Goal: Task Accomplishment & Management: Use online tool/utility

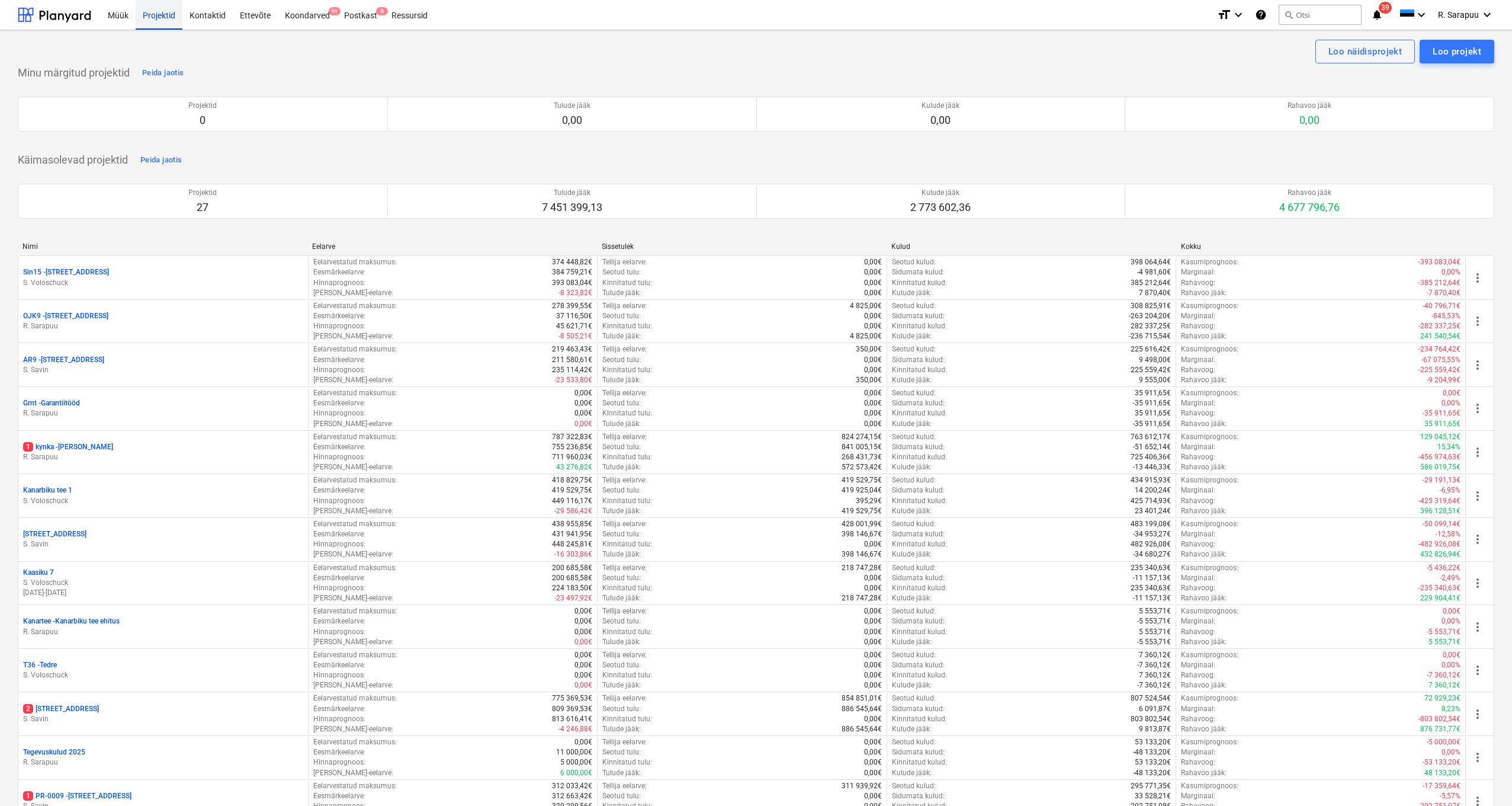
click at [166, 20] on div "Projektid" at bounding box center [159, 15] width 47 height 30
click at [83, 18] on div at bounding box center [54, 15] width 73 height 30
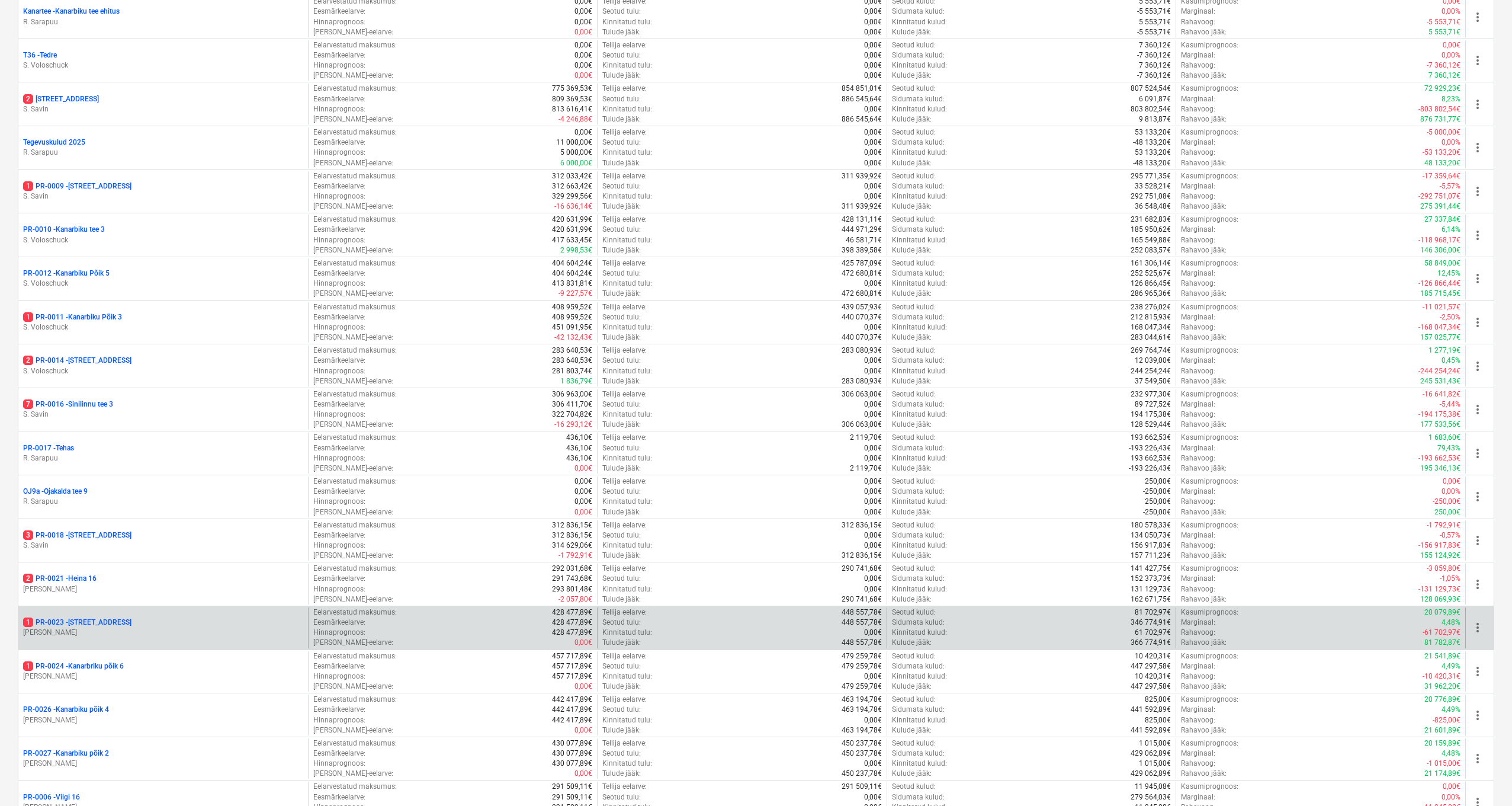
scroll to position [610, 0]
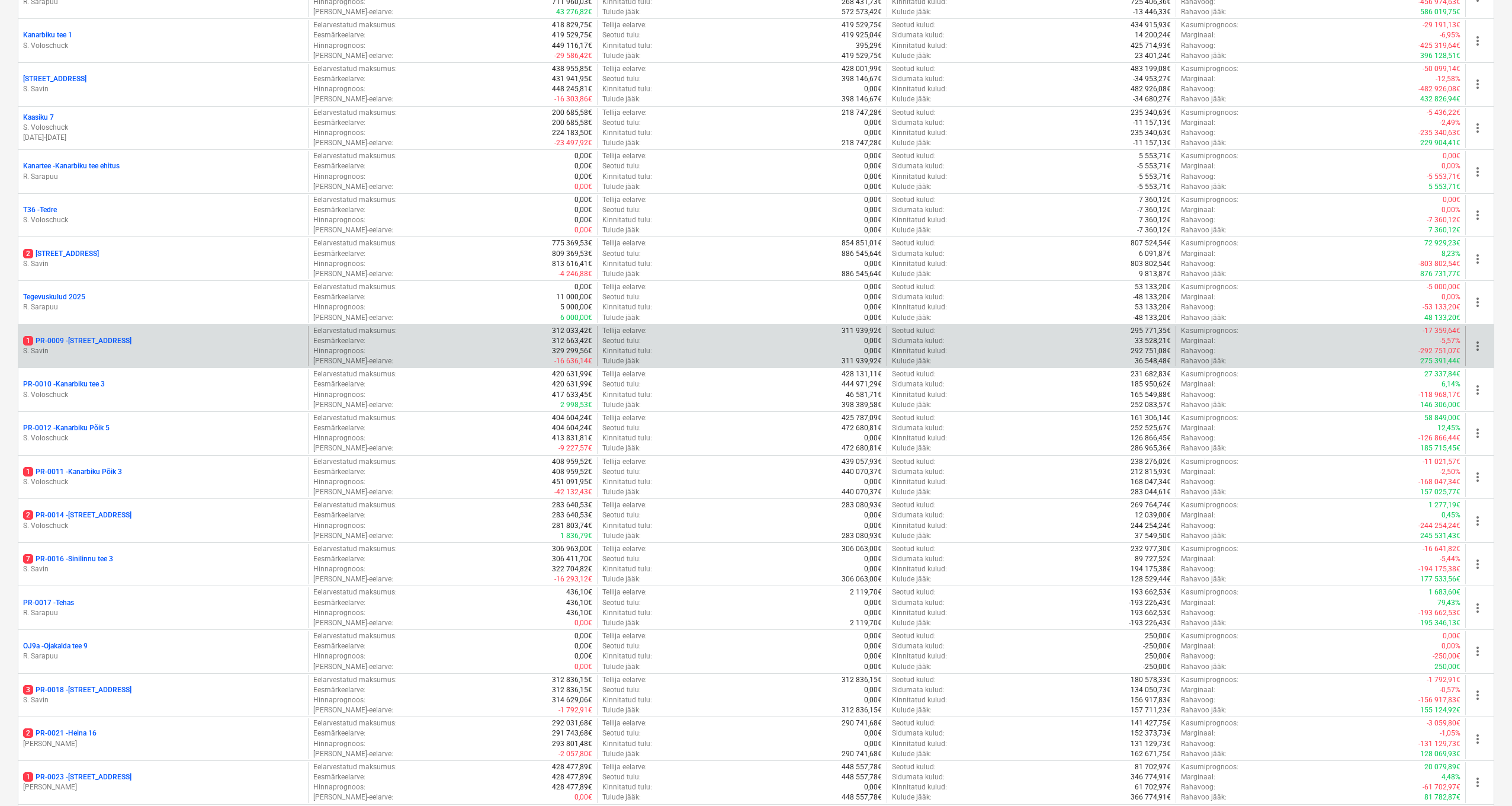
click at [90, 337] on p "1 PR-0009 - Pohla tee 4" at bounding box center [77, 341] width 108 height 10
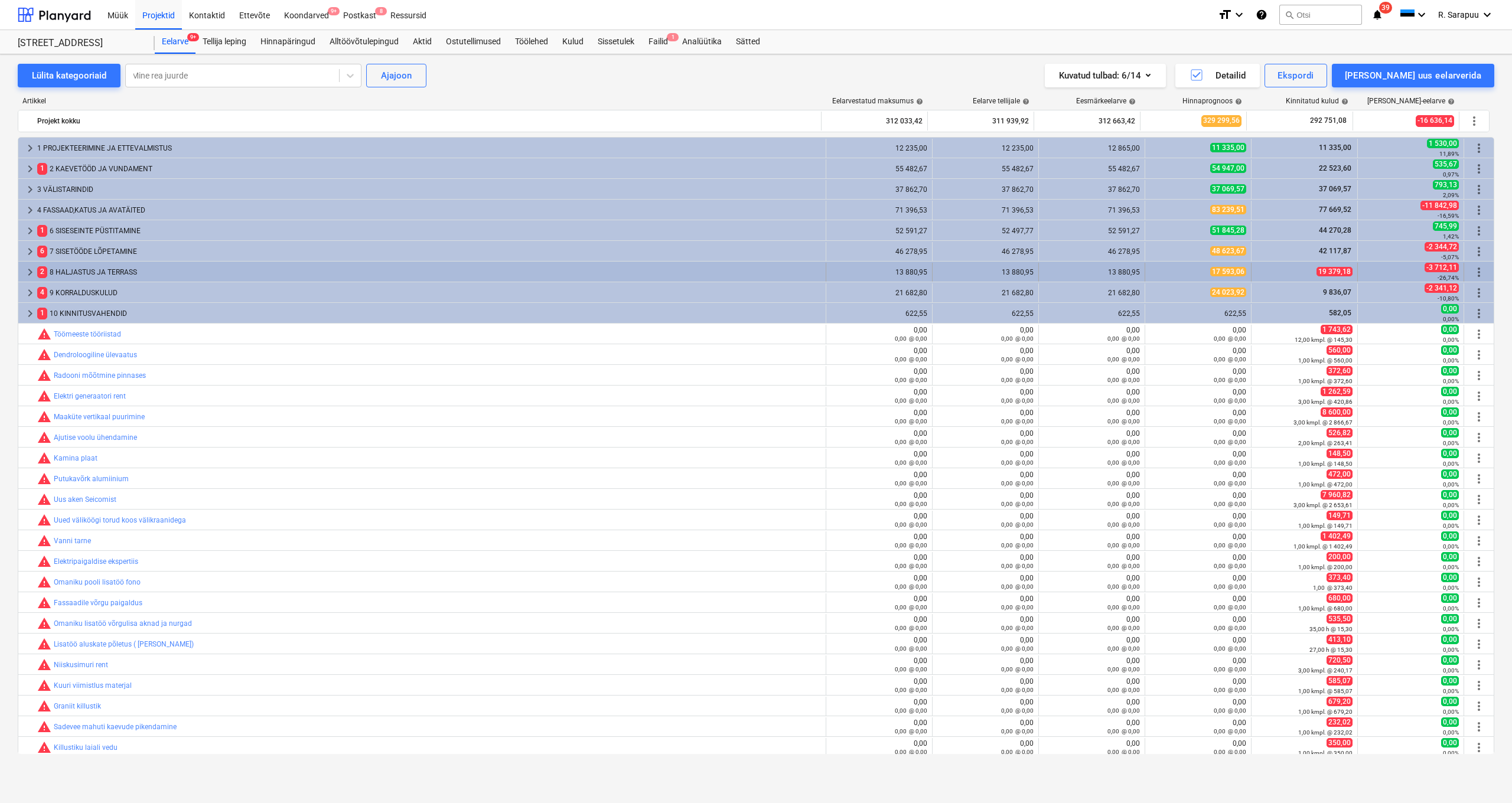
click at [32, 272] on span "keyboard_arrow_right" at bounding box center [30, 272] width 15 height 14
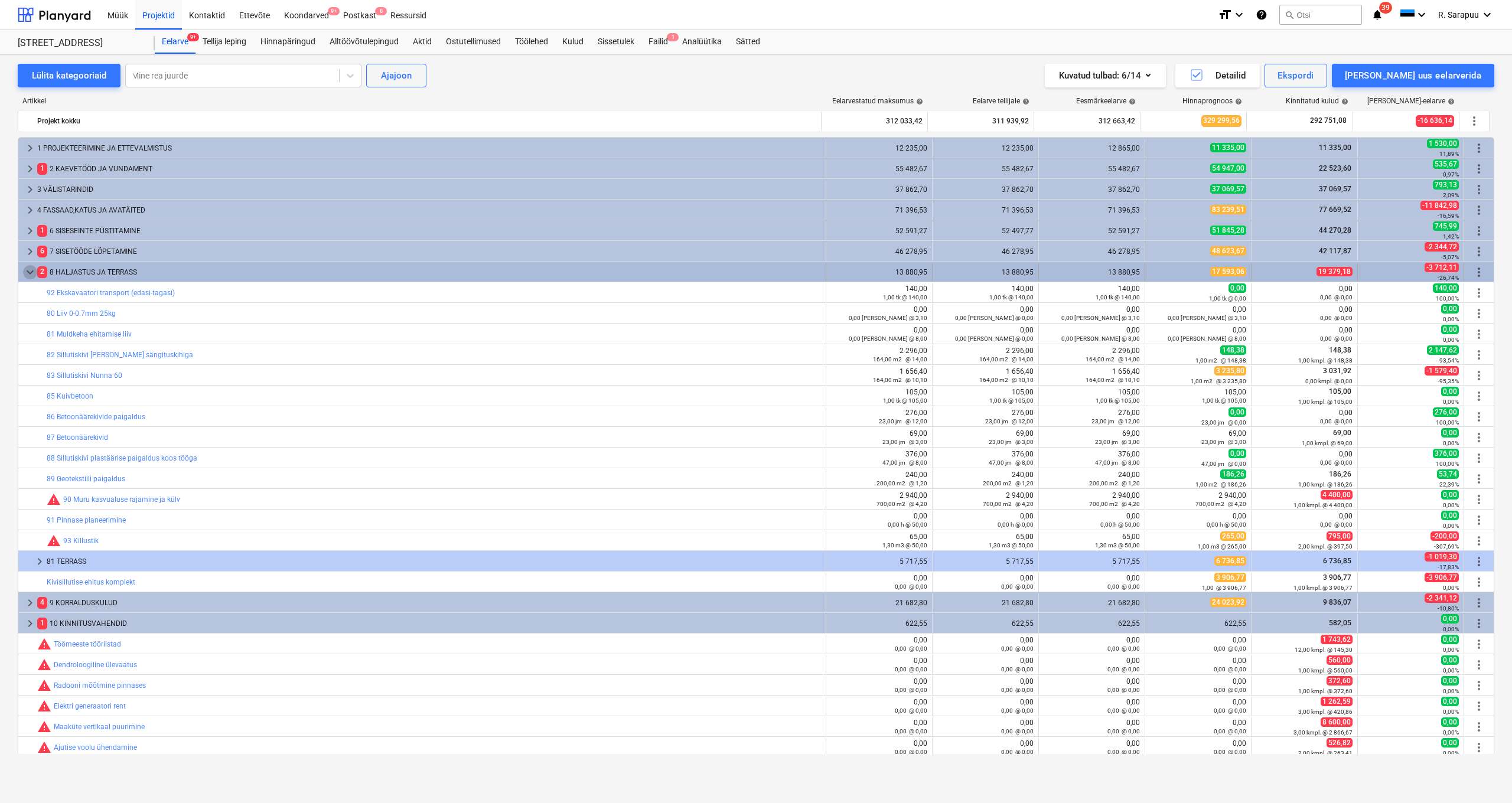
click at [31, 272] on span "keyboard_arrow_down" at bounding box center [30, 272] width 15 height 14
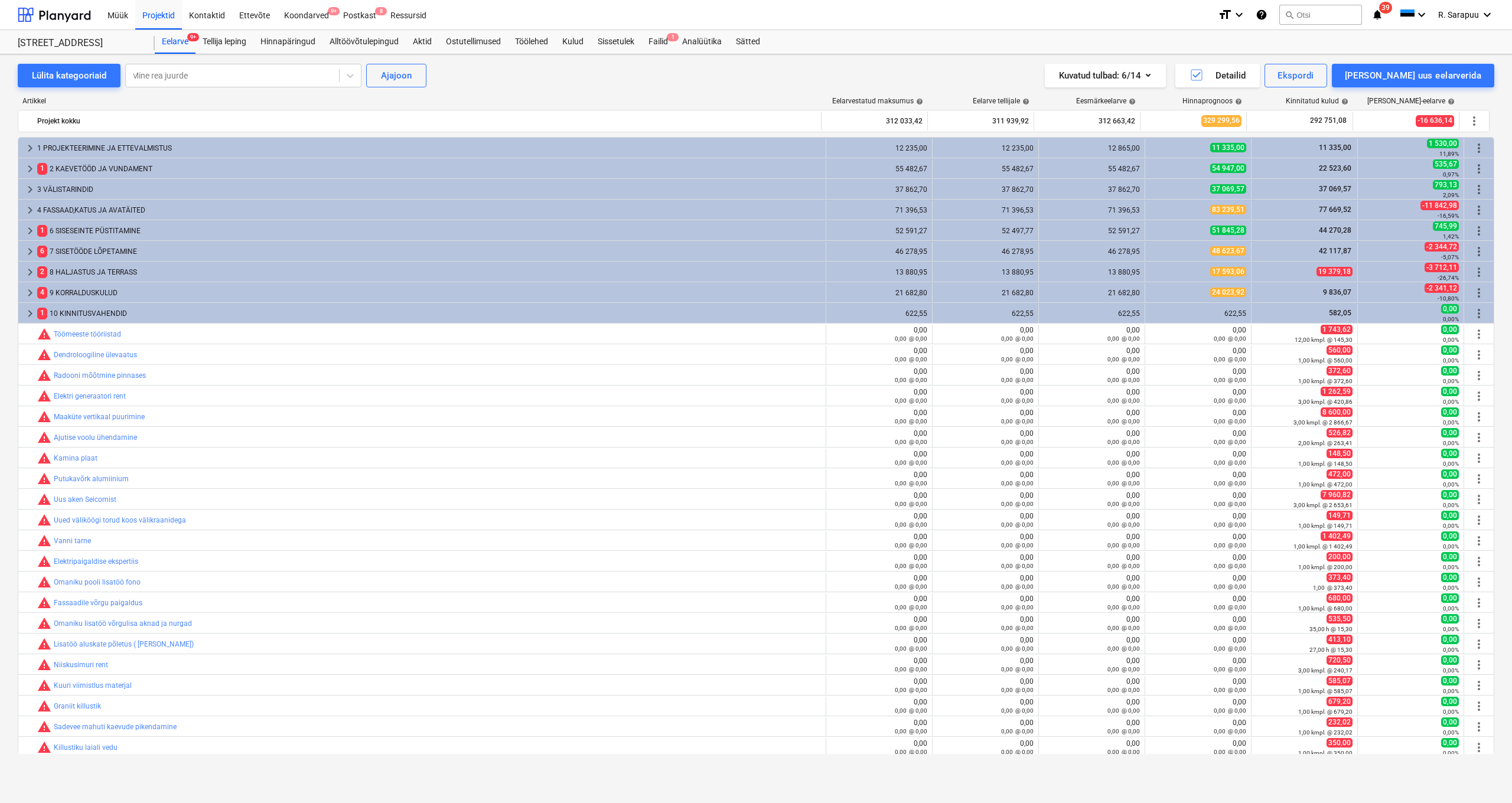
click at [30, 272] on span "keyboard_arrow_right" at bounding box center [30, 272] width 15 height 14
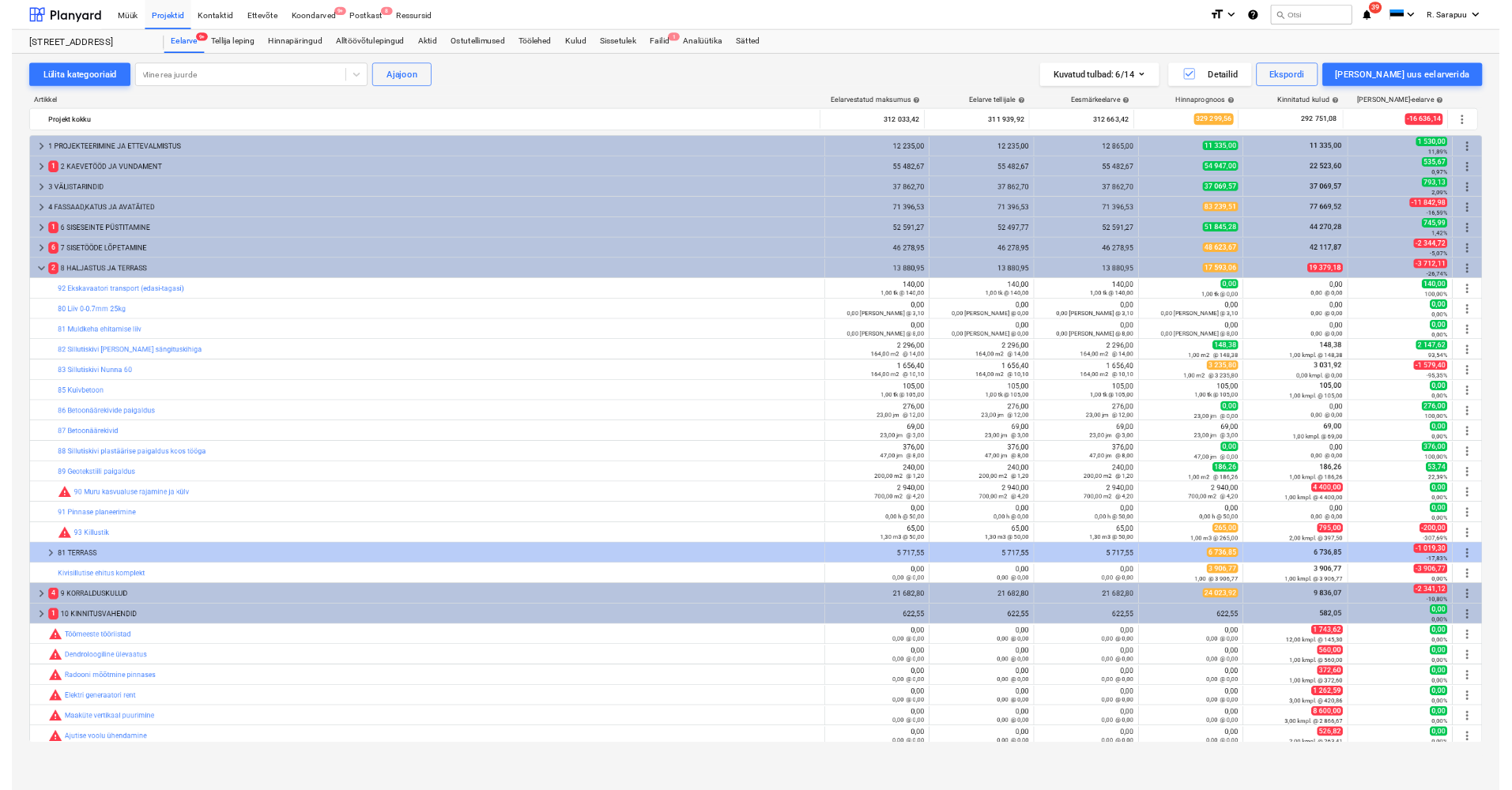
scroll to position [36, 0]
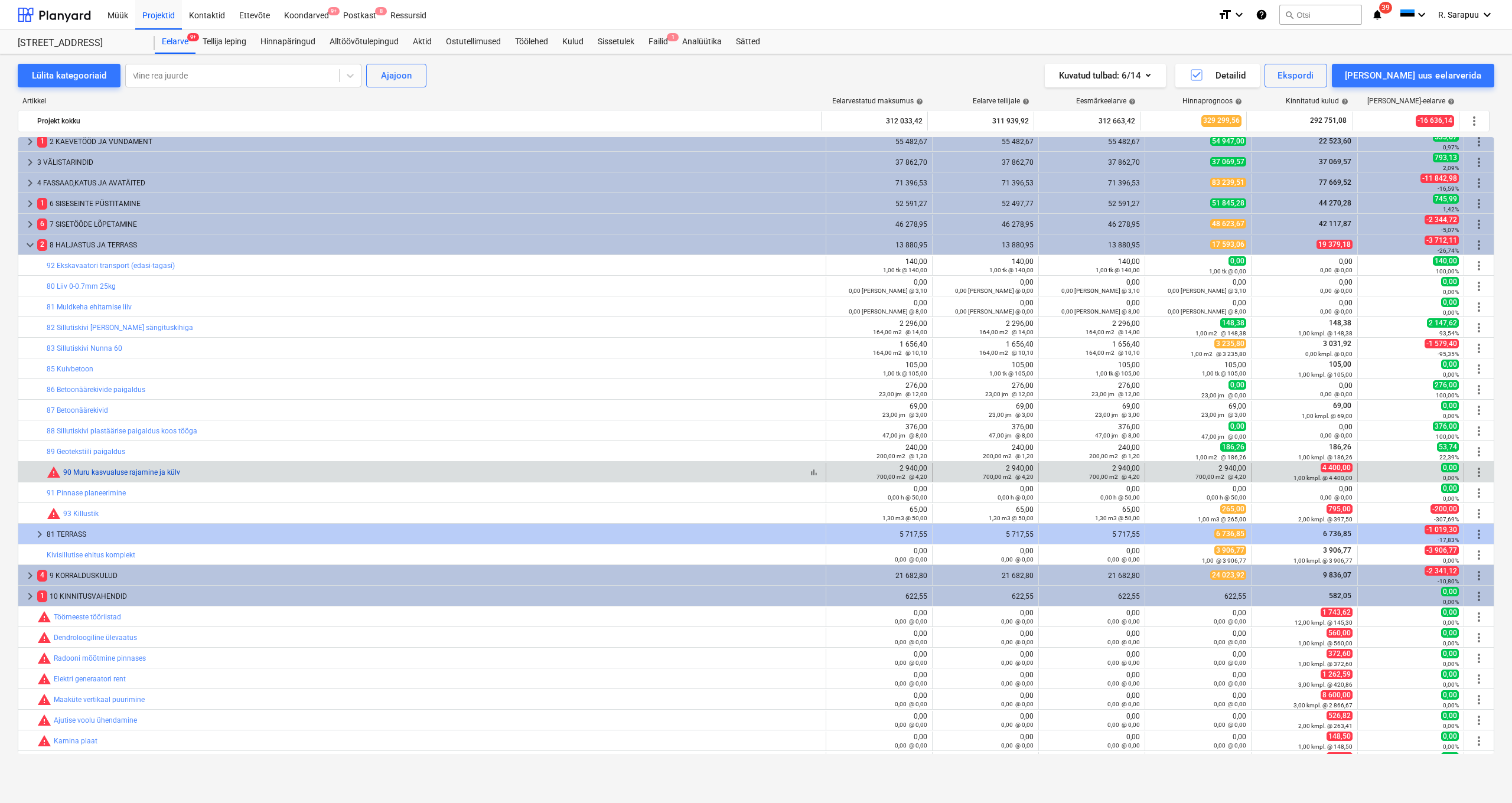
click at [123, 470] on link "90 Muru kasvualuse rajamine ja külv" at bounding box center [121, 472] width 117 height 9
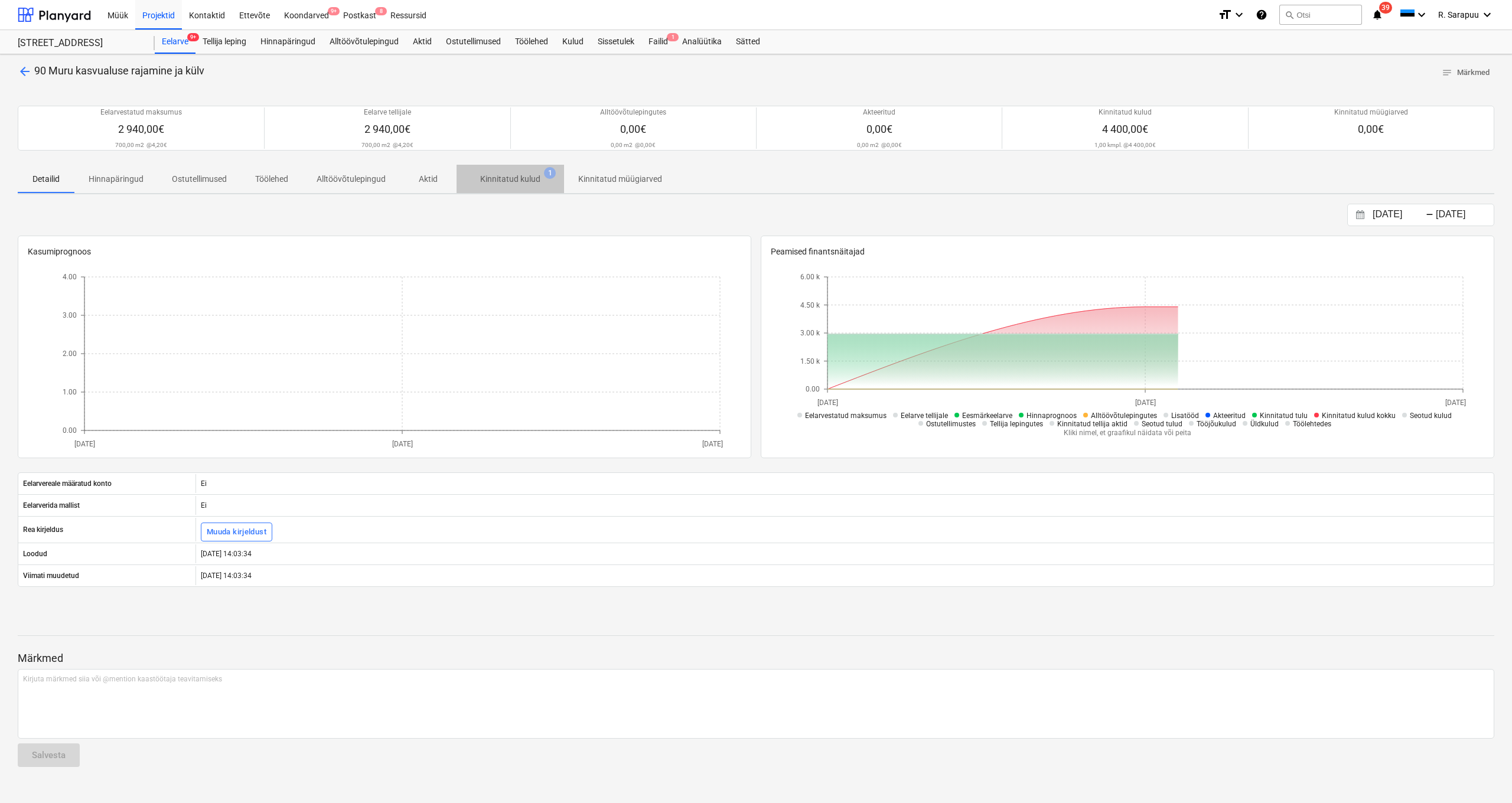
click at [521, 174] on p "Kinnitatud kulud" at bounding box center [510, 179] width 60 height 13
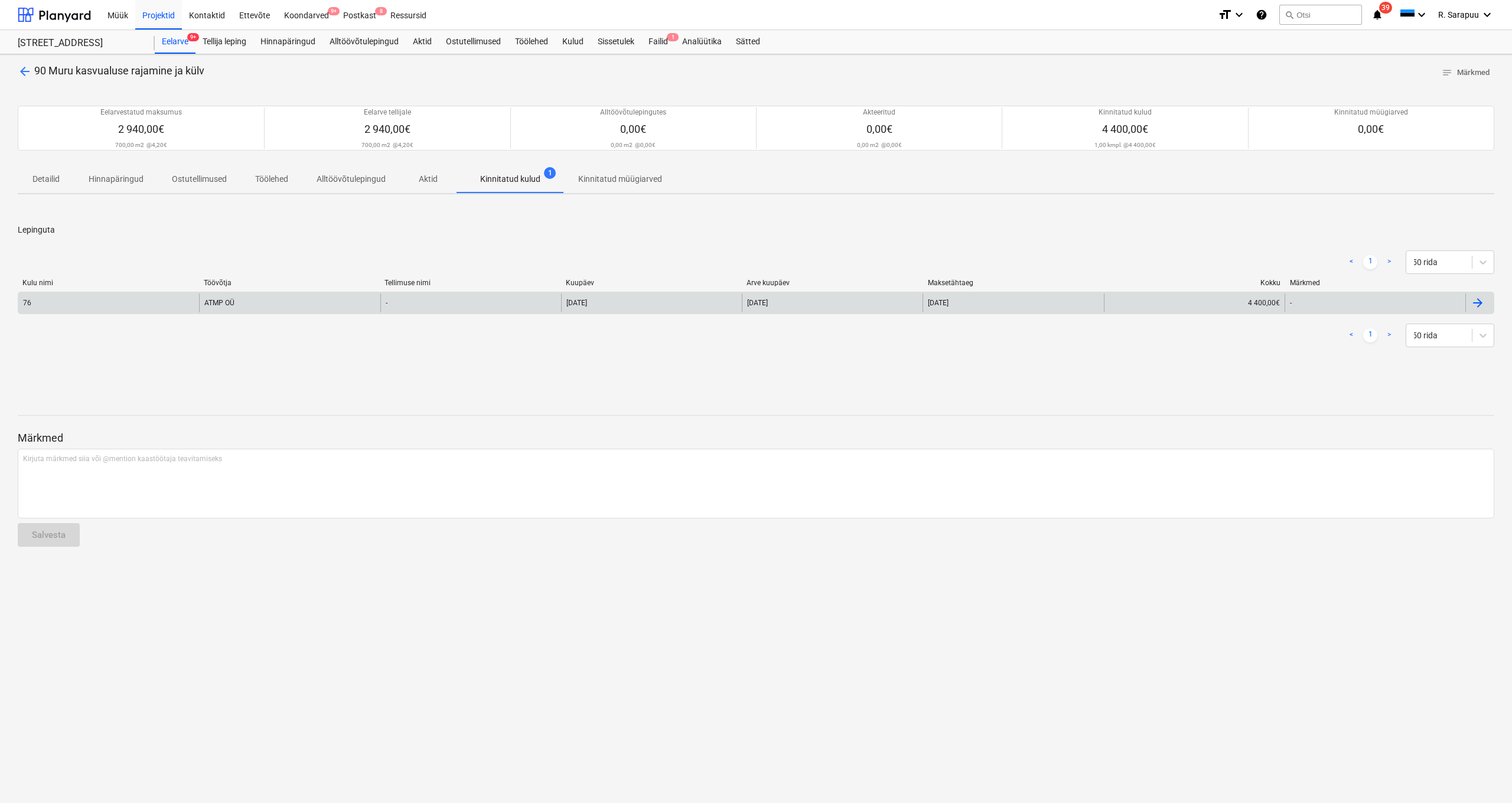
click at [214, 302] on div "ATMP OÜ" at bounding box center [289, 302] width 181 height 19
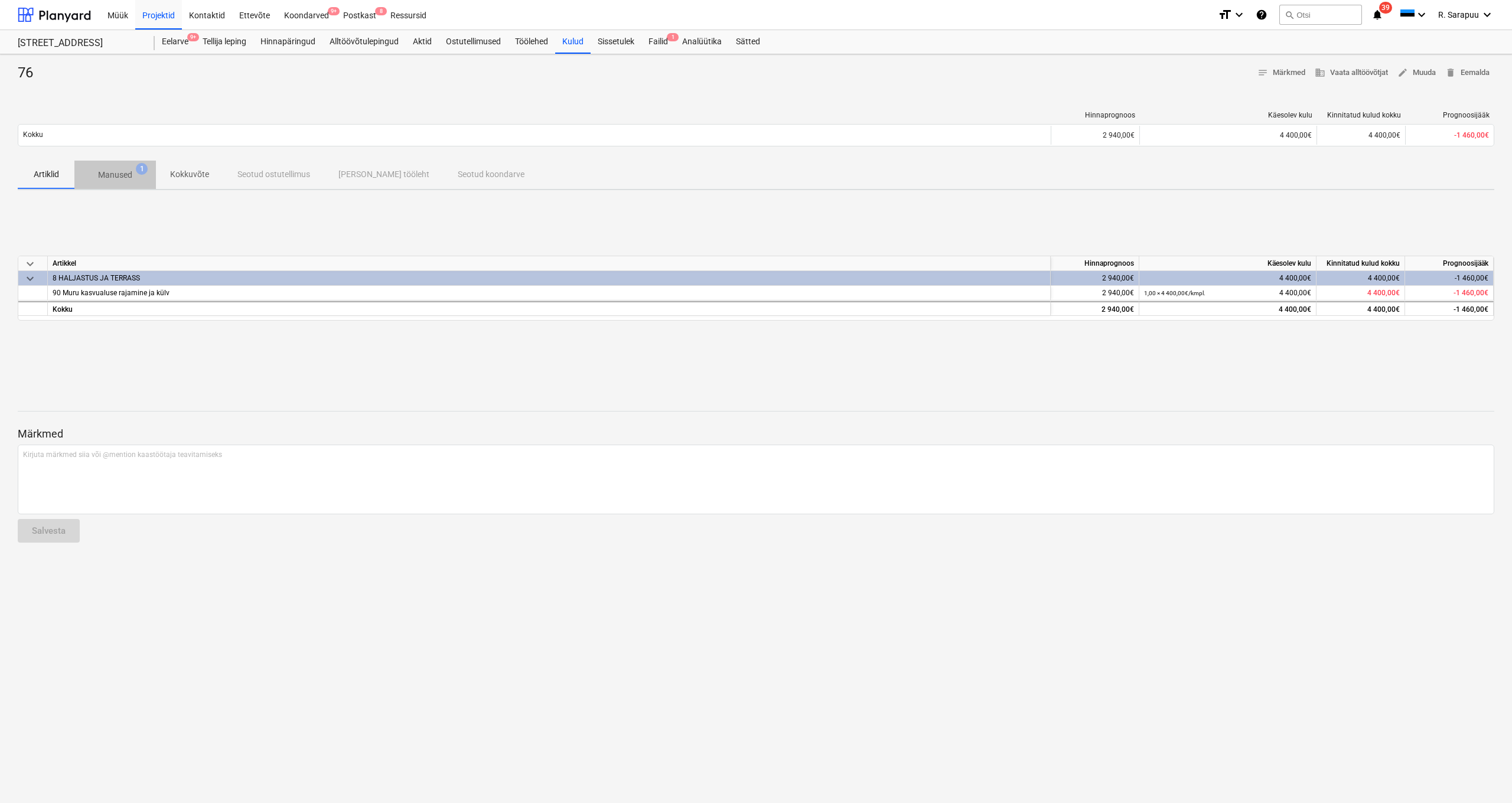
click at [123, 166] on span "Manused 1" at bounding box center [115, 175] width 82 height 21
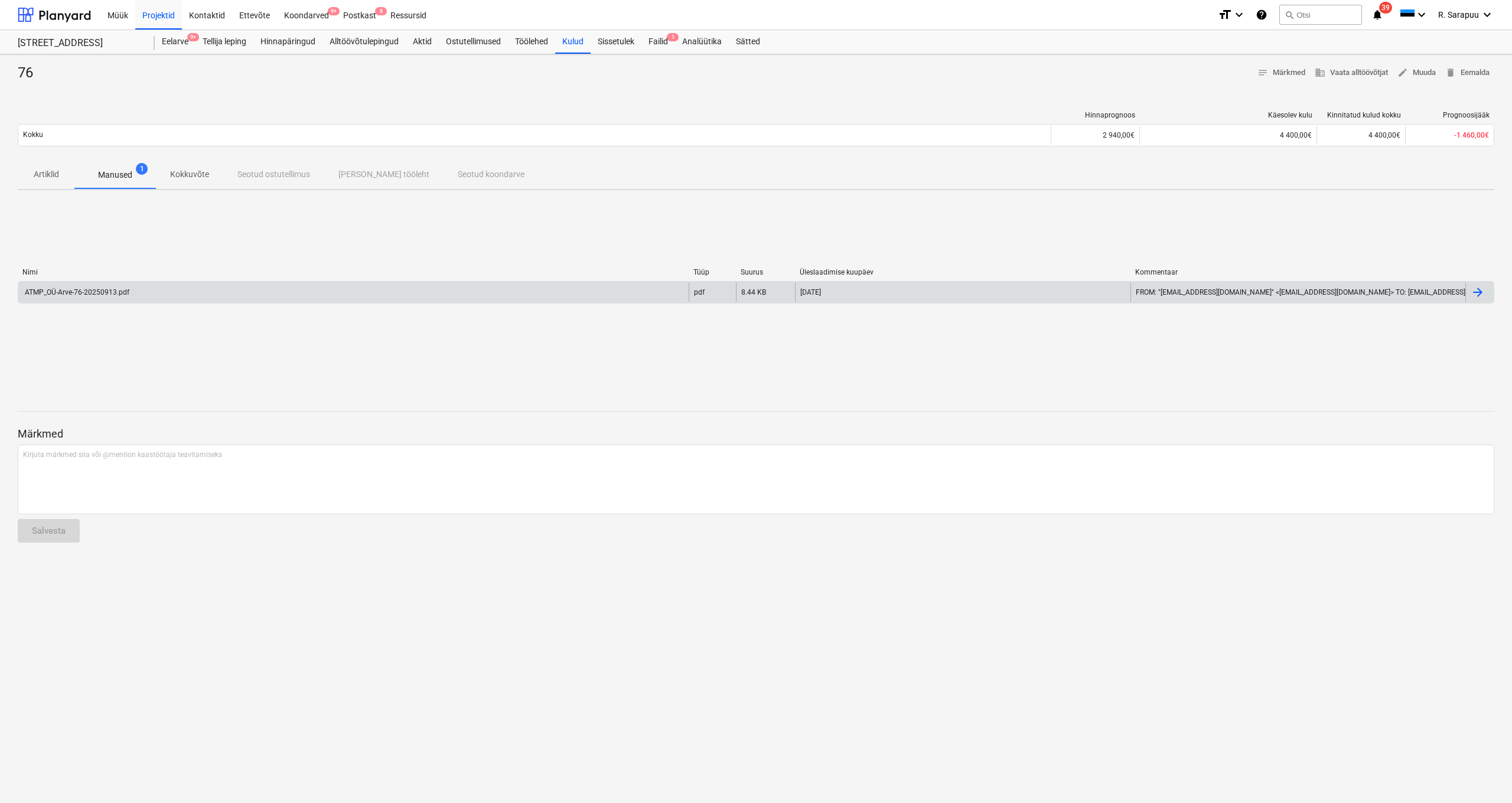
click at [54, 290] on div "ATMP_OÜ-Arve-76-20250913.pdf" at bounding box center [76, 292] width 106 height 9
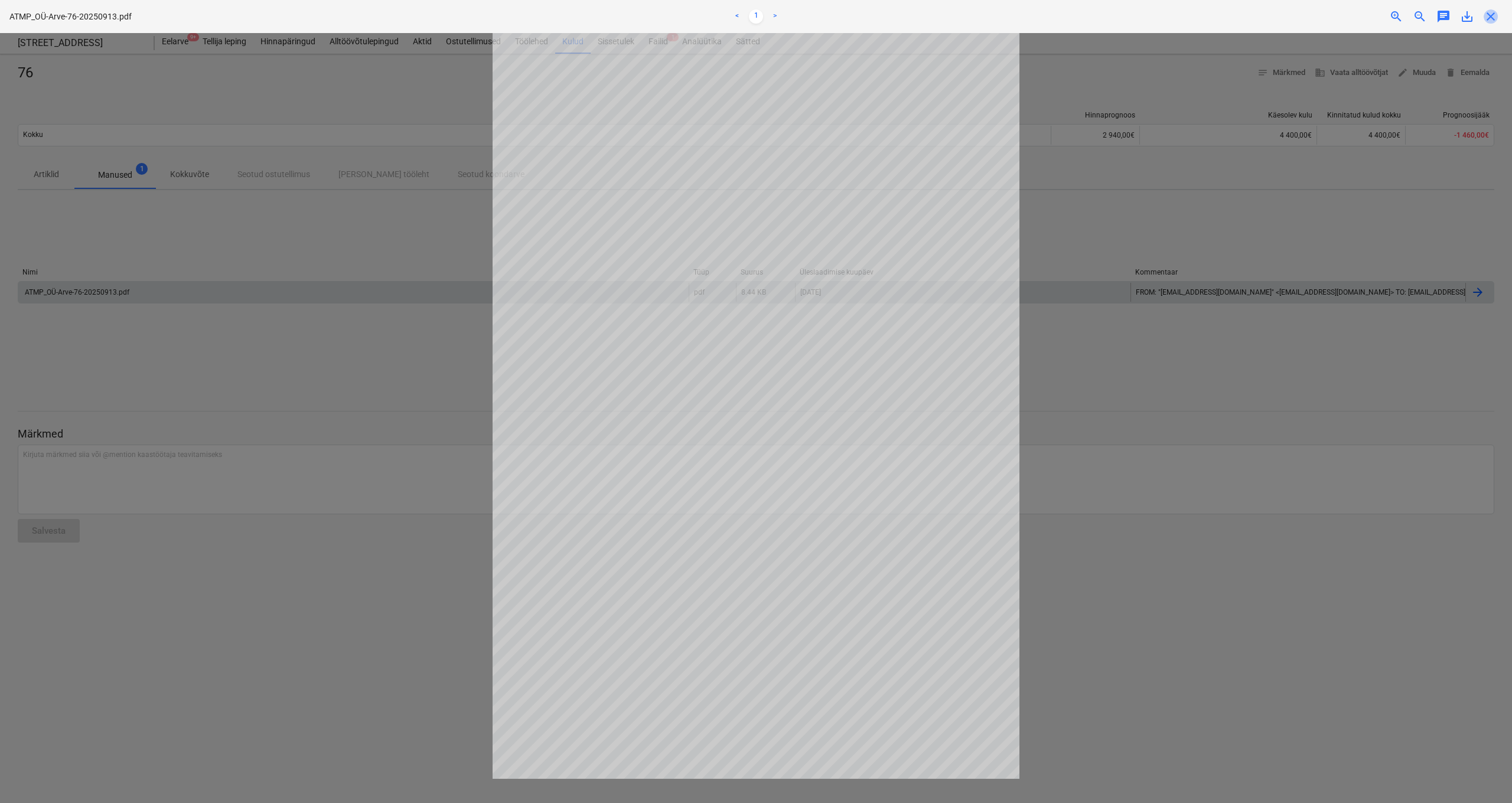
click at [1496, 16] on span "close" at bounding box center [1491, 16] width 15 height 14
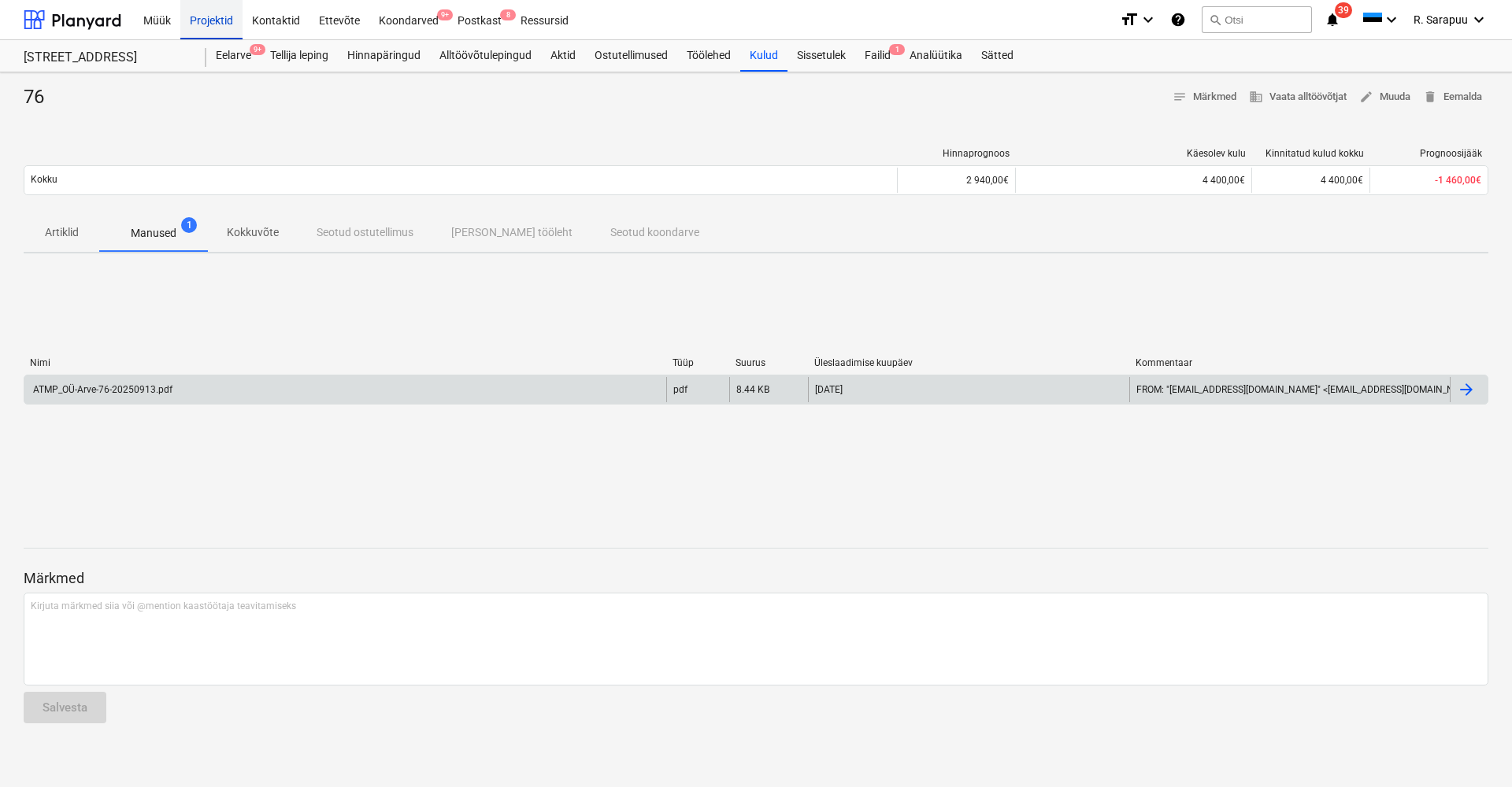
click at [198, 20] on div "Projektid" at bounding box center [211, 19] width 62 height 40
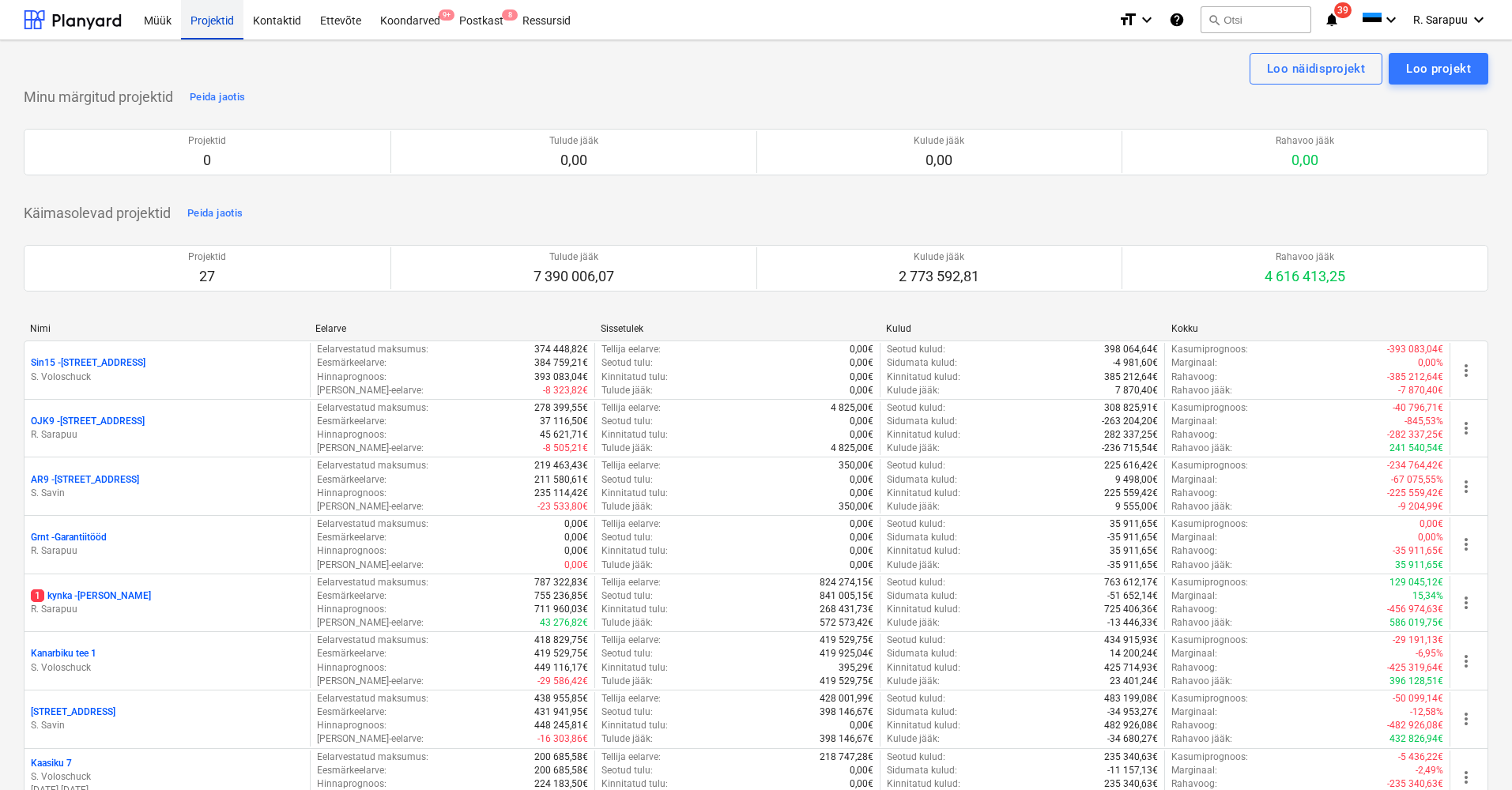
click at [202, 39] on div "Projektid" at bounding box center [212, 19] width 63 height 41
click at [221, 18] on div "Projektid" at bounding box center [212, 19] width 63 height 41
click at [157, 18] on div "Müük" at bounding box center [157, 19] width 47 height 41
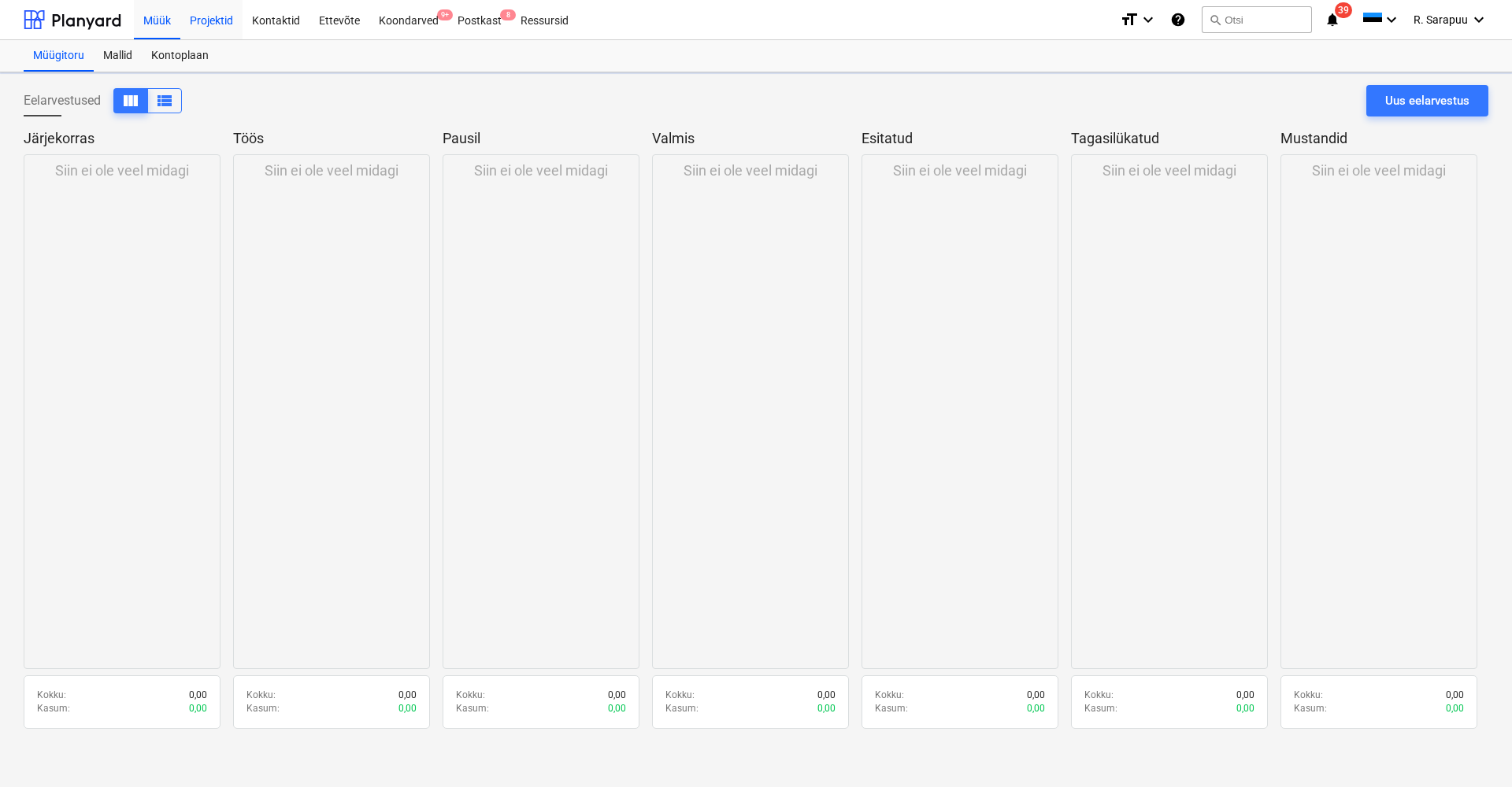
click at [209, 23] on div "Projektid" at bounding box center [211, 19] width 62 height 40
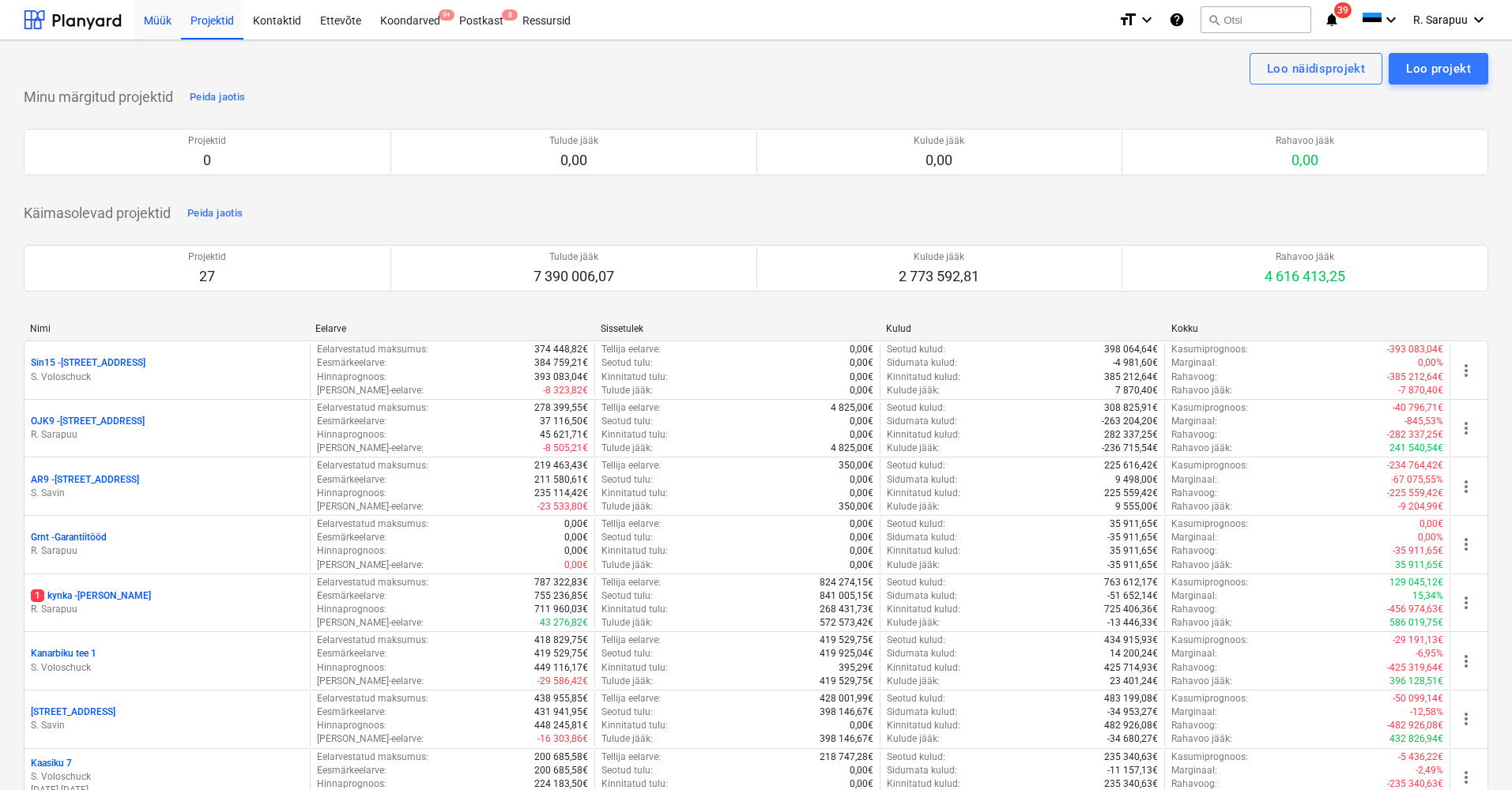
click at [153, 25] on div "Müük" at bounding box center [157, 19] width 47 height 41
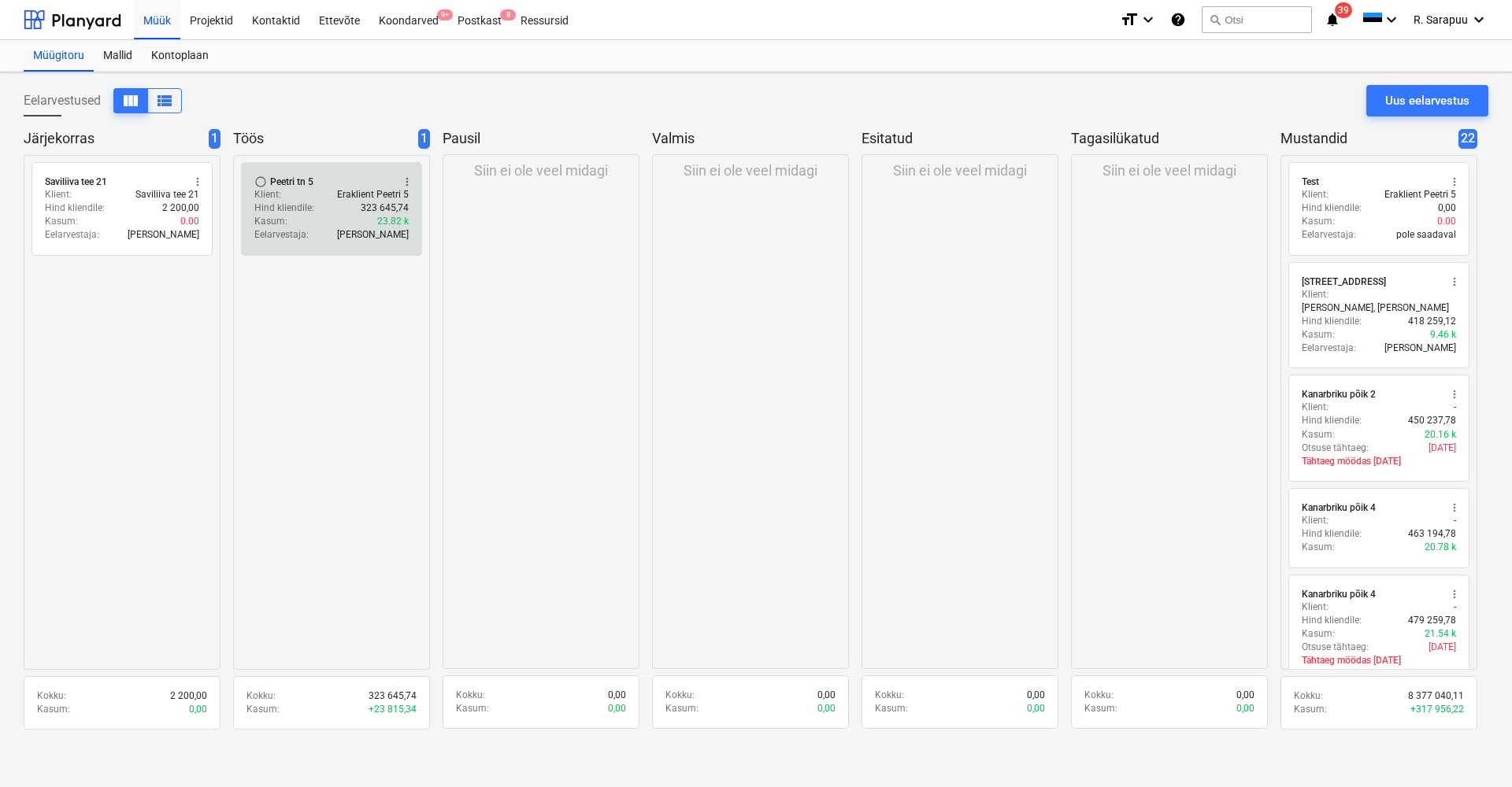
click at [334, 197] on div "Klient : Eraklient Peetri 5" at bounding box center [331, 194] width 155 height 13
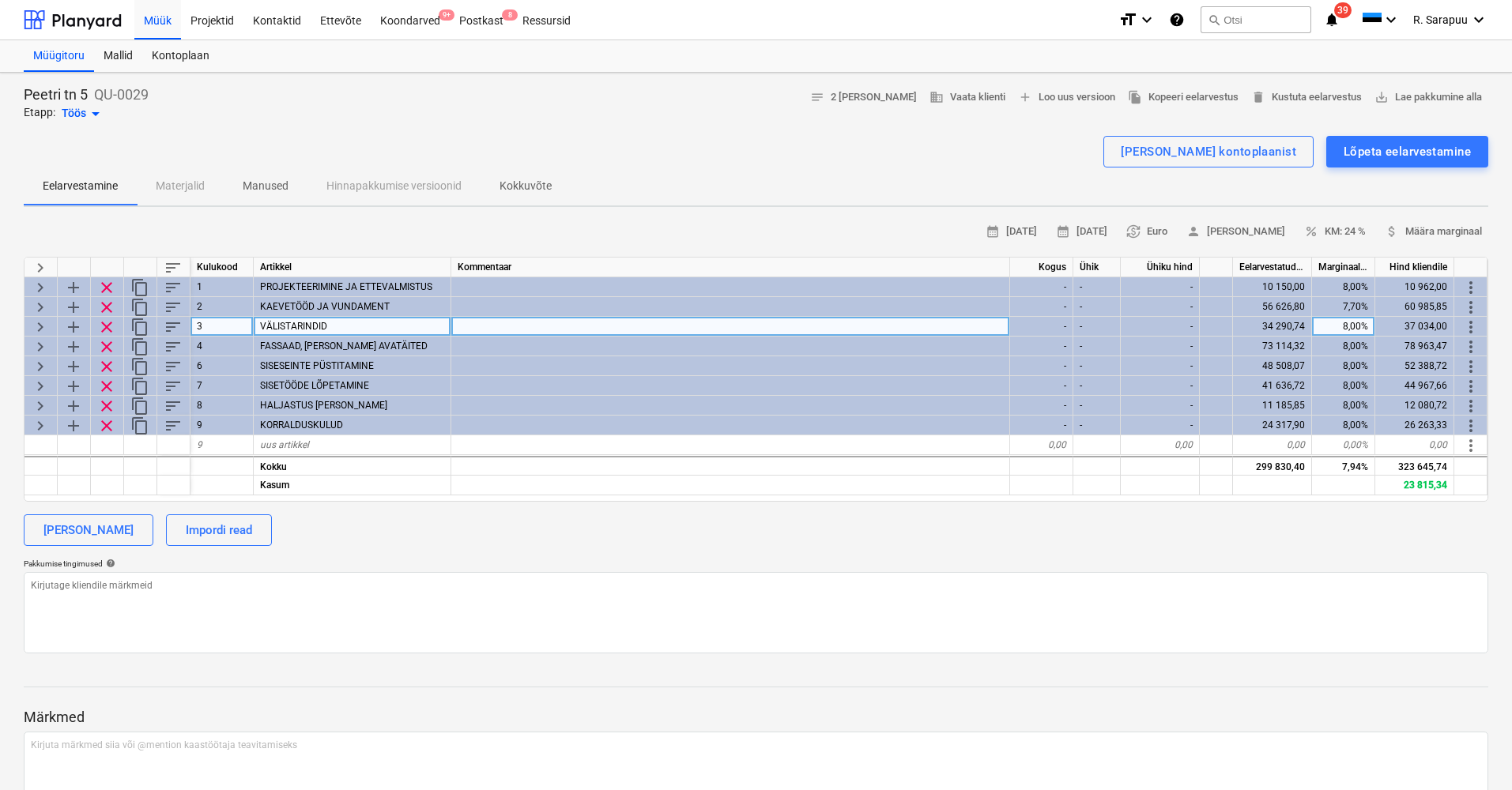
scroll to position [1, 0]
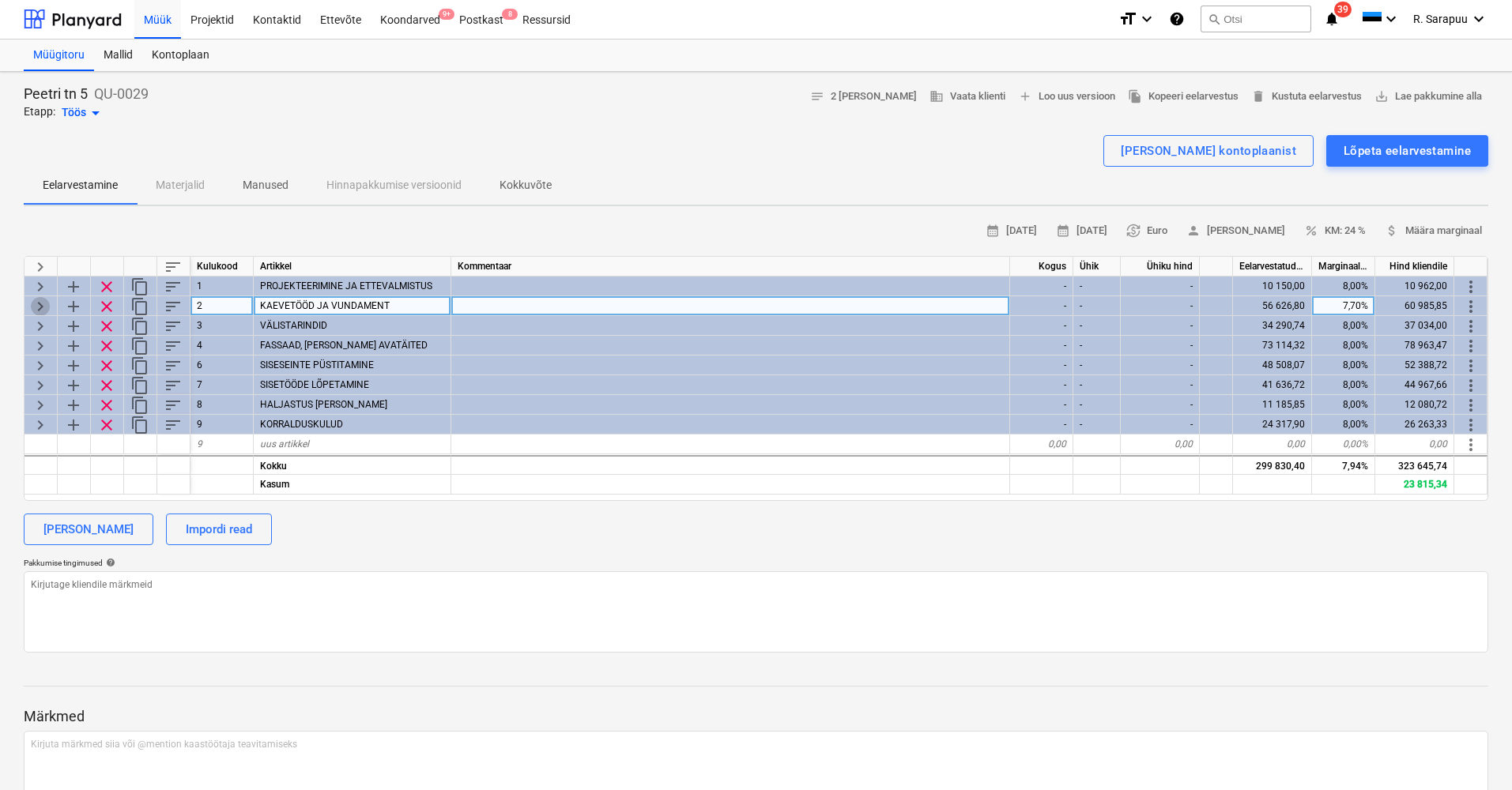
click at [42, 304] on span "keyboard_arrow_right" at bounding box center [41, 307] width 19 height 19
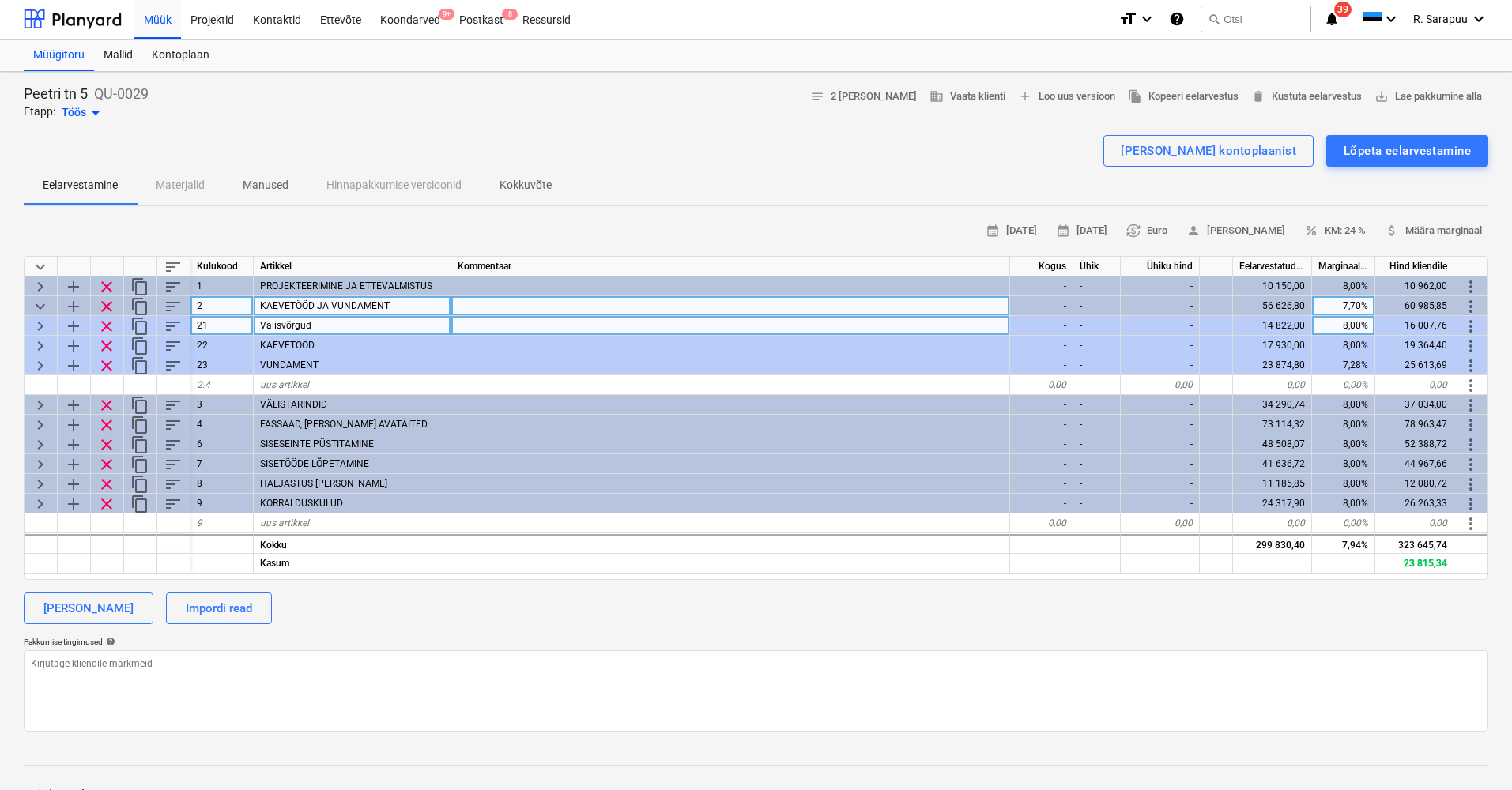
click at [32, 324] on span "keyboard_arrow_right" at bounding box center [41, 326] width 19 height 19
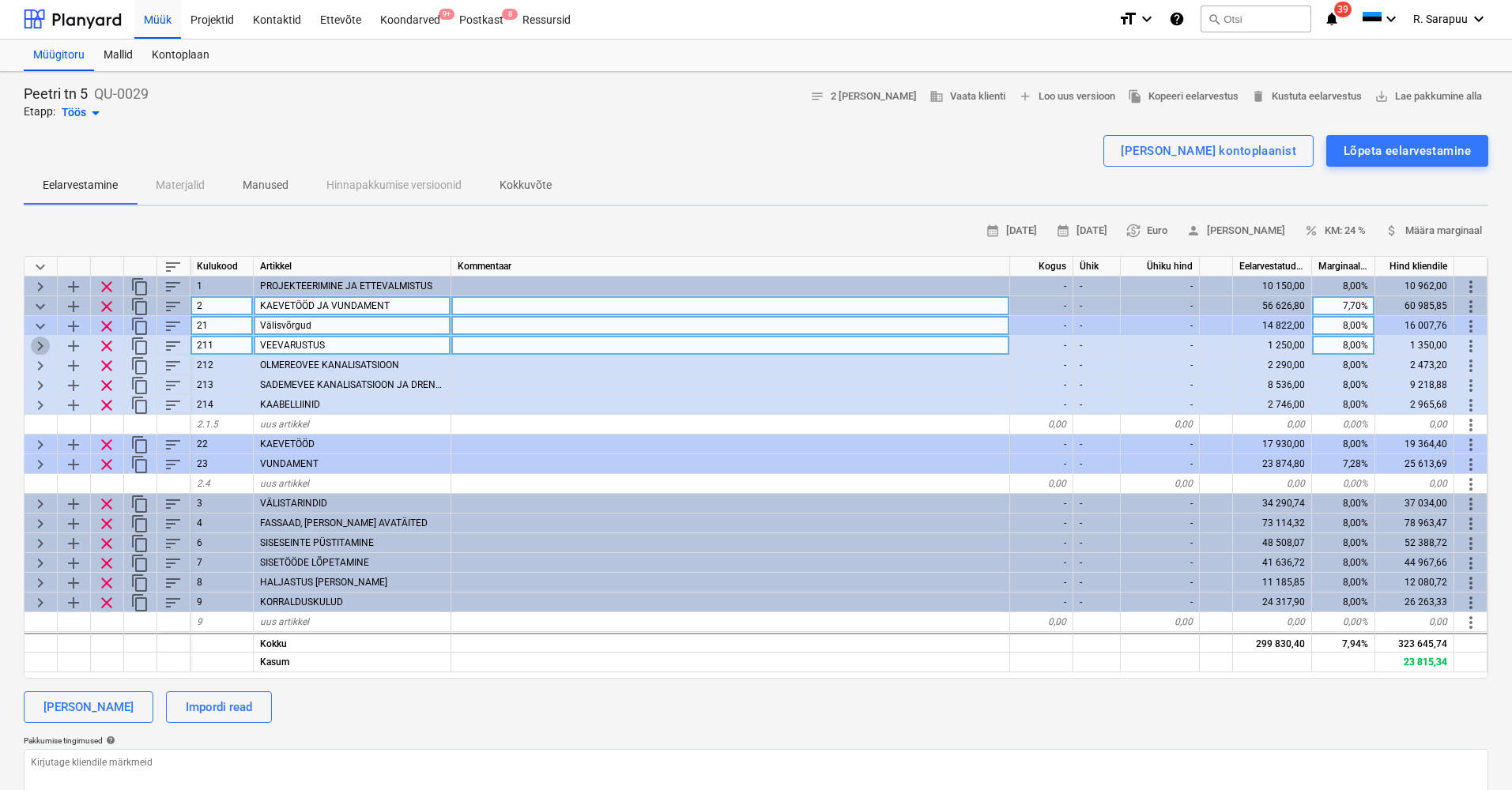
click at [41, 345] on span "keyboard_arrow_right" at bounding box center [41, 347] width 19 height 19
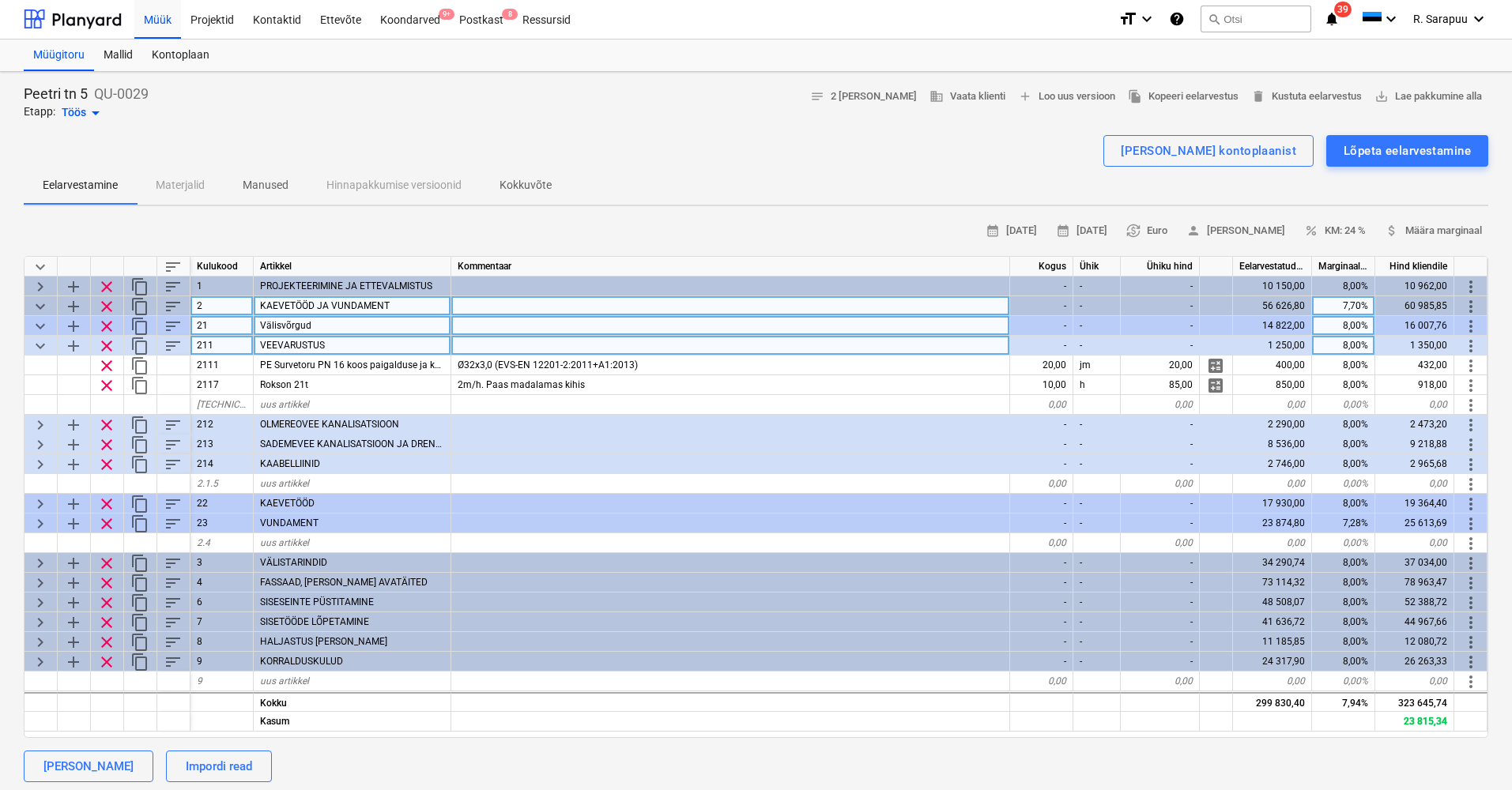
click at [41, 345] on span "keyboard_arrow_down" at bounding box center [41, 347] width 19 height 19
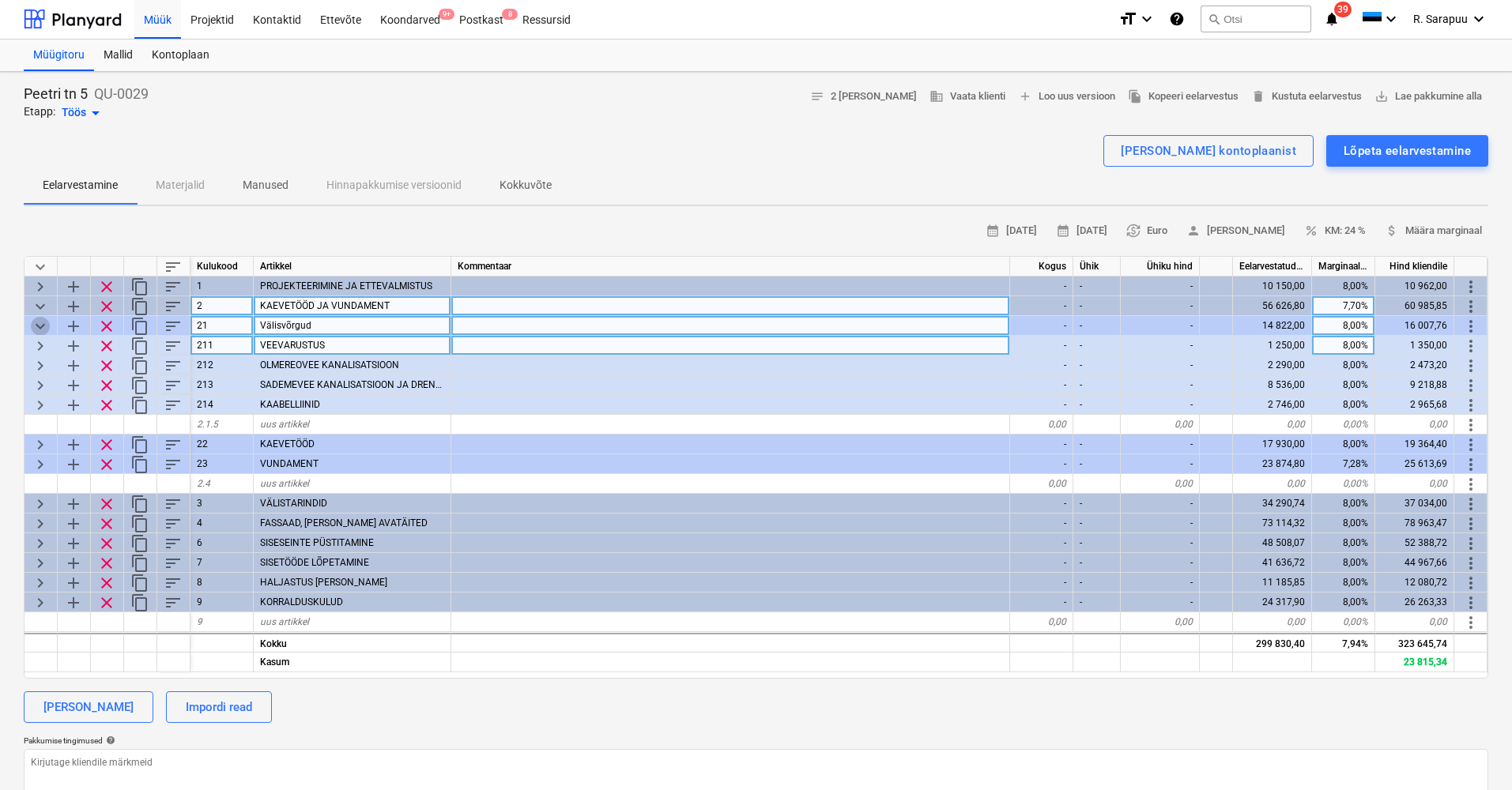
click at [41, 325] on span "keyboard_arrow_down" at bounding box center [41, 326] width 19 height 19
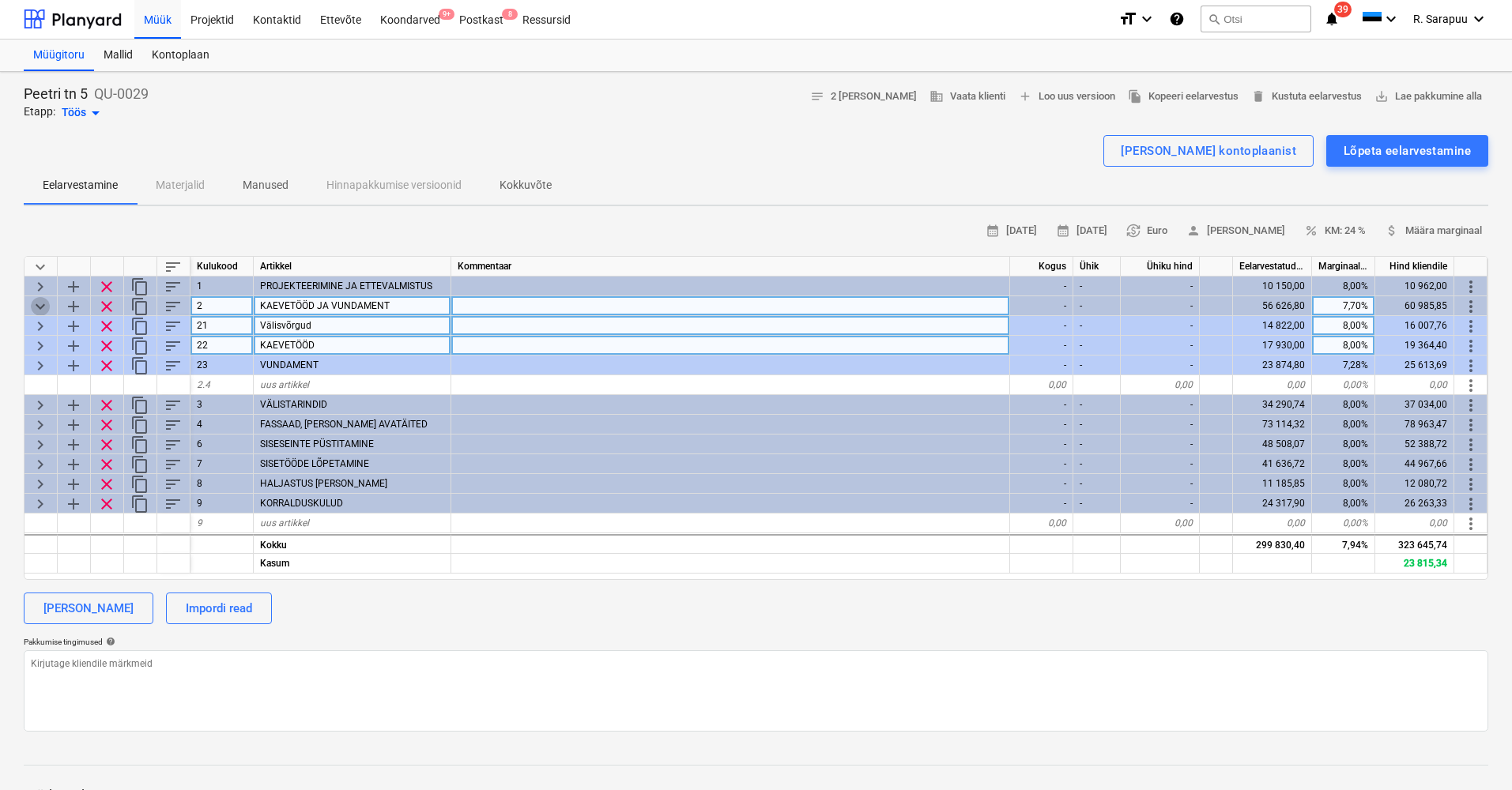
click at [41, 309] on span "keyboard_arrow_down" at bounding box center [41, 307] width 19 height 19
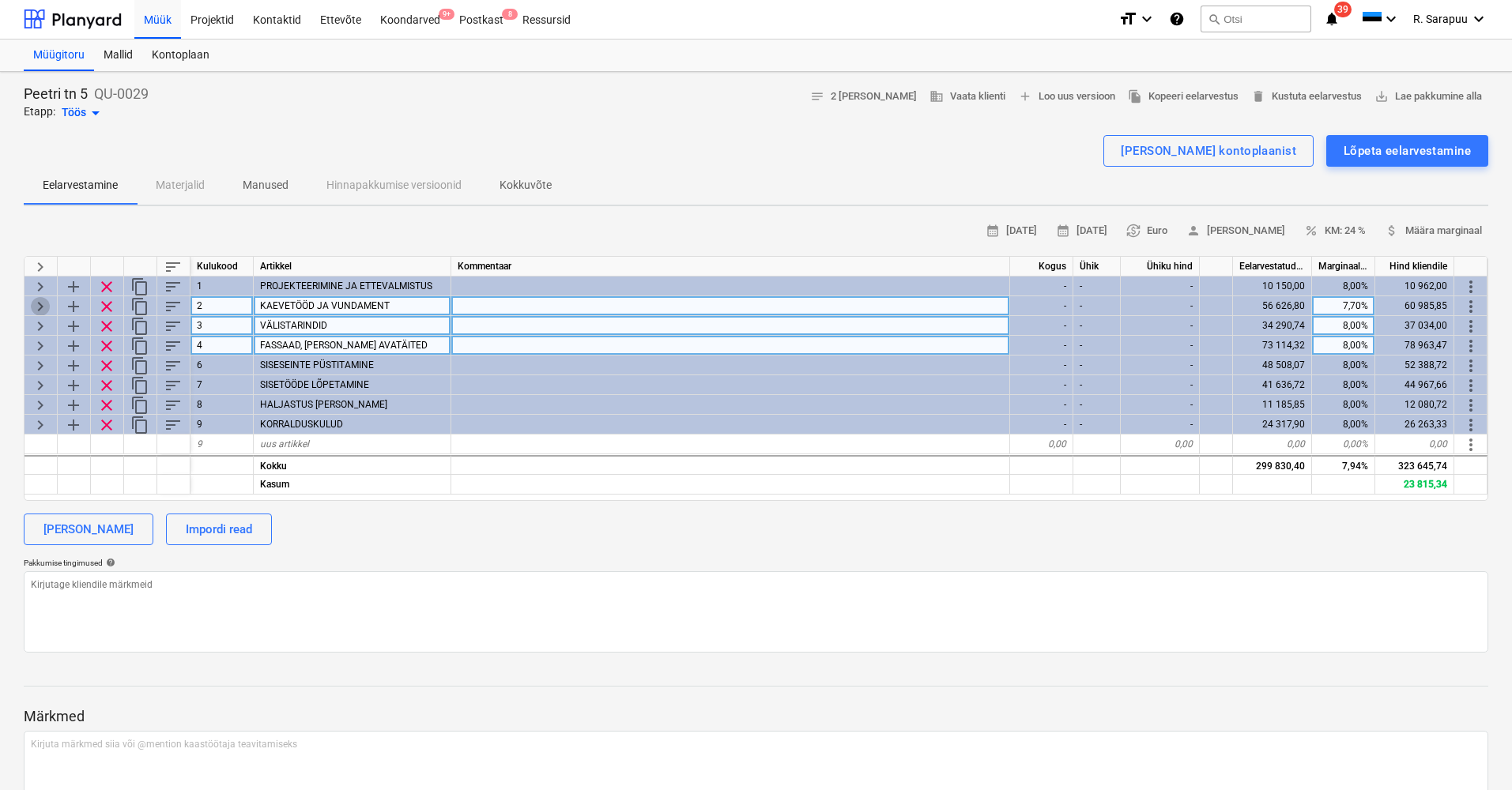
click at [41, 310] on span "keyboard_arrow_right" at bounding box center [41, 307] width 19 height 19
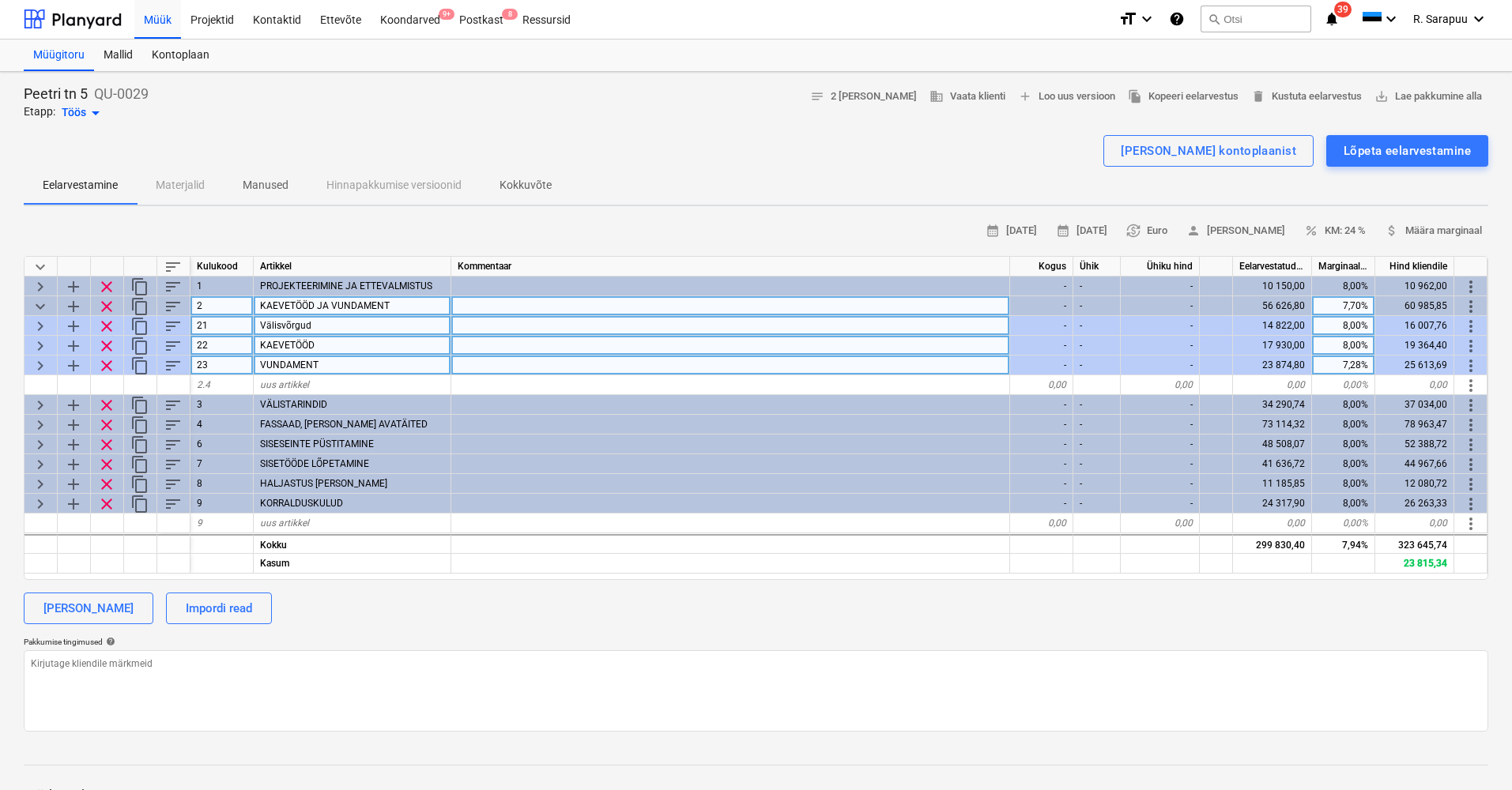
click at [36, 361] on span "keyboard_arrow_right" at bounding box center [41, 366] width 19 height 19
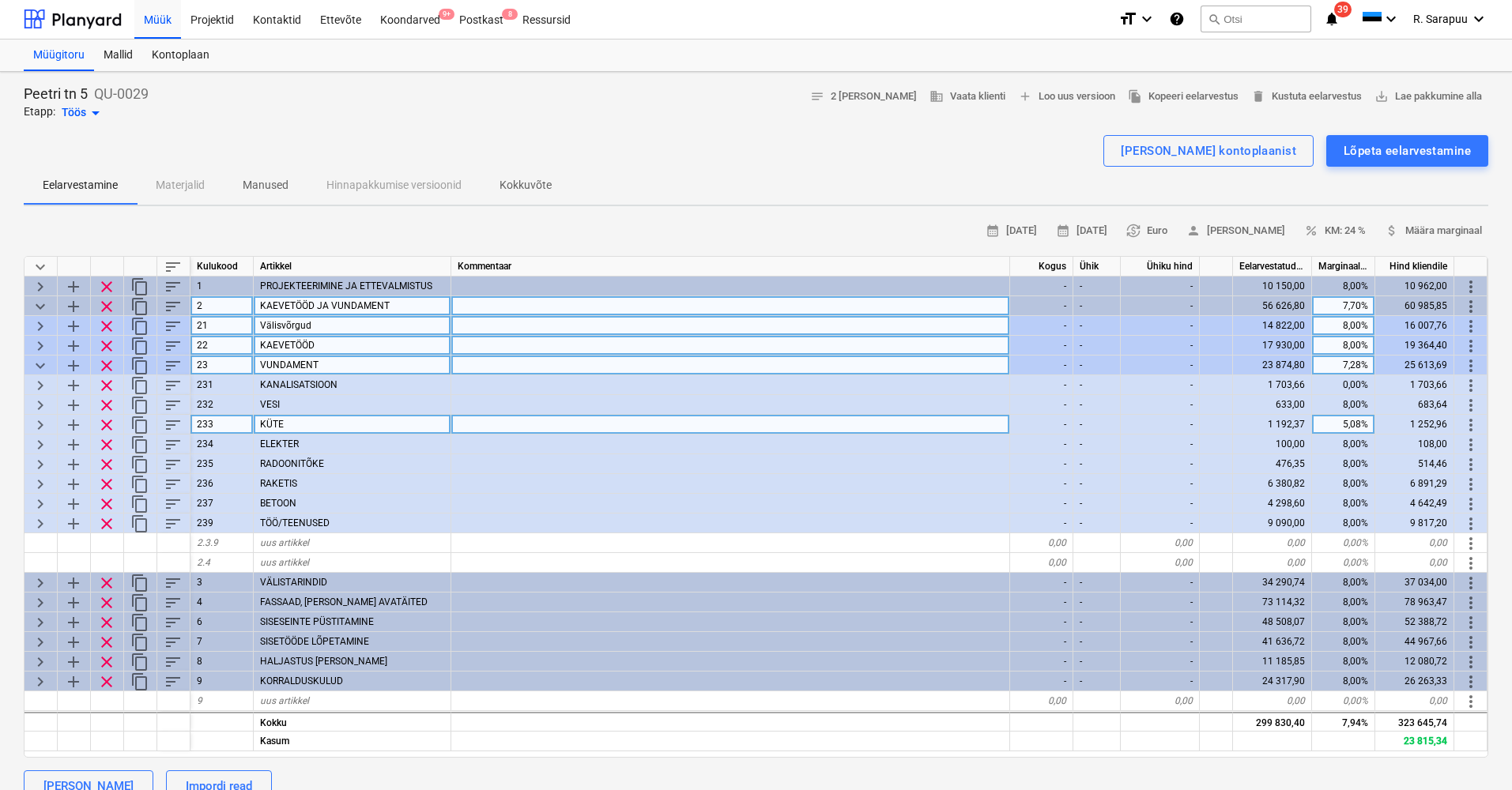
scroll to position [4, 0]
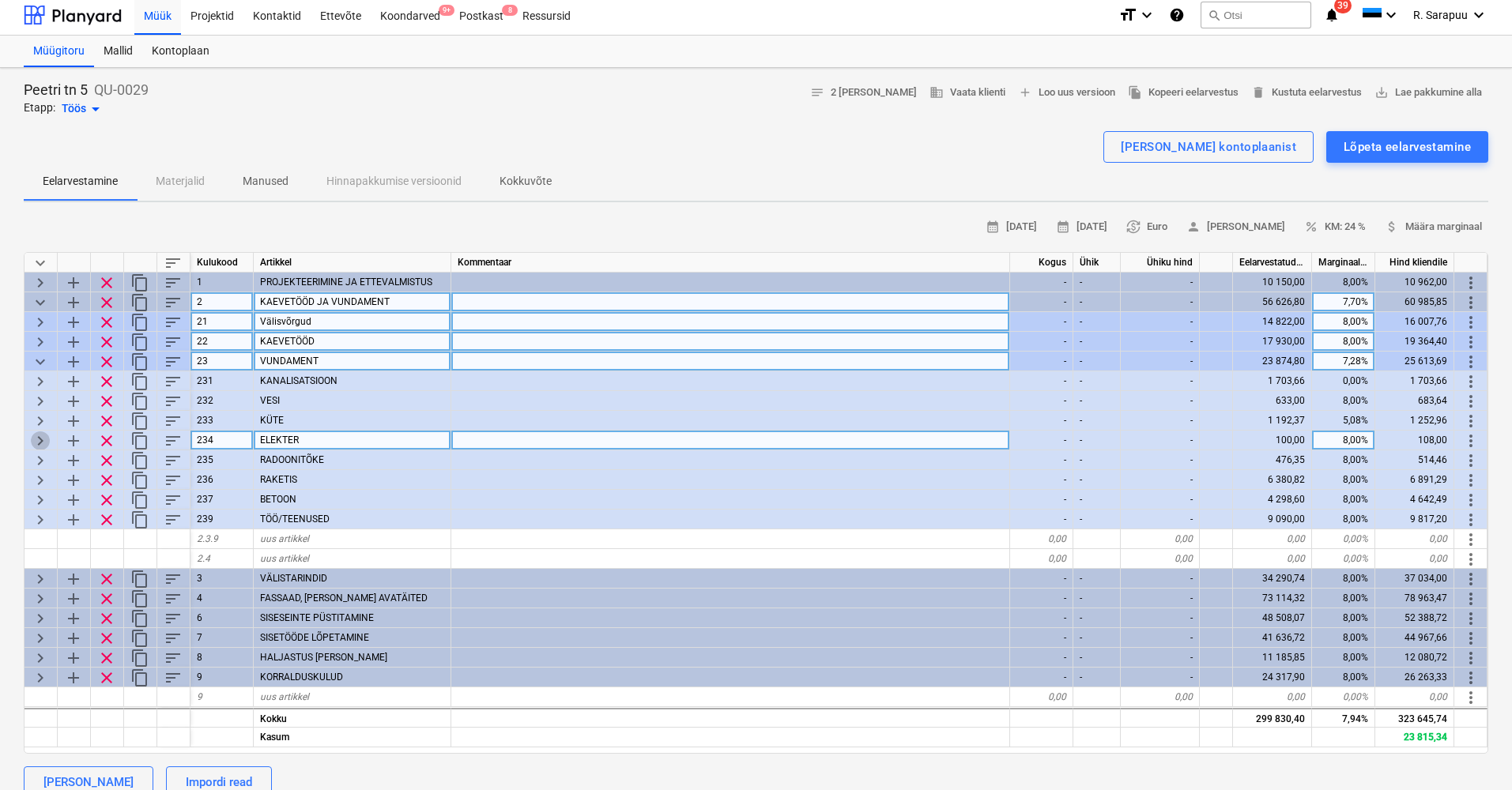
click at [38, 441] on span "keyboard_arrow_right" at bounding box center [41, 441] width 19 height 19
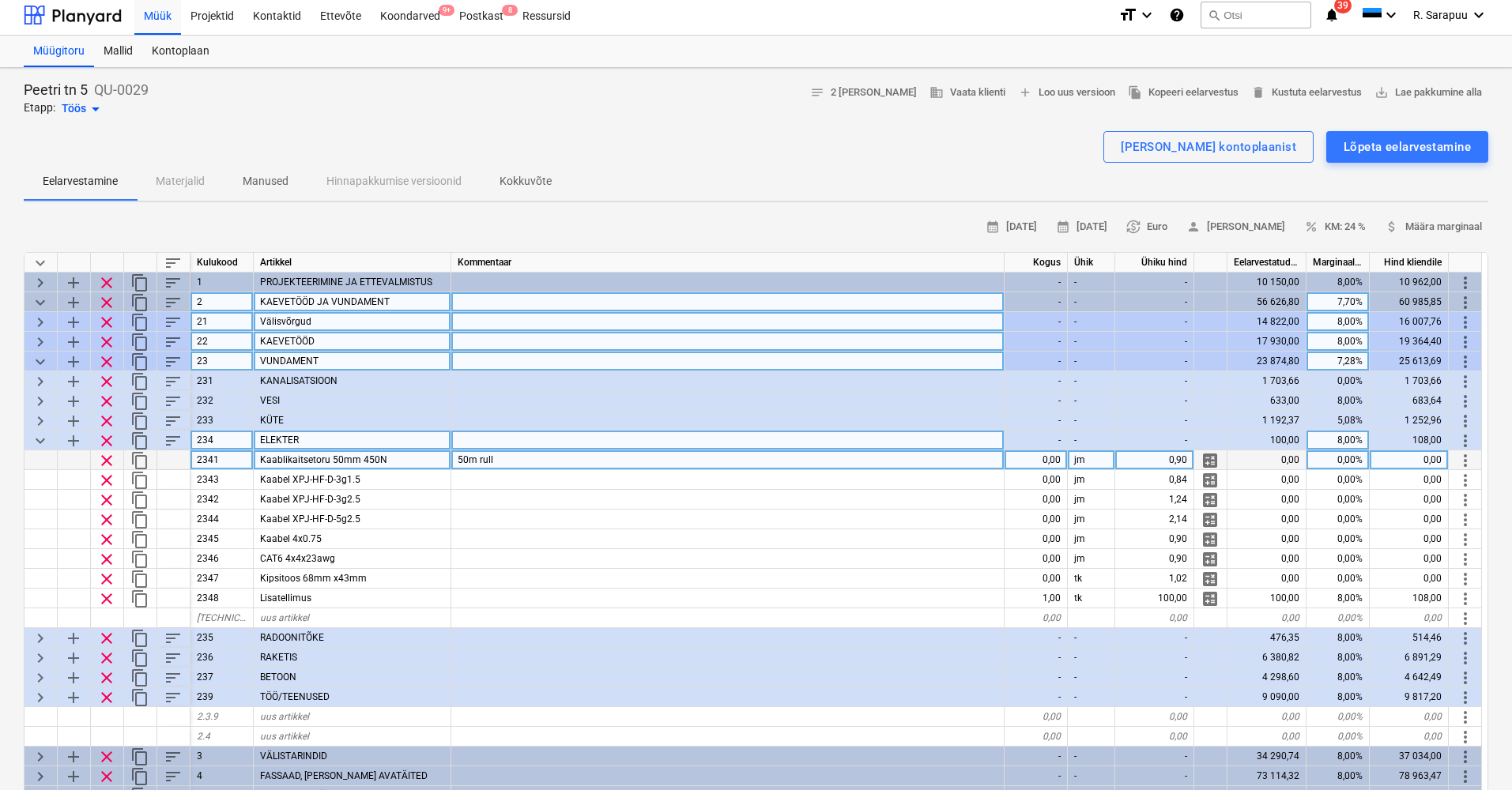
scroll to position [14, 0]
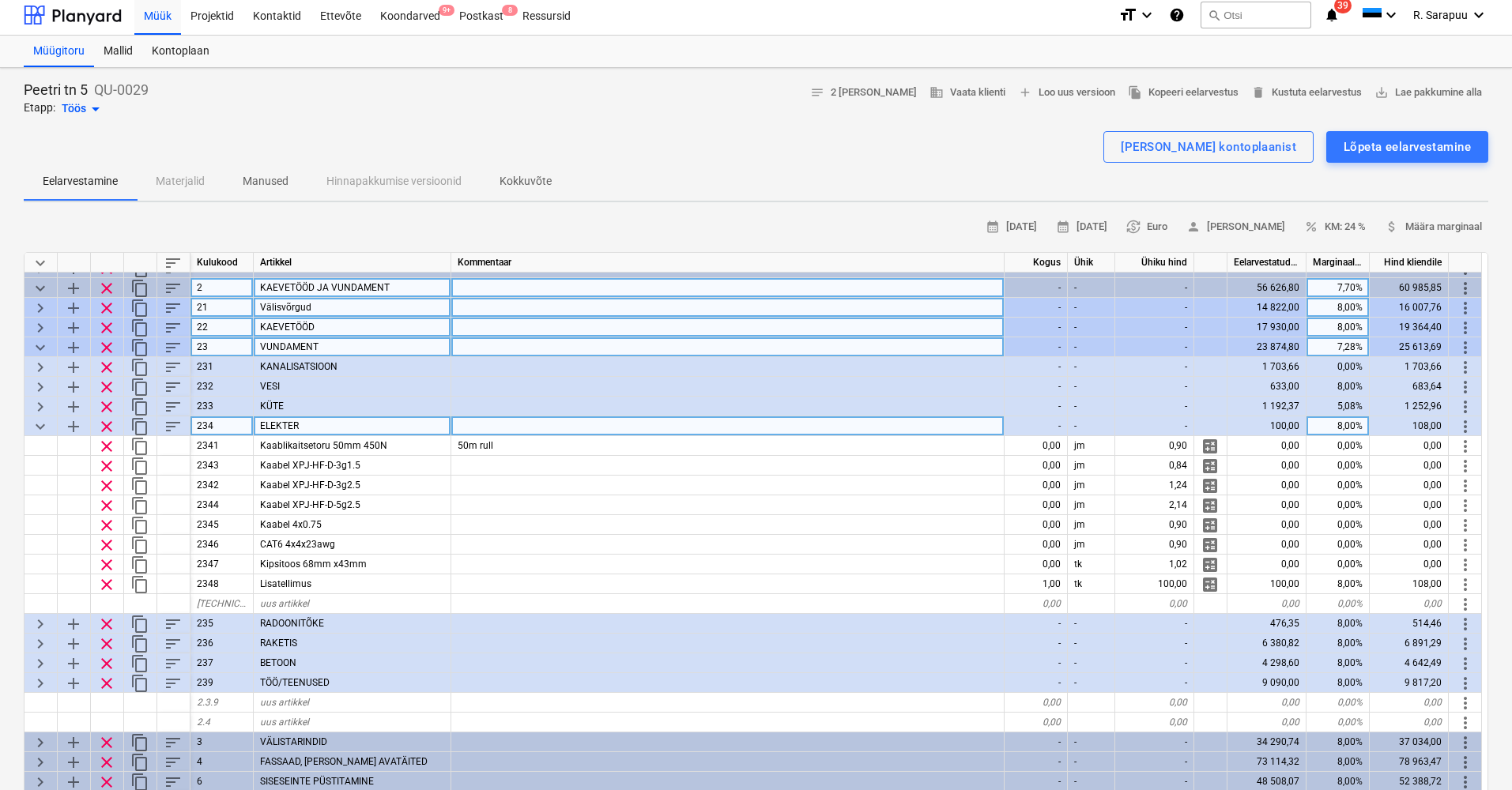
click at [46, 347] on span "keyboard_arrow_down" at bounding box center [41, 348] width 19 height 19
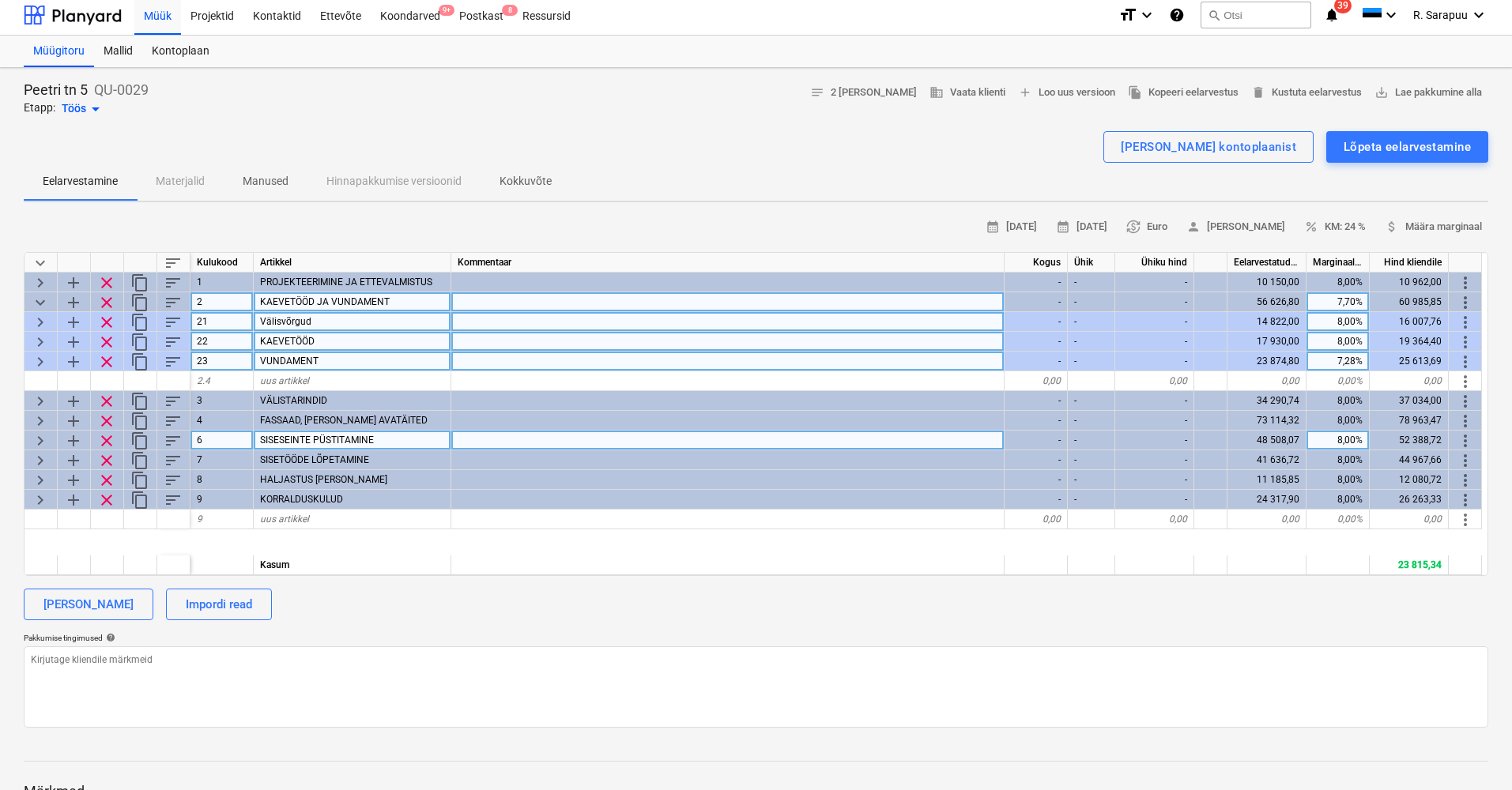
scroll to position [0, 0]
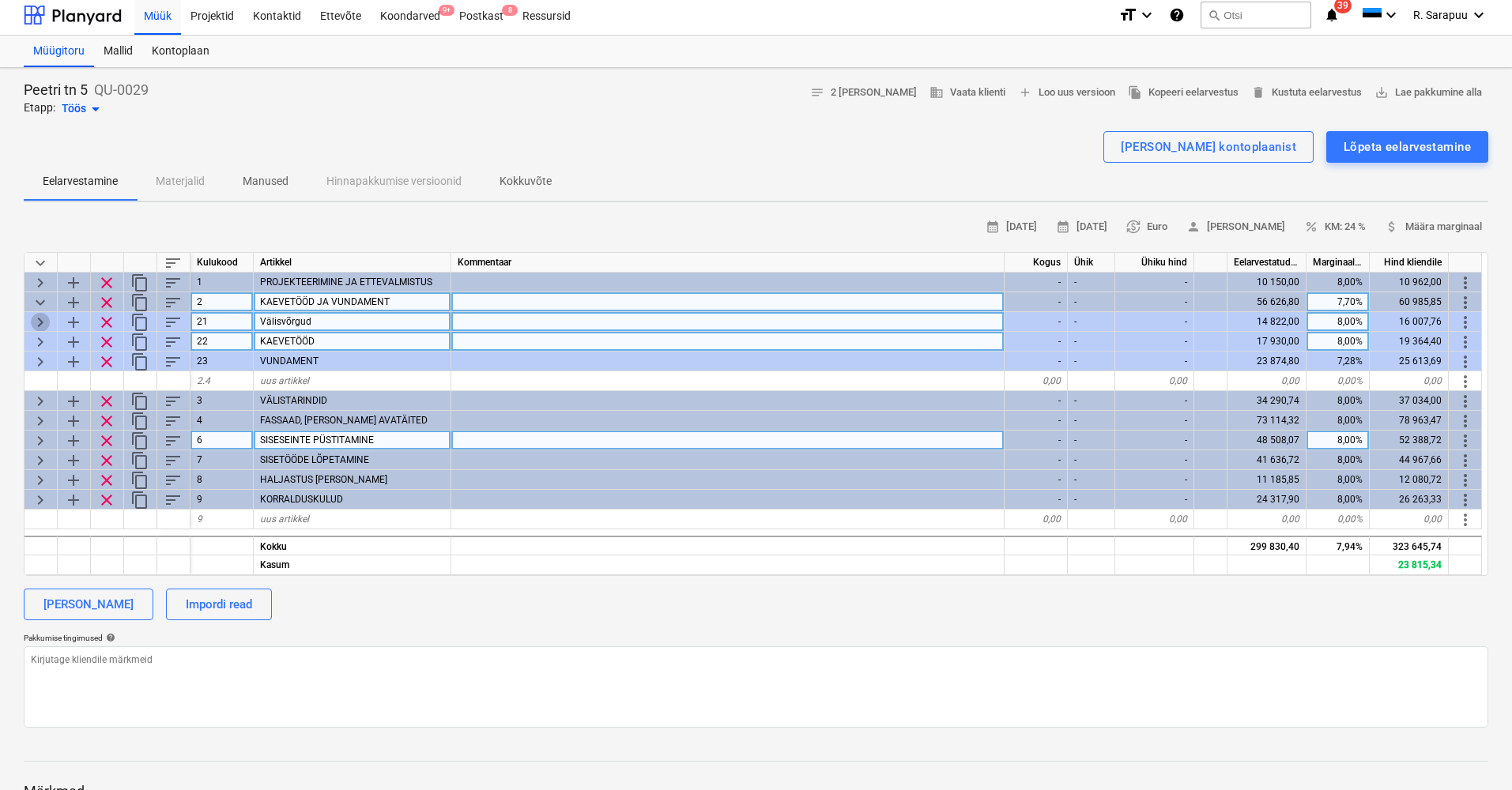
click at [31, 324] on span "keyboard_arrow_right" at bounding box center [41, 323] width 19 height 19
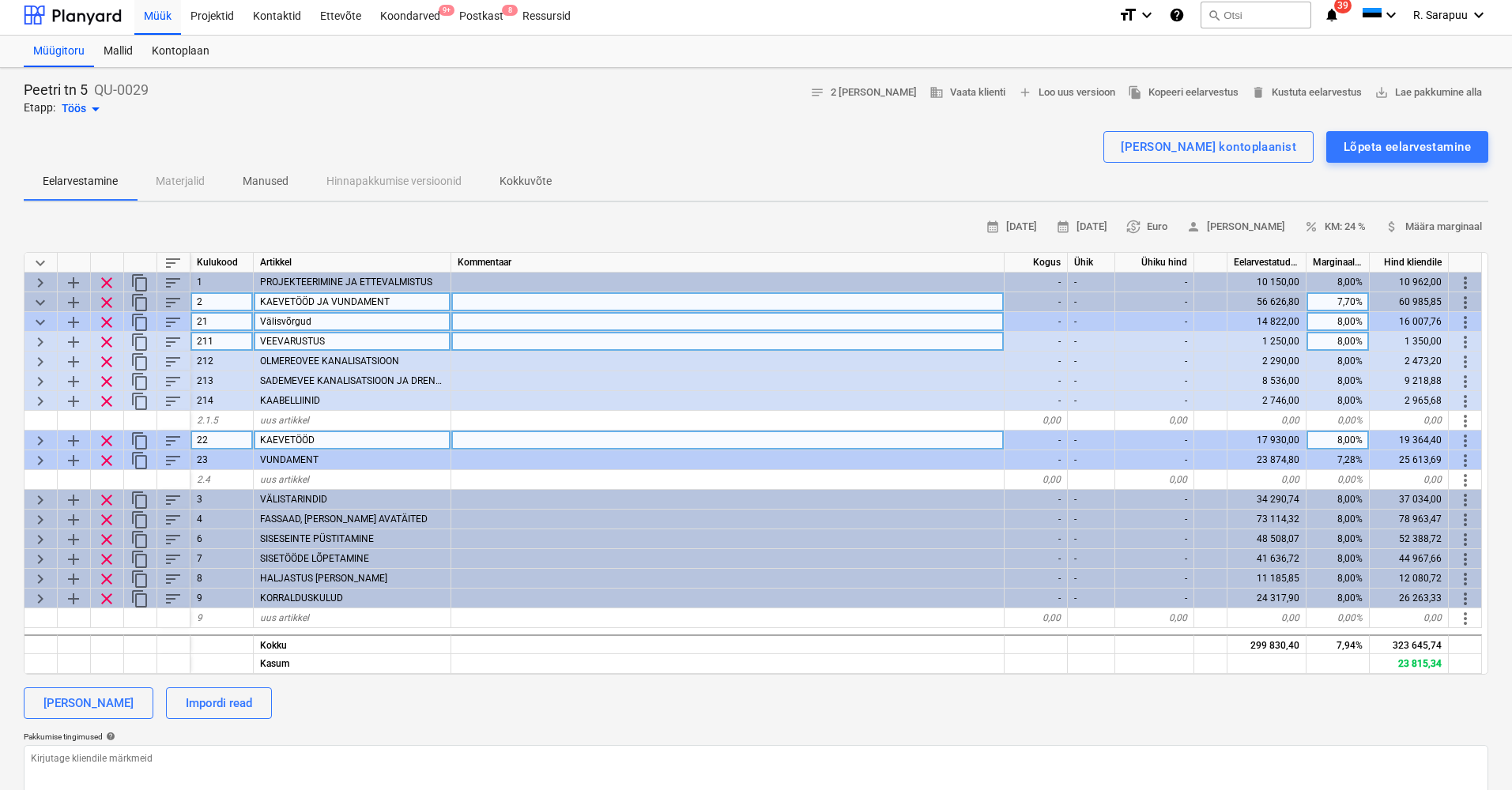
click at [42, 298] on span "keyboard_arrow_down" at bounding box center [41, 303] width 19 height 19
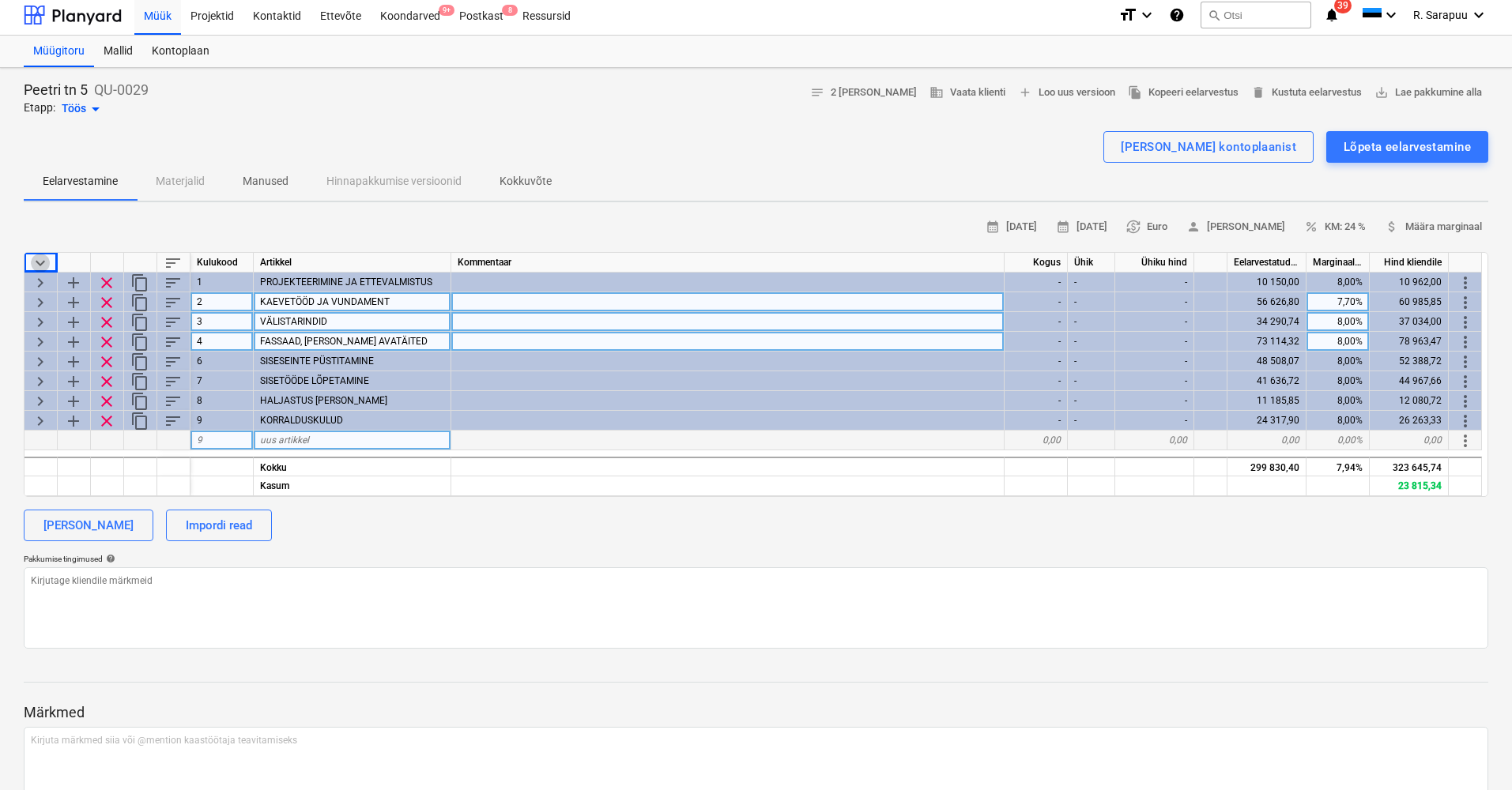
click at [34, 255] on span "keyboard_arrow_down" at bounding box center [41, 264] width 19 height 19
click at [40, 295] on span "keyboard_arrow_right" at bounding box center [41, 303] width 19 height 19
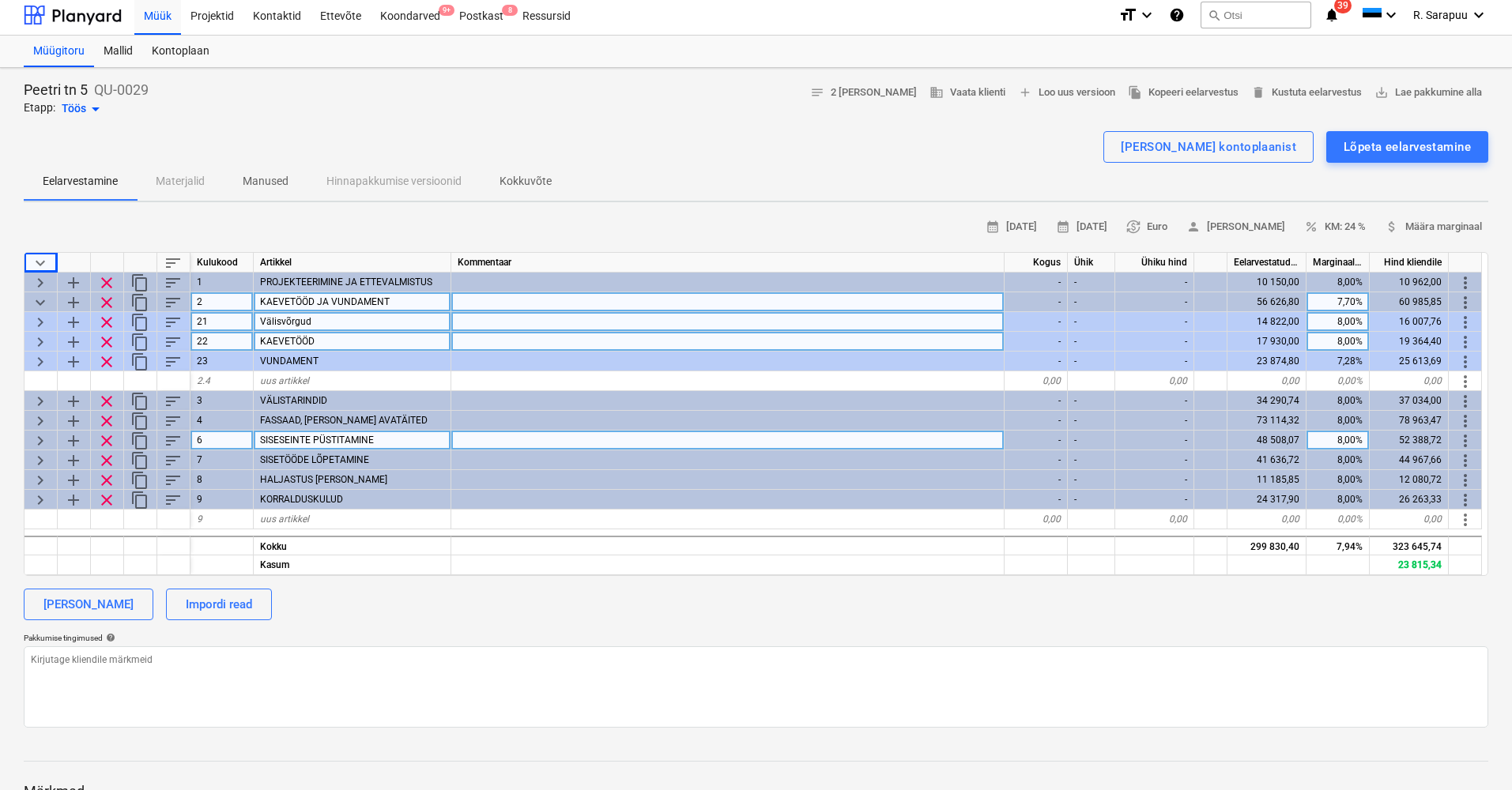
click at [38, 321] on span "keyboard_arrow_right" at bounding box center [41, 323] width 19 height 19
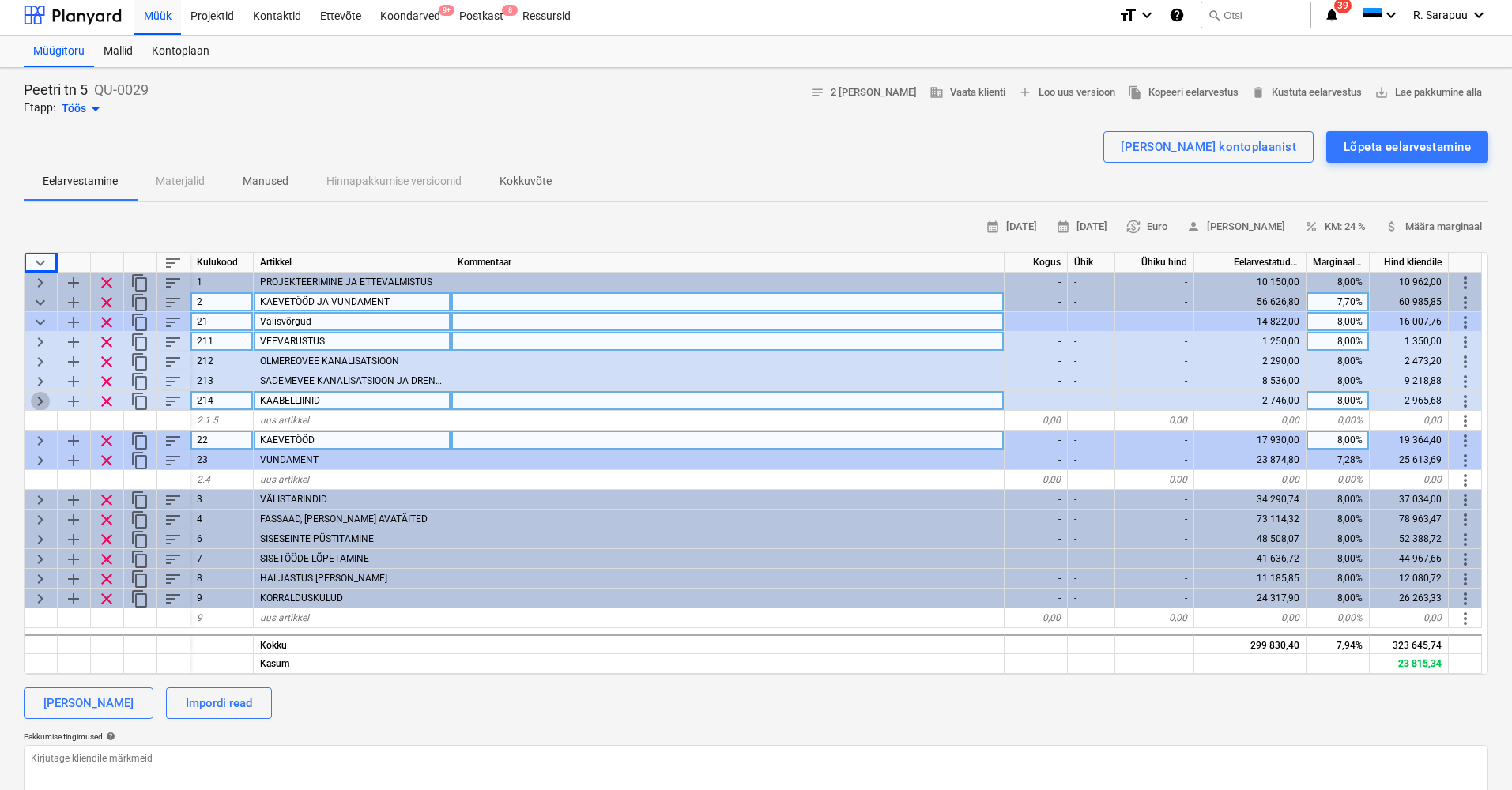
click at [42, 395] on span "keyboard_arrow_right" at bounding box center [41, 402] width 19 height 19
type textarea "x"
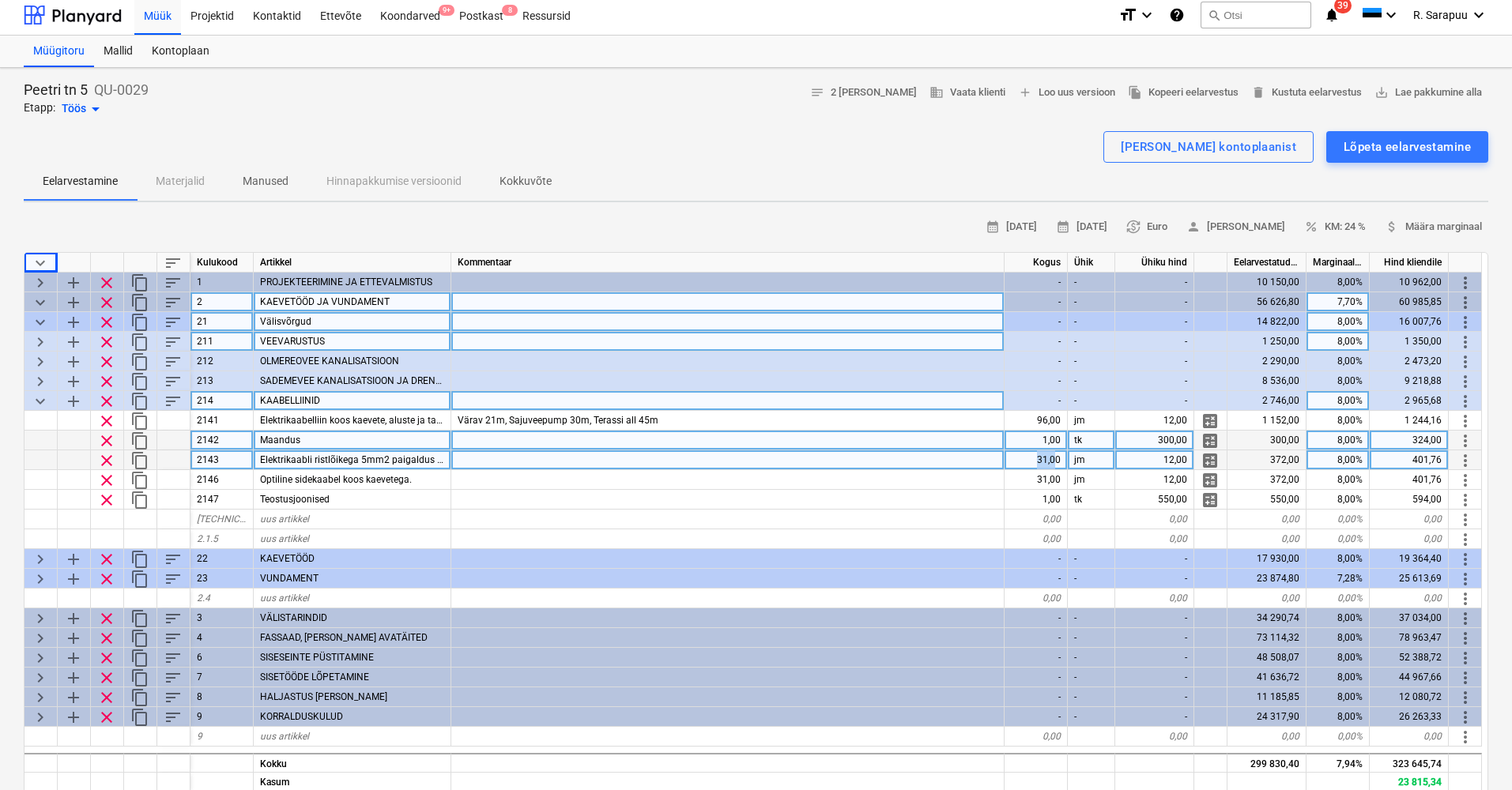
drag, startPoint x: 1039, startPoint y: 461, endPoint x: 1055, endPoint y: 461, distance: 16.0
click at [1055, 461] on div "31,00" at bounding box center [1036, 460] width 63 height 19
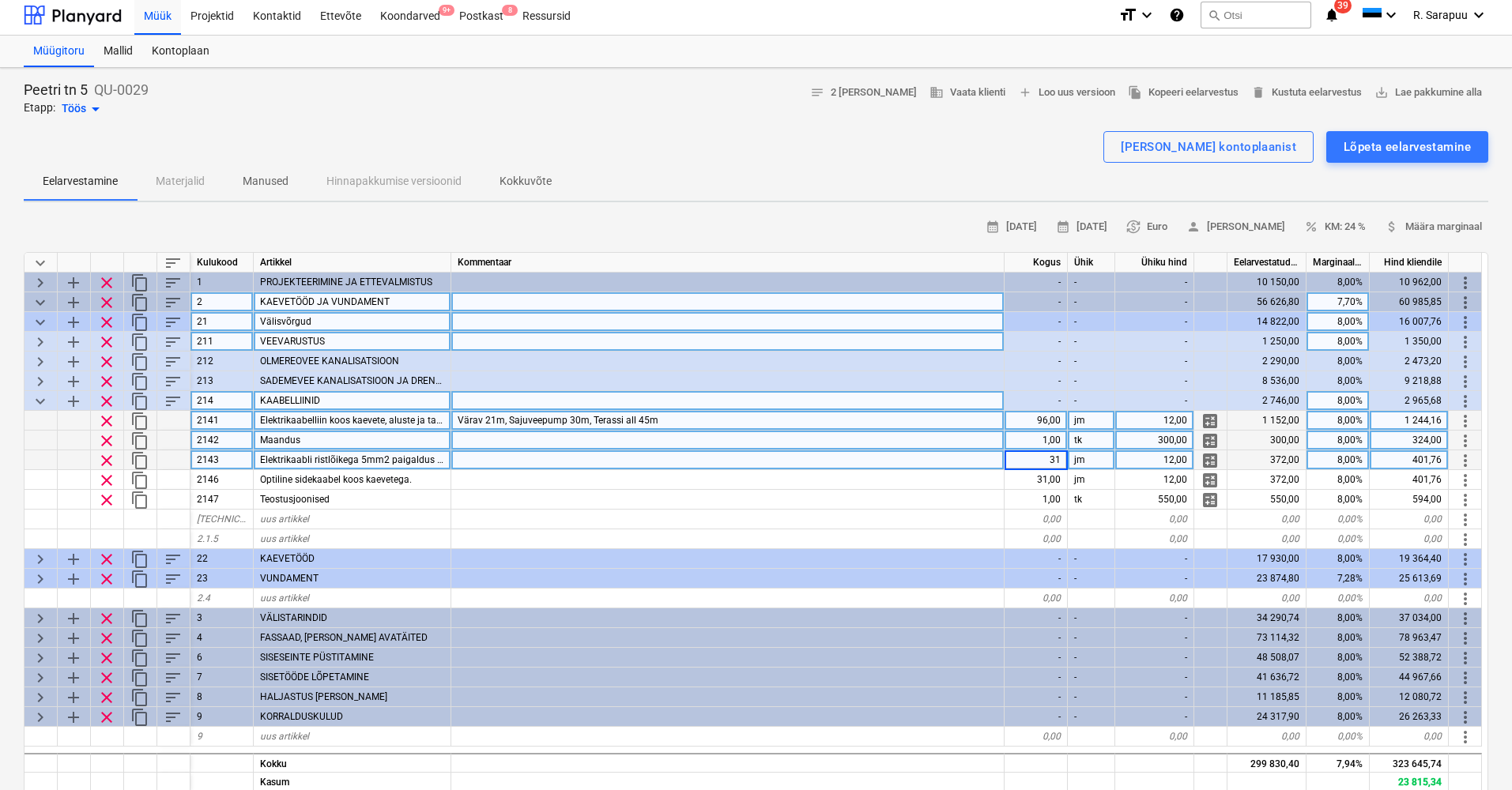
click at [1047, 422] on div "96,00" at bounding box center [1036, 421] width 63 height 19
click at [359, 418] on span "Elektrikaabelliin koos kaevete, aluste ja tagasitäitega" at bounding box center [372, 421] width 225 height 11
click at [359, 418] on input "Elektrikaabelliin koos kaevete, aluste ja tagasitäitega" at bounding box center [352, 421] width 197 height 19
click at [383, 420] on input "Elektrikaabelliin koos kaevete, aluste ja tagasitäitega" at bounding box center [352, 421] width 197 height 19
click at [401, 420] on input "Elektrikaabelliin koos kaevete, aluste ja tagasitäitega" at bounding box center [352, 421] width 197 height 19
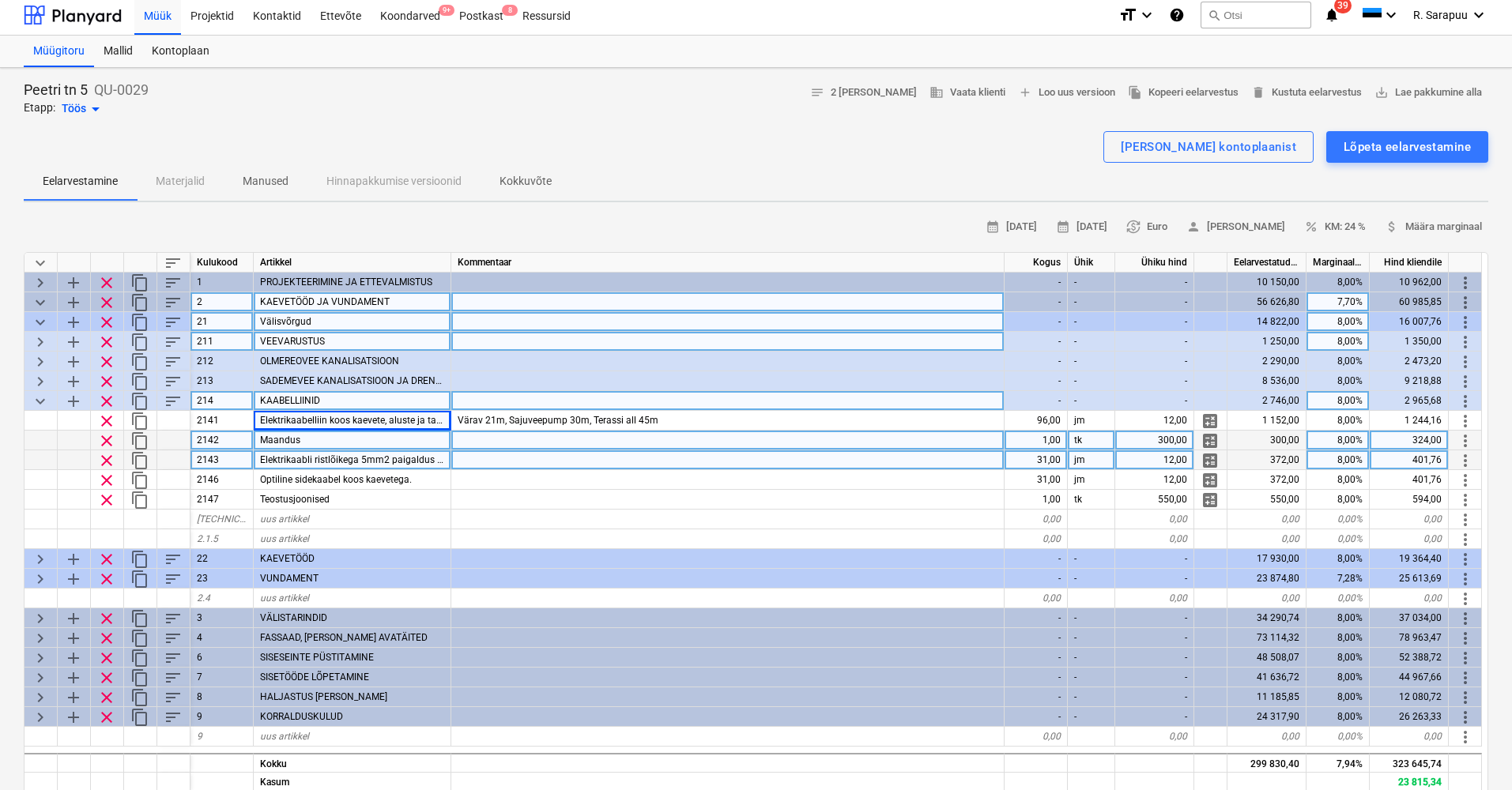
click at [415, 459] on span "Elektrikaabli ristlõikega 5mm2 paigaldus koos kaevete ja tagasitäitega" at bounding box center [411, 459] width 302 height 11
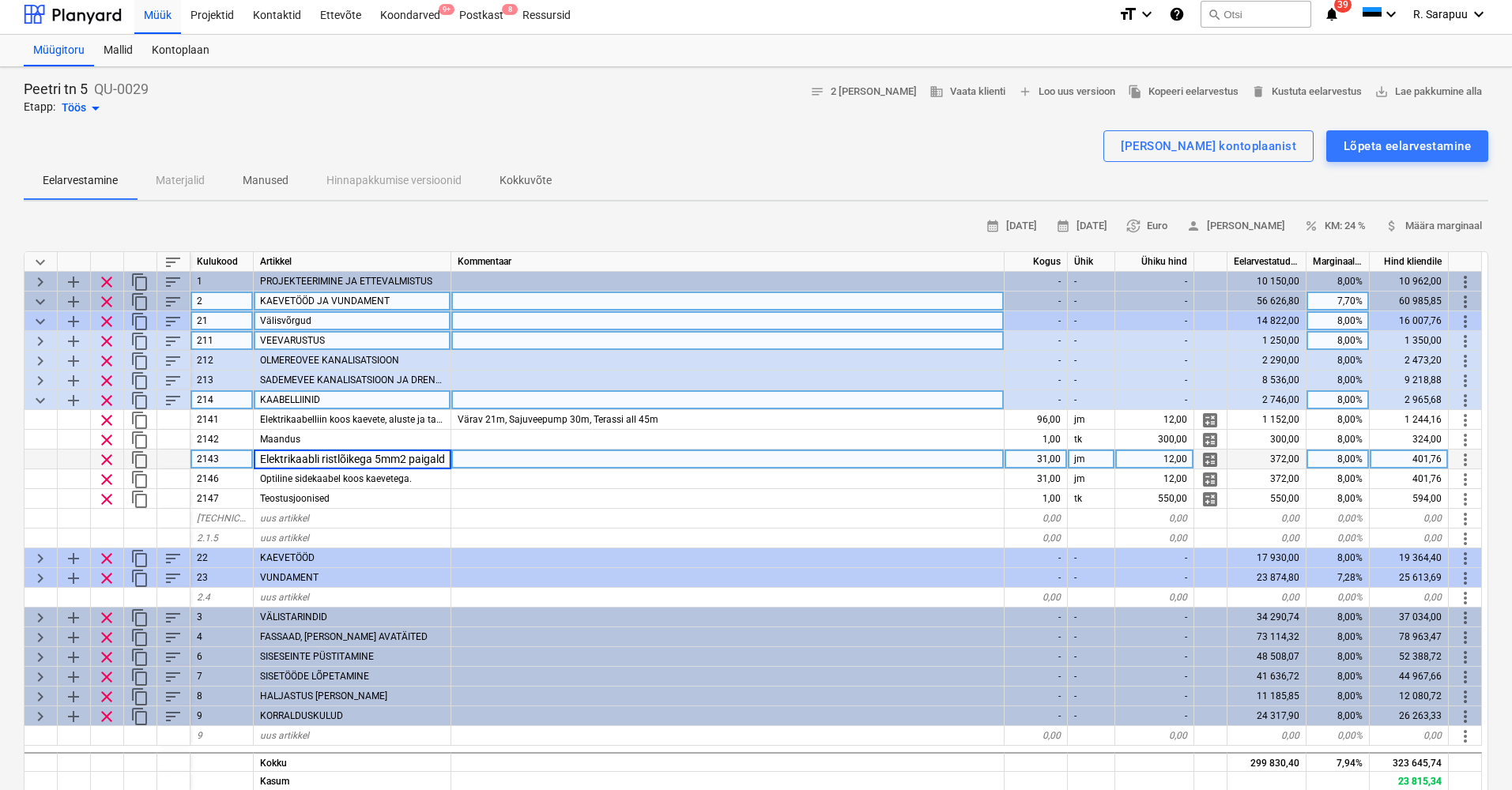
click at [556, 461] on div at bounding box center [727, 459] width 553 height 19
click at [354, 458] on span "Elektrikaabli ristlõikega 5mm2 paigaldus koos kaevete ja tagasitäitega" at bounding box center [411, 458] width 302 height 11
click at [391, 458] on input "Elektrikaabli ristlõikega 5mm2 paigaldus koos kaevete ja tagasitäitega" at bounding box center [352, 459] width 197 height 19
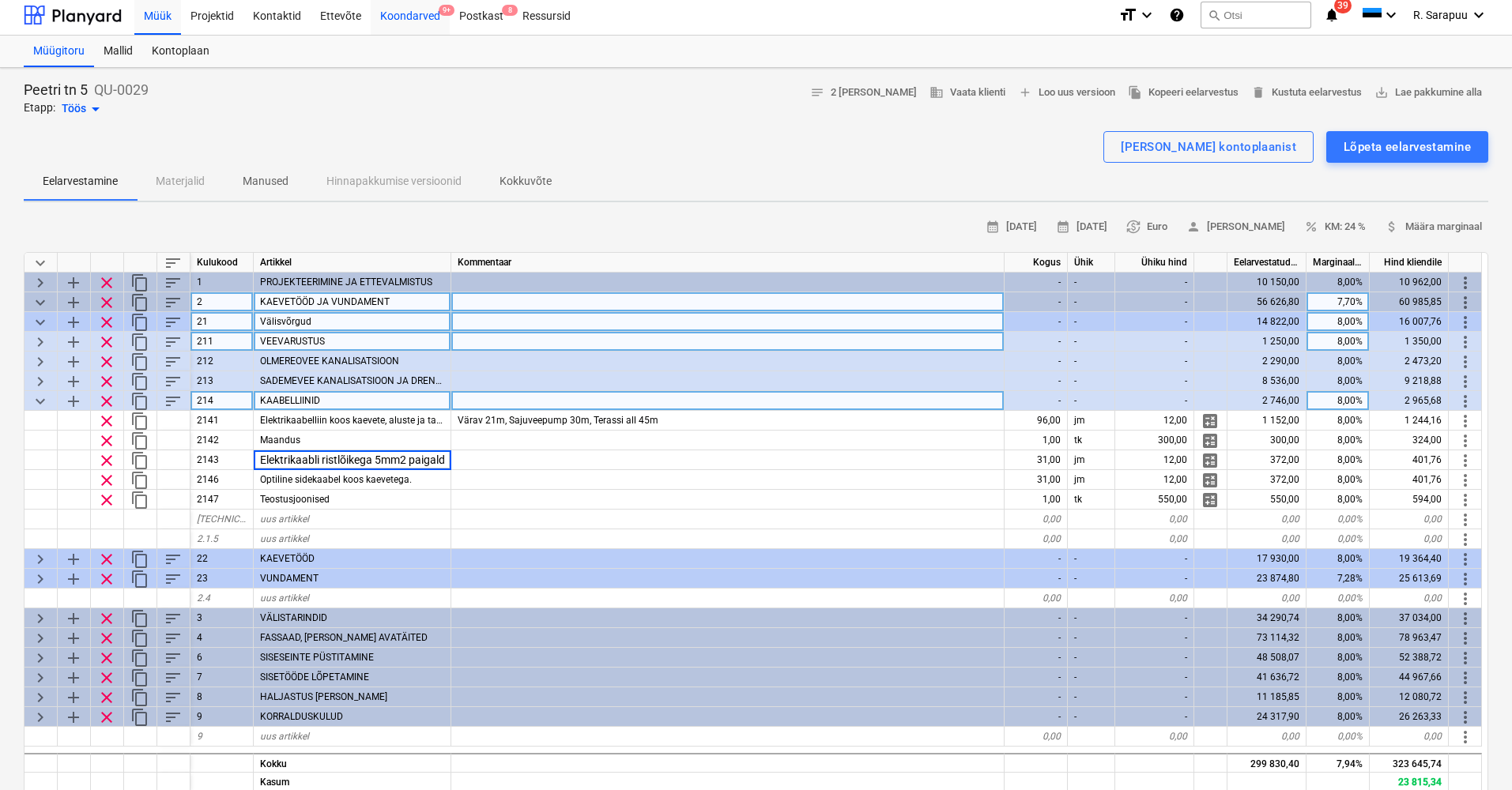
scroll to position [3, 0]
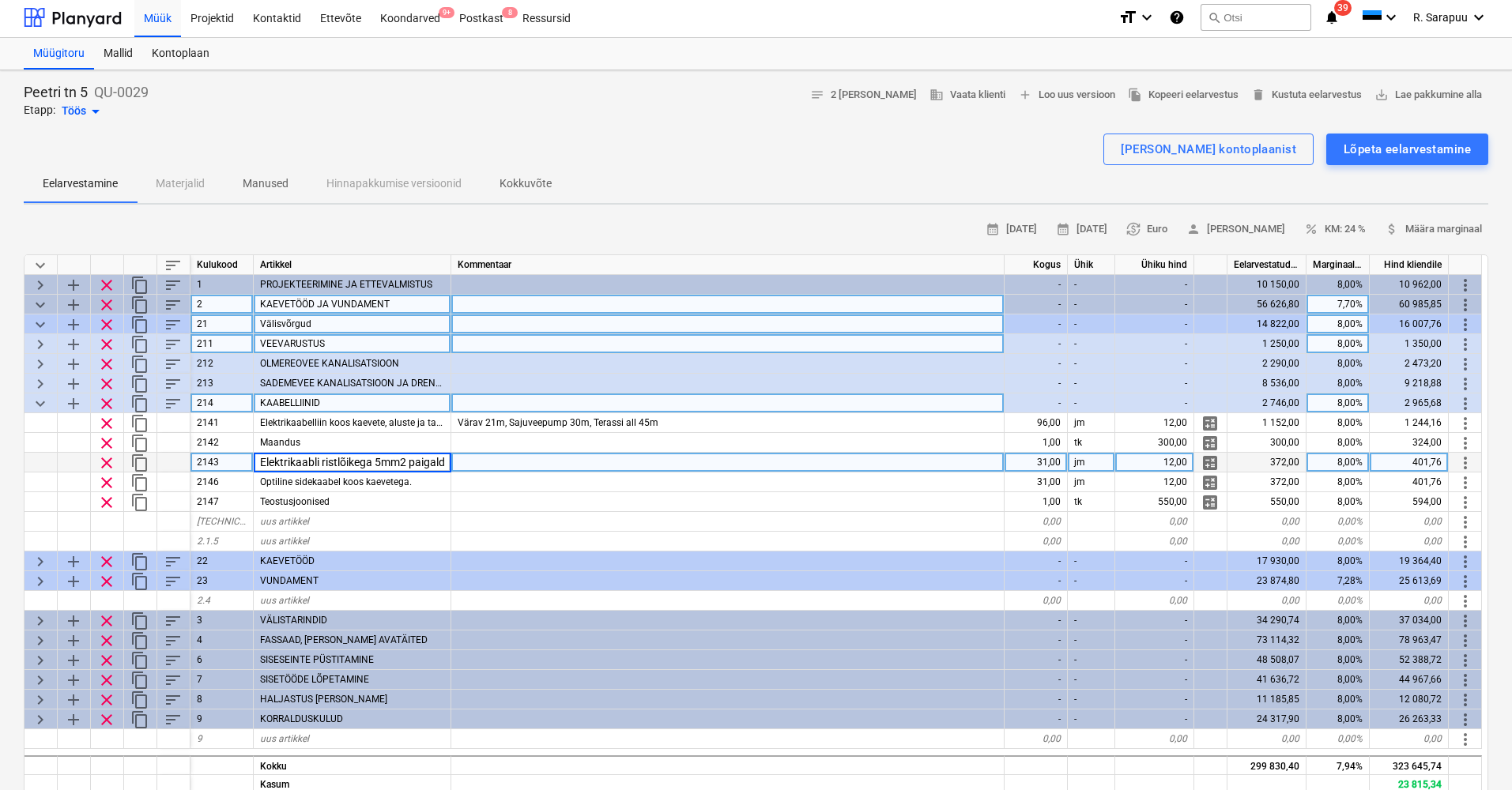
click at [572, 458] on div at bounding box center [727, 463] width 553 height 19
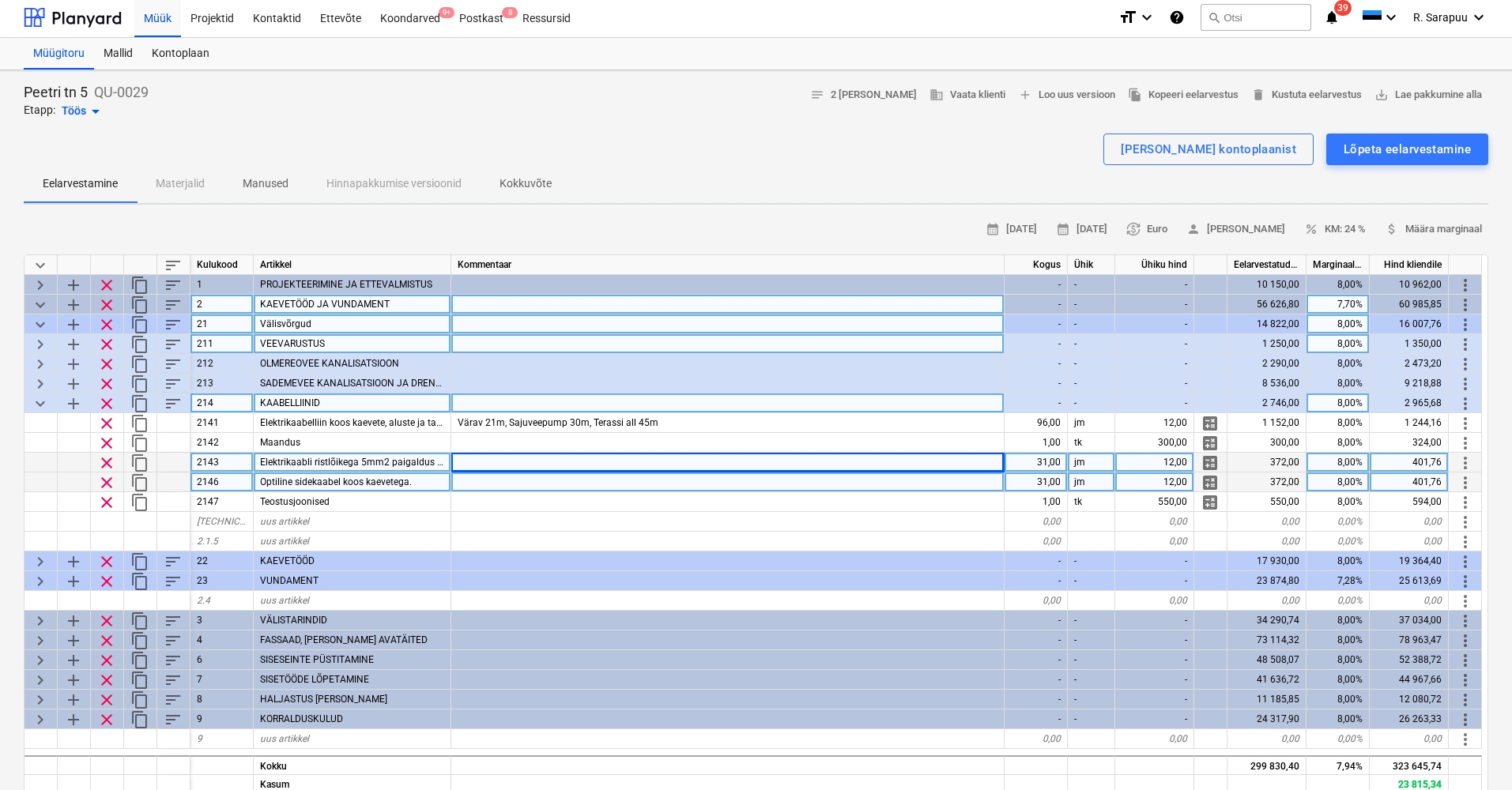
click at [492, 481] on div at bounding box center [727, 482] width 553 height 19
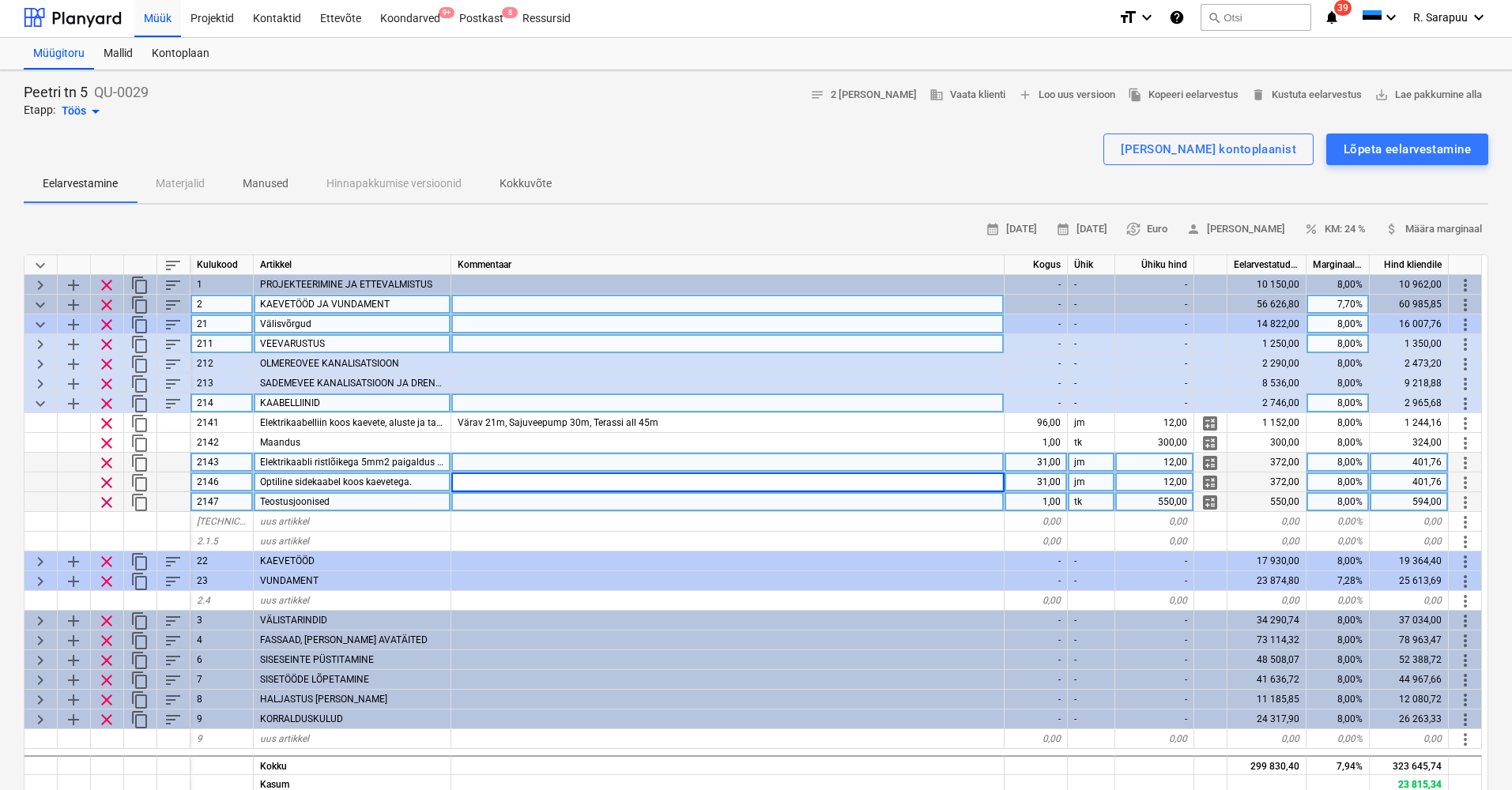
click at [704, 510] on div at bounding box center [727, 502] width 553 height 19
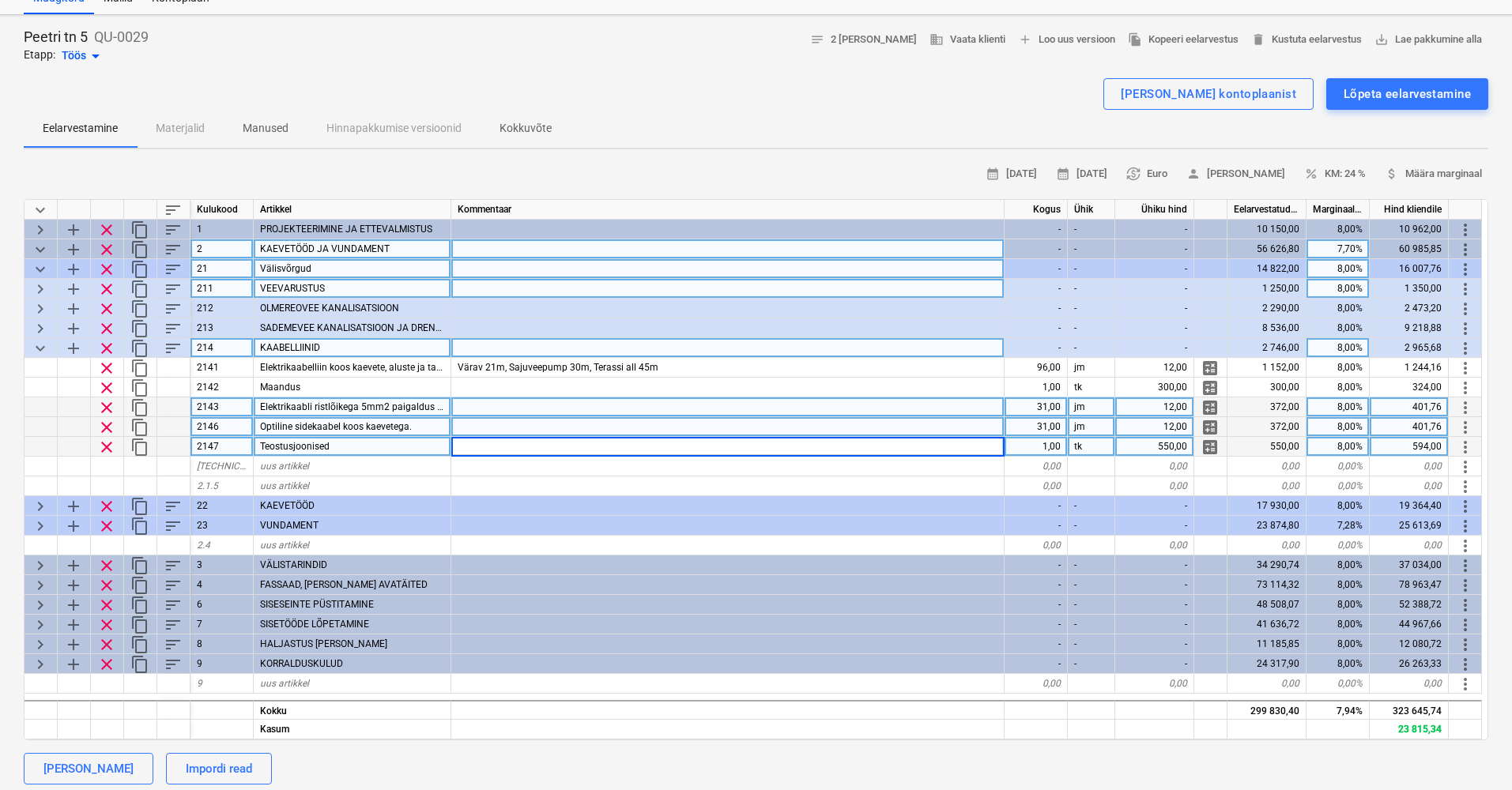
scroll to position [63, 0]
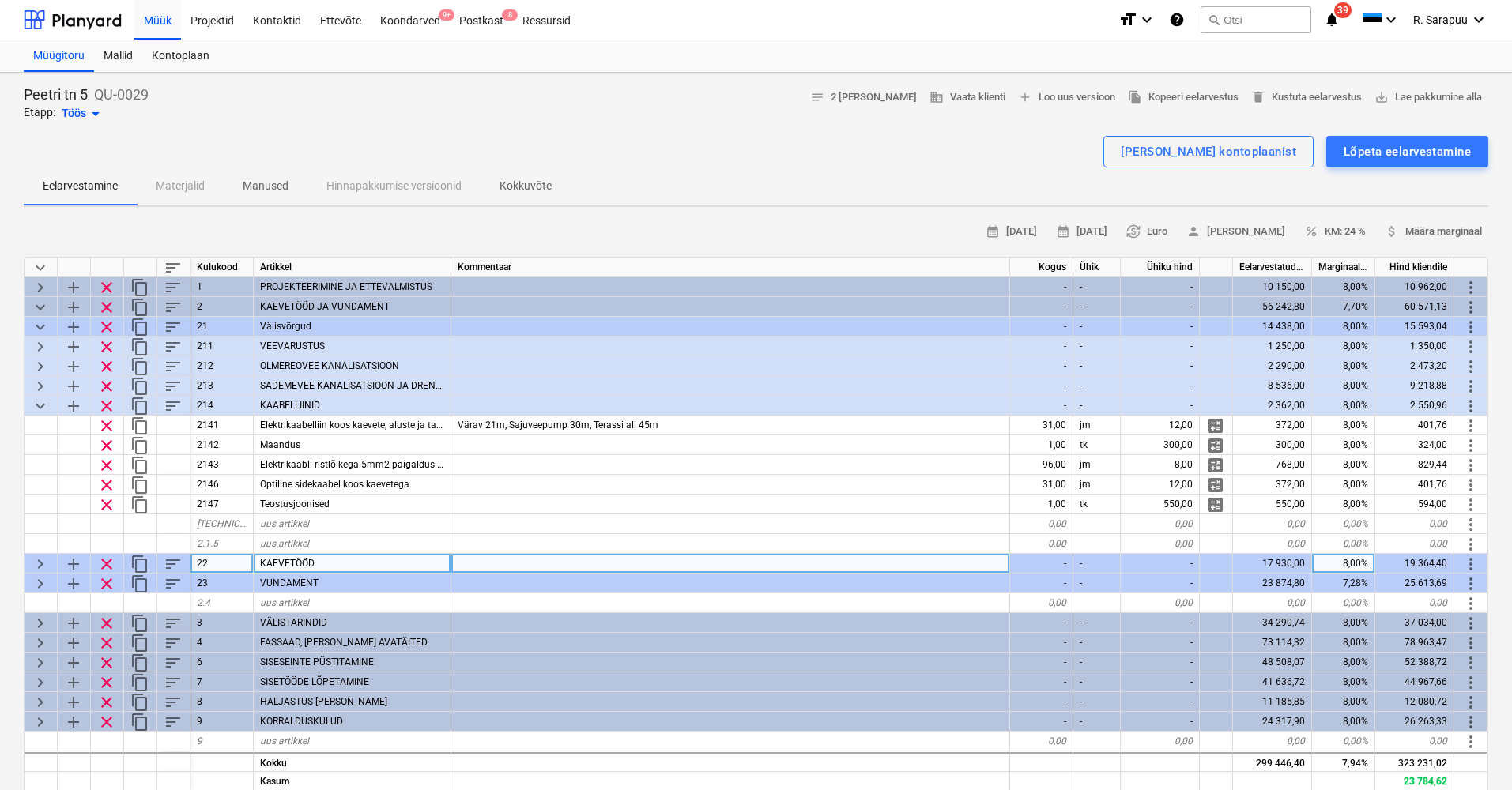
scroll to position [63, 0]
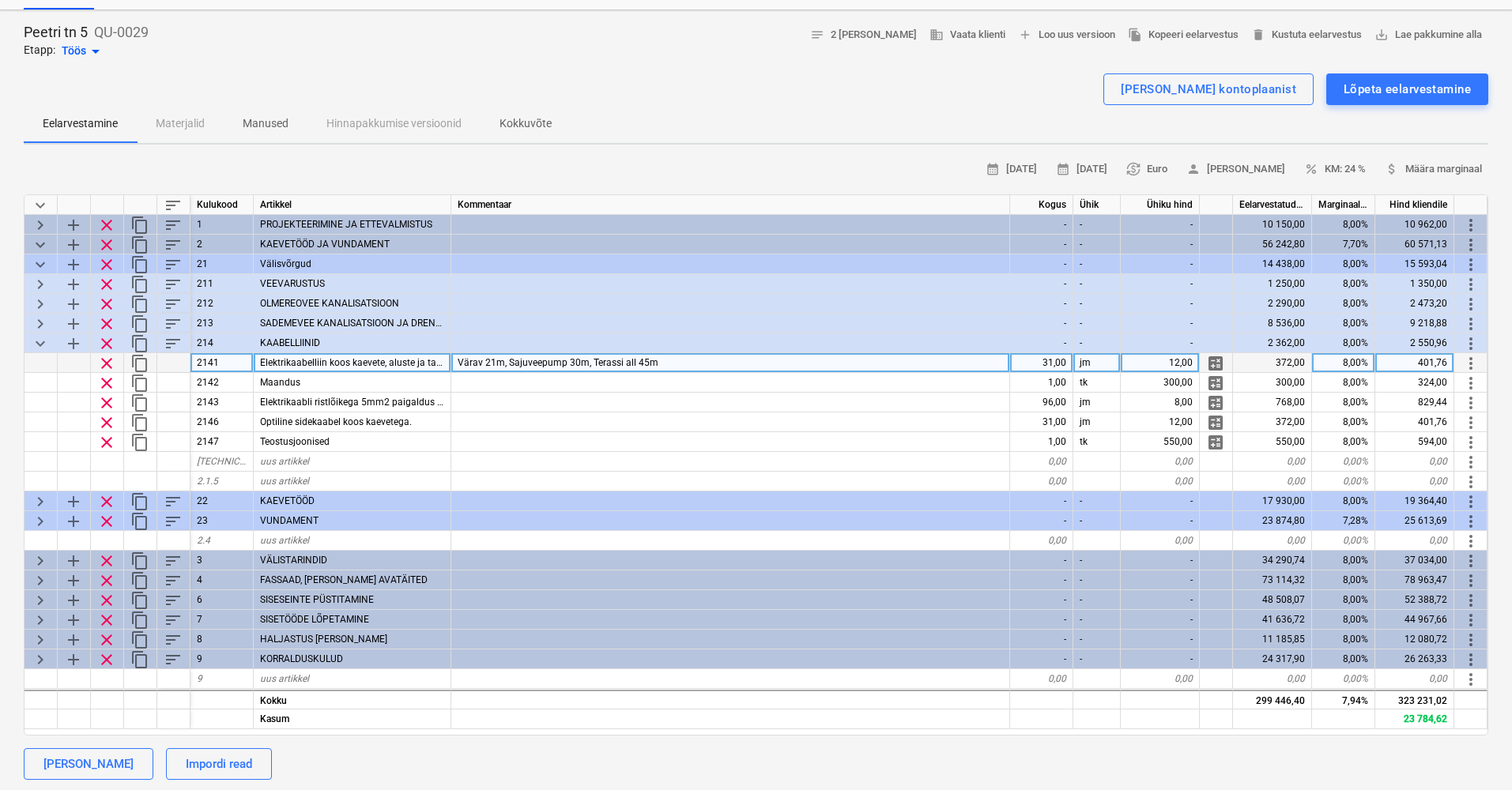
click at [357, 365] on span "Elektrikaabelliin koos kaevete, aluste ja tagasitäitega" at bounding box center [372, 362] width 225 height 11
click at [398, 357] on input "Elektrikaabelliin koos kaevete, aluste ja tagasitäitega" at bounding box center [352, 363] width 197 height 19
click at [1054, 358] on div "31,00" at bounding box center [1041, 363] width 63 height 19
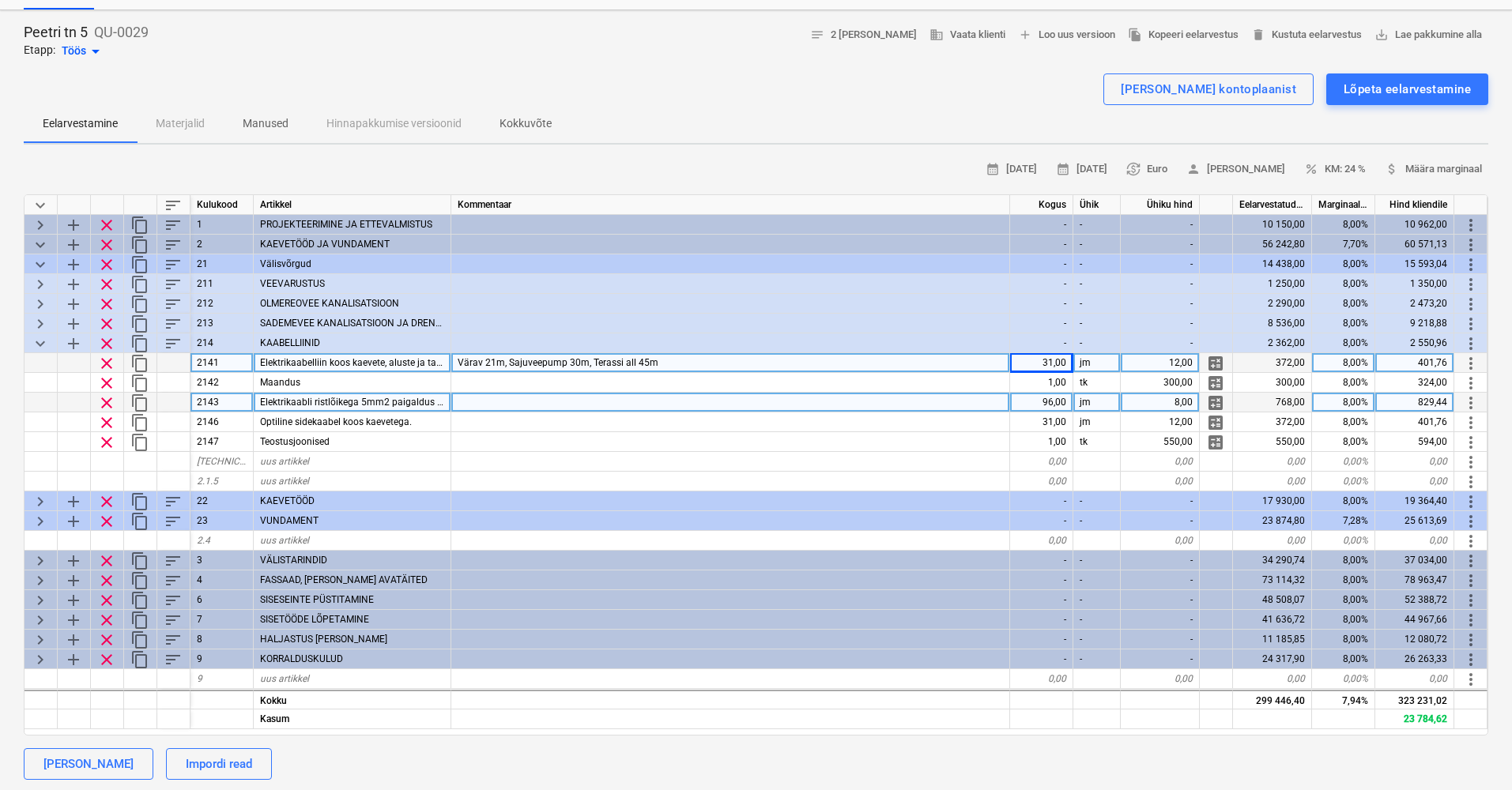
click at [678, 397] on div at bounding box center [731, 402] width 559 height 19
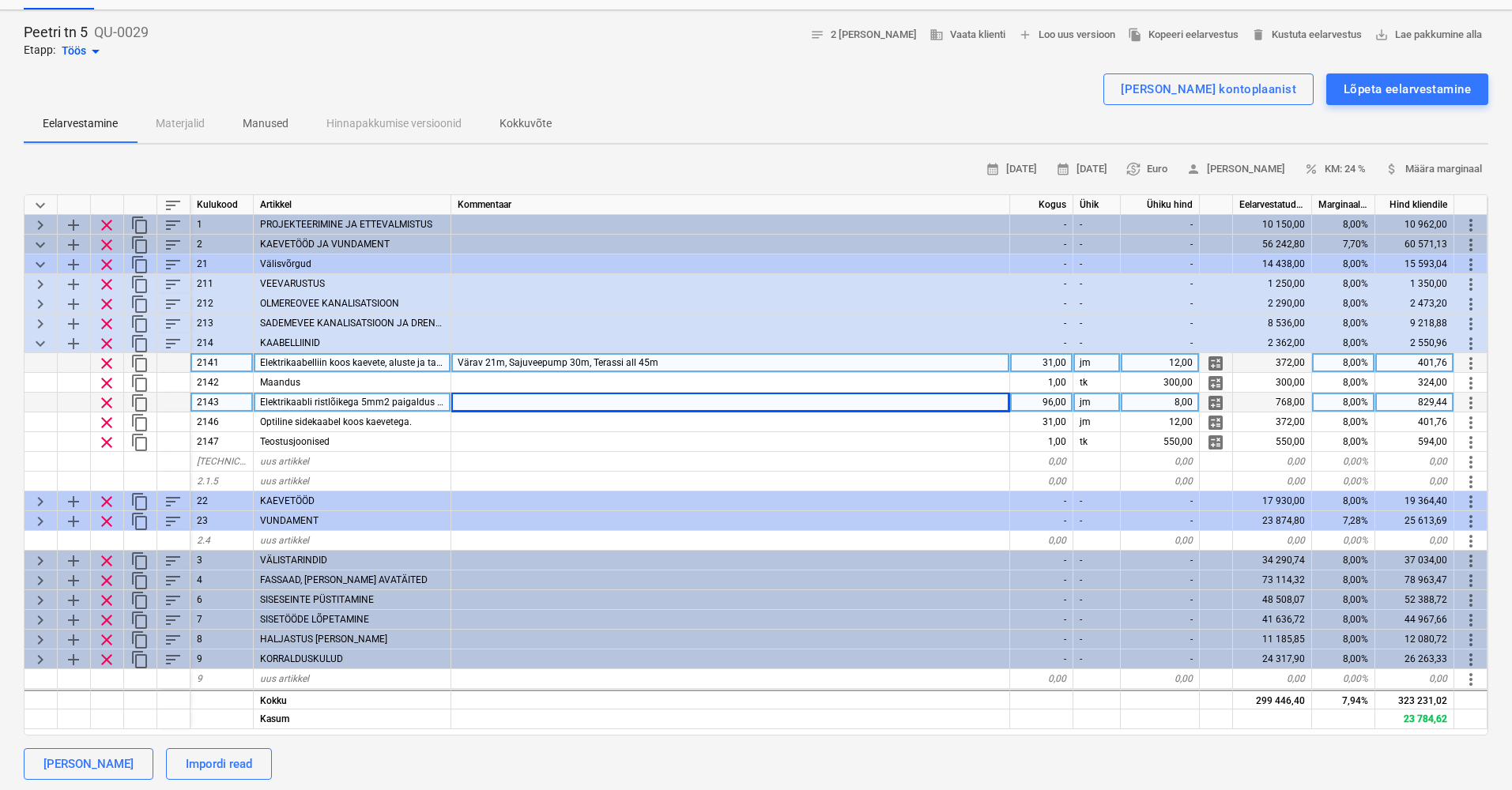
click at [361, 399] on span "Elektrikaabli ristlõikega 5mm2 paigaldus koos kaevete ja tagasitäitega" at bounding box center [411, 402] width 302 height 11
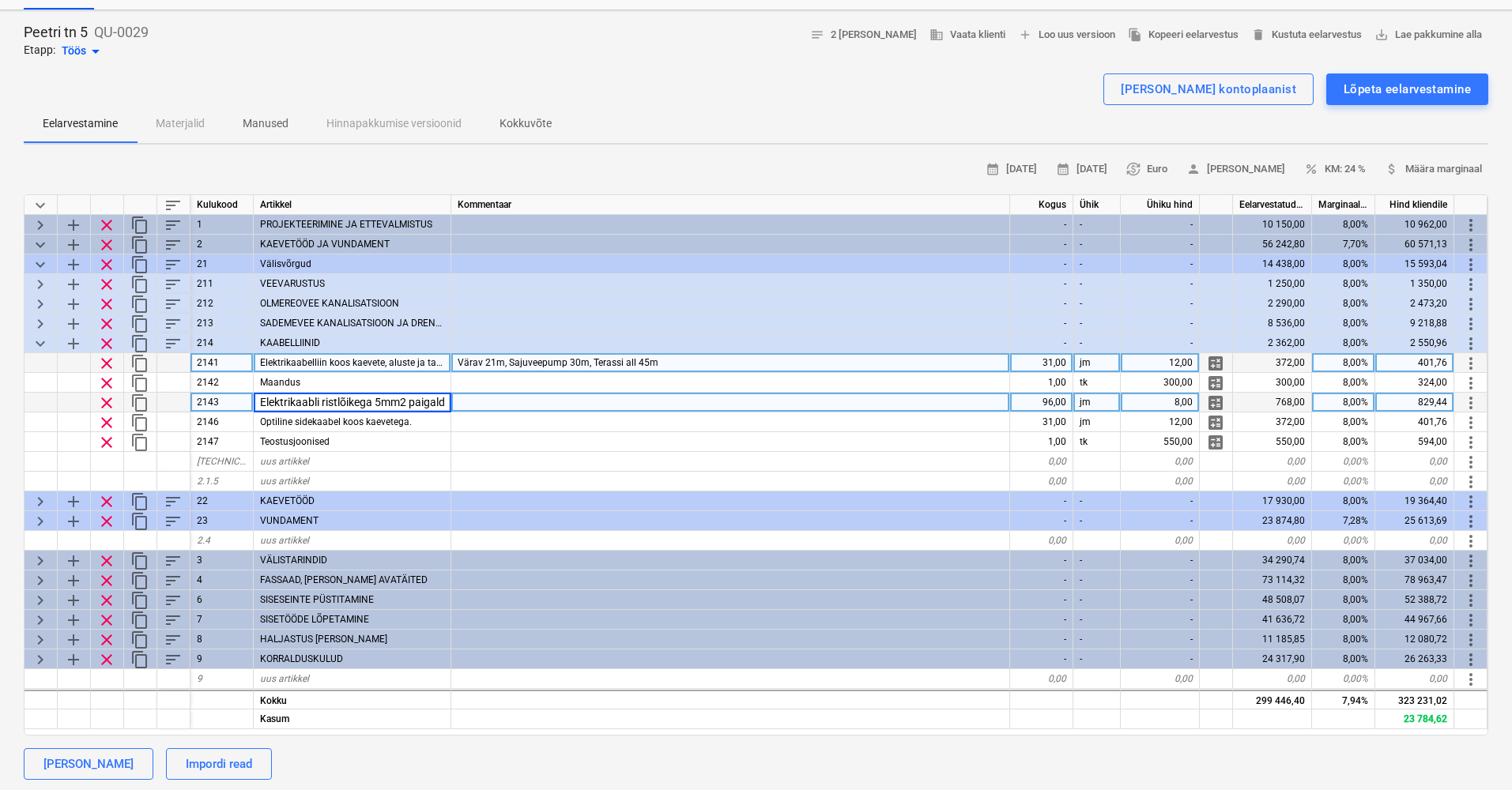
click at [361, 398] on input "Elektrikaabli ristlõikega 5mm2 paigaldus koos kaevete ja tagasitäitega" at bounding box center [352, 402] width 197 height 19
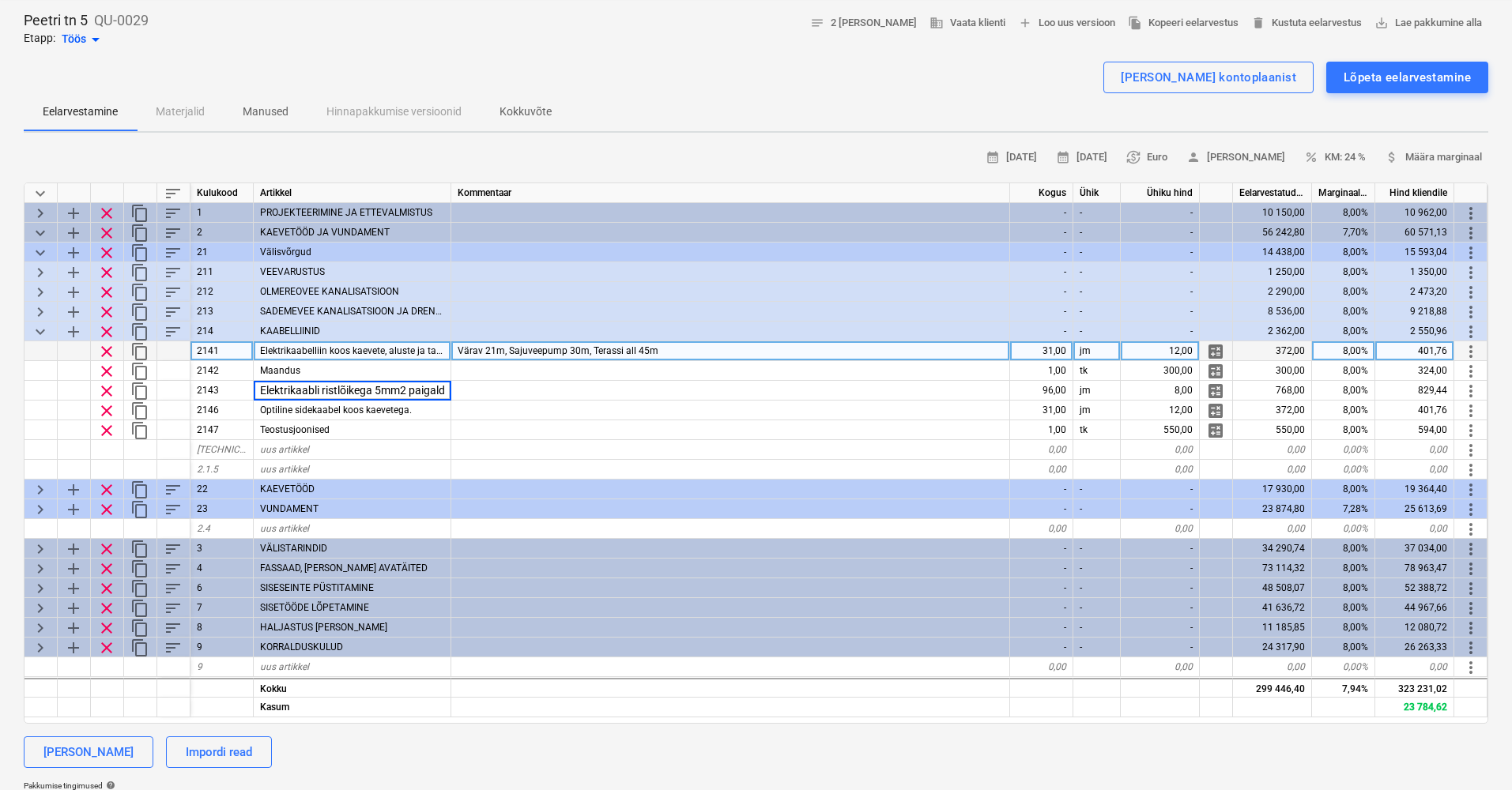
scroll to position [68, 0]
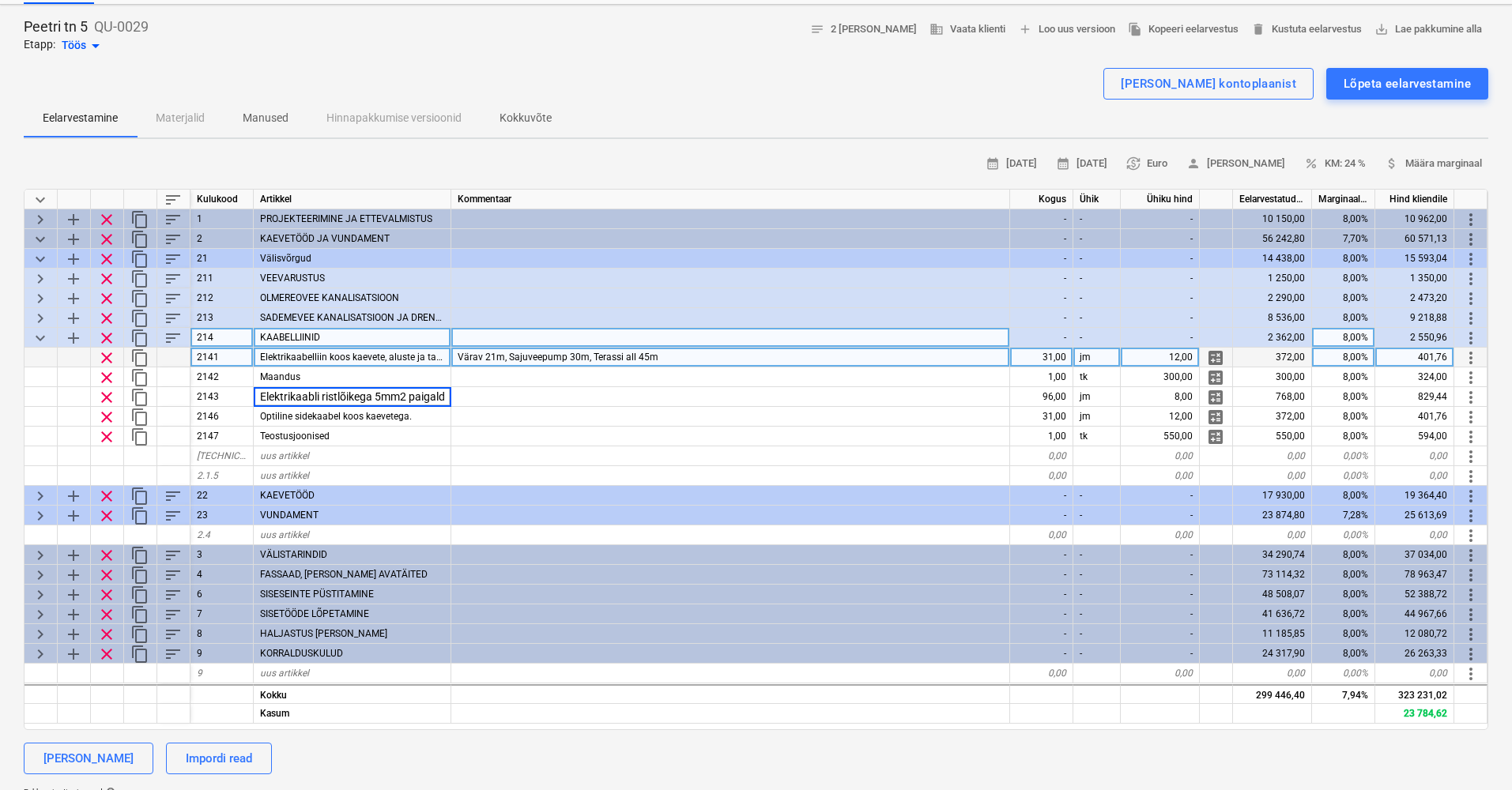
click at [42, 332] on span "keyboard_arrow_down" at bounding box center [41, 339] width 19 height 19
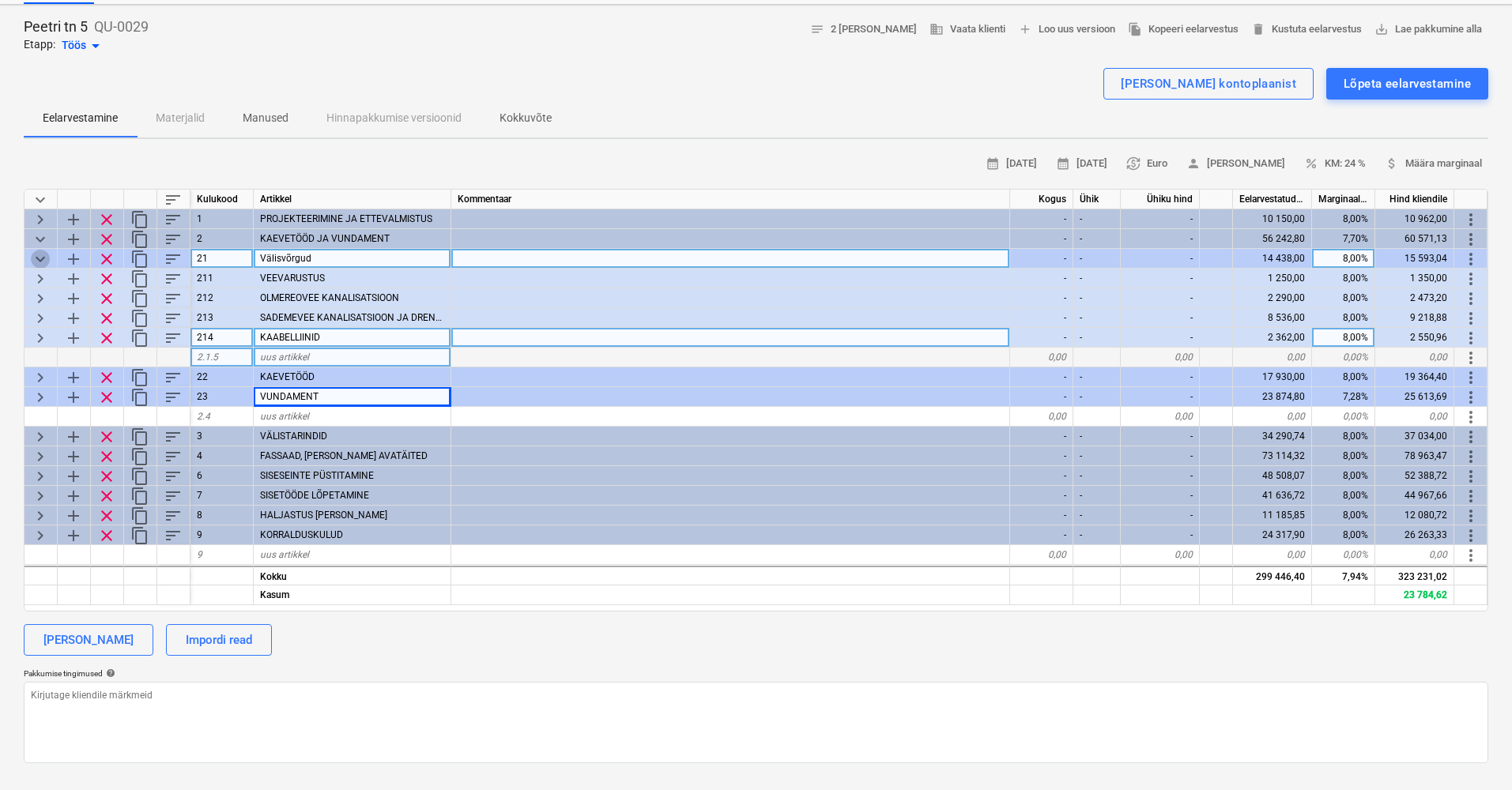
click at [43, 255] on span "keyboard_arrow_down" at bounding box center [41, 259] width 19 height 19
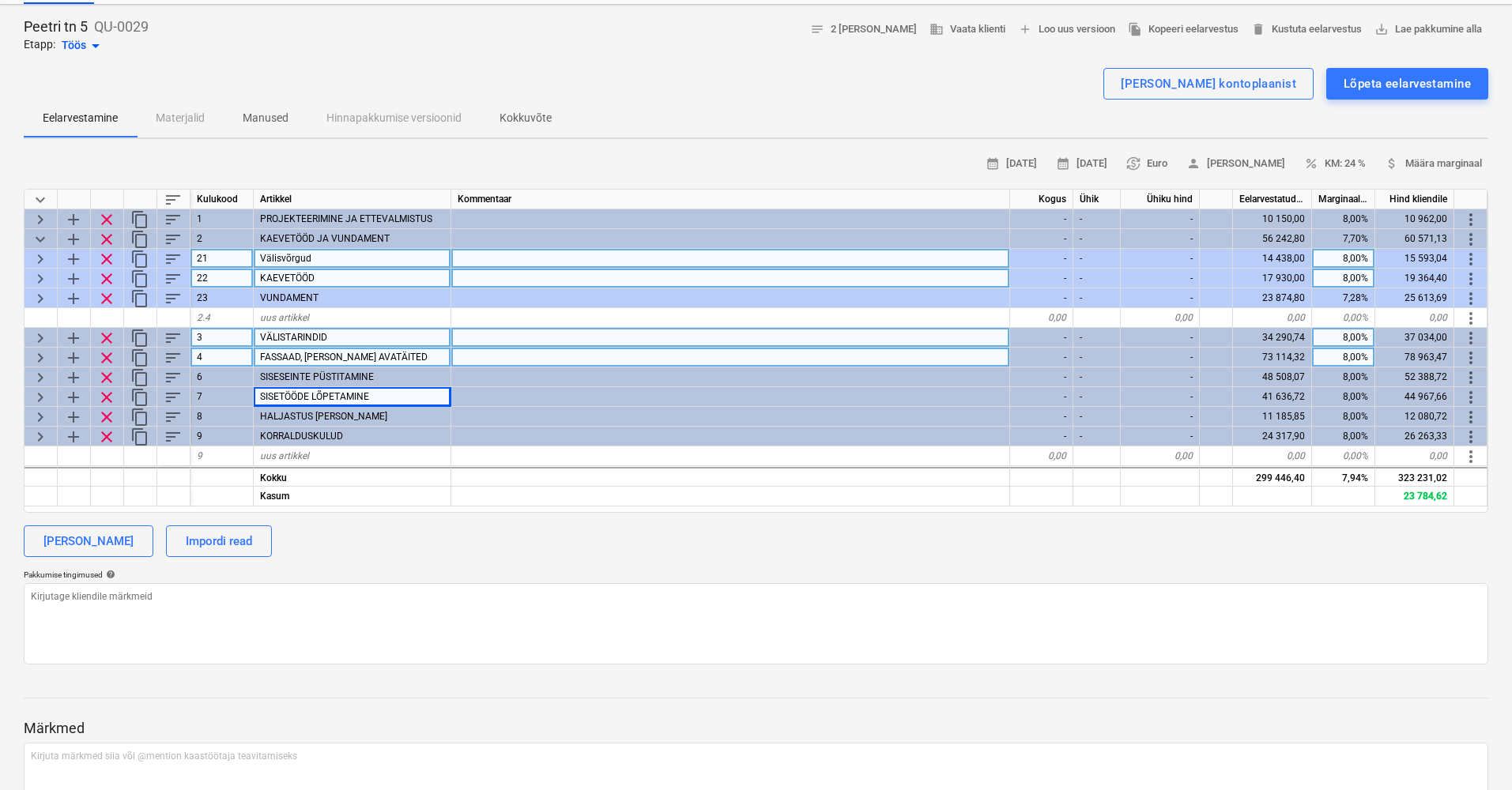
click at [38, 275] on span "keyboard_arrow_right" at bounding box center [41, 279] width 19 height 19
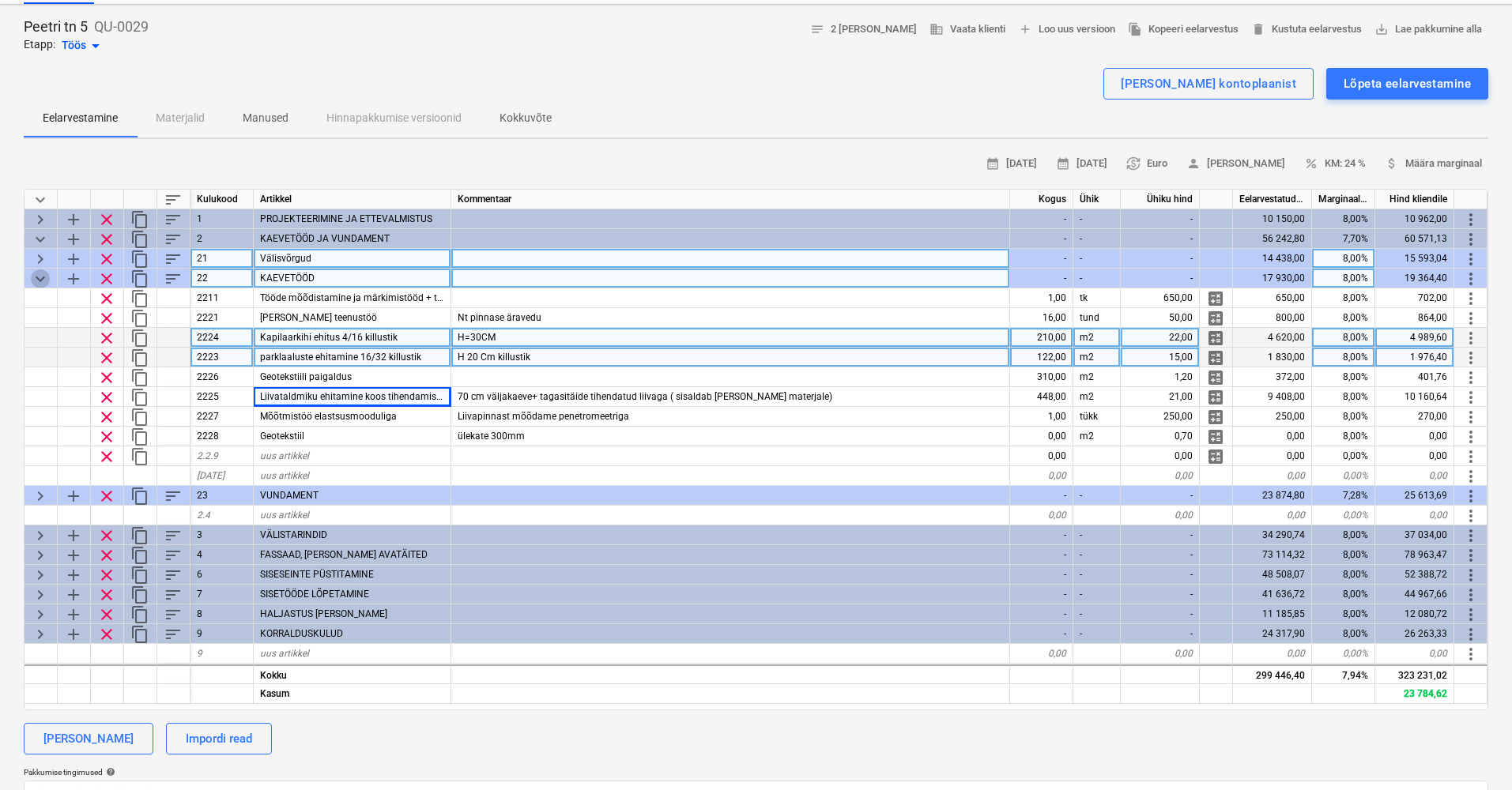
click at [40, 274] on span "keyboard_arrow_down" at bounding box center [41, 279] width 19 height 19
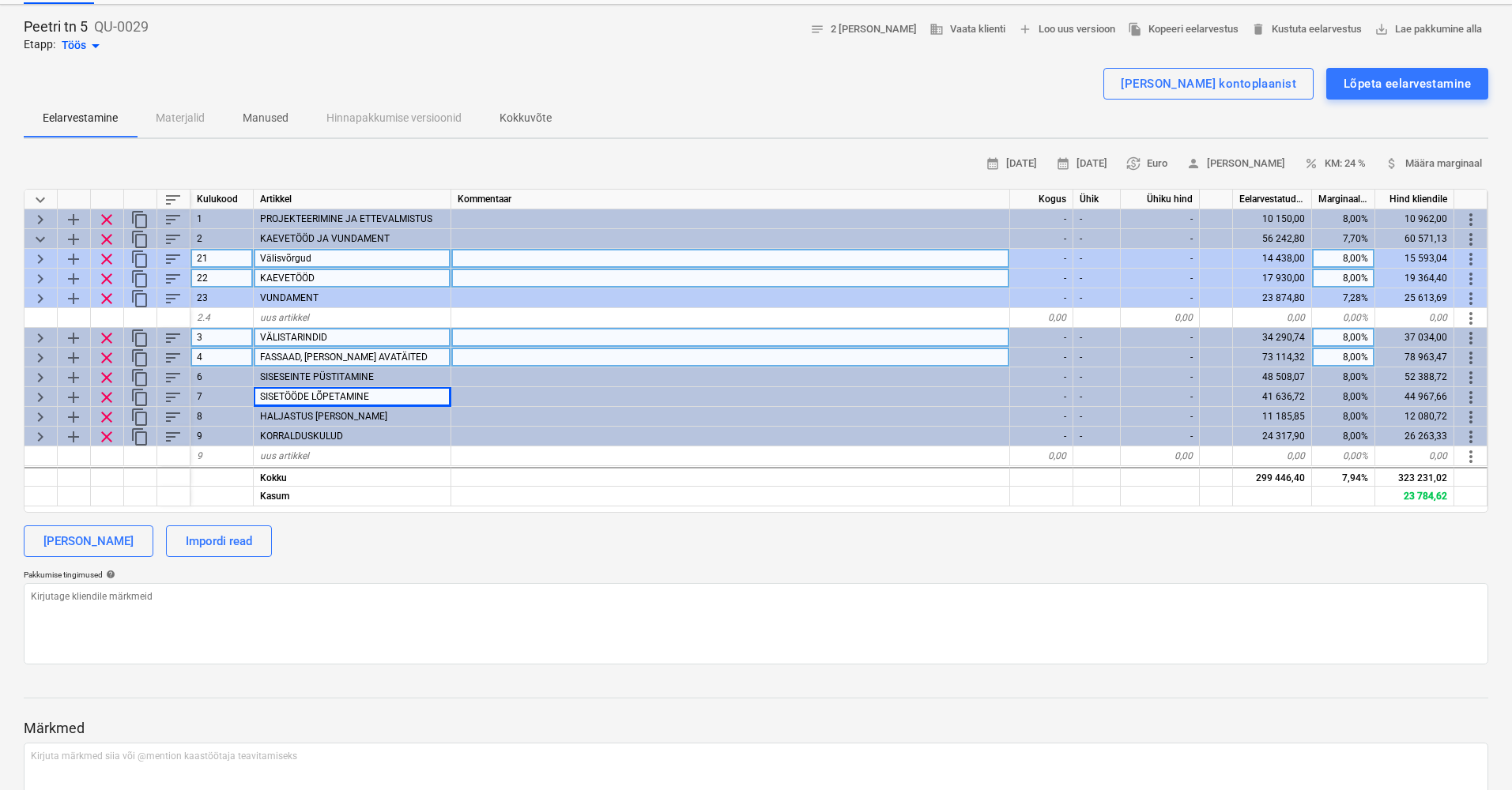
click at [40, 274] on span "keyboard_arrow_right" at bounding box center [41, 279] width 19 height 19
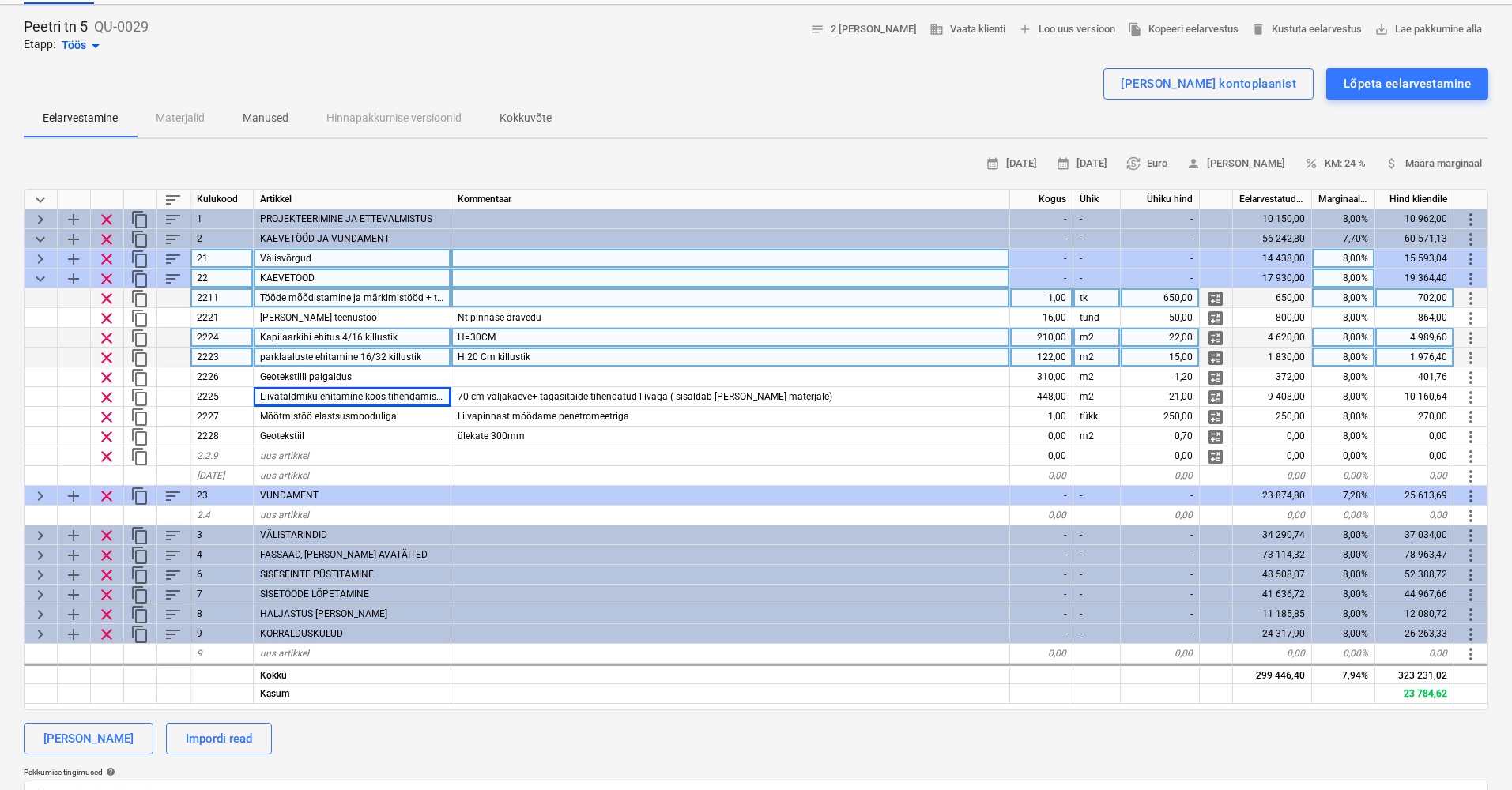
click at [591, 301] on div at bounding box center [731, 298] width 559 height 19
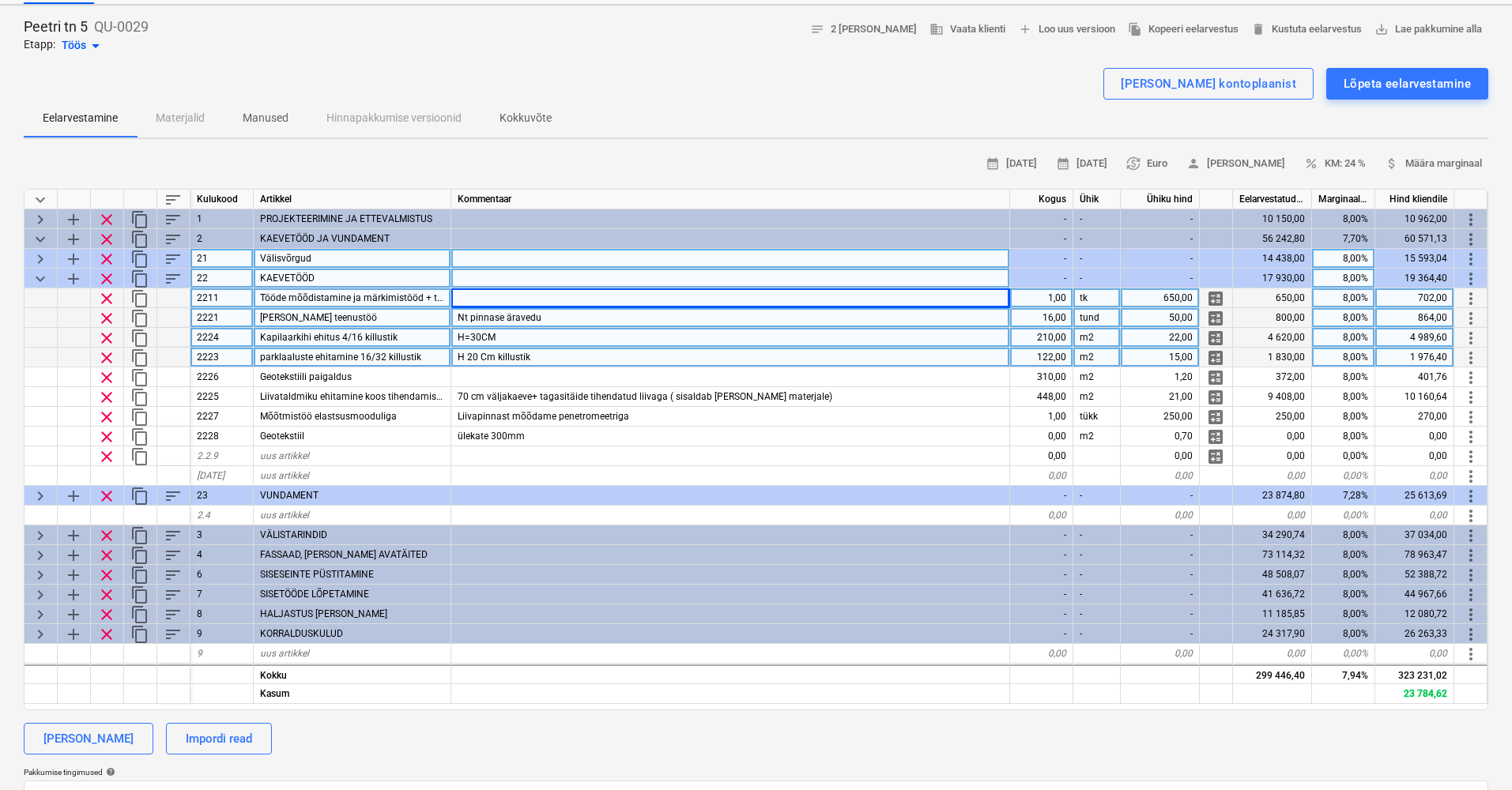
click at [580, 317] on div "Nt pinnase äravedu" at bounding box center [731, 318] width 559 height 19
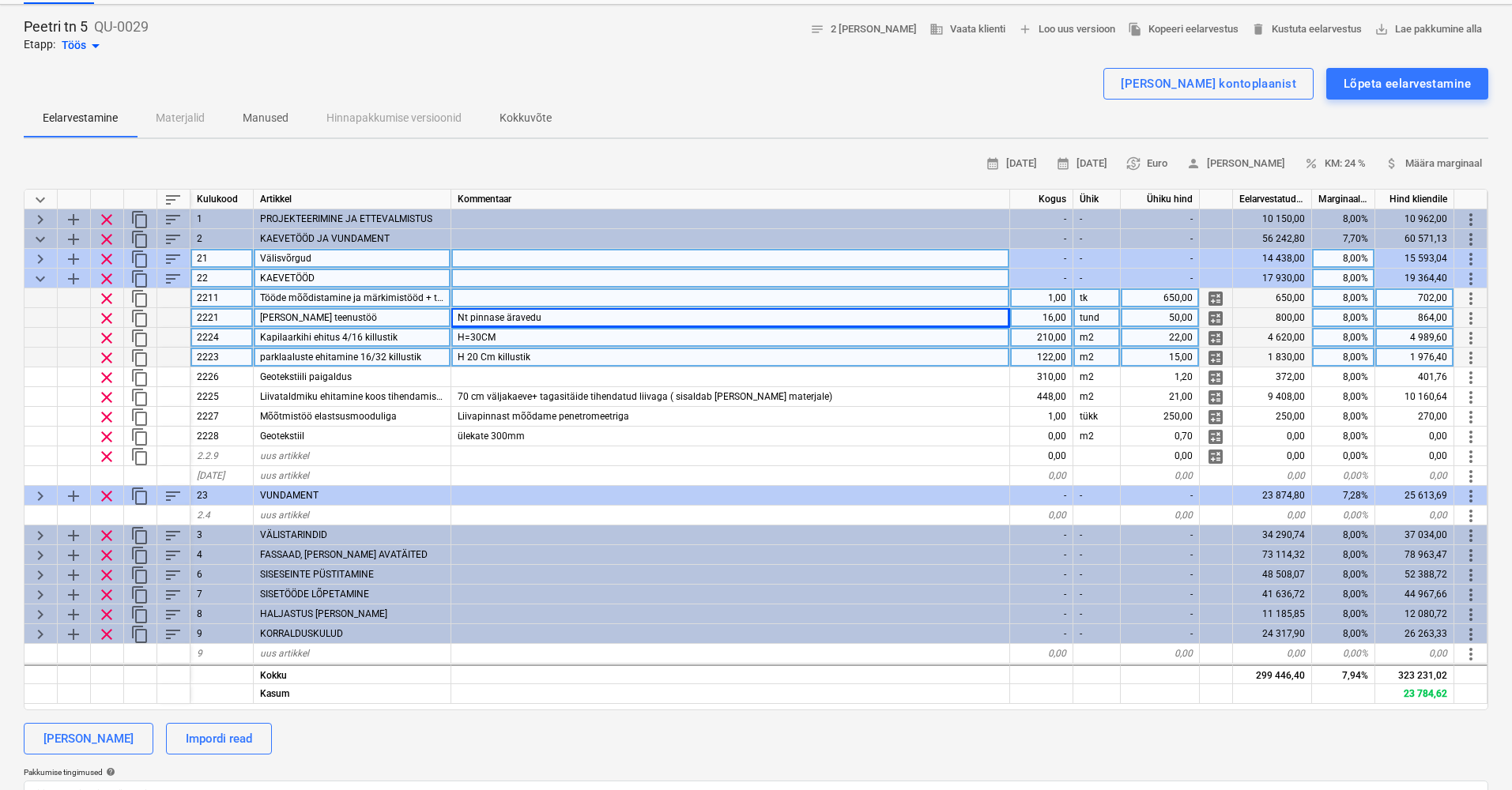
click at [584, 303] on div at bounding box center [731, 298] width 559 height 19
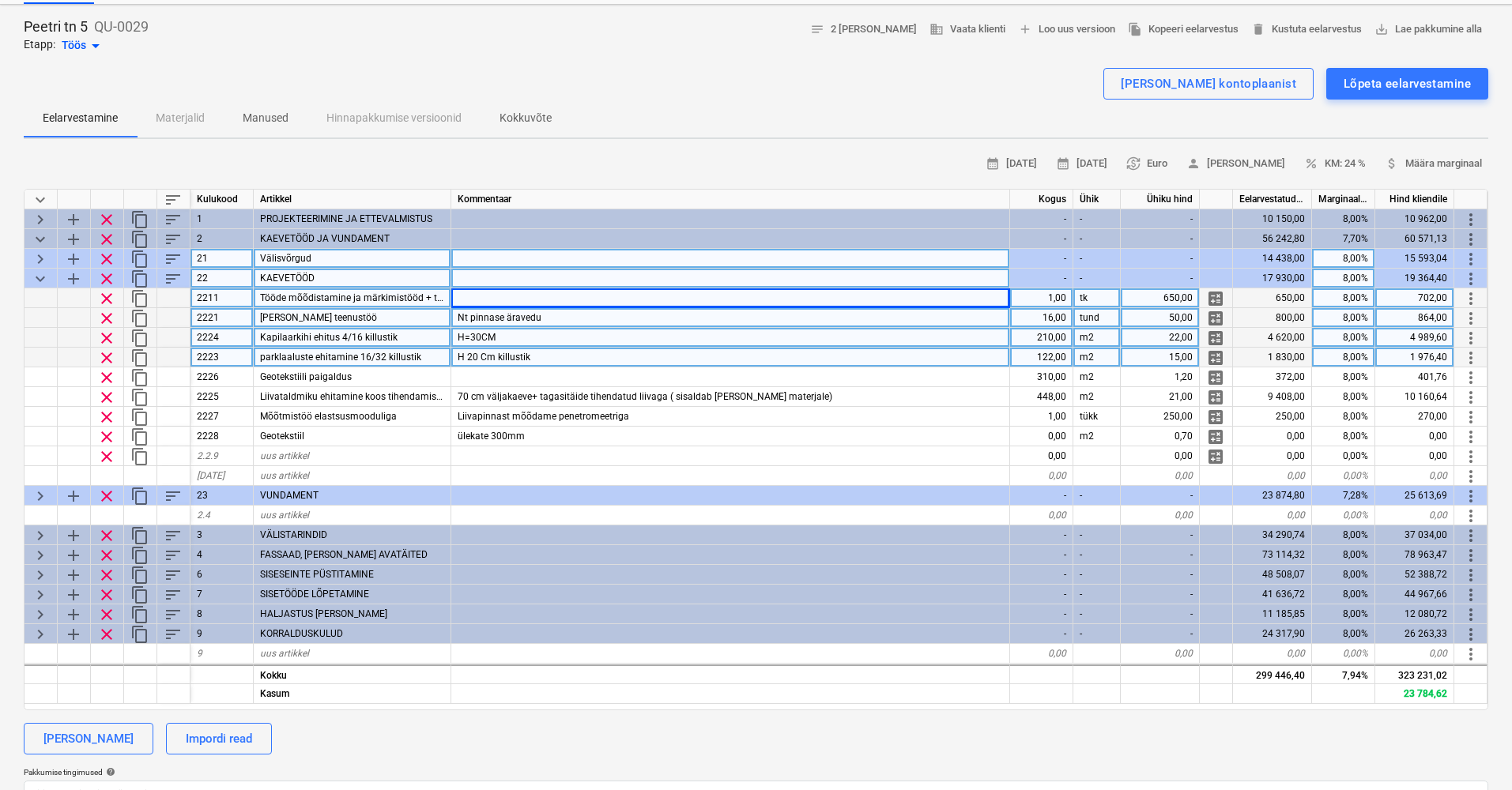
click at [547, 317] on div "Nt pinnase äravedu" at bounding box center [731, 318] width 559 height 19
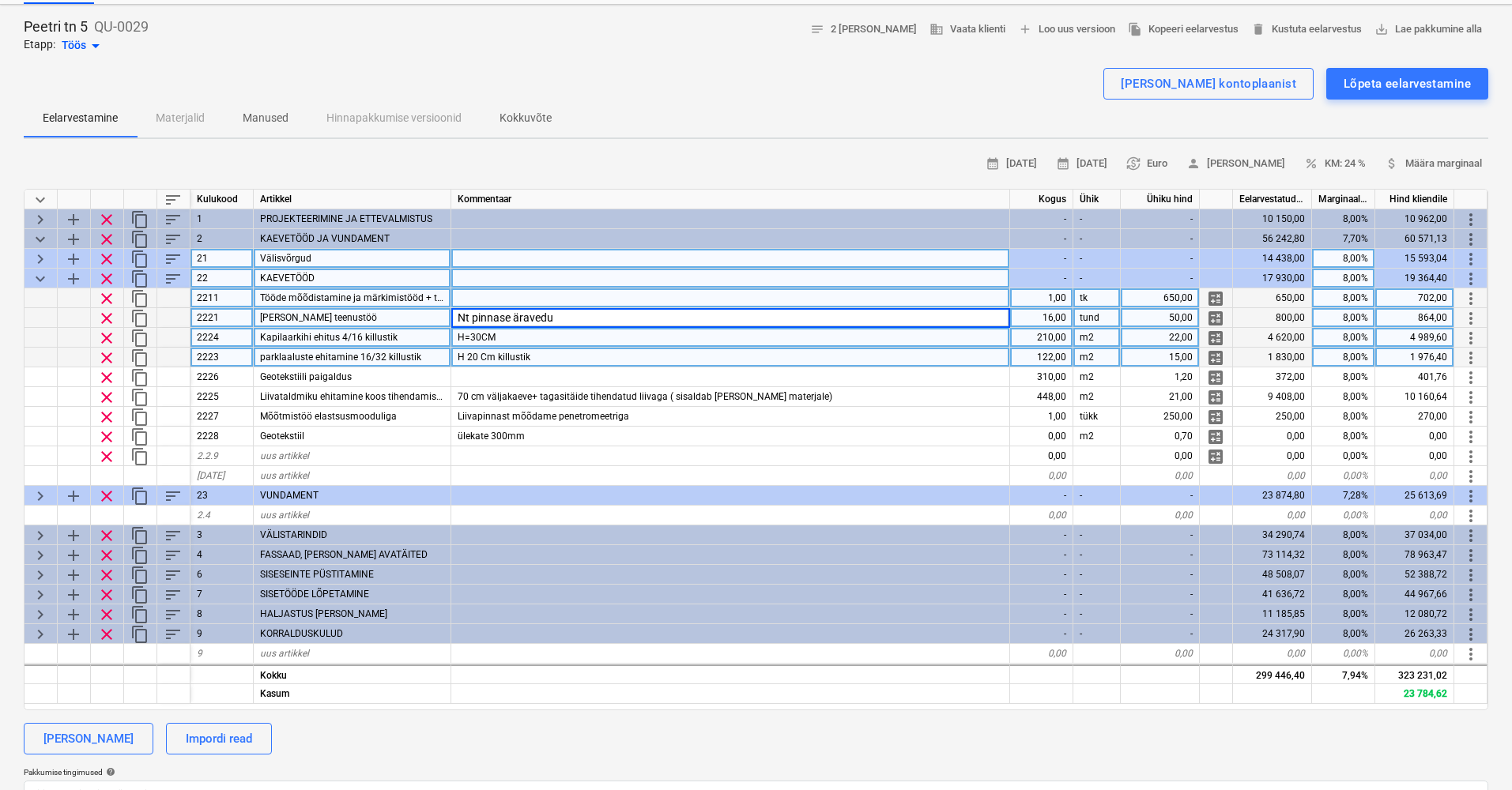
click at [581, 318] on input "Nt pinnase äravedu" at bounding box center [730, 318] width 558 height 19
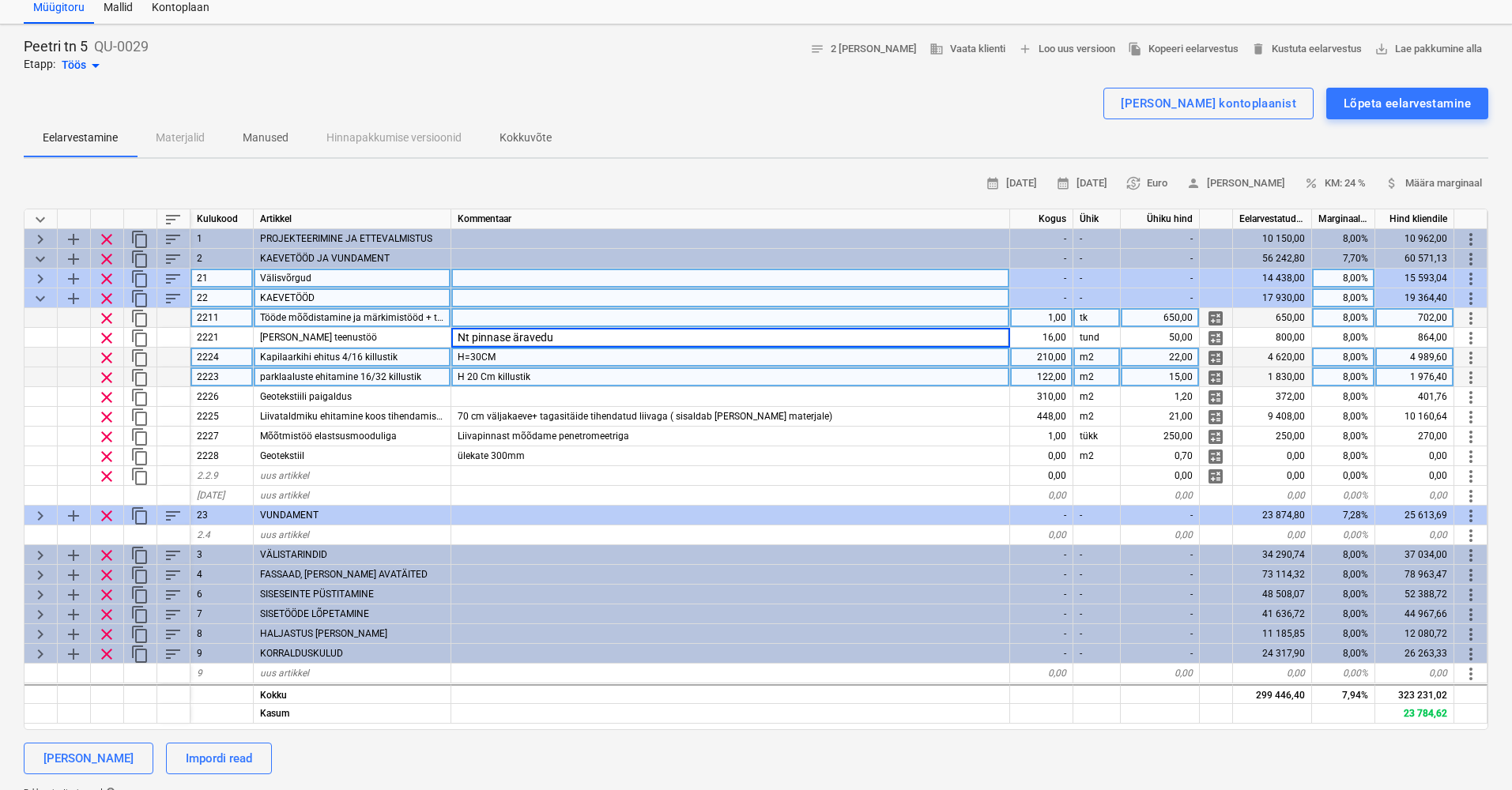
click at [567, 304] on div at bounding box center [731, 298] width 559 height 19
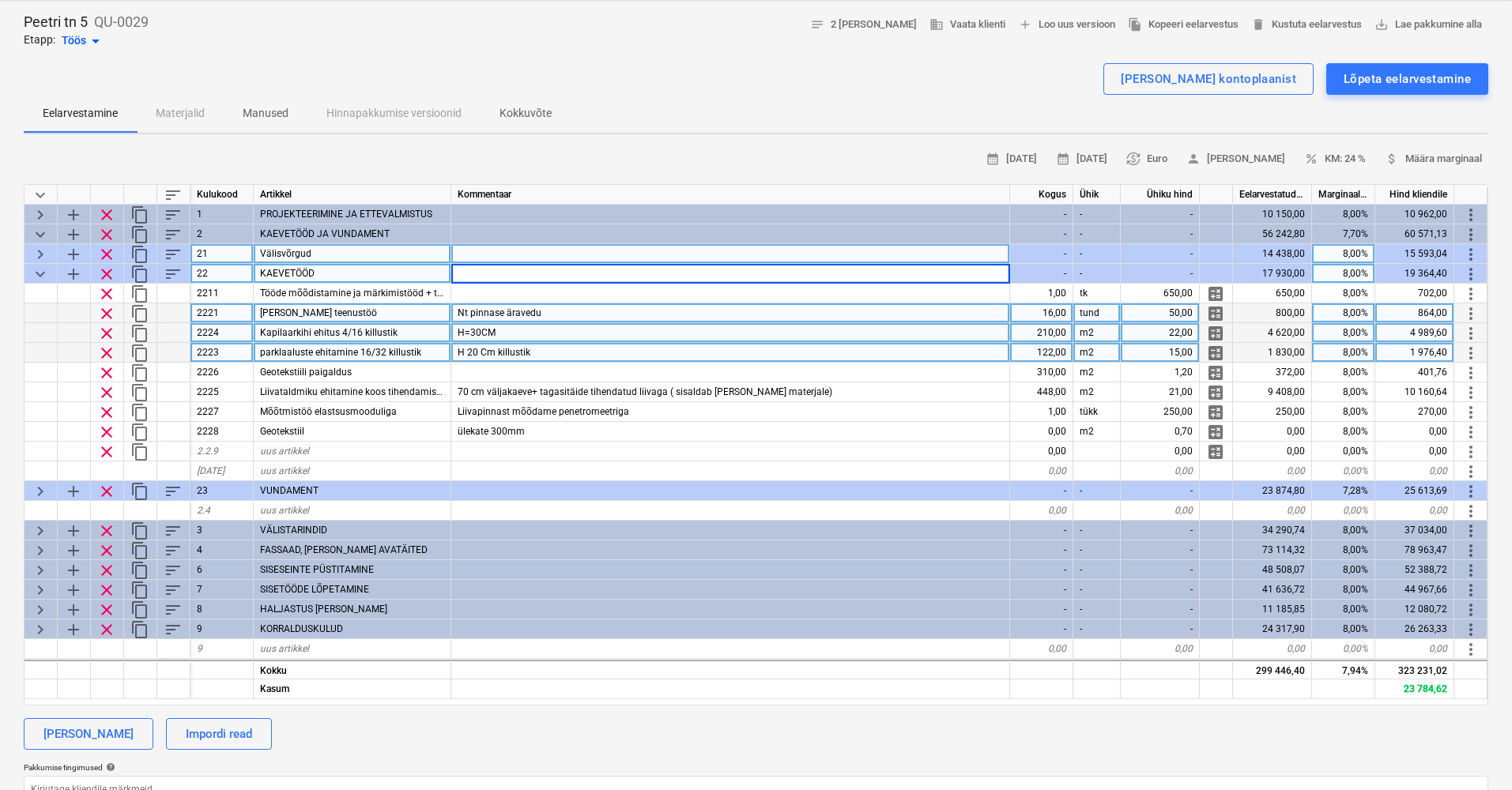
click at [568, 323] on div "Nt pinnase äravedu" at bounding box center [731, 313] width 559 height 19
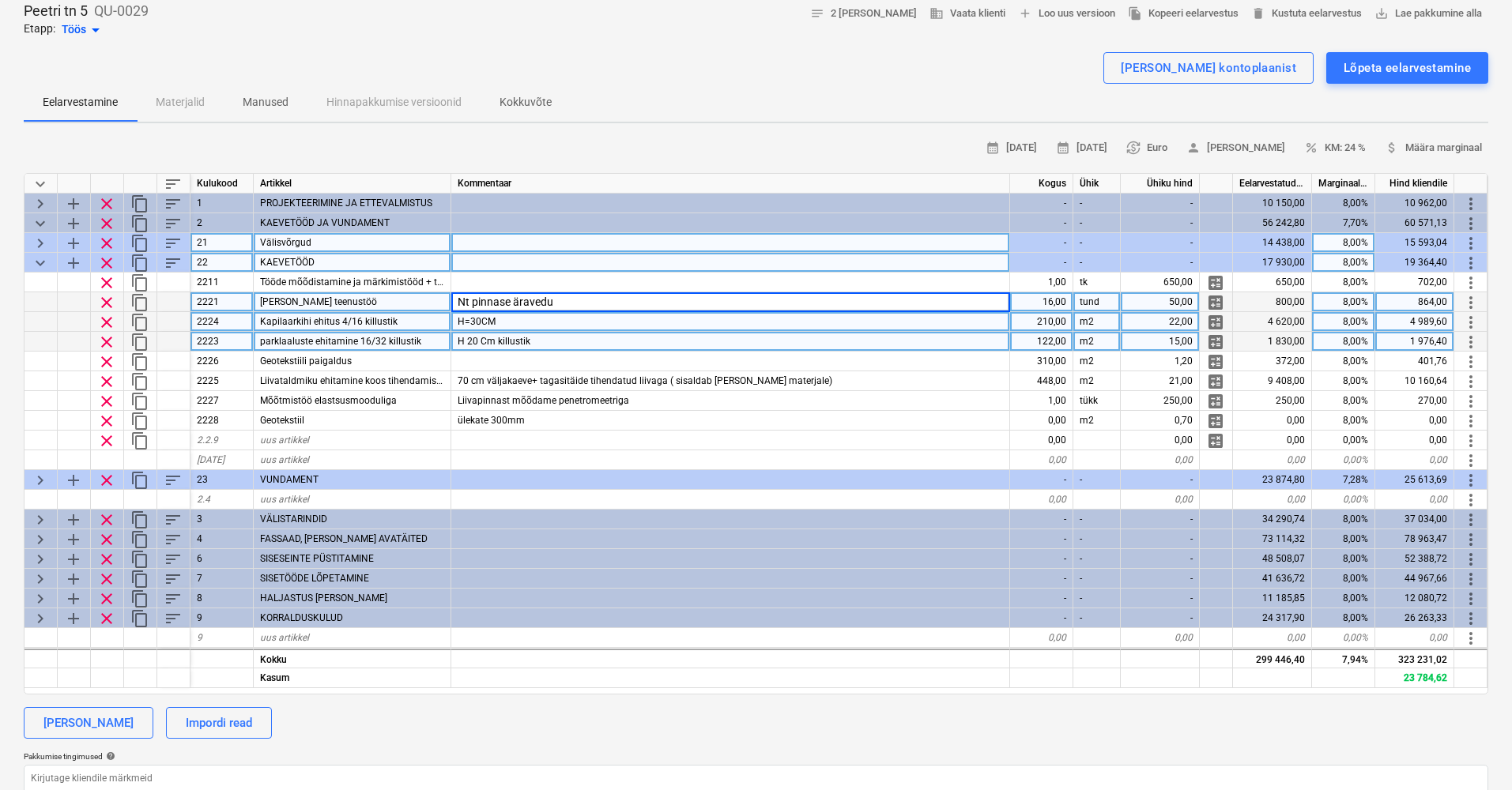
scroll to position [86, 0]
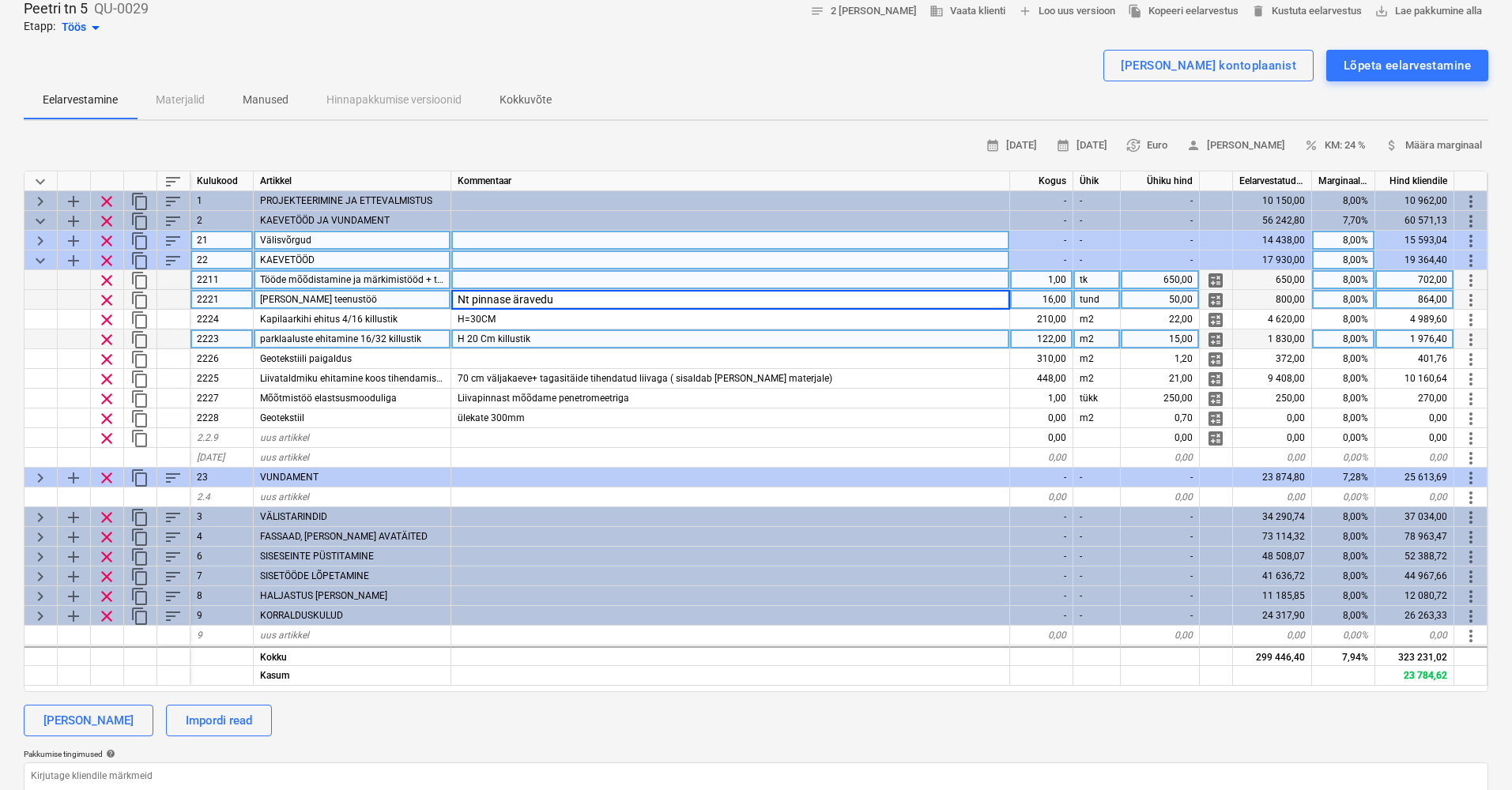
click at [900, 283] on div at bounding box center [731, 280] width 559 height 19
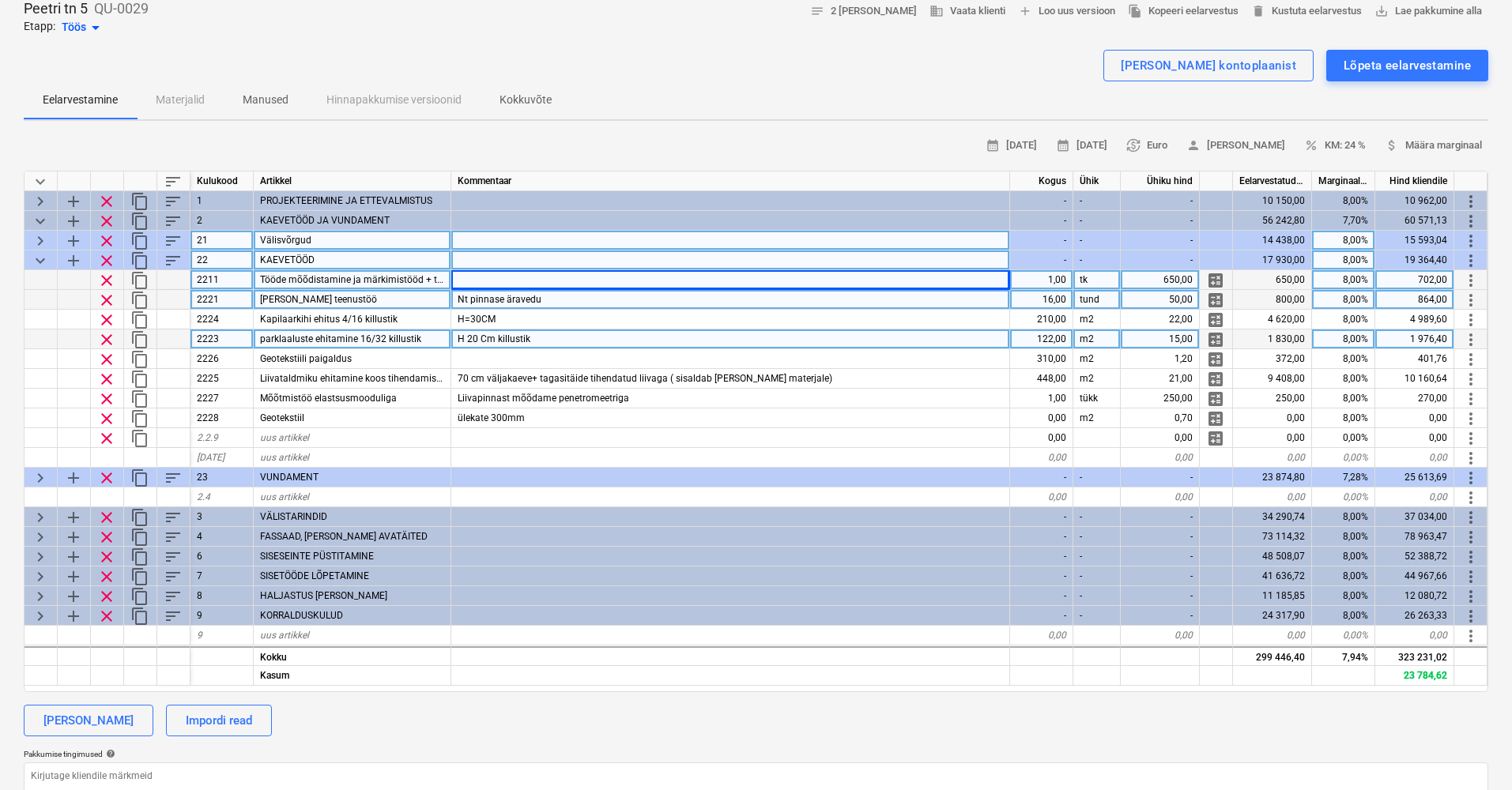
click at [1061, 278] on div "1,00" at bounding box center [1041, 280] width 63 height 19
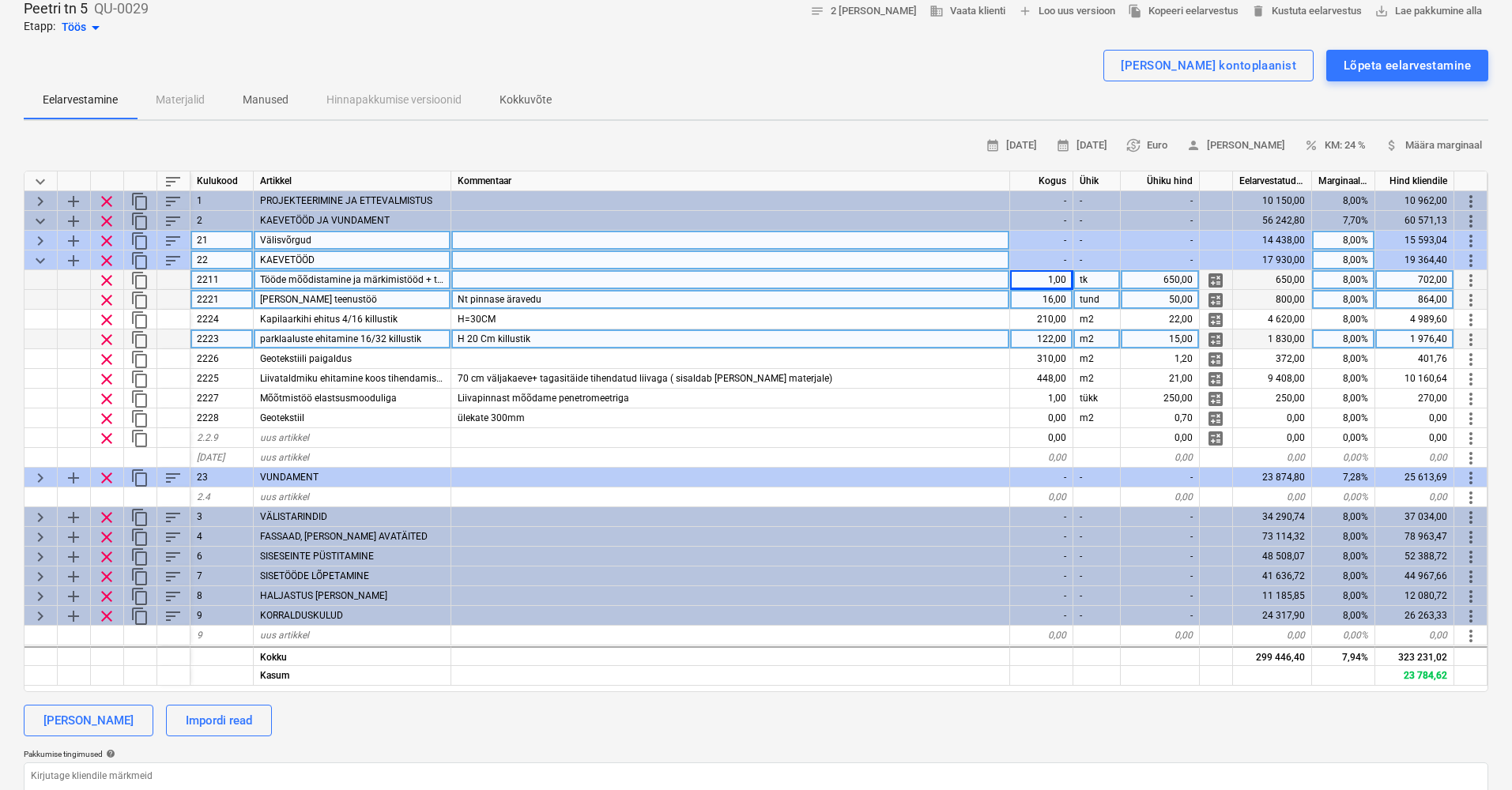
click at [854, 299] on div "Nt pinnase äravedu" at bounding box center [731, 300] width 559 height 19
click at [853, 300] on input "Nt pinnase äravedu" at bounding box center [730, 300] width 558 height 19
click at [1069, 297] on div "16,00" at bounding box center [1041, 300] width 63 height 19
click at [1161, 296] on div "50,00" at bounding box center [1160, 300] width 79 height 19
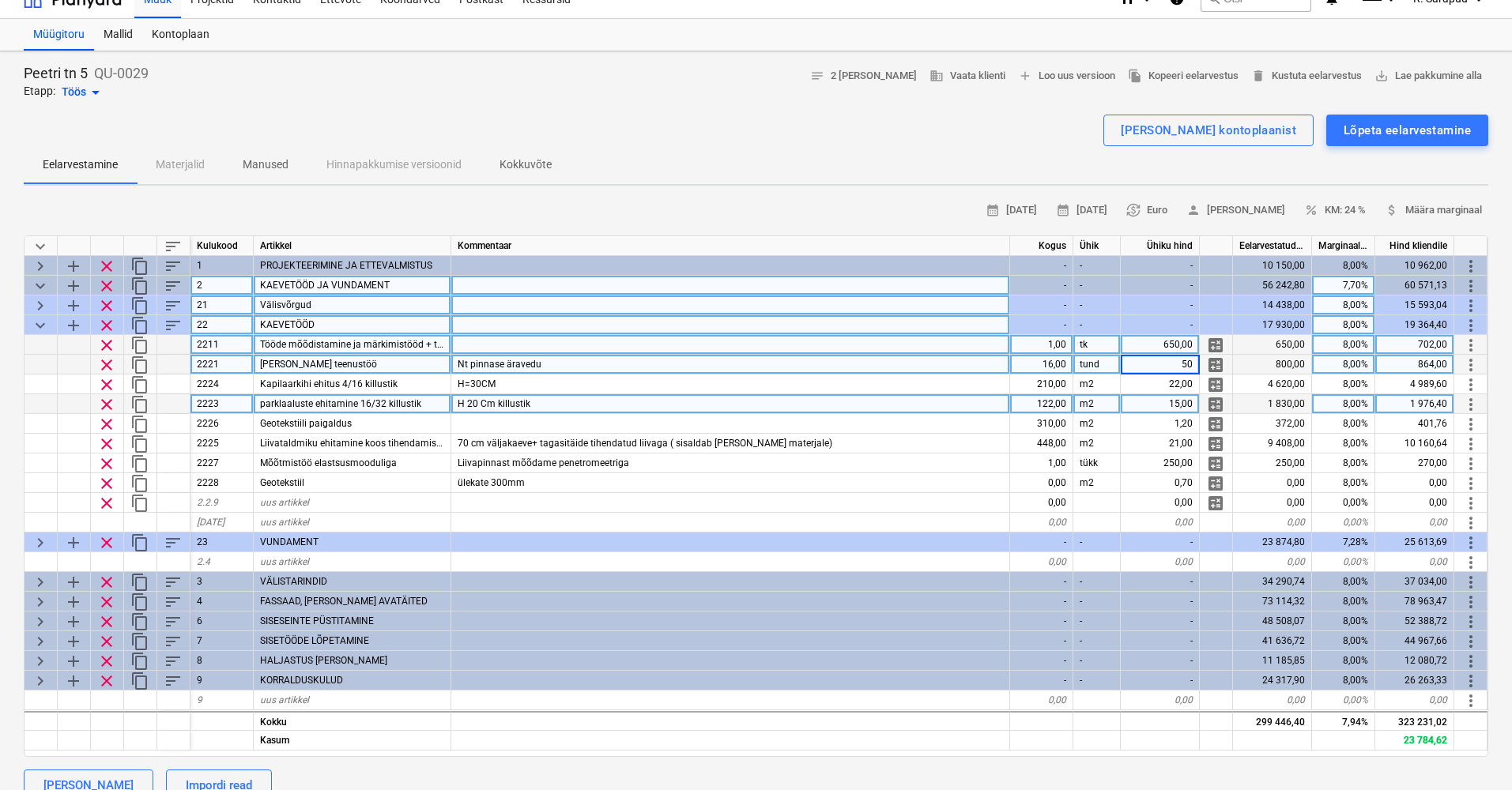
scroll to position [22, 0]
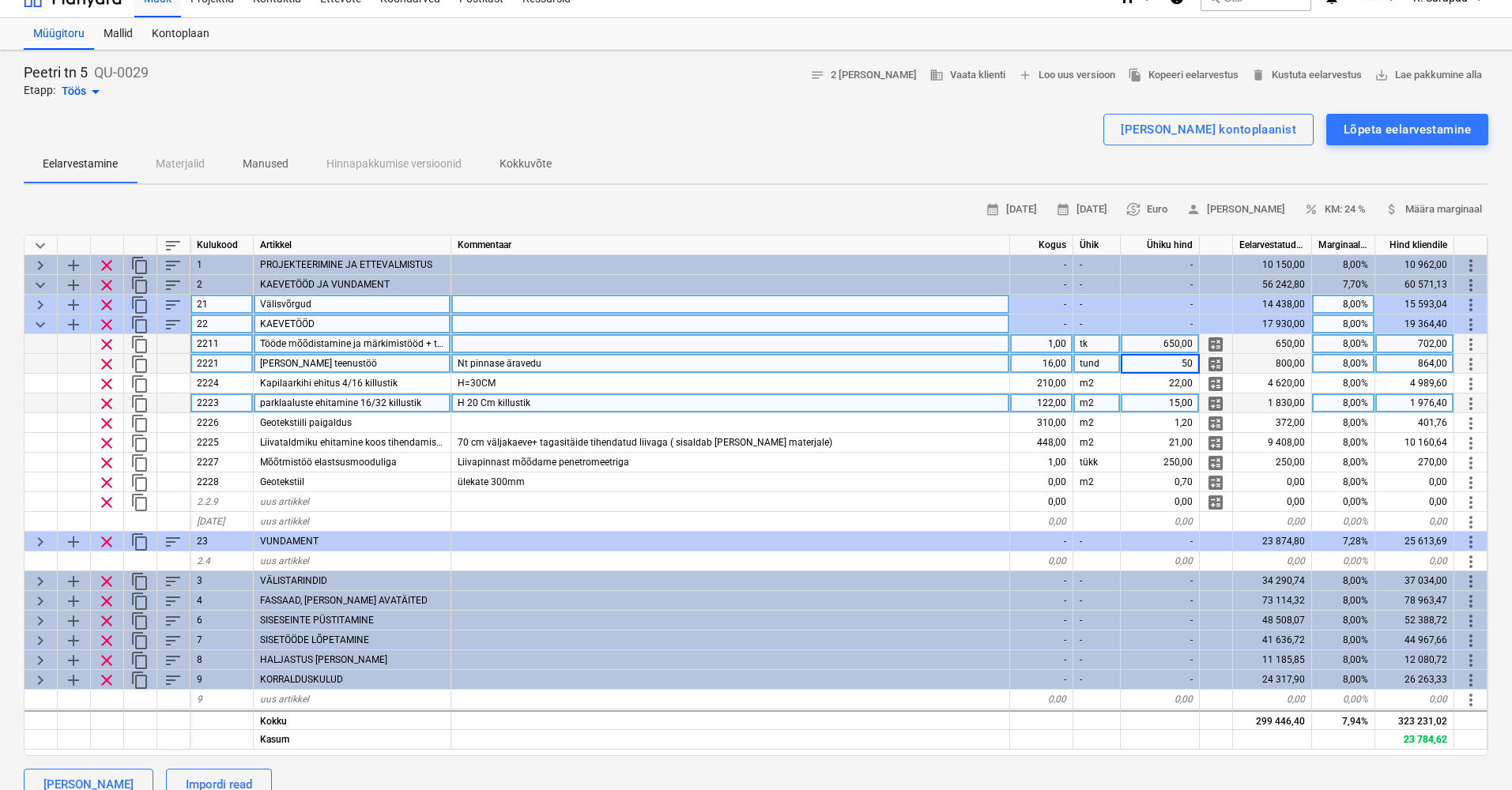
click at [1069, 363] on div "16,00" at bounding box center [1041, 364] width 63 height 19
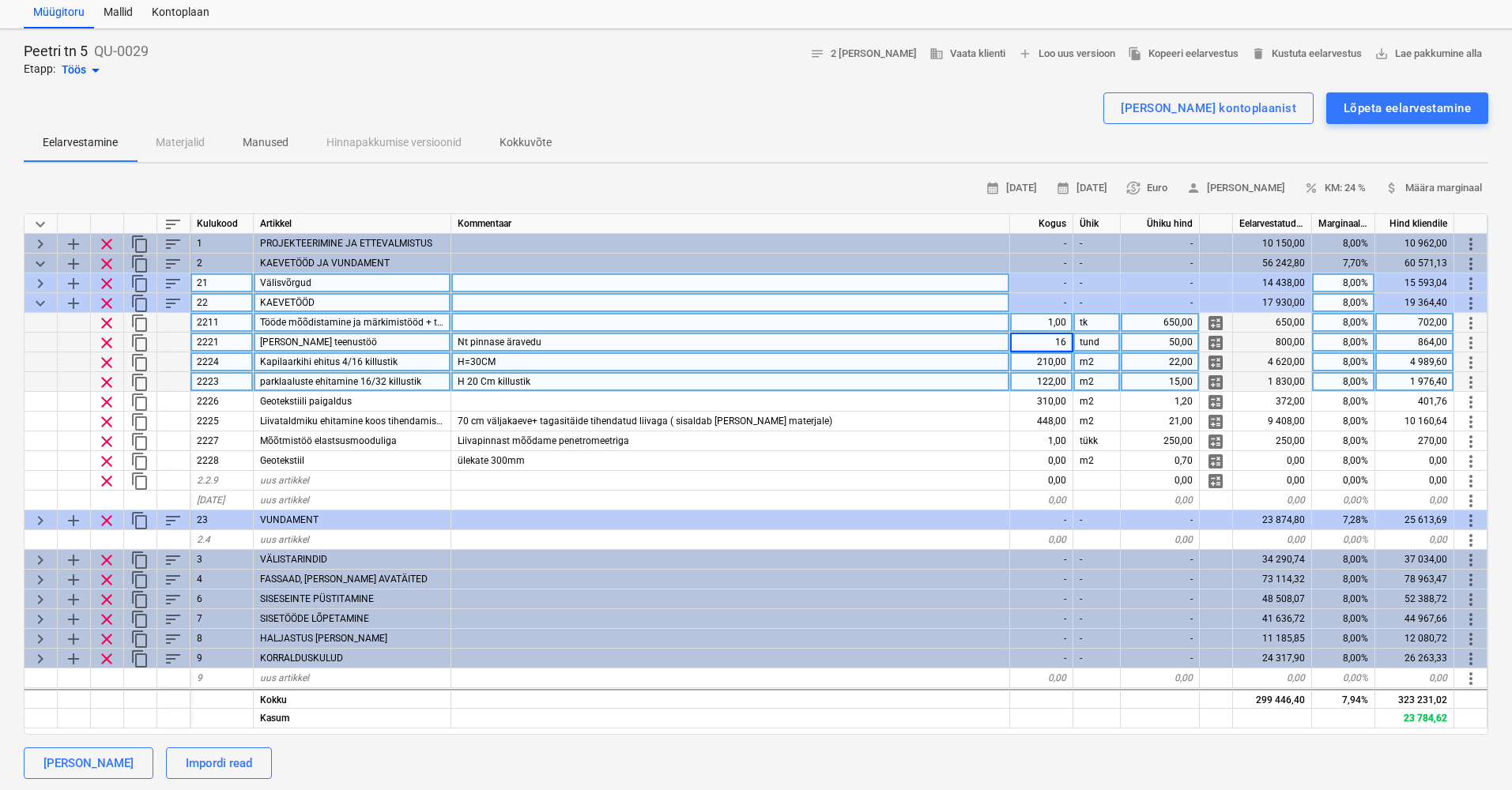
scroll to position [44, 0]
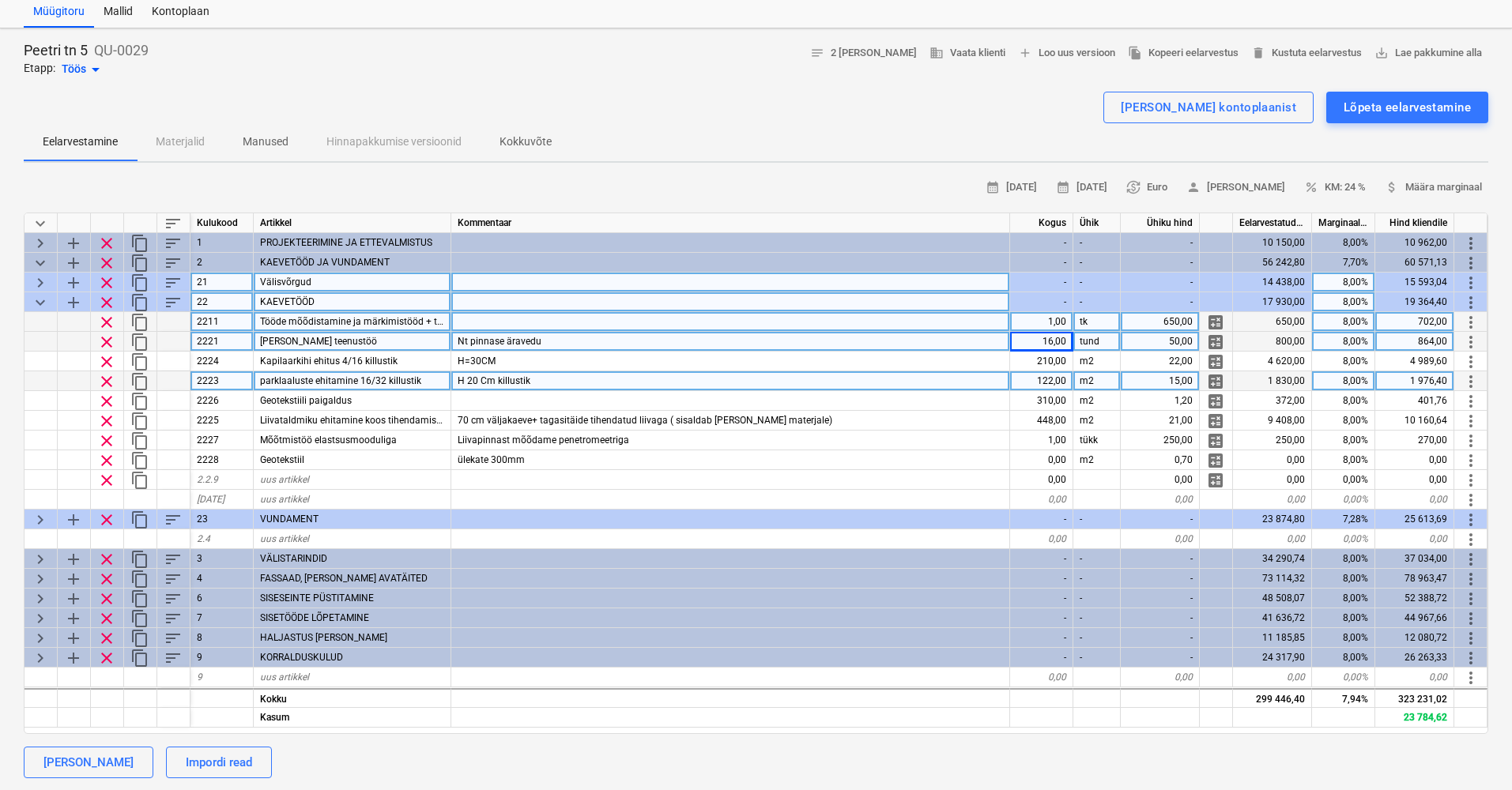
click at [1103, 339] on div "tund" at bounding box center [1097, 341] width 48 height 19
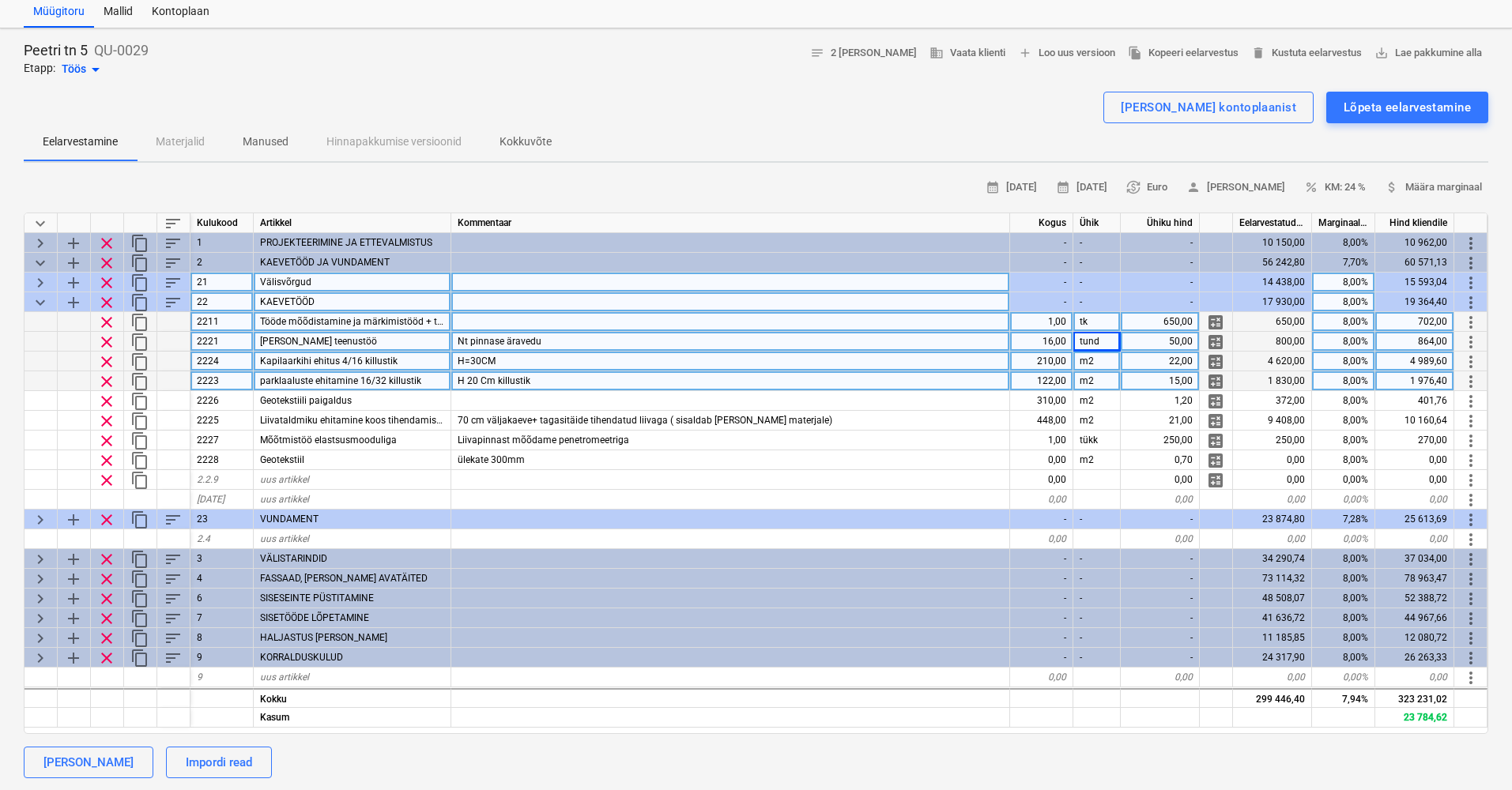
click at [1069, 360] on div "210,00" at bounding box center [1041, 361] width 63 height 19
click at [1049, 340] on div "16,00" at bounding box center [1041, 341] width 63 height 19
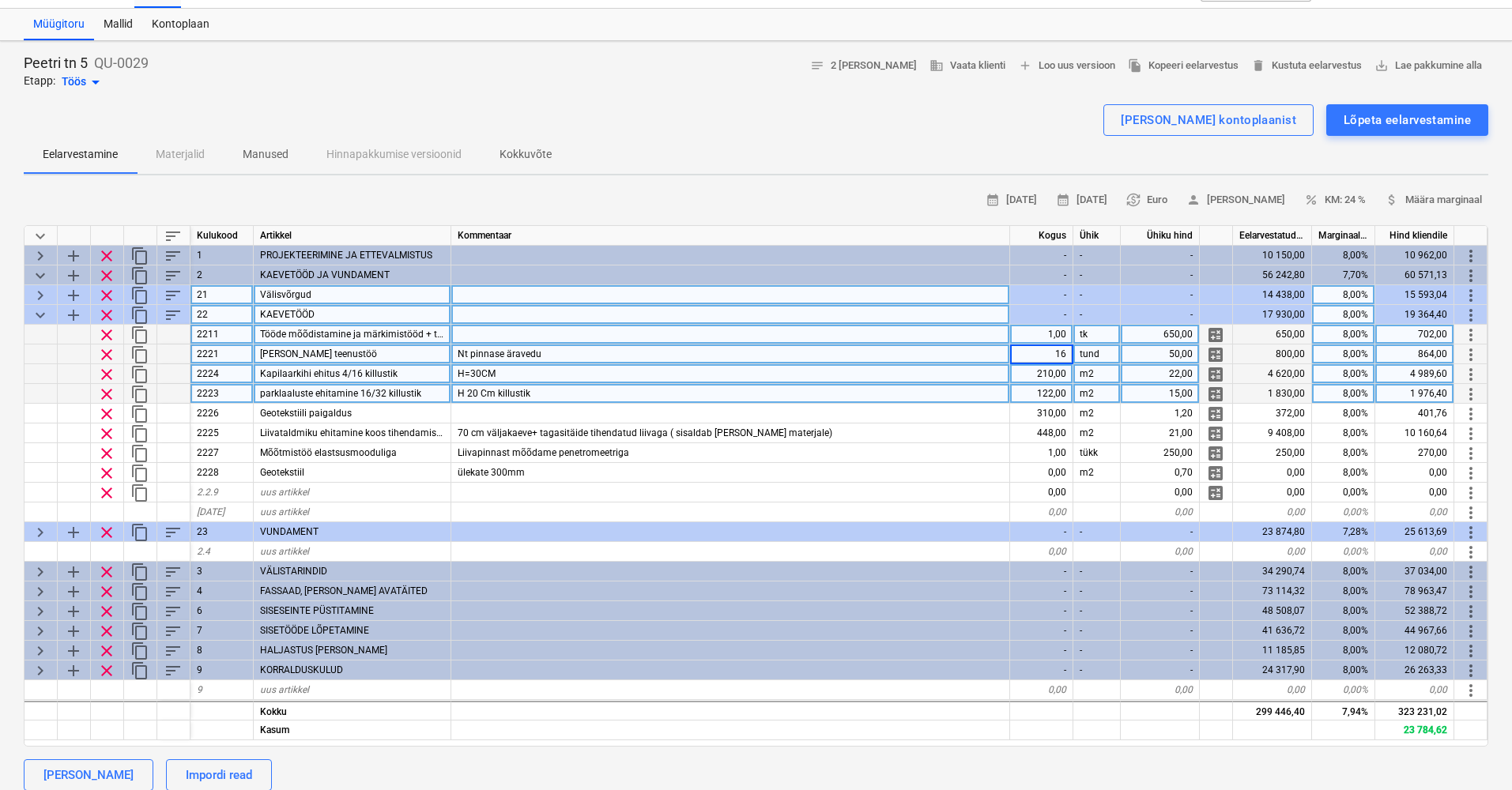
scroll to position [35, 0]
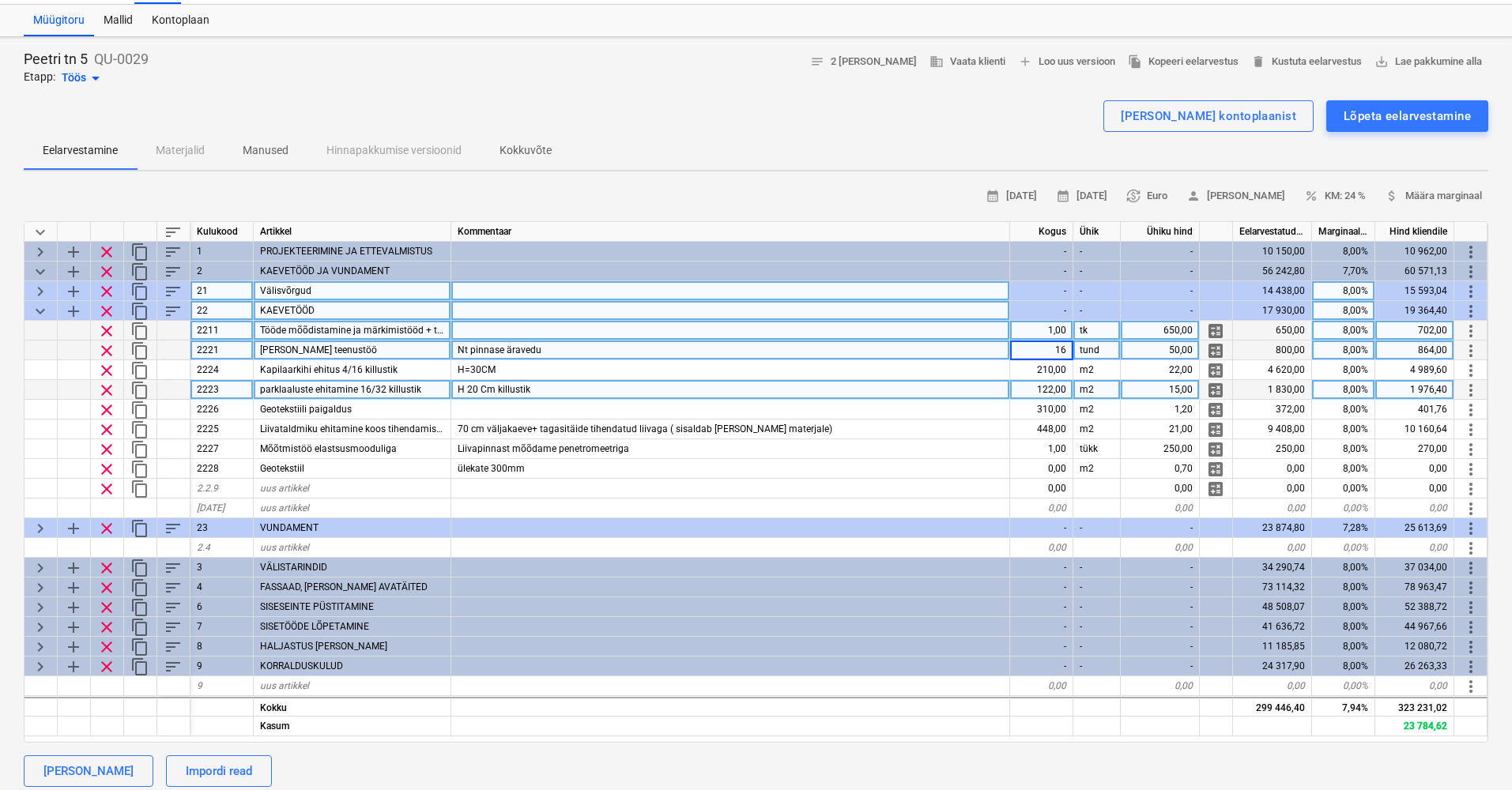
click at [1064, 348] on input "16" at bounding box center [1040, 350] width 63 height 19
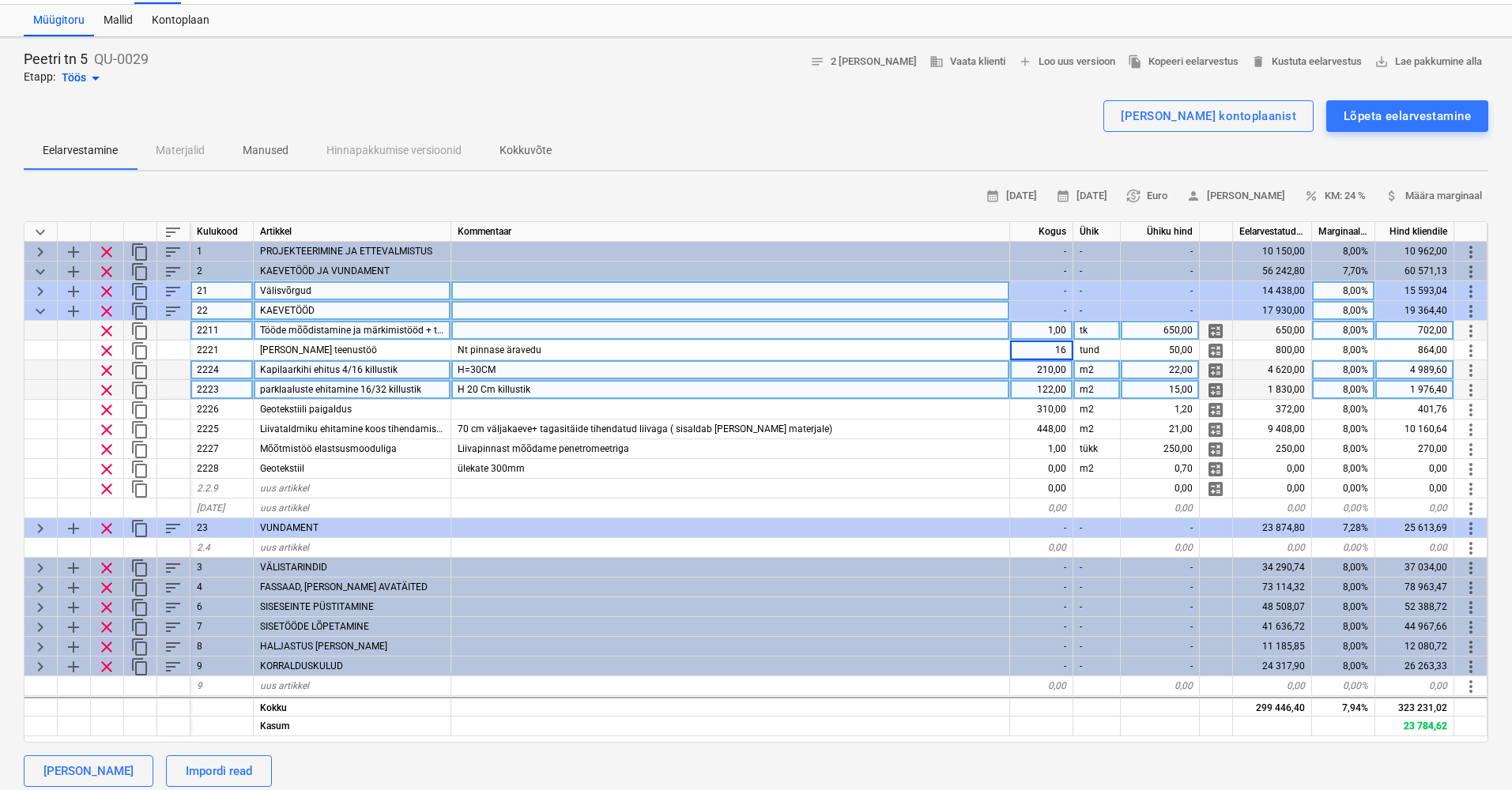
click at [1060, 367] on div "210,00" at bounding box center [1041, 370] width 63 height 19
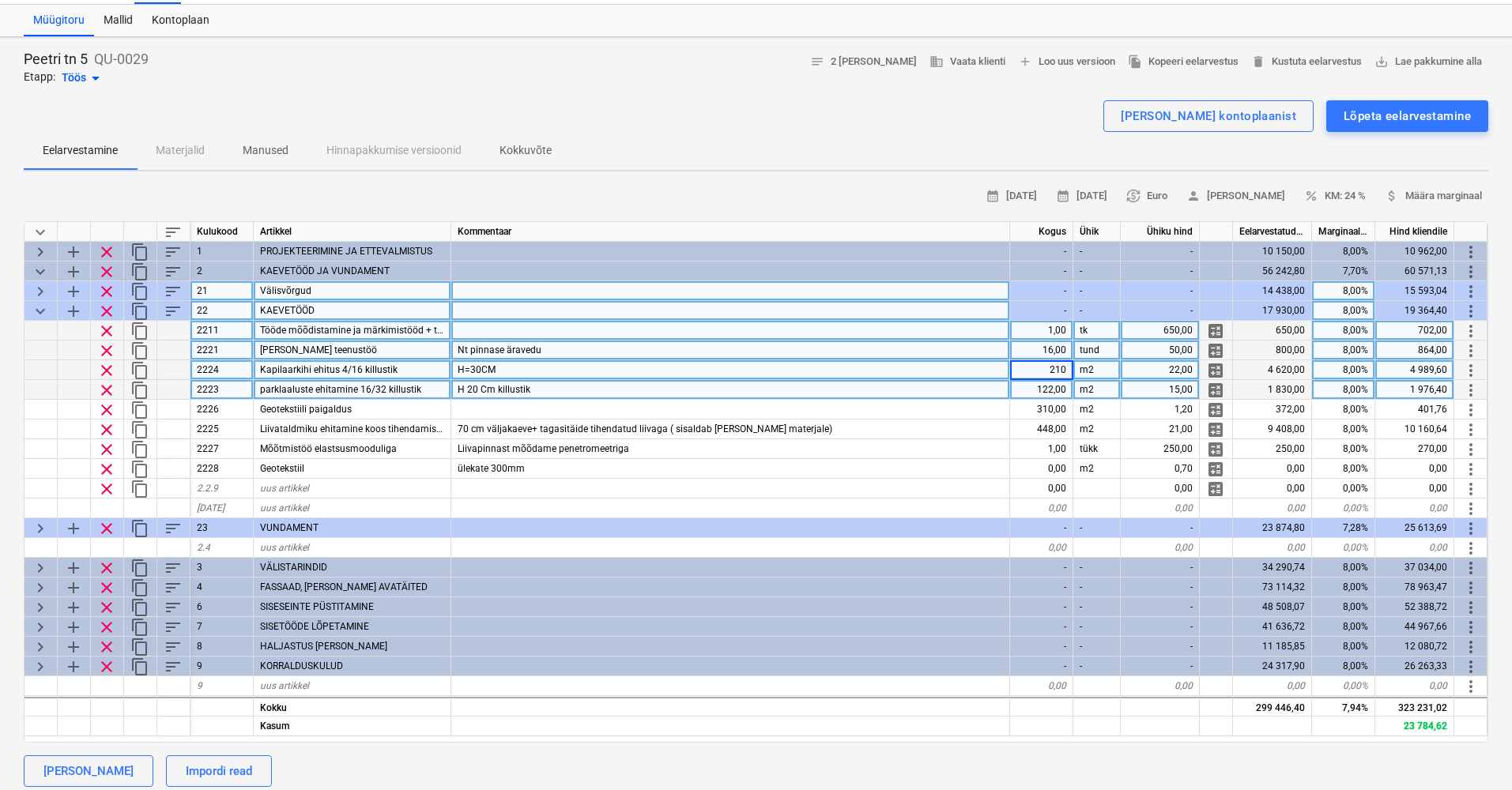
click at [1054, 349] on div "16,00" at bounding box center [1041, 350] width 63 height 19
click at [1047, 363] on div "210,00" at bounding box center [1041, 370] width 63 height 19
click at [1053, 350] on div "16,00" at bounding box center [1041, 350] width 63 height 19
click at [954, 344] on div "Nt pinnase äravedu" at bounding box center [731, 350] width 559 height 19
click at [555, 369] on div "H=30CM" at bounding box center [731, 370] width 559 height 19
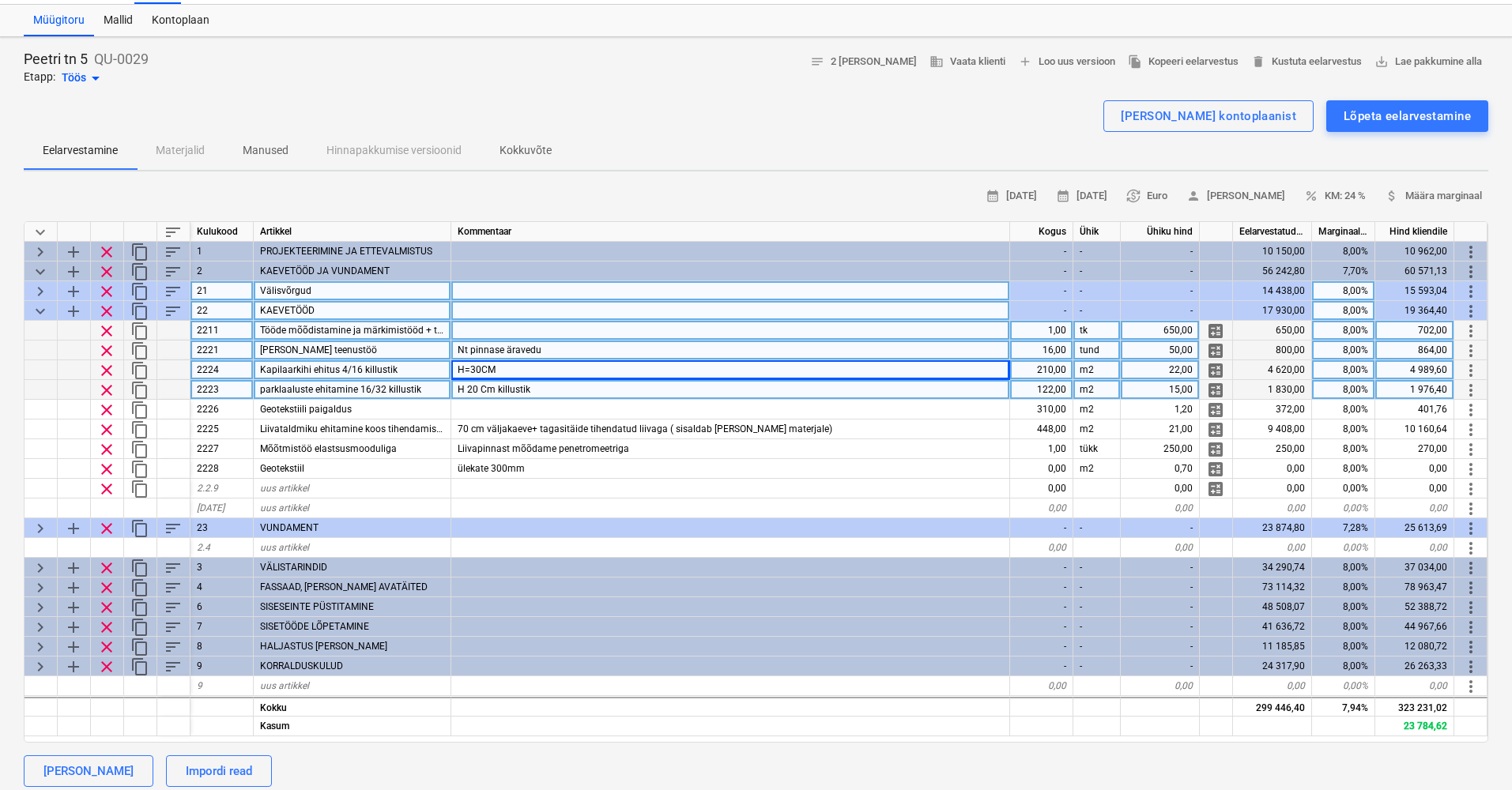
click at [551, 392] on div "H 20 Cm killustik" at bounding box center [731, 390] width 559 height 19
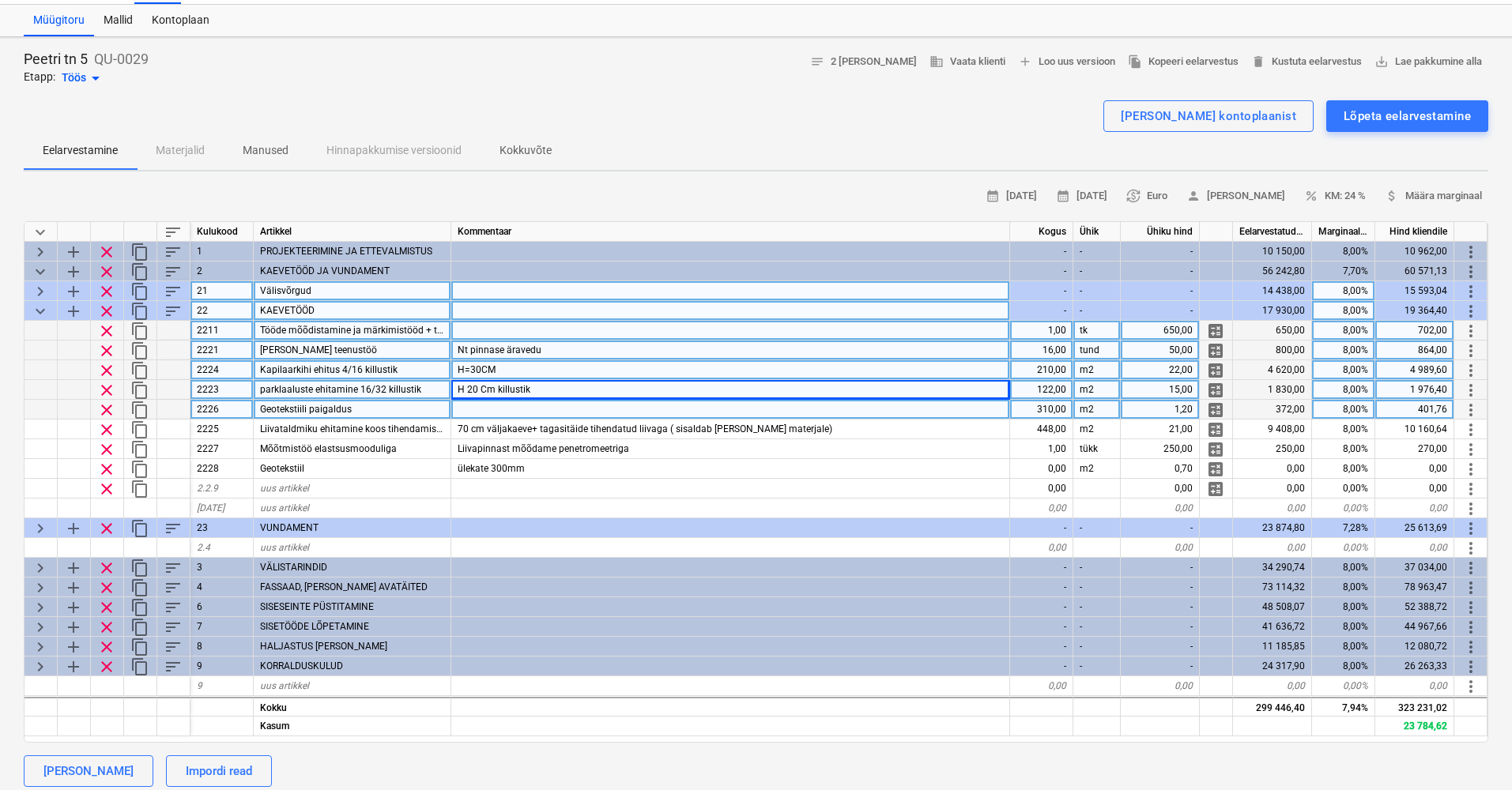
click at [549, 416] on div at bounding box center [731, 410] width 559 height 19
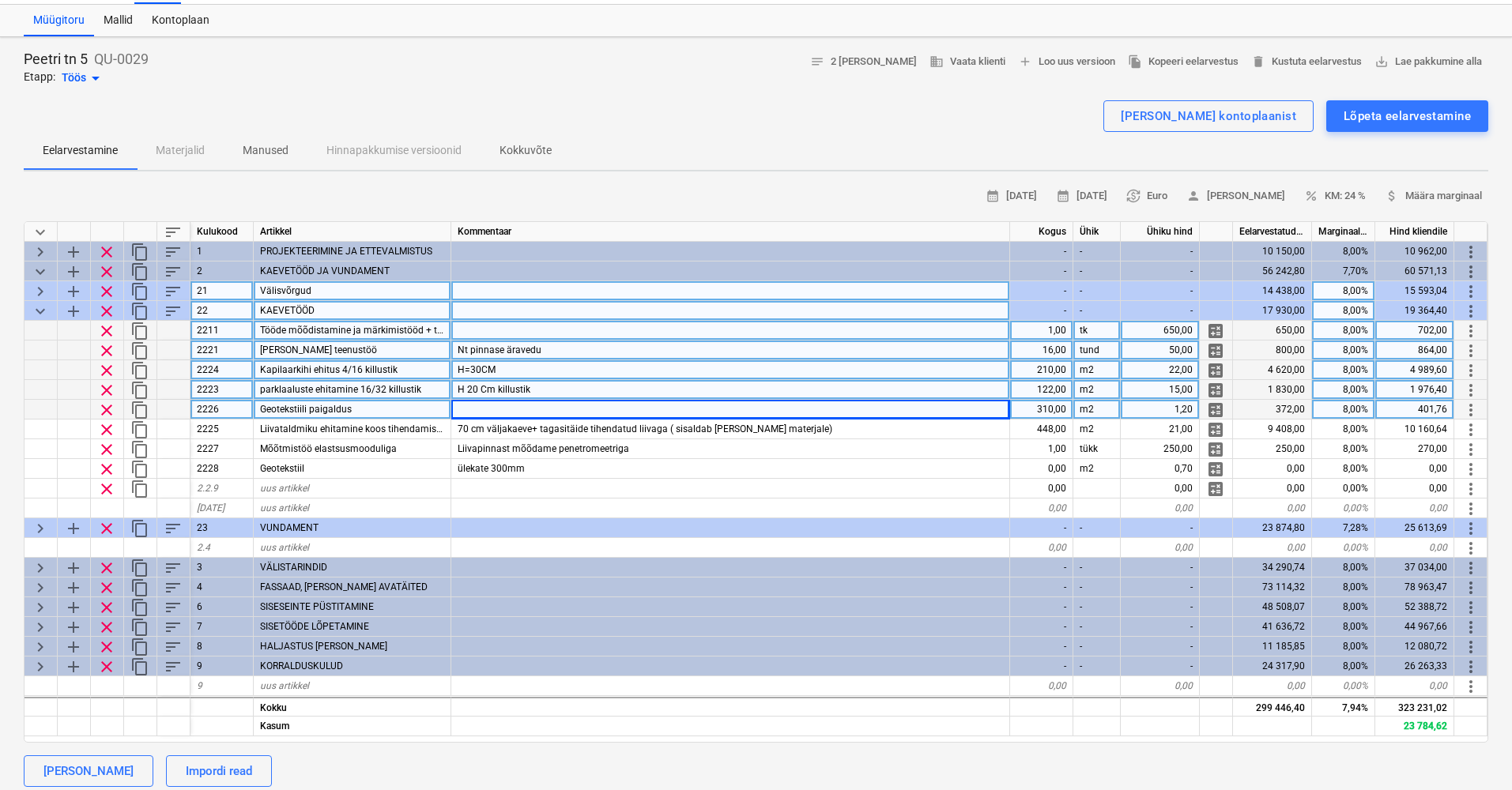
click at [1042, 407] on div "310,00" at bounding box center [1041, 410] width 63 height 19
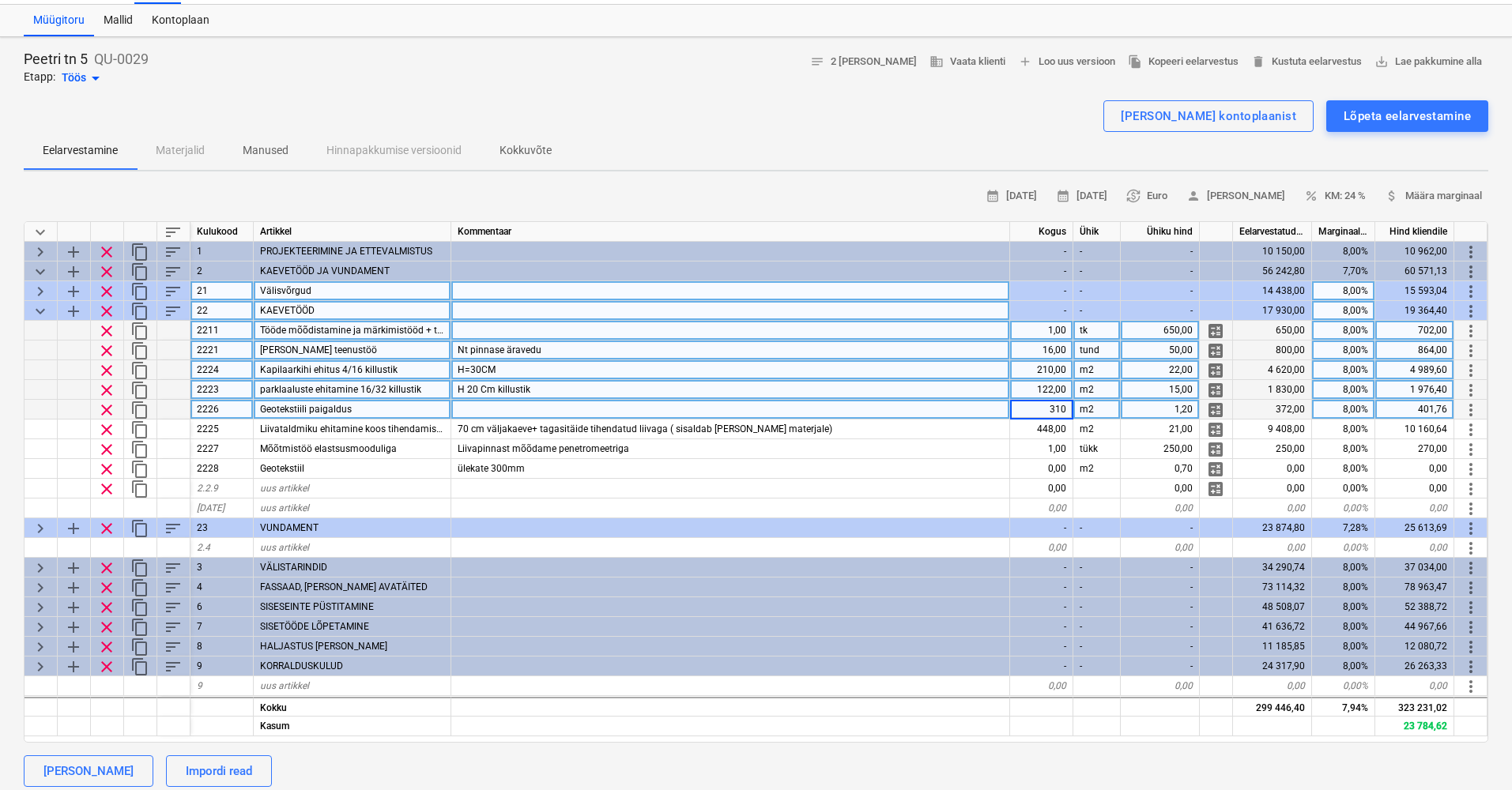
click at [1042, 407] on input "310" at bounding box center [1040, 410] width 63 height 19
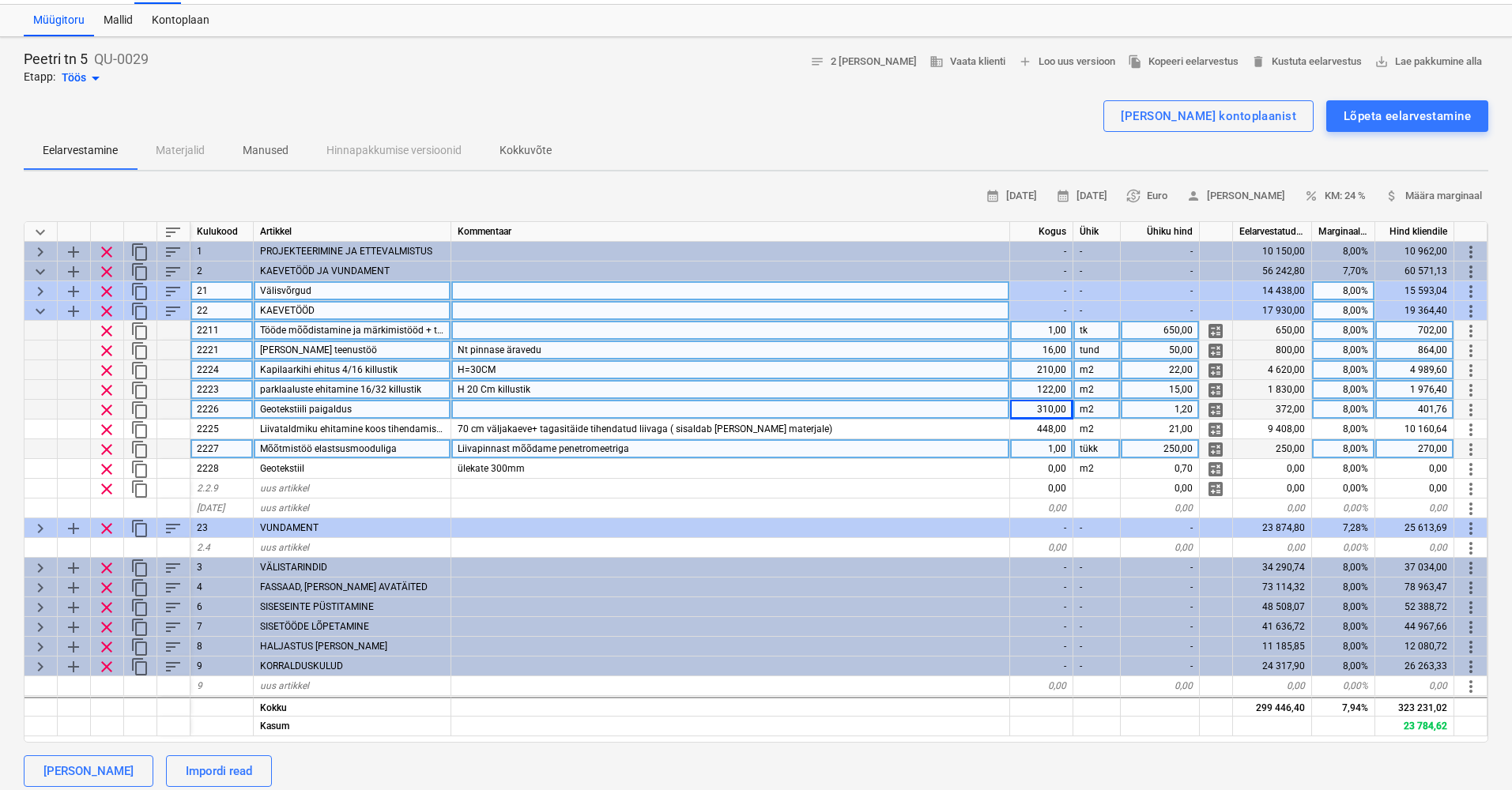
click at [1057, 440] on div "1,00" at bounding box center [1041, 449] width 63 height 19
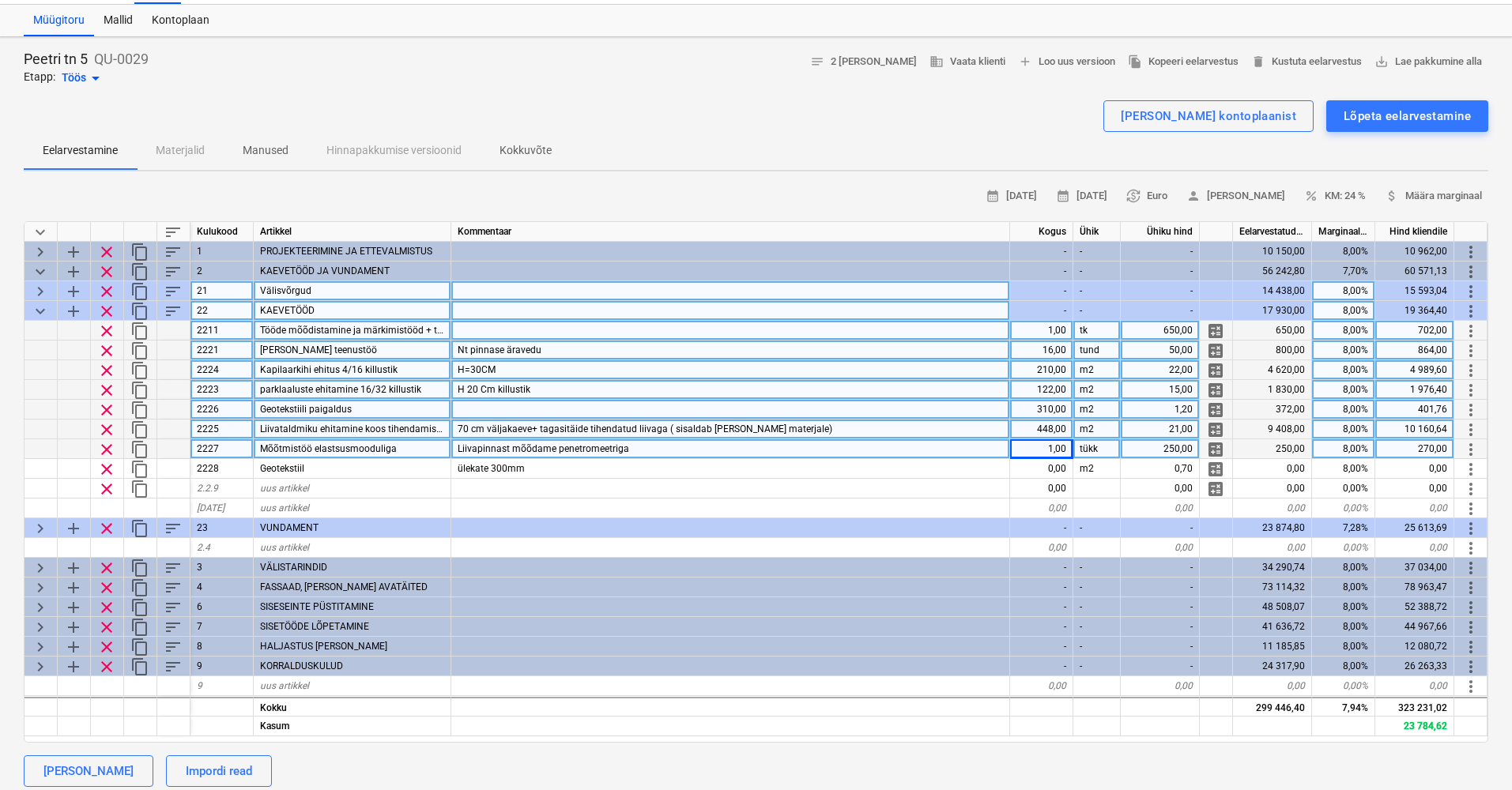
click at [1065, 427] on div "448,00" at bounding box center [1041, 429] width 63 height 19
click at [1061, 444] on div "1,00" at bounding box center [1041, 449] width 63 height 19
click at [638, 448] on div "Liivapinnast mõõdame penetromeetriga" at bounding box center [731, 449] width 559 height 19
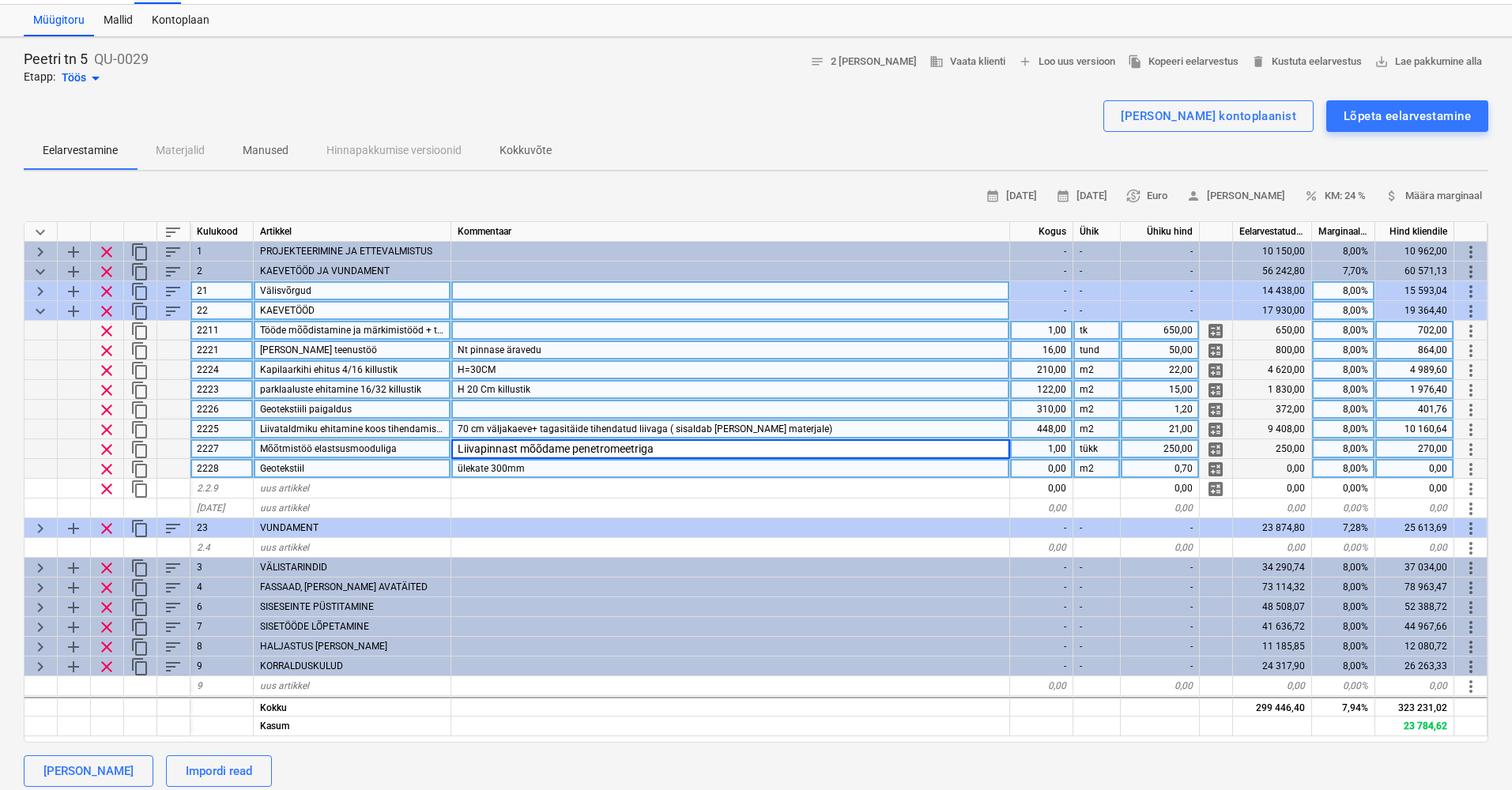
click at [903, 473] on div "ülekate 300mm" at bounding box center [731, 469] width 559 height 19
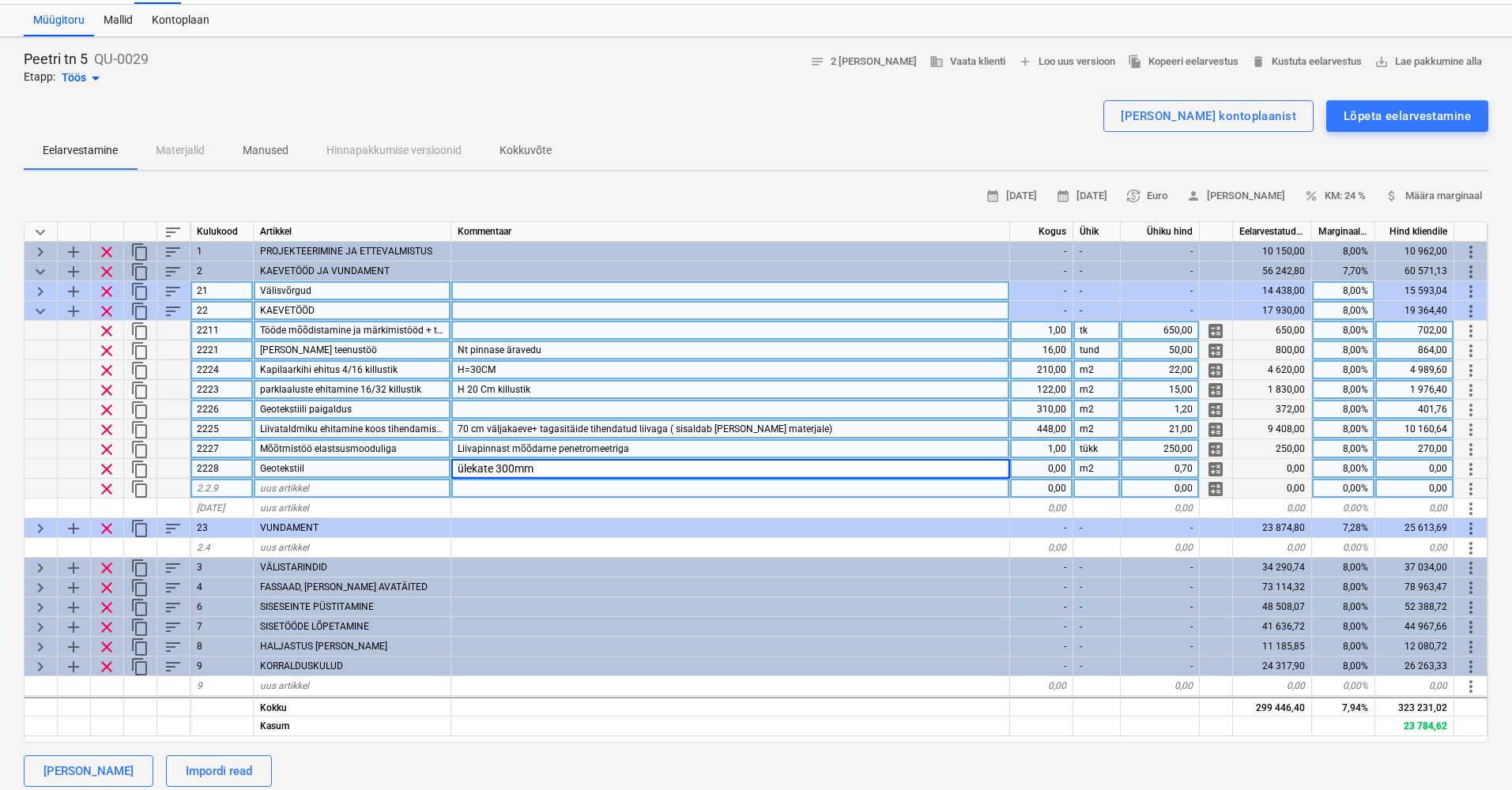
click at [109, 485] on span "clear" at bounding box center [107, 489] width 19 height 19
click at [105, 467] on span "clear" at bounding box center [107, 470] width 19 height 19
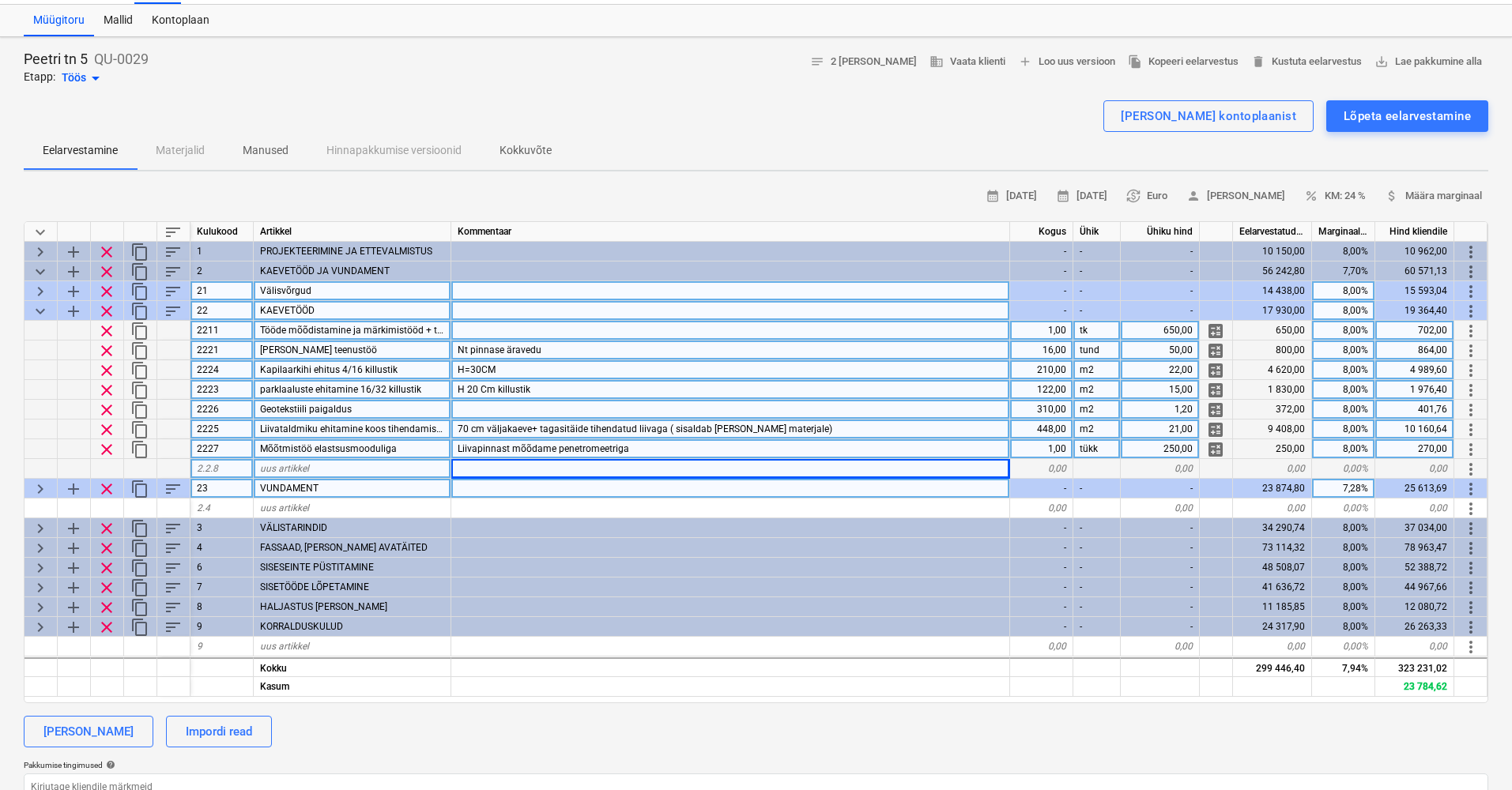
click at [37, 304] on span "keyboard_arrow_down" at bounding box center [41, 311] width 19 height 19
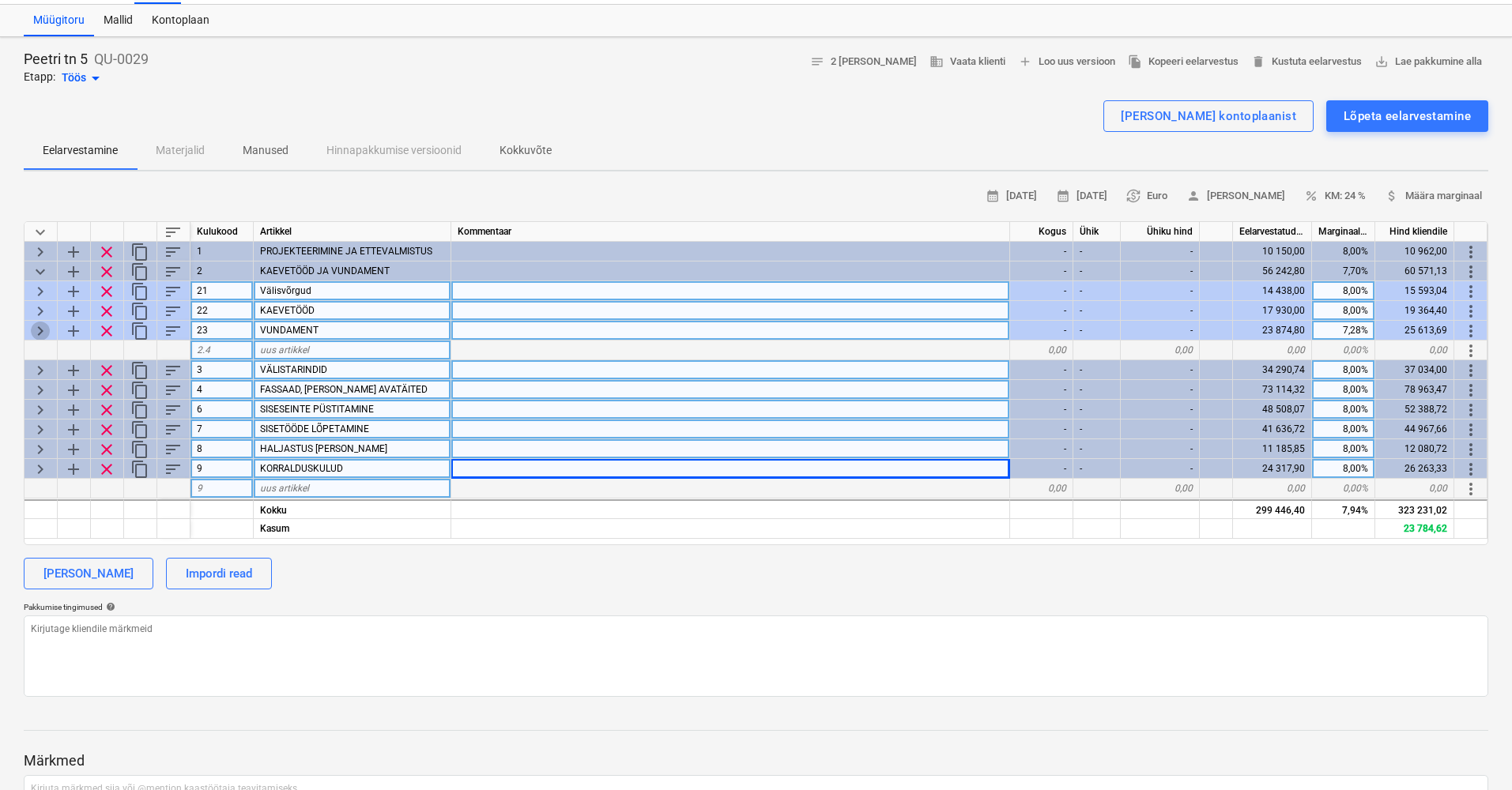
click at [41, 331] on span "keyboard_arrow_right" at bounding box center [41, 332] width 19 height 19
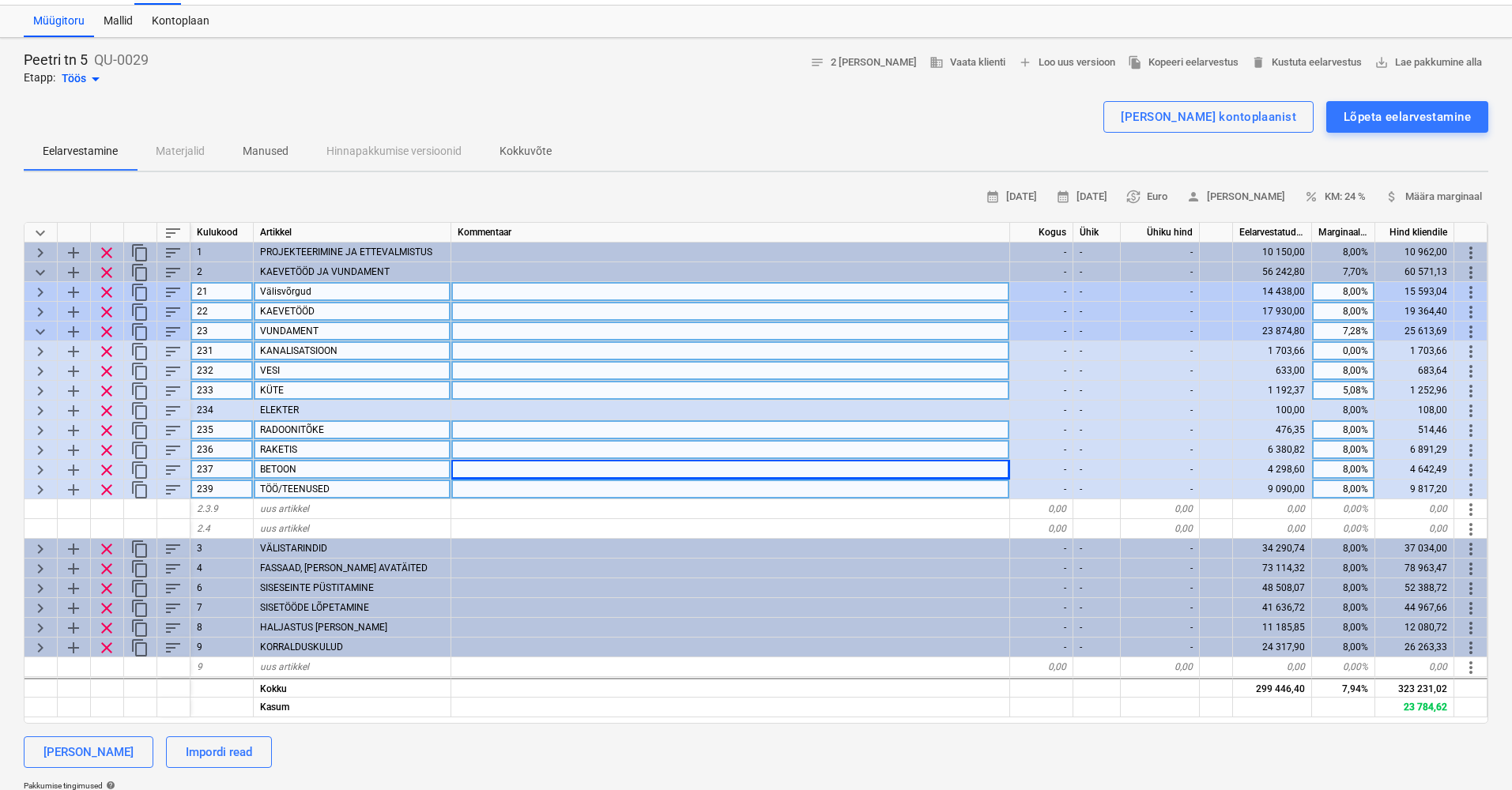
scroll to position [34, 1]
click at [34, 421] on span "keyboard_arrow_right" at bounding box center [41, 431] width 19 height 19
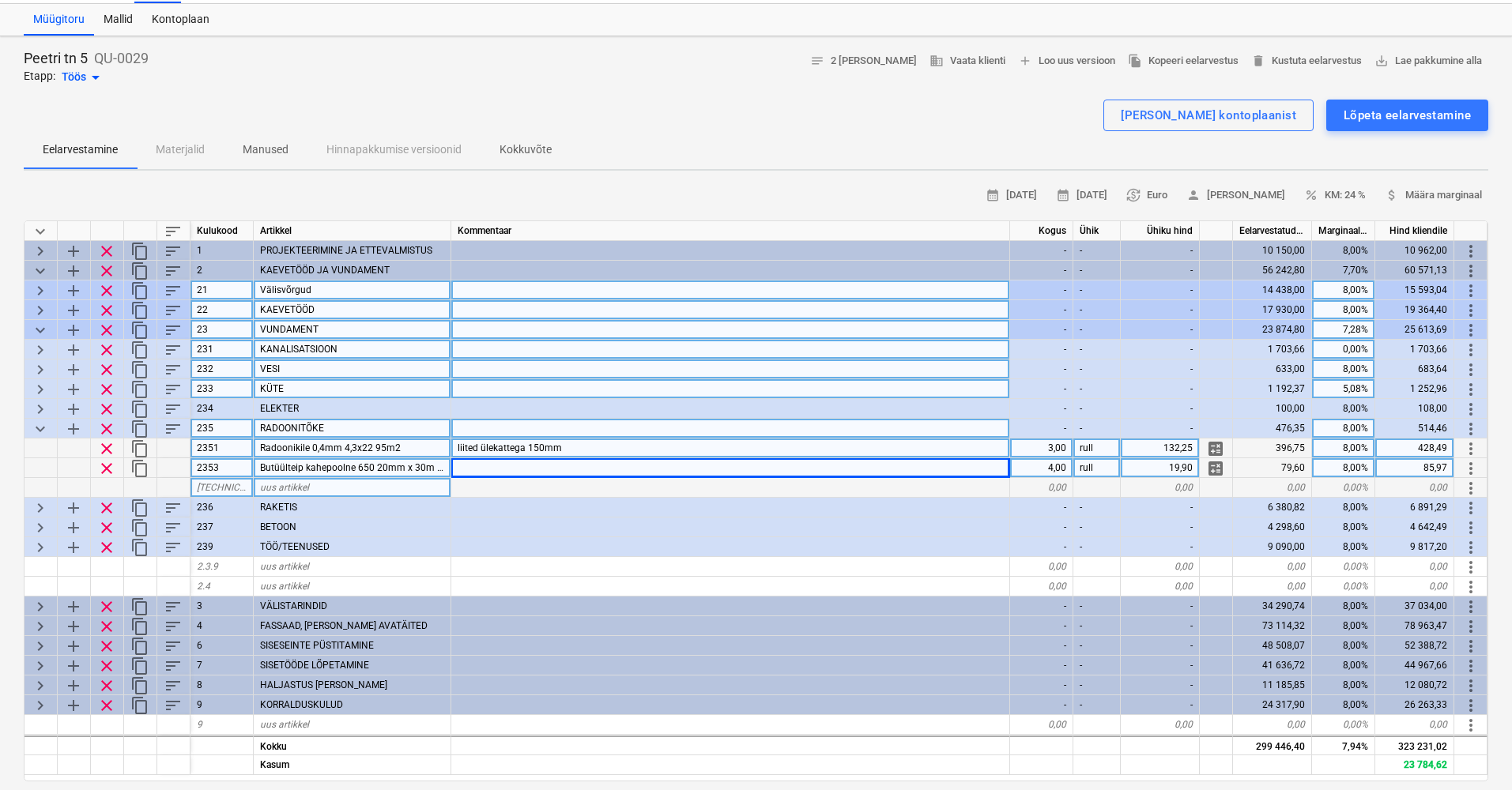
scroll to position [41, 1]
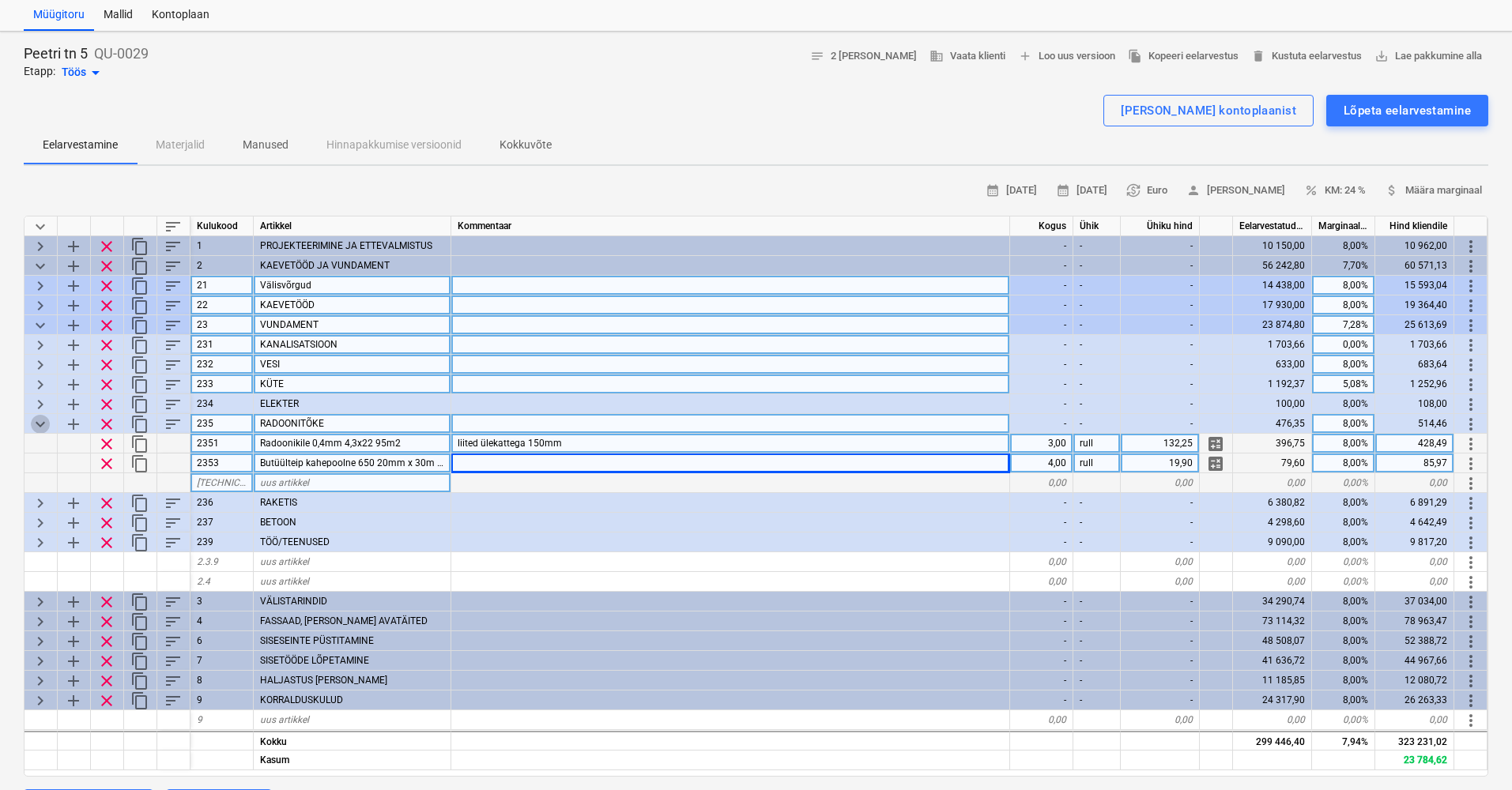
click at [34, 422] on span "keyboard_arrow_down" at bounding box center [41, 425] width 19 height 19
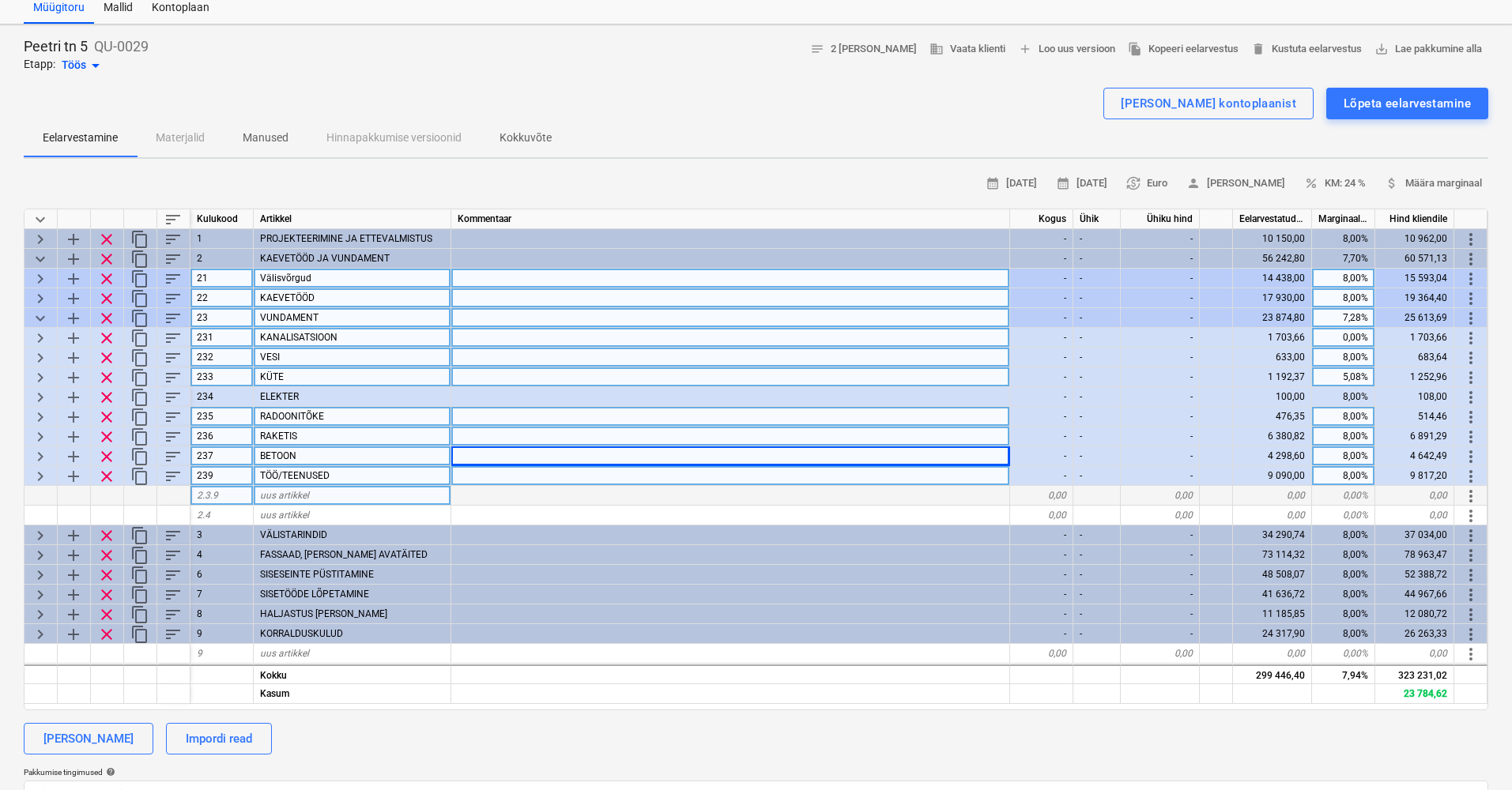
scroll to position [52, 0]
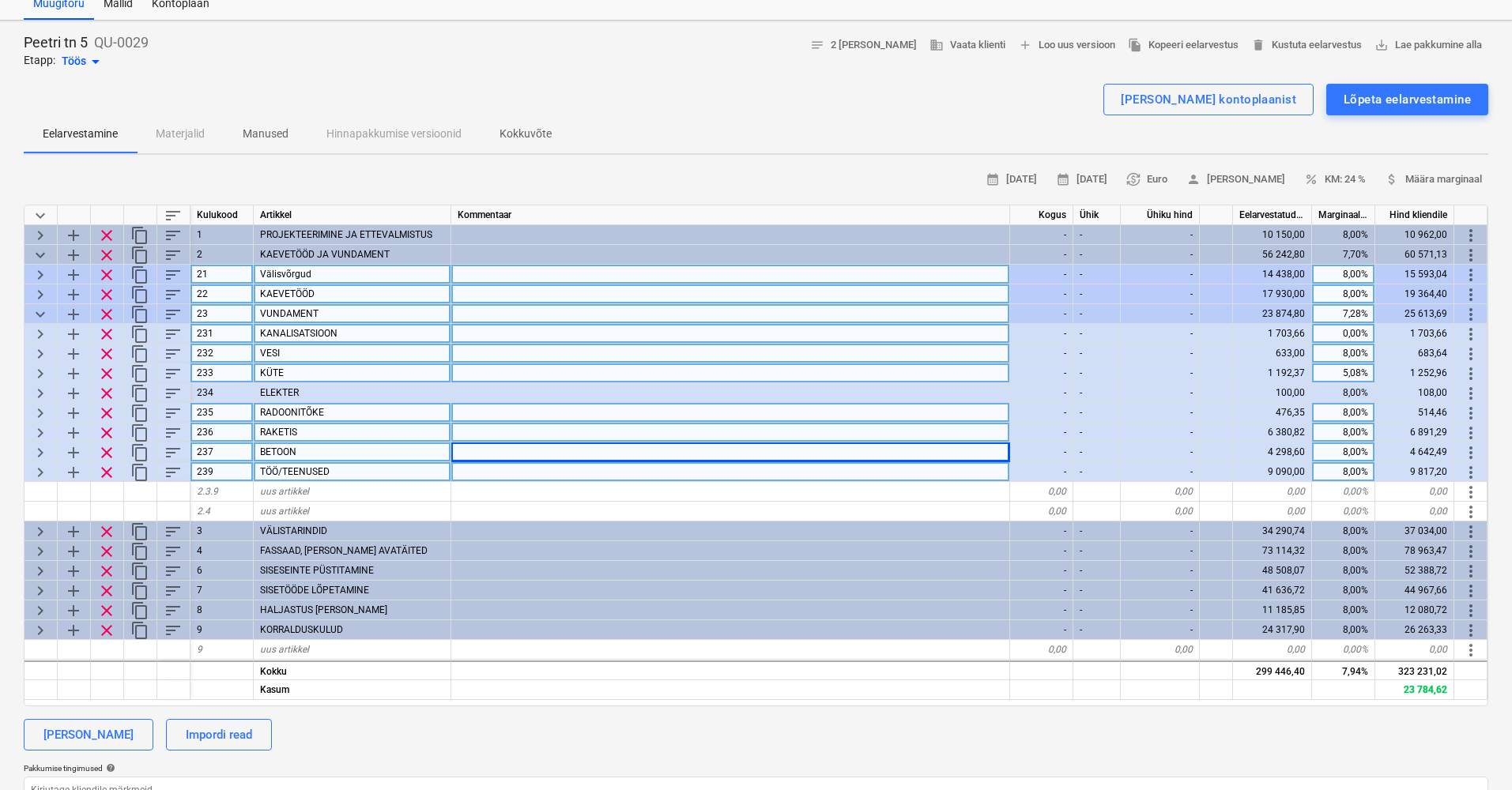
click at [36, 412] on span "keyboard_arrow_right" at bounding box center [41, 414] width 19 height 19
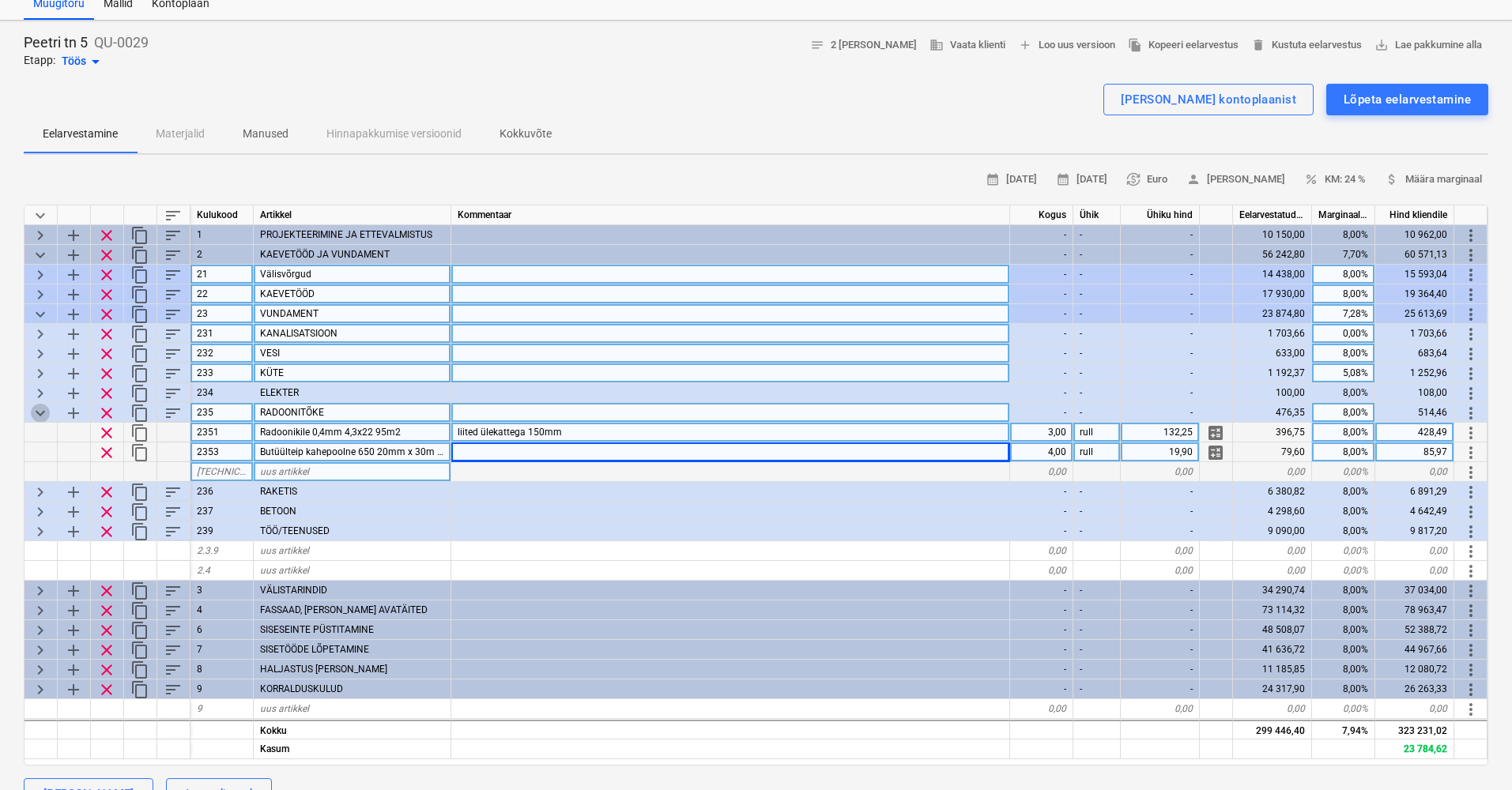
click at [36, 411] on span "keyboard_arrow_down" at bounding box center [41, 414] width 19 height 19
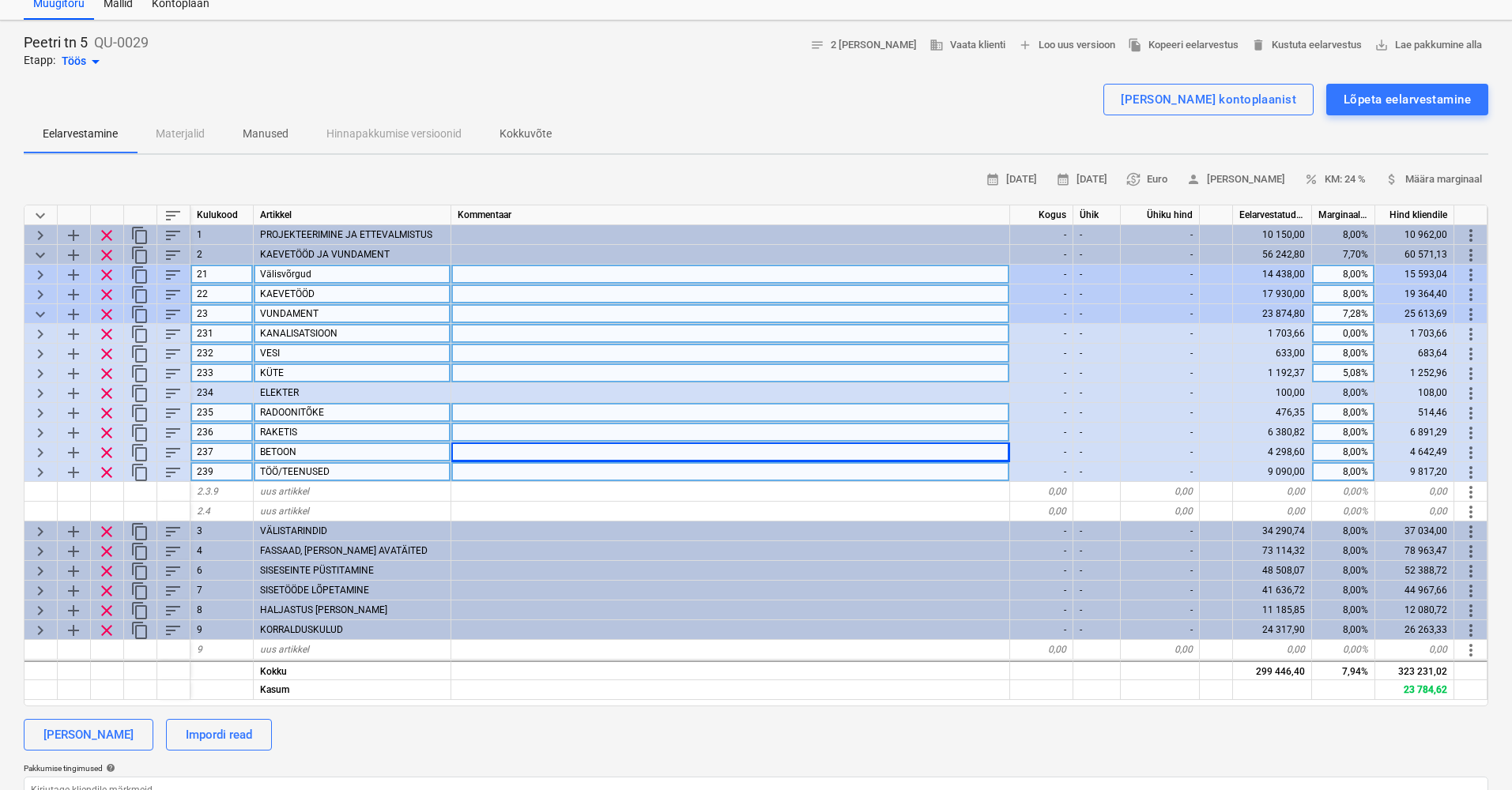
click at [39, 434] on span "keyboard_arrow_right" at bounding box center [41, 433] width 19 height 19
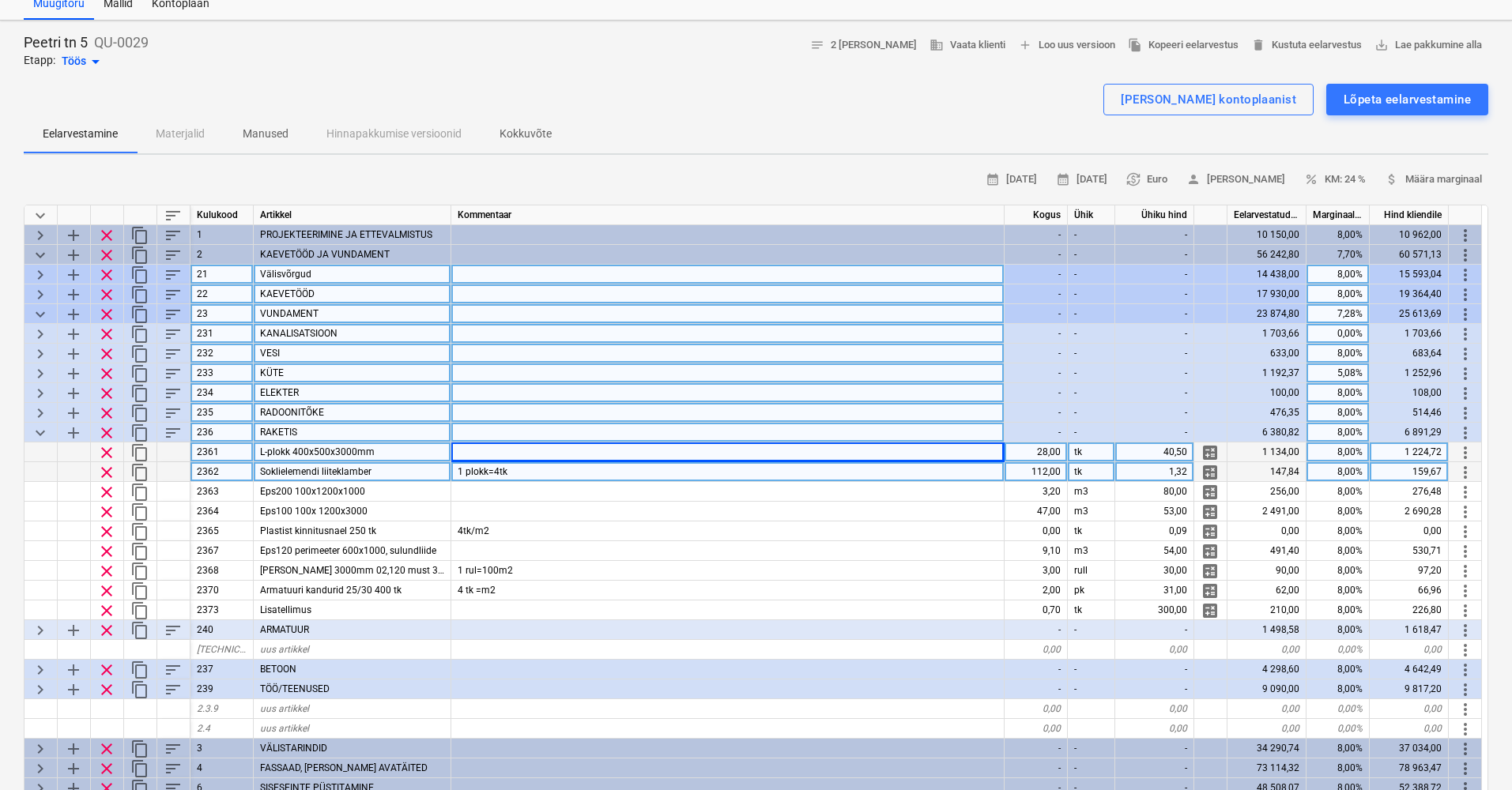
click at [1022, 394] on div "-" at bounding box center [1036, 393] width 63 height 19
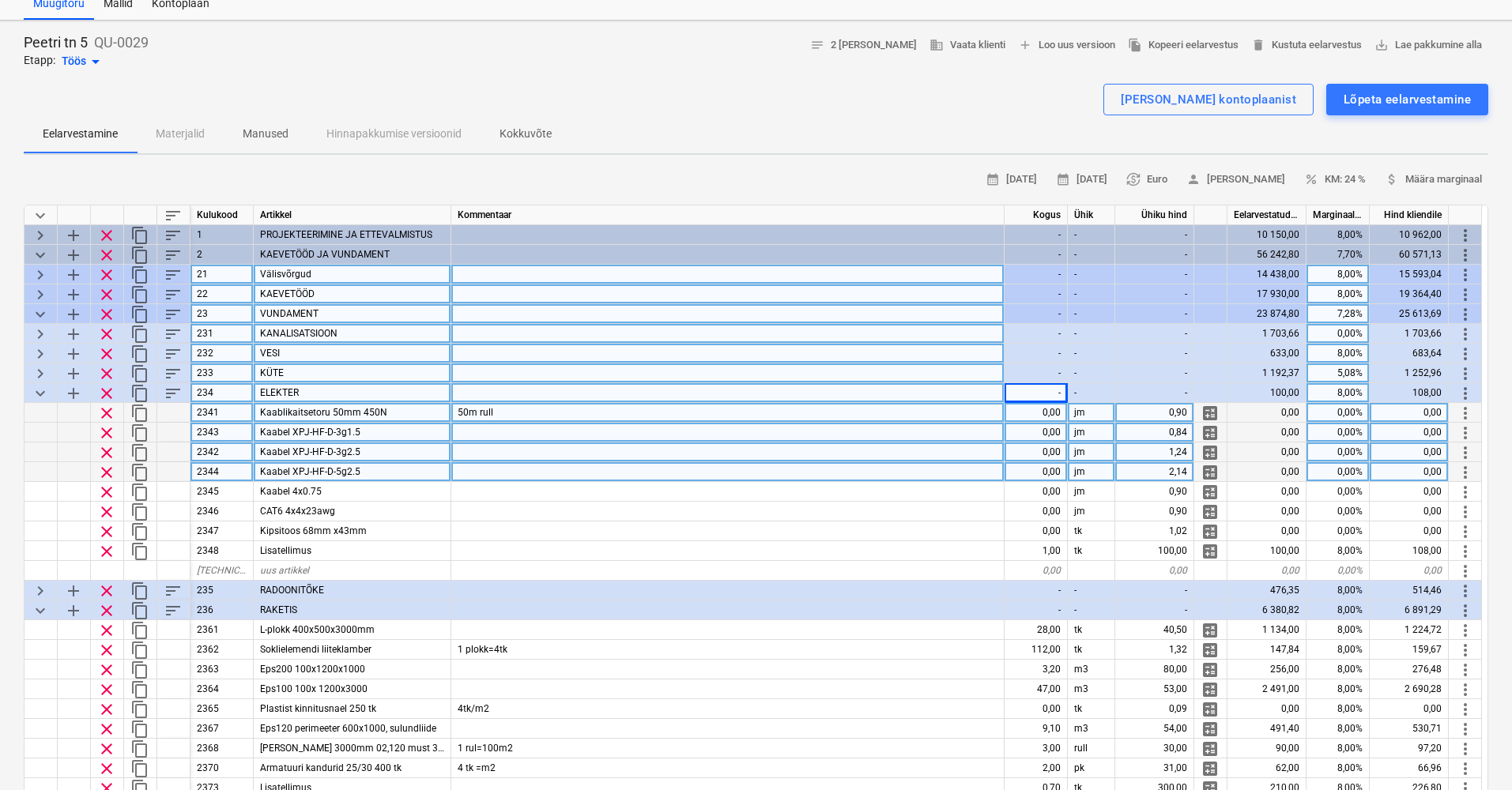
click at [45, 391] on span "keyboard_arrow_down" at bounding box center [41, 394] width 19 height 19
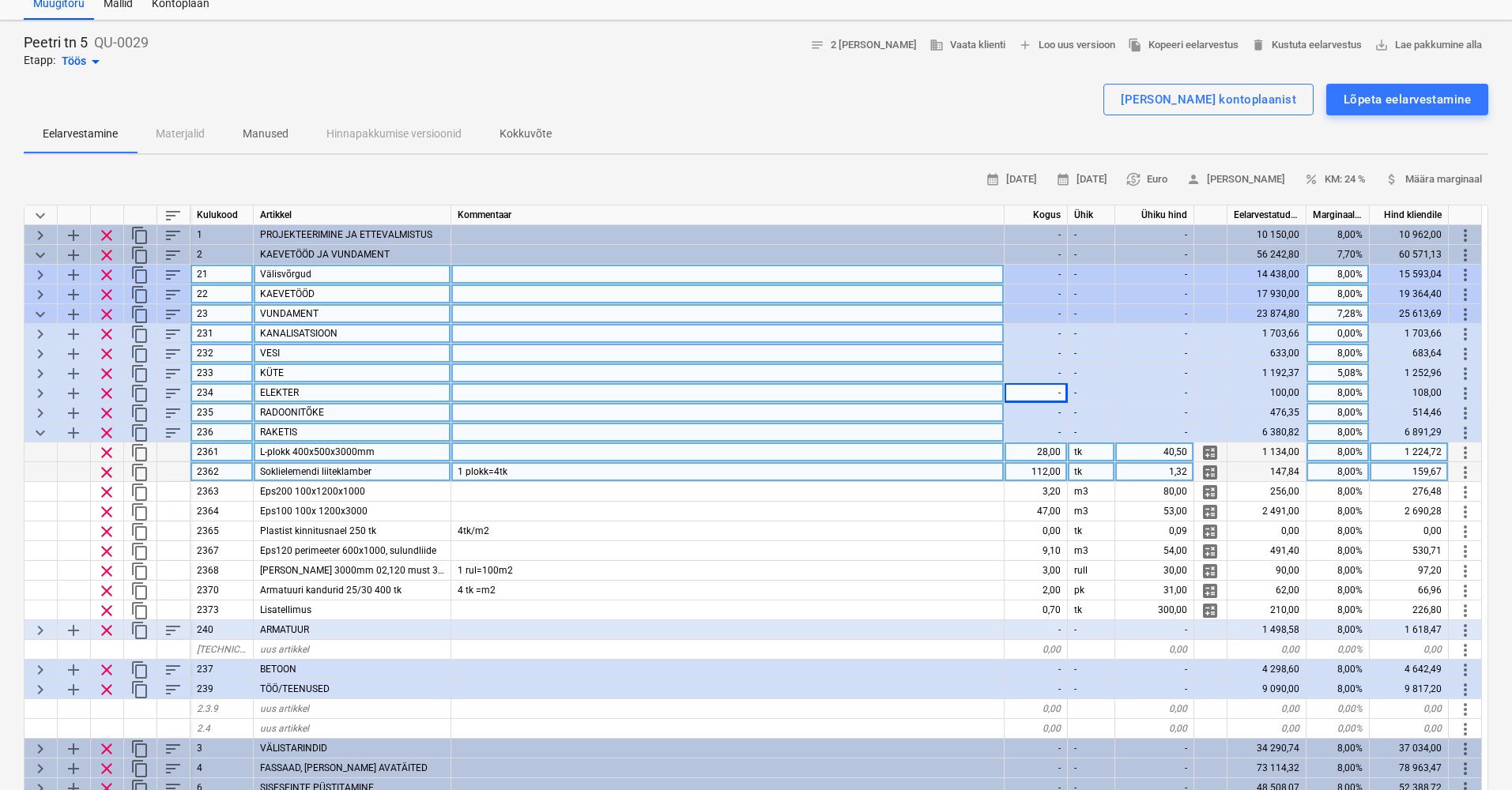
click at [36, 408] on span "keyboard_arrow_right" at bounding box center [41, 414] width 19 height 19
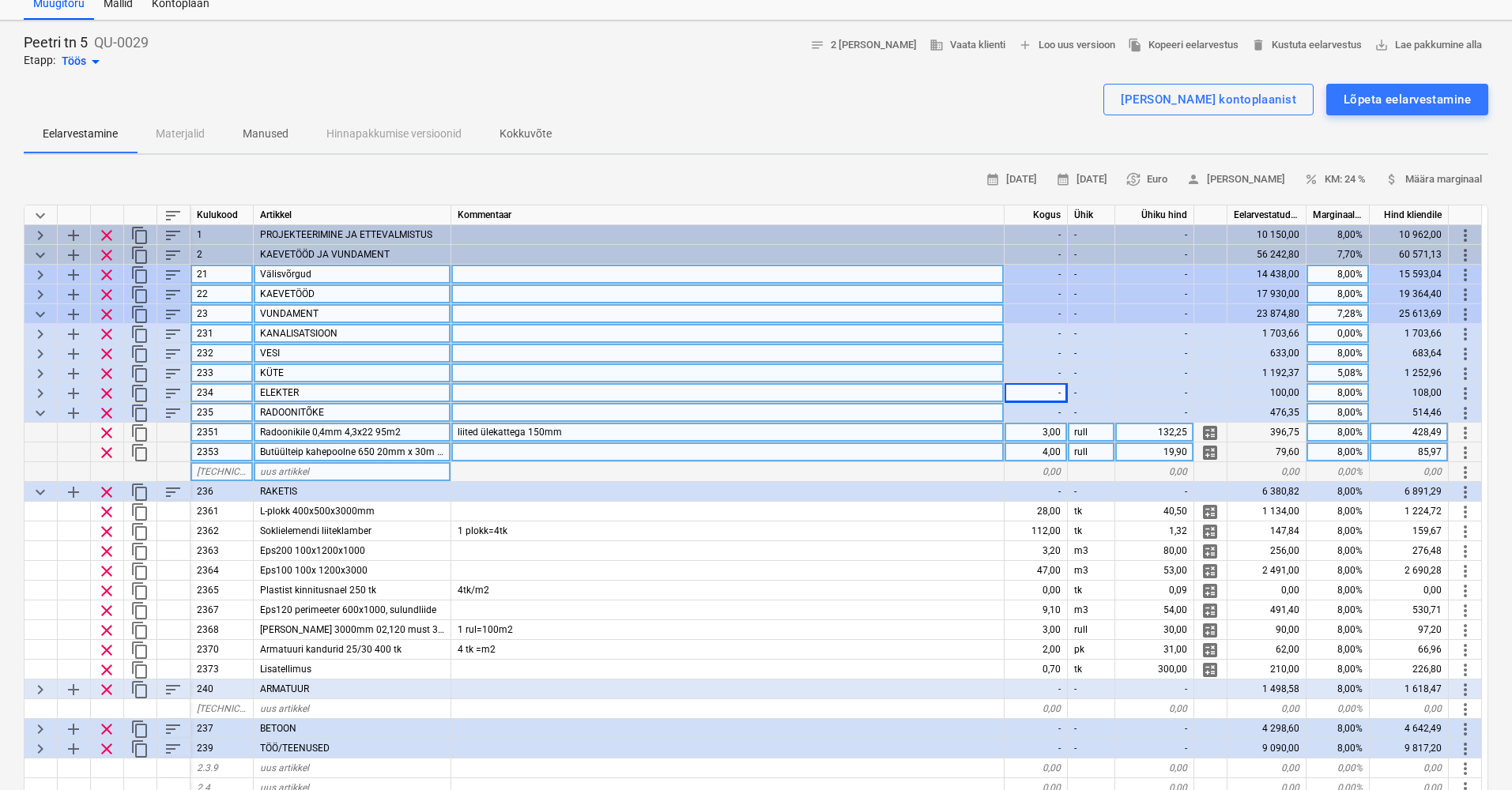
click at [36, 408] on span "keyboard_arrow_down" at bounding box center [41, 414] width 19 height 19
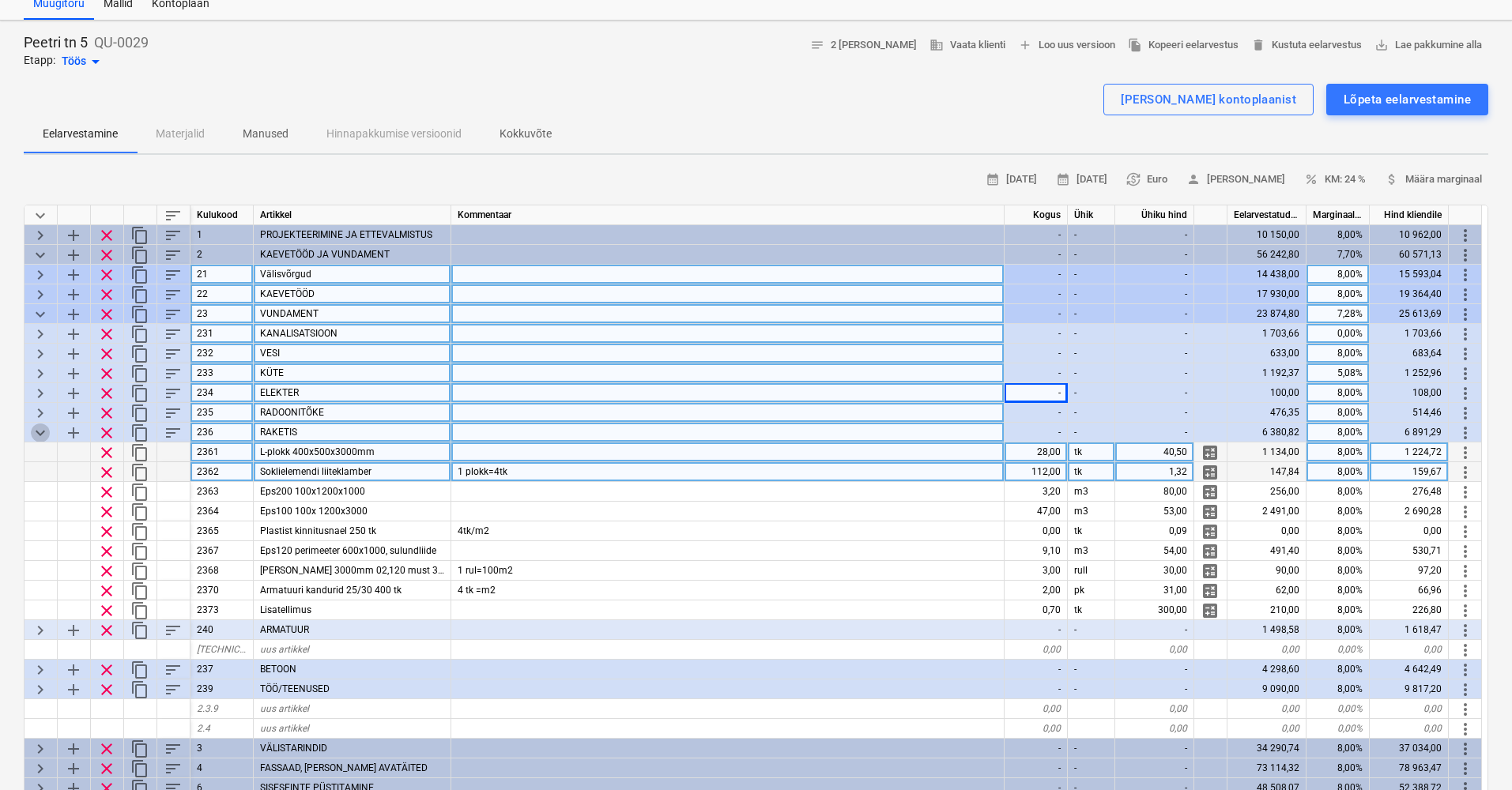
click at [40, 430] on span "keyboard_arrow_down" at bounding box center [41, 433] width 19 height 19
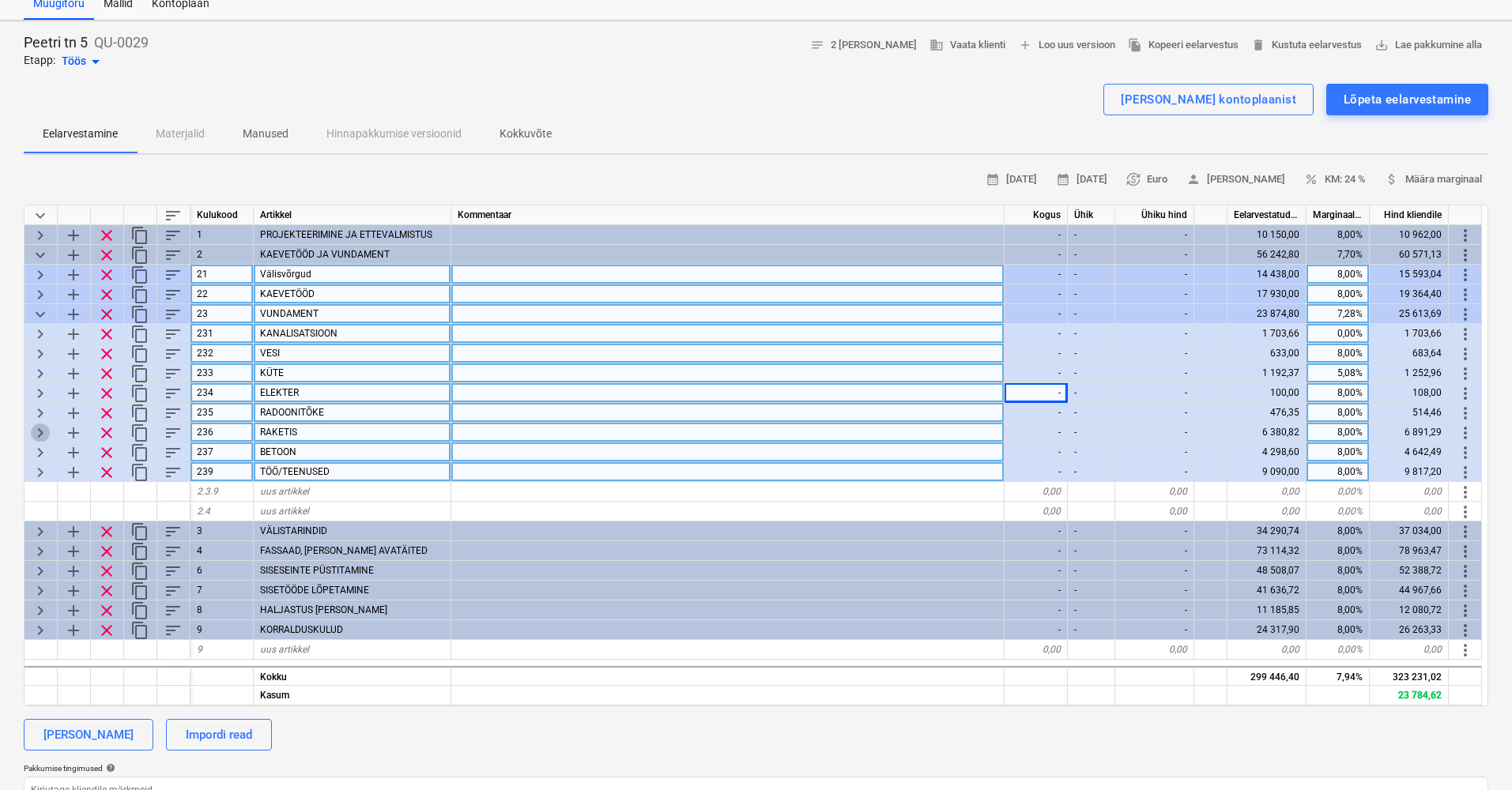
click at [40, 430] on span "keyboard_arrow_right" at bounding box center [41, 433] width 19 height 19
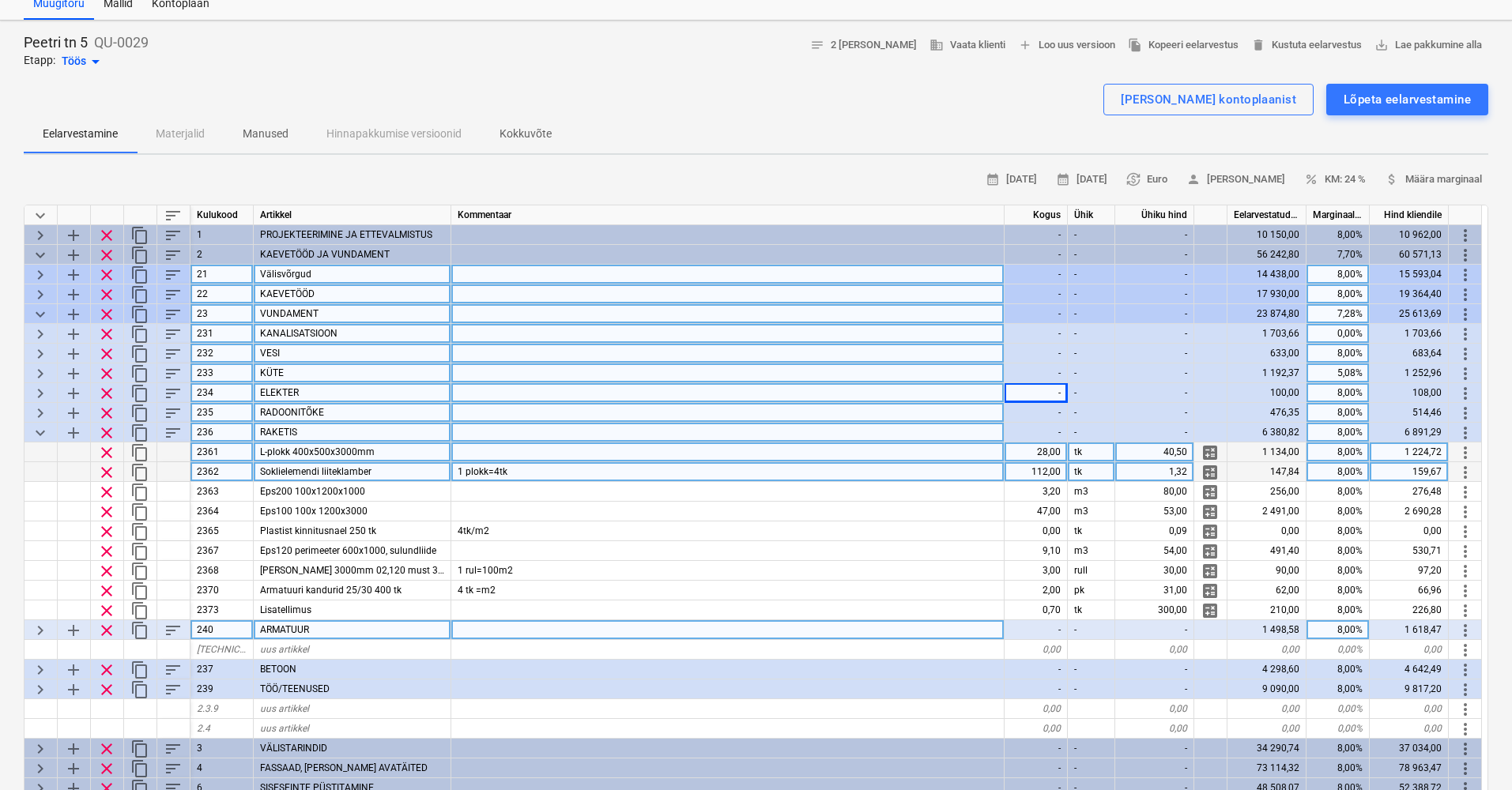
scroll to position [54, 0]
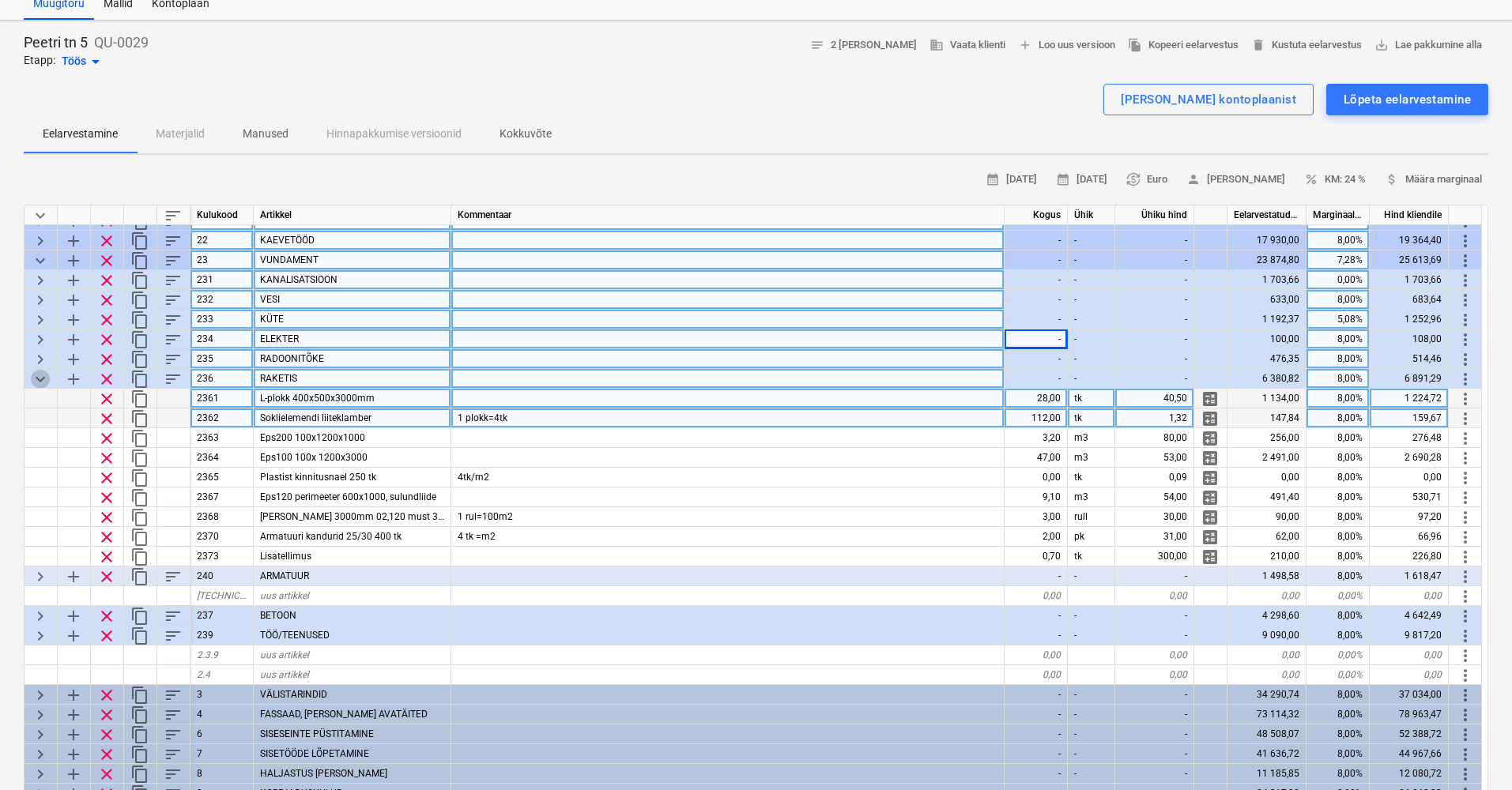
click at [42, 376] on span "keyboard_arrow_down" at bounding box center [41, 379] width 19 height 19
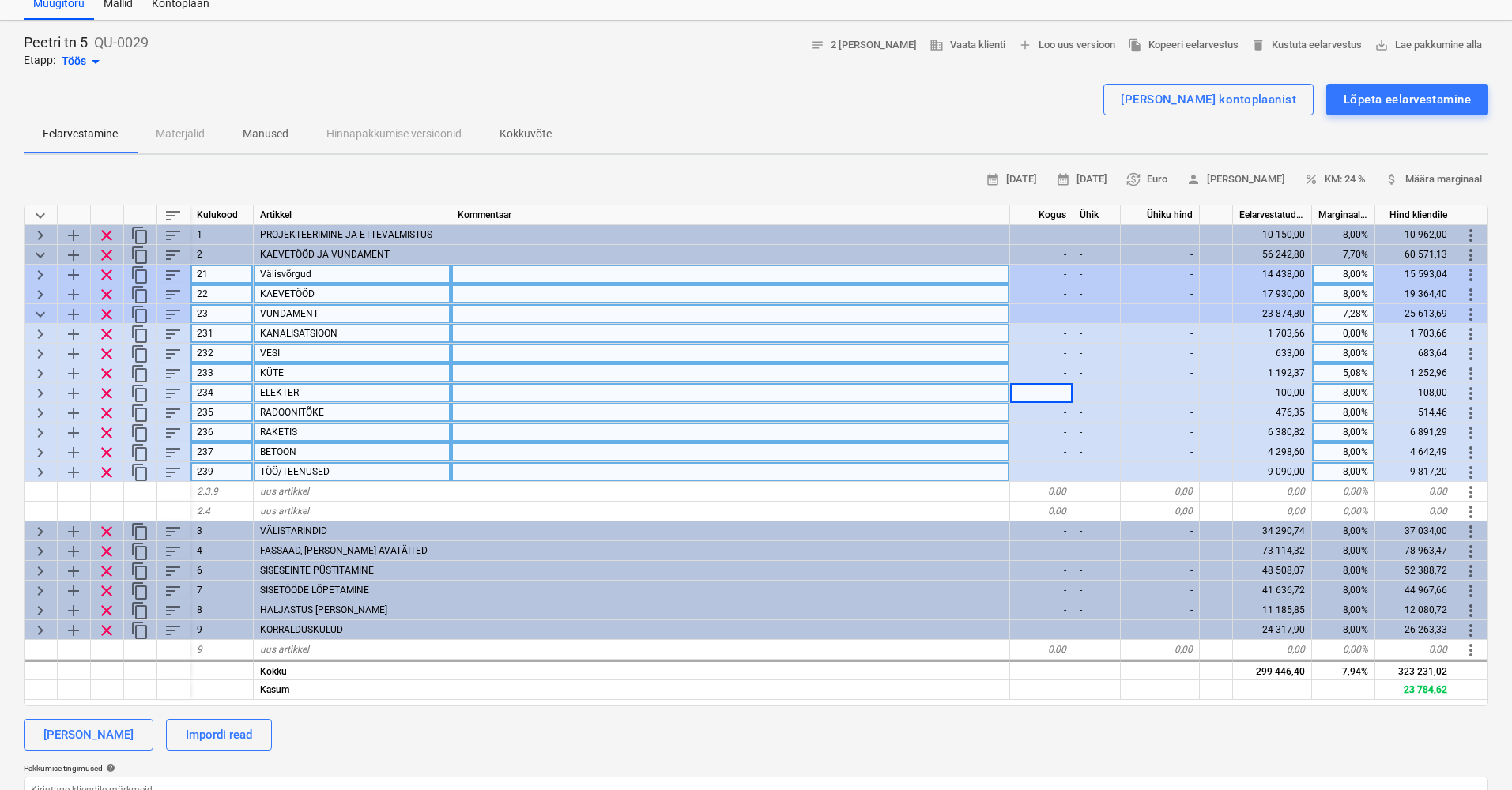
scroll to position [0, 0]
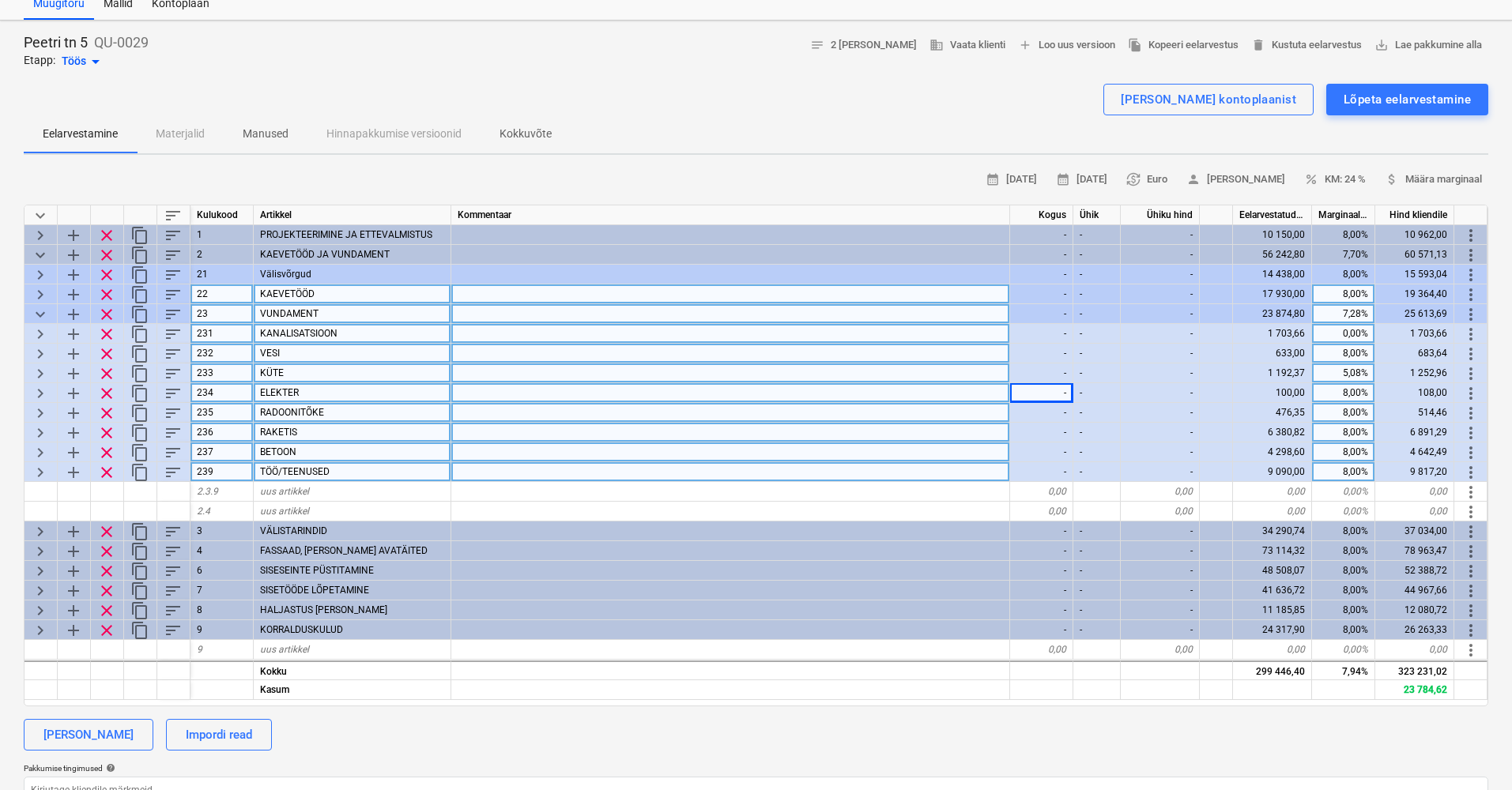
click at [40, 311] on span "keyboard_arrow_down" at bounding box center [41, 315] width 19 height 19
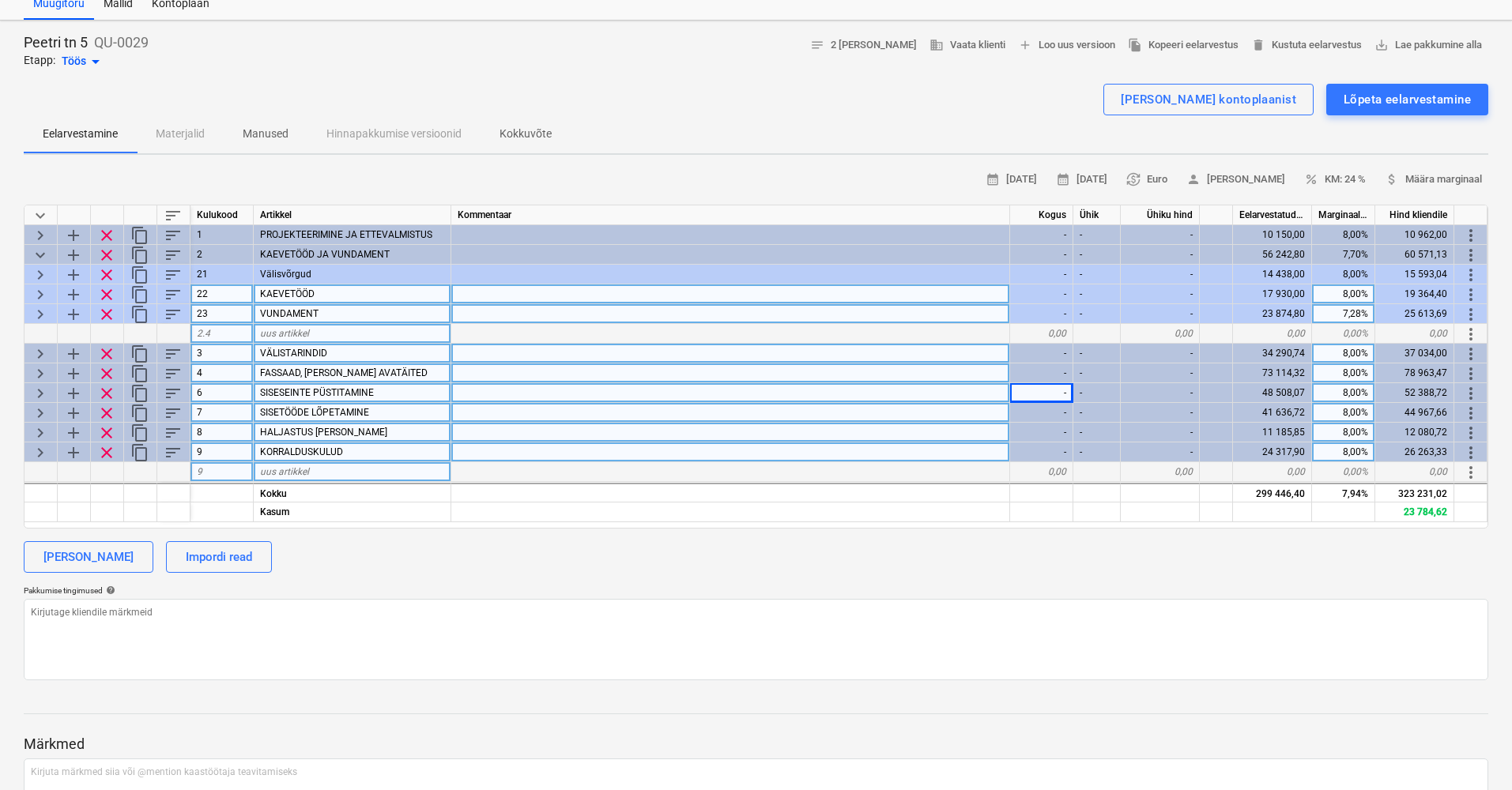
click at [36, 351] on span "keyboard_arrow_right" at bounding box center [41, 354] width 19 height 19
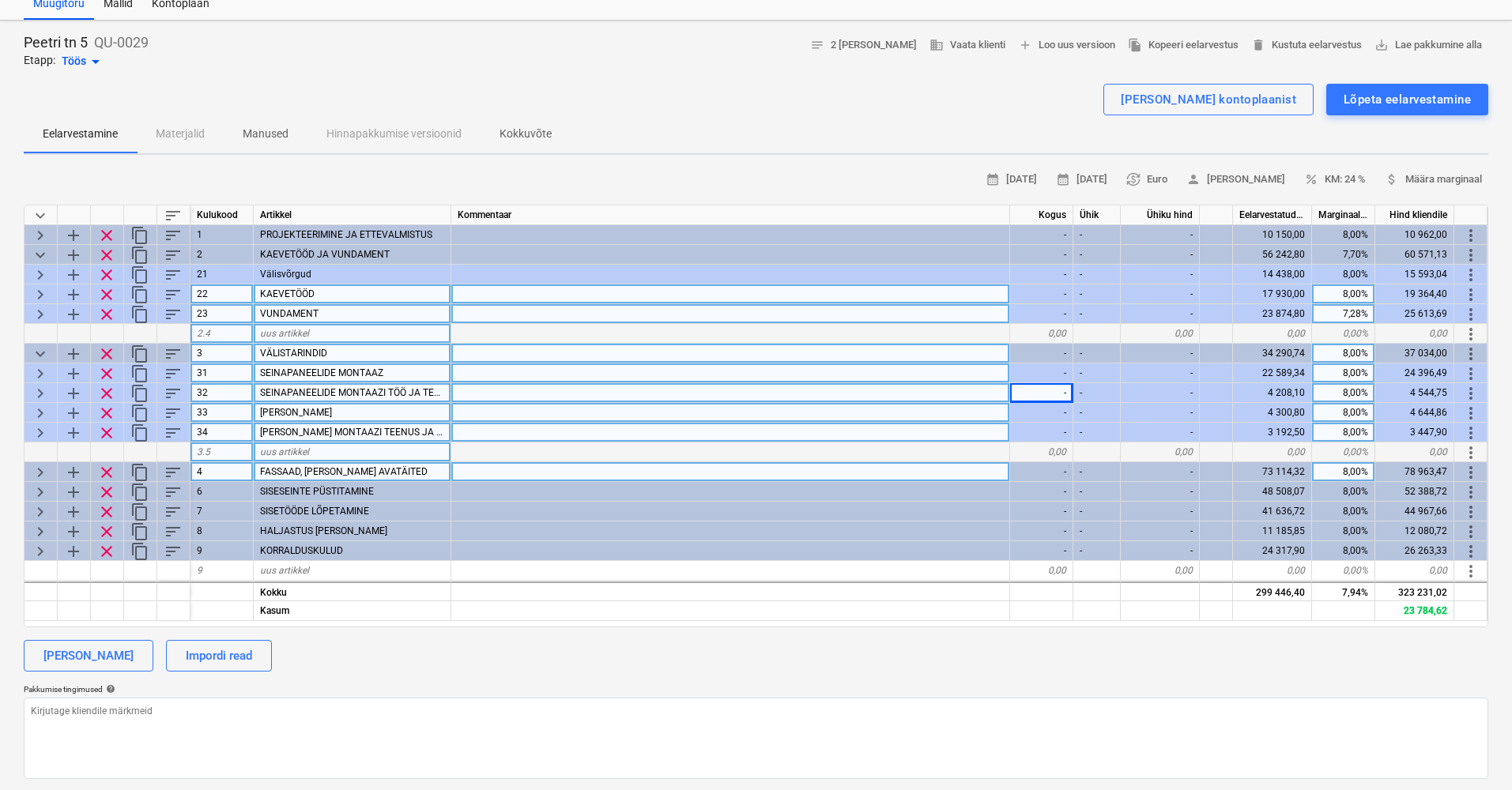
click at [39, 366] on span "keyboard_arrow_right" at bounding box center [41, 374] width 19 height 19
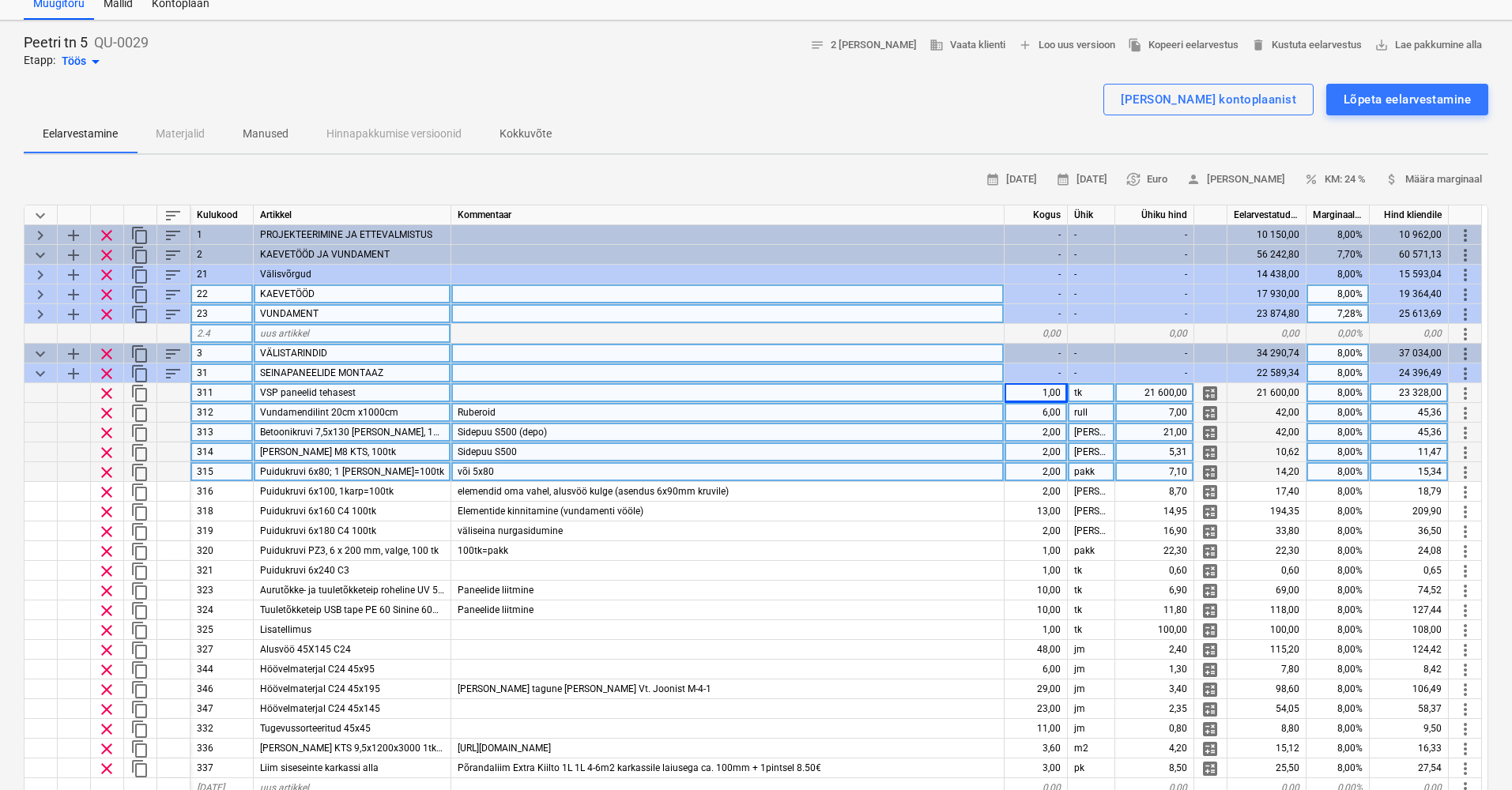
click at [377, 392] on div "VSP paneelid tehasest" at bounding box center [353, 393] width 197 height 19
drag, startPoint x: 1139, startPoint y: 390, endPoint x: 1153, endPoint y: 389, distance: 14.0
click at [1153, 389] on div "21 600,00" at bounding box center [1155, 393] width 79 height 19
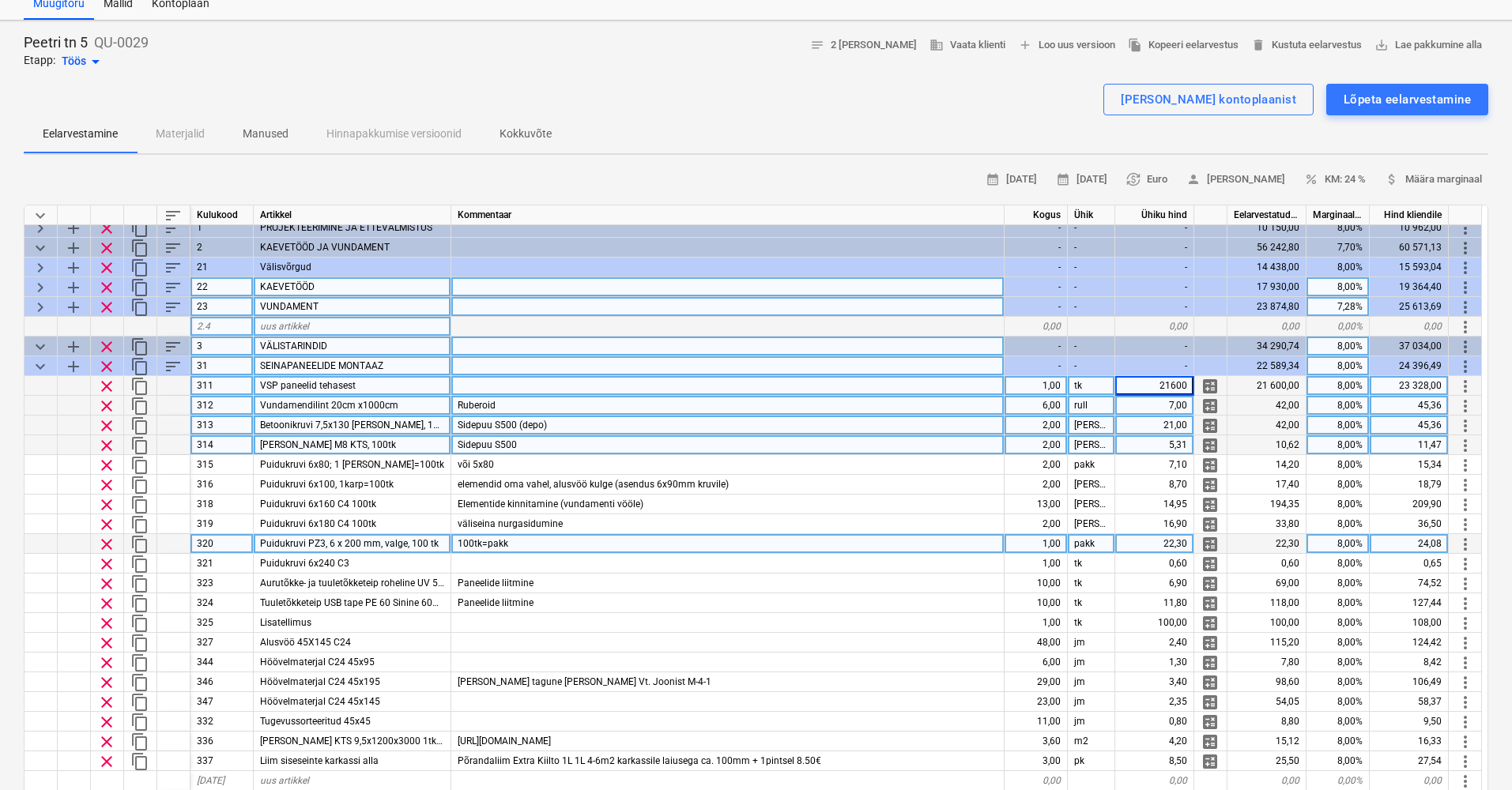
scroll to position [10, 0]
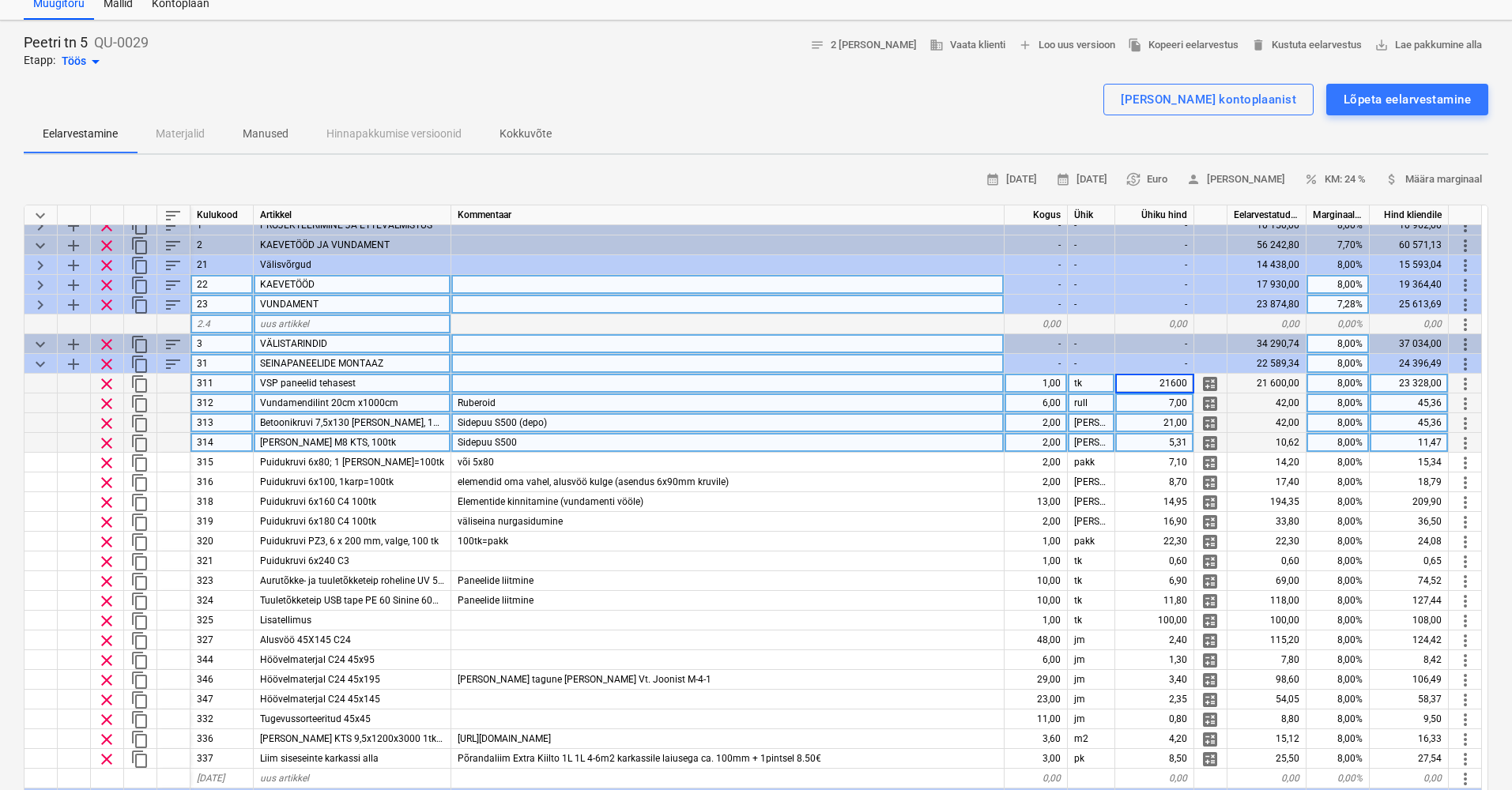
click at [34, 297] on span "keyboard_arrow_right" at bounding box center [41, 305] width 19 height 19
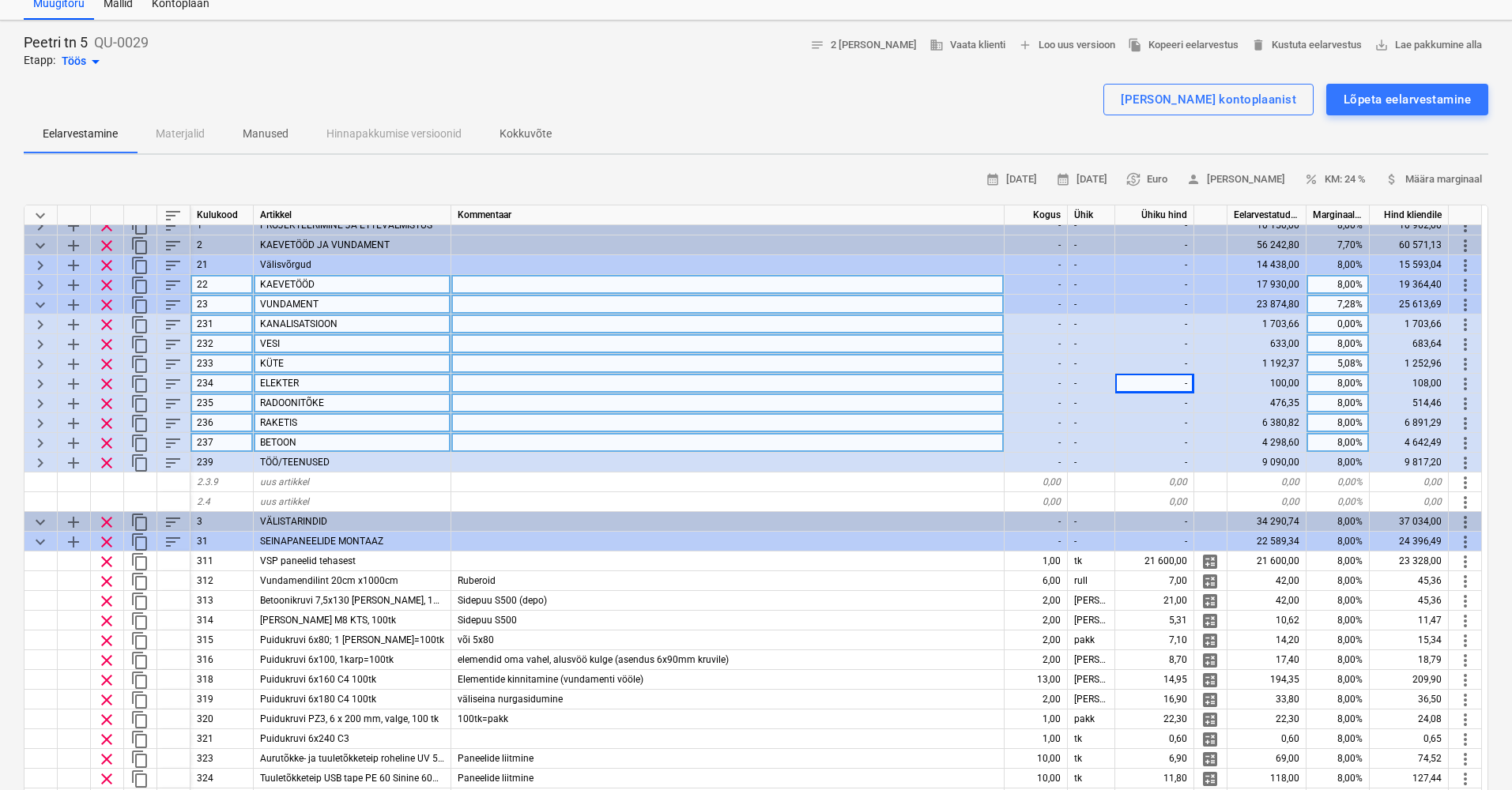
click at [34, 354] on span "keyboard_arrow_right" at bounding box center [41, 364] width 19 height 19
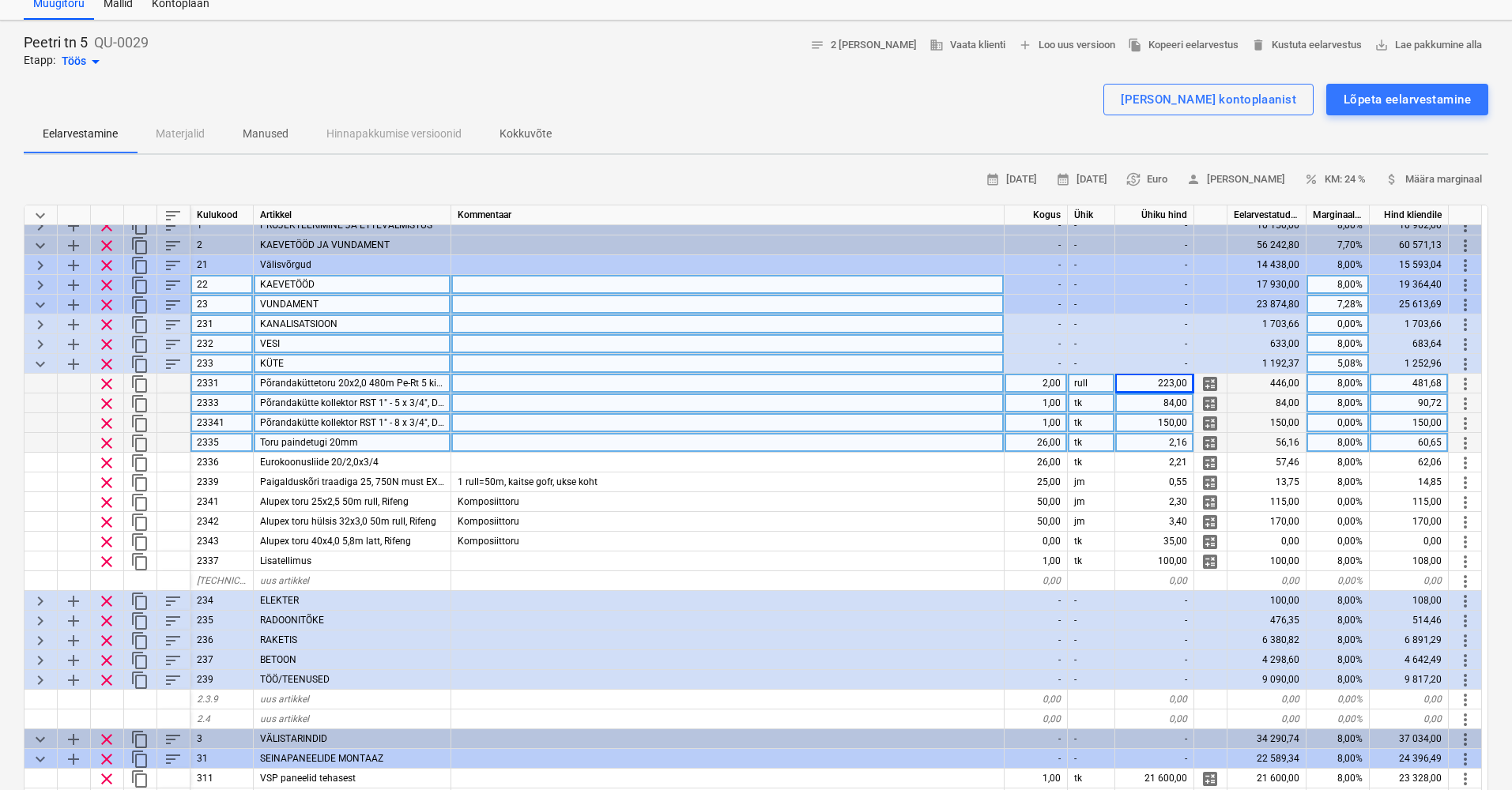
type textarea "x"
click at [460, 408] on div at bounding box center [727, 403] width 553 height 19
click at [346, 421] on span "Põrandakütte kollektor RST 1" - 8 x 3/4", Danfoss" at bounding box center [363, 422] width 207 height 11
click at [346, 421] on input "Põrandakütte kollektor RST 1" - 8 x 3/4", Danfoss" at bounding box center [352, 423] width 197 height 19
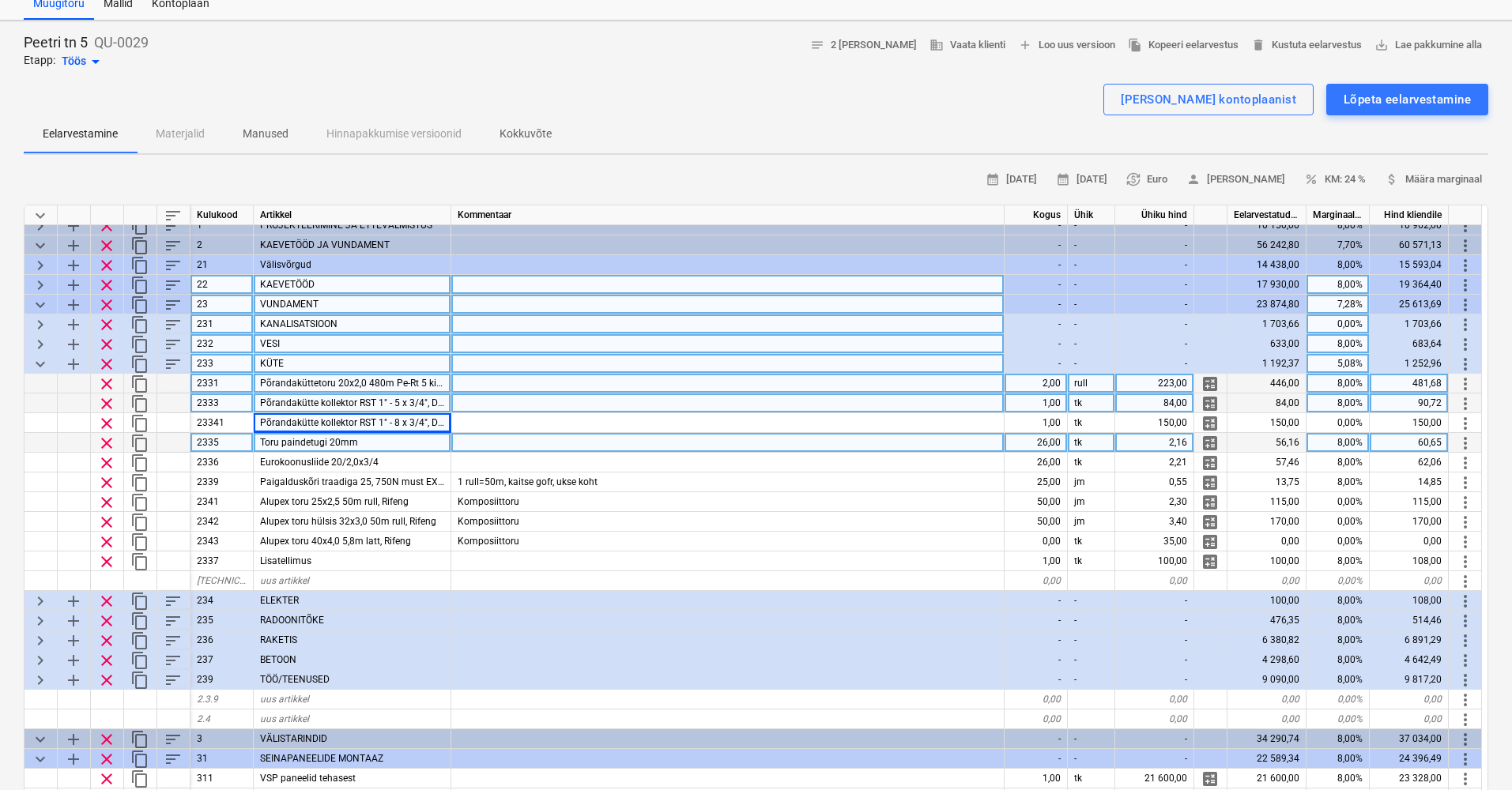
click at [471, 409] on div at bounding box center [727, 403] width 553 height 19
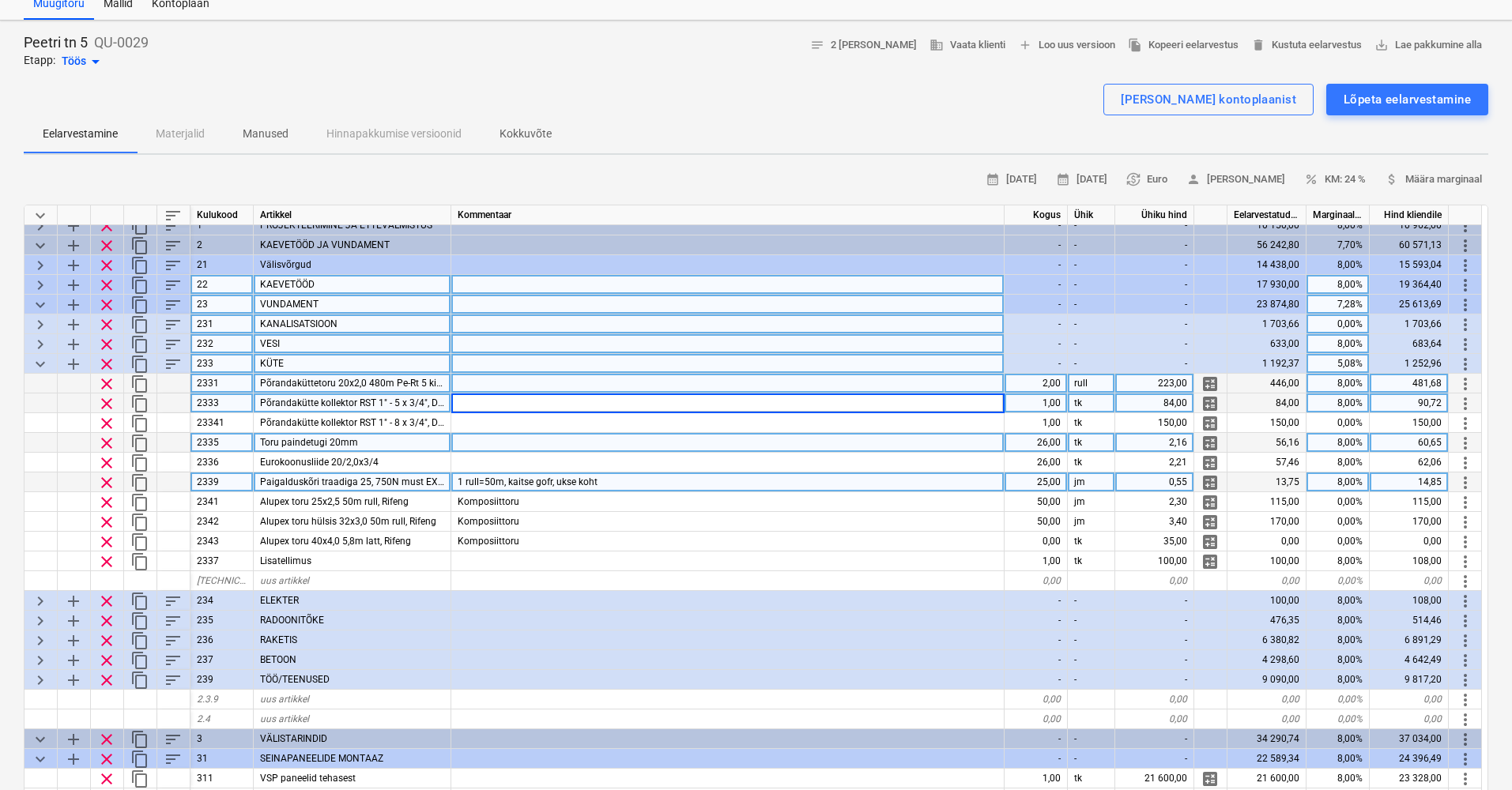
drag, startPoint x: 1077, startPoint y: 484, endPoint x: 1065, endPoint y: 486, distance: 12.2
click at [1077, 484] on div "jm" at bounding box center [1091, 482] width 48 height 19
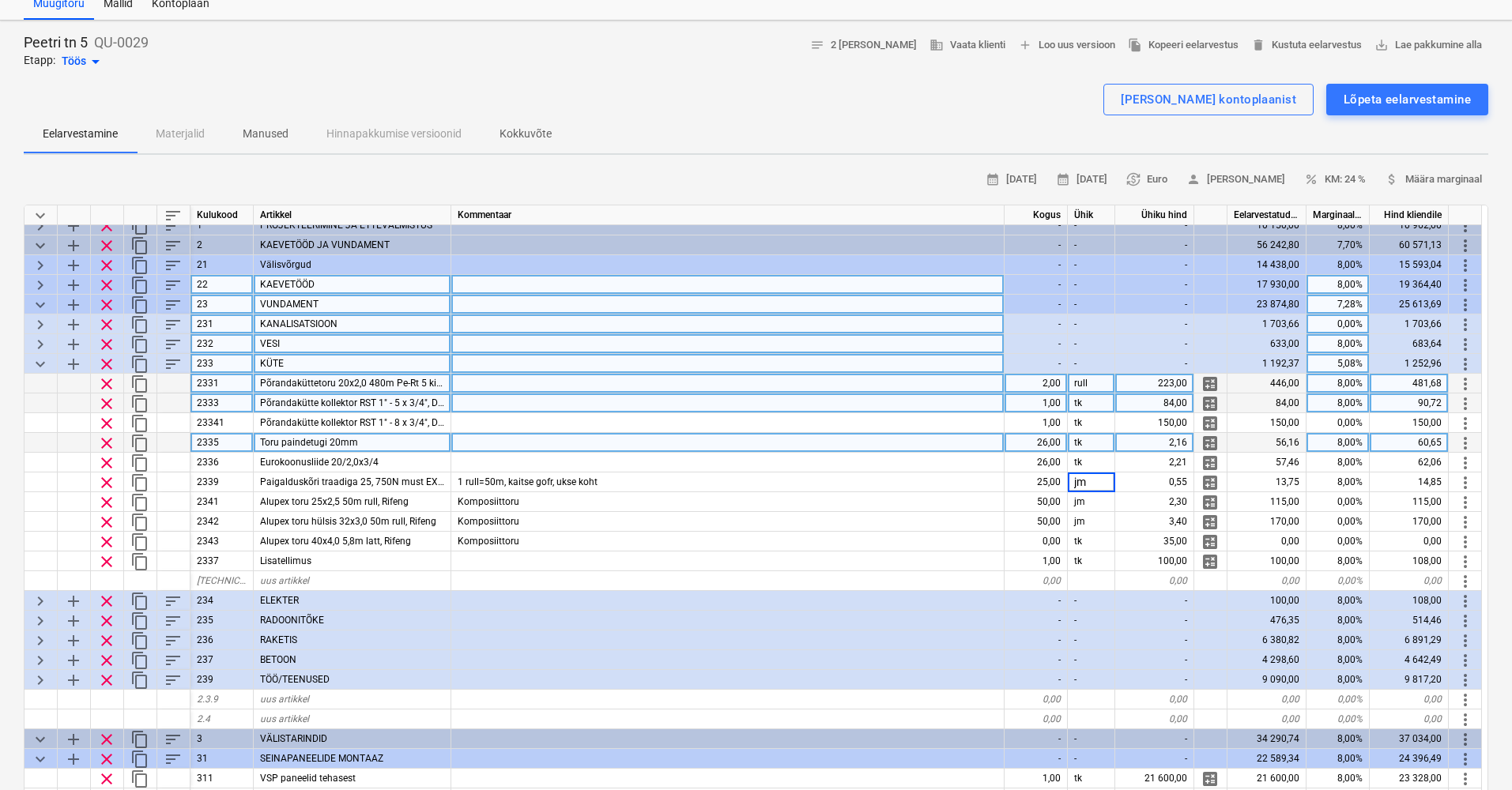
click at [329, 395] on div "Põrandakütte kollektor RST 1" - 5 x 3/4", Danfoss" at bounding box center [353, 403] width 197 height 19
click at [1140, 380] on div "223,00" at bounding box center [1155, 384] width 79 height 19
click at [1093, 382] on div "rull" at bounding box center [1091, 384] width 48 height 19
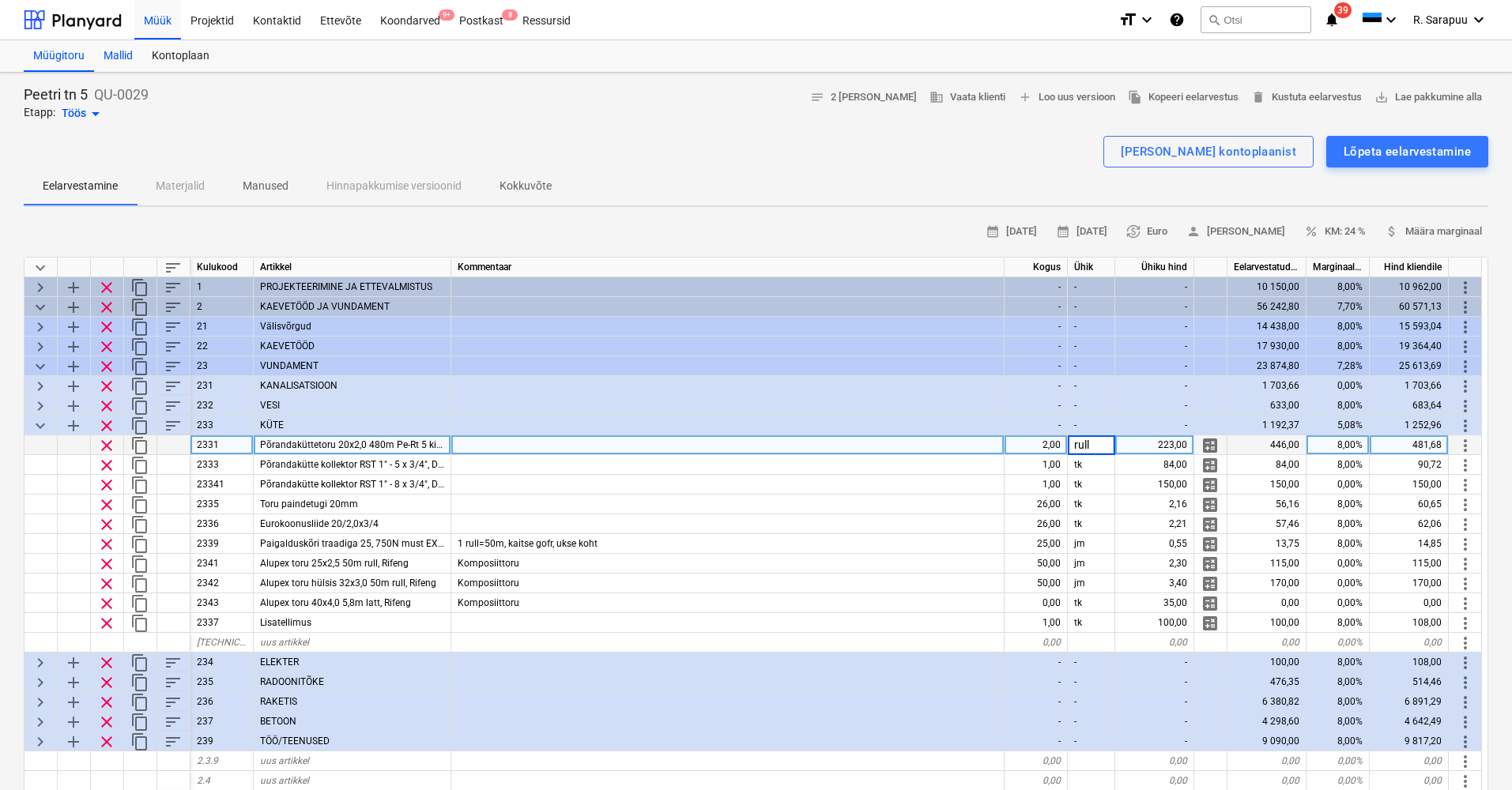
scroll to position [0, 0]
click at [220, 17] on div "Projektid" at bounding box center [212, 19] width 63 height 41
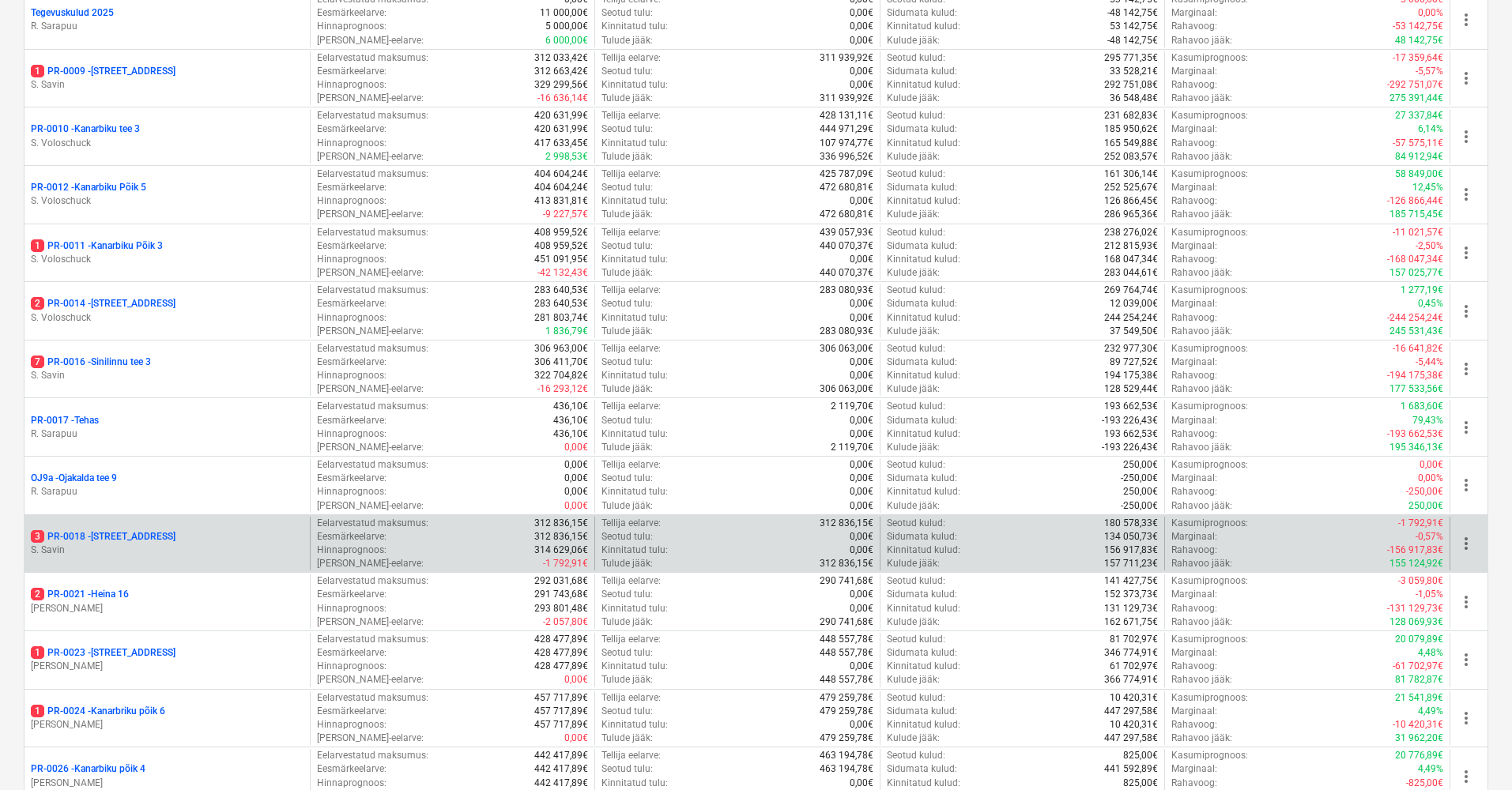
scroll to position [994, 0]
click at [131, 527] on p "3 PR-0018 - Matso tee 9" at bounding box center [103, 533] width 145 height 13
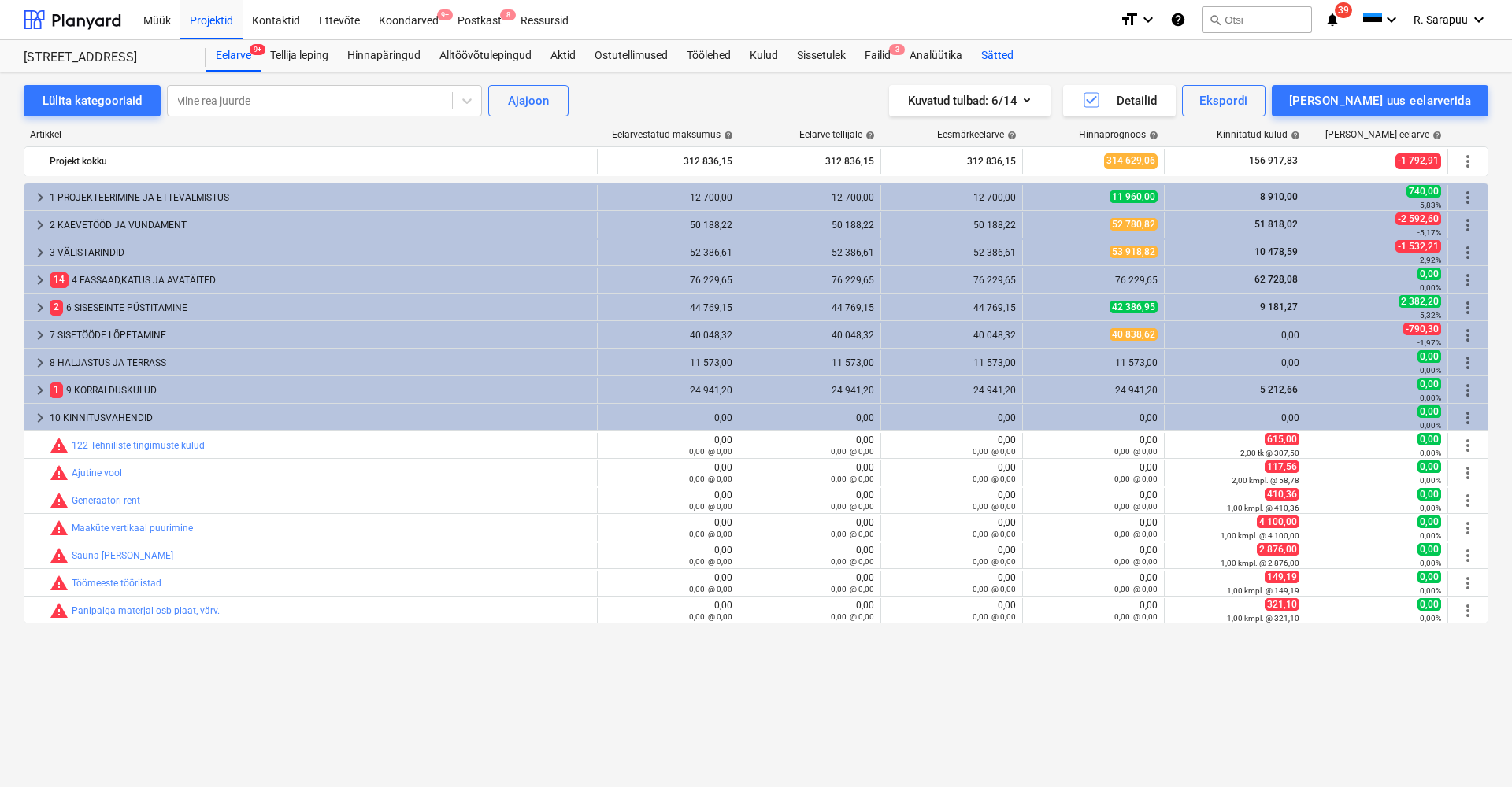
click at [1002, 54] on div "Sätted" at bounding box center [997, 56] width 51 height 32
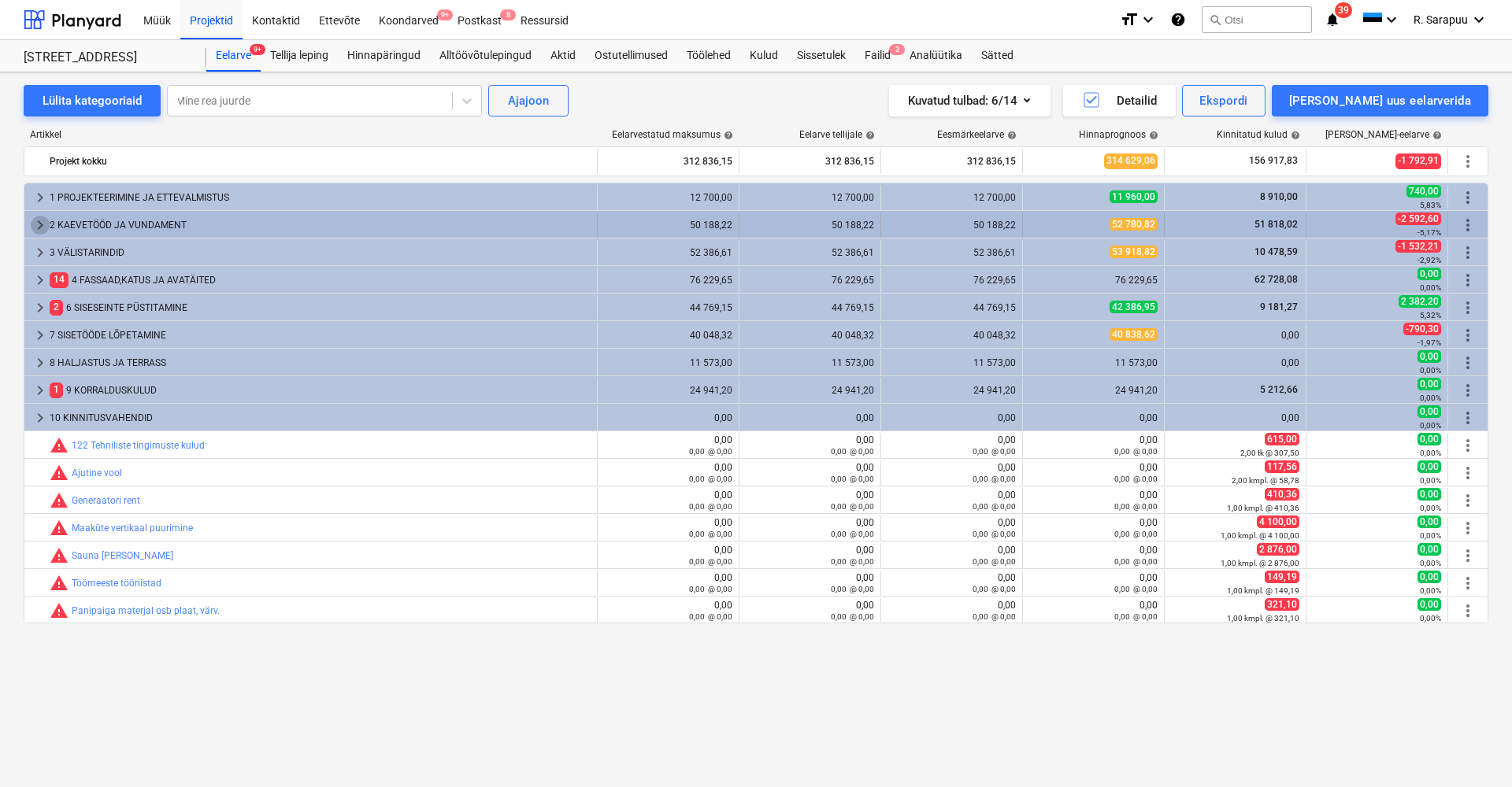
click at [34, 224] on span "keyboard_arrow_right" at bounding box center [40, 226] width 19 height 19
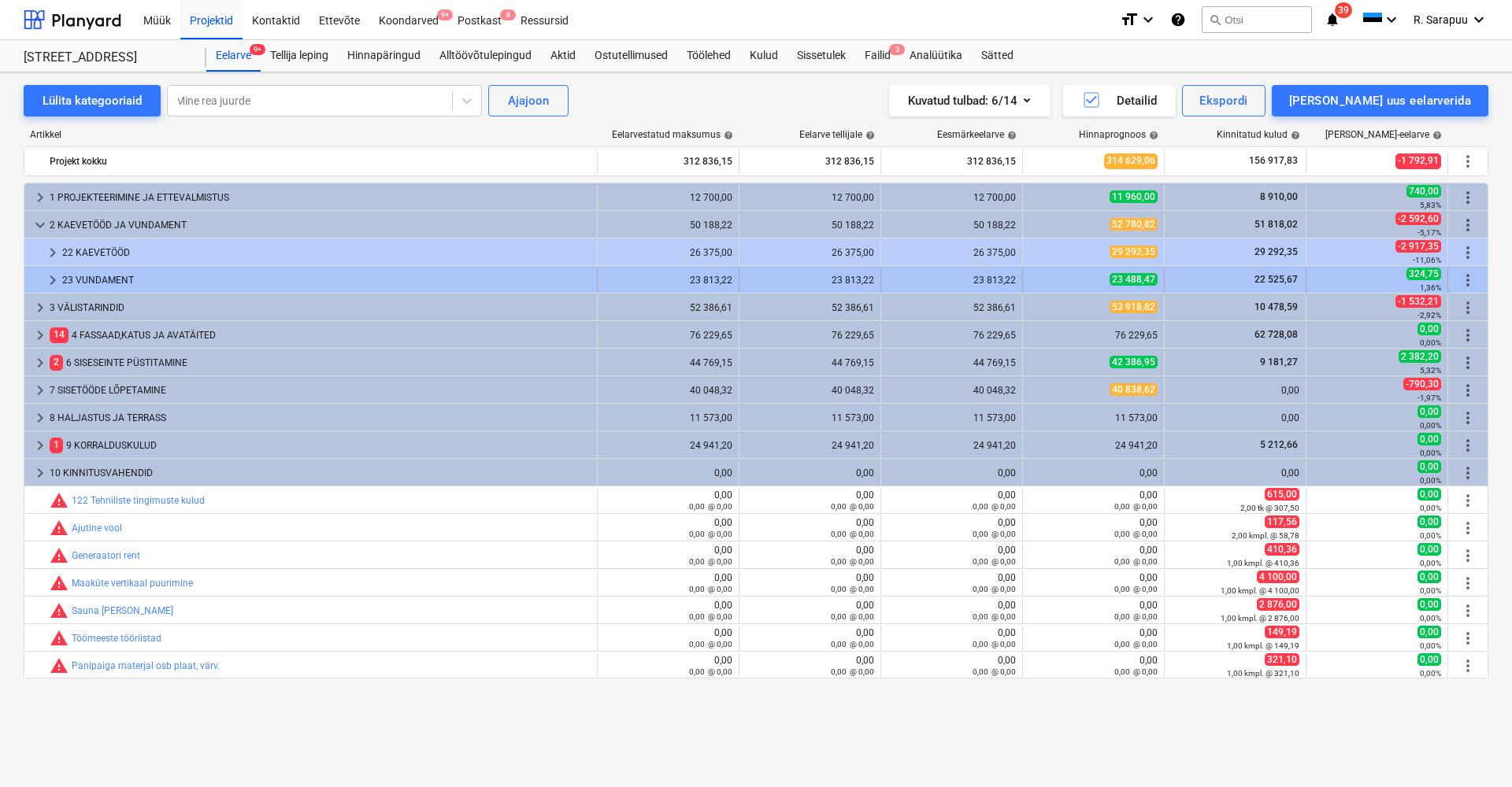
click at [51, 275] on span "keyboard_arrow_right" at bounding box center [53, 280] width 19 height 19
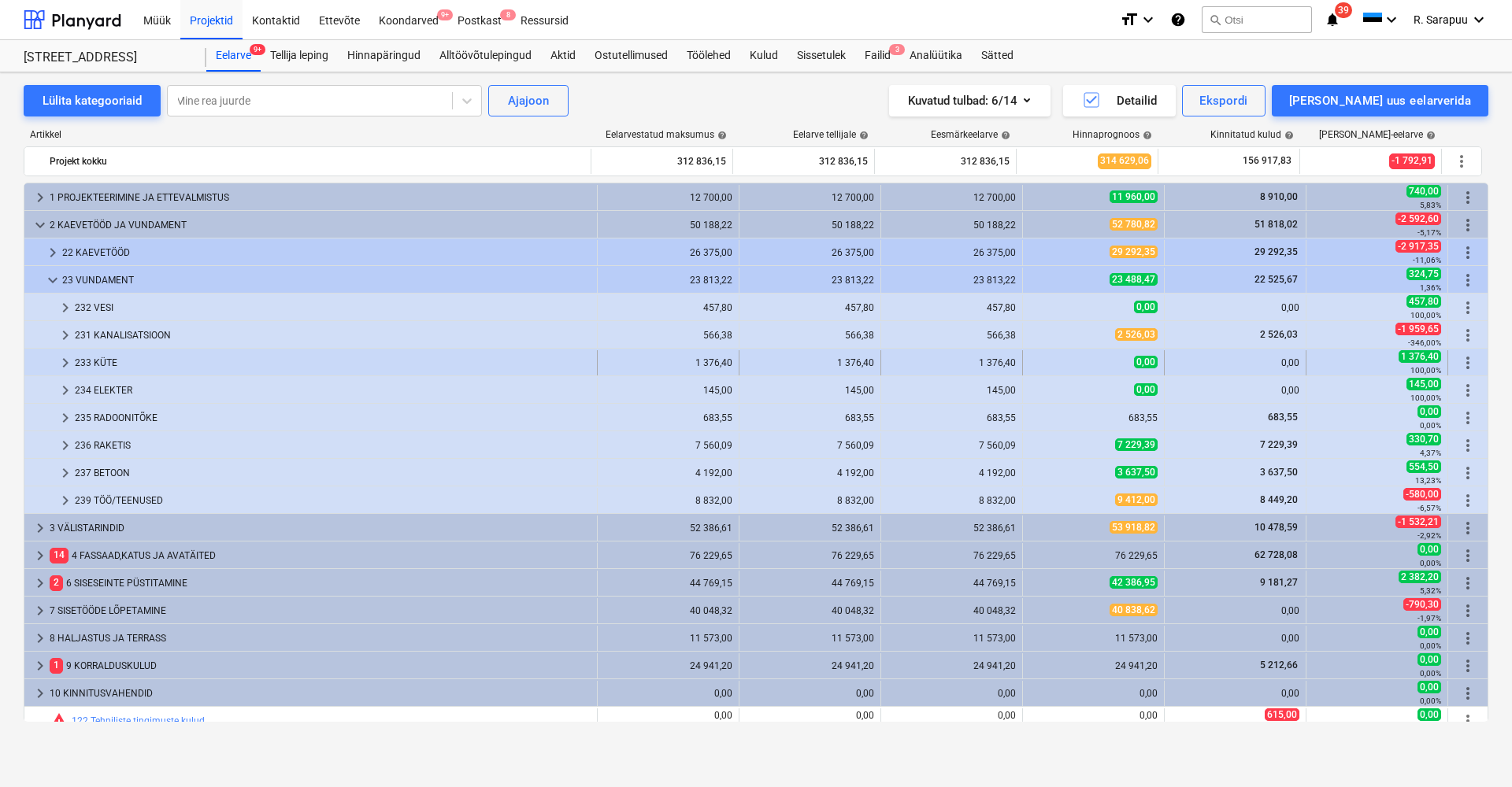
click at [63, 360] on span "keyboard_arrow_right" at bounding box center [66, 363] width 19 height 19
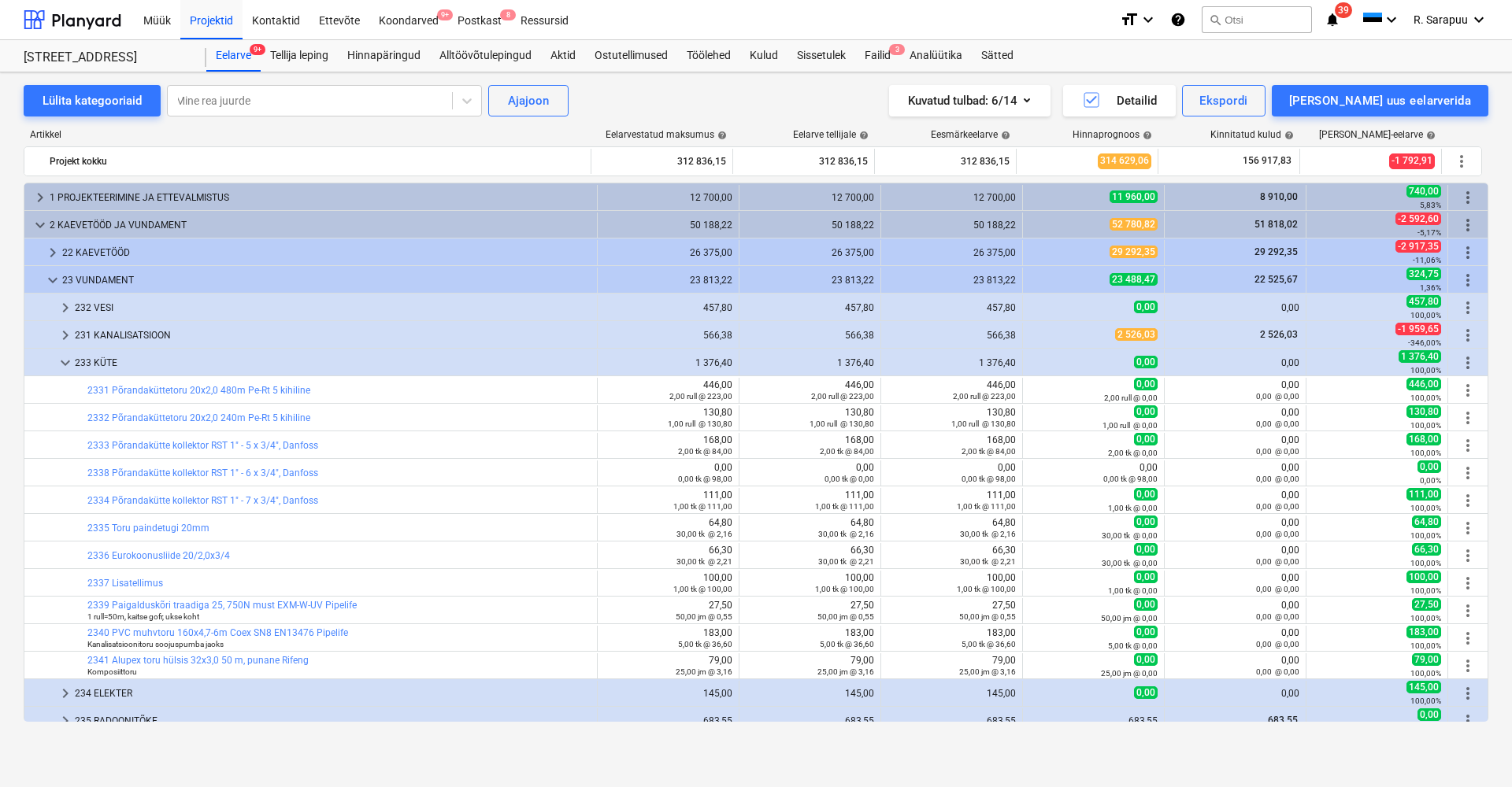
scroll to position [50, 0]
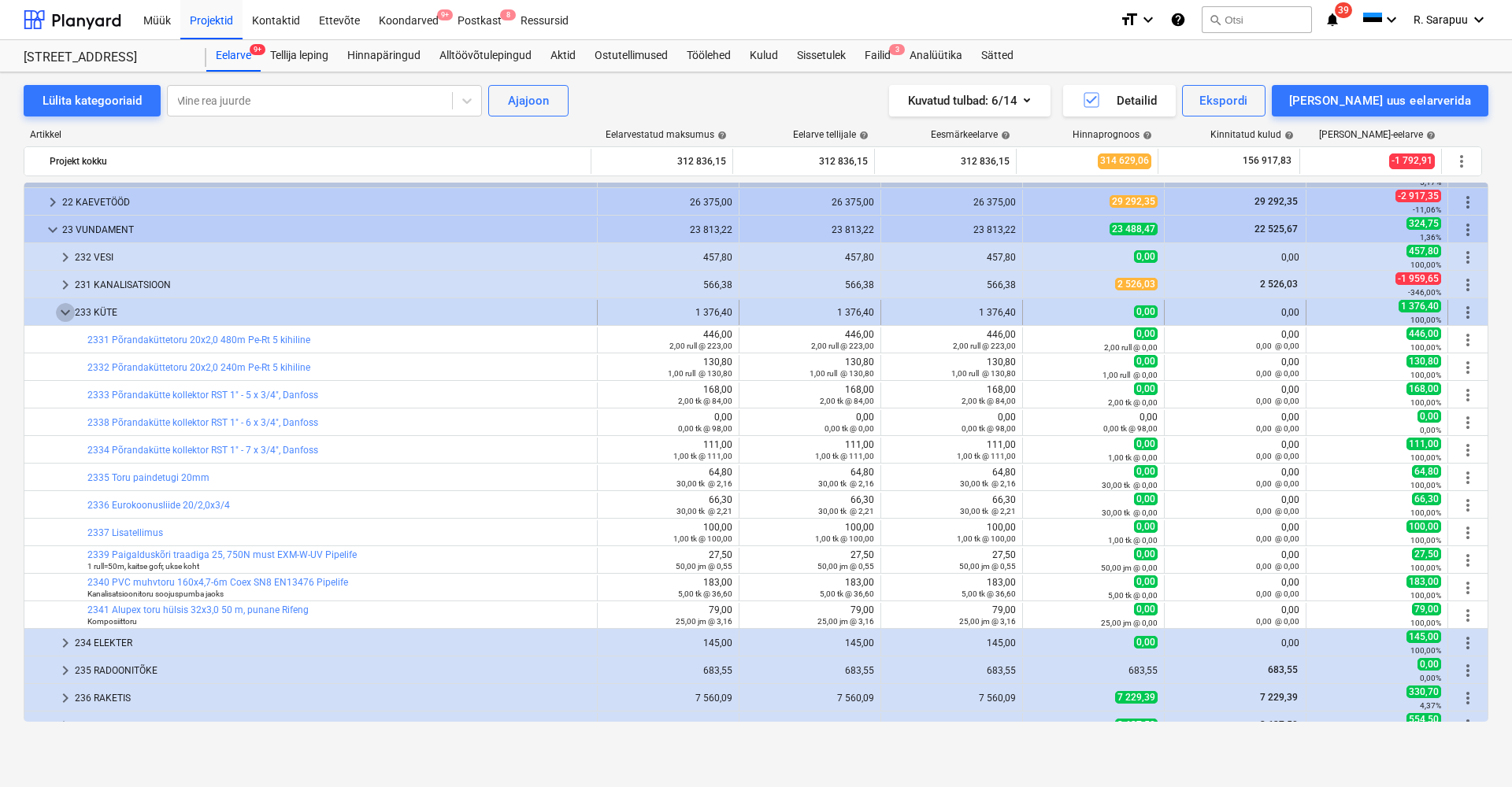
click at [66, 314] on span "keyboard_arrow_down" at bounding box center [66, 313] width 19 height 19
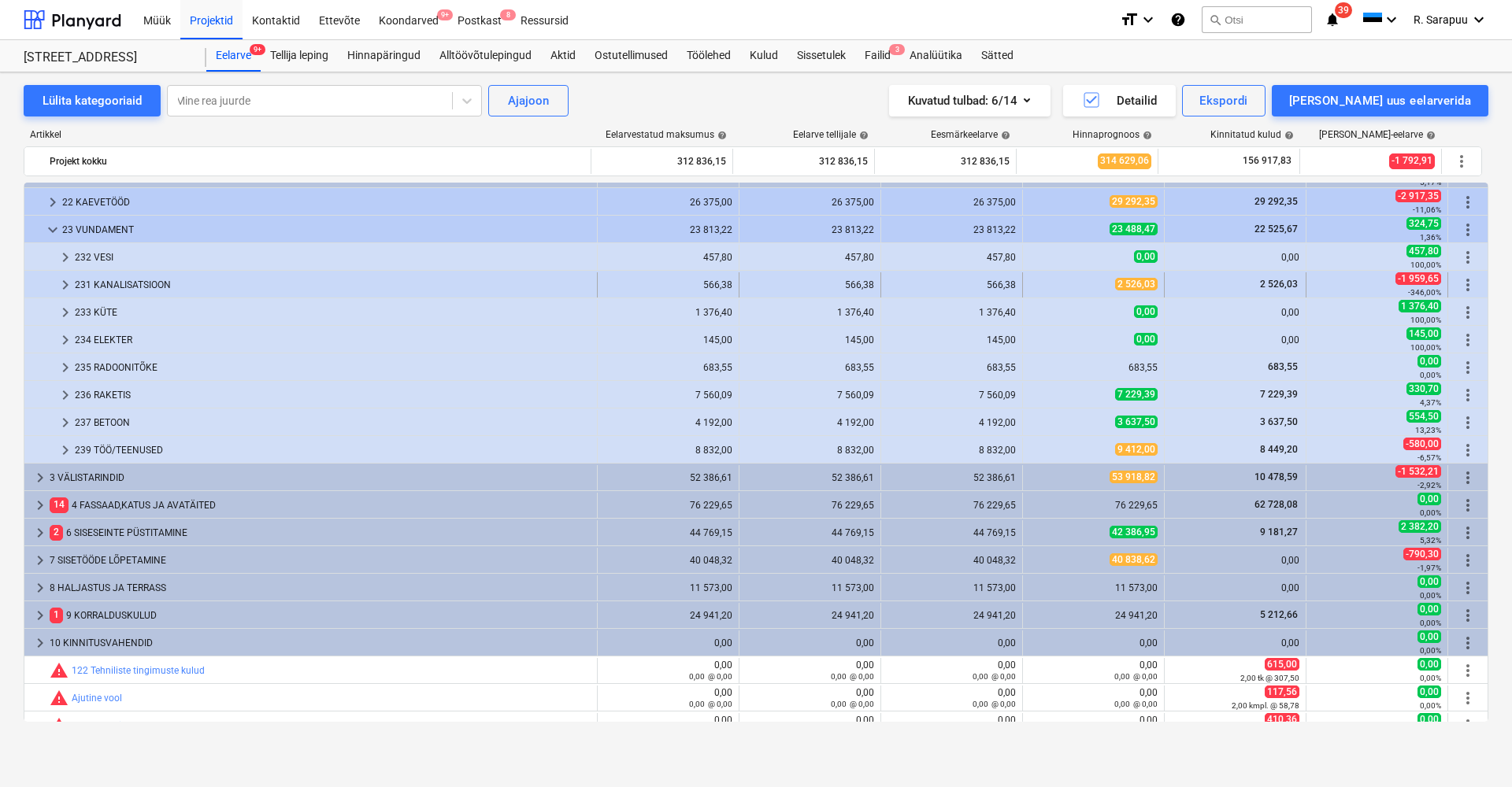
click at [996, 285] on div "566,38" at bounding box center [951, 285] width 128 height 11
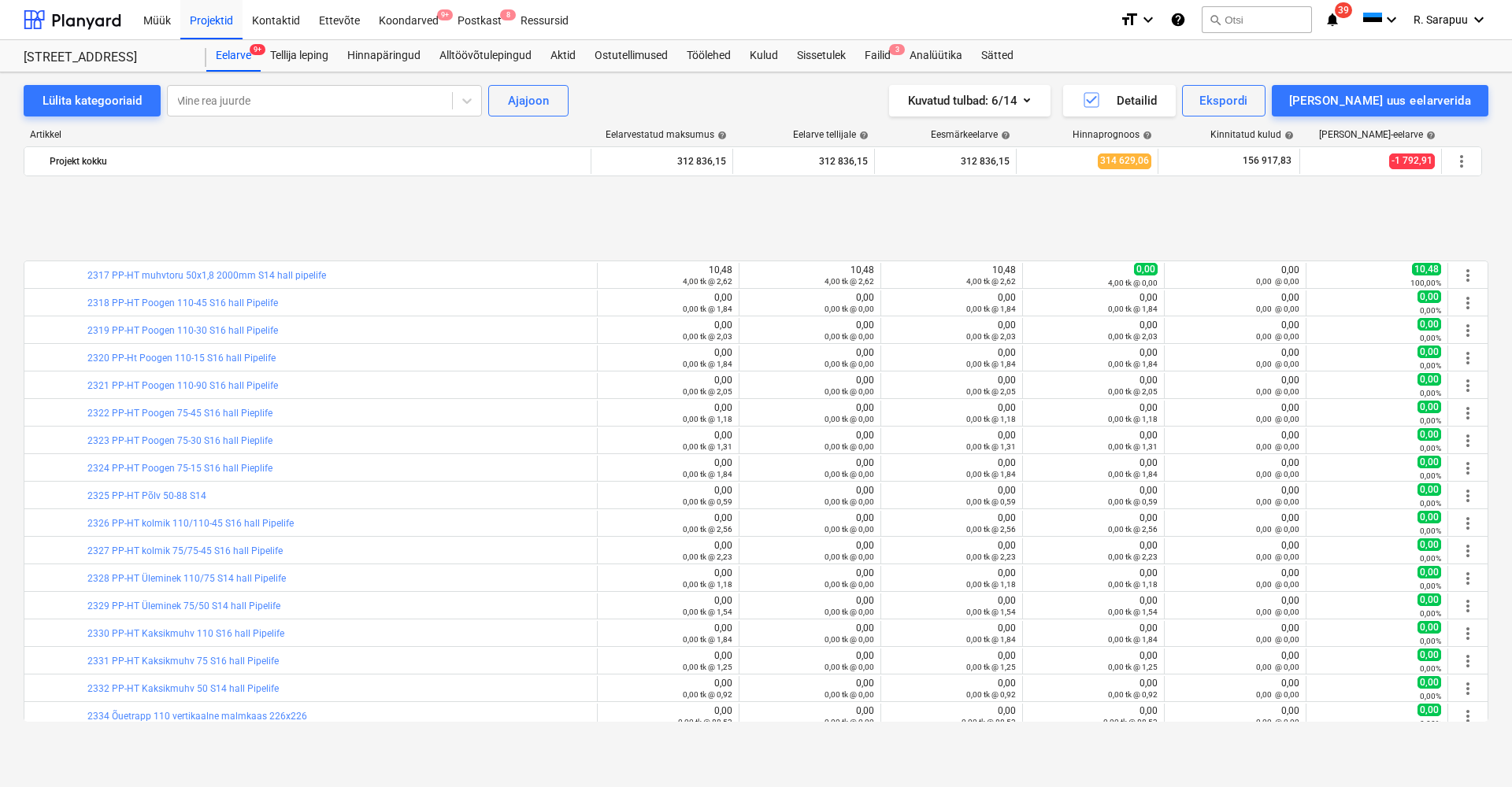
scroll to position [420, 0]
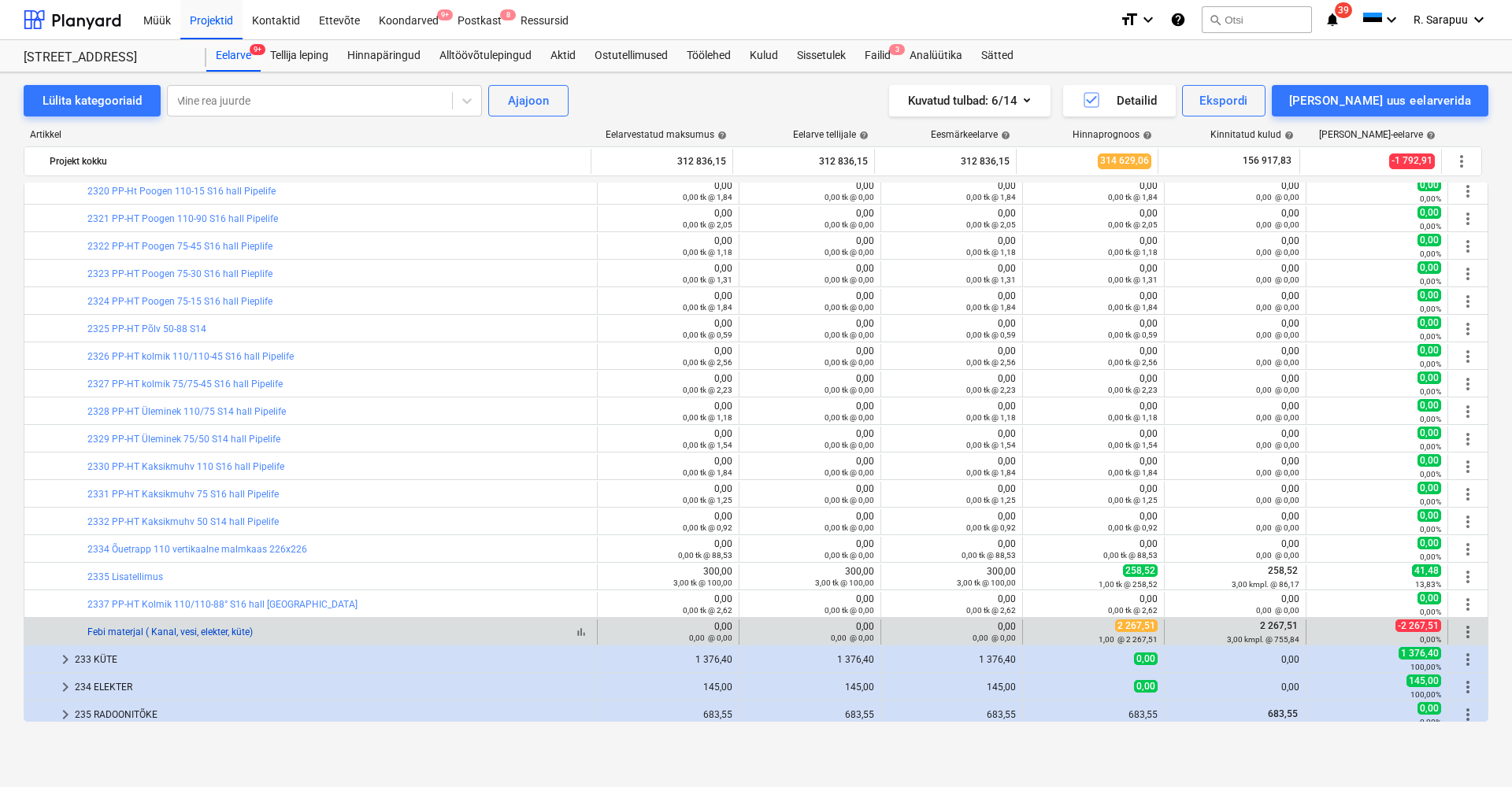
click at [199, 633] on link "Febi materjal ( Kanal, vesi, elekter, küte)" at bounding box center [170, 632] width 165 height 11
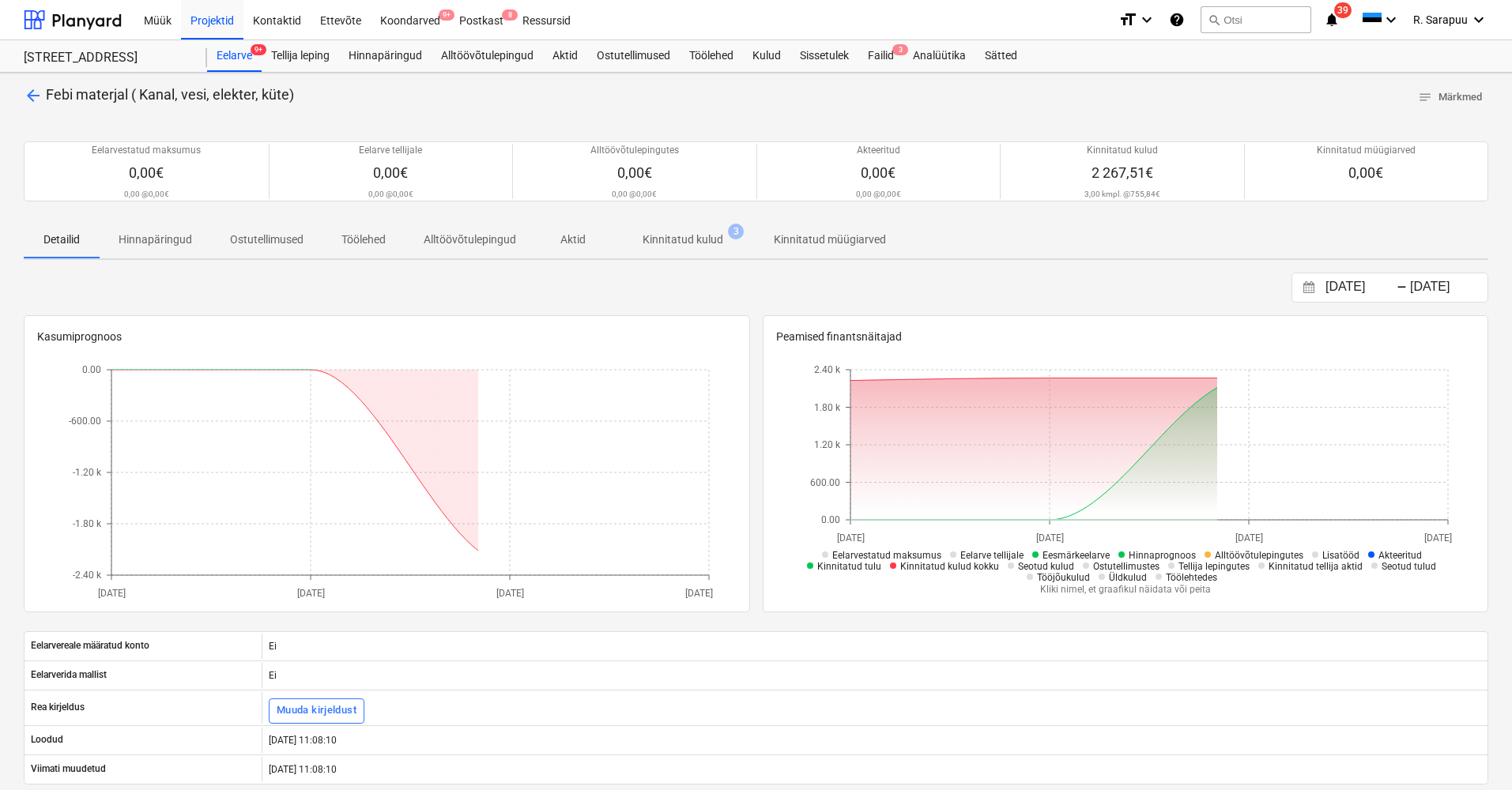
click at [706, 238] on p "Kinnitatud kulud" at bounding box center [682, 240] width 80 height 17
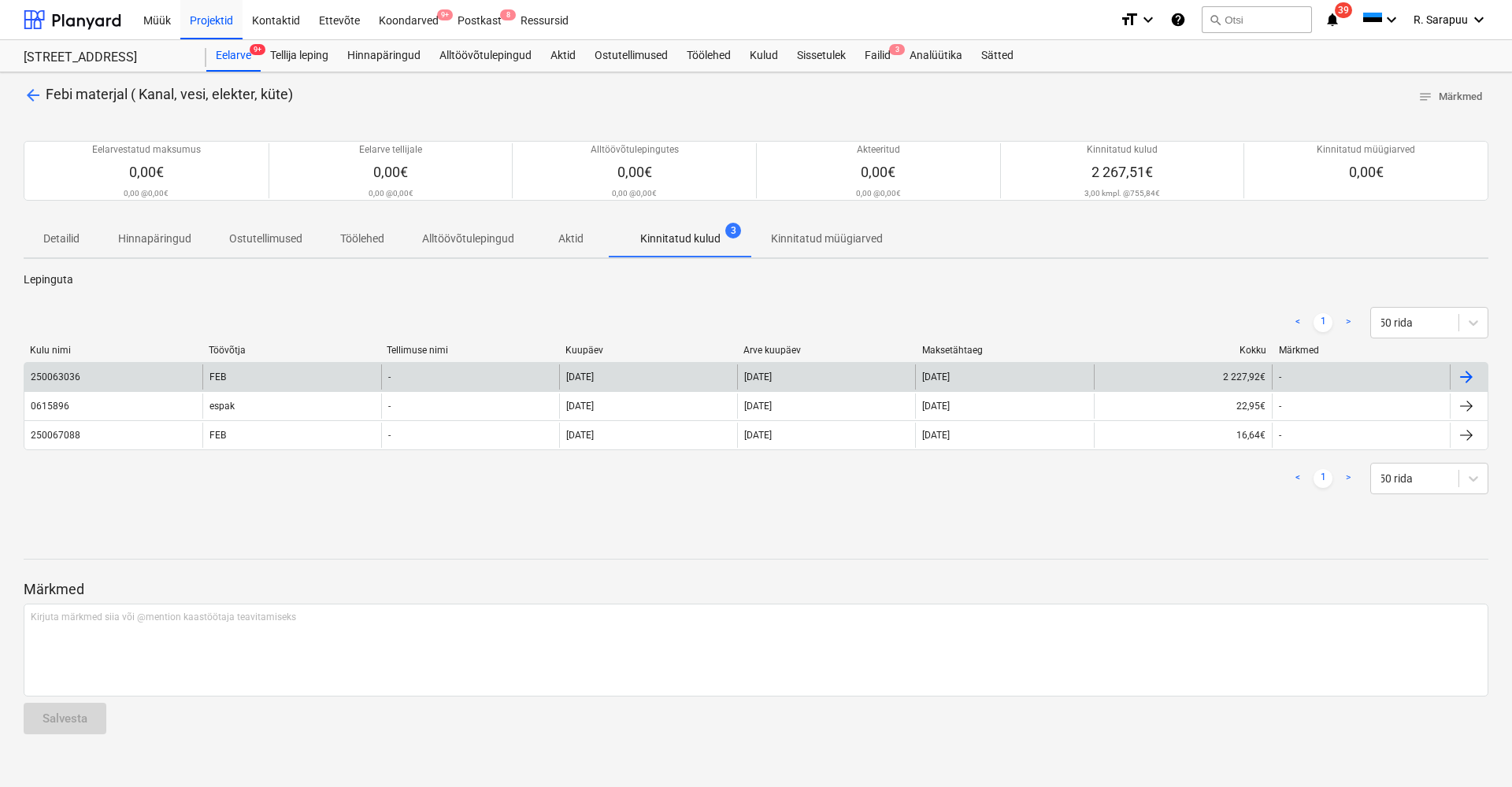
click at [217, 373] on div "FEB" at bounding box center [291, 377] width 178 height 25
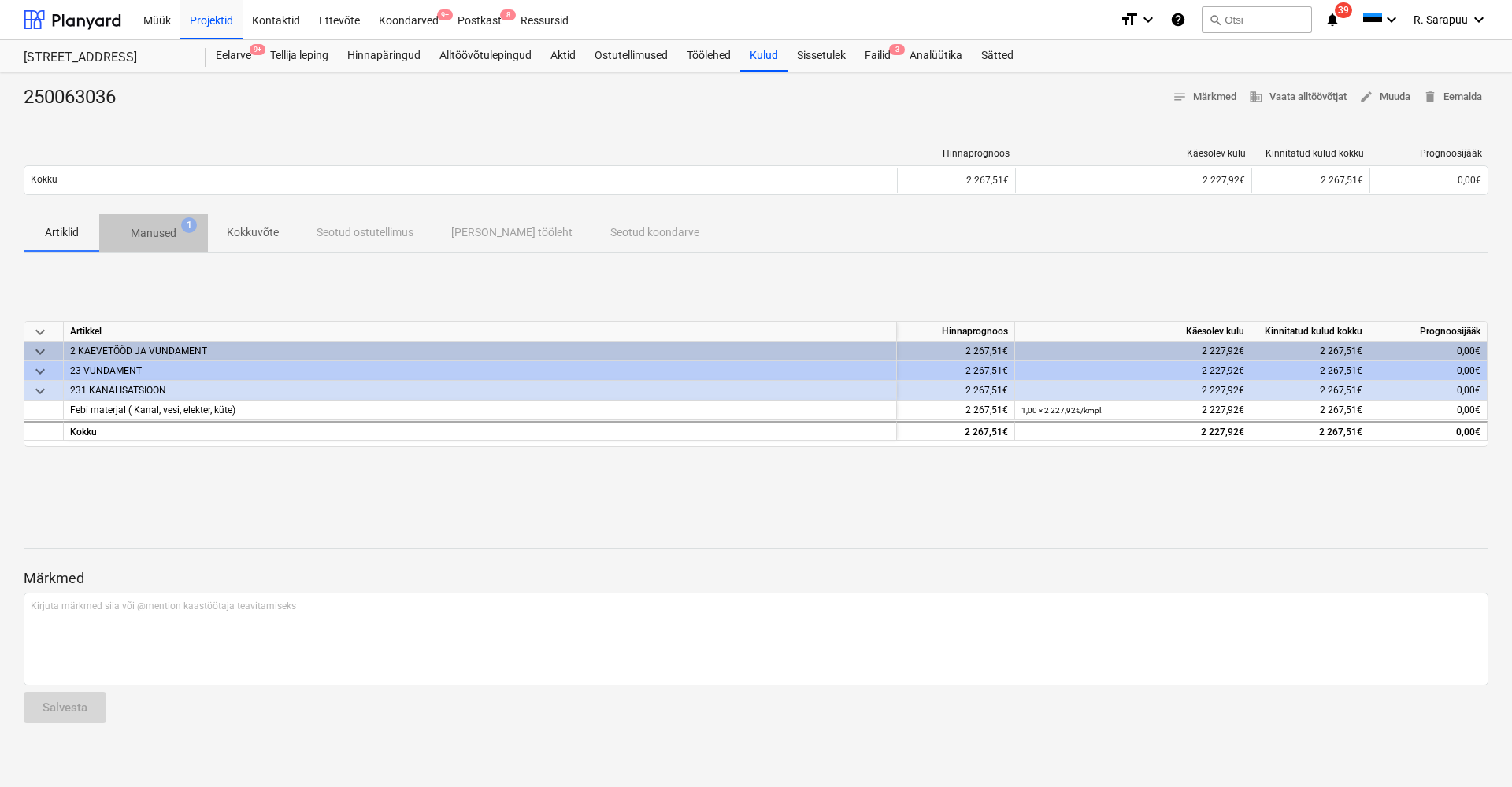
drag, startPoint x: 171, startPoint y: 230, endPoint x: 170, endPoint y: 238, distance: 8.1
click at [171, 230] on p "Manused" at bounding box center [154, 233] width 46 height 17
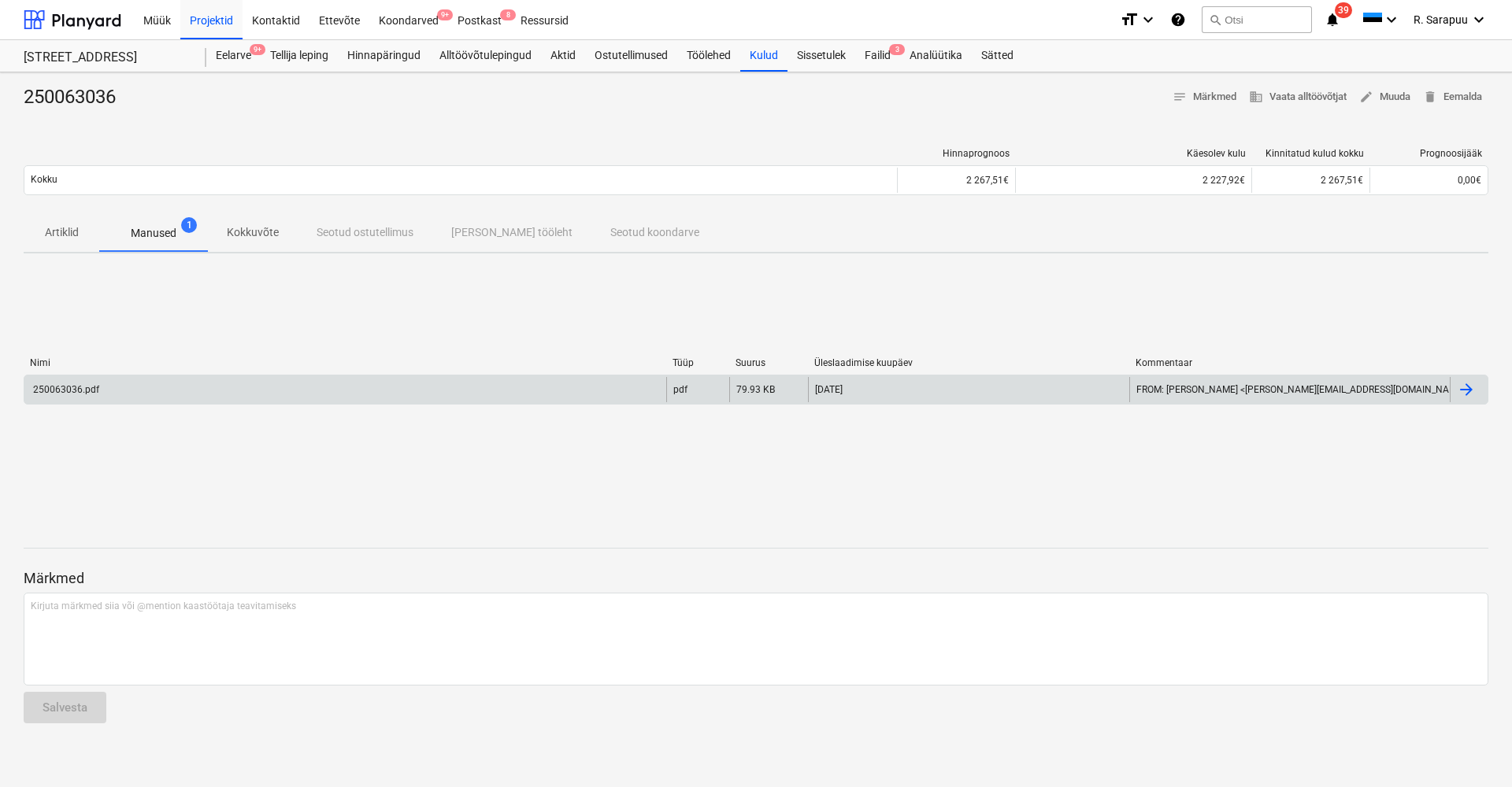
click at [96, 400] on div "250063036.pdf" at bounding box center [345, 389] width 641 height 25
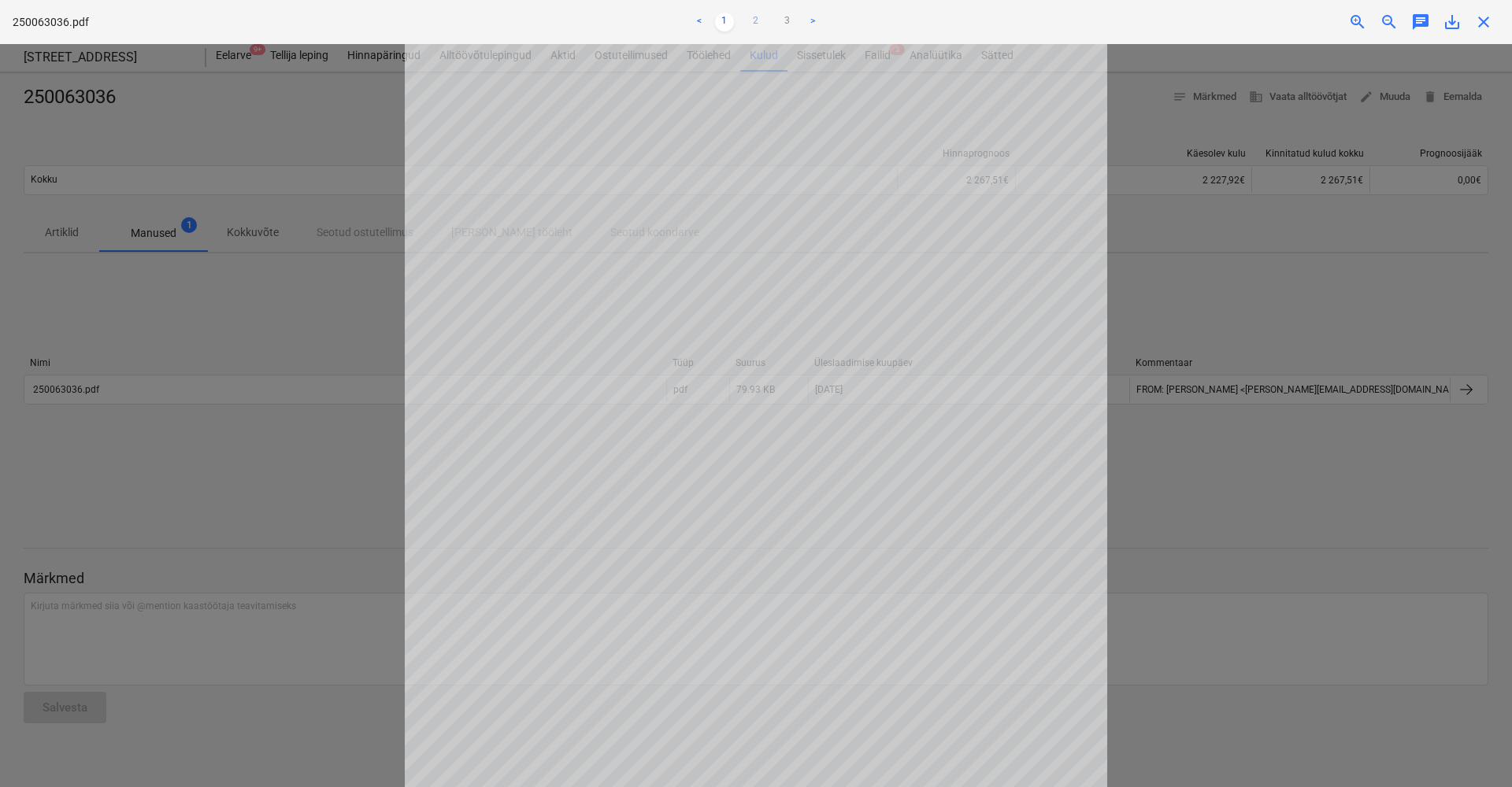
click at [755, 21] on link "2" at bounding box center [756, 22] width 19 height 19
click at [725, 21] on link "1" at bounding box center [725, 22] width 19 height 19
drag, startPoint x: 1478, startPoint y: 23, endPoint x: 1468, endPoint y: 25, distance: 10.2
click at [1478, 23] on span "close" at bounding box center [1484, 22] width 19 height 19
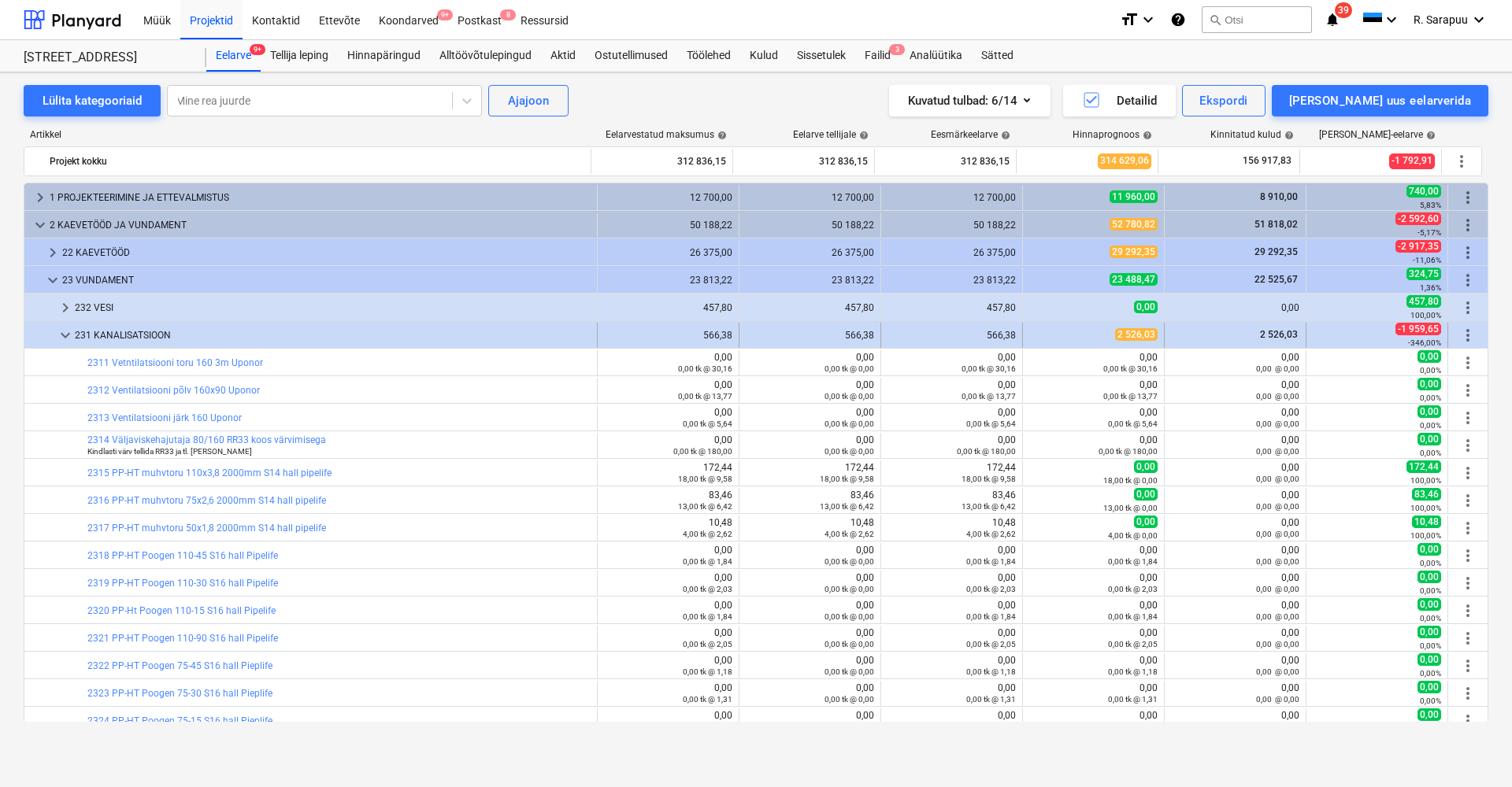
click at [70, 337] on span "keyboard_arrow_down" at bounding box center [66, 336] width 19 height 19
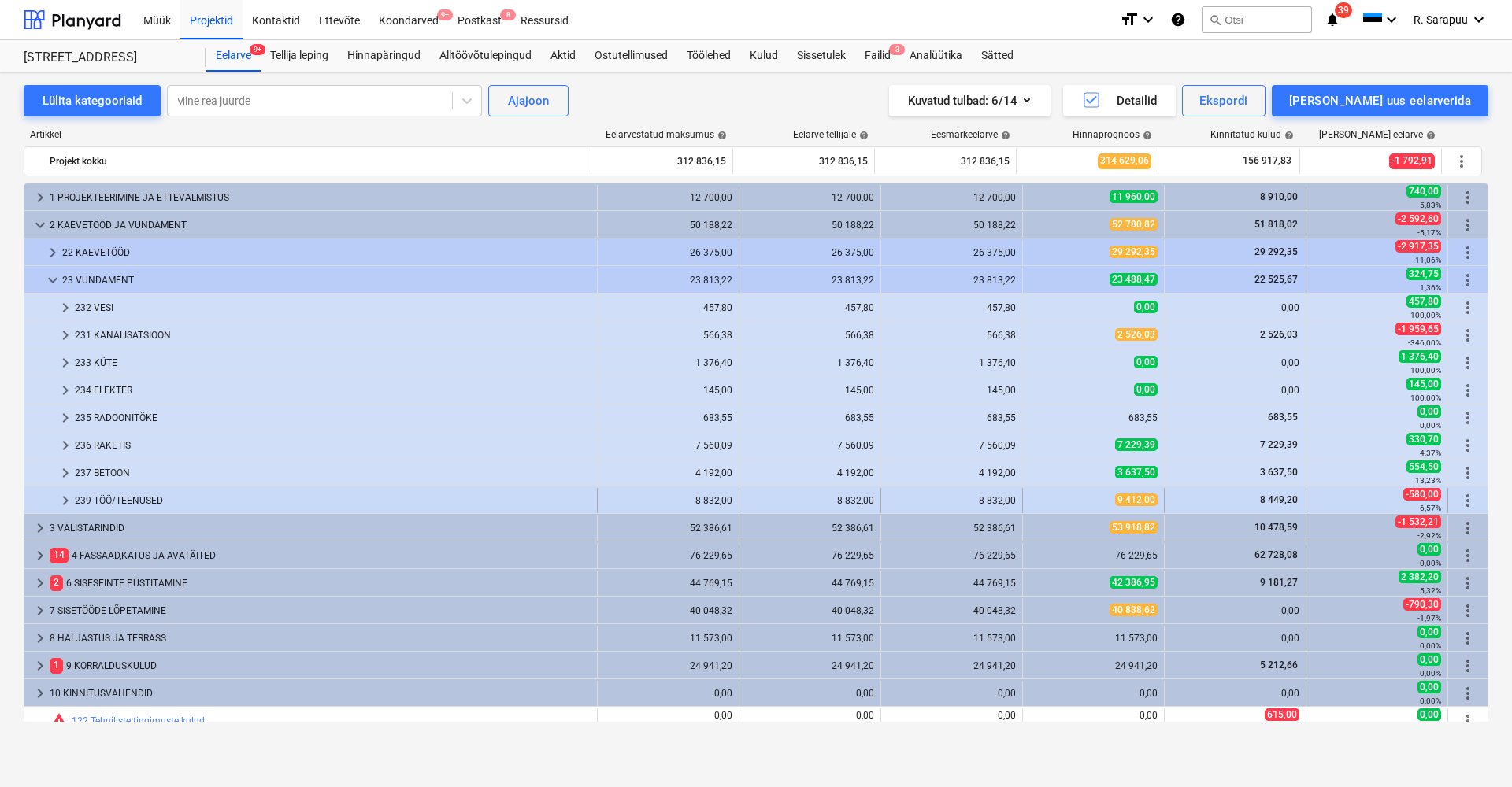
click at [1122, 500] on span "9 412,00" at bounding box center [1136, 500] width 42 height 12
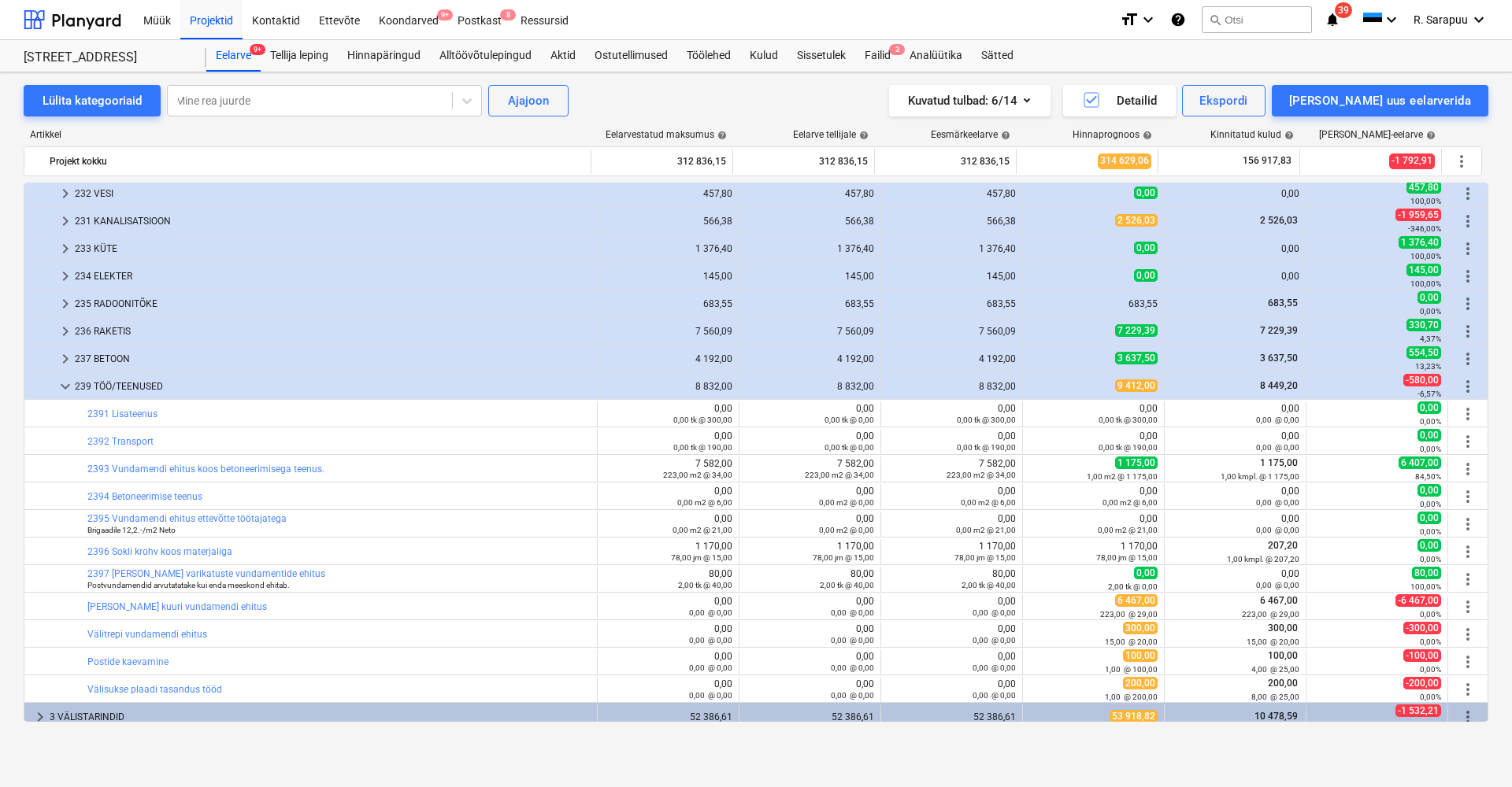
scroll to position [142, 0]
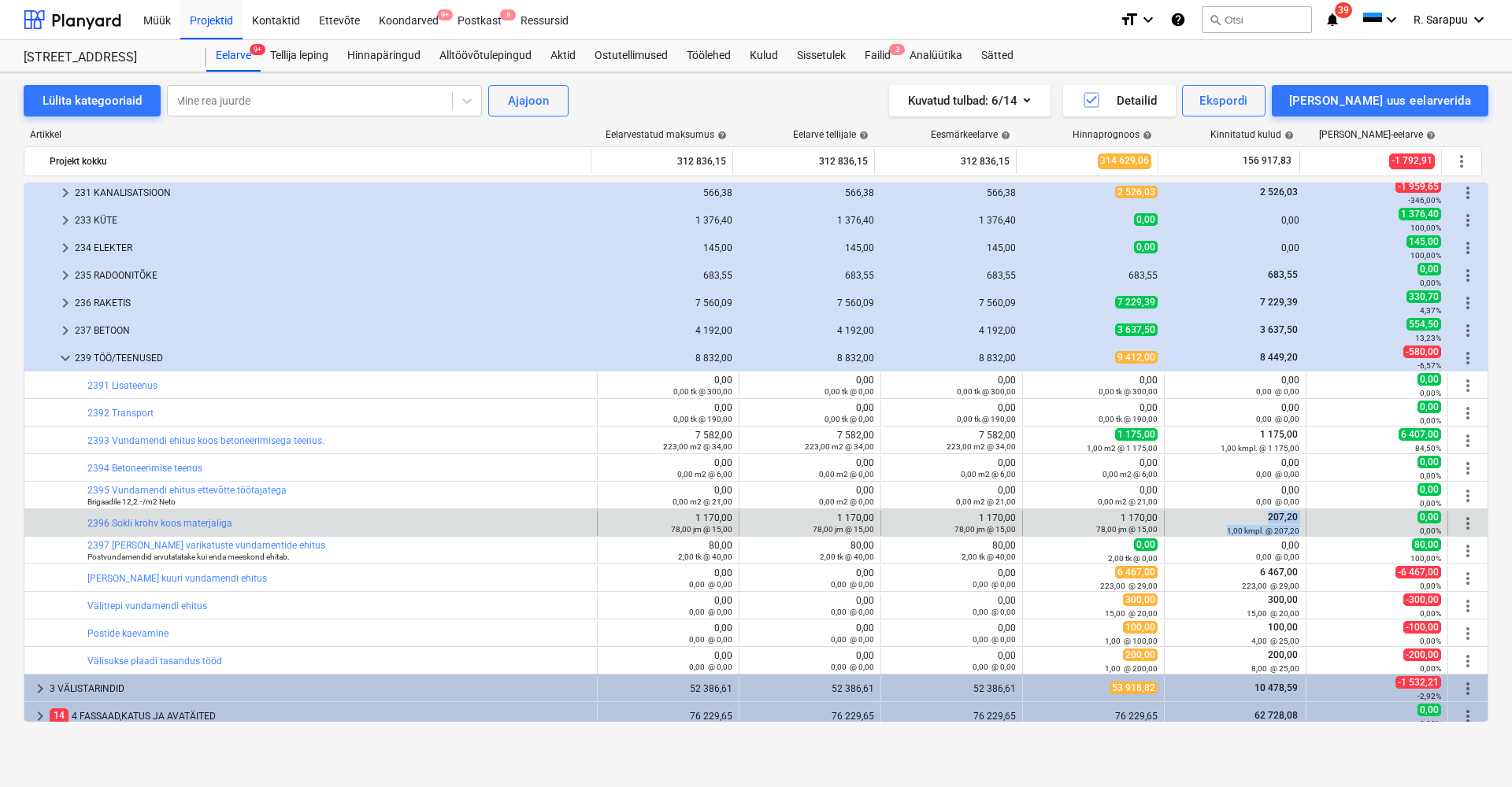
drag, startPoint x: 1262, startPoint y: 513, endPoint x: 1324, endPoint y: 515, distance: 62.0
click at [1324, 515] on div "bar_chart 2396 Sokli krohv koos materjaliga edit 1 170,00 78,00 jm @ 15,00 edit…" at bounding box center [756, 523] width 1463 height 25
click at [1291, 520] on span "207,20" at bounding box center [1283, 517] width 33 height 11
drag, startPoint x: 1107, startPoint y: 516, endPoint x: 1173, endPoint y: 517, distance: 66.0
click at [1173, 517] on div "bar_chart 2396 Sokli krohv koos materjaliga edit 1 170,00 78,00 jm @ 15,00 edit…" at bounding box center [756, 523] width 1463 height 25
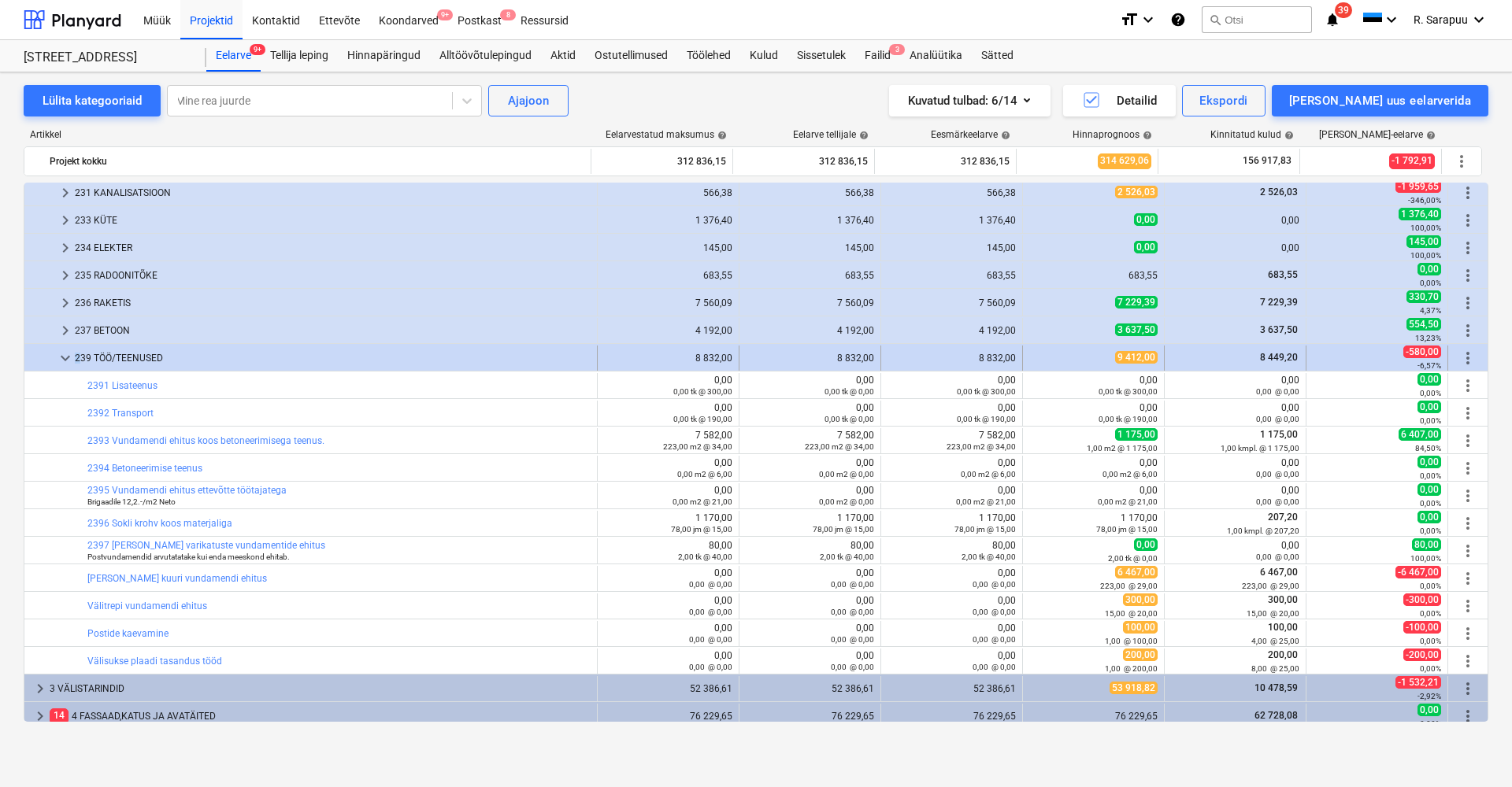
click at [78, 358] on div "239 TÖÖ/TEENUSED" at bounding box center [332, 357] width 516 height 25
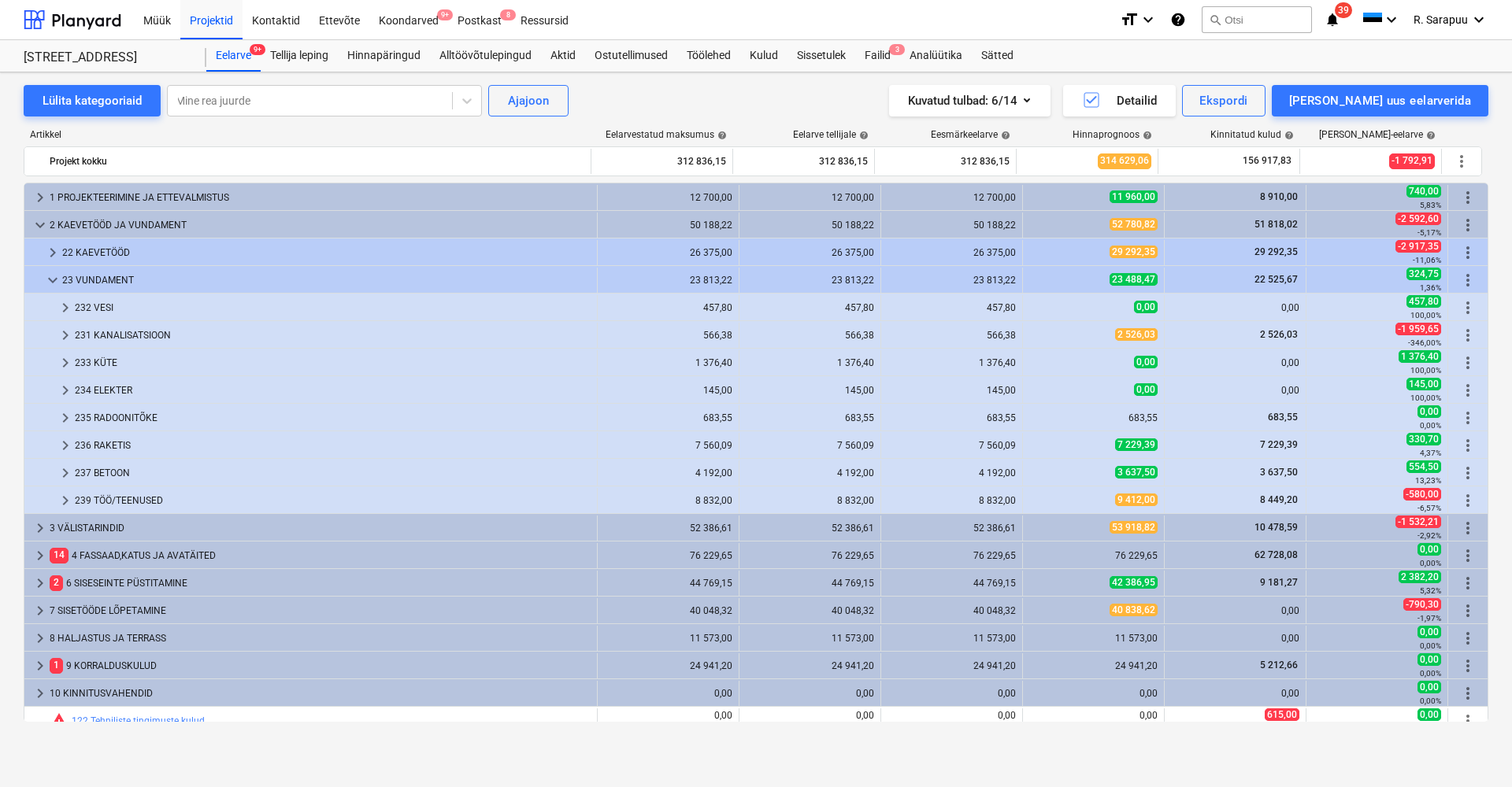
scroll to position [0, 0]
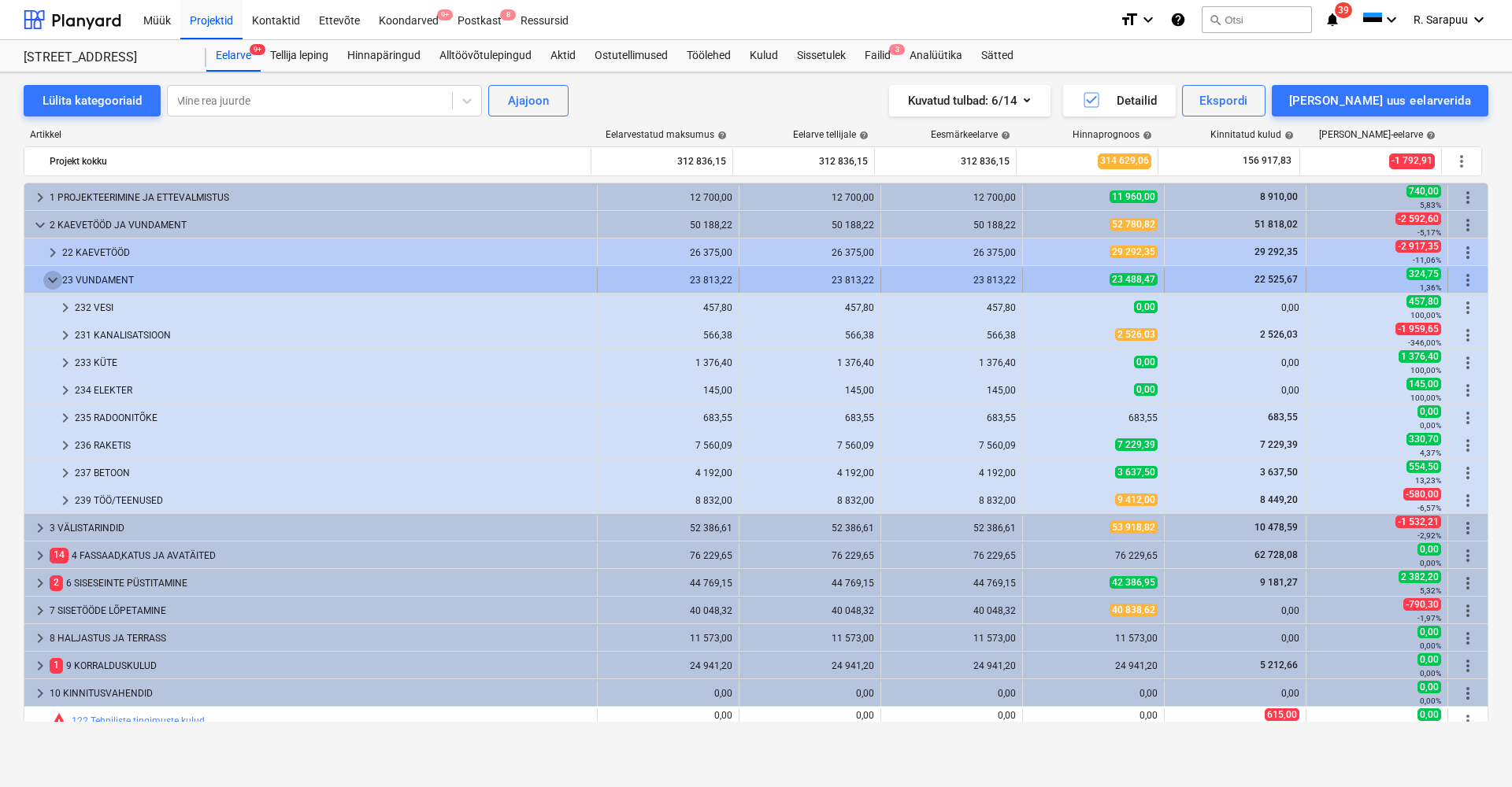
click at [49, 277] on span "keyboard_arrow_down" at bounding box center [53, 280] width 19 height 19
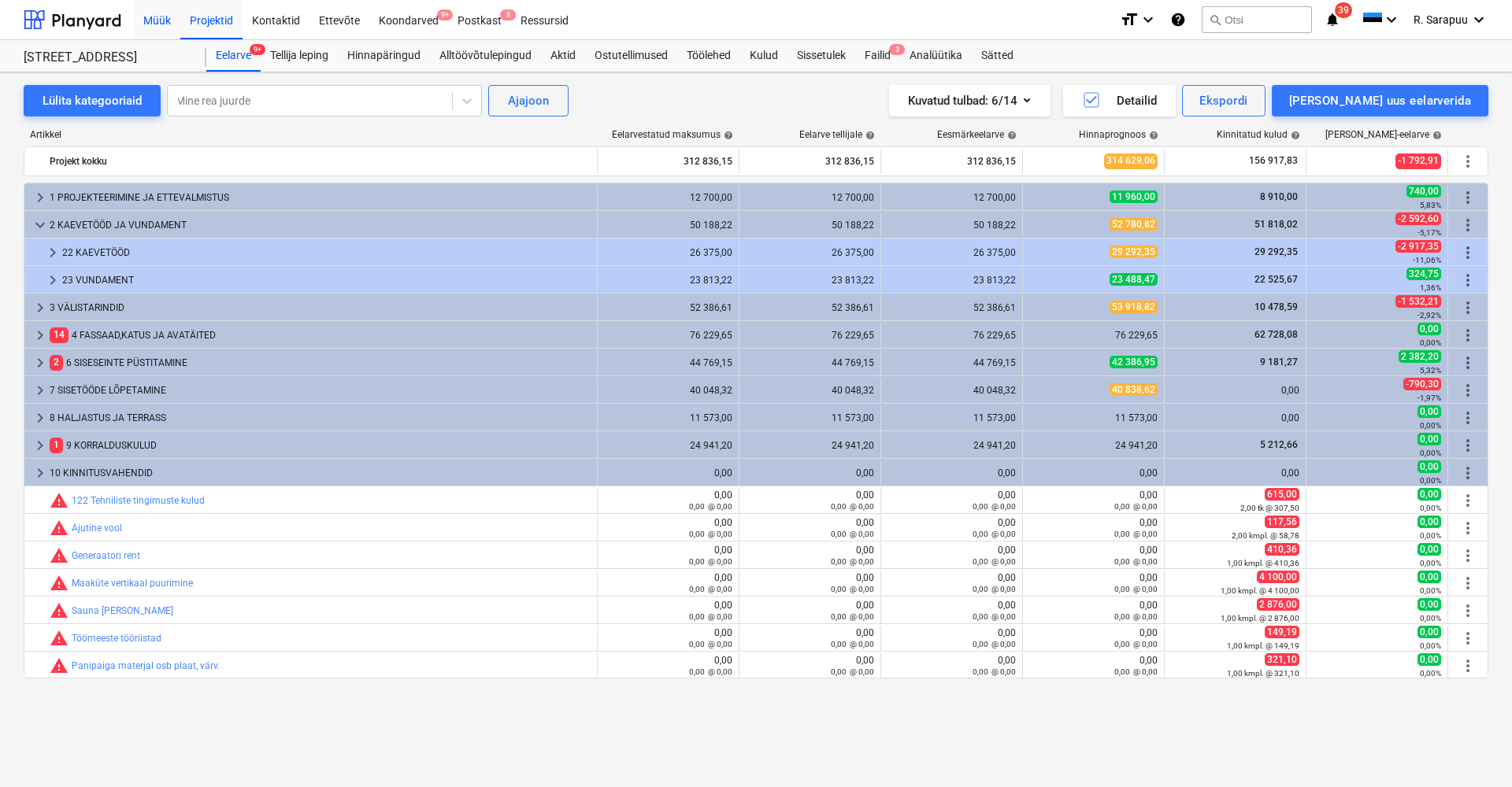
click at [178, 25] on div "Müük" at bounding box center [156, 19] width 47 height 40
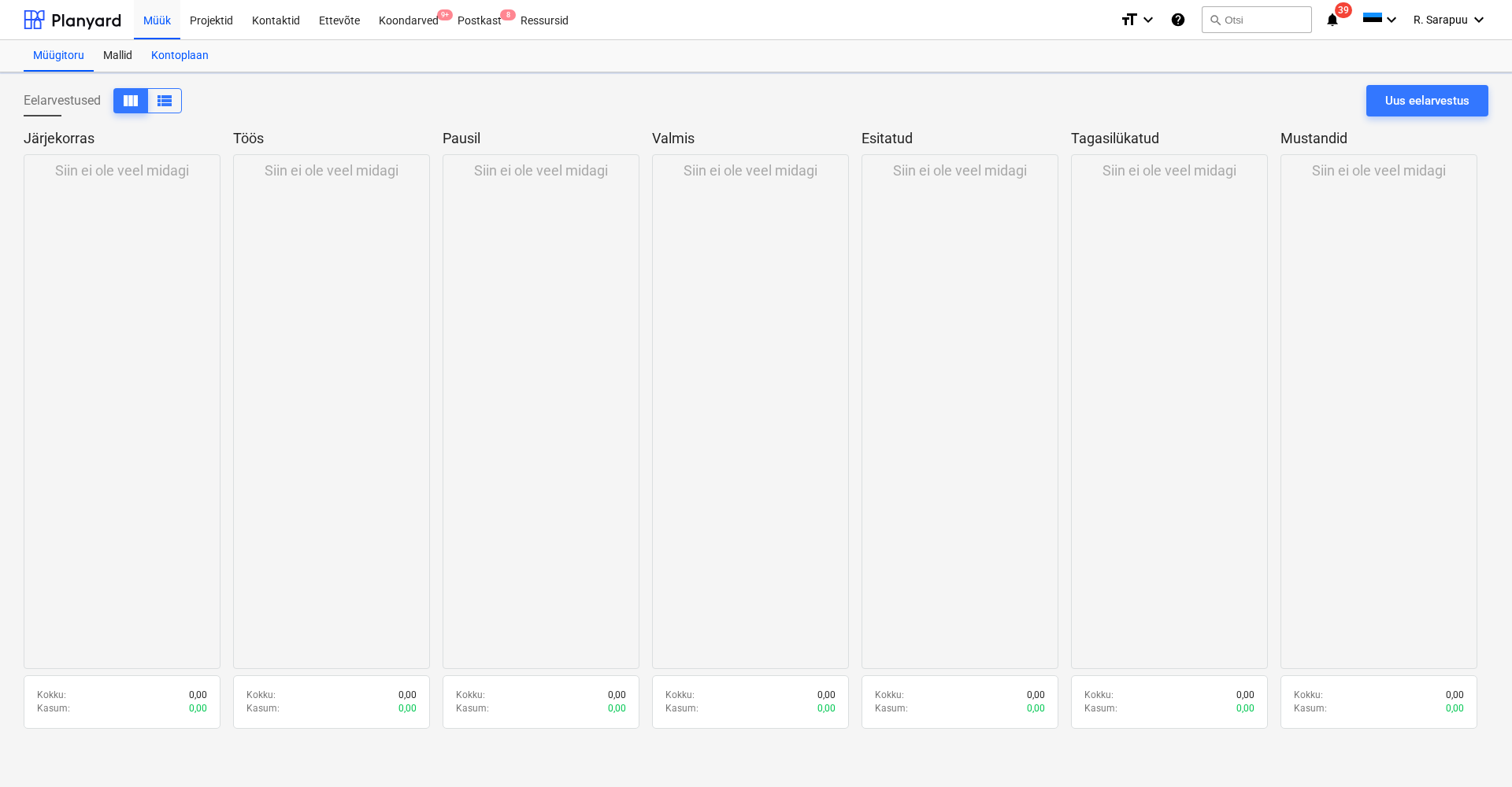
click at [183, 63] on div "Kontoplaan" at bounding box center [179, 56] width 76 height 32
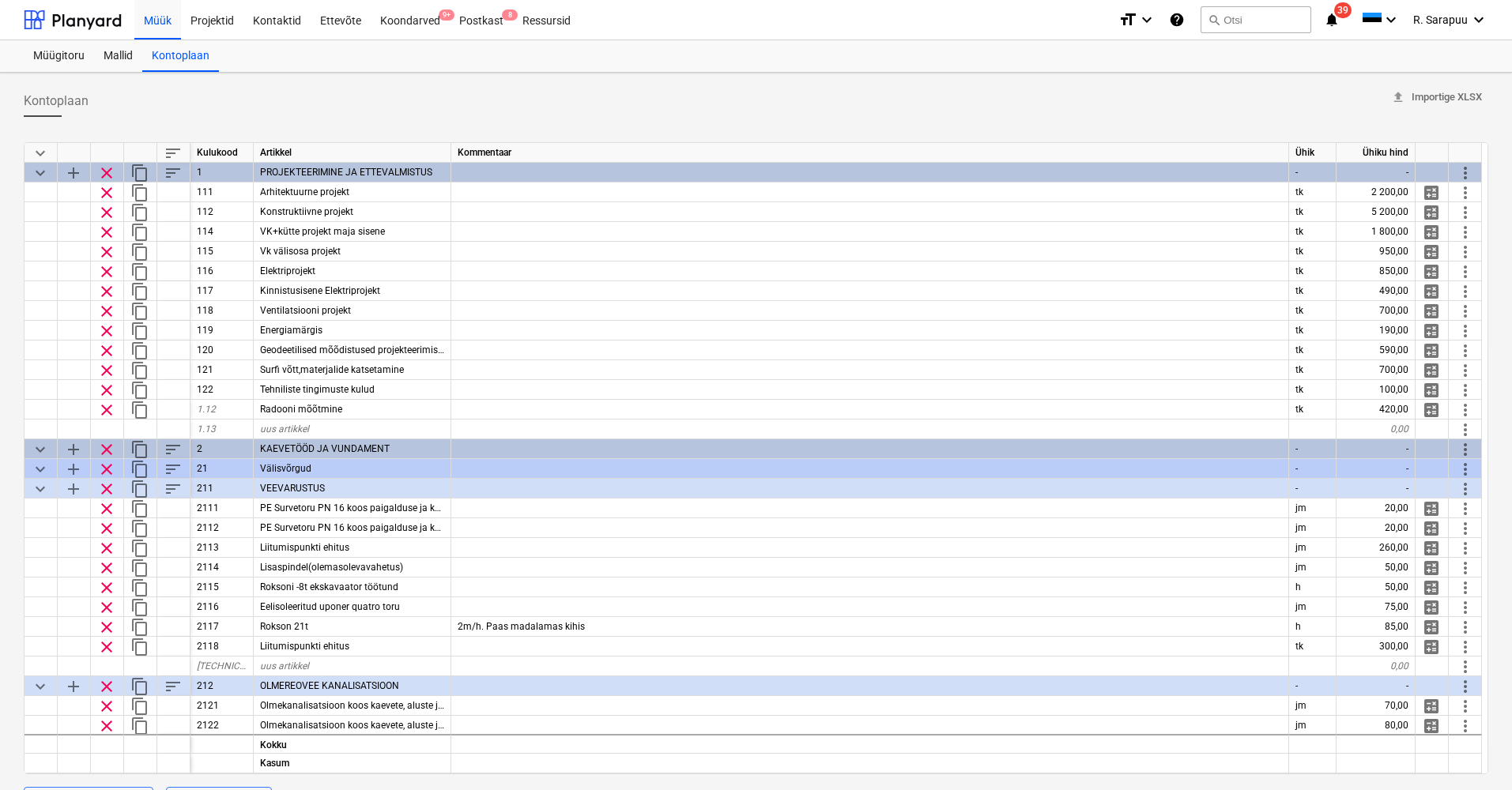
click at [37, 150] on span "keyboard_arrow_down" at bounding box center [41, 153] width 19 height 19
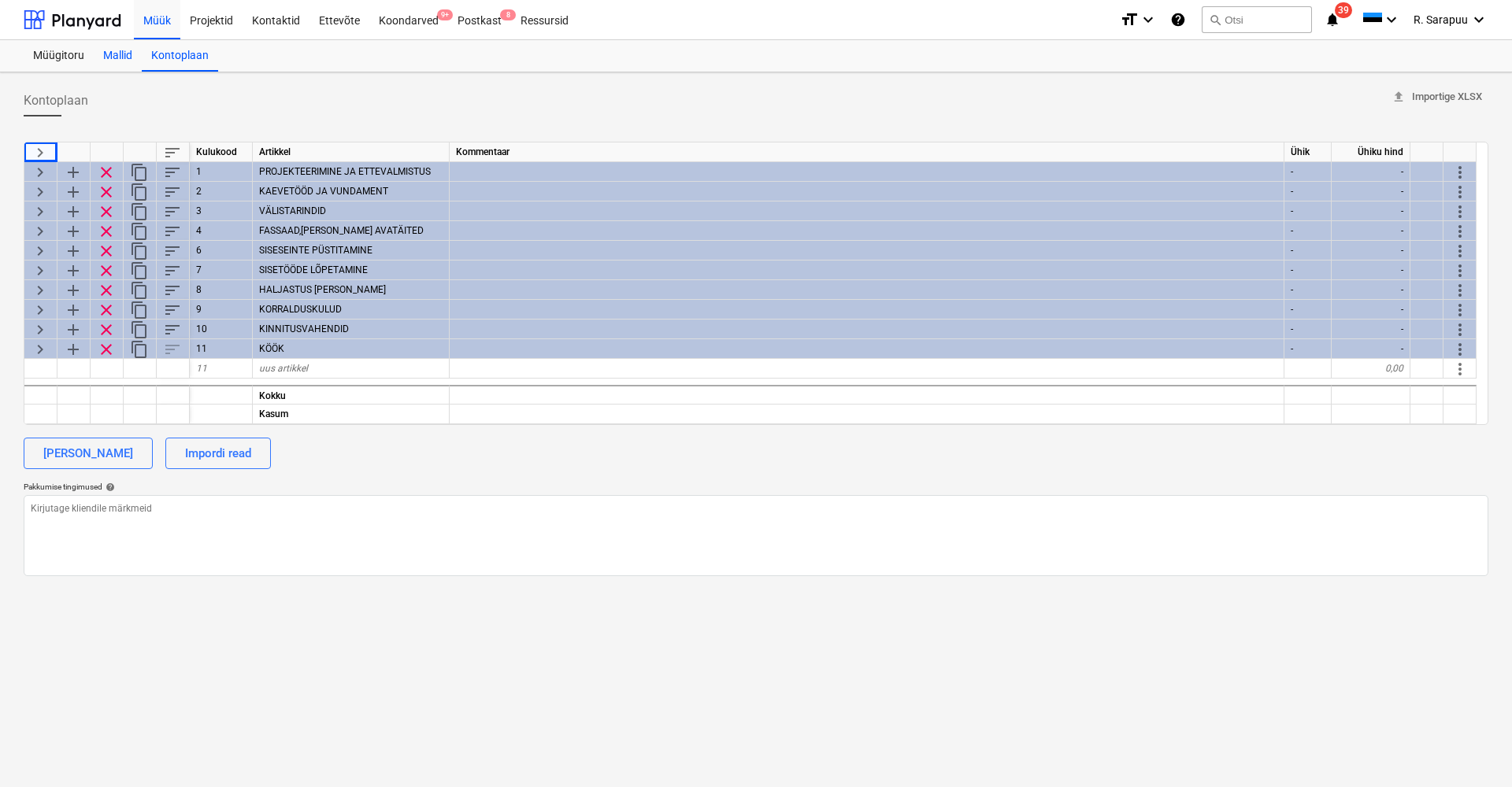
click at [125, 57] on div "Mallid" at bounding box center [118, 56] width 48 height 32
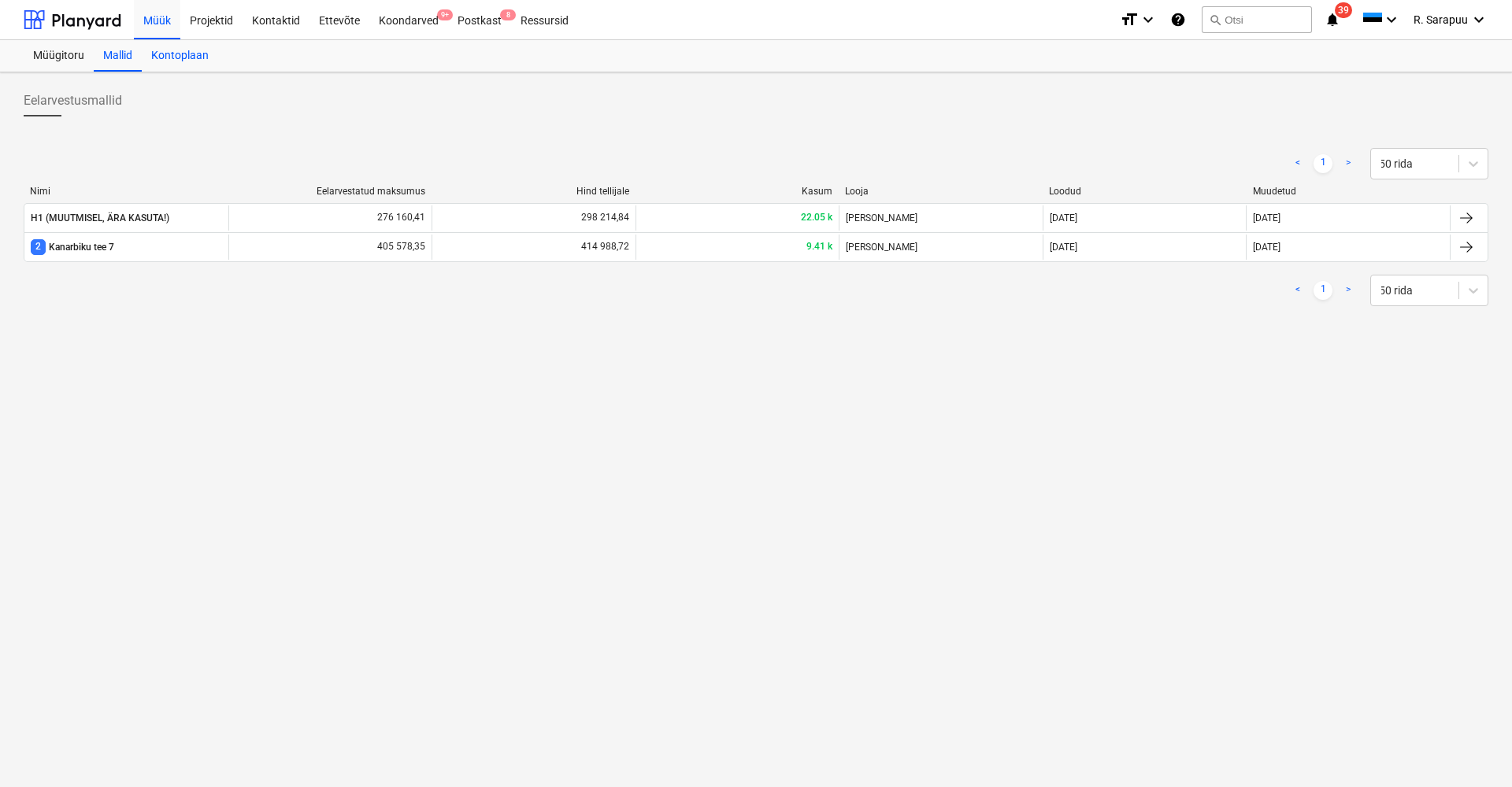
click at [187, 57] on div "Kontoplaan" at bounding box center [179, 56] width 76 height 32
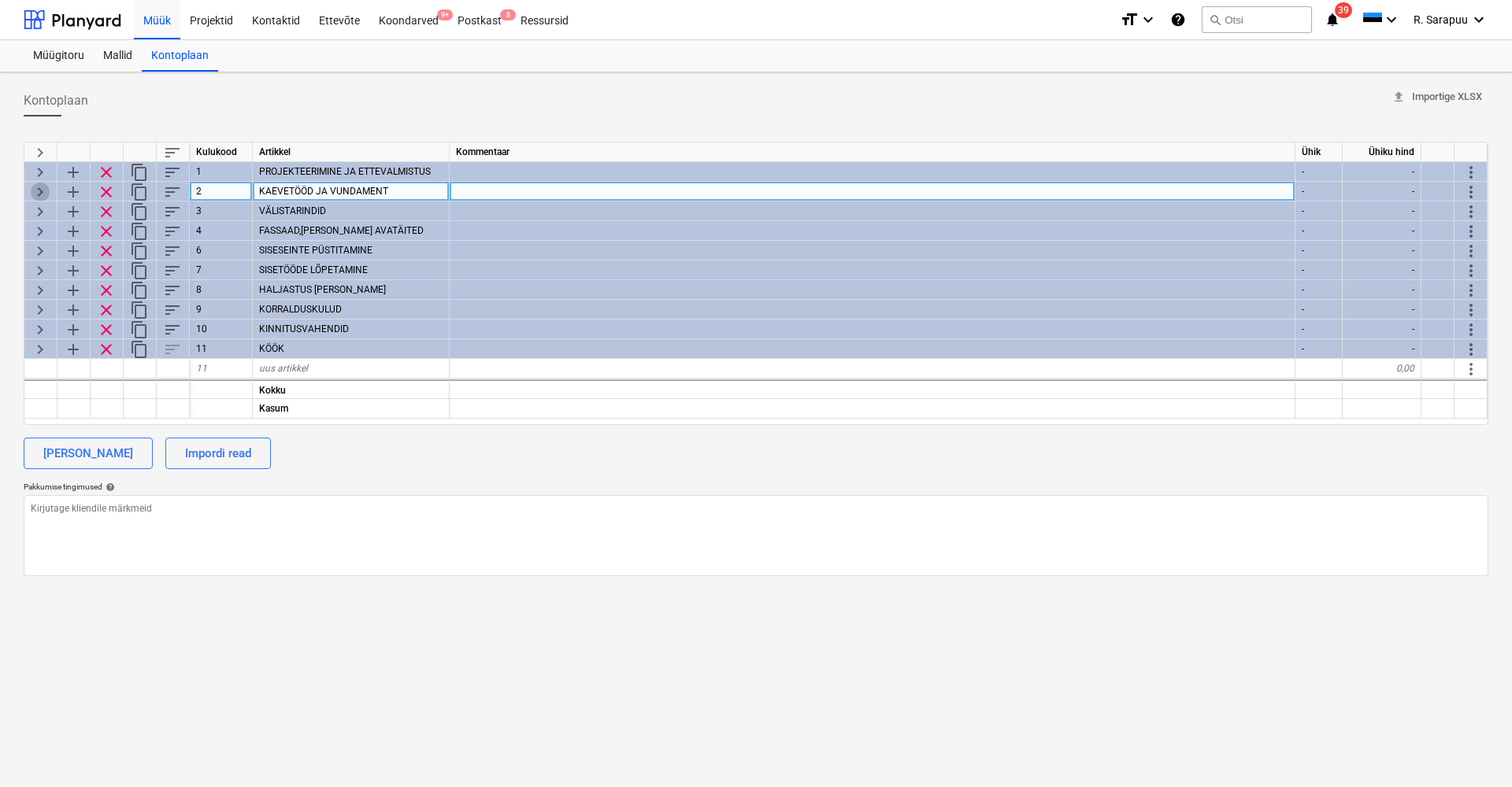
click at [37, 191] on span "keyboard_arrow_right" at bounding box center [40, 192] width 19 height 19
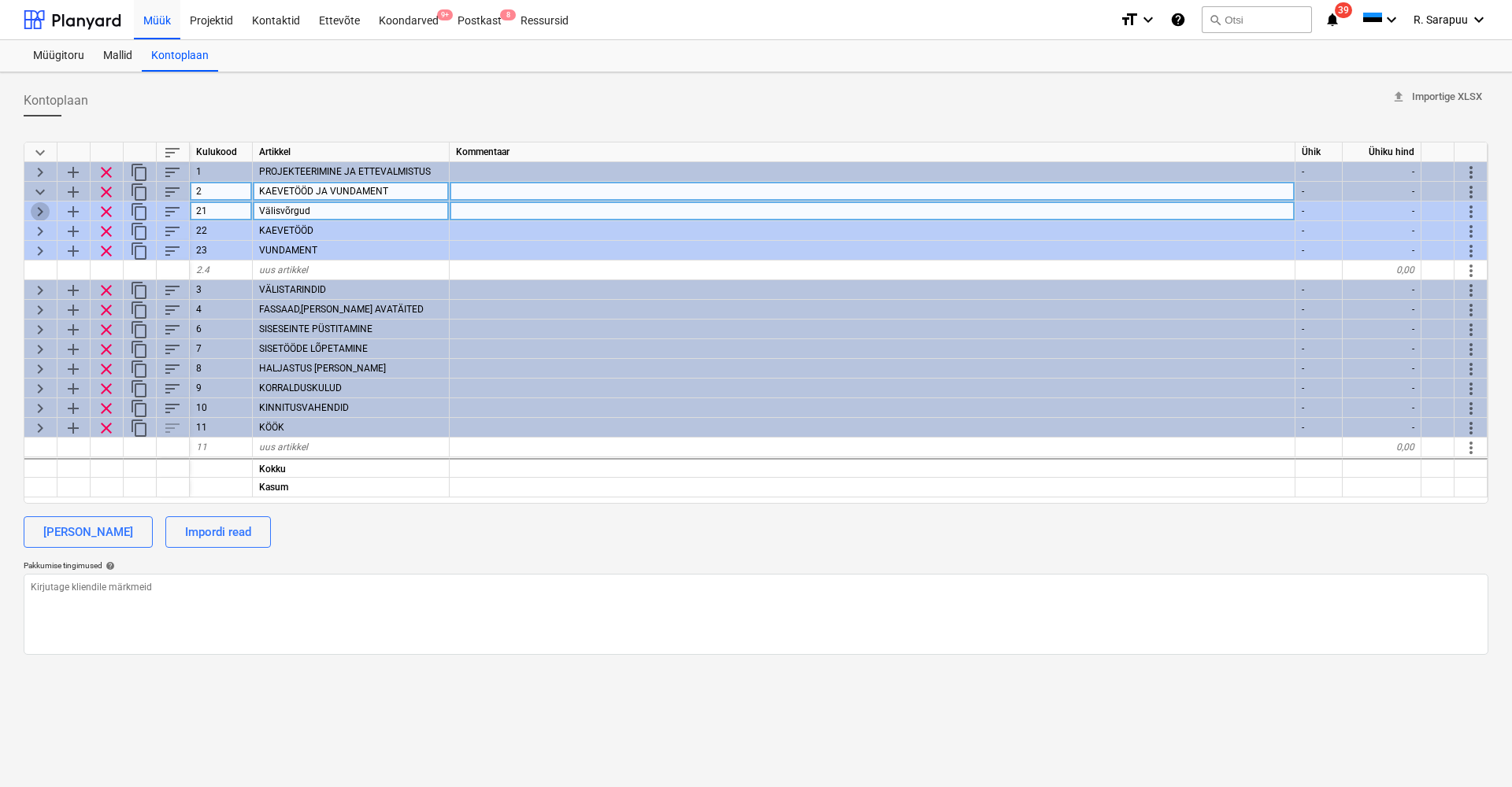
click at [47, 206] on span "keyboard_arrow_right" at bounding box center [40, 212] width 19 height 19
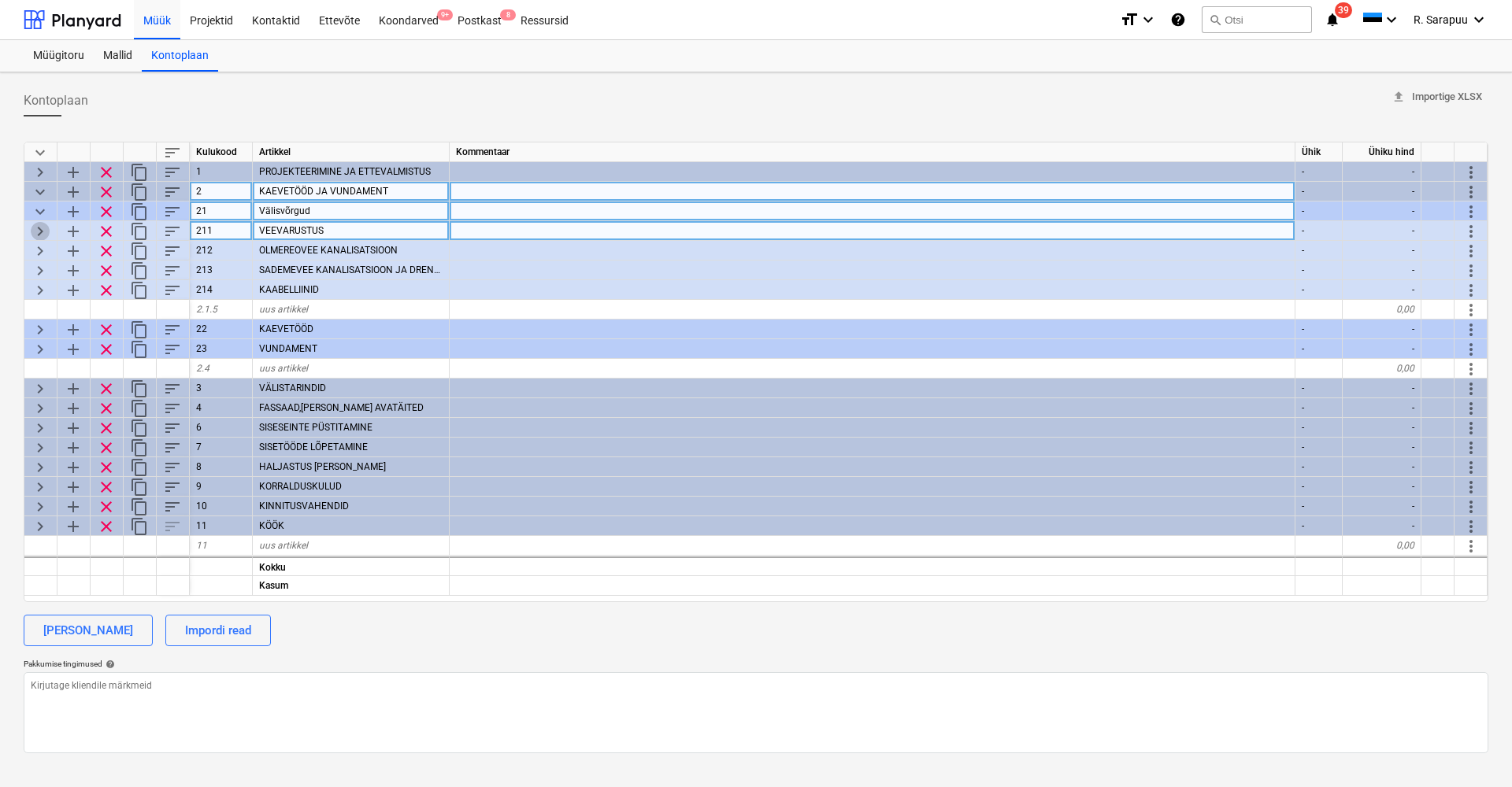
click at [33, 229] on span "keyboard_arrow_right" at bounding box center [40, 232] width 19 height 19
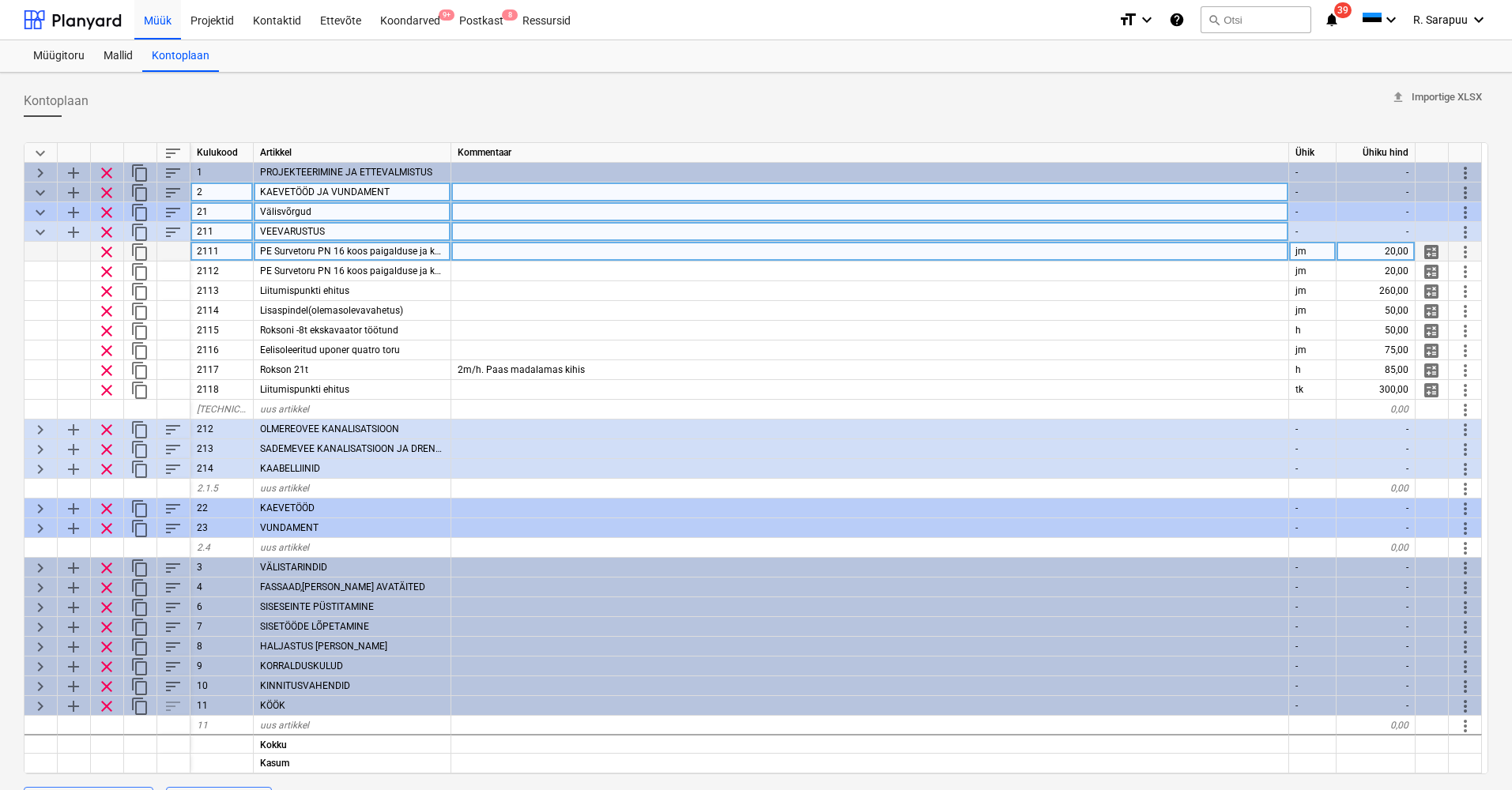
click at [430, 254] on span "PE Survetoru PN 16 koos paigalduse ja kaevetega" at bounding box center [367, 251] width 213 height 11
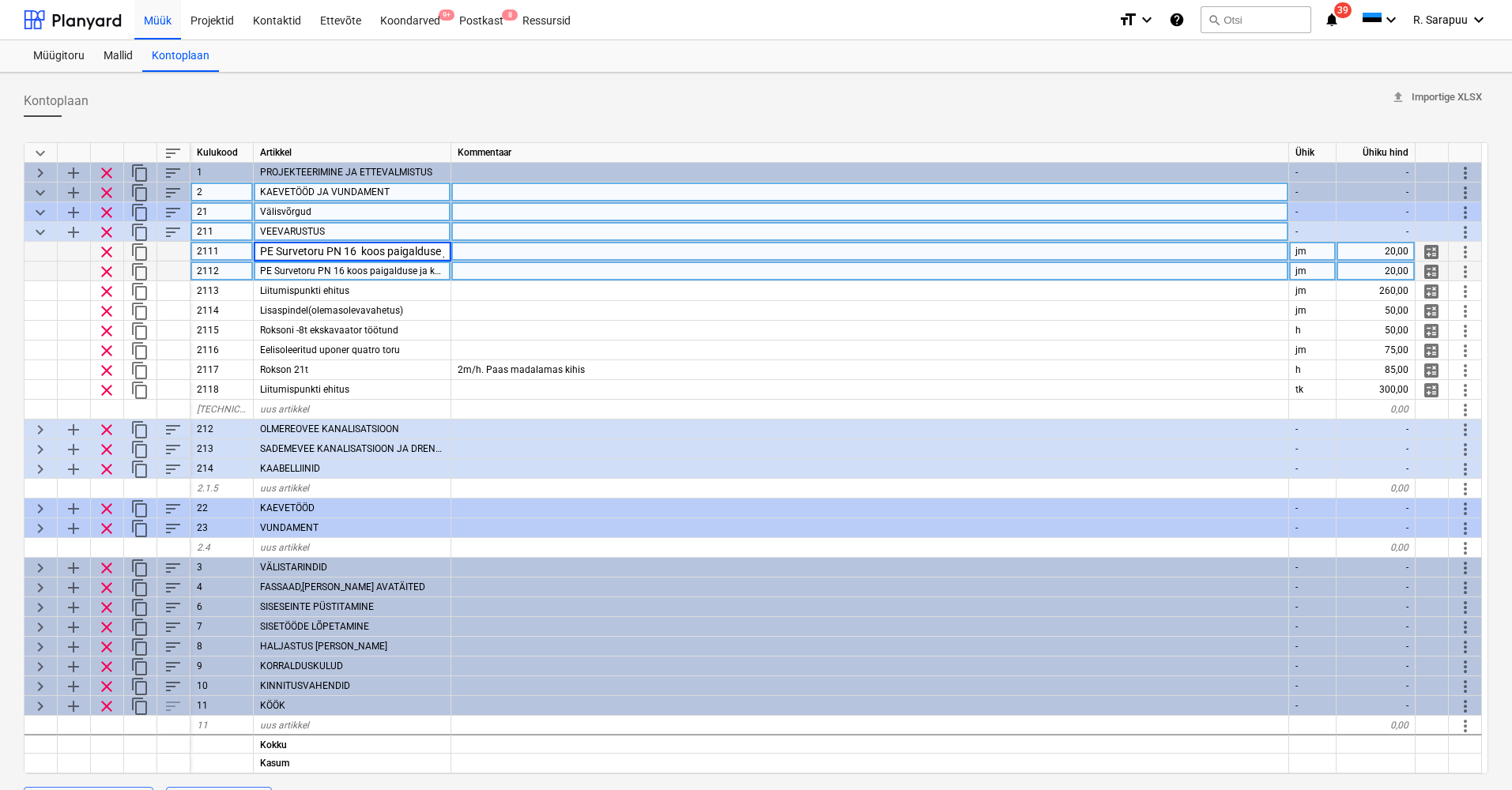
click at [430, 271] on span "PE Survetoru PN 16 koos paigalduse ja kaevetega" at bounding box center [367, 271] width 213 height 11
click at [46, 227] on span "keyboard_arrow_down" at bounding box center [41, 233] width 19 height 19
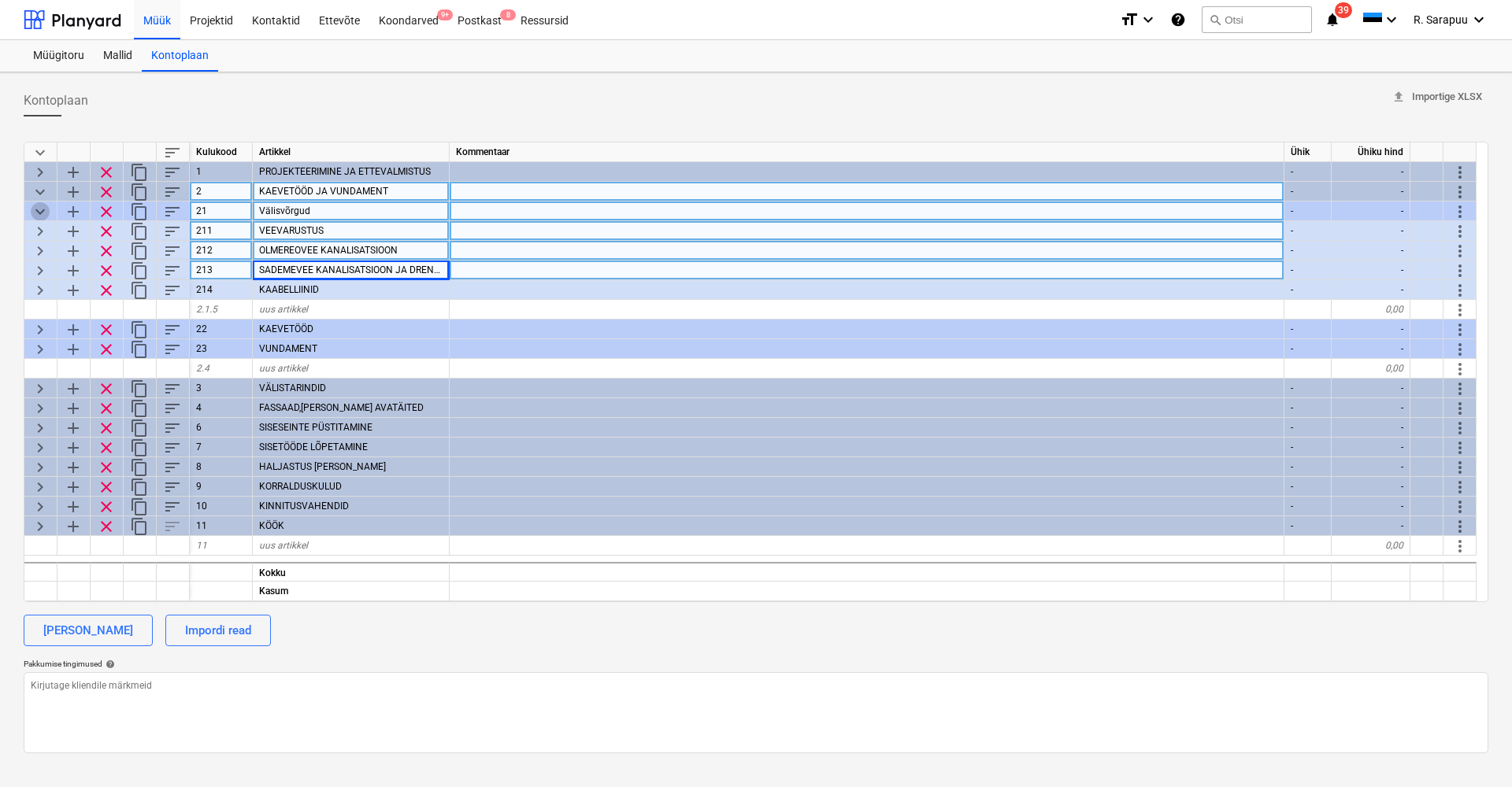
click at [40, 205] on span "keyboard_arrow_down" at bounding box center [40, 212] width 19 height 19
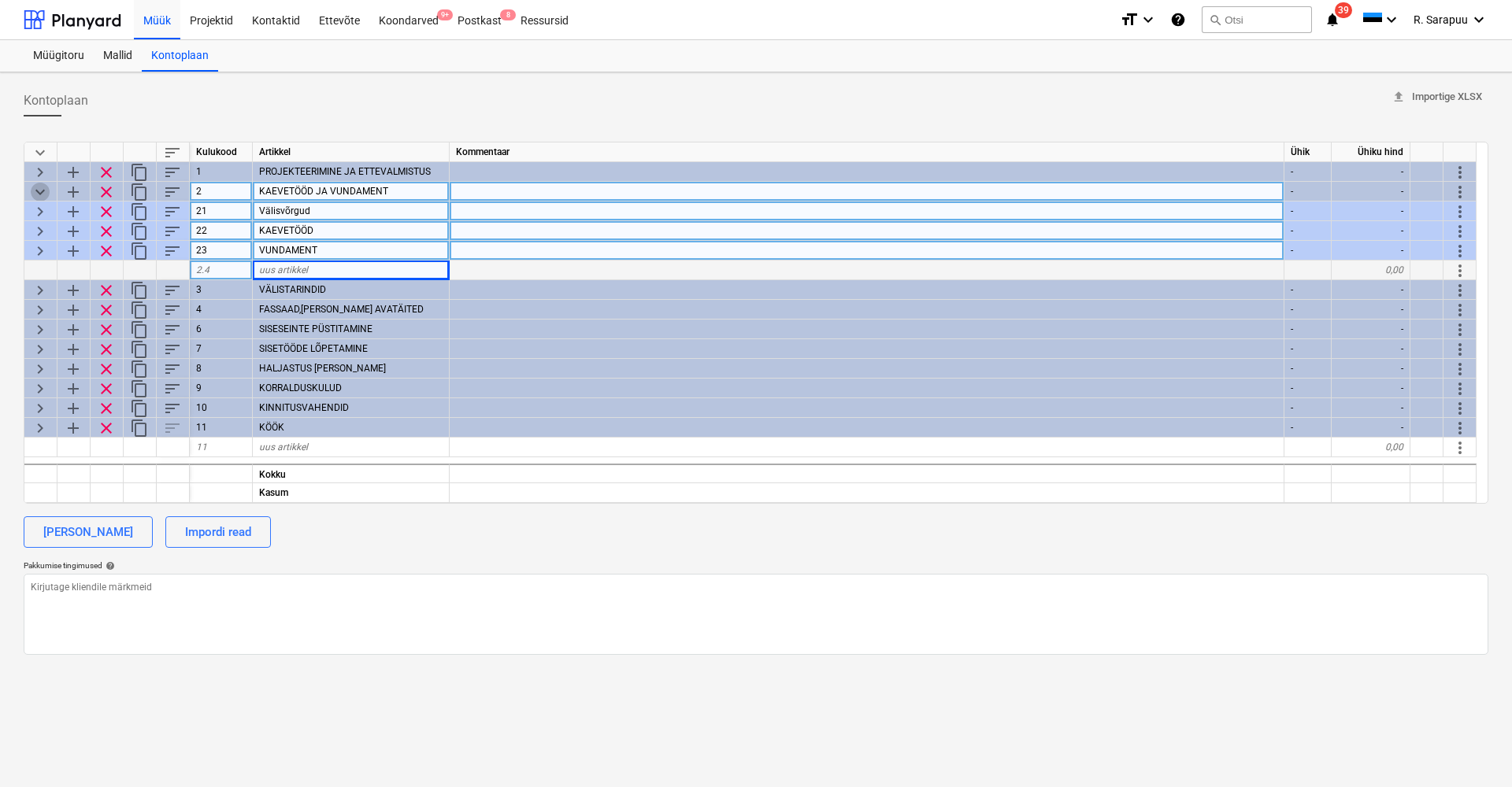
click at [42, 191] on span "keyboard_arrow_down" at bounding box center [40, 192] width 19 height 19
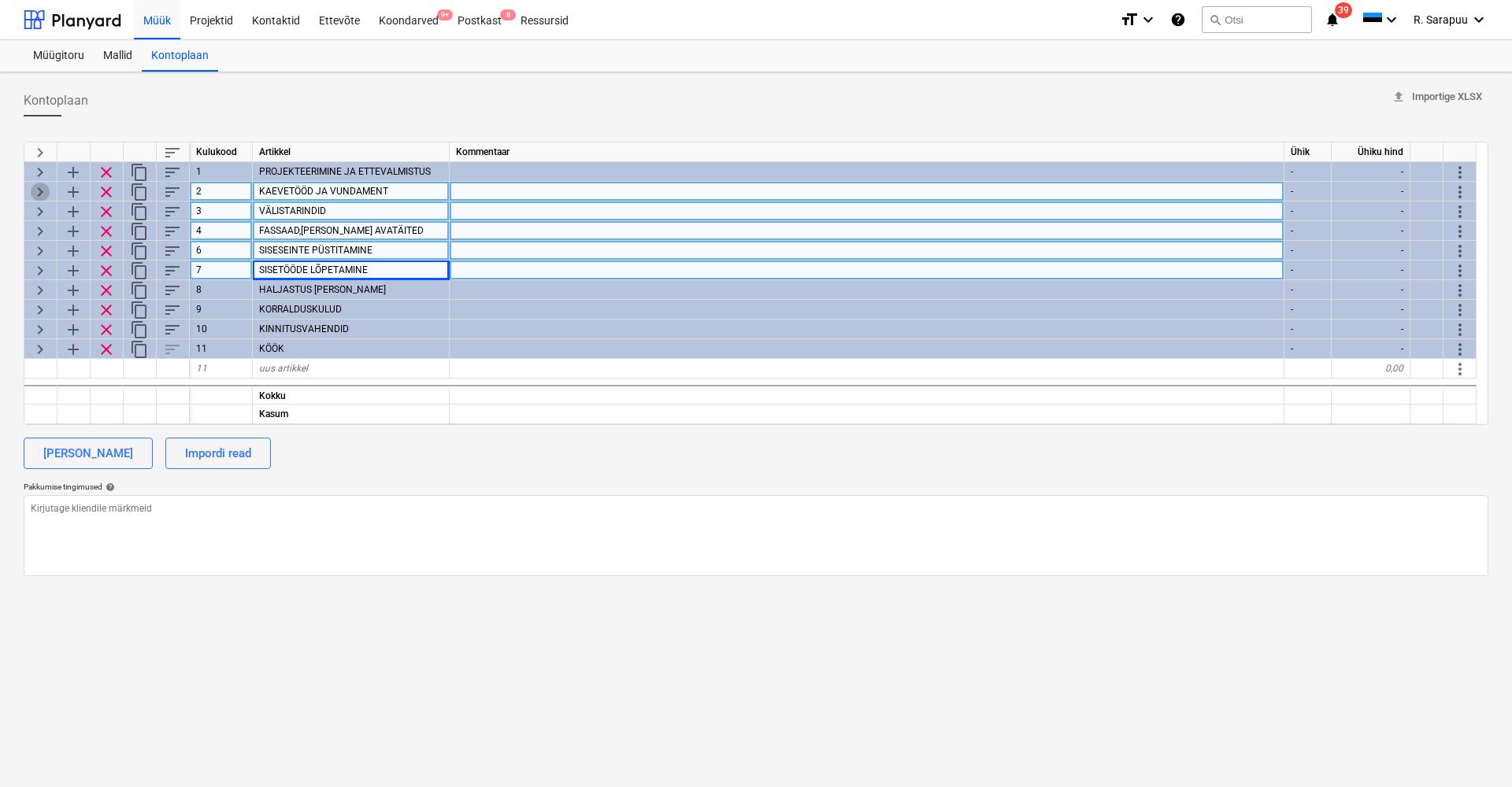
click at [35, 186] on span "keyboard_arrow_right" at bounding box center [40, 192] width 19 height 19
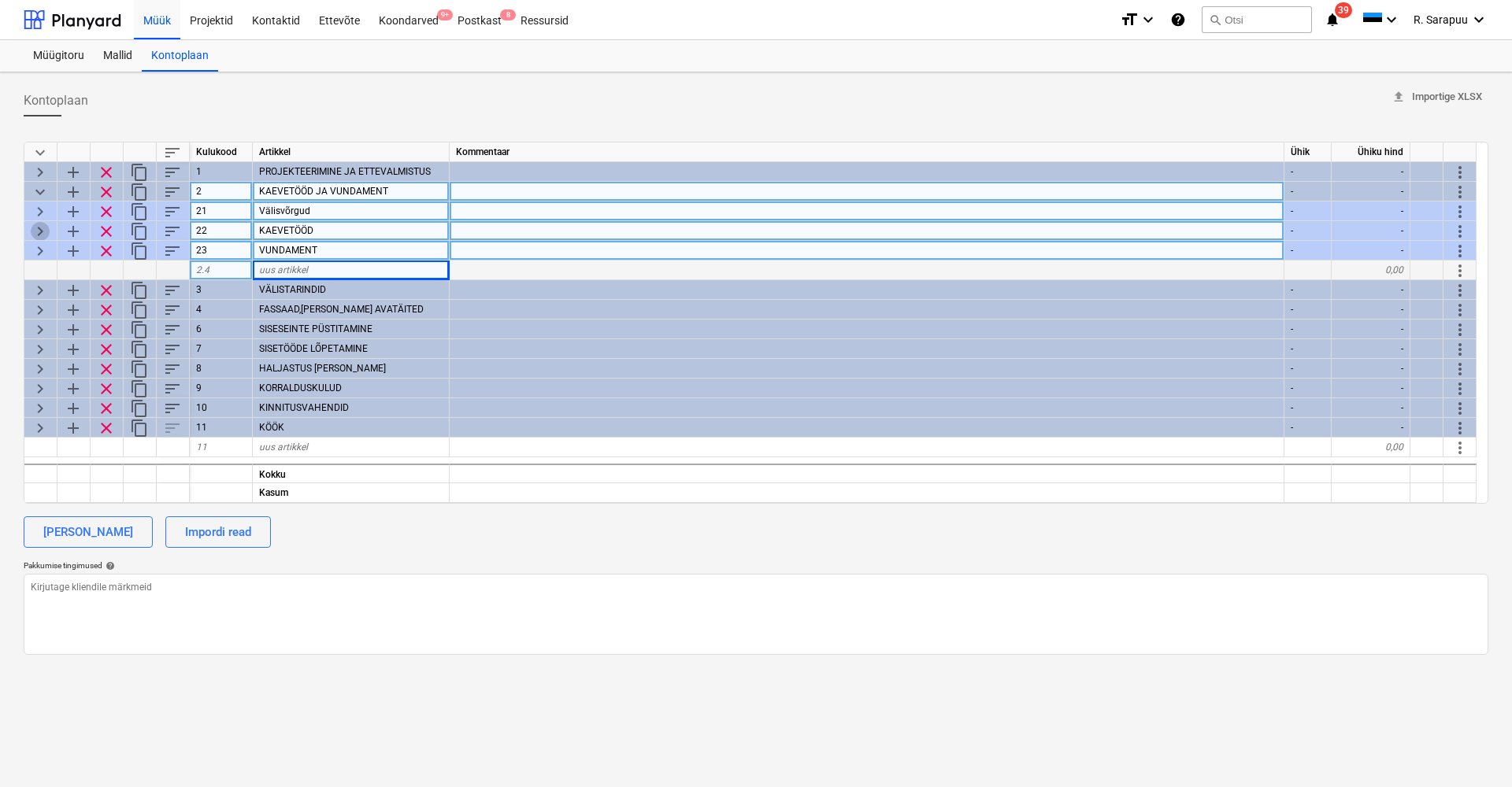
click at [42, 233] on span "keyboard_arrow_right" at bounding box center [40, 232] width 19 height 19
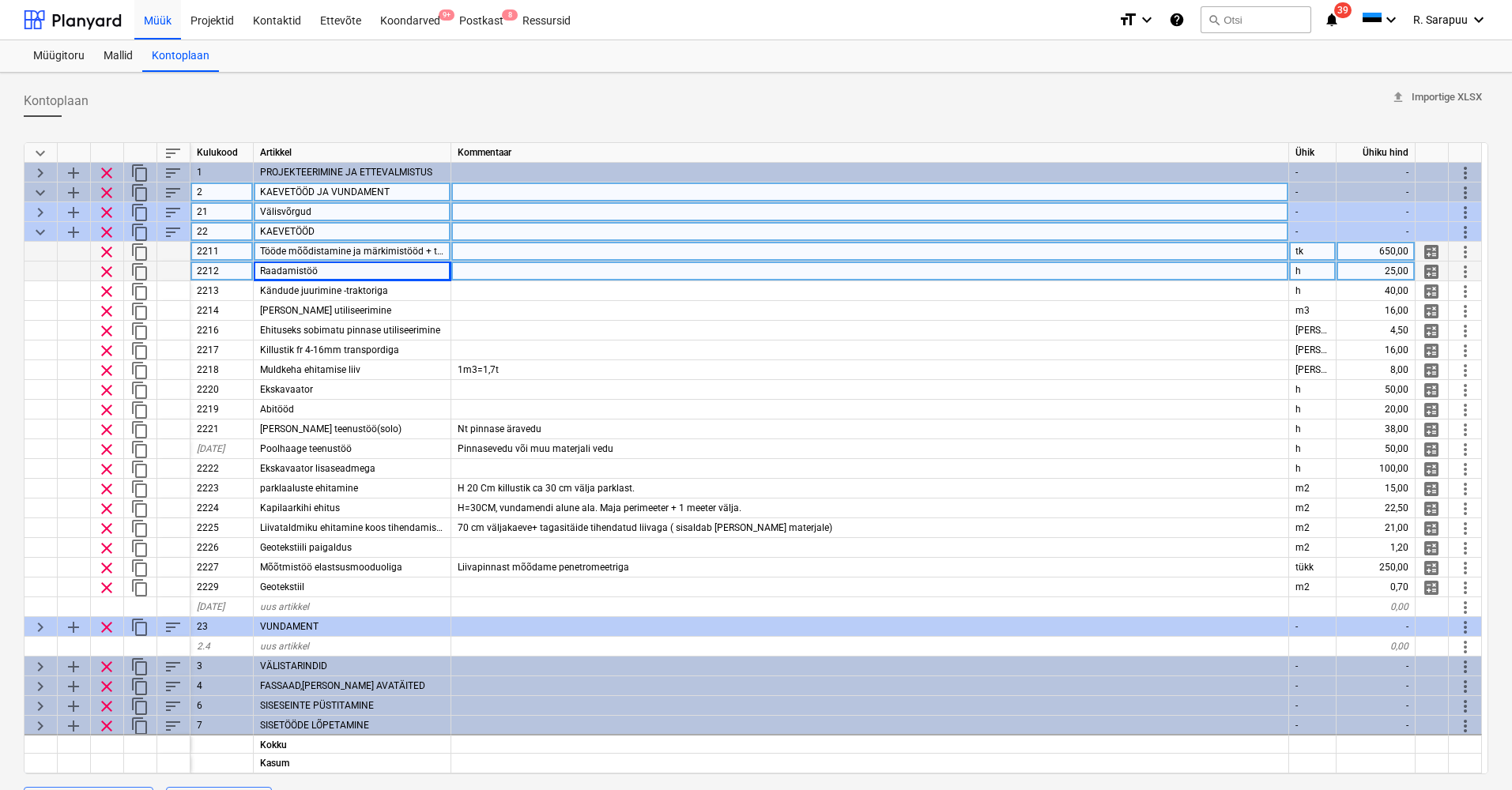
click at [34, 227] on span "keyboard_arrow_down" at bounding box center [41, 233] width 19 height 19
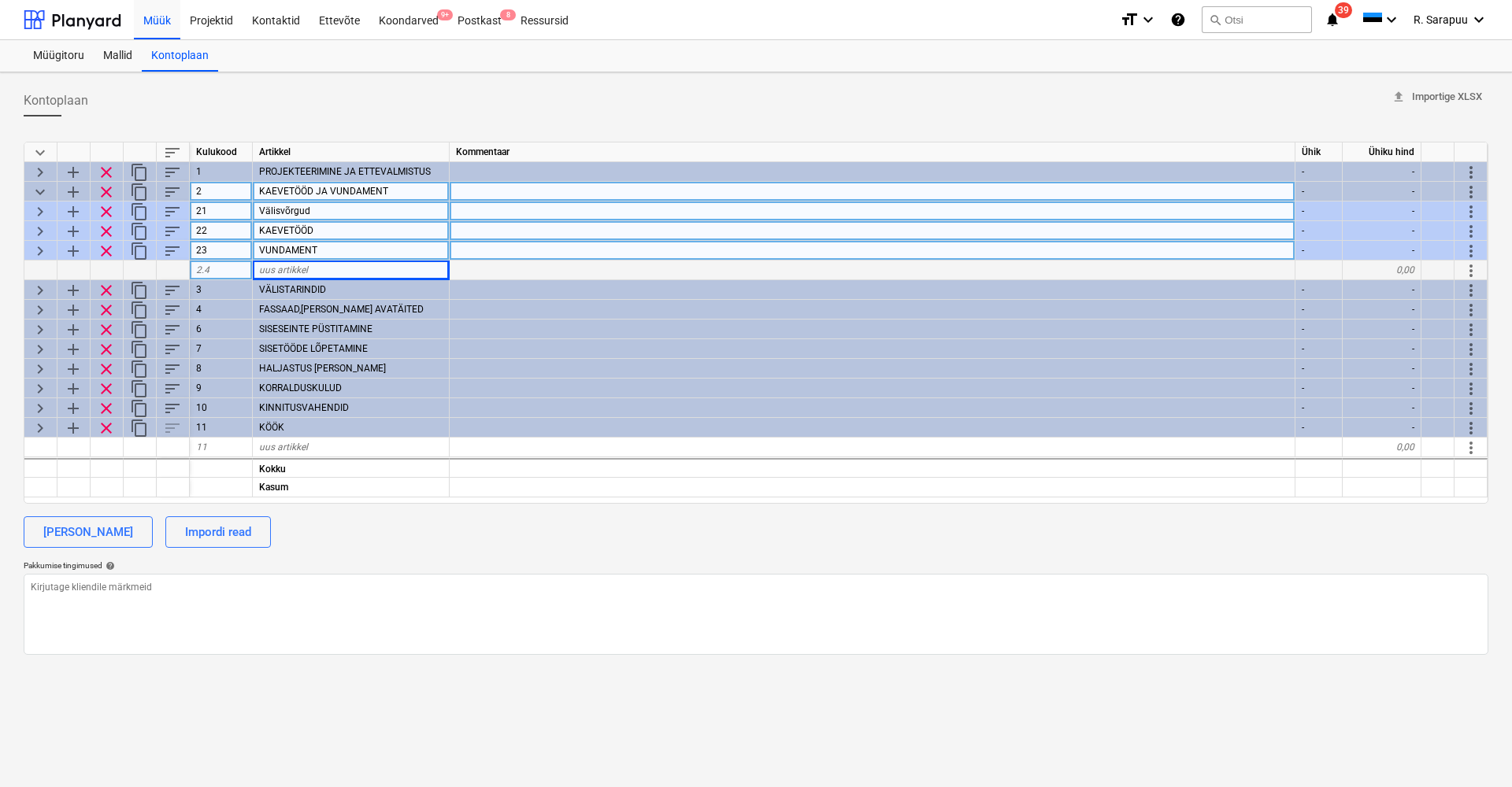
click at [42, 209] on span "keyboard_arrow_right" at bounding box center [40, 212] width 19 height 19
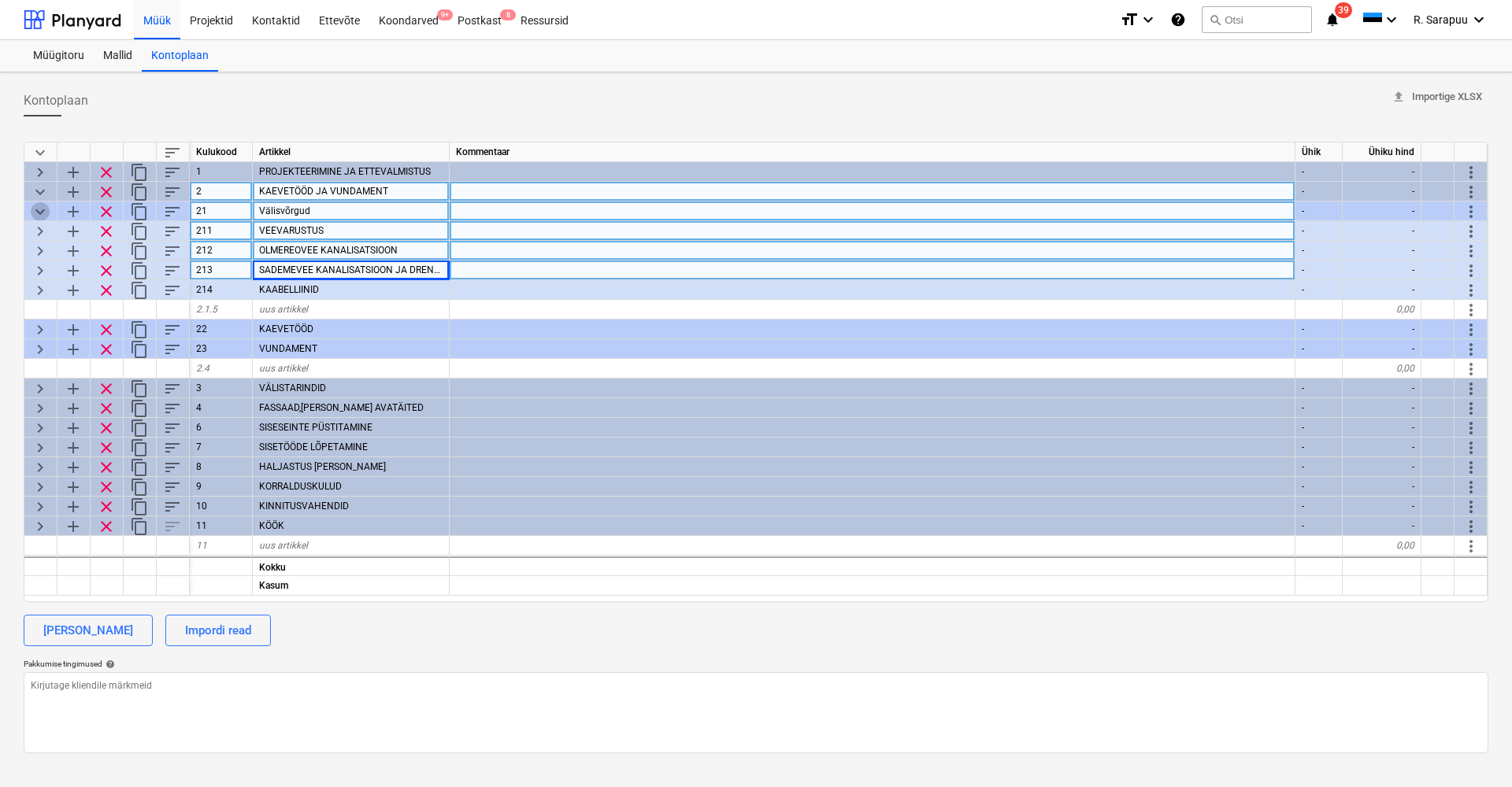
click at [42, 209] on span "keyboard_arrow_down" at bounding box center [40, 212] width 19 height 19
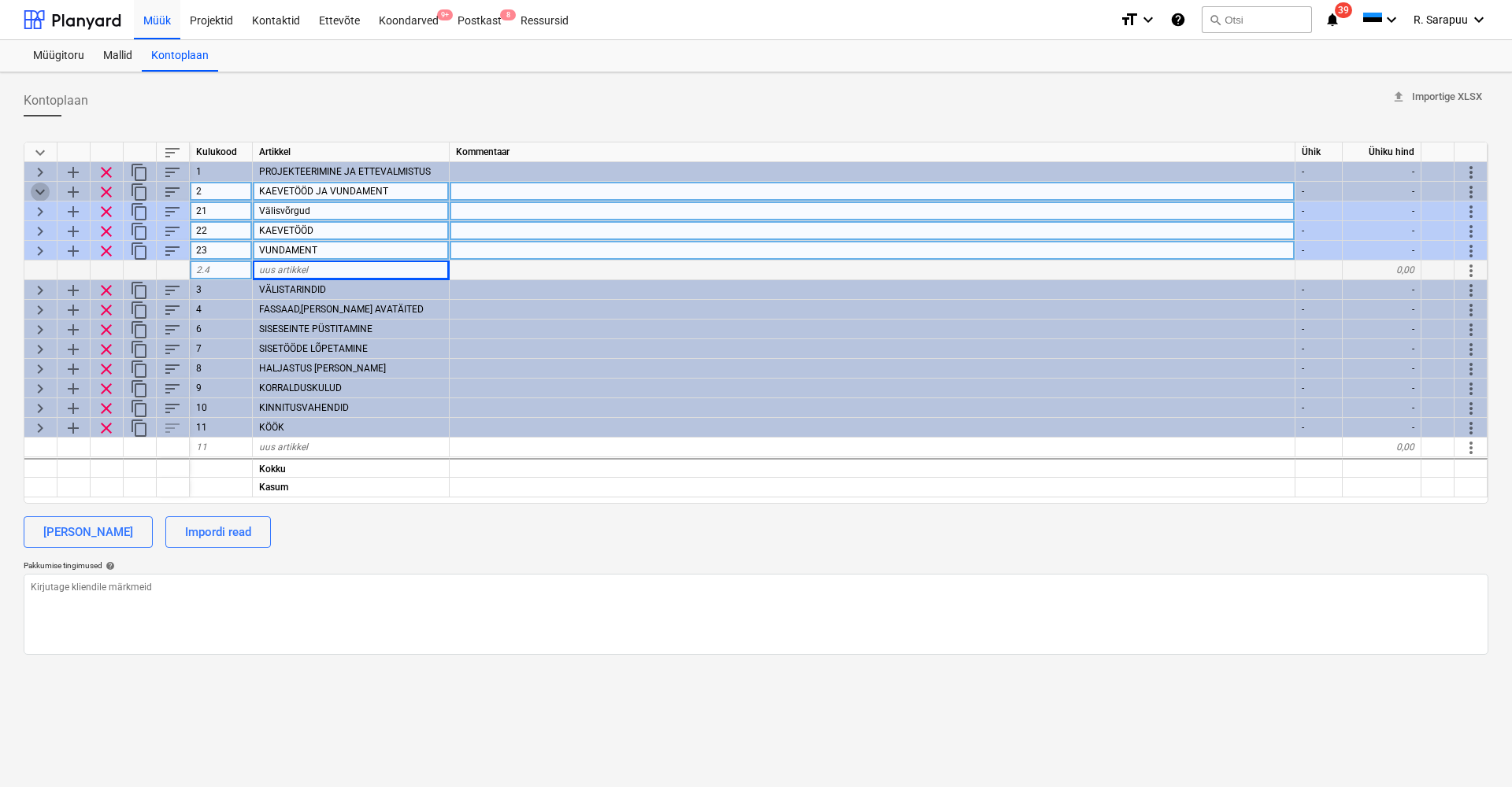
click at [41, 194] on span "keyboard_arrow_down" at bounding box center [40, 192] width 19 height 19
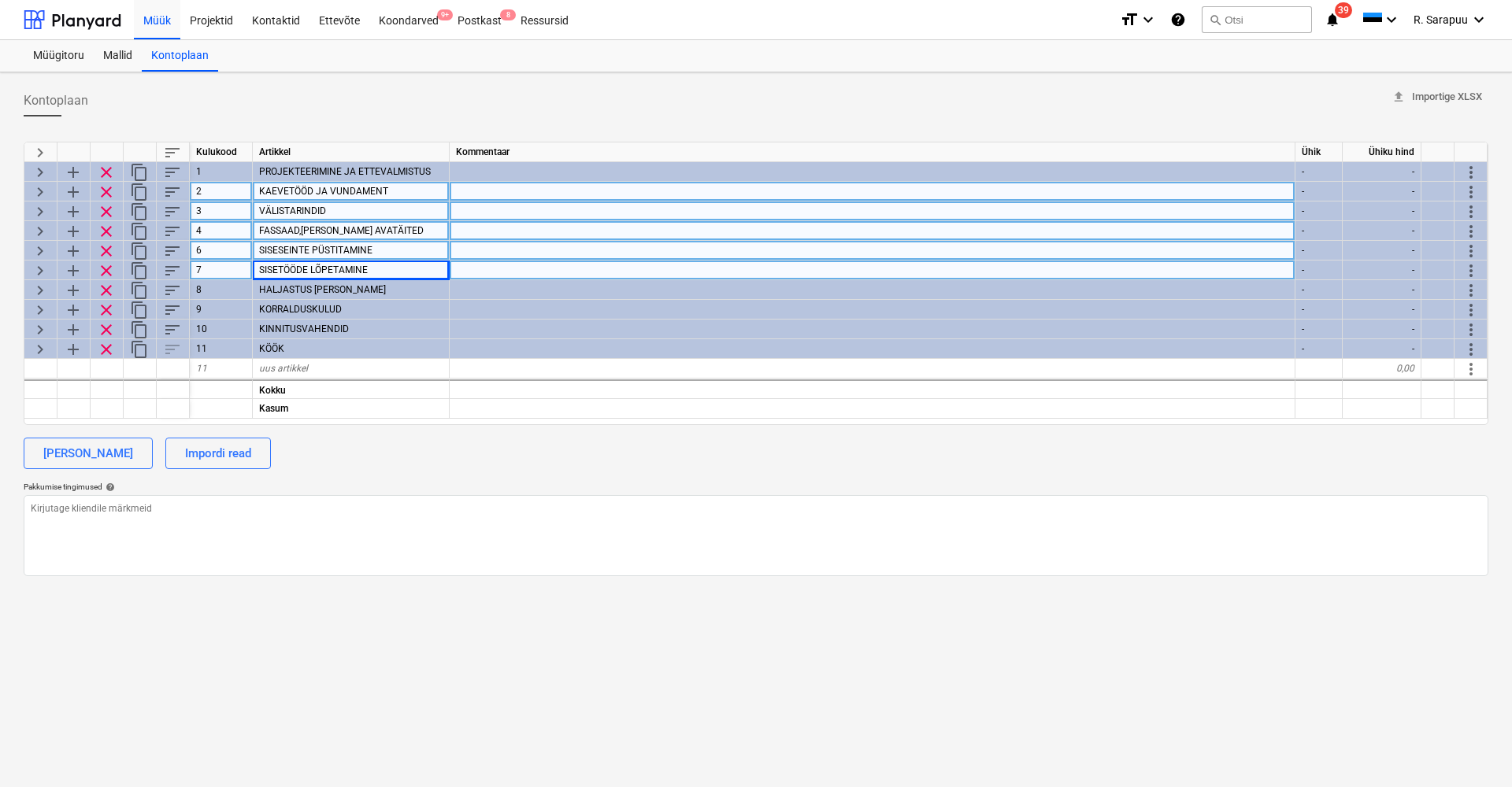
click at [40, 231] on span "keyboard_arrow_right" at bounding box center [40, 232] width 19 height 19
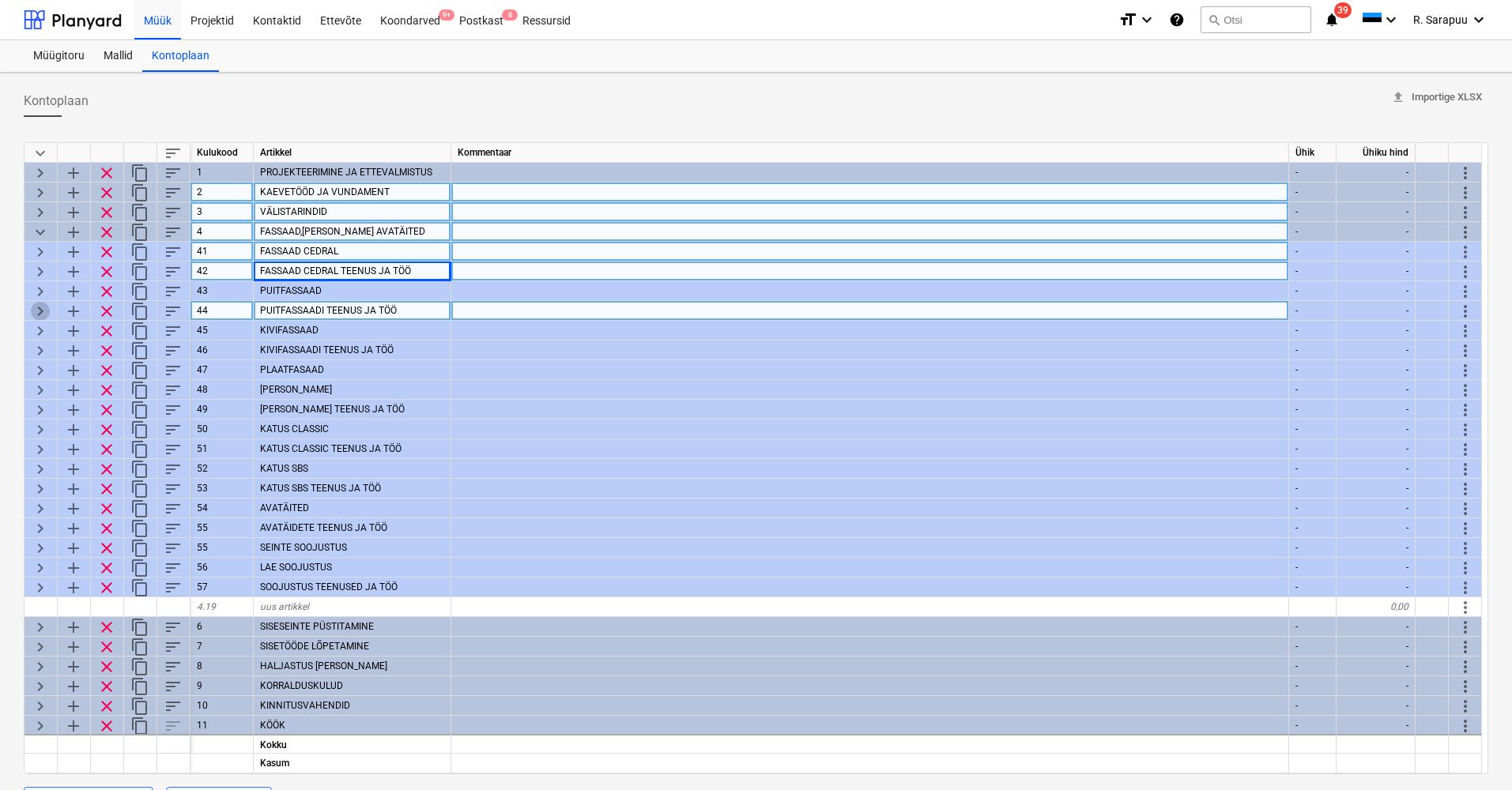
click at [38, 306] on span "keyboard_arrow_right" at bounding box center [41, 311] width 19 height 19
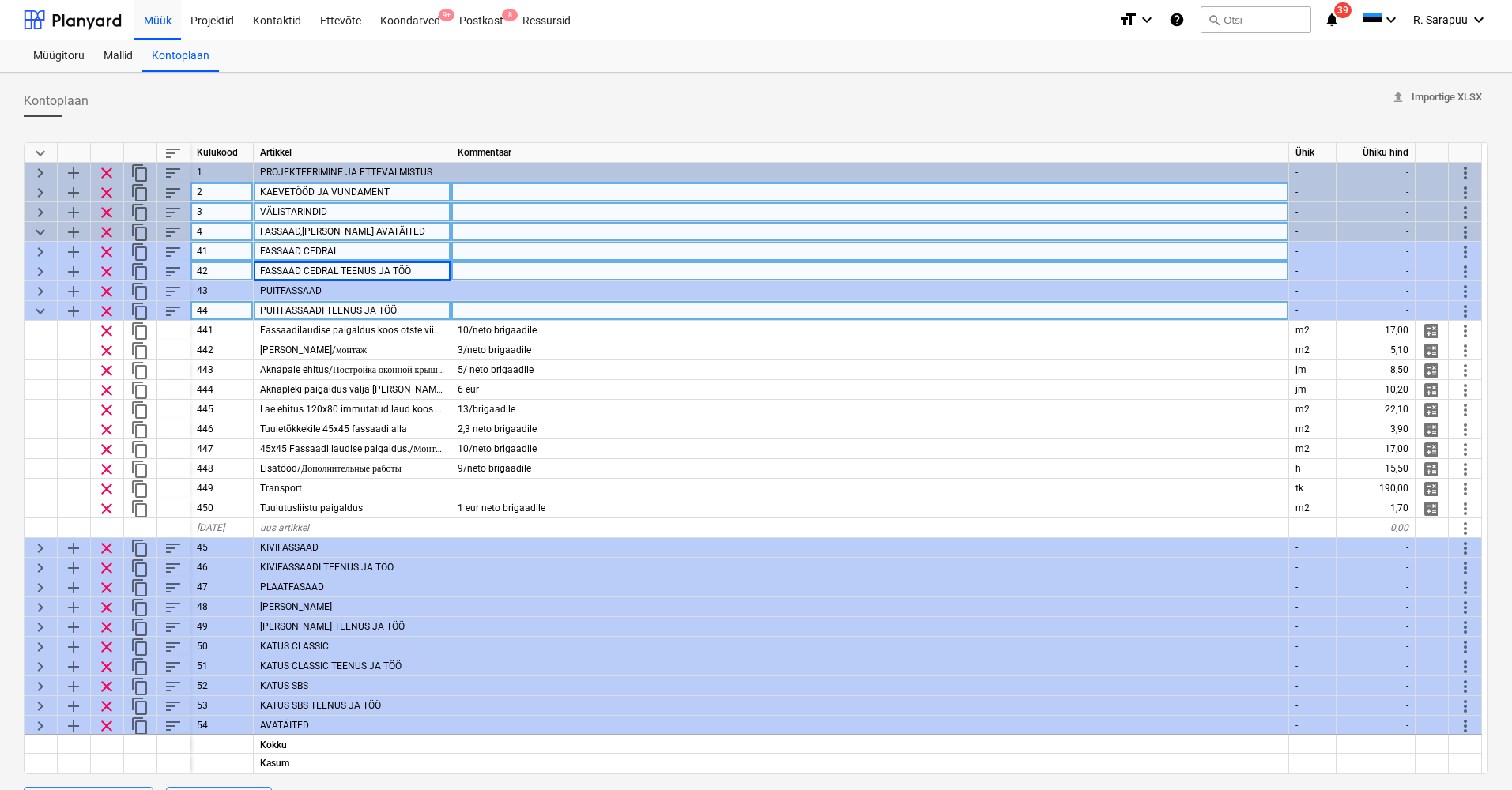
click at [37, 306] on span "keyboard_arrow_down" at bounding box center [41, 311] width 19 height 19
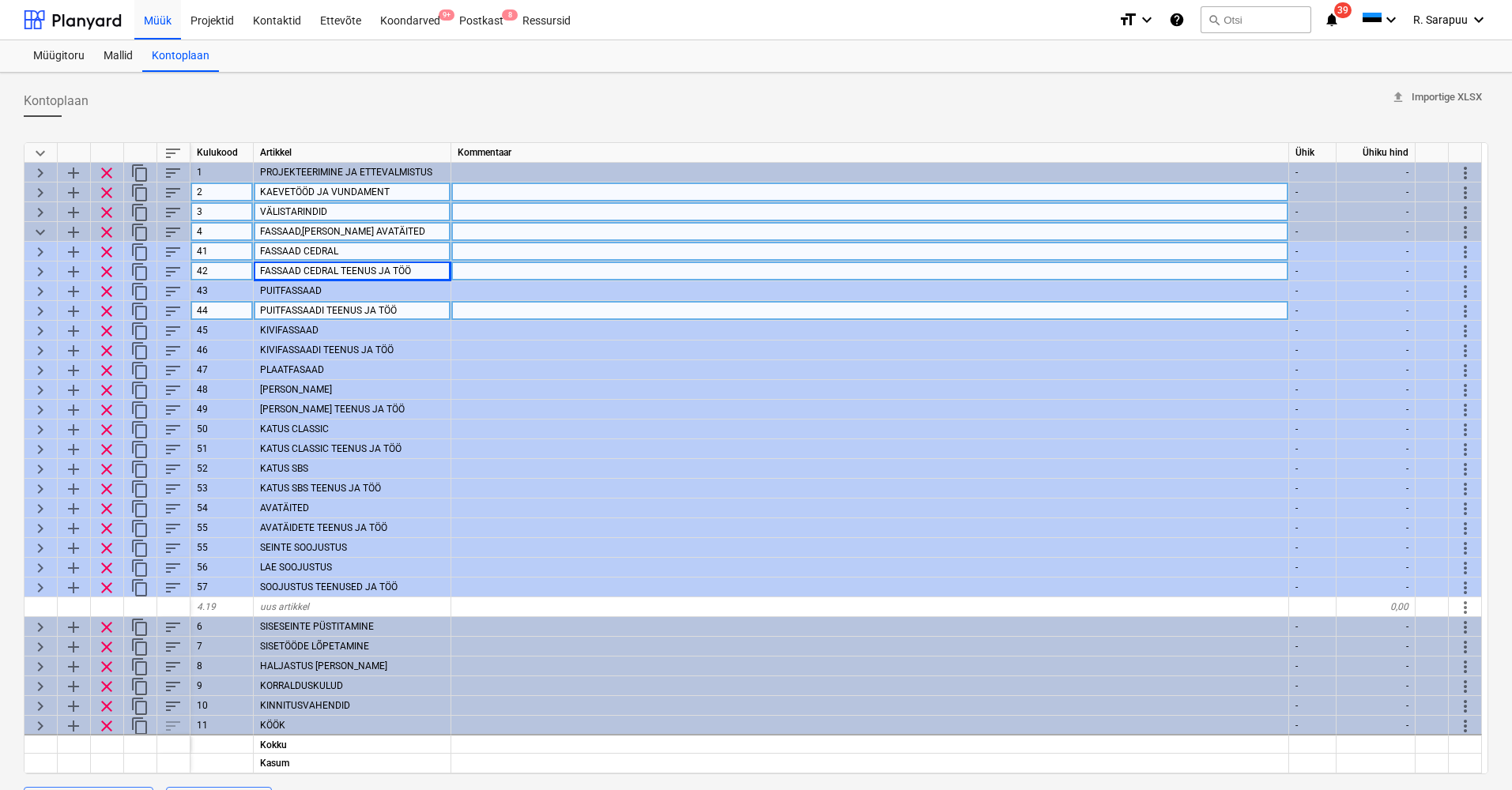
click at [39, 250] on span "keyboard_arrow_right" at bounding box center [41, 252] width 19 height 19
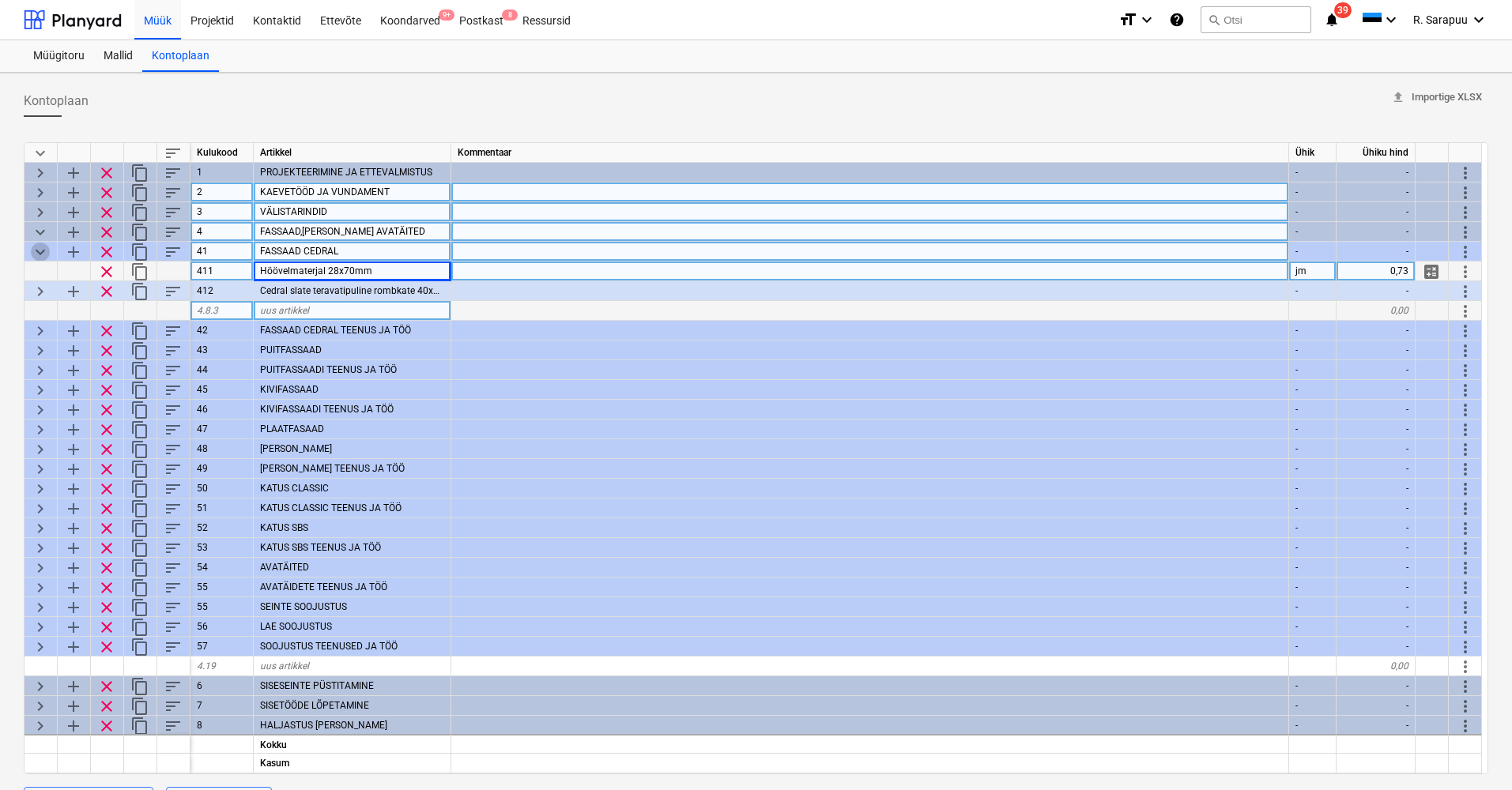
click at [39, 250] on span "keyboard_arrow_down" at bounding box center [41, 252] width 19 height 19
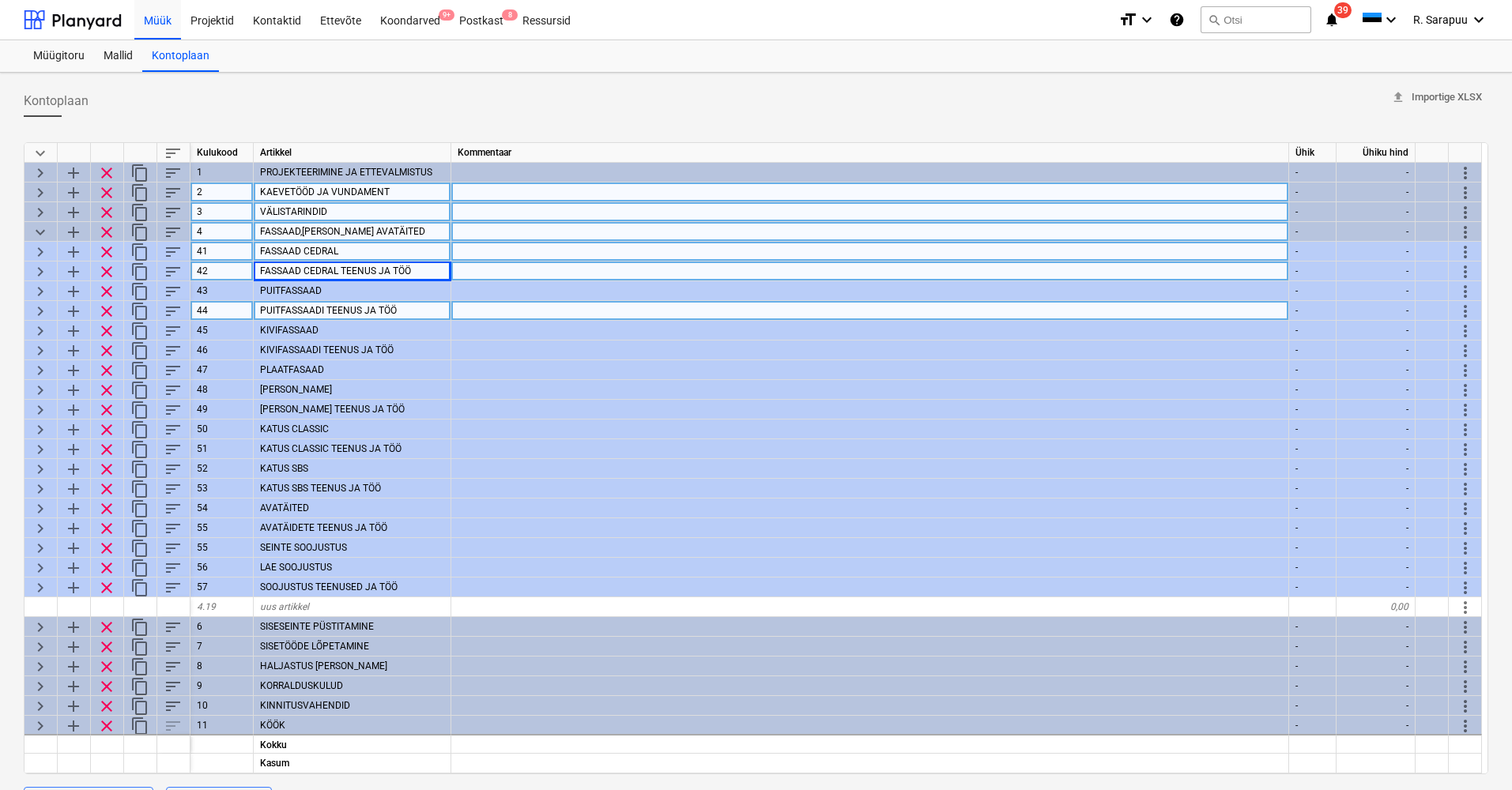
click at [41, 269] on span "keyboard_arrow_right" at bounding box center [41, 272] width 19 height 19
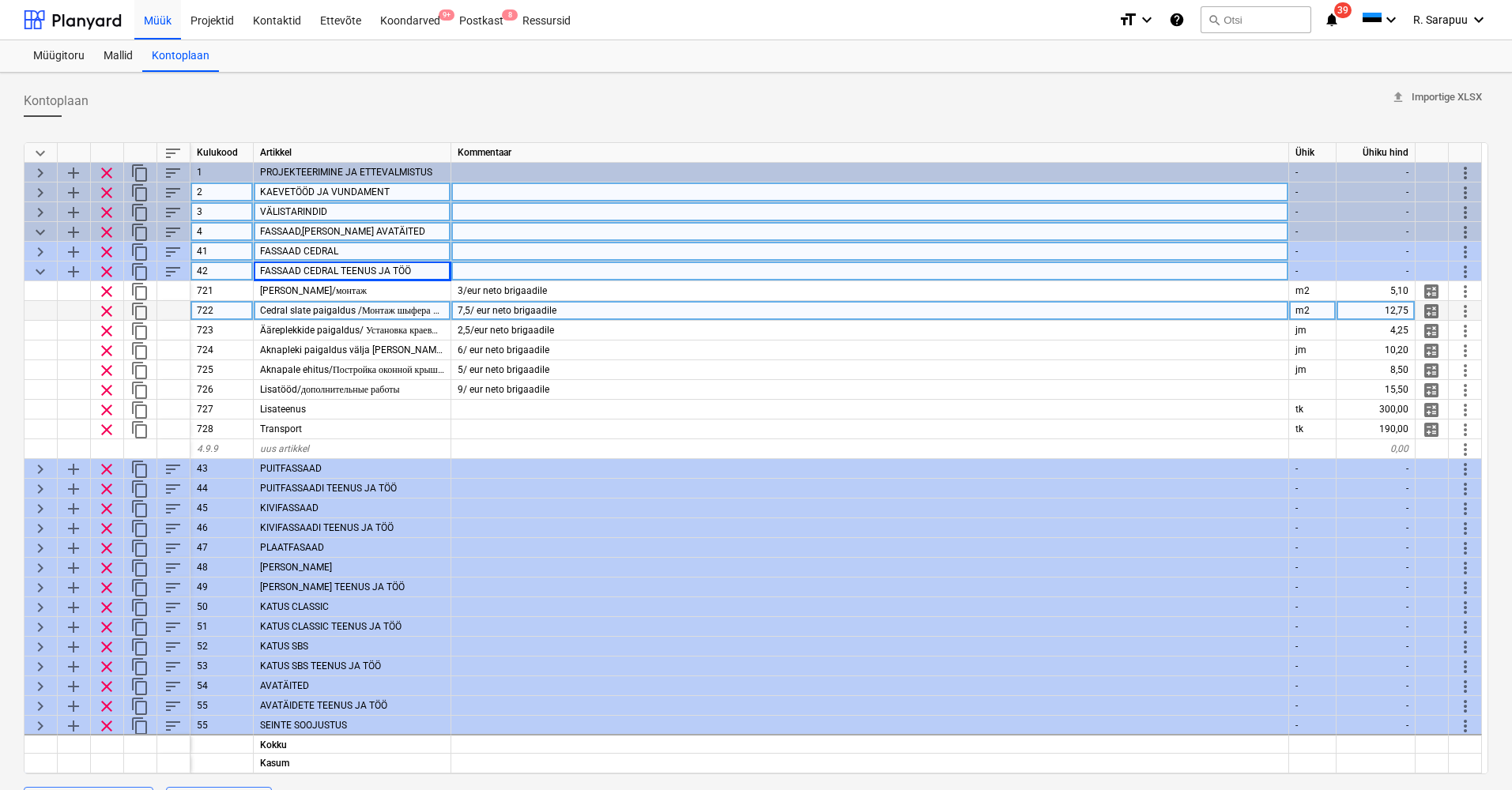
click at [41, 269] on span "keyboard_arrow_down" at bounding box center [41, 272] width 19 height 19
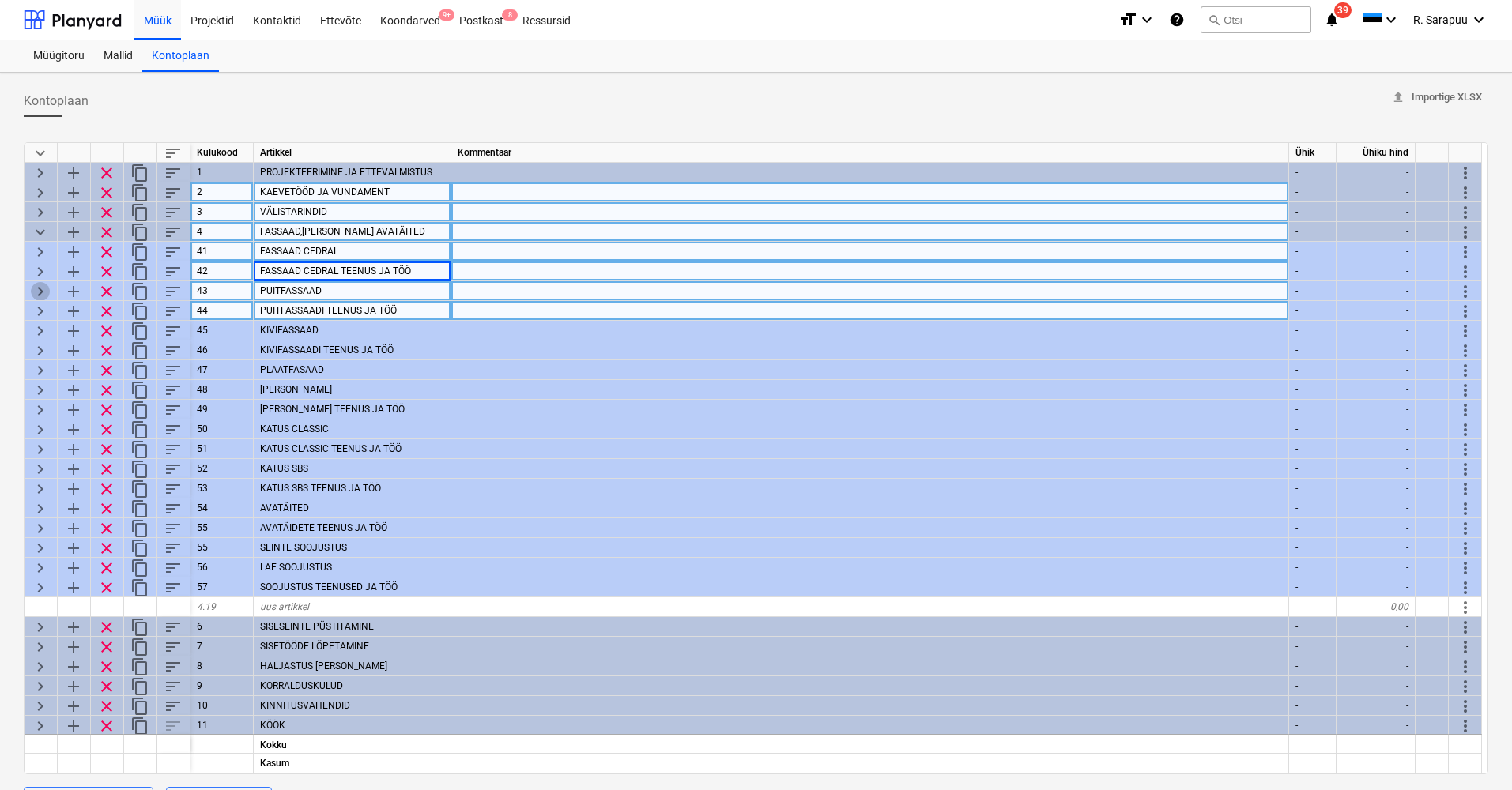
click at [41, 286] on span "keyboard_arrow_right" at bounding box center [41, 292] width 19 height 19
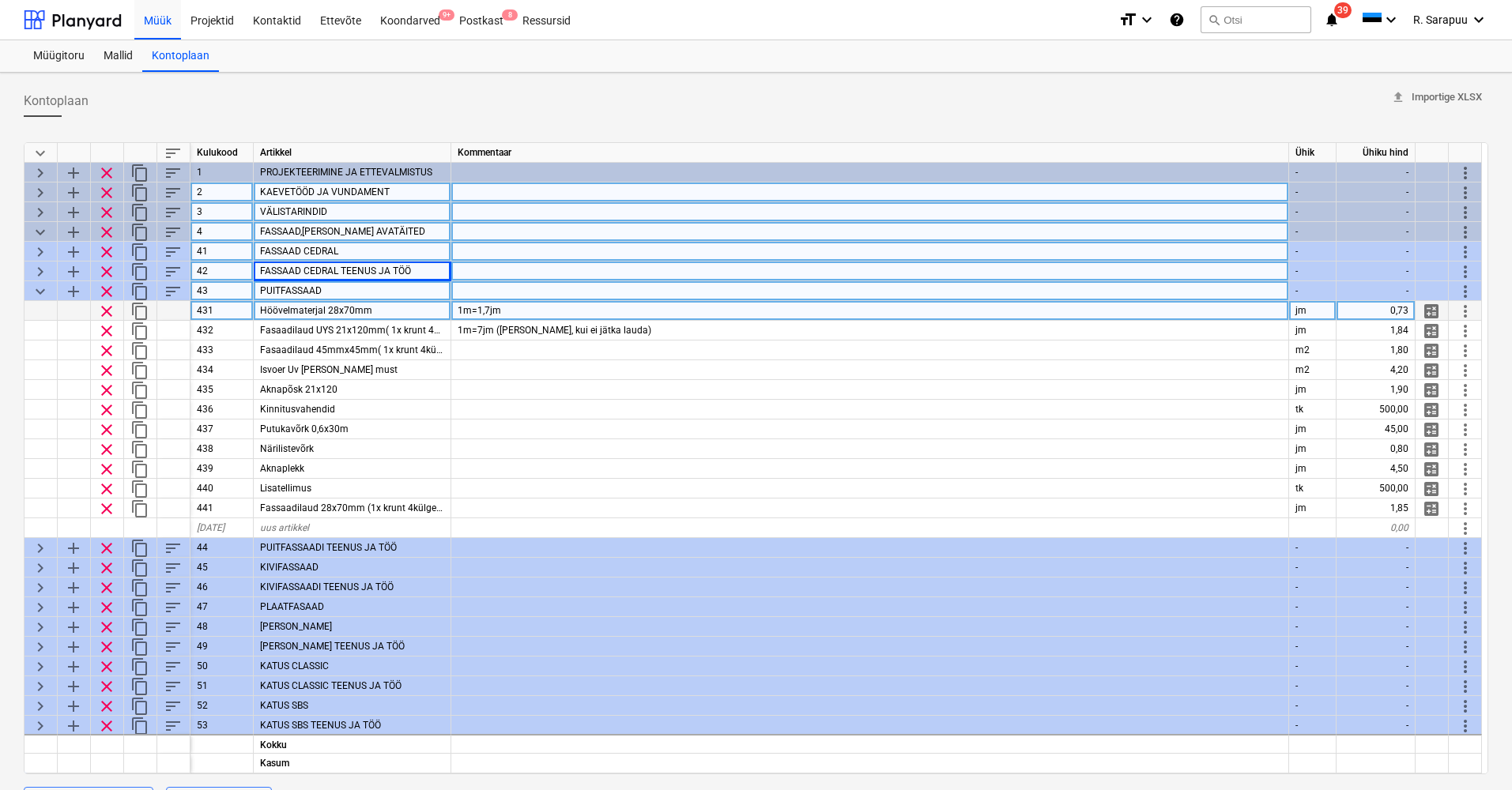
click at [42, 270] on span "keyboard_arrow_right" at bounding box center [41, 272] width 19 height 19
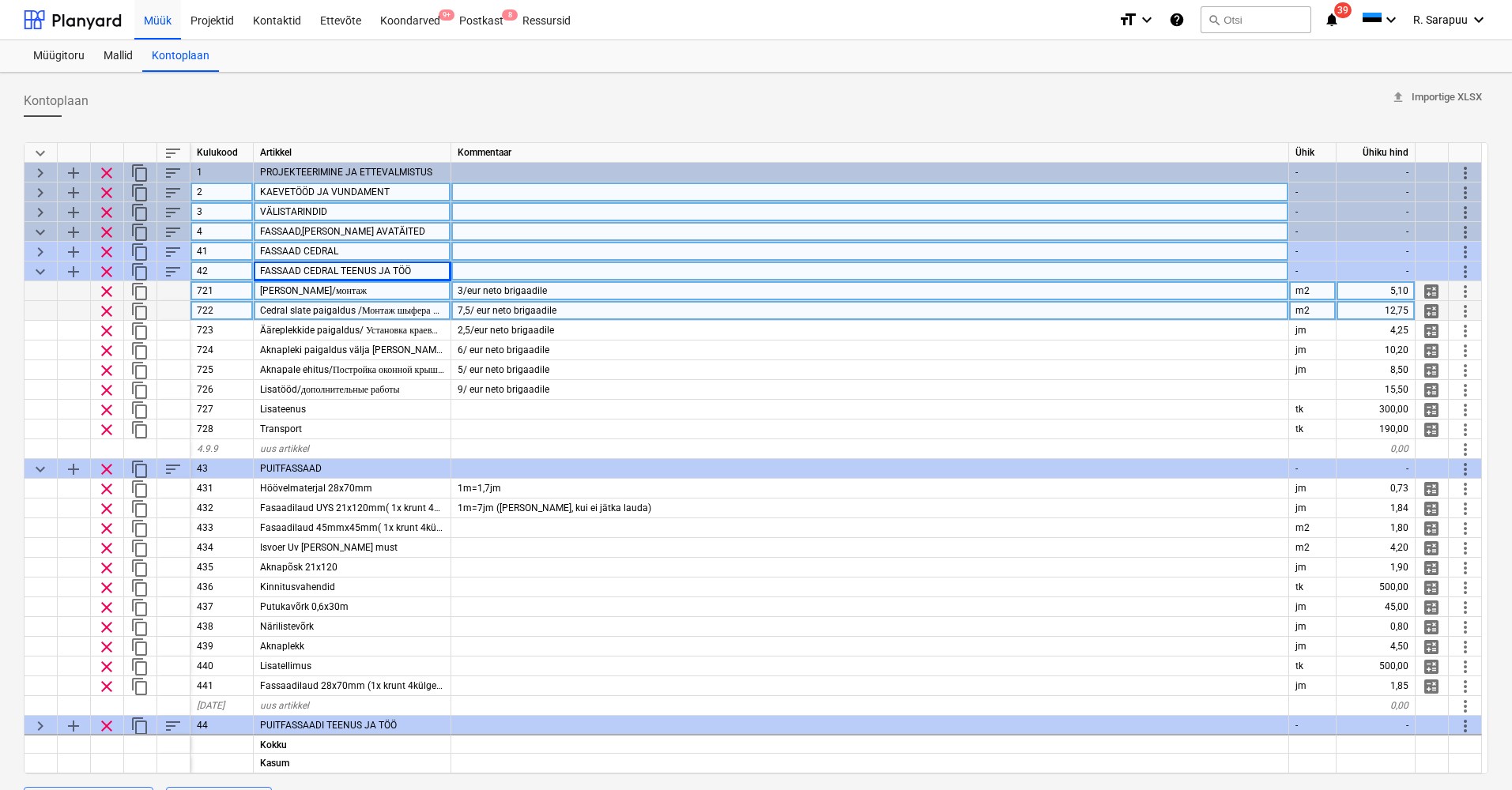
click at [42, 270] on span "keyboard_arrow_down" at bounding box center [41, 272] width 19 height 19
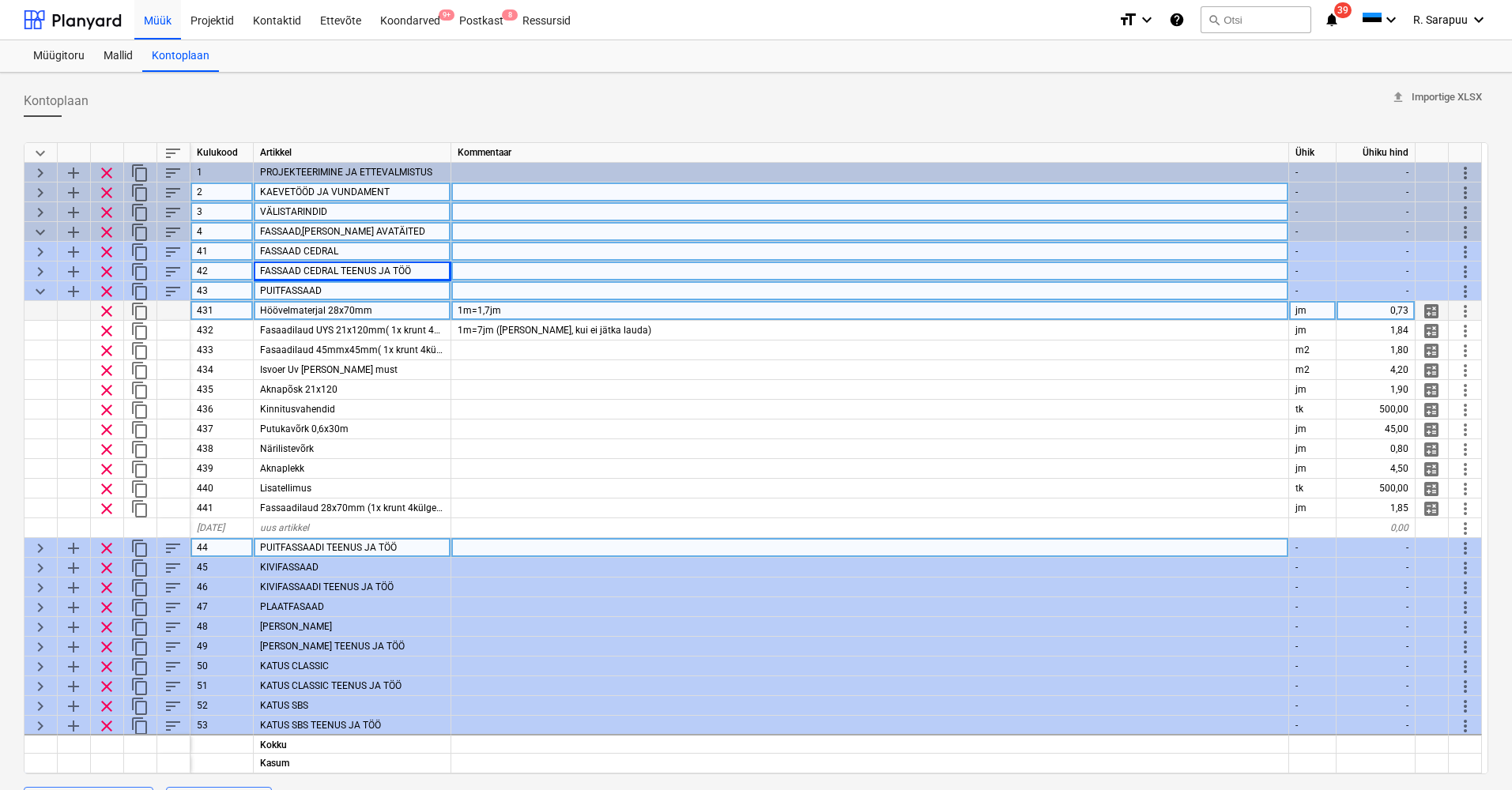
click at [40, 548] on span "keyboard_arrow_right" at bounding box center [41, 548] width 19 height 19
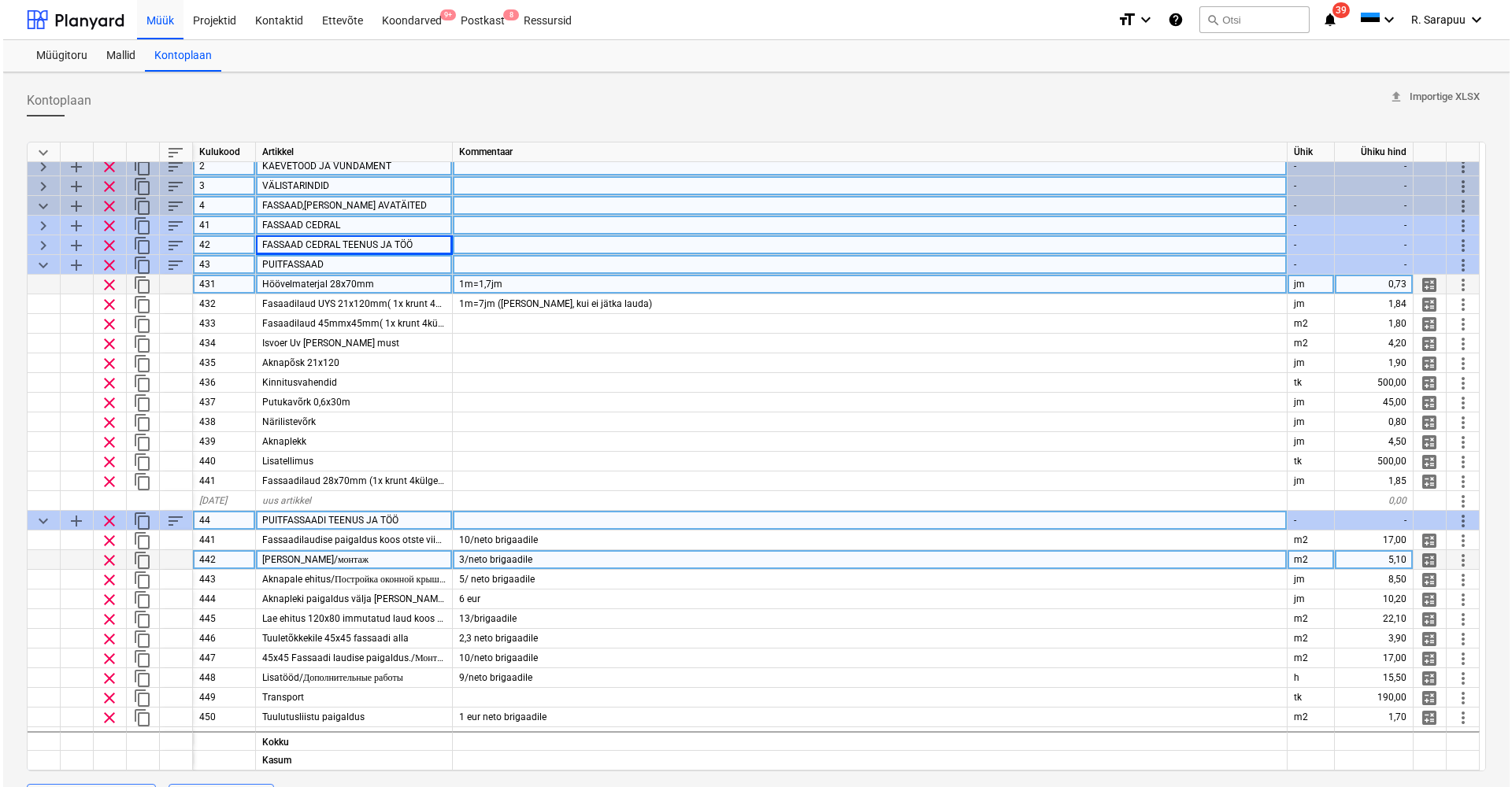
scroll to position [31, 0]
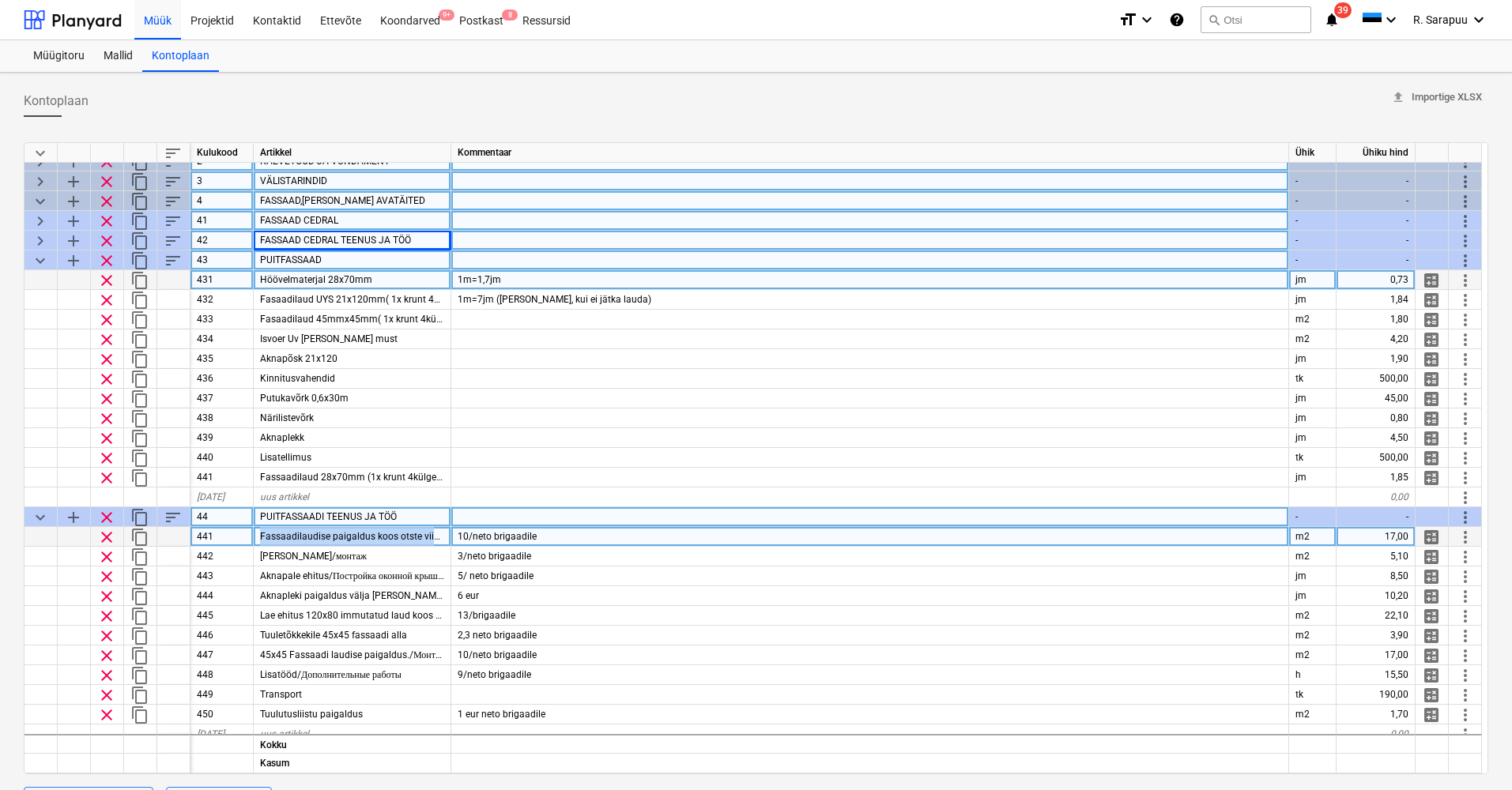
drag, startPoint x: 263, startPoint y: 538, endPoint x: 460, endPoint y: 544, distance: 197.1
click at [0, 0] on div "clear content_copy 441 Fassaadilaudise paigaldus koos otste viimistlusega./Монт…" at bounding box center [0, 0] width 0 height 0
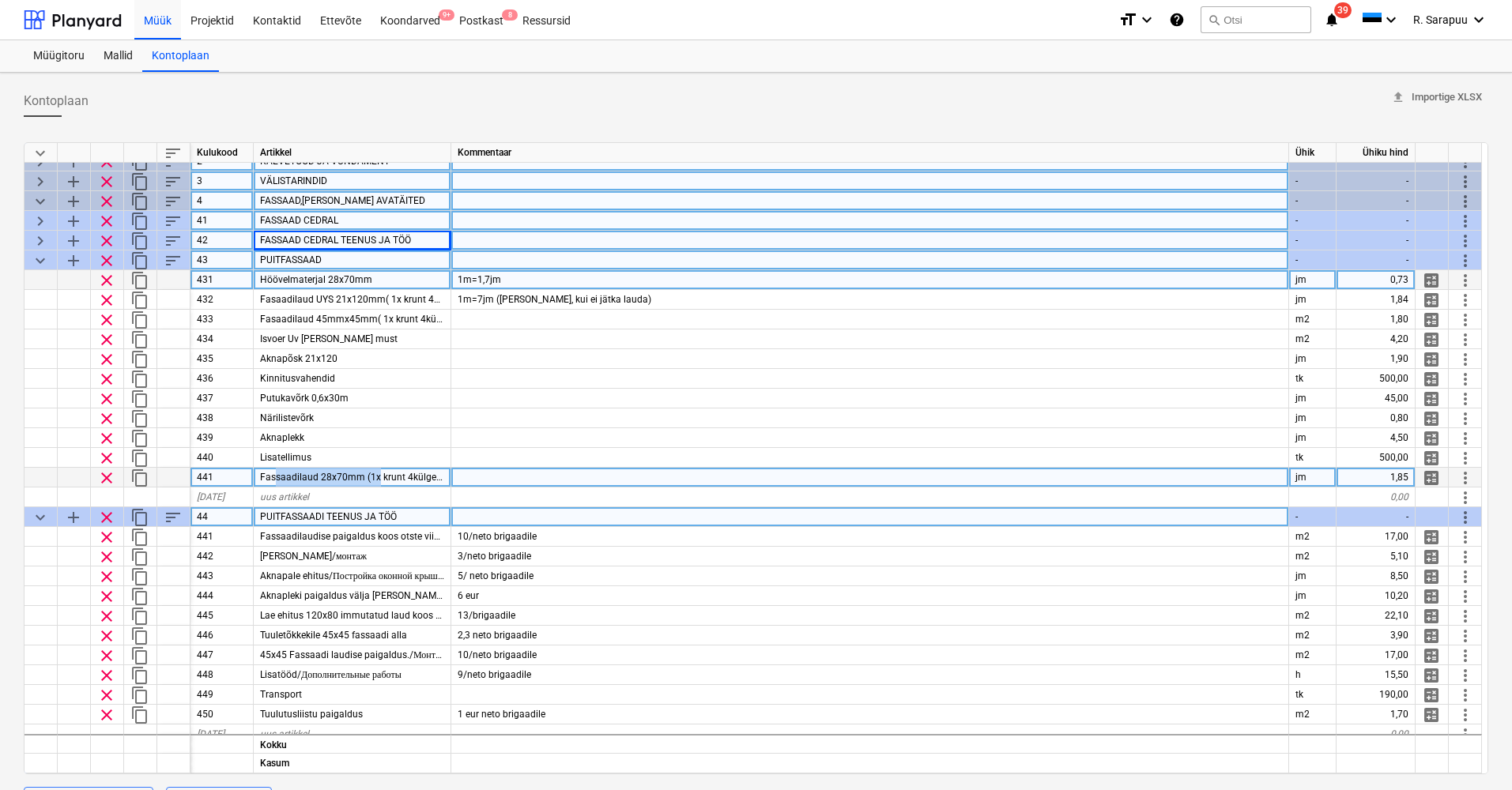
click at [382, 478] on span "Fassaadilaud 28x70mm (1x krunt 4külge+2xvärv 3 külge)" at bounding box center [384, 477] width 247 height 11
click at [42, 256] on span "keyboard_arrow_down" at bounding box center [41, 261] width 19 height 19
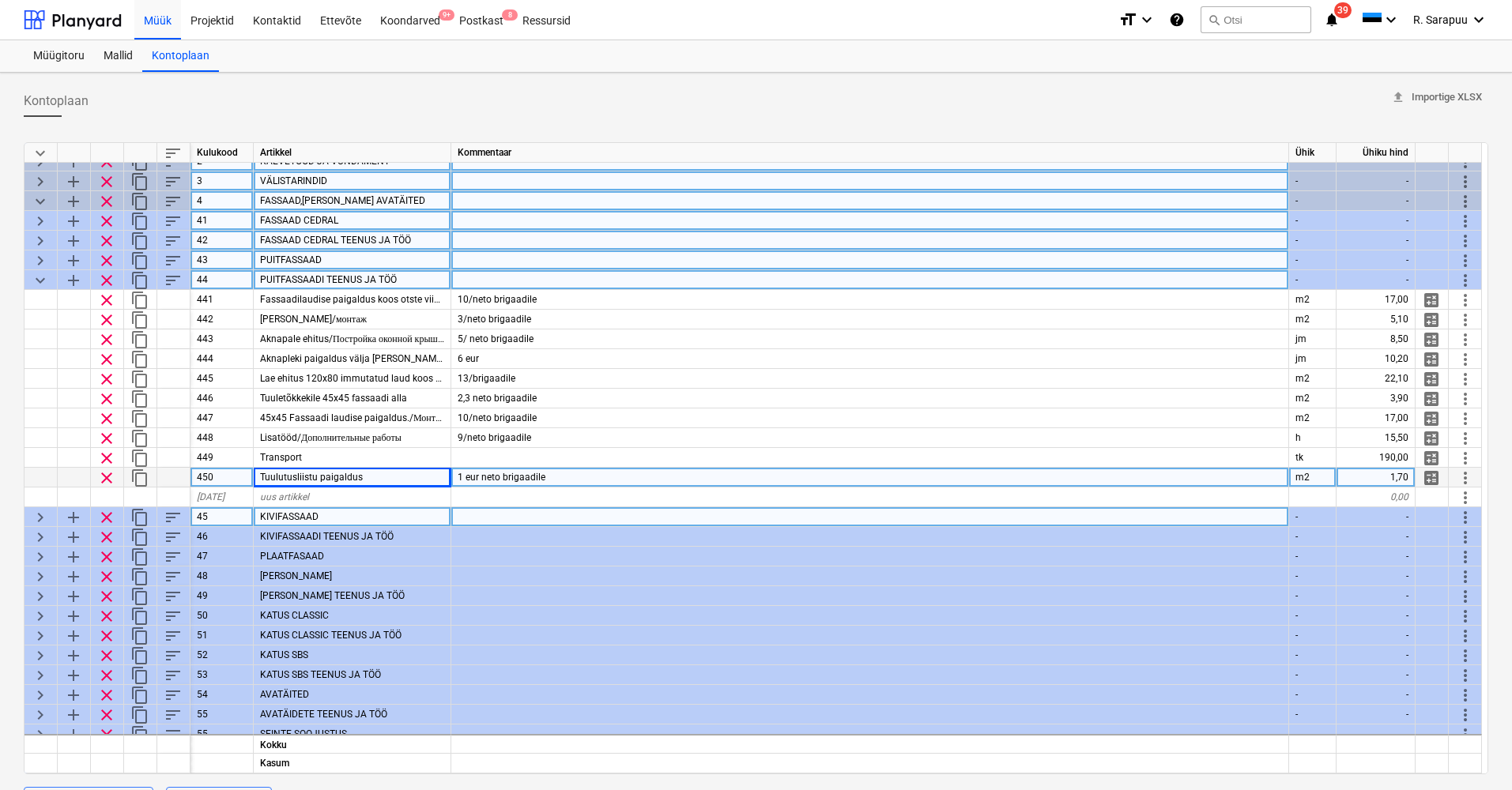
click at [42, 197] on span "keyboard_arrow_down" at bounding box center [41, 202] width 19 height 19
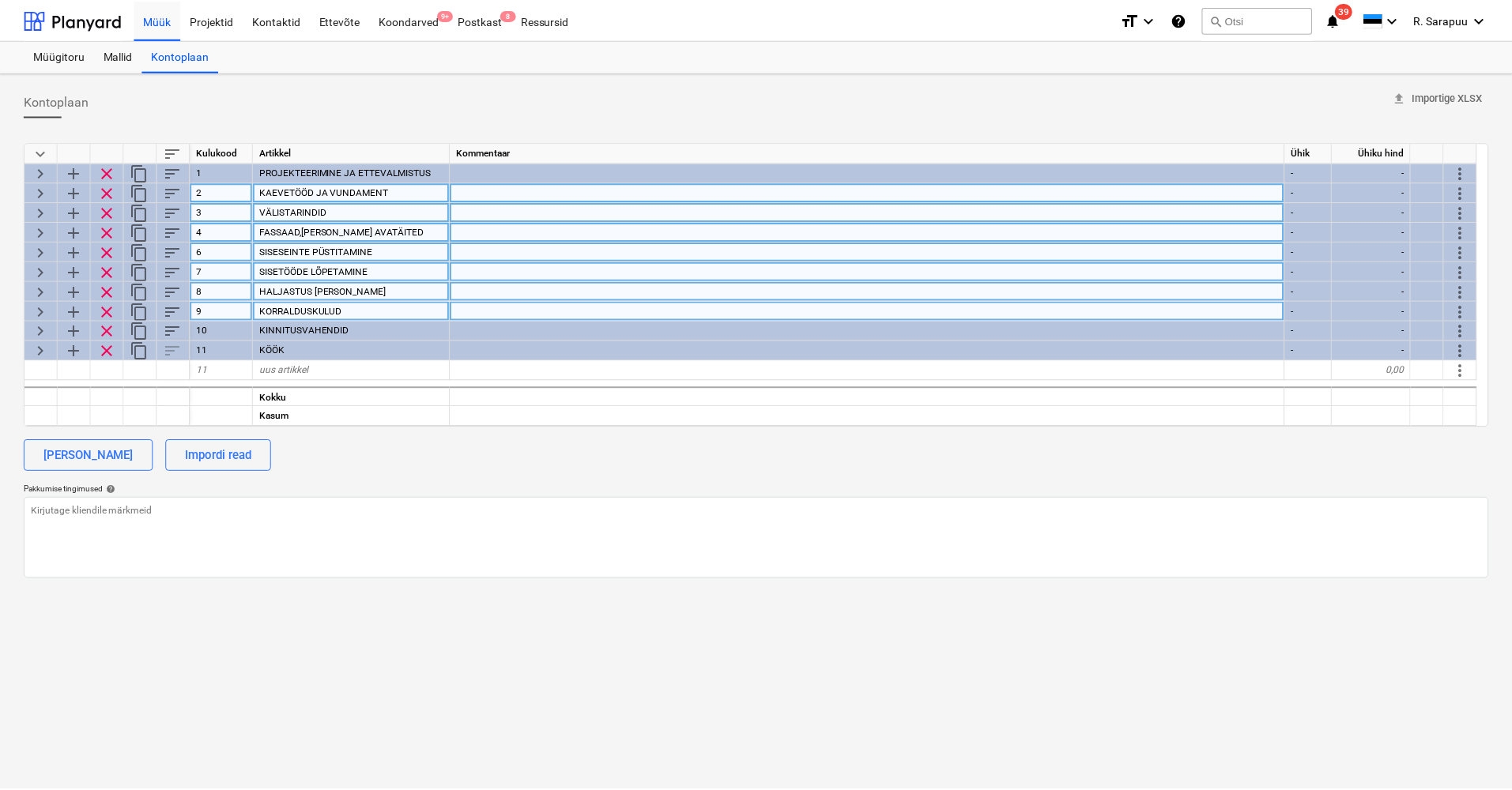
scroll to position [0, 0]
click at [240, 21] on div "Projektid" at bounding box center [212, 19] width 63 height 41
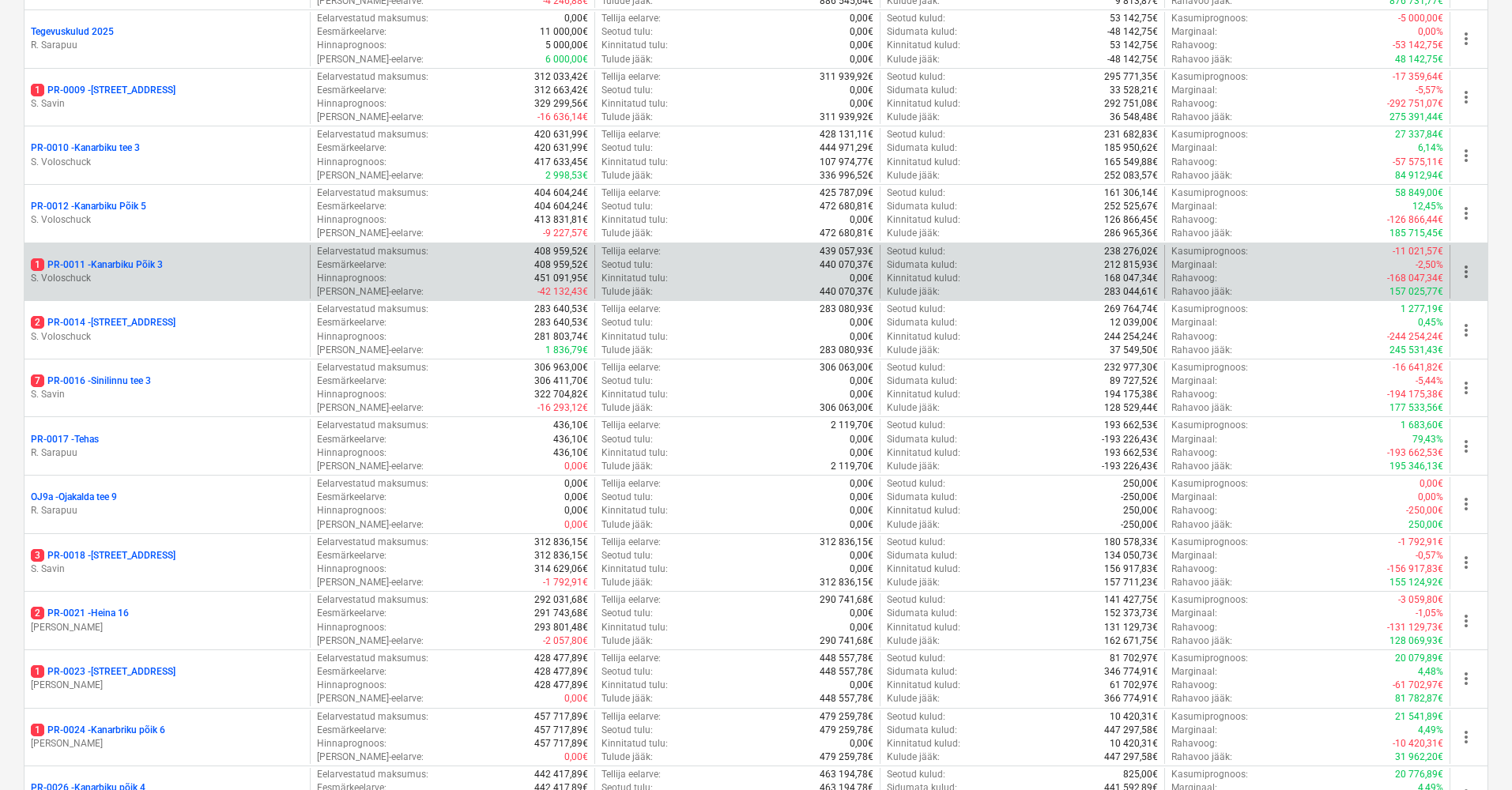
scroll to position [1353, 0]
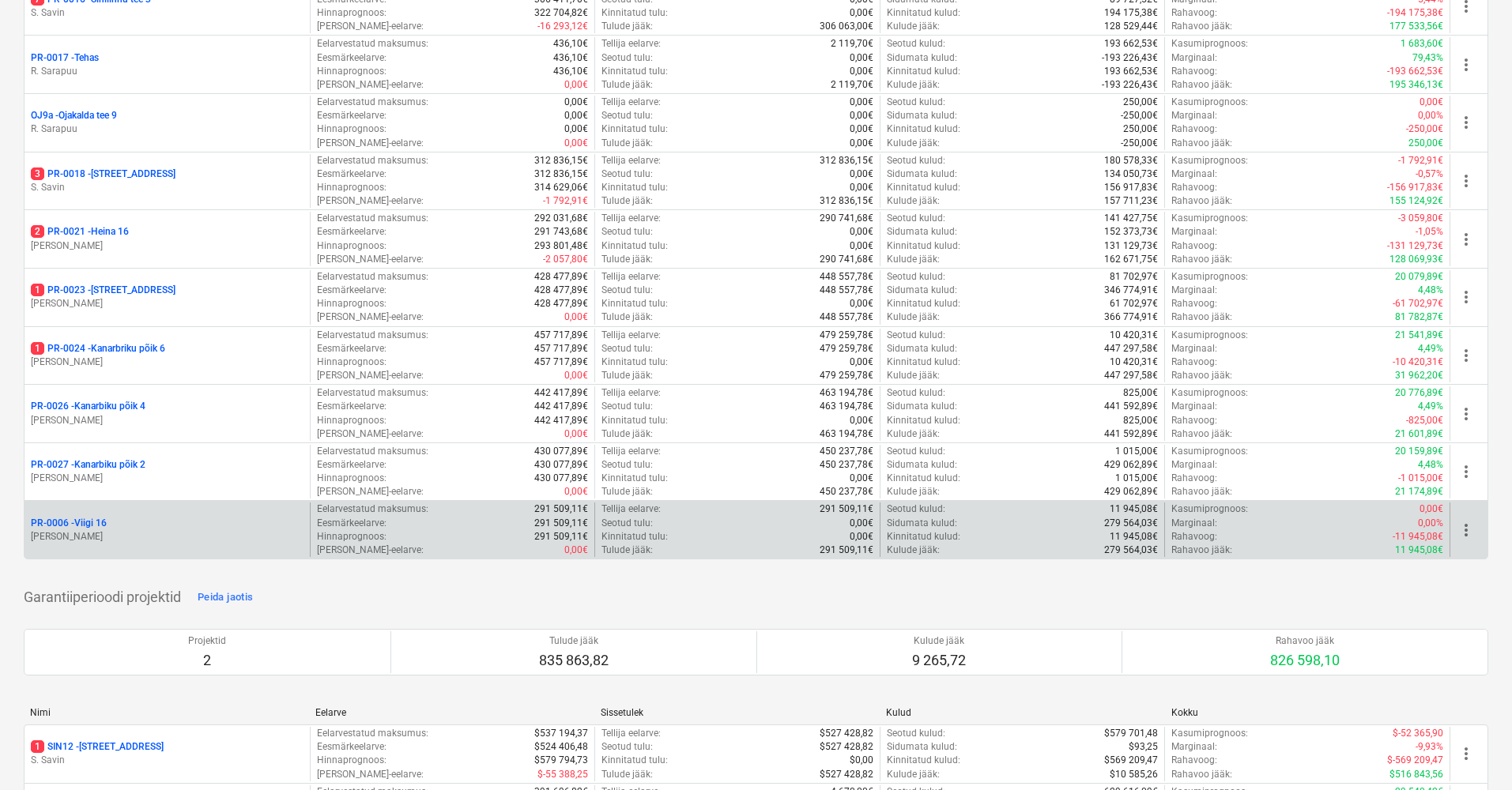
click at [91, 517] on p "PR-0006 - Viigi 16" at bounding box center [69, 523] width 76 height 13
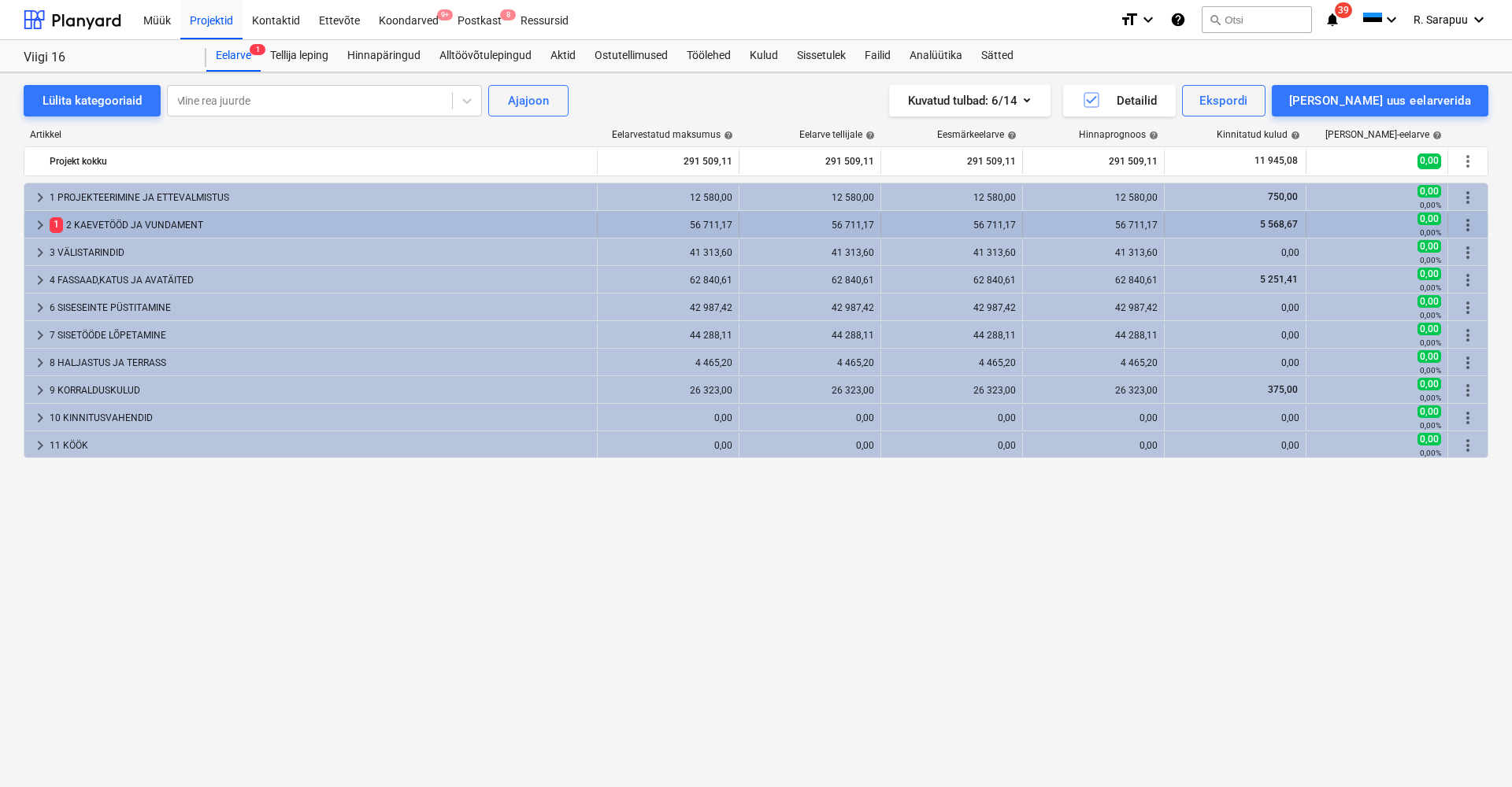
click at [41, 227] on span "keyboard_arrow_right" at bounding box center [40, 226] width 19 height 19
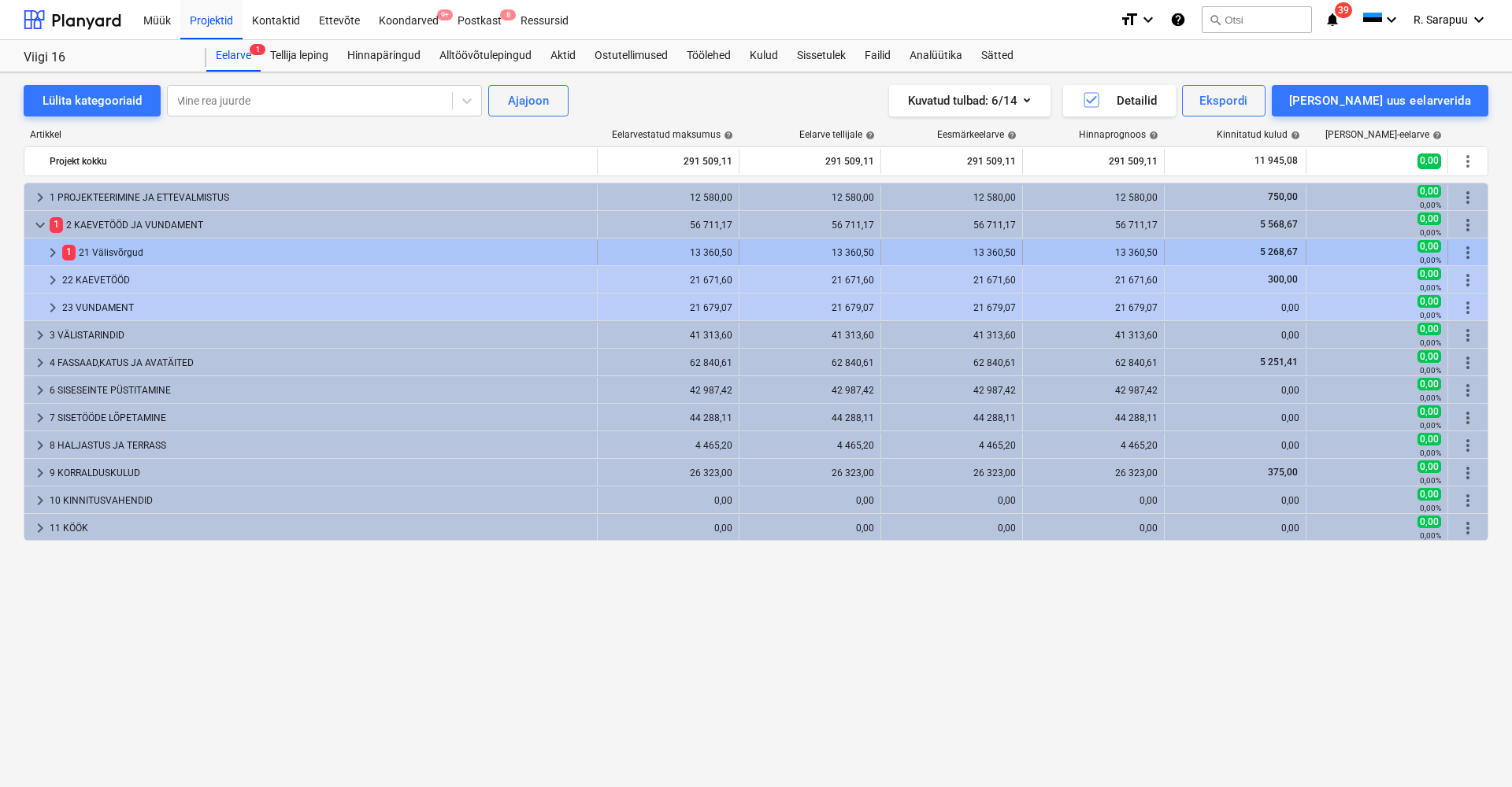
click at [51, 253] on span "keyboard_arrow_right" at bounding box center [53, 253] width 19 height 19
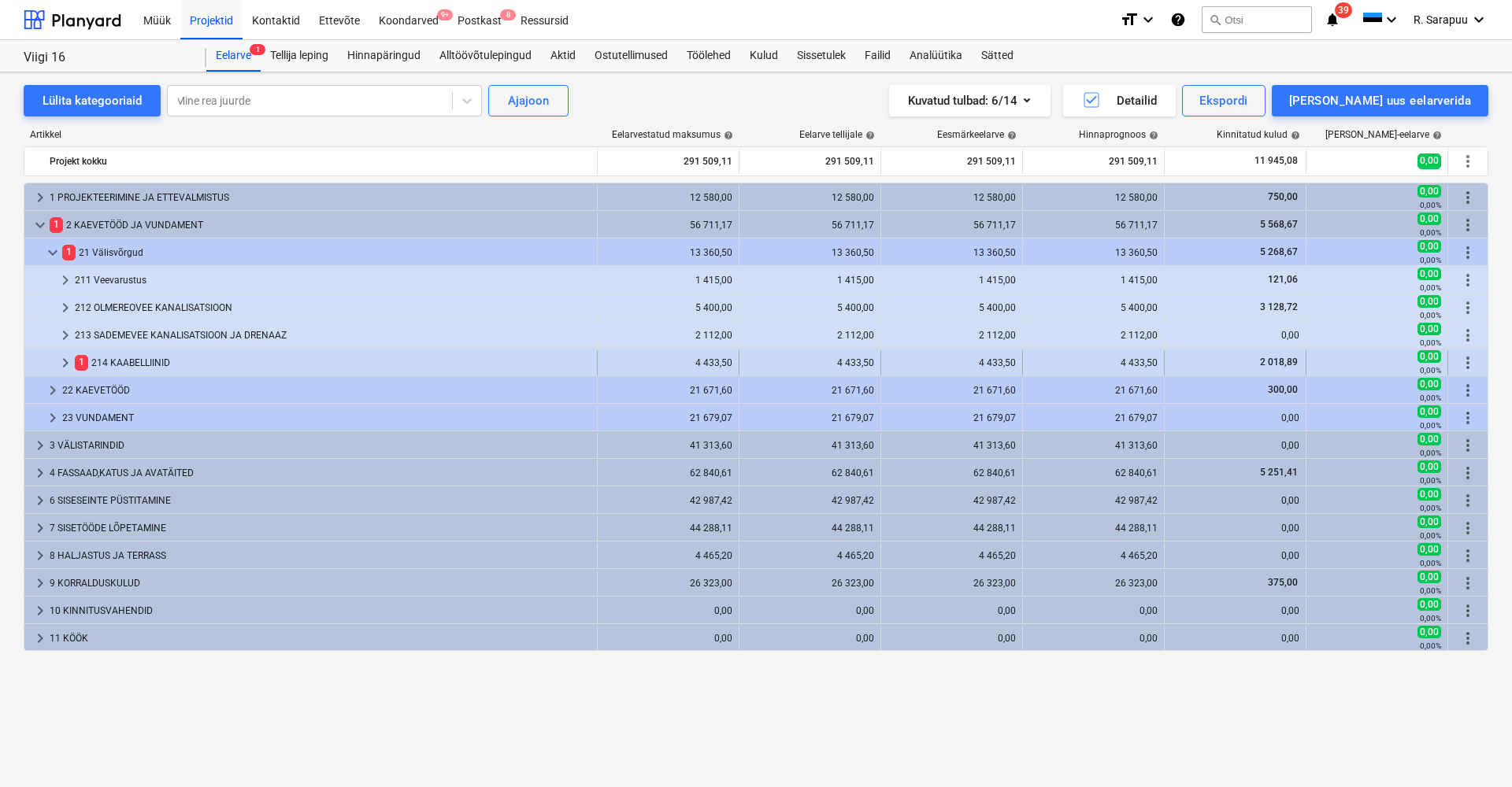
click at [66, 363] on span "keyboard_arrow_right" at bounding box center [66, 363] width 19 height 19
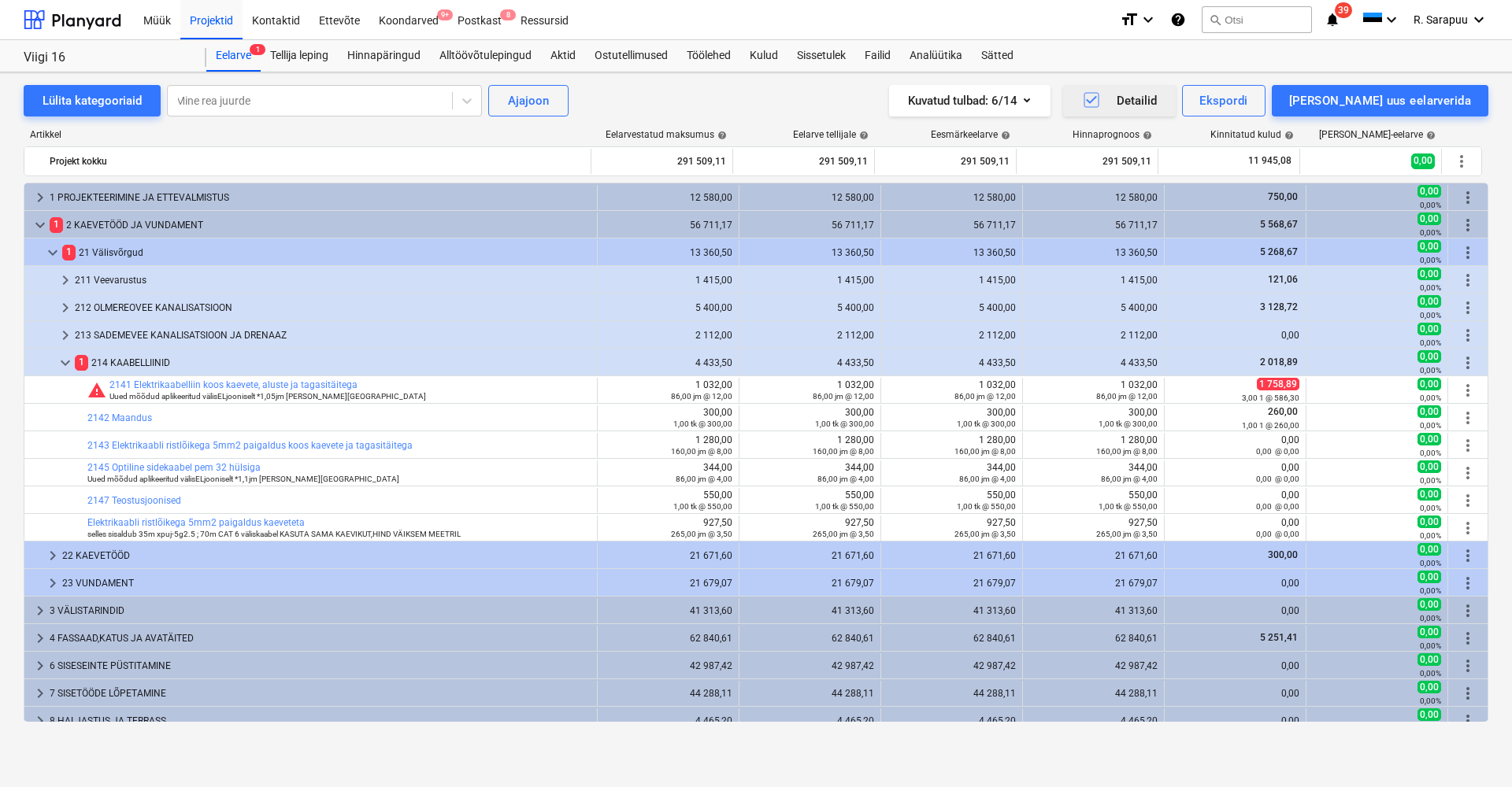
click at [1101, 102] on icon "button" at bounding box center [1091, 100] width 19 height 19
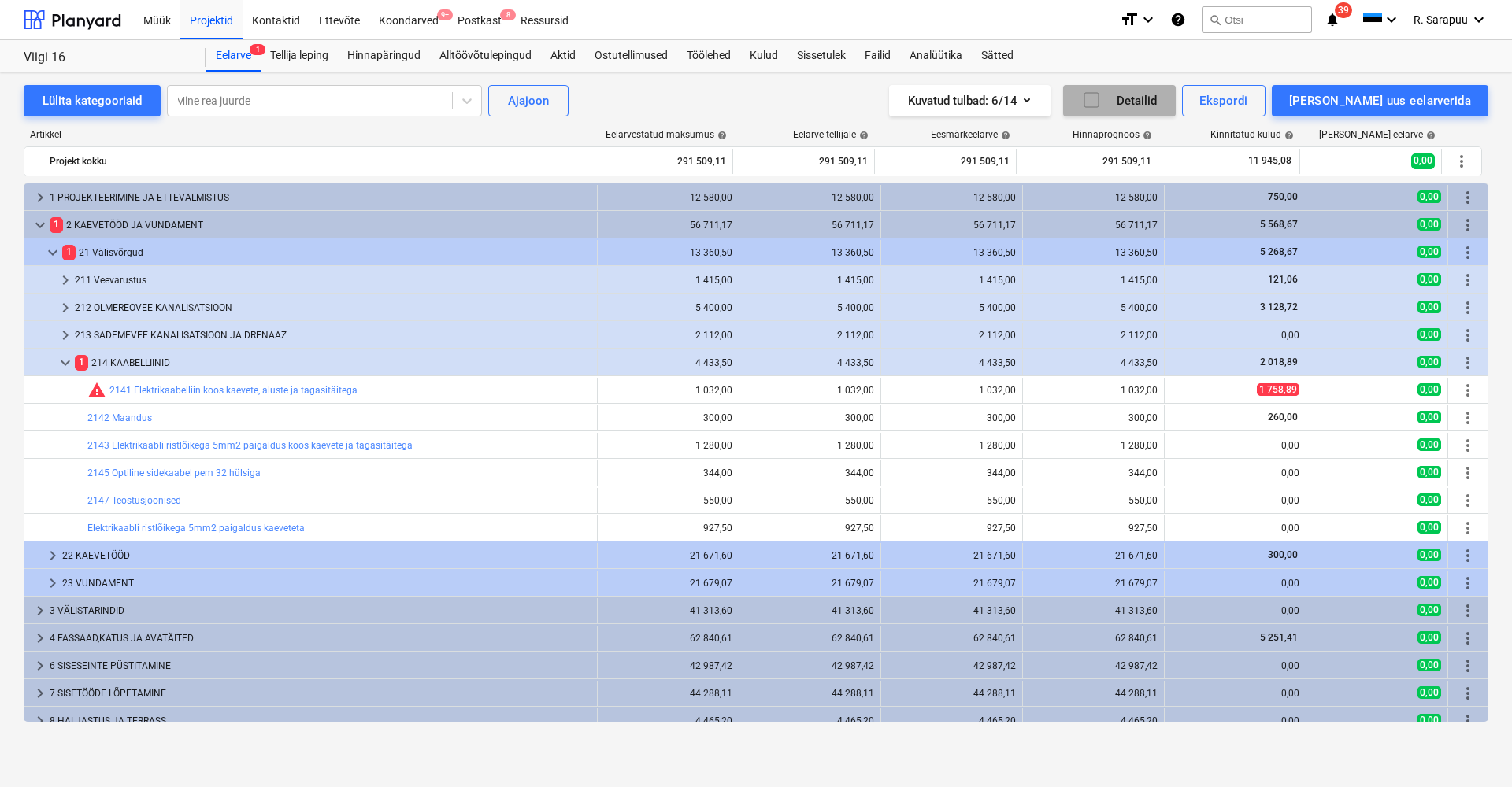
click at [1101, 101] on icon "button" at bounding box center [1091, 100] width 19 height 19
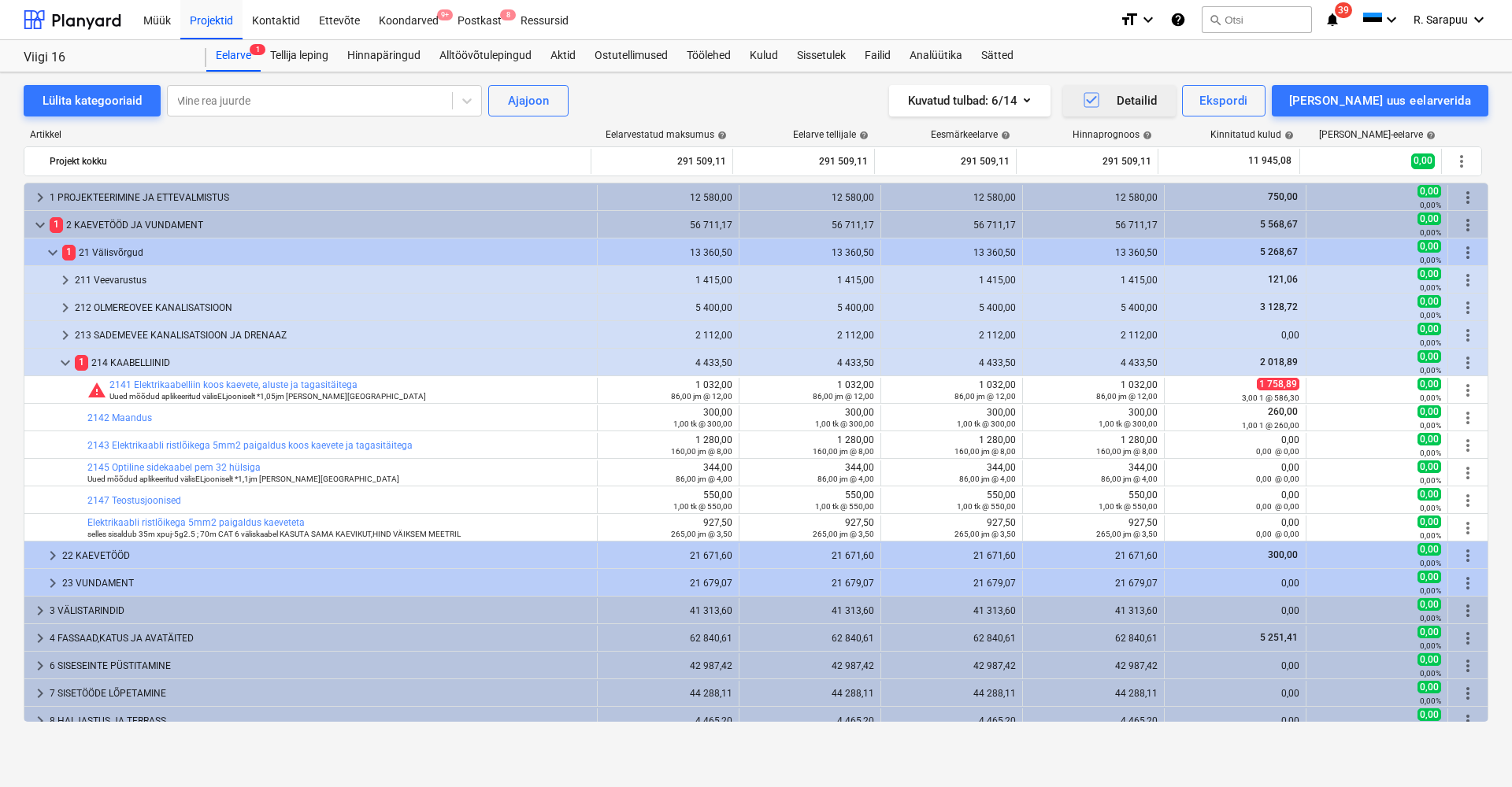
click at [1101, 99] on icon "button" at bounding box center [1091, 100] width 19 height 19
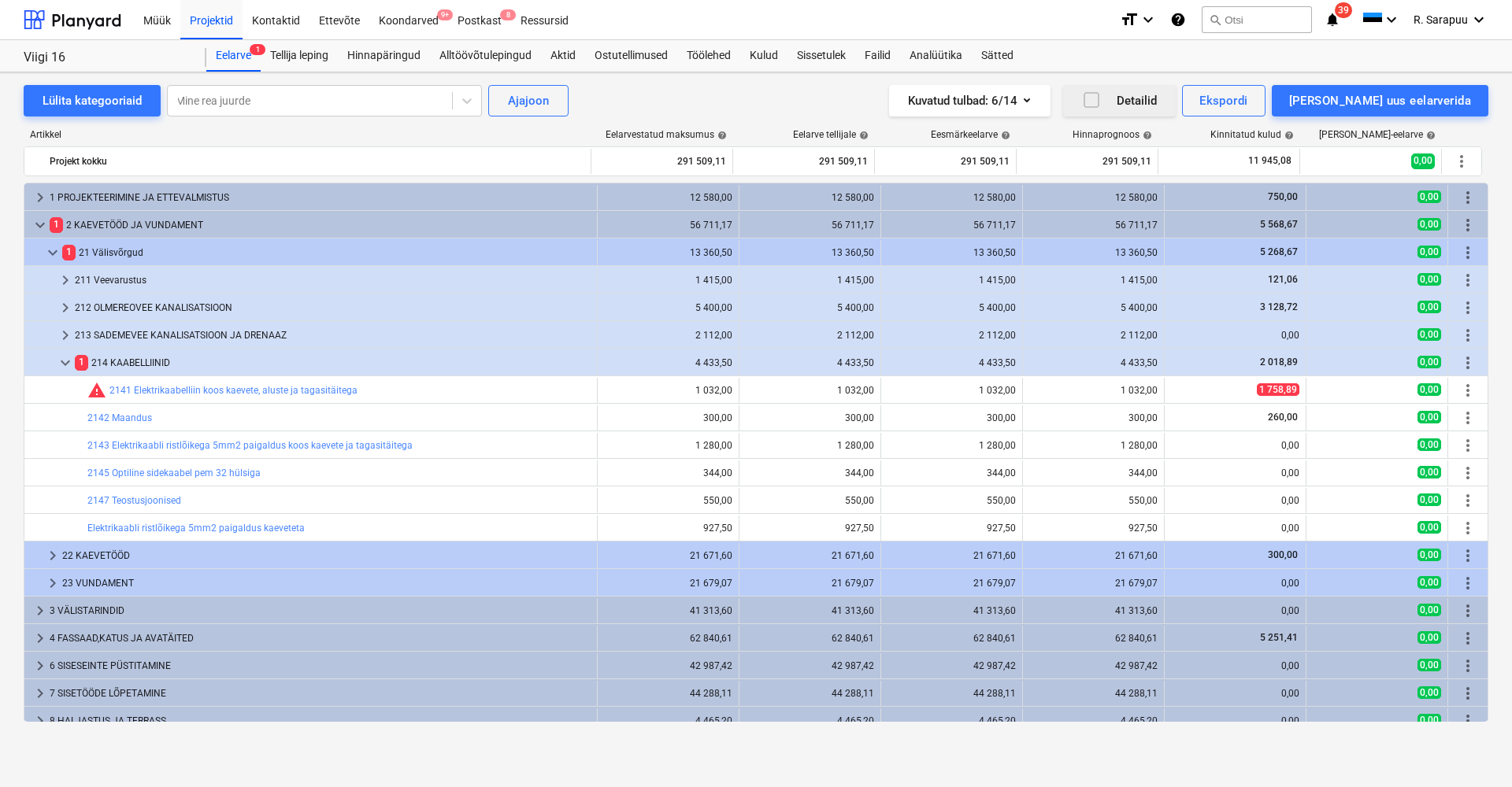
click at [1101, 103] on icon "button" at bounding box center [1091, 100] width 19 height 19
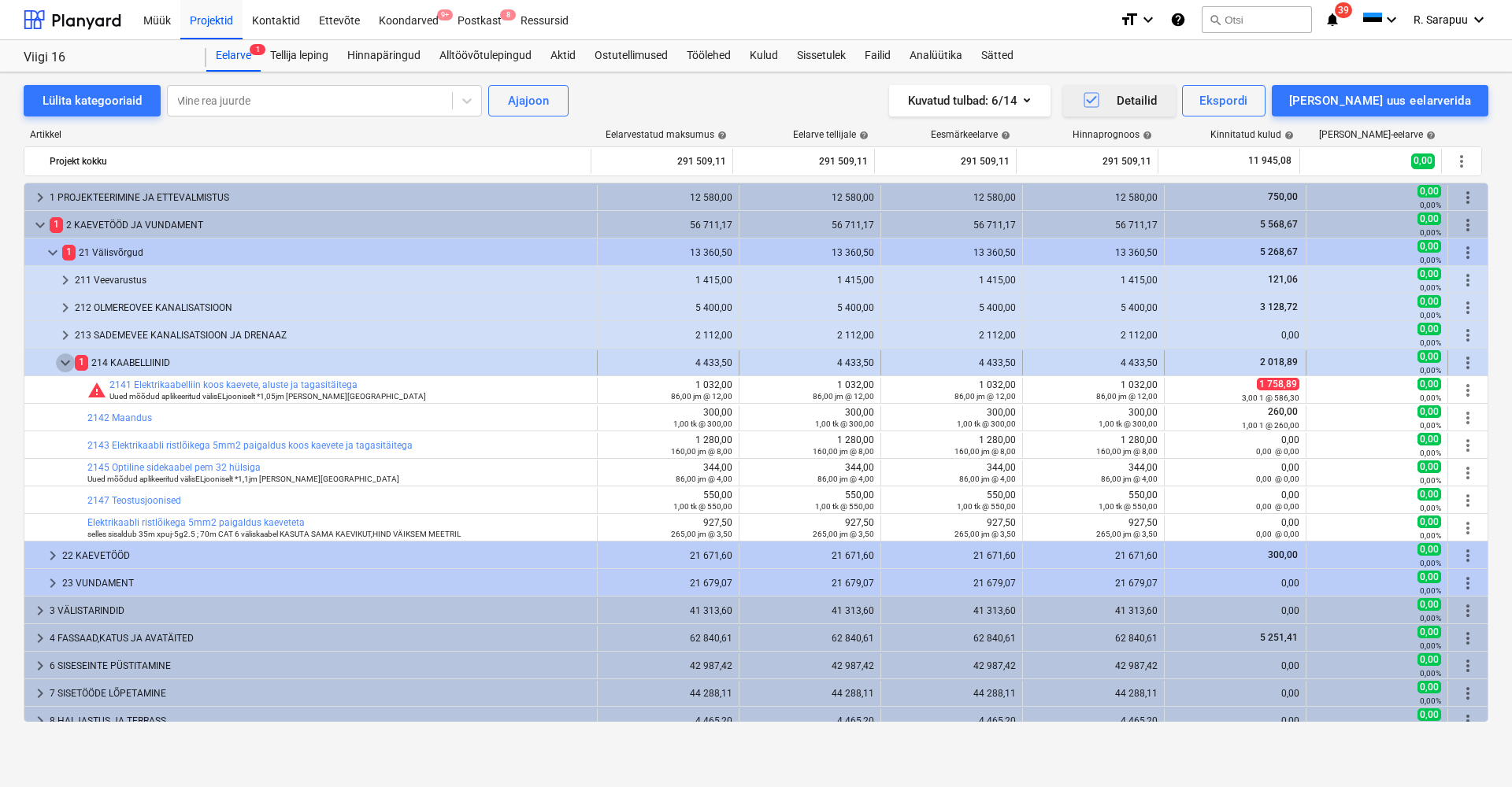
click at [67, 357] on span "keyboard_arrow_down" at bounding box center [66, 363] width 19 height 19
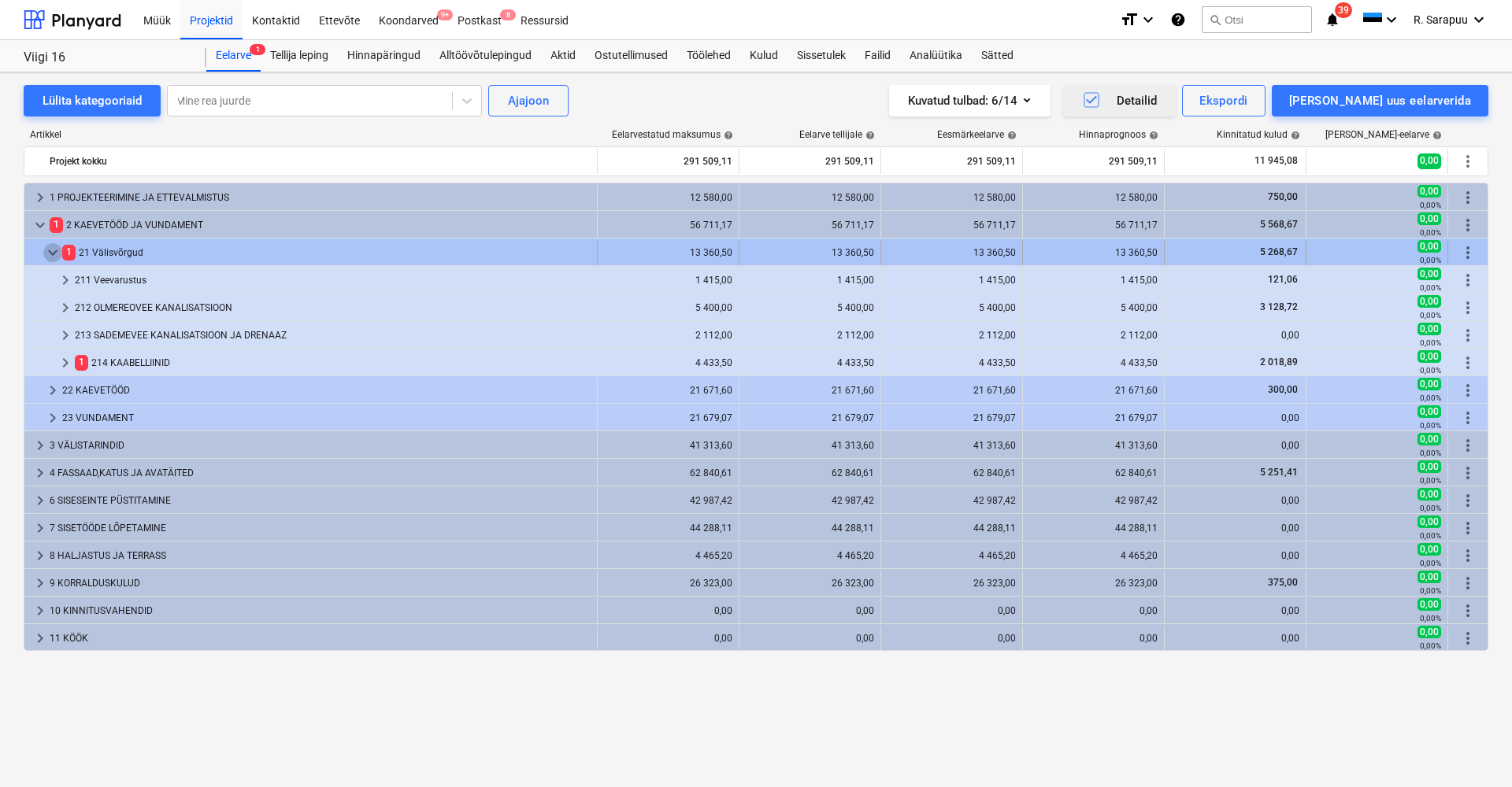
click at [47, 254] on span "keyboard_arrow_down" at bounding box center [53, 253] width 19 height 19
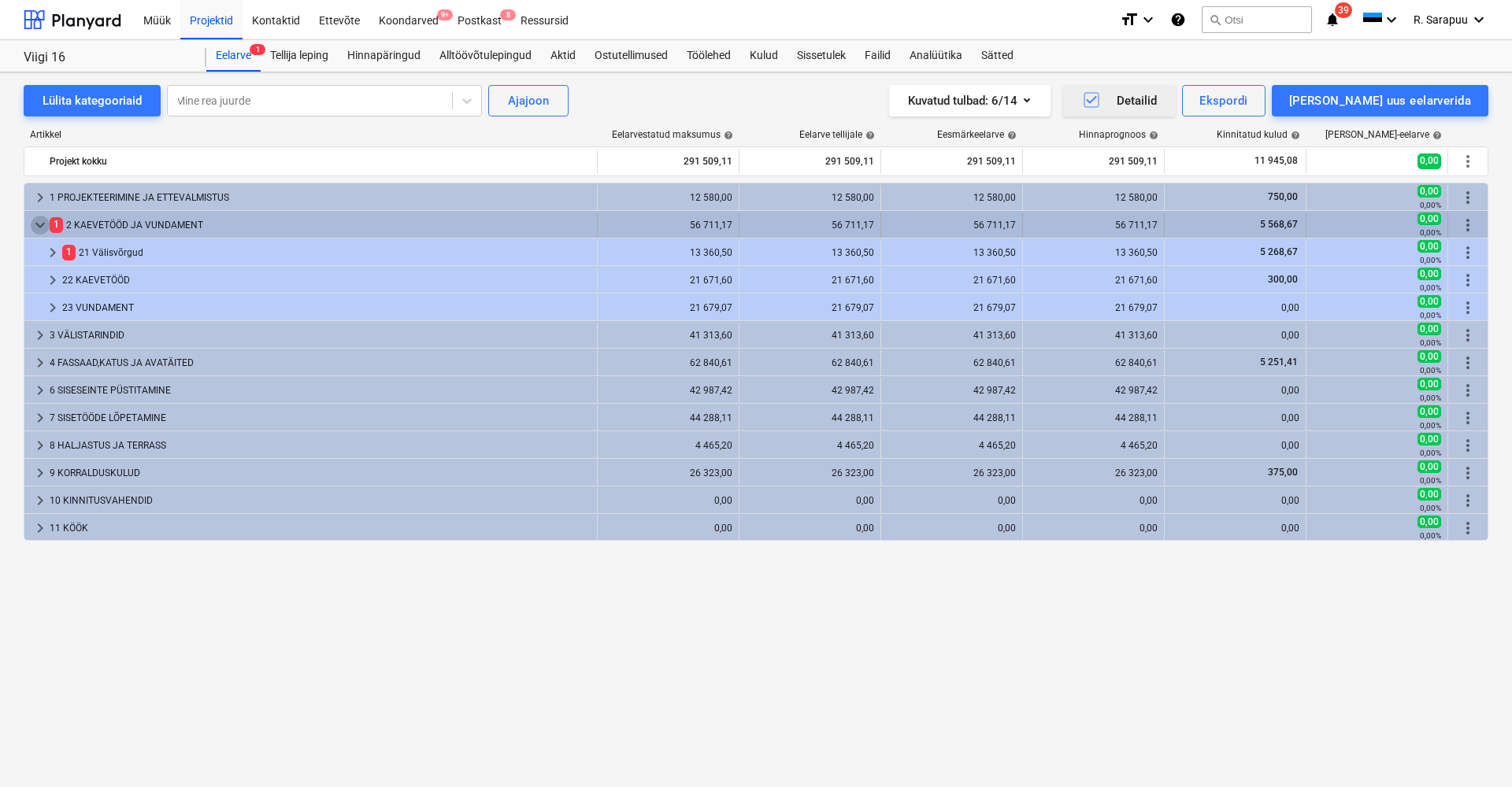
click at [39, 216] on span "keyboard_arrow_down" at bounding box center [40, 226] width 19 height 19
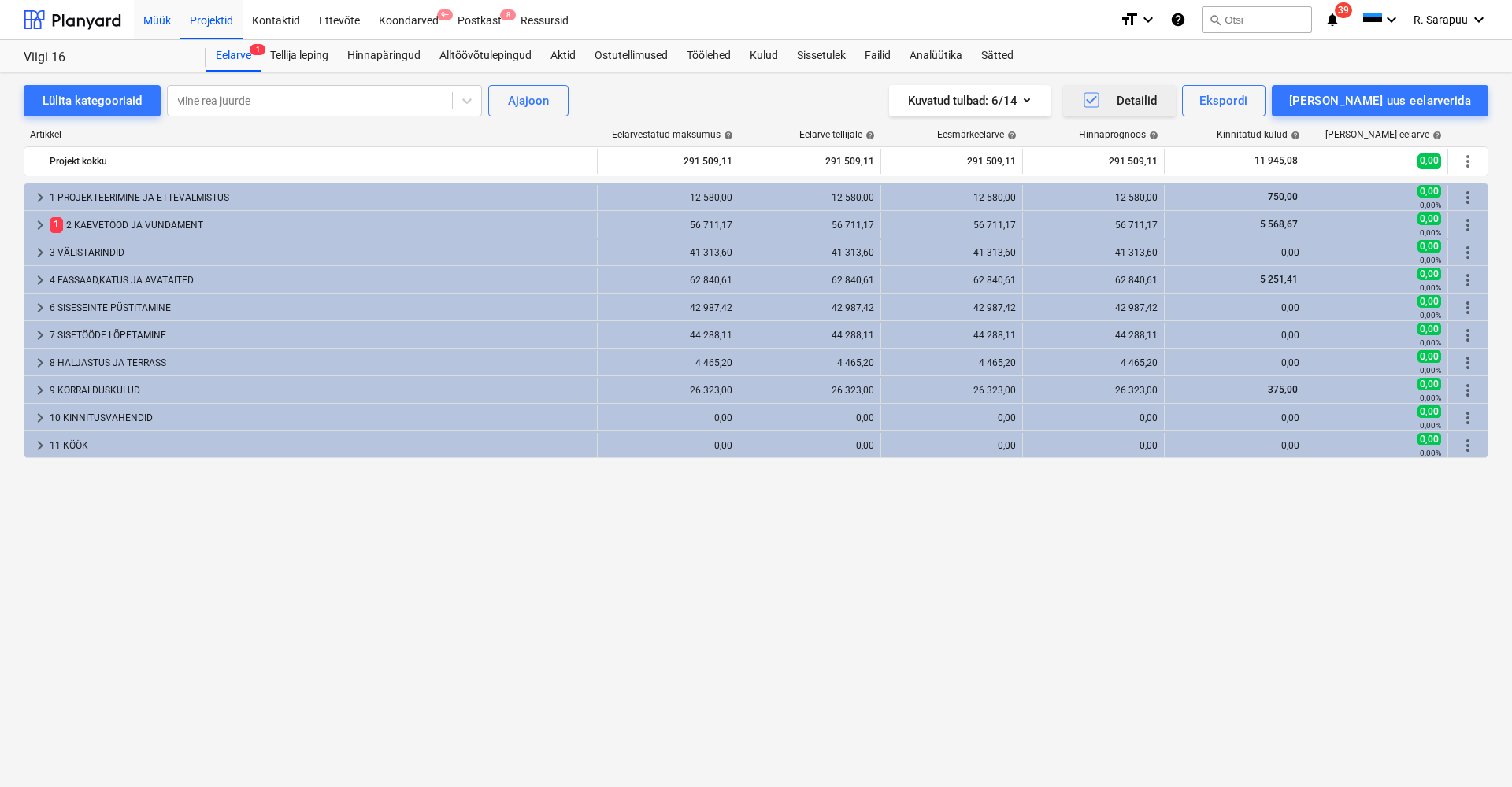
click at [151, 26] on div "Müük" at bounding box center [156, 19] width 47 height 40
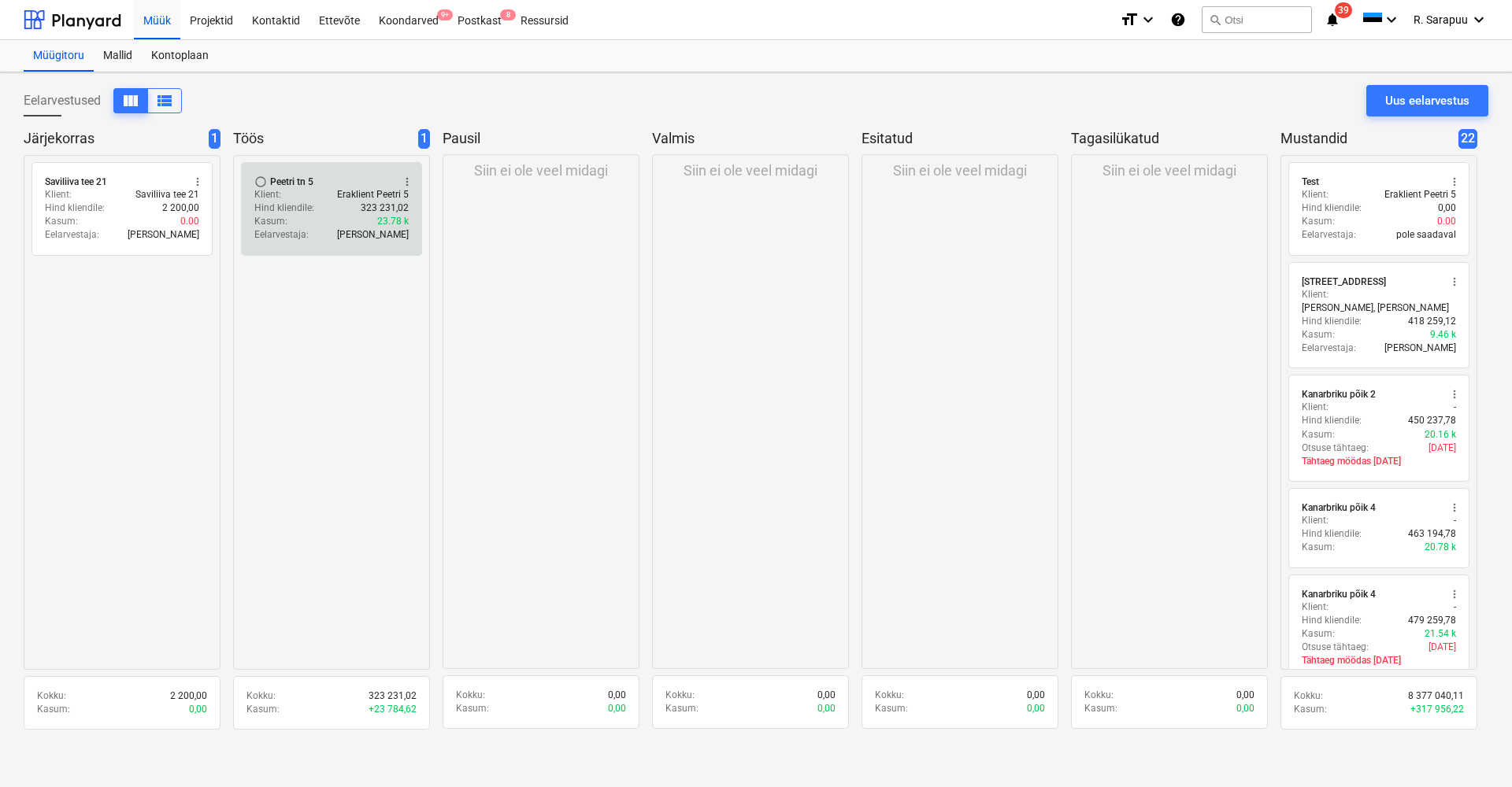
click at [337, 186] on div "radio_button_unchecked Peetri tn 5 more_vert" at bounding box center [331, 182] width 155 height 12
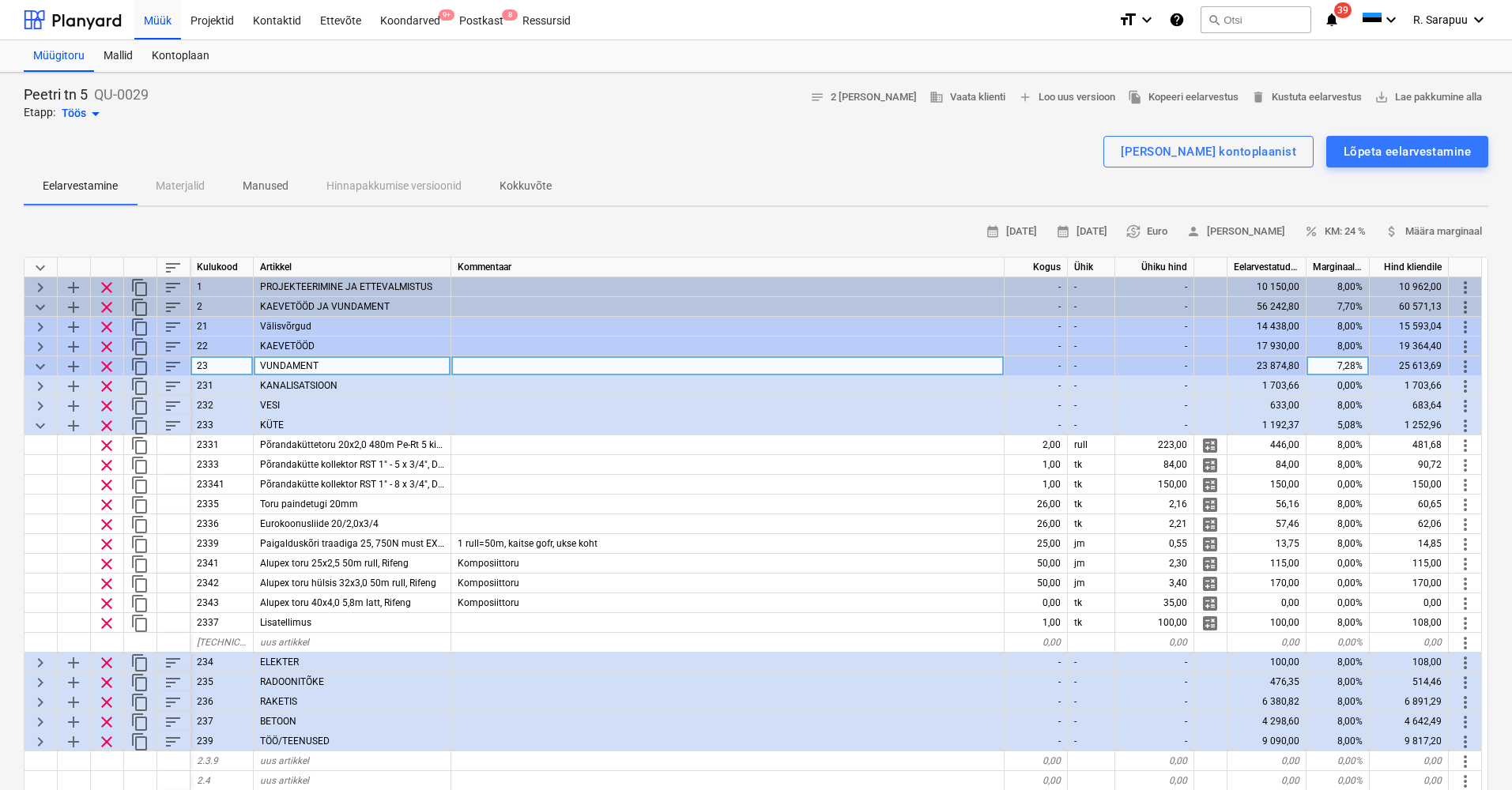
click at [36, 361] on span "keyboard_arrow_down" at bounding box center [41, 367] width 19 height 19
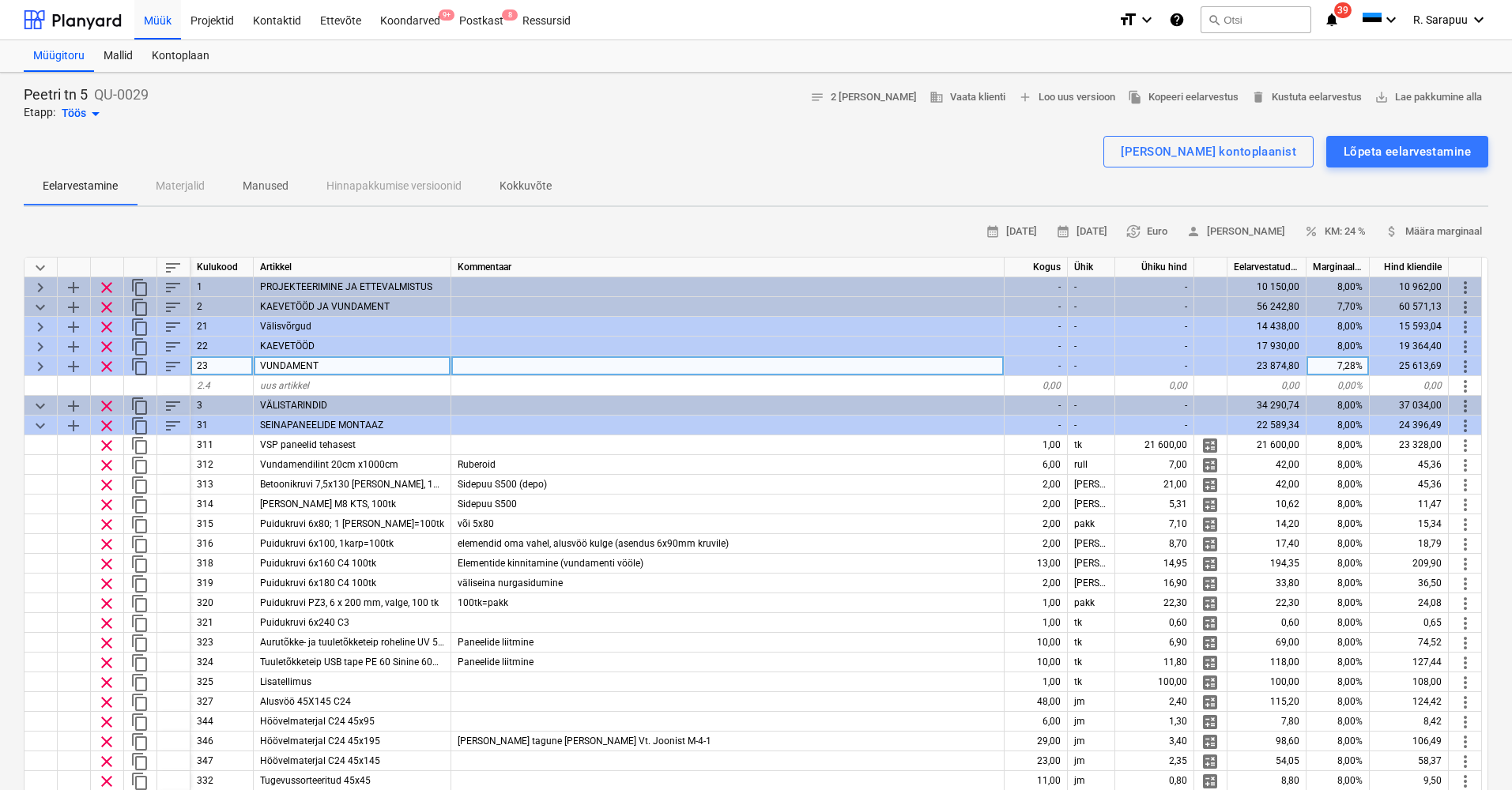
click at [39, 361] on span "keyboard_arrow_right" at bounding box center [41, 367] width 19 height 19
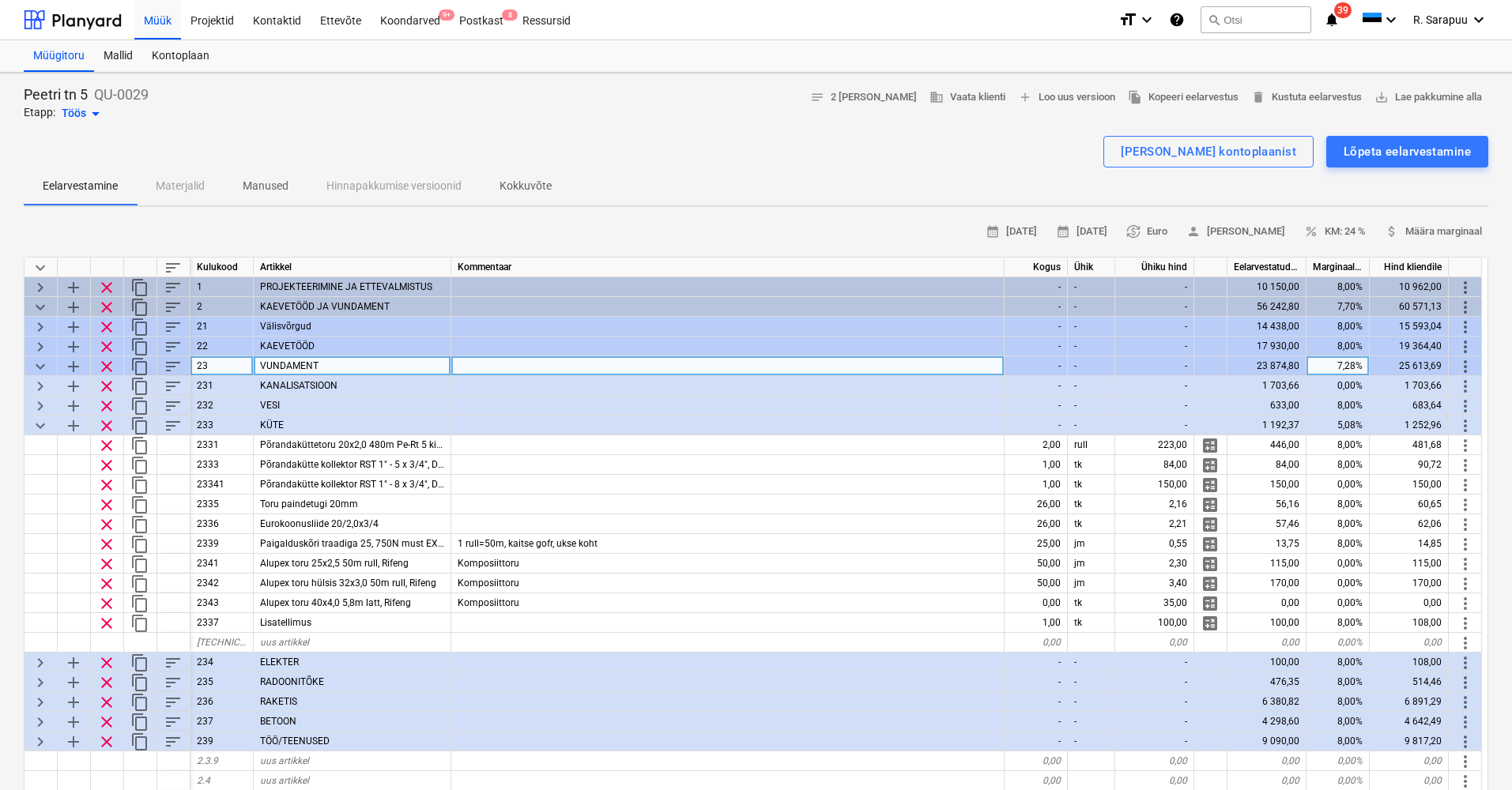
click at [37, 362] on span "keyboard_arrow_down" at bounding box center [41, 367] width 19 height 19
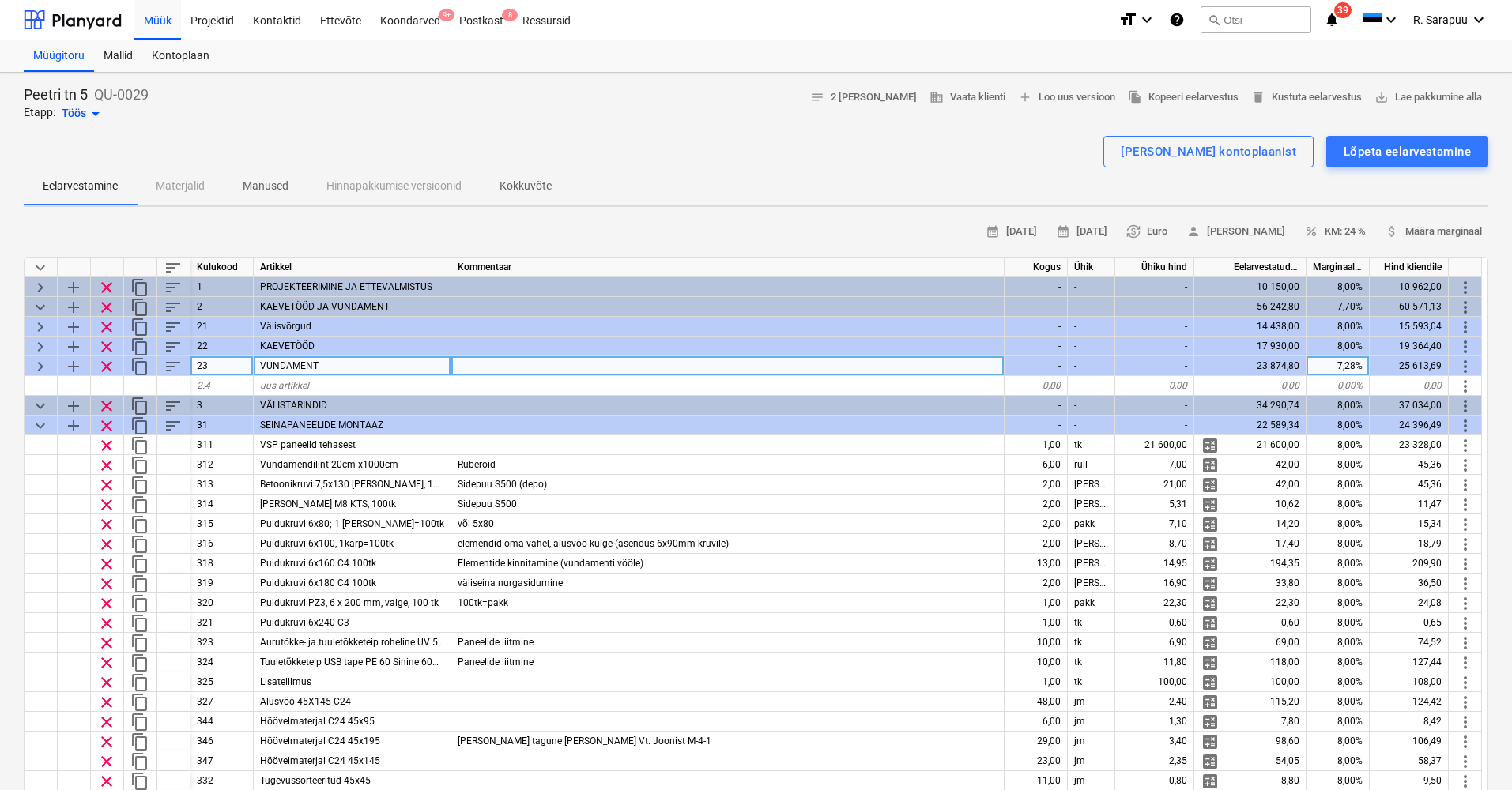
click at [37, 362] on span "keyboard_arrow_right" at bounding box center [41, 367] width 19 height 19
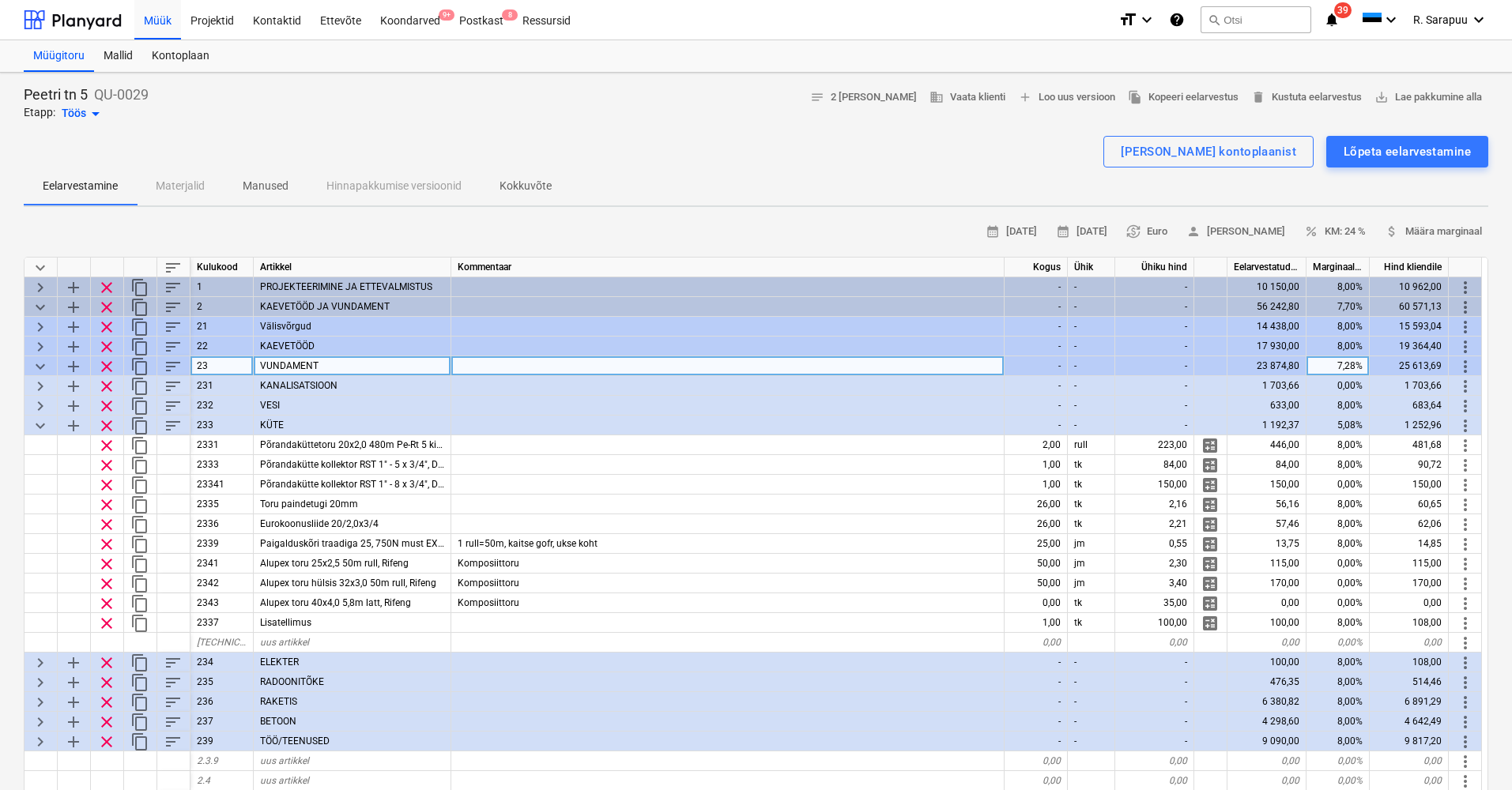
click at [47, 268] on span "keyboard_arrow_down" at bounding box center [41, 268] width 19 height 19
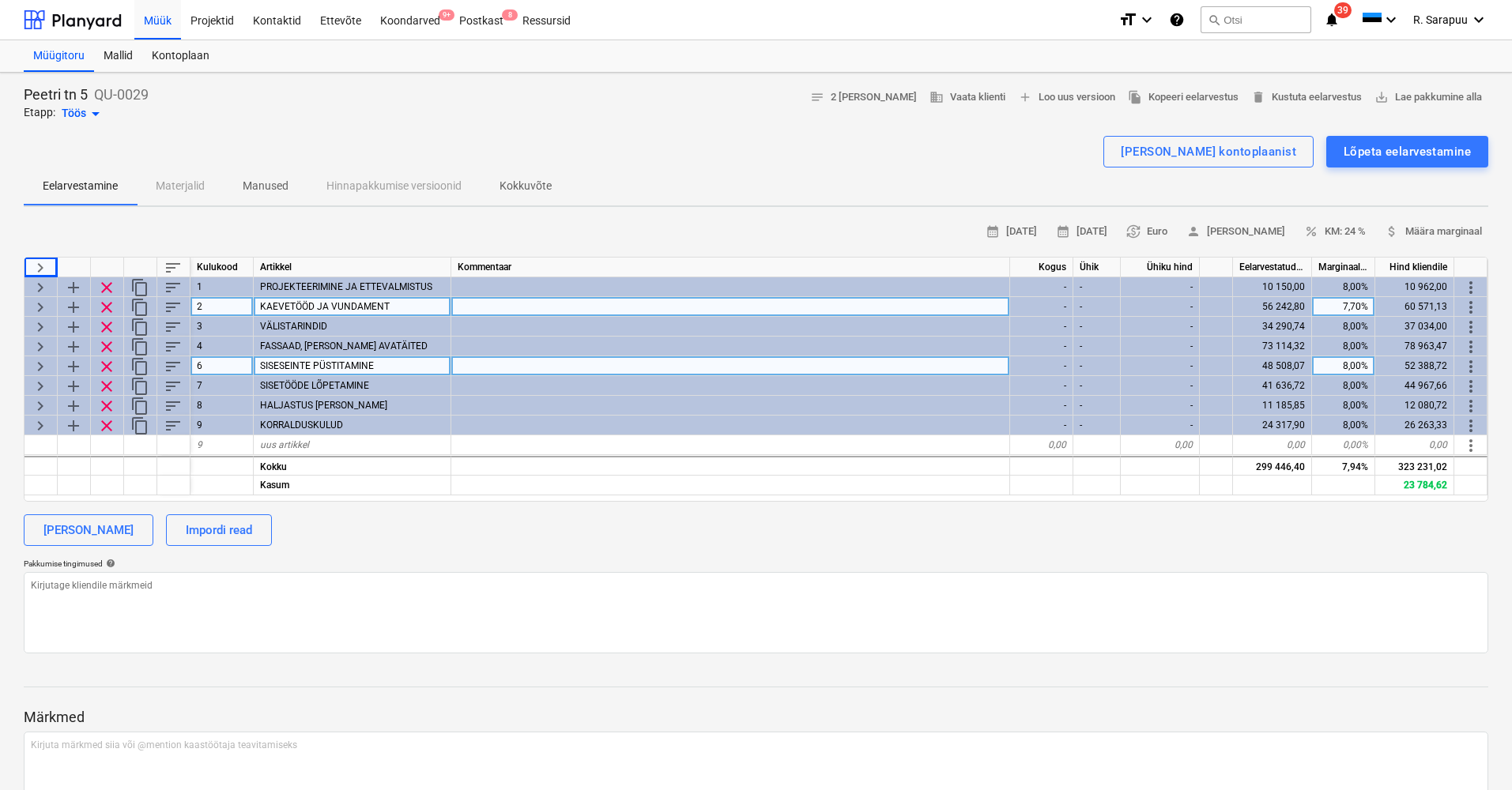
click at [41, 302] on span "keyboard_arrow_right" at bounding box center [41, 308] width 19 height 19
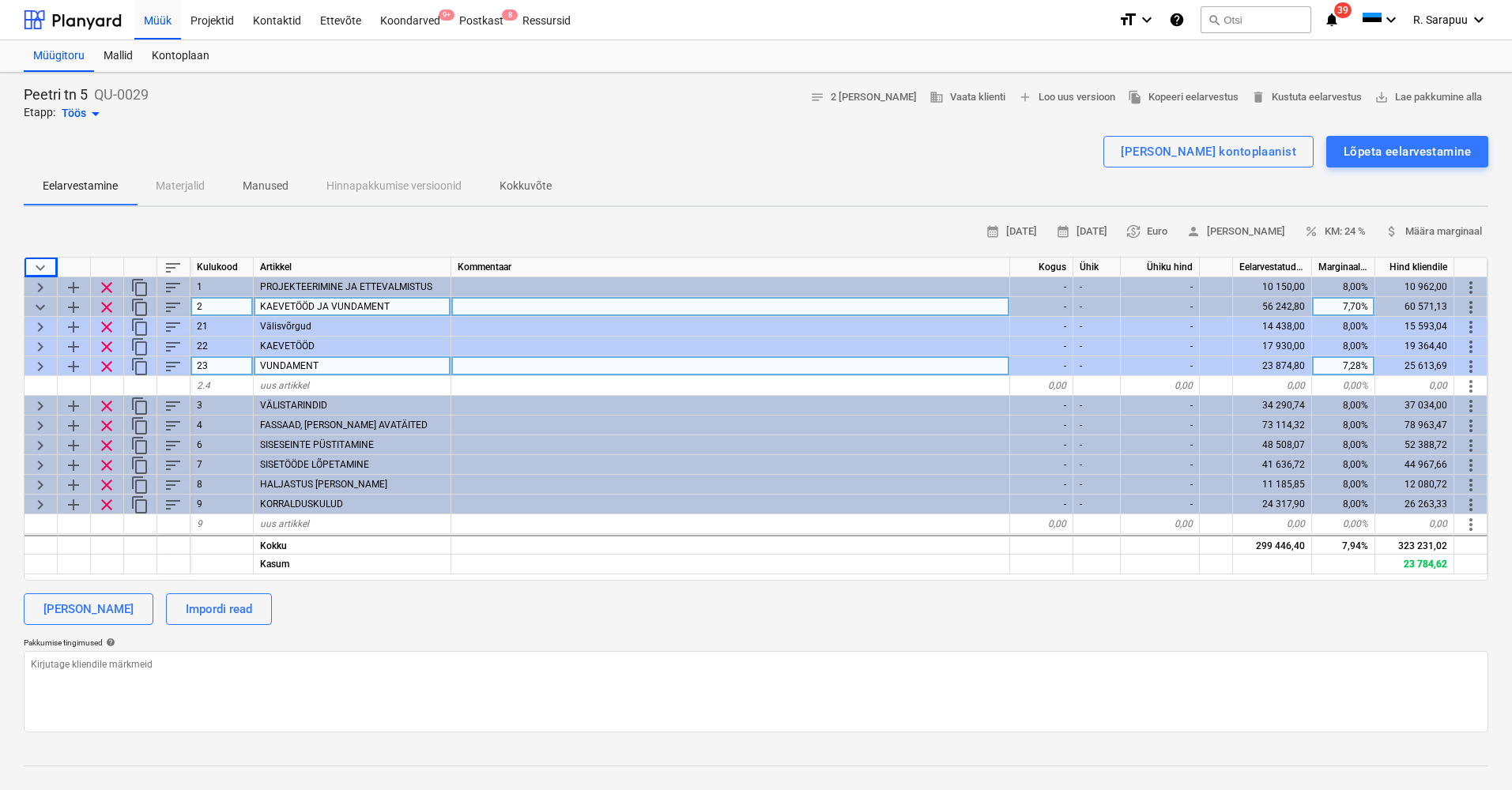
click at [41, 301] on span "keyboard_arrow_down" at bounding box center [41, 308] width 19 height 19
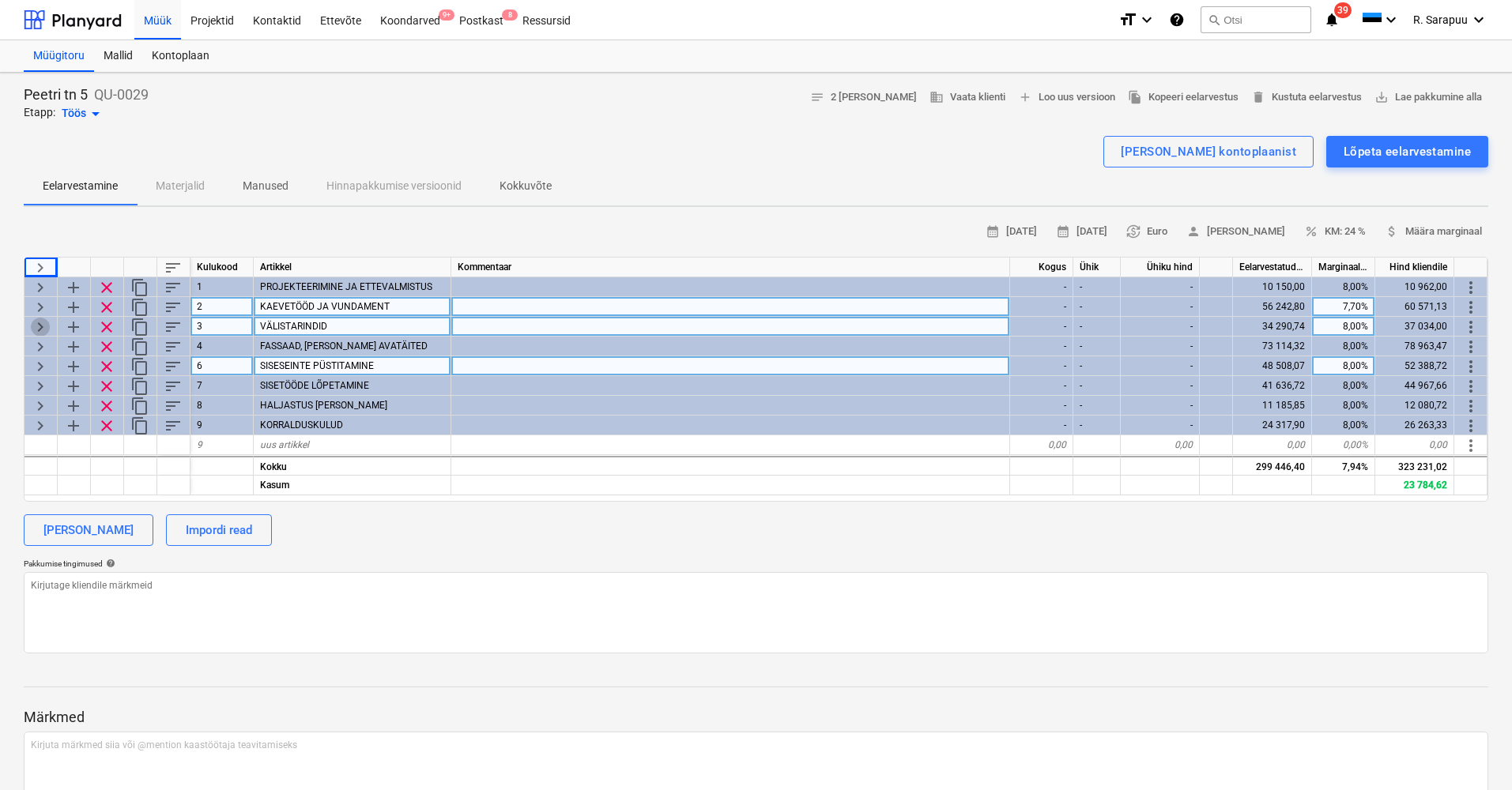
click at [42, 324] on span "keyboard_arrow_right" at bounding box center [41, 327] width 19 height 19
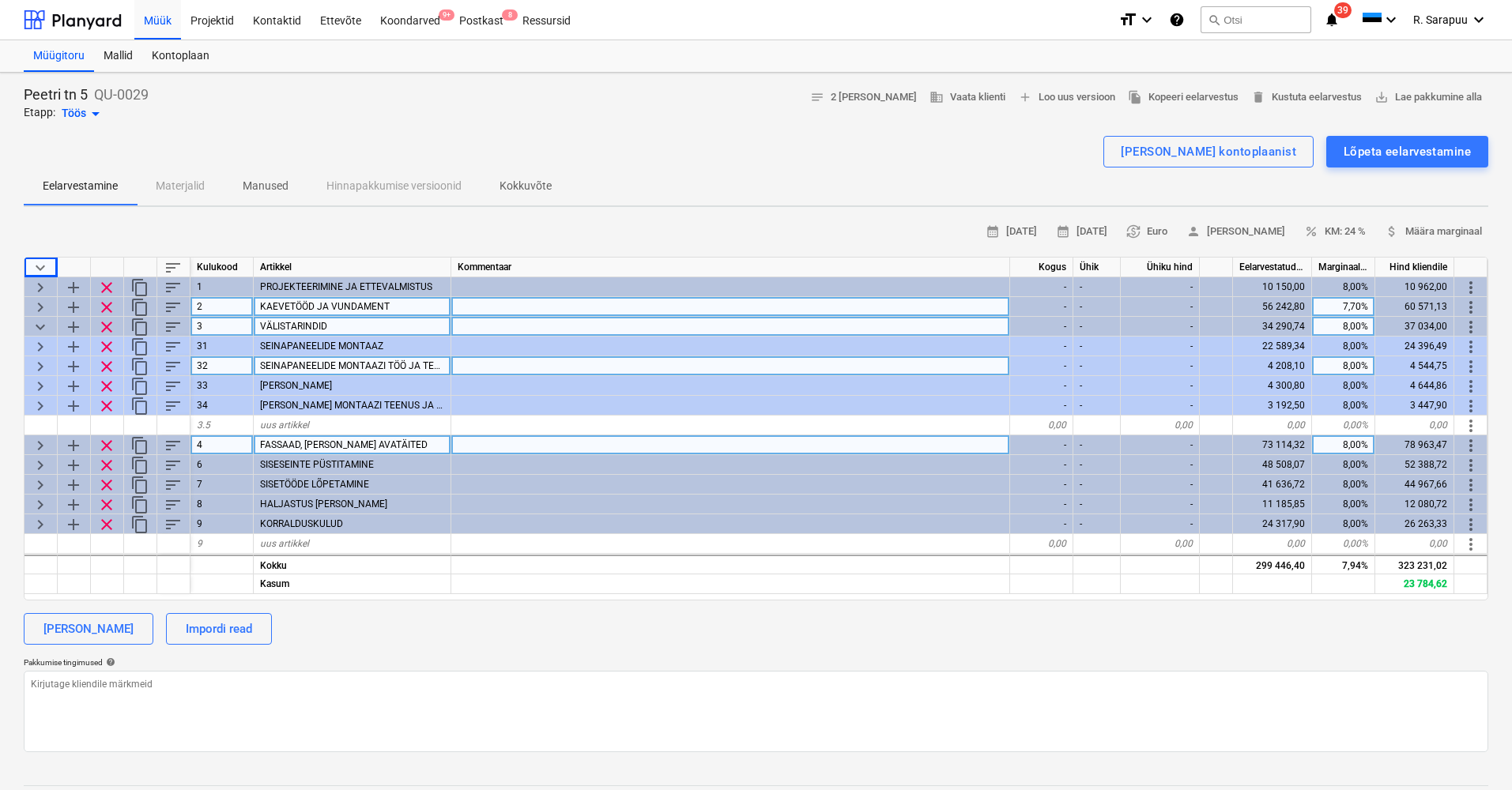
click at [33, 441] on span "keyboard_arrow_right" at bounding box center [41, 446] width 19 height 19
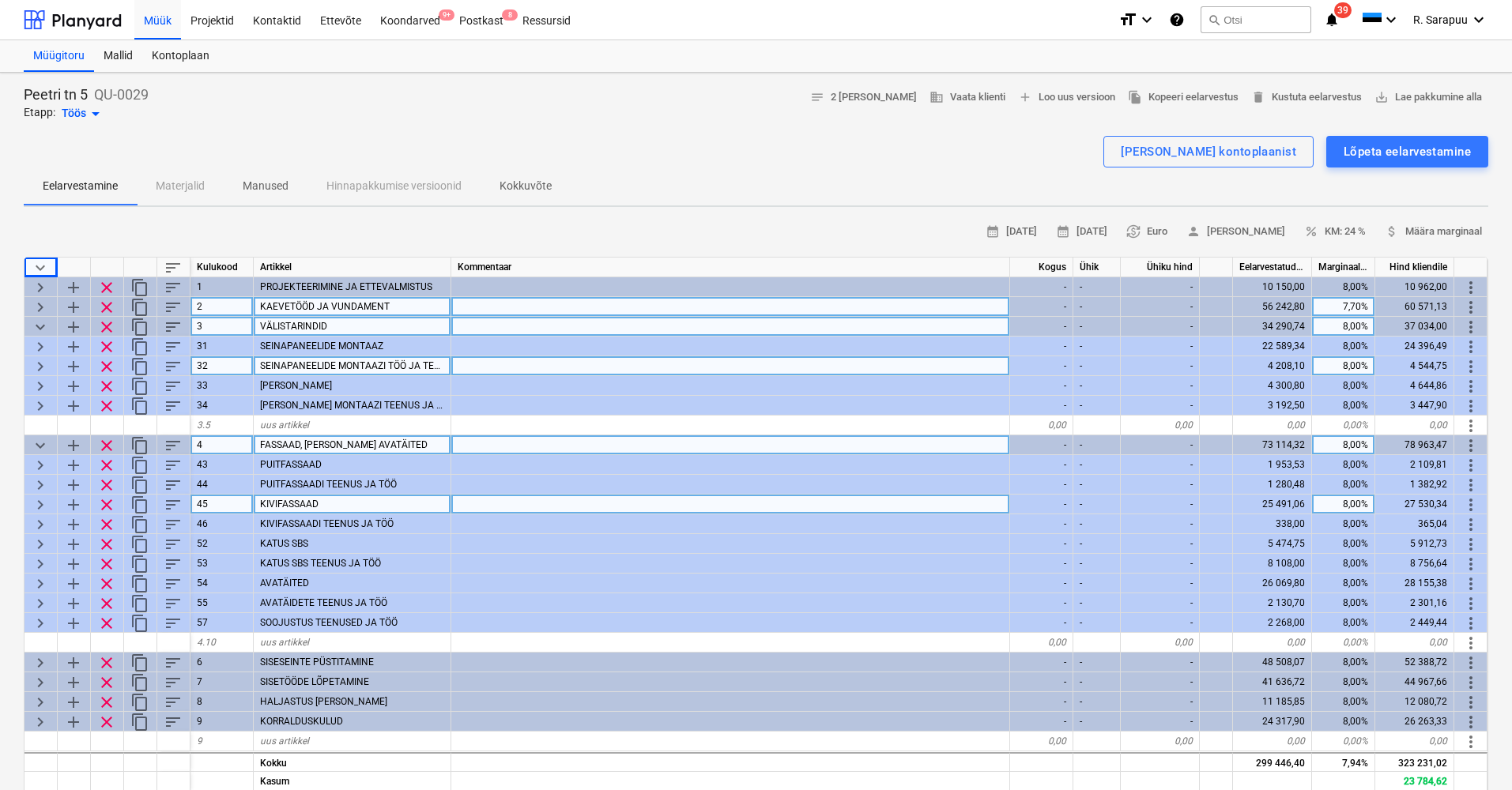
click at [29, 500] on div "keyboard_arrow_right" at bounding box center [41, 504] width 34 height 19
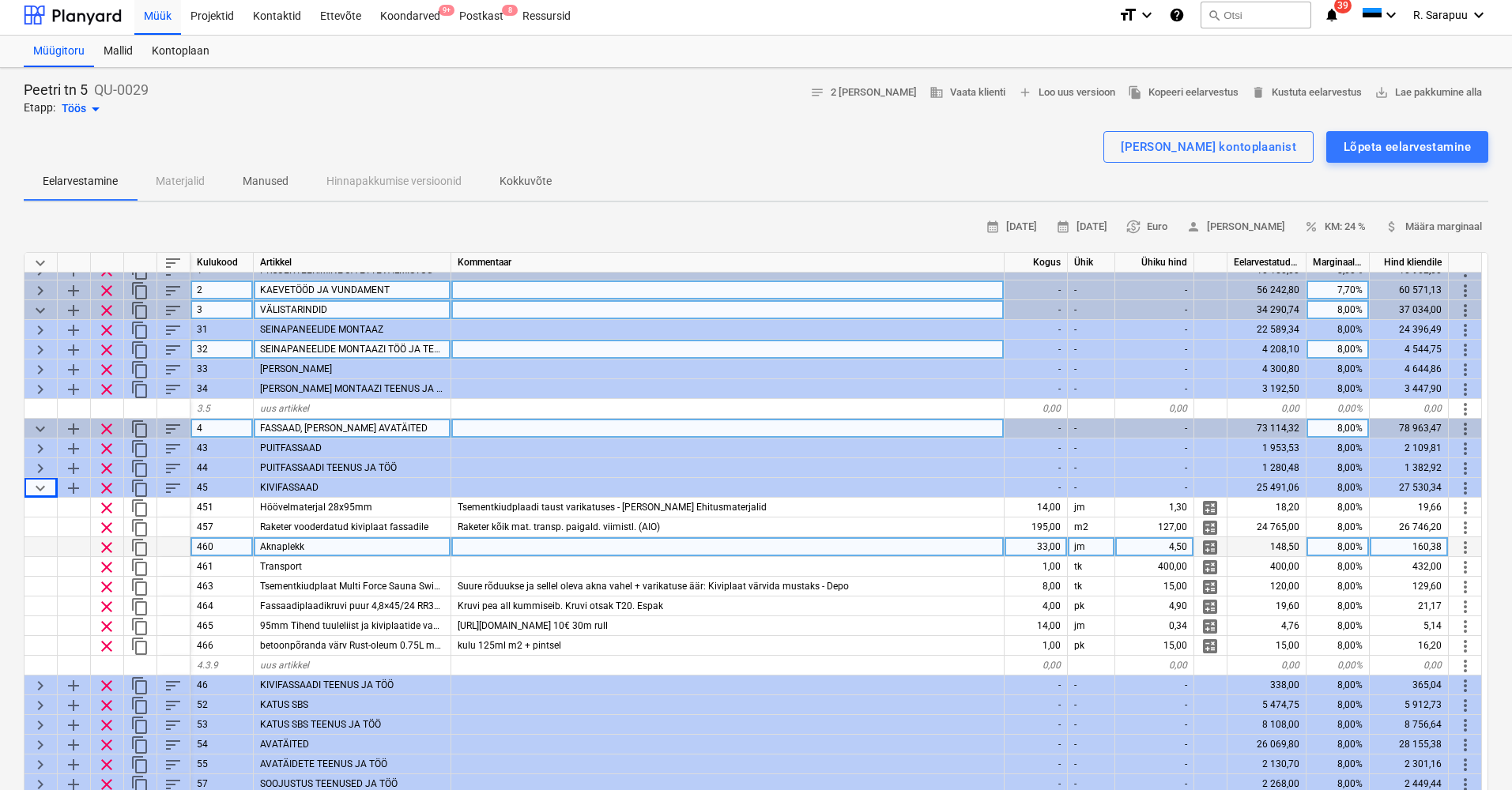
scroll to position [16, 2]
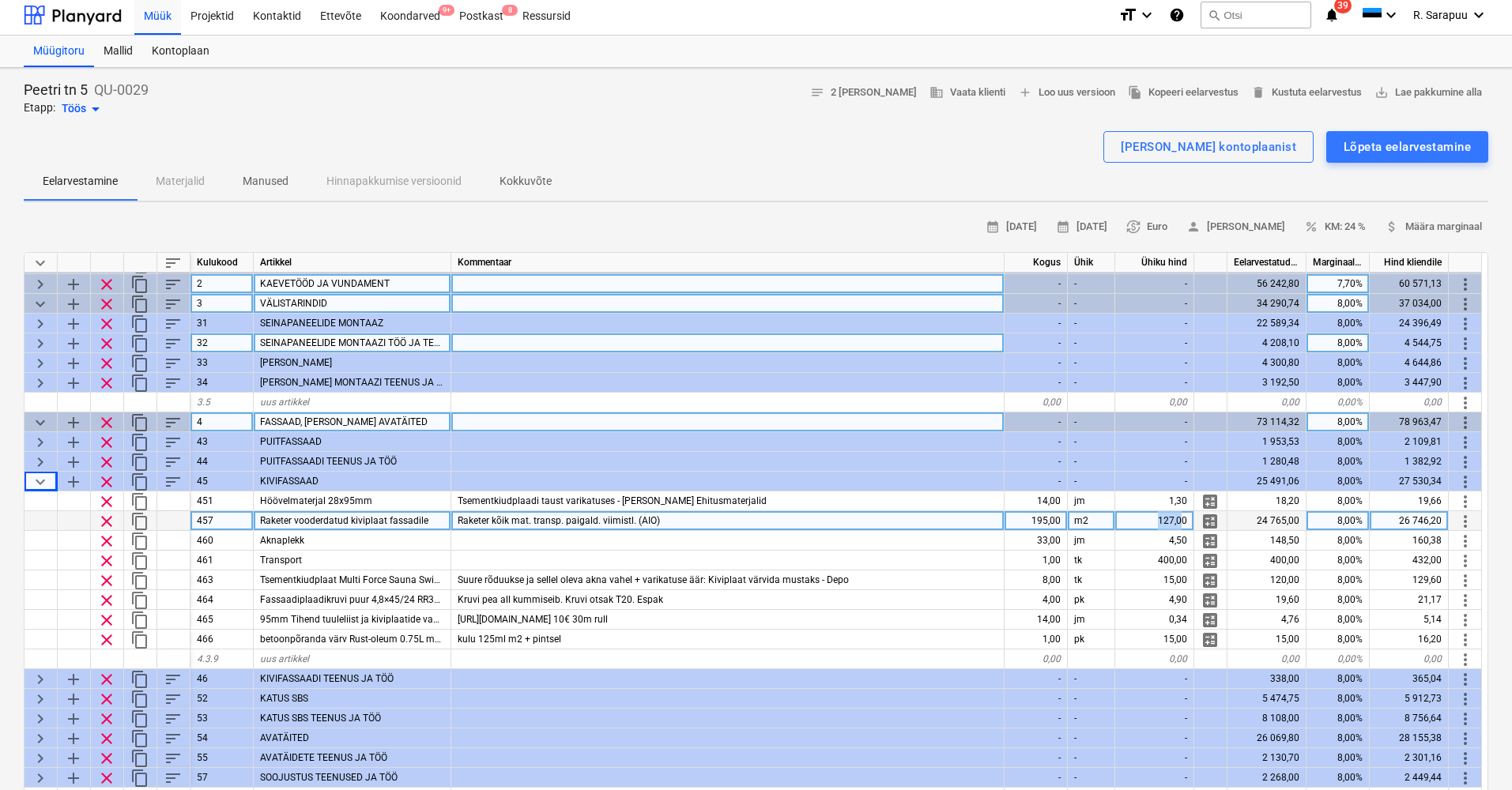
drag, startPoint x: 1151, startPoint y: 523, endPoint x: 1185, endPoint y: 523, distance: 34.0
click at [1185, 523] on div "127,00" at bounding box center [1155, 521] width 79 height 19
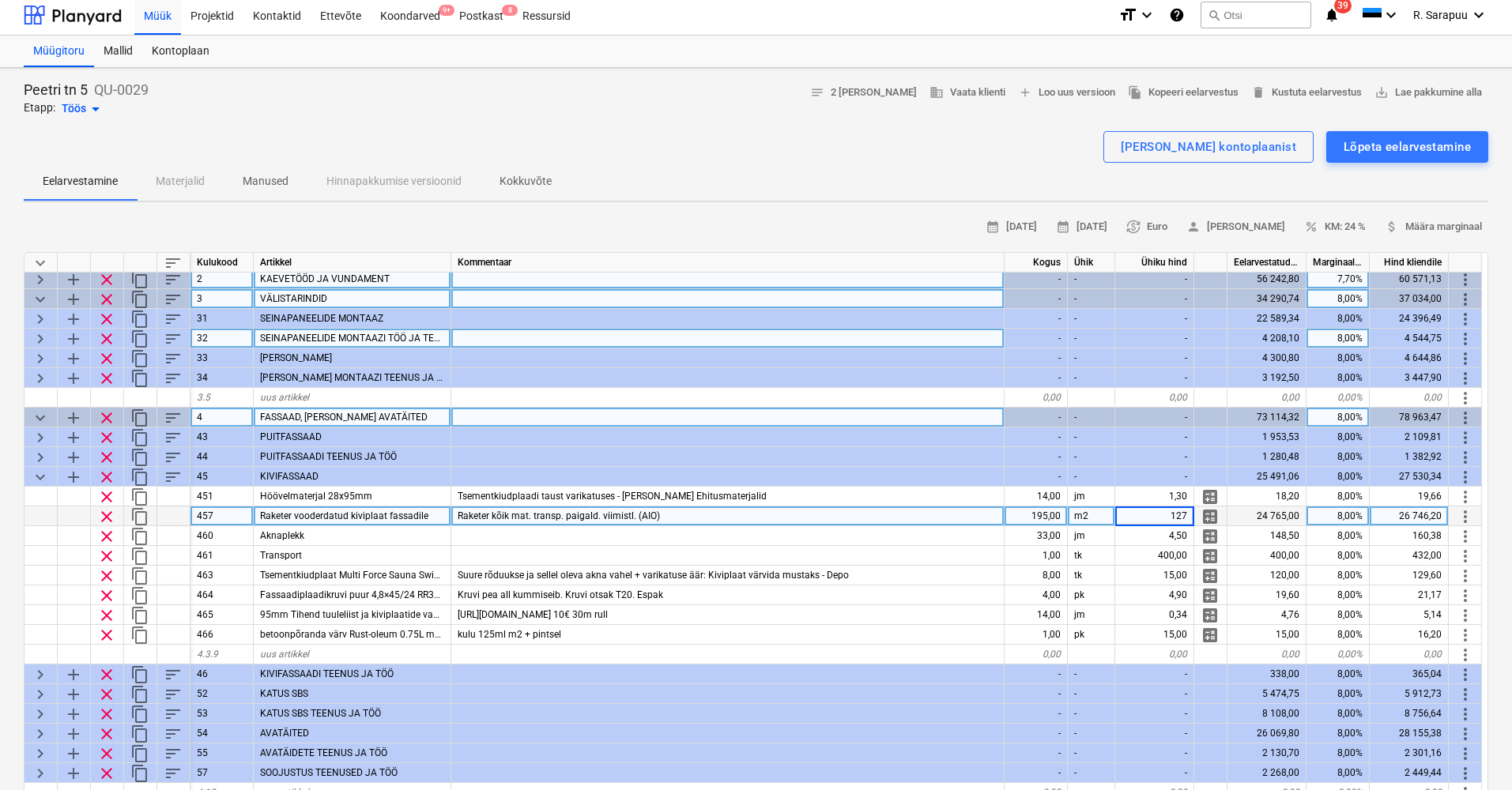
scroll to position [19, 1]
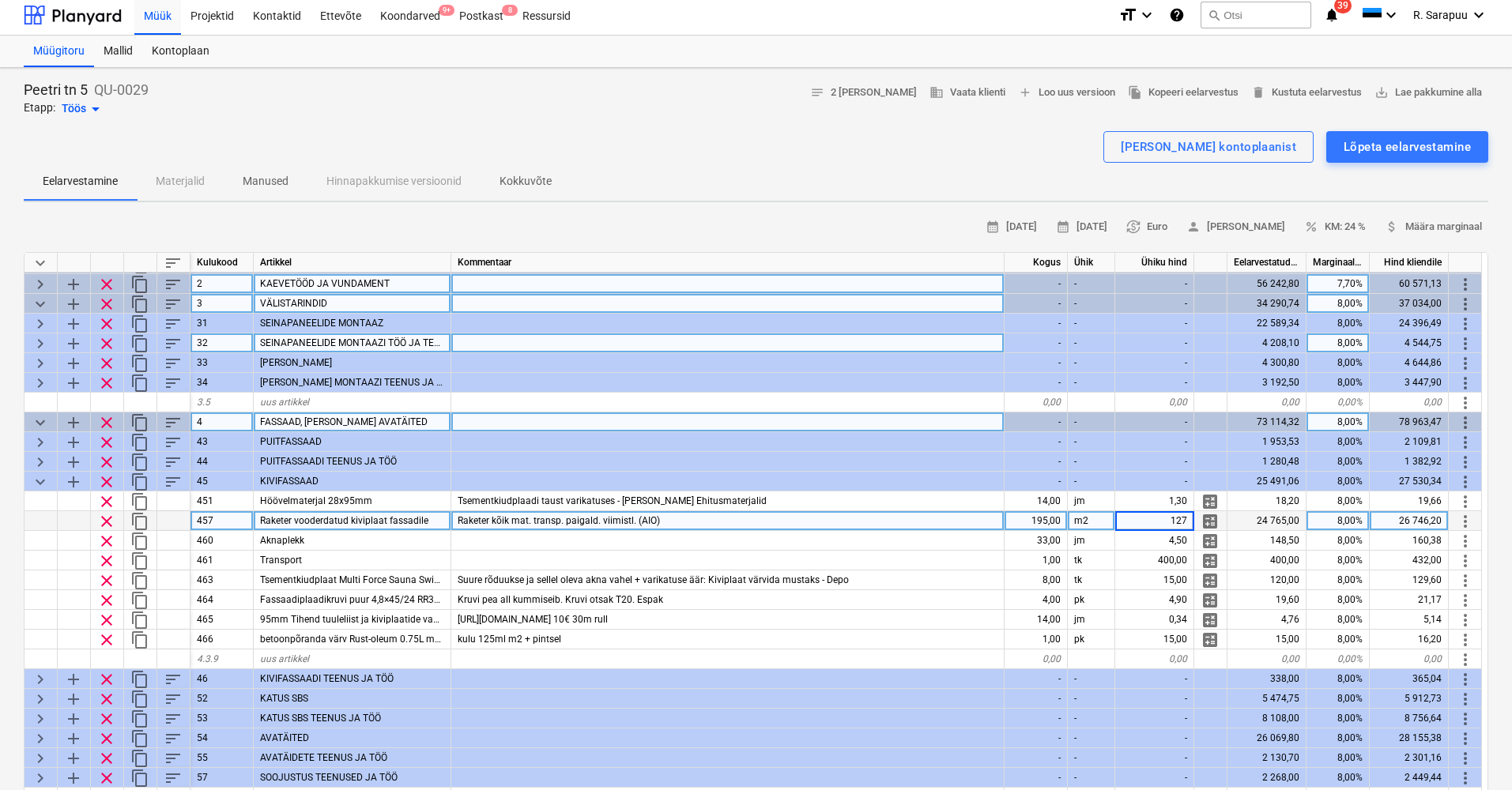
click at [958, 522] on div "Raketer kõik mat. transp. paigald. viimistl. (AIO)" at bounding box center [727, 521] width 553 height 19
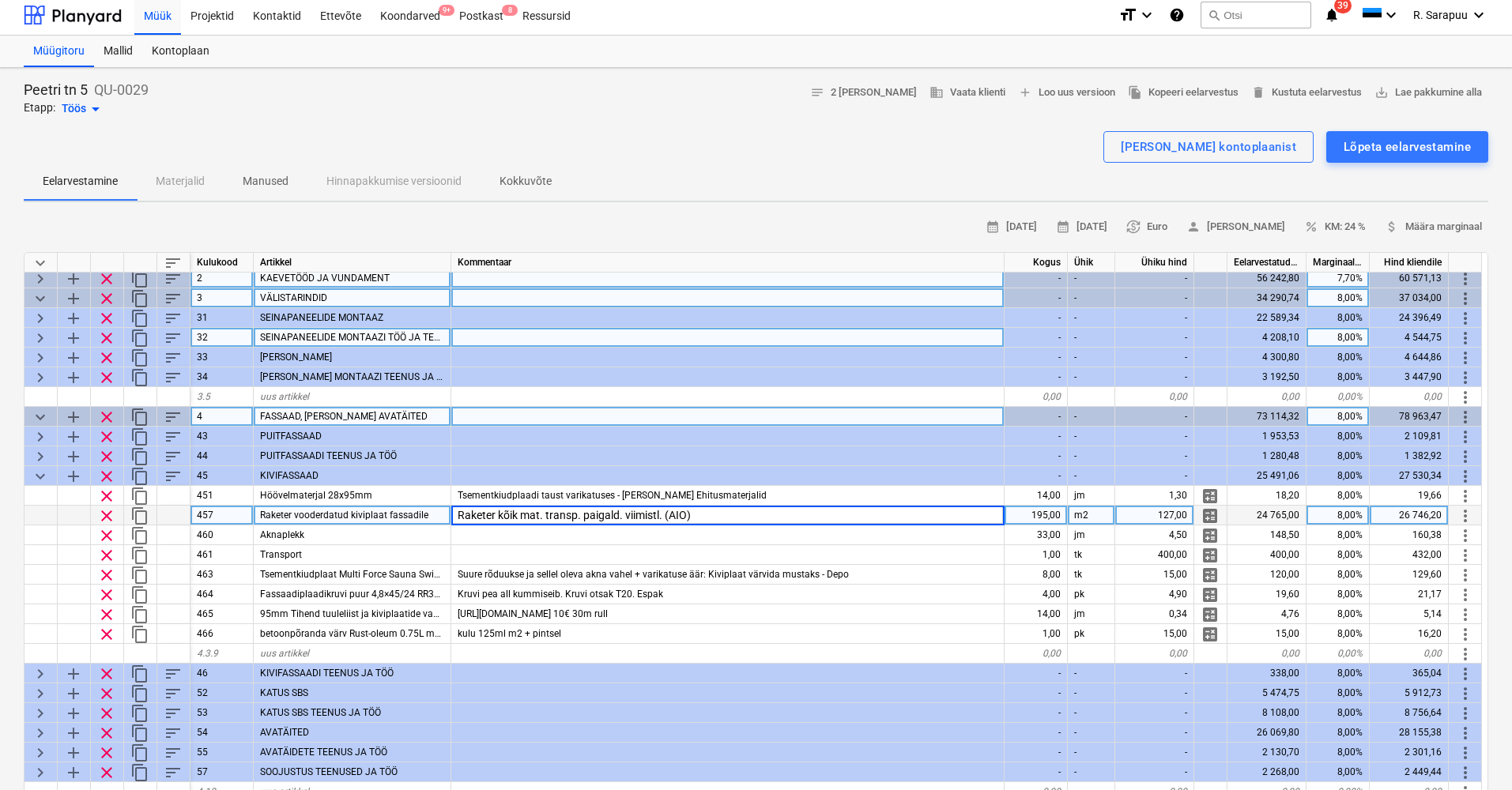
click at [958, 522] on input "Raketer kõik mat. transp. paigald. viimistl. (AIO)" at bounding box center [727, 516] width 552 height 19
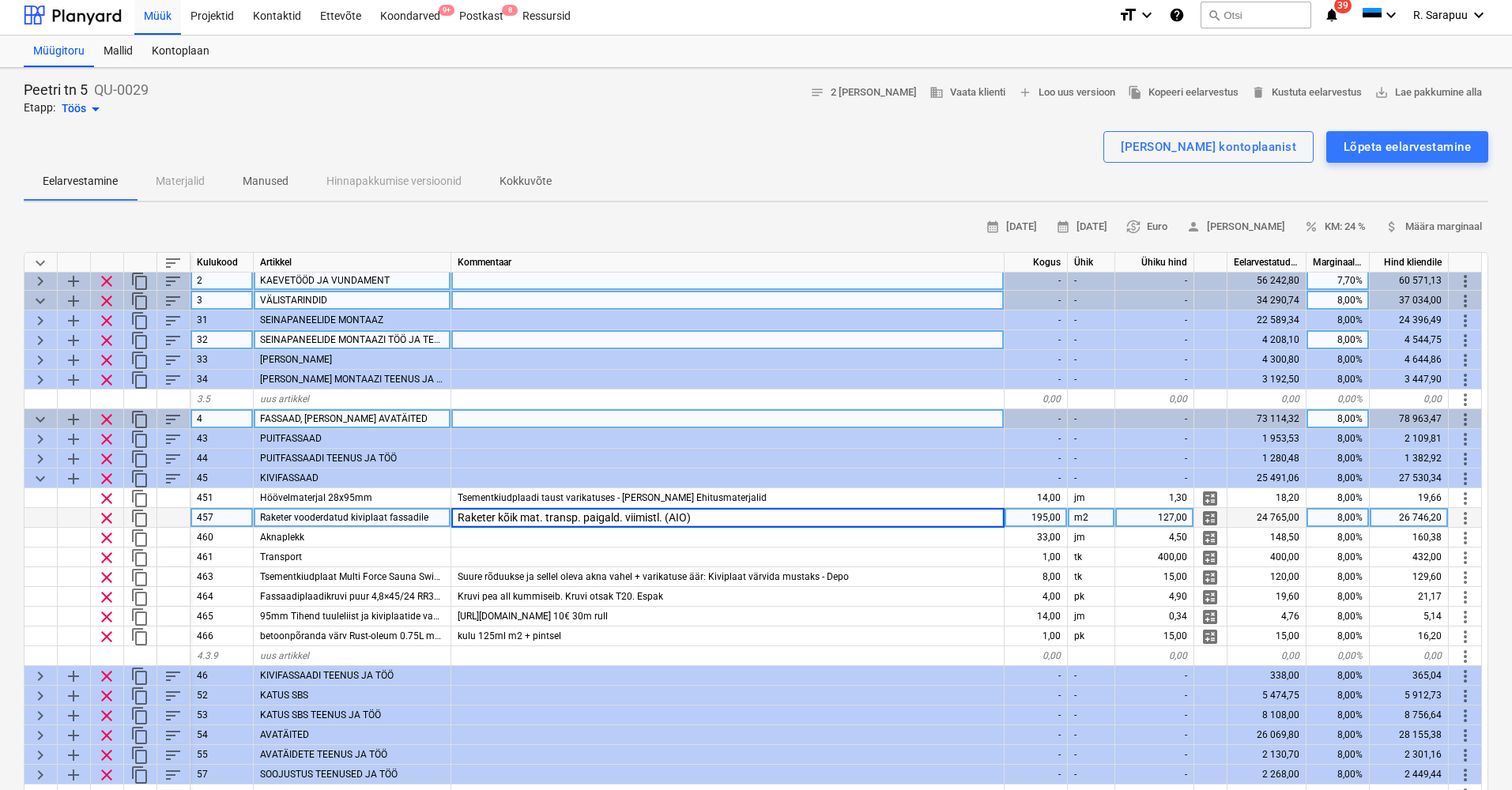
click at [967, 514] on input "Raketer kõik mat. transp. paigald. viimistl. (AIO)" at bounding box center [727, 518] width 552 height 19
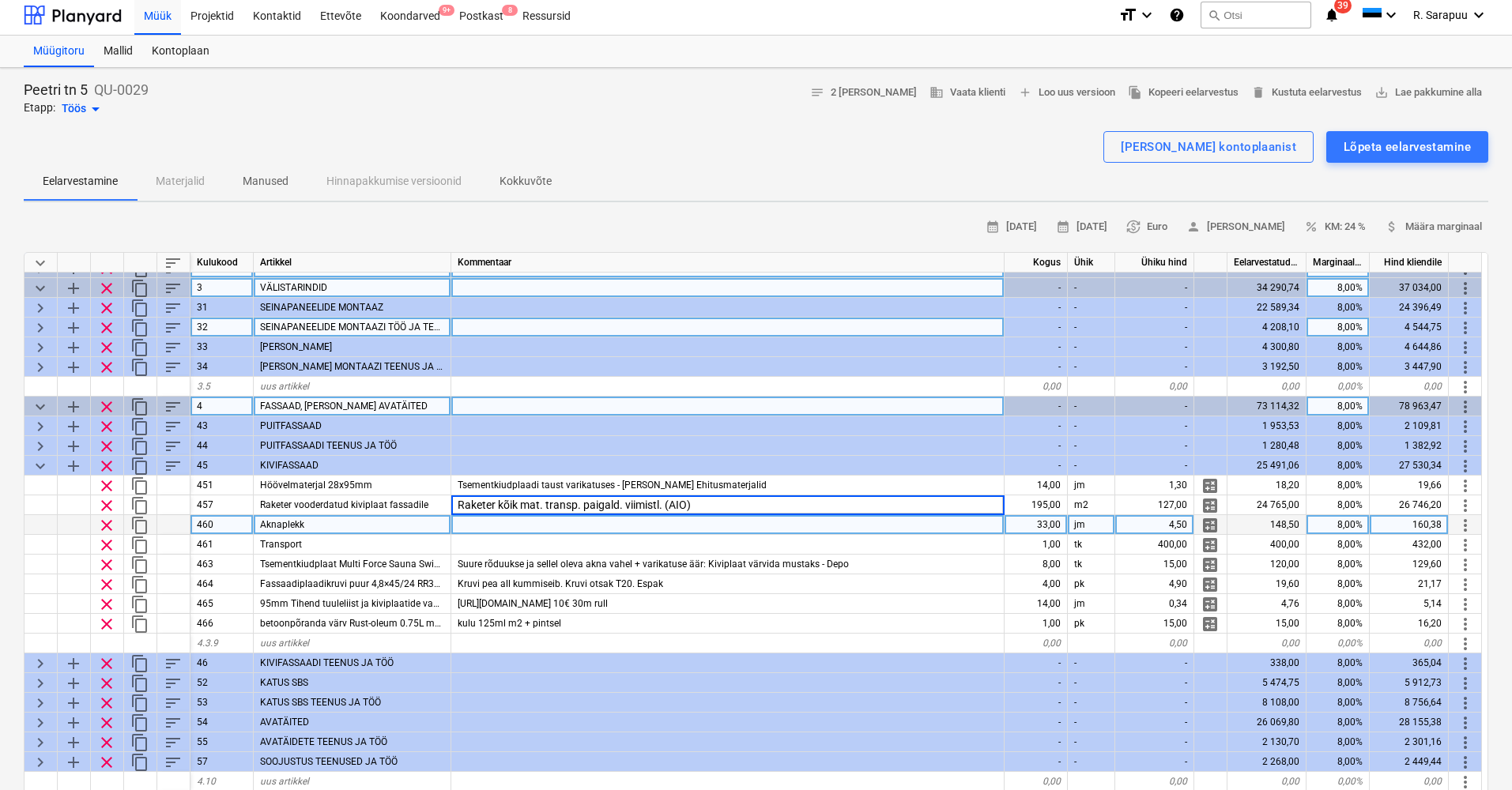
scroll to position [39, 0]
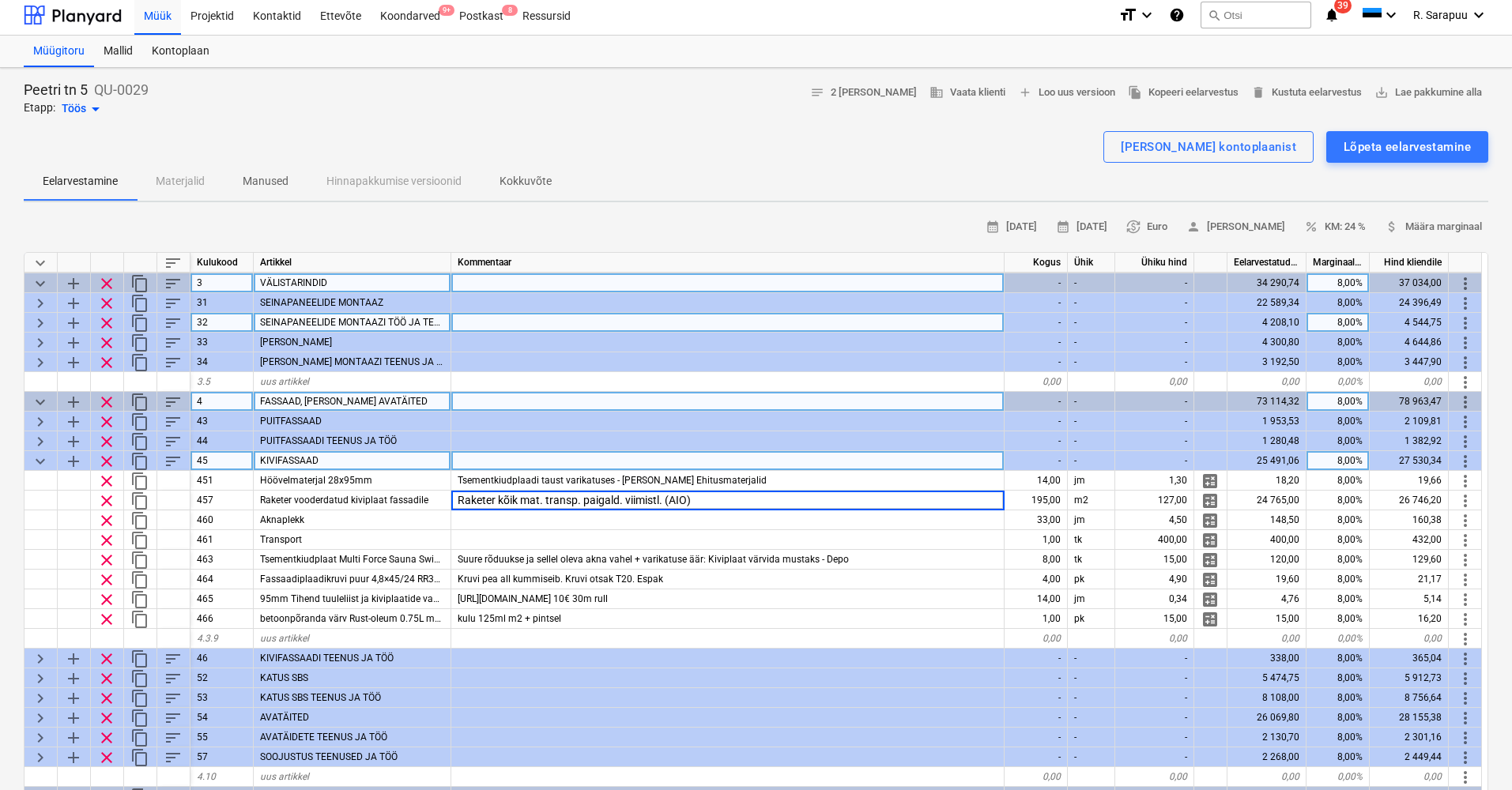
click at [42, 461] on span "keyboard_arrow_down" at bounding box center [41, 462] width 19 height 19
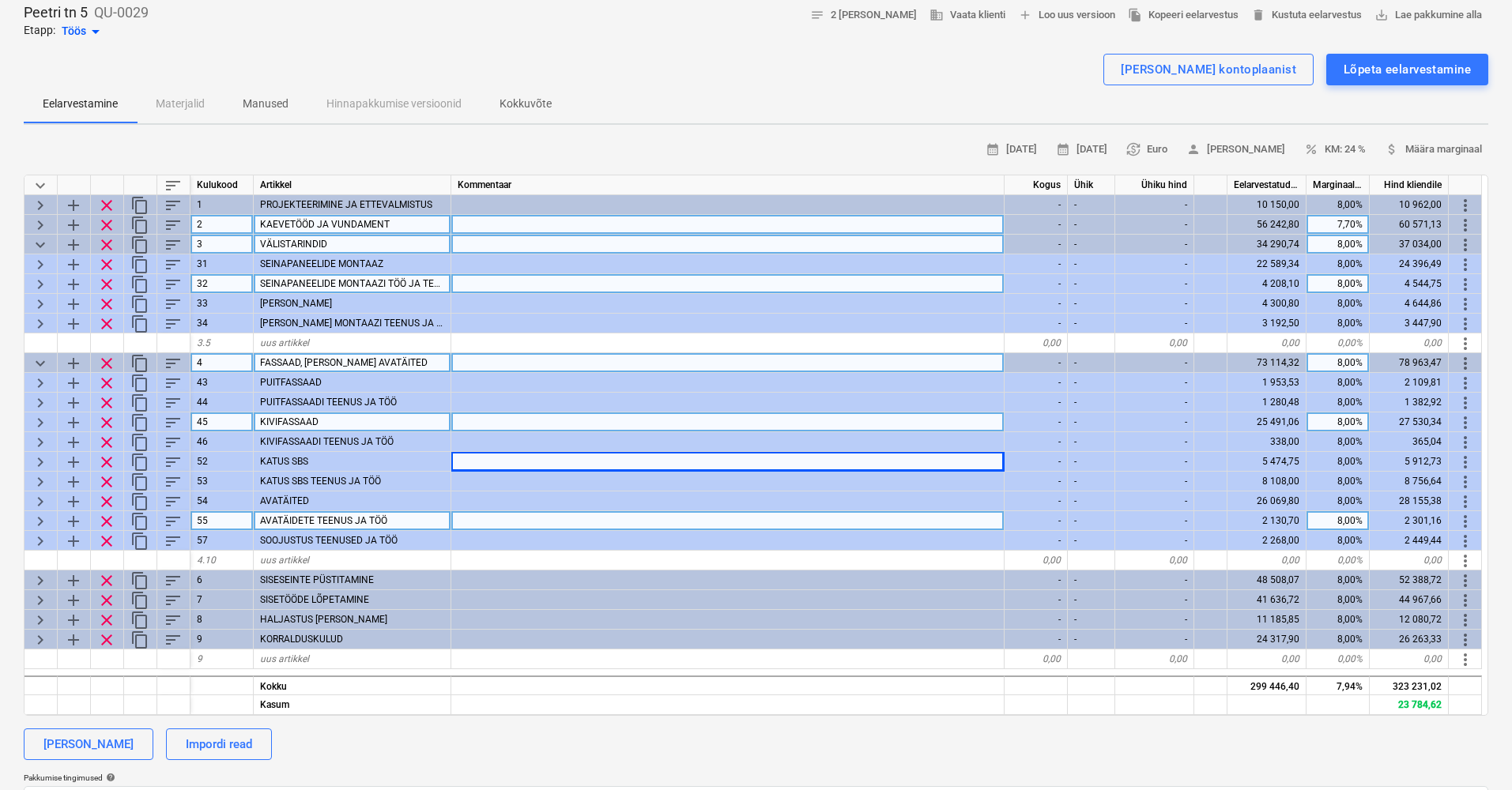
scroll to position [89, 0]
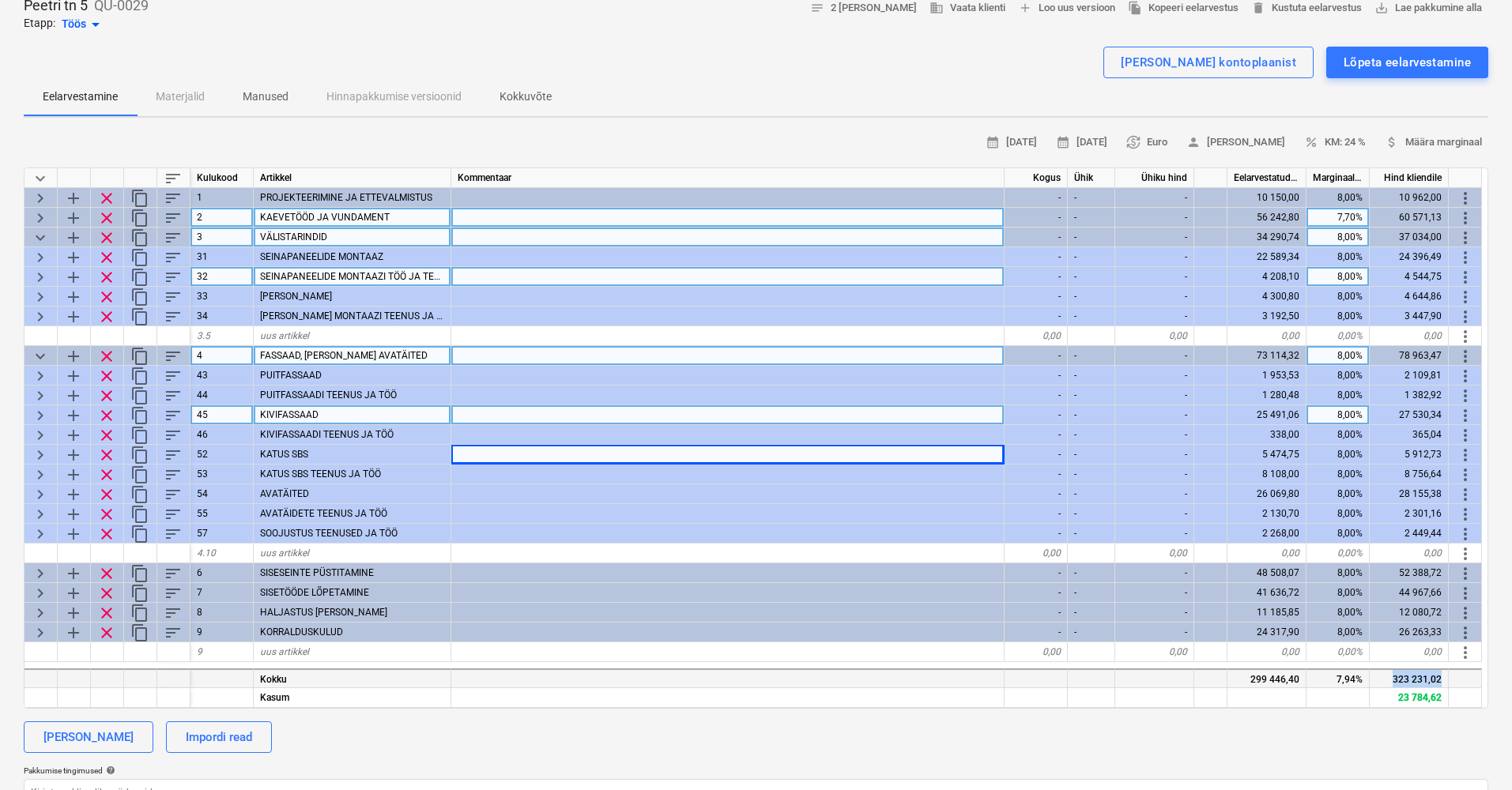
drag, startPoint x: 1389, startPoint y: 681, endPoint x: 1442, endPoint y: 681, distance: 53.0
click at [1441, 682] on div "323 231,02" at bounding box center [1409, 678] width 79 height 19
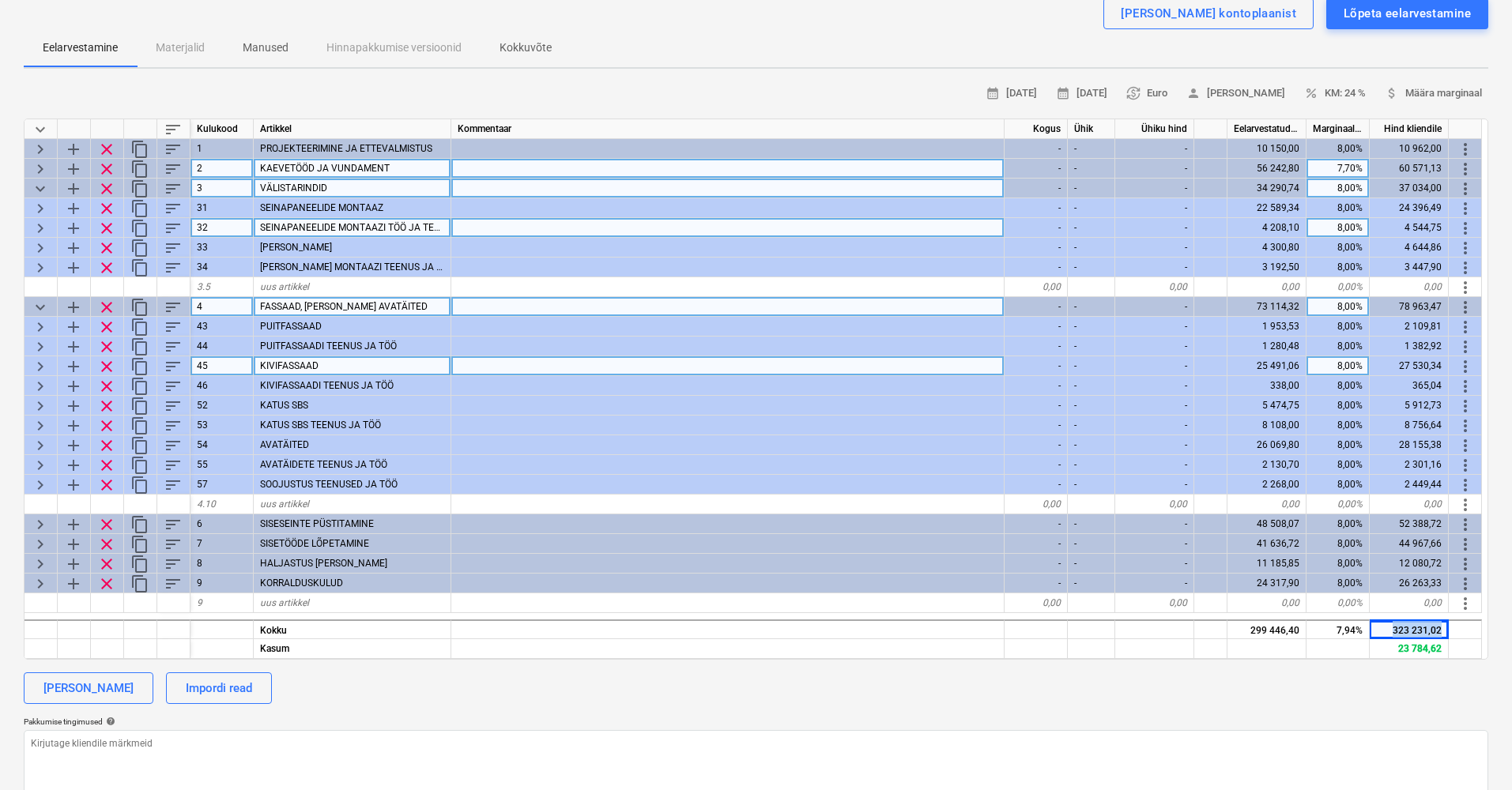
scroll to position [140, 0]
click at [1416, 623] on div "323 231,02" at bounding box center [1409, 628] width 79 height 19
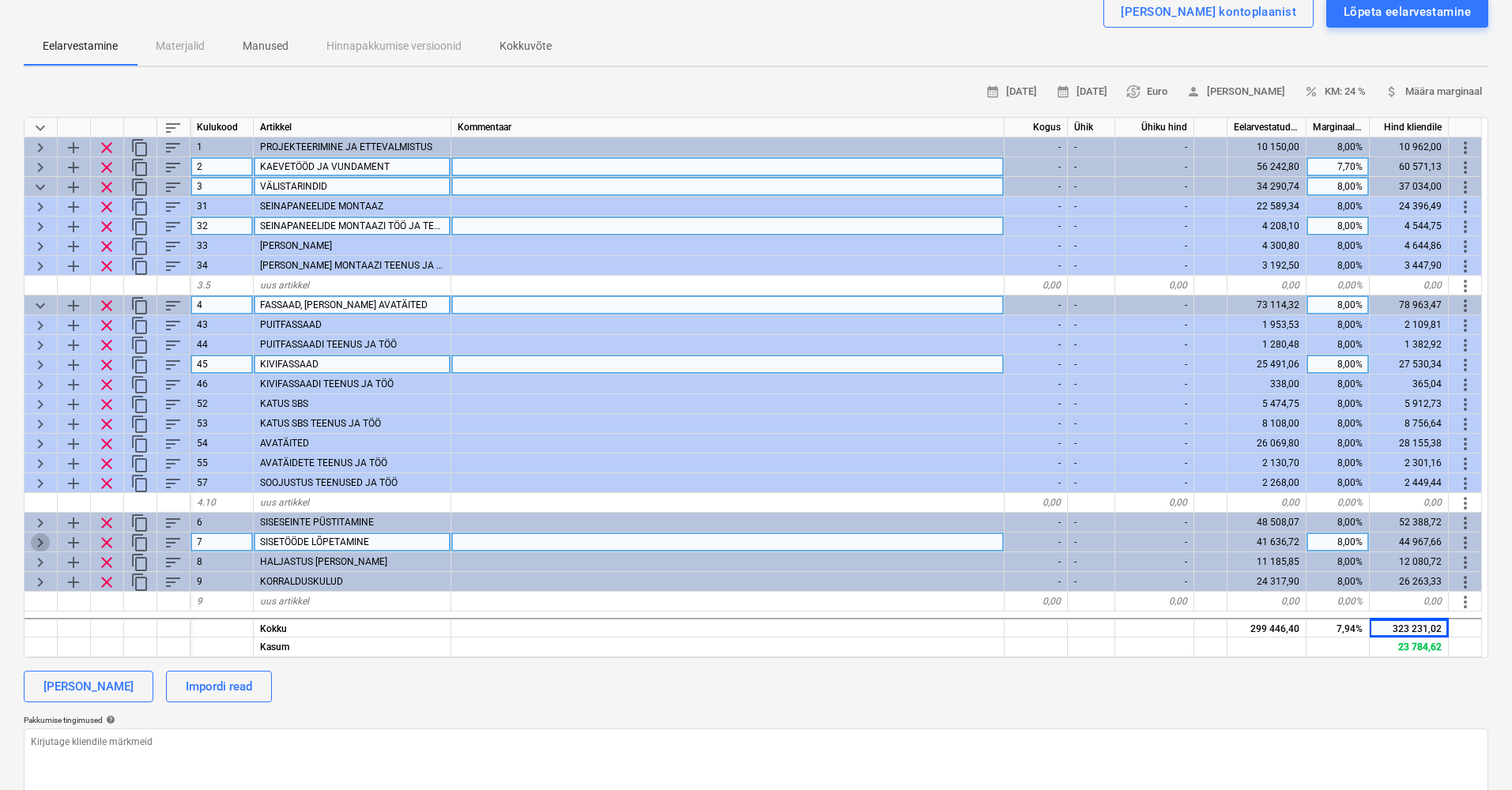
click at [34, 537] on span "keyboard_arrow_right" at bounding box center [41, 543] width 19 height 19
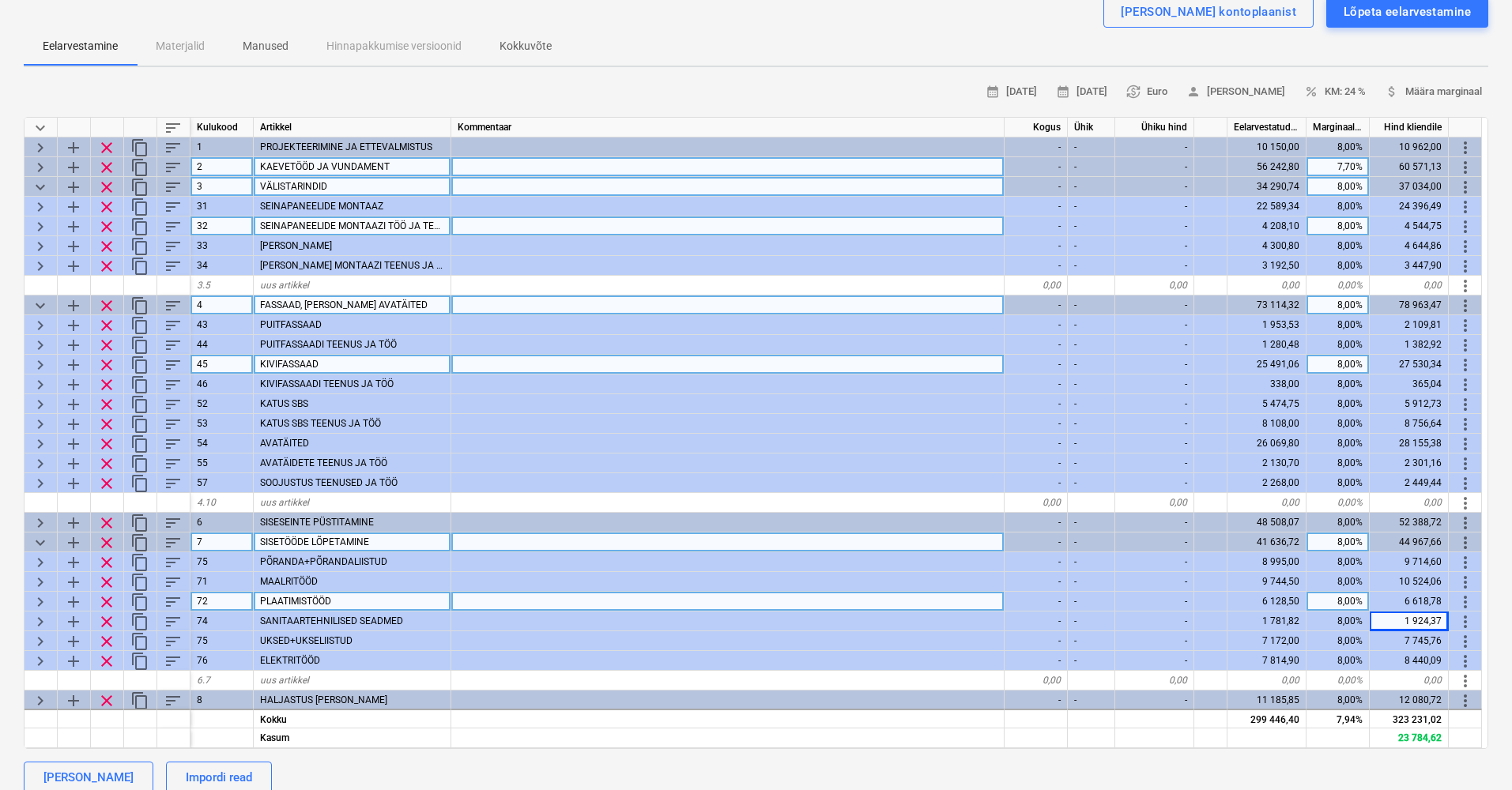
scroll to position [42, 0]
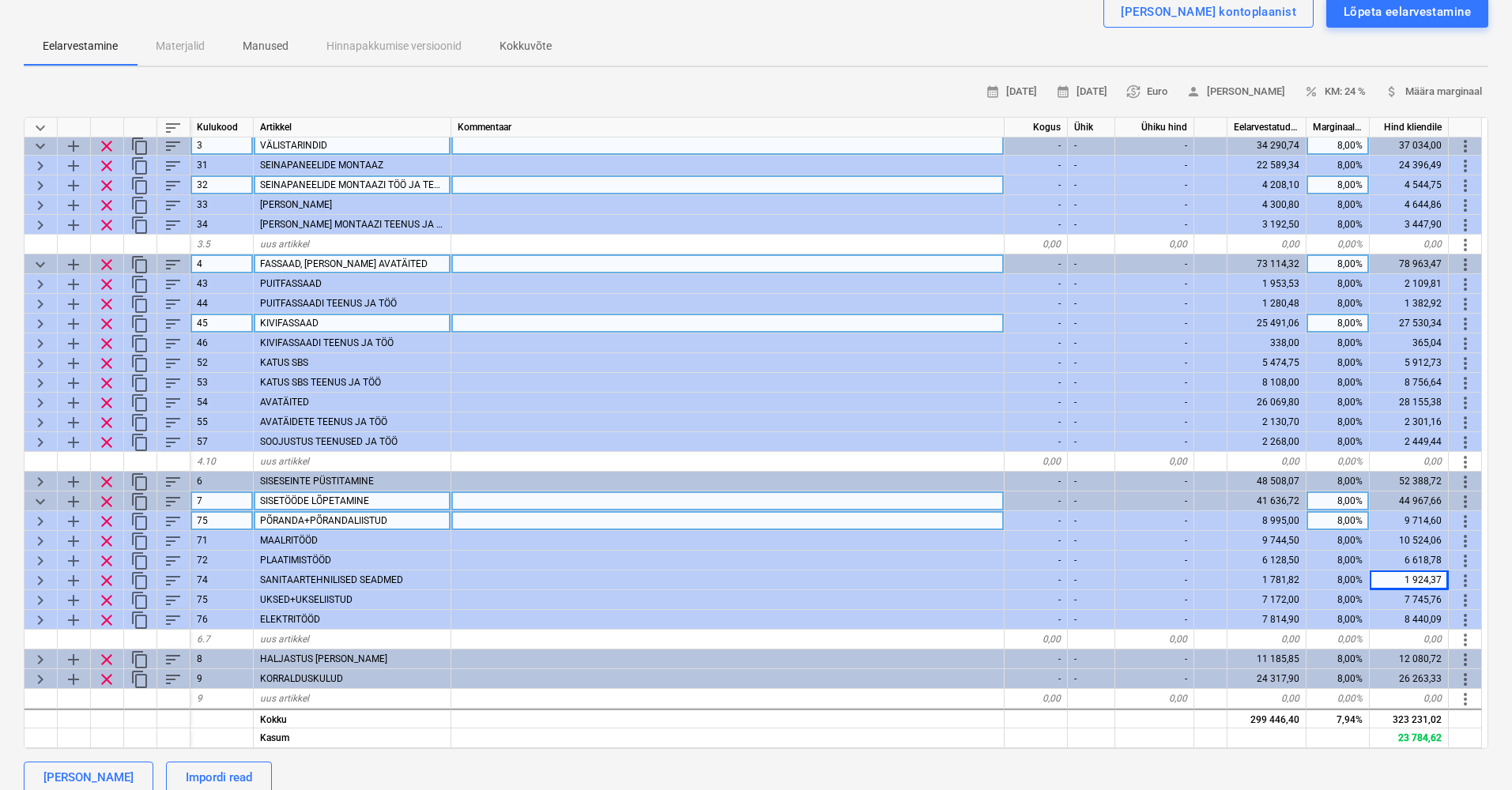
click at [41, 514] on span "keyboard_arrow_right" at bounding box center [41, 522] width 19 height 19
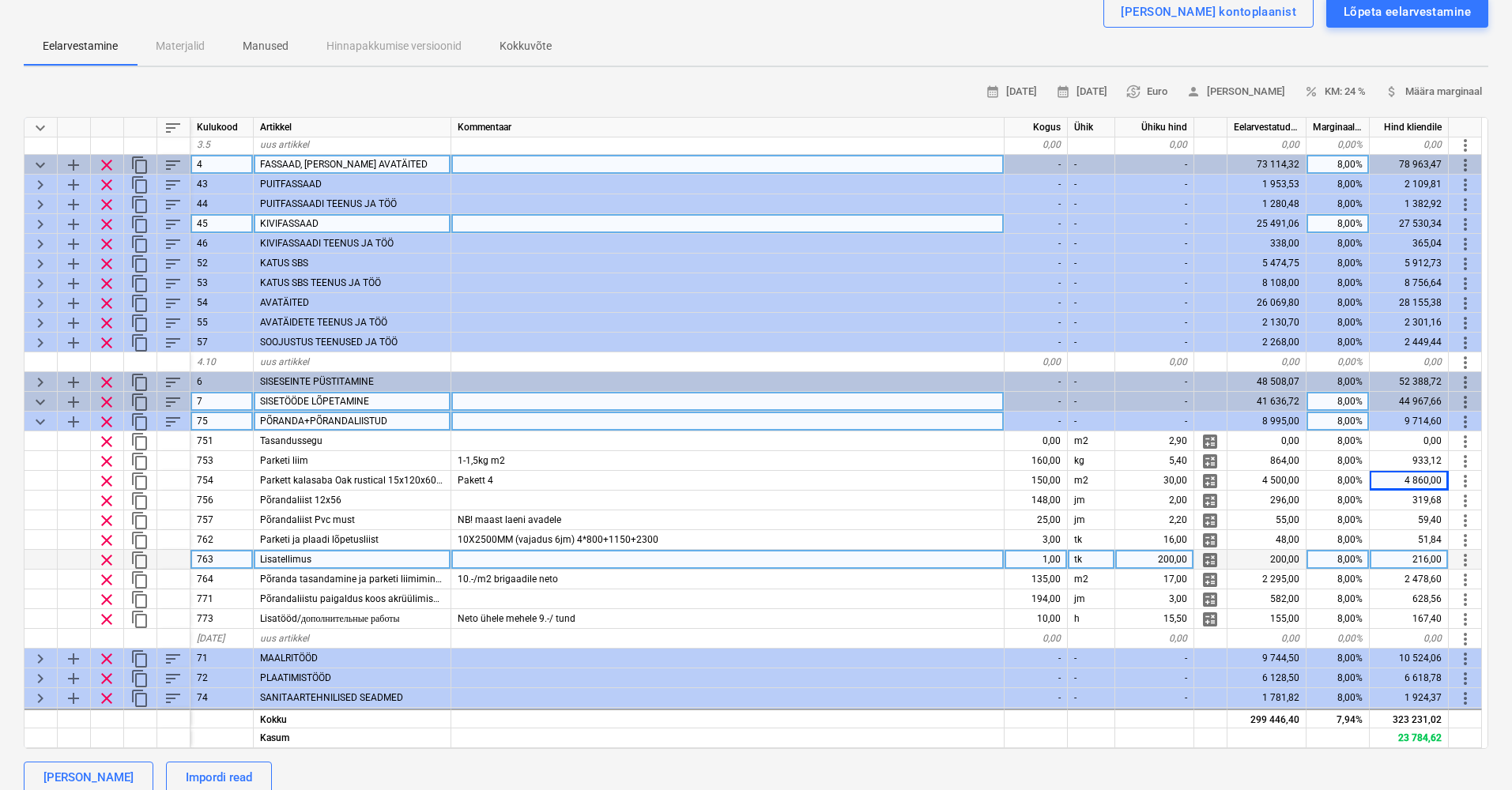
scroll to position [148, 0]
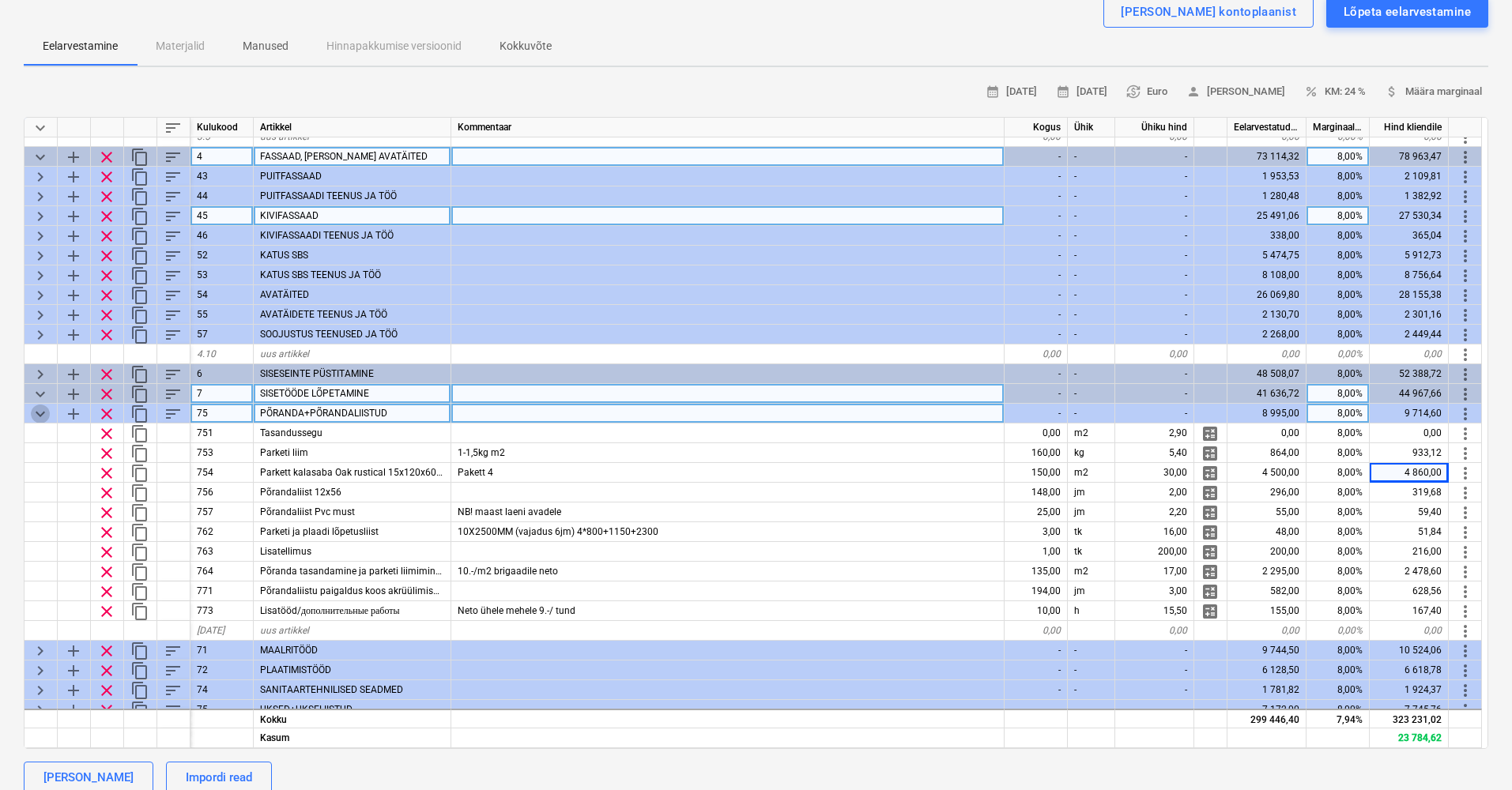
click at [38, 410] on span "keyboard_arrow_down" at bounding box center [41, 414] width 19 height 19
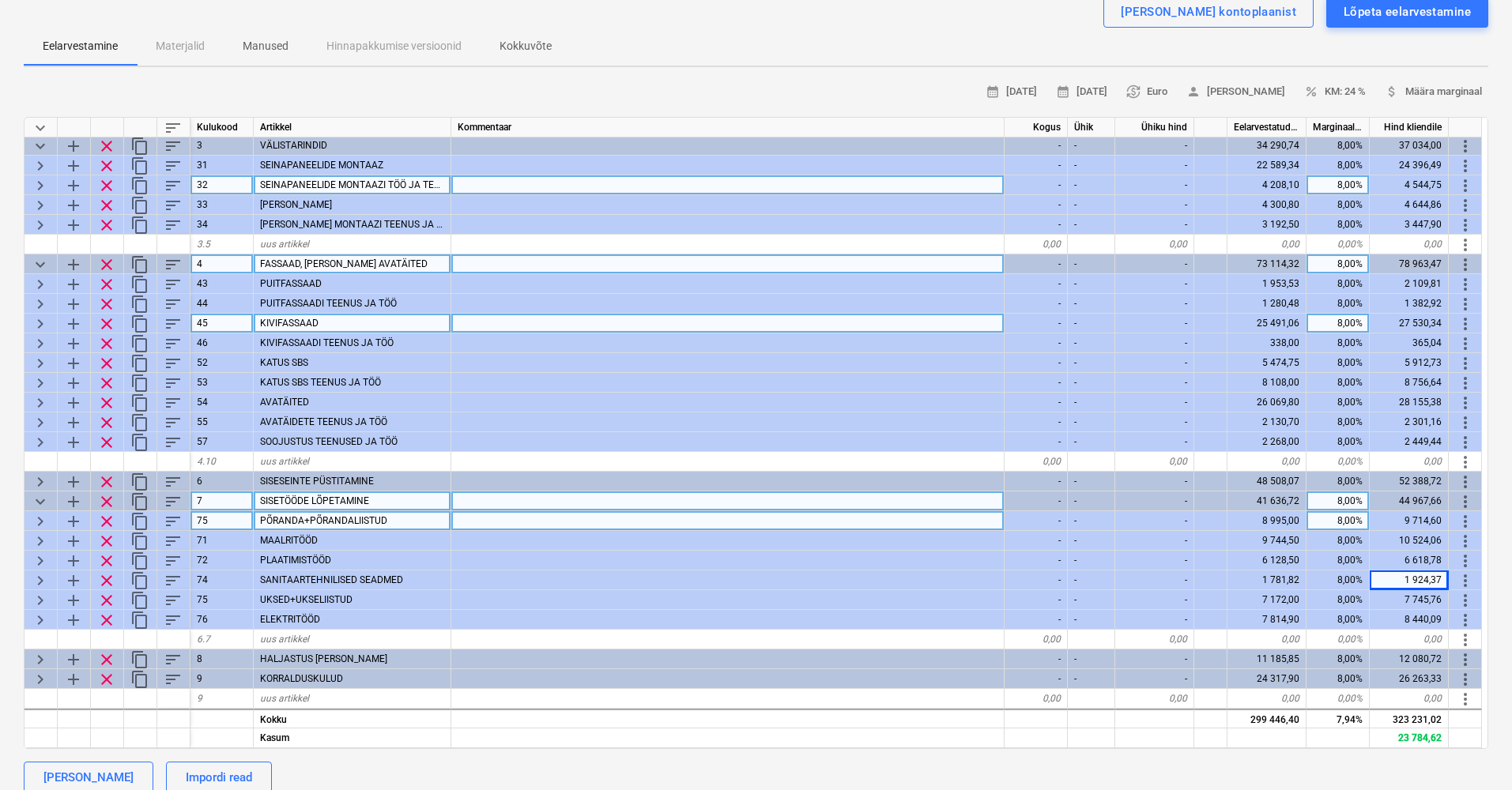
scroll to position [47, 0]
click at [36, 552] on span "keyboard_arrow_right" at bounding box center [41, 562] width 19 height 19
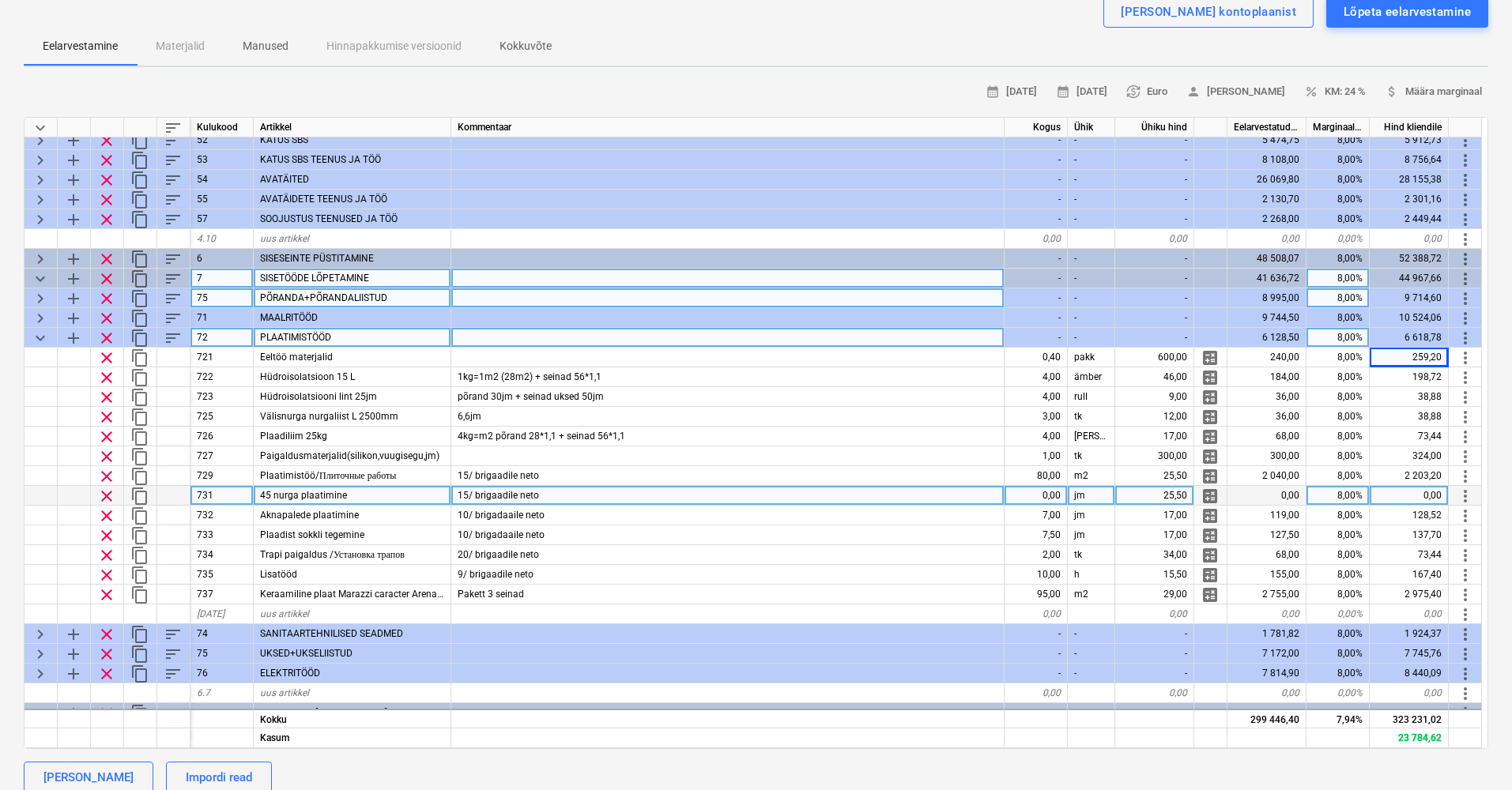
scroll to position [265, 0]
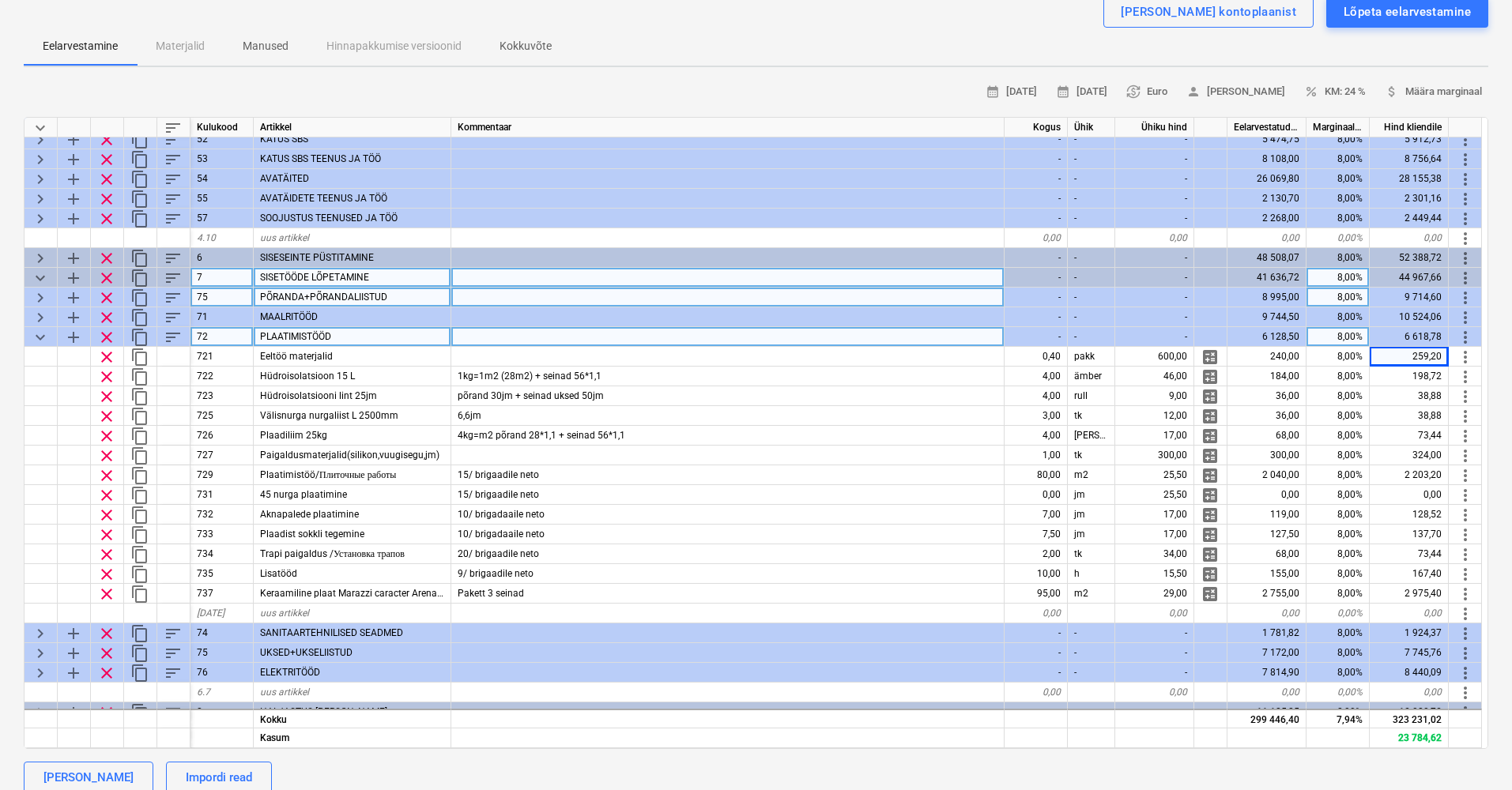
click at [32, 335] on span "keyboard_arrow_down" at bounding box center [41, 338] width 19 height 19
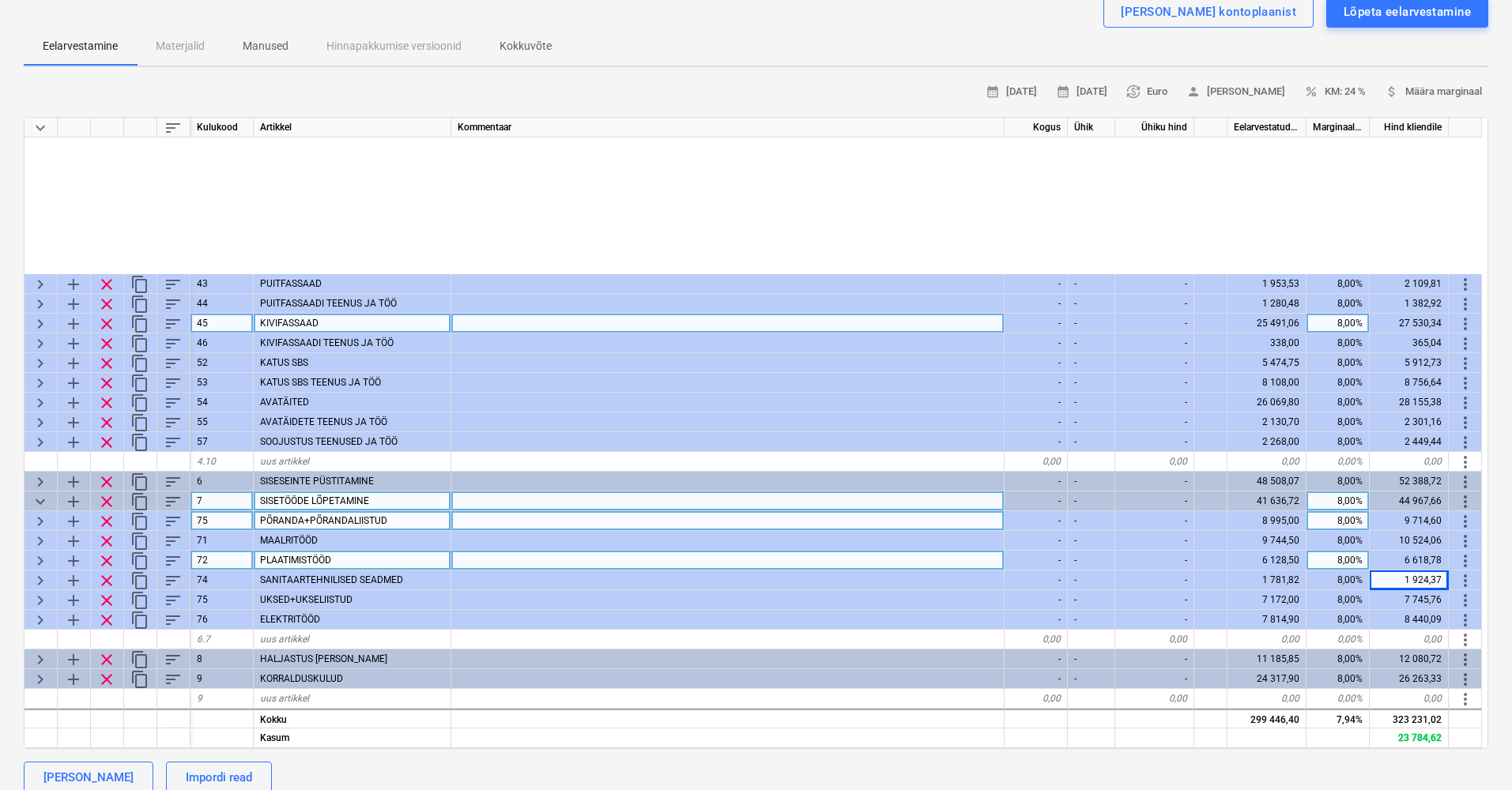
scroll to position [47, 0]
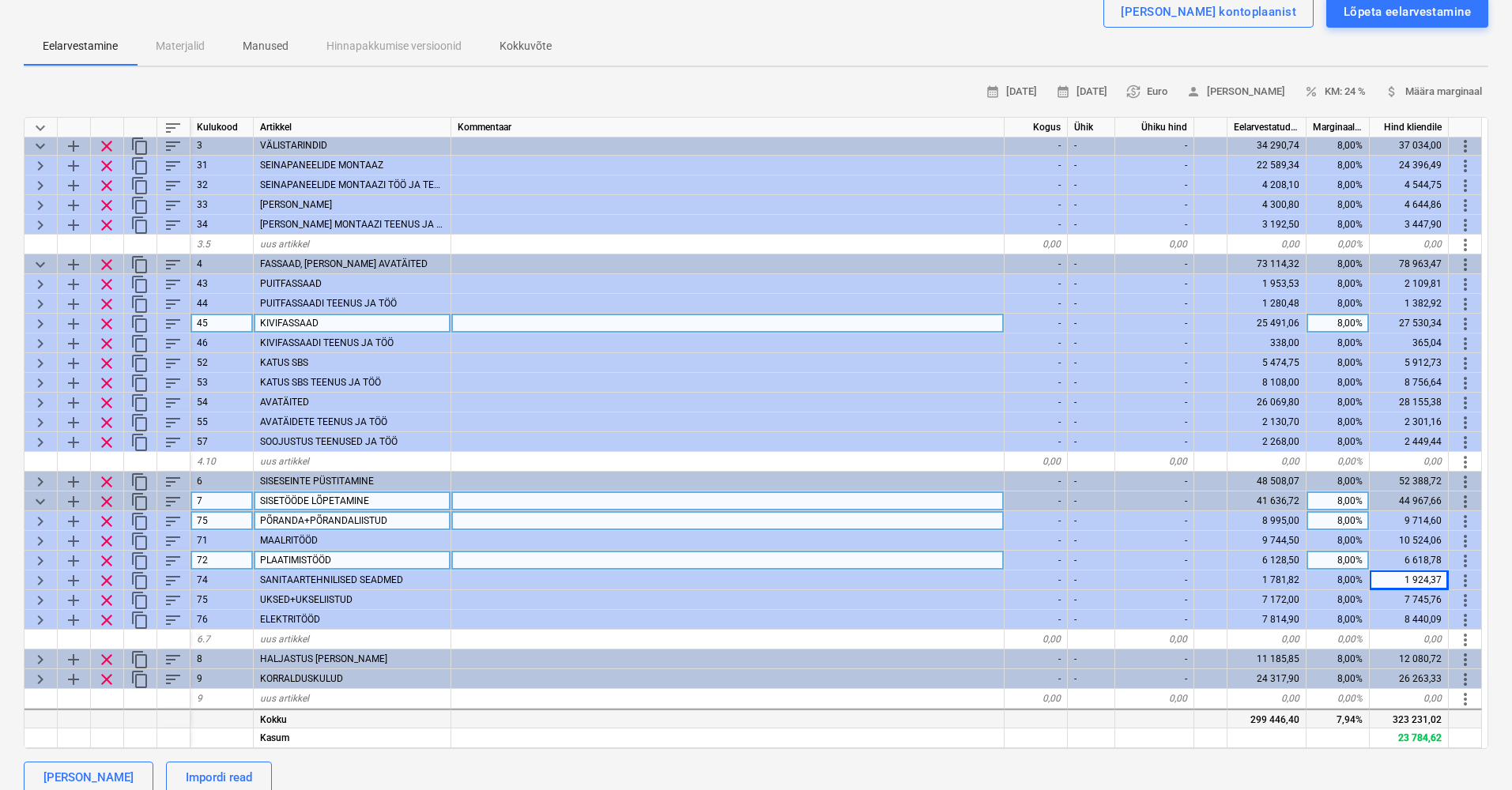
drag, startPoint x: 1397, startPoint y: 713, endPoint x: 1421, endPoint y: 712, distance: 24.0
click at [1408, 713] on div "323 231,02" at bounding box center [1409, 719] width 79 height 19
drag, startPoint x: 1337, startPoint y: 712, endPoint x: 1363, endPoint y: 712, distance: 26.0
click at [1359, 712] on div "7,94%" at bounding box center [1338, 719] width 63 height 19
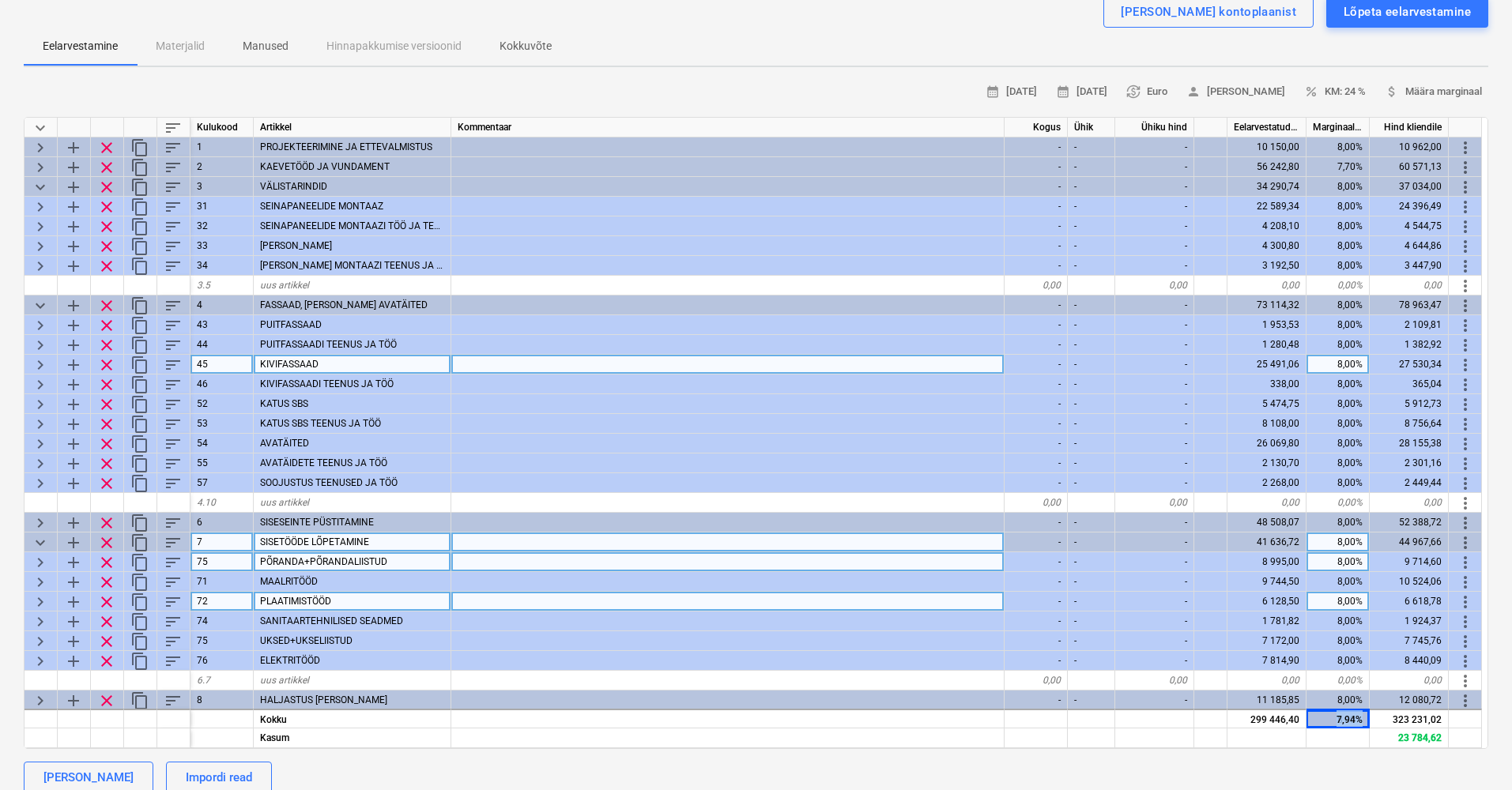
scroll to position [0, 0]
click at [42, 540] on span "keyboard_arrow_down" at bounding box center [41, 543] width 19 height 19
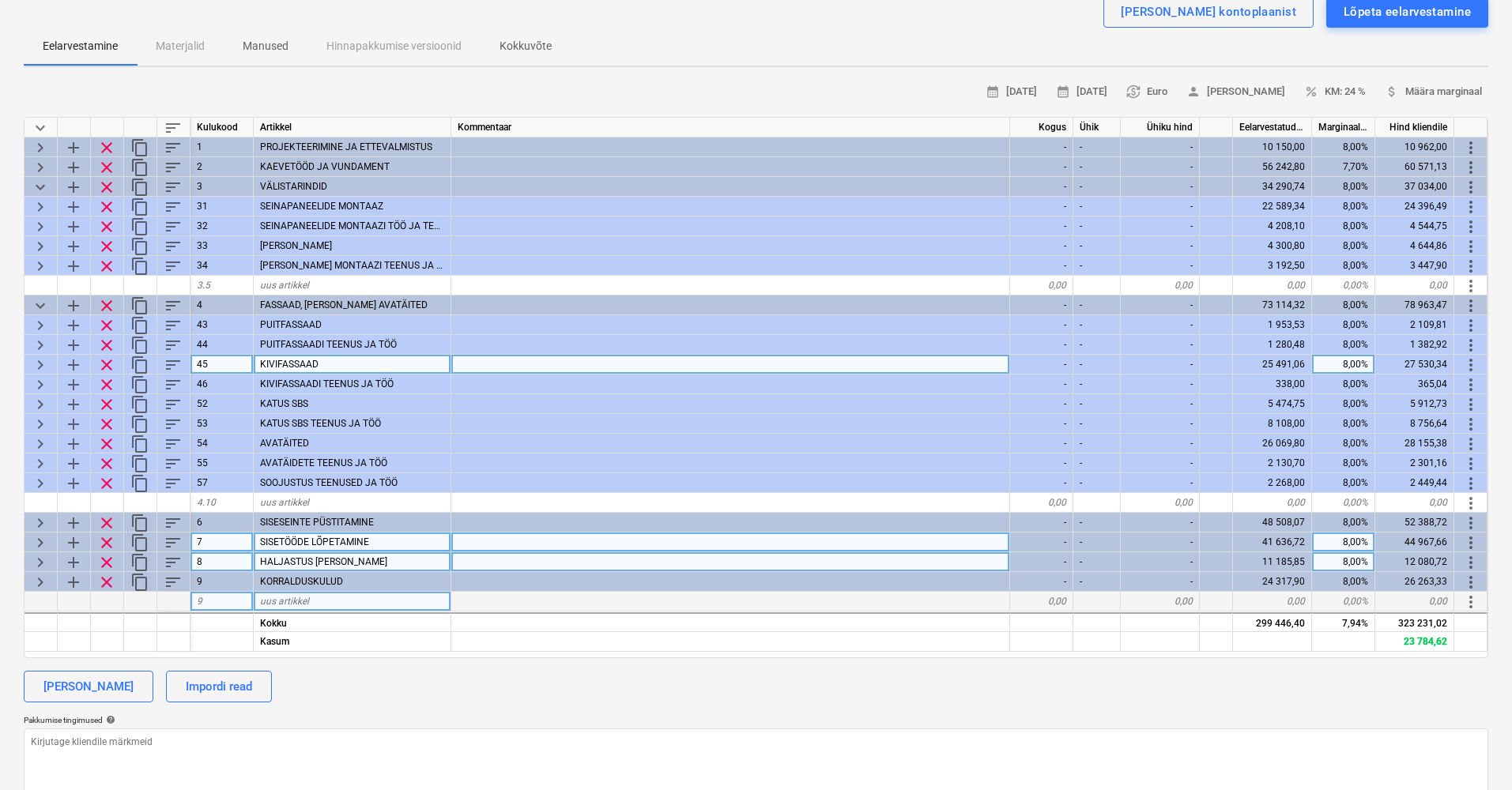
scroll to position [111, 0]
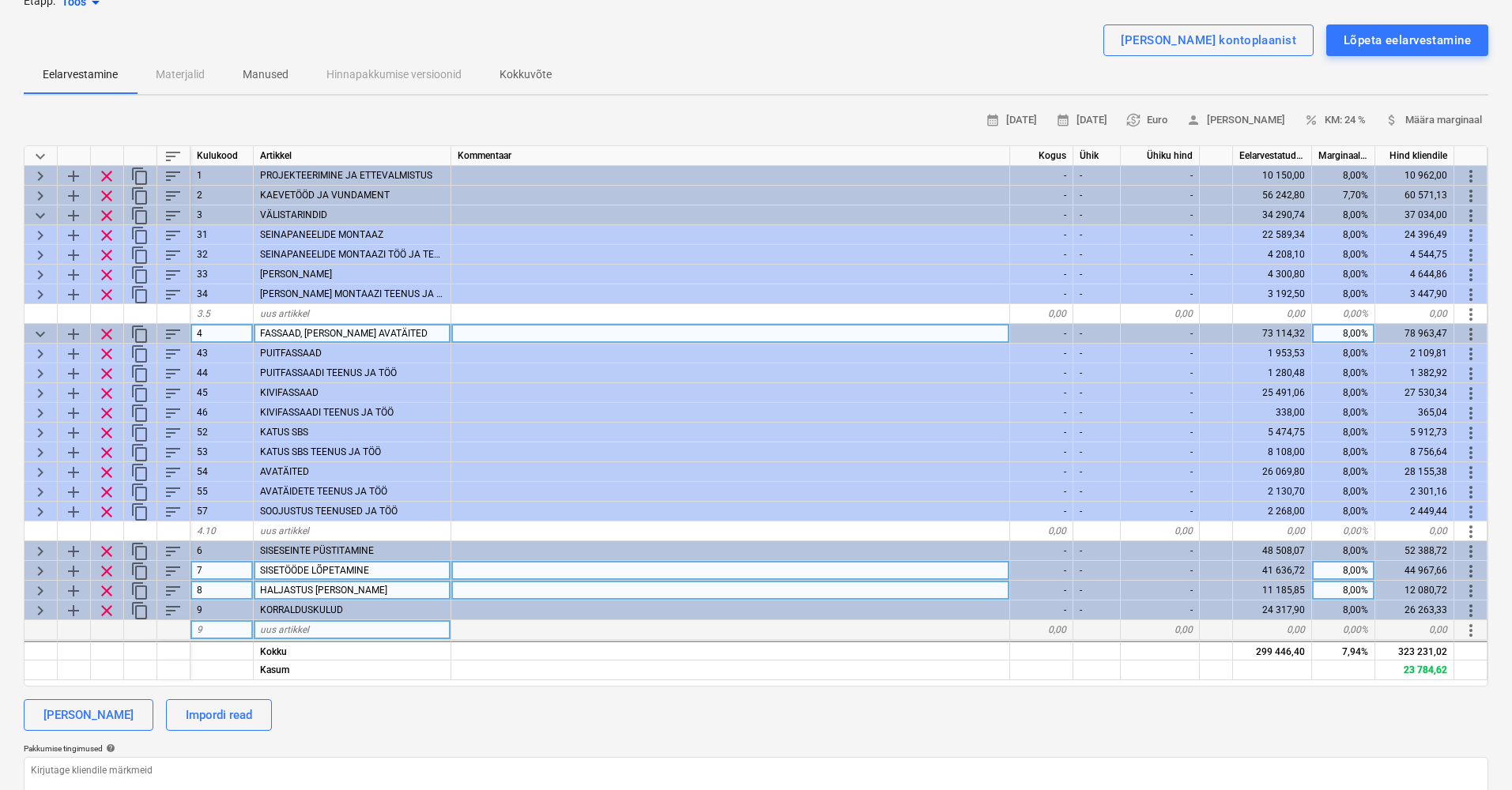
click at [42, 324] on span "keyboard_arrow_down" at bounding box center [41, 334] width 19 height 19
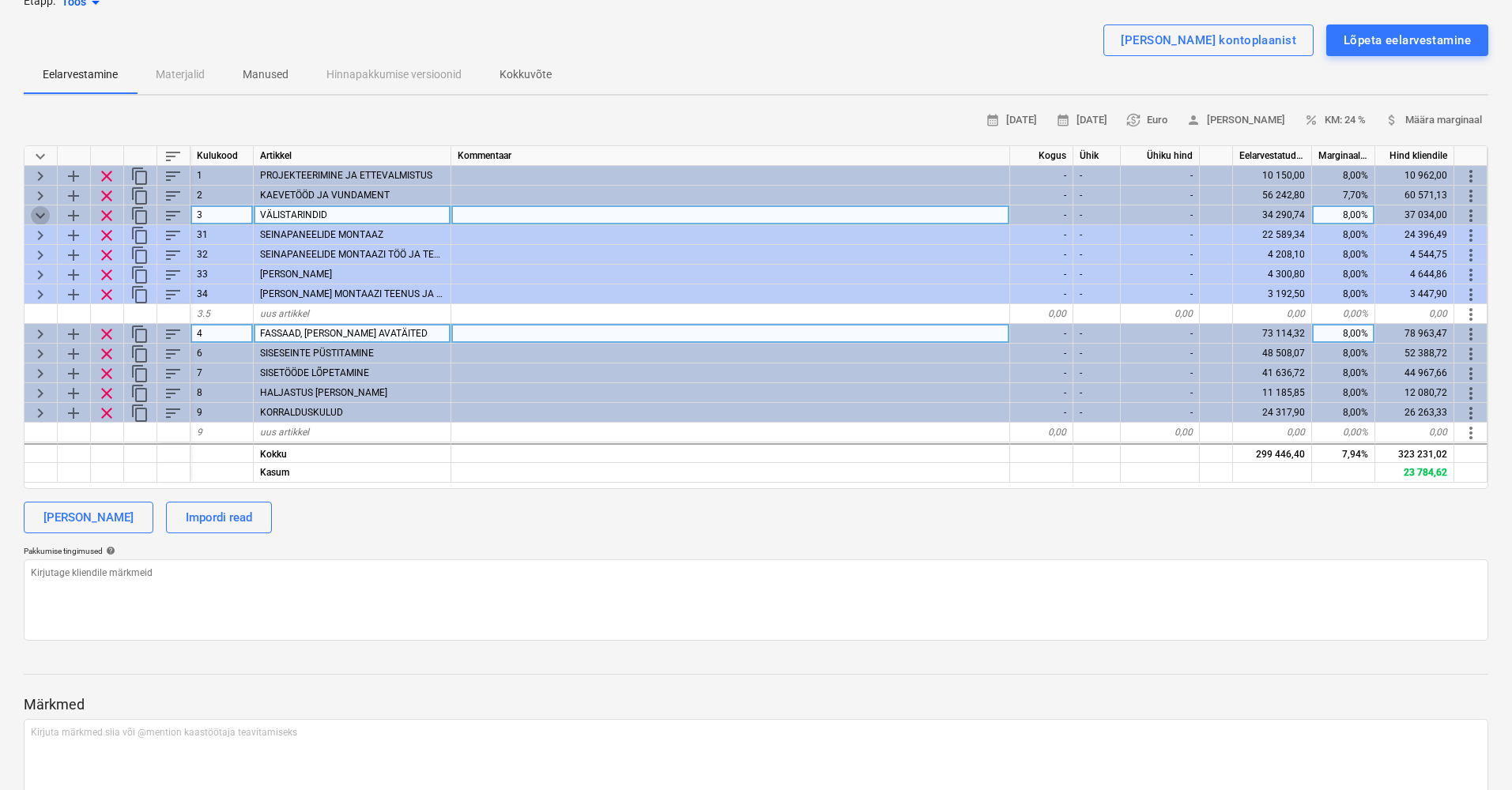
click at [36, 213] on span "keyboard_arrow_down" at bounding box center [41, 216] width 19 height 19
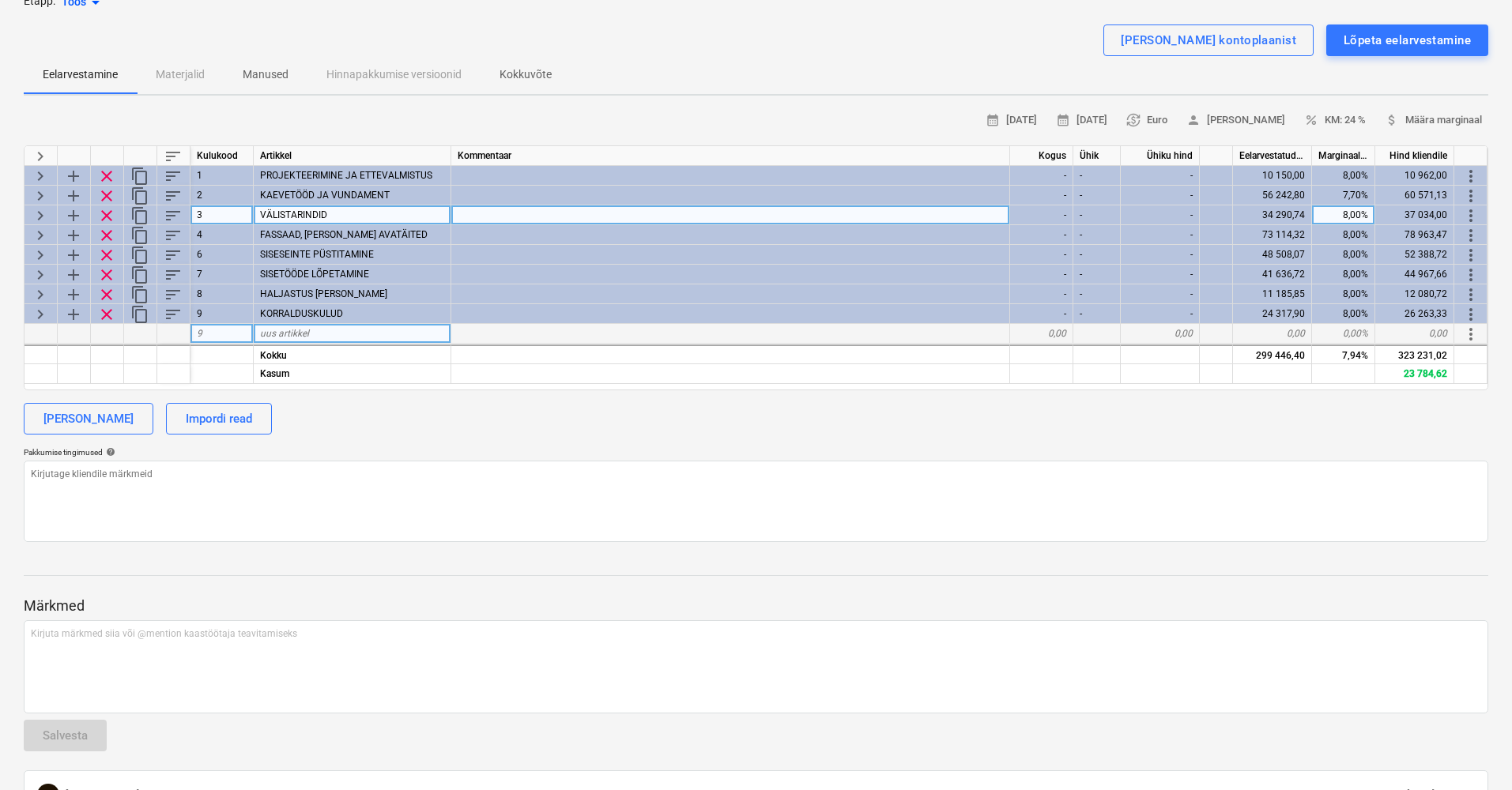
click at [42, 210] on span "keyboard_arrow_right" at bounding box center [41, 216] width 19 height 19
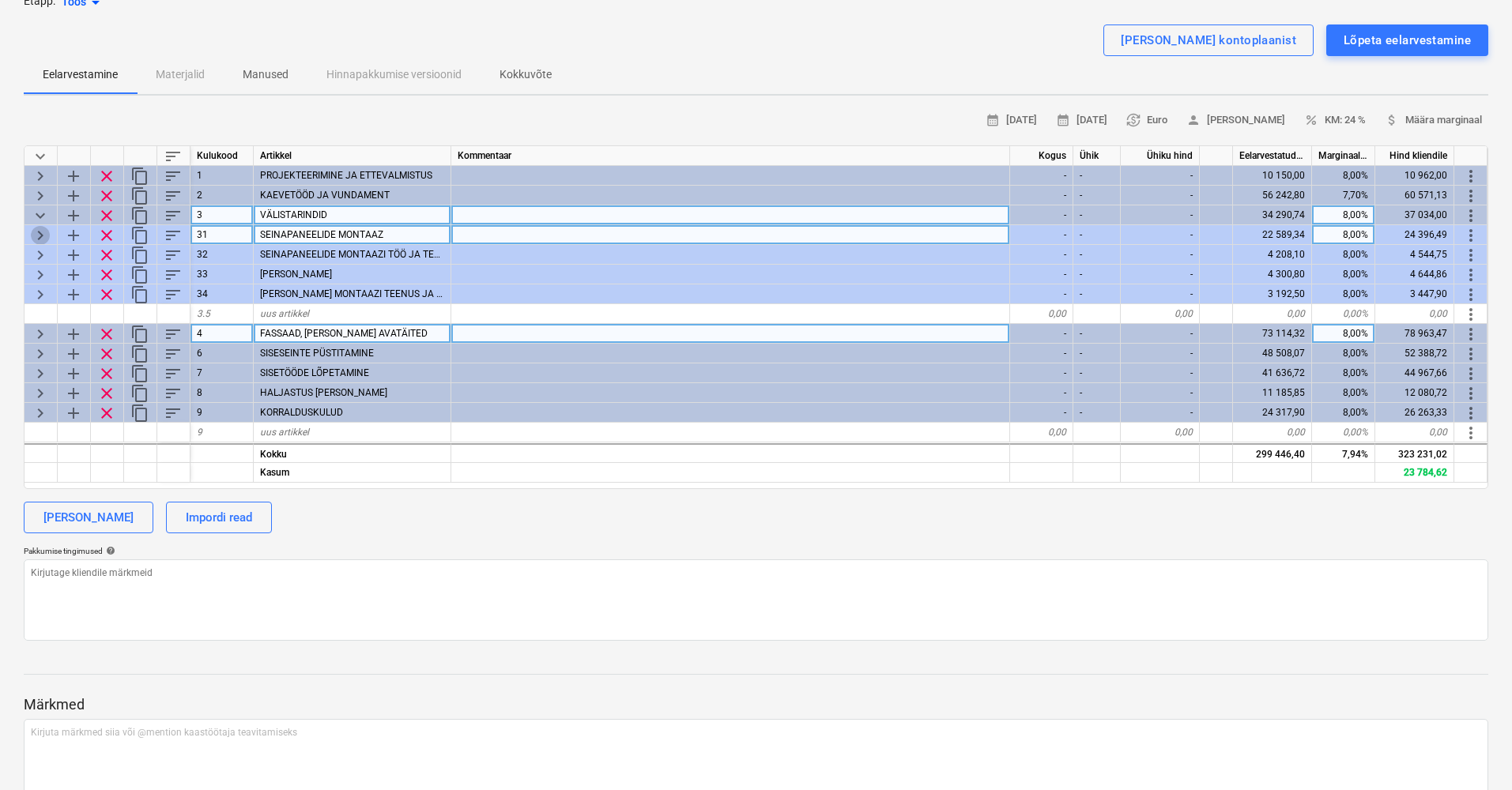
click at [39, 230] on span "keyboard_arrow_right" at bounding box center [41, 235] width 19 height 19
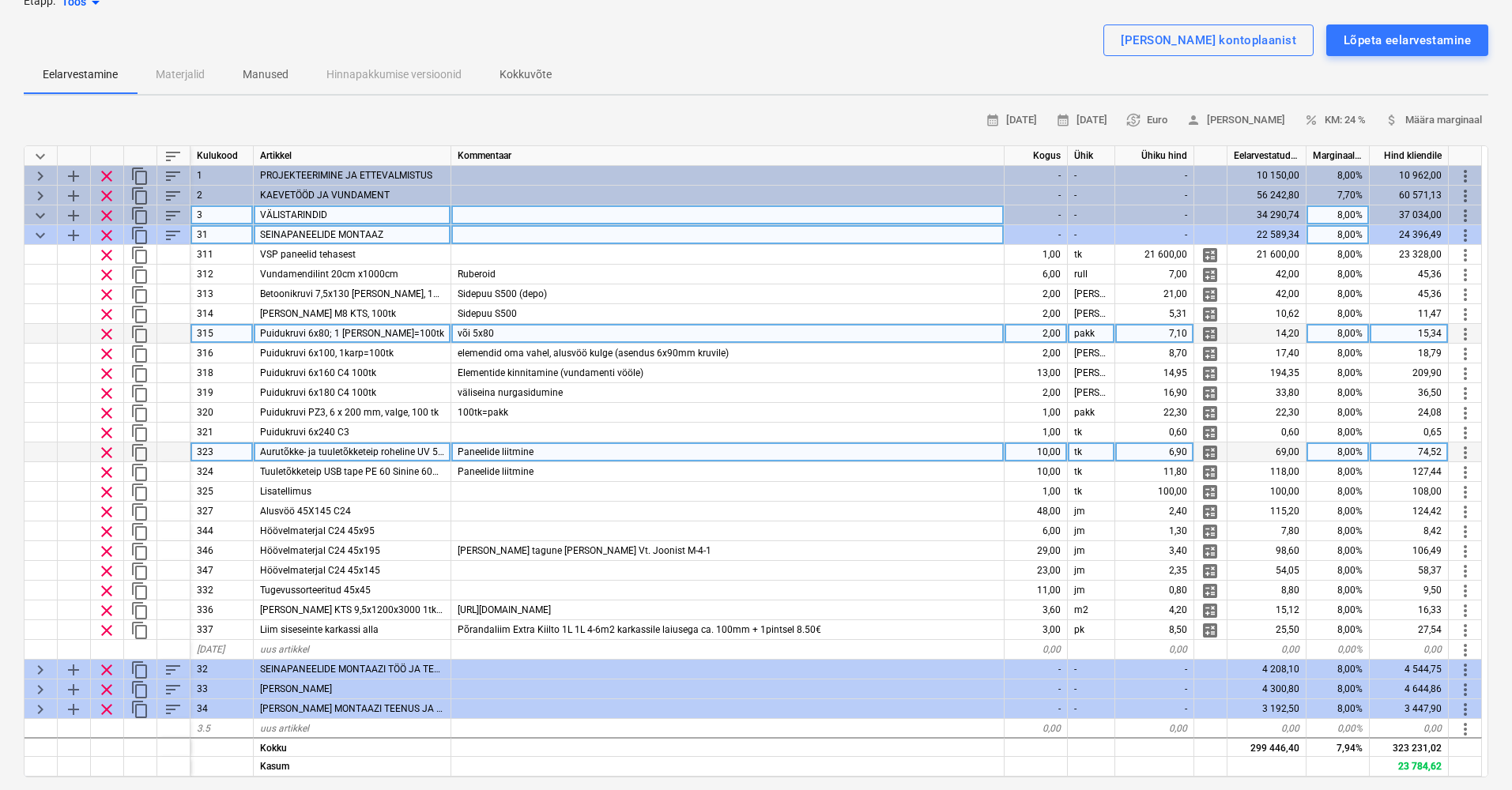
scroll to position [0, 1]
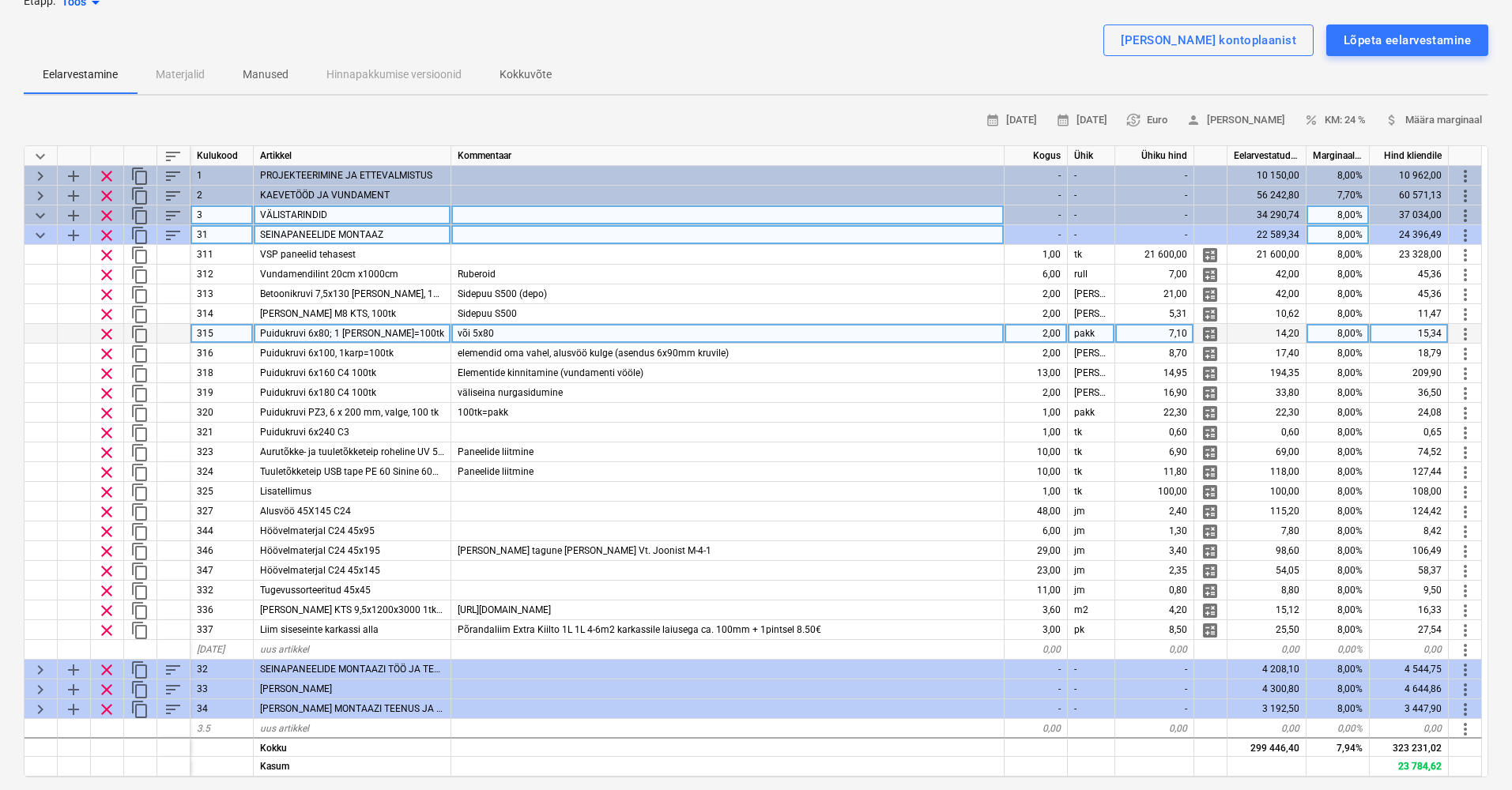
click at [33, 234] on span "keyboard_arrow_down" at bounding box center [41, 235] width 19 height 19
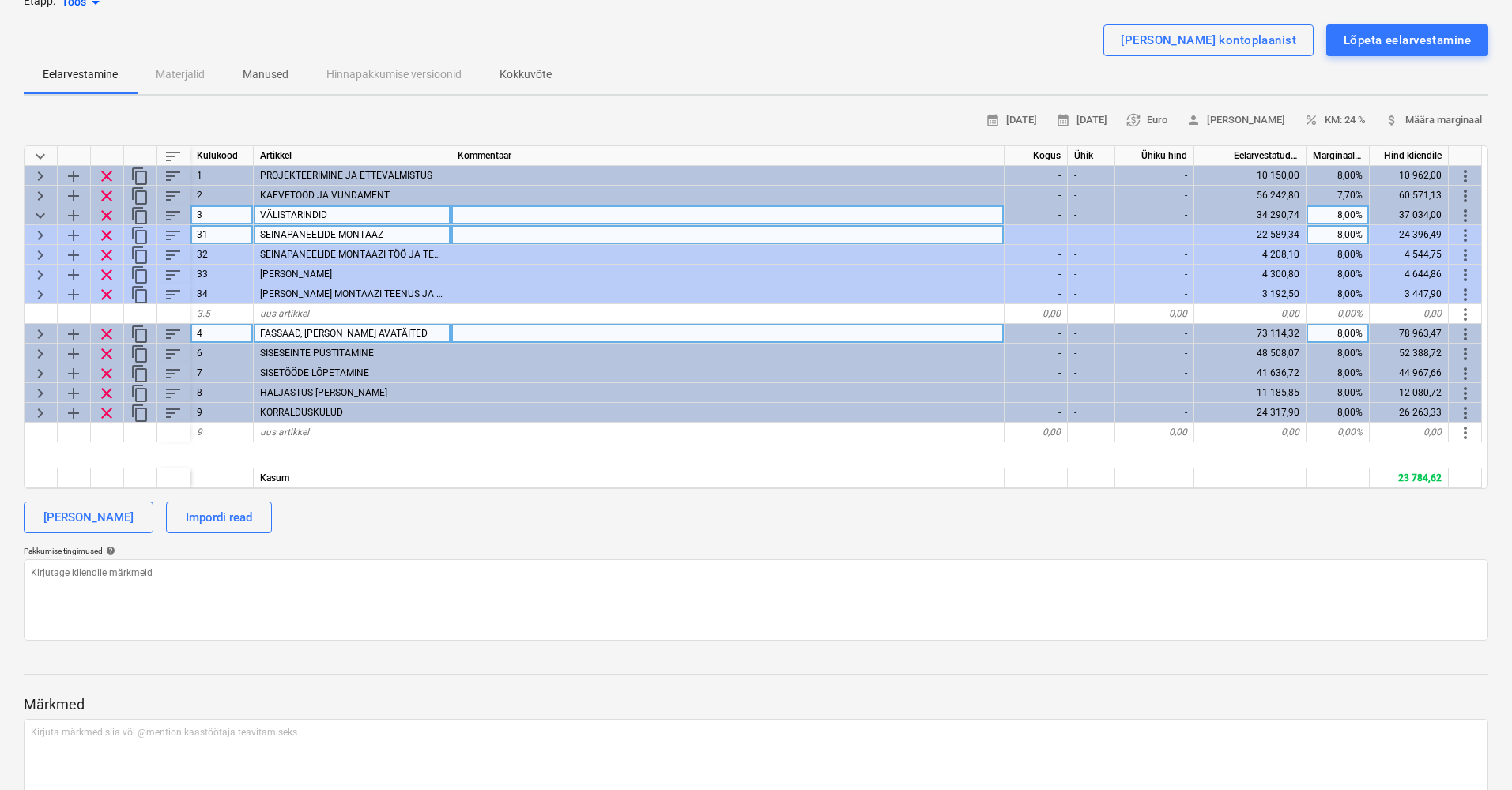
scroll to position [0, 0]
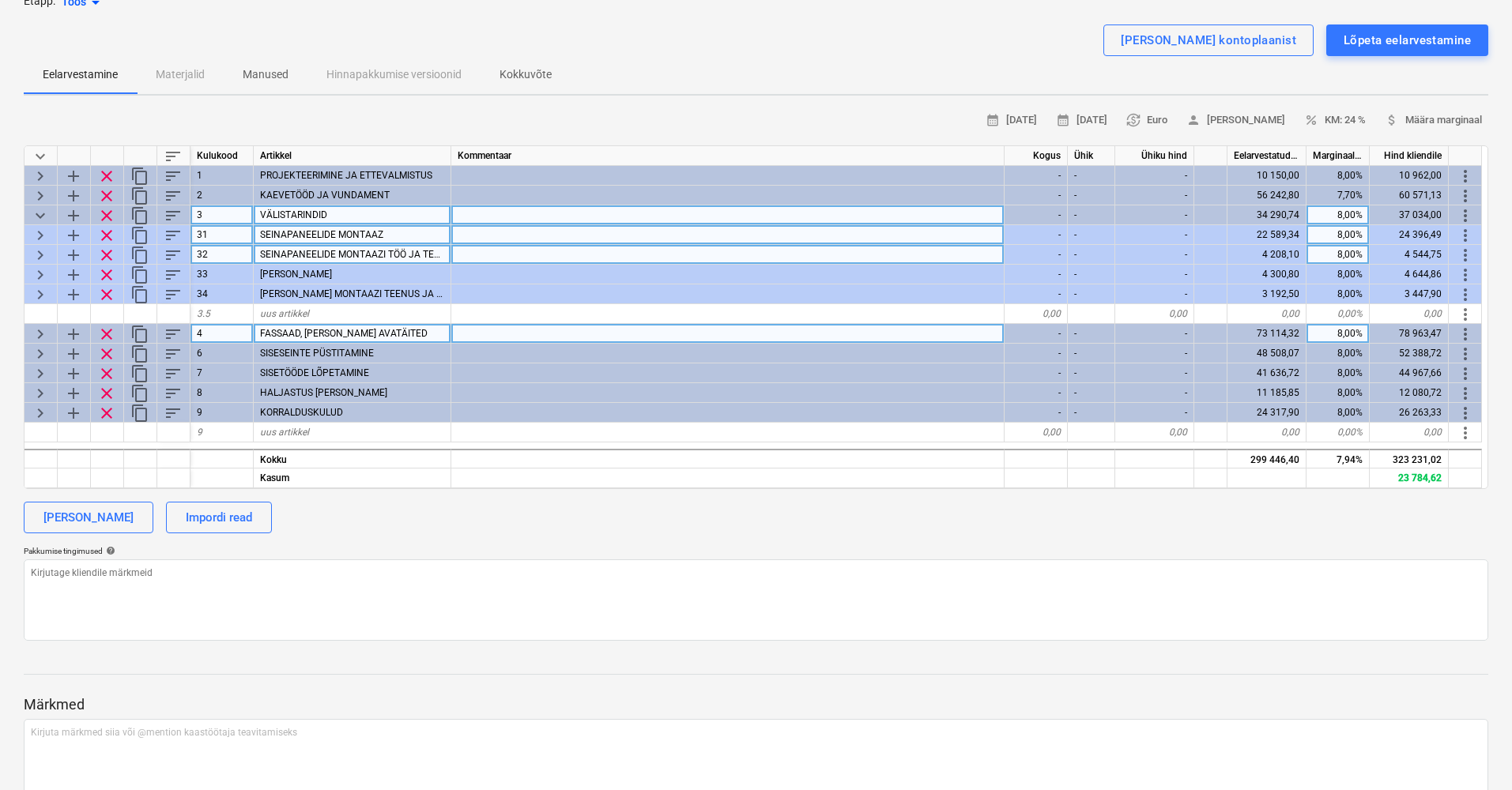
click at [38, 250] on span "keyboard_arrow_right" at bounding box center [41, 256] width 19 height 19
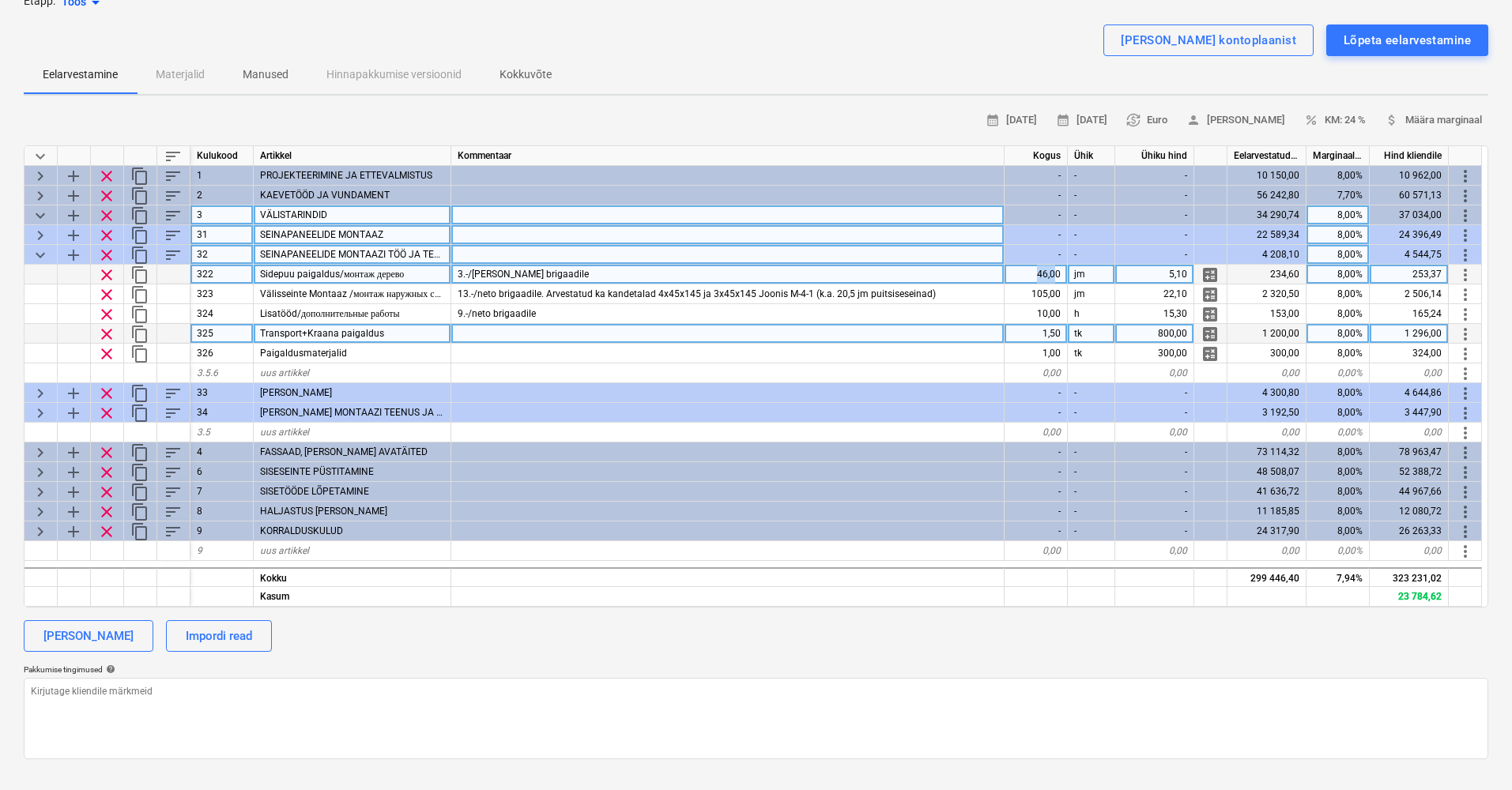
click at [1054, 274] on div "46,00" at bounding box center [1036, 274] width 63 height 19
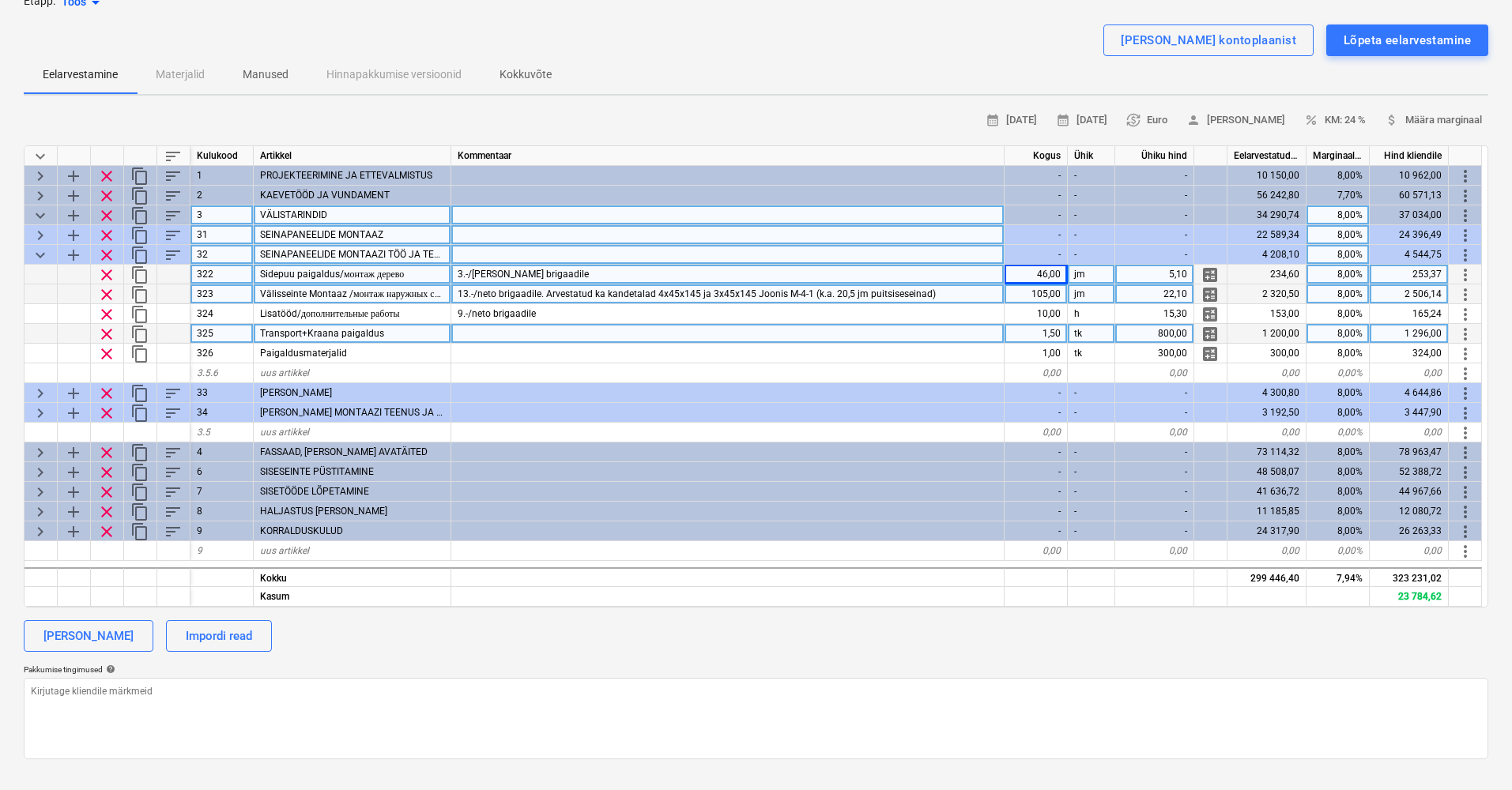
click at [1068, 294] on div "jm" at bounding box center [1091, 294] width 48 height 19
click at [1050, 292] on div "105,00" at bounding box center [1036, 294] width 63 height 19
drag, startPoint x: 393, startPoint y: 253, endPoint x: 420, endPoint y: 253, distance: 27.0
click at [420, 253] on span "SEINAPANEELIDE MONTAAZI TÖÖ JA TEENUSED" at bounding box center [365, 254] width 210 height 11
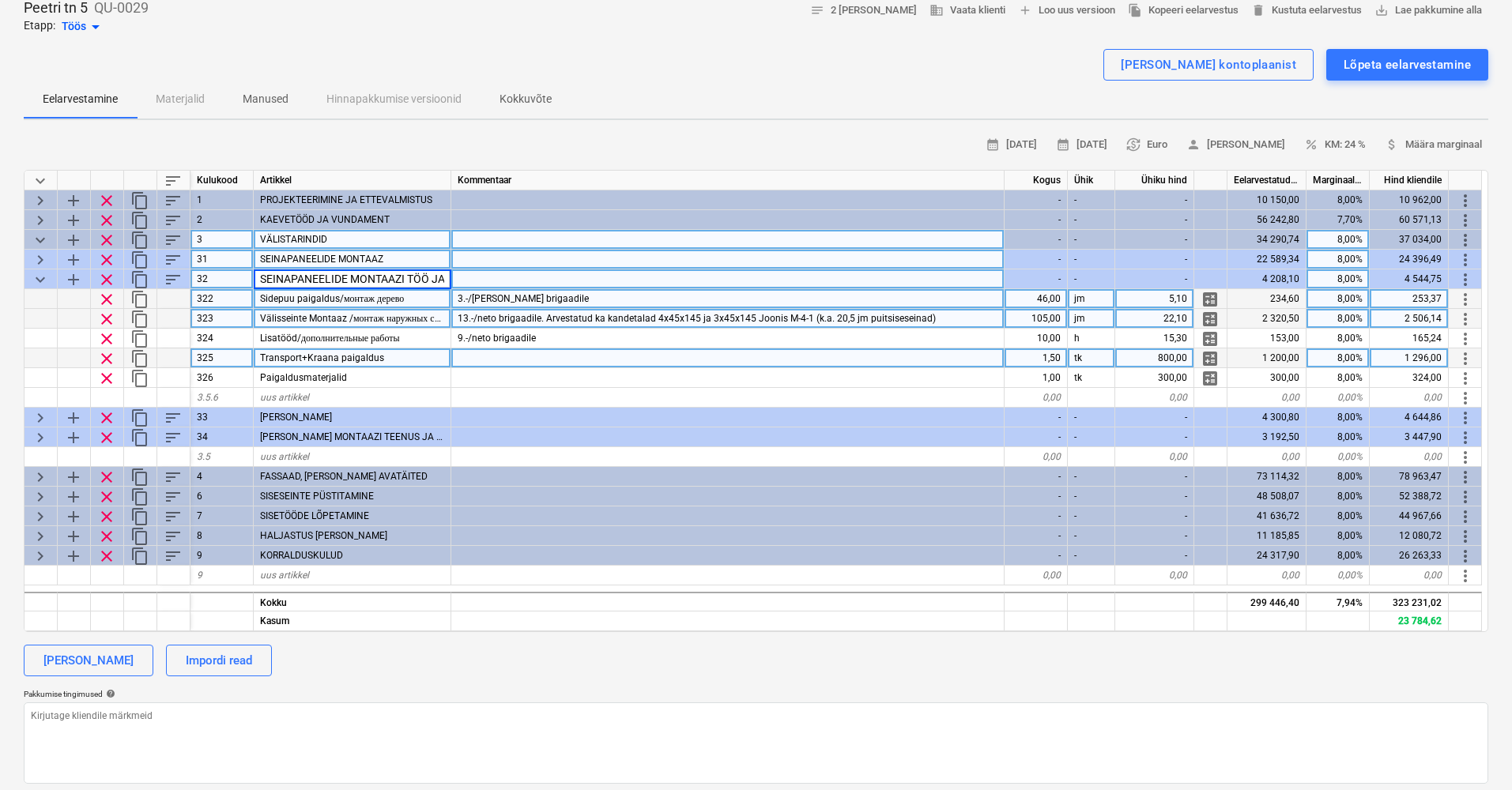
scroll to position [69, 0]
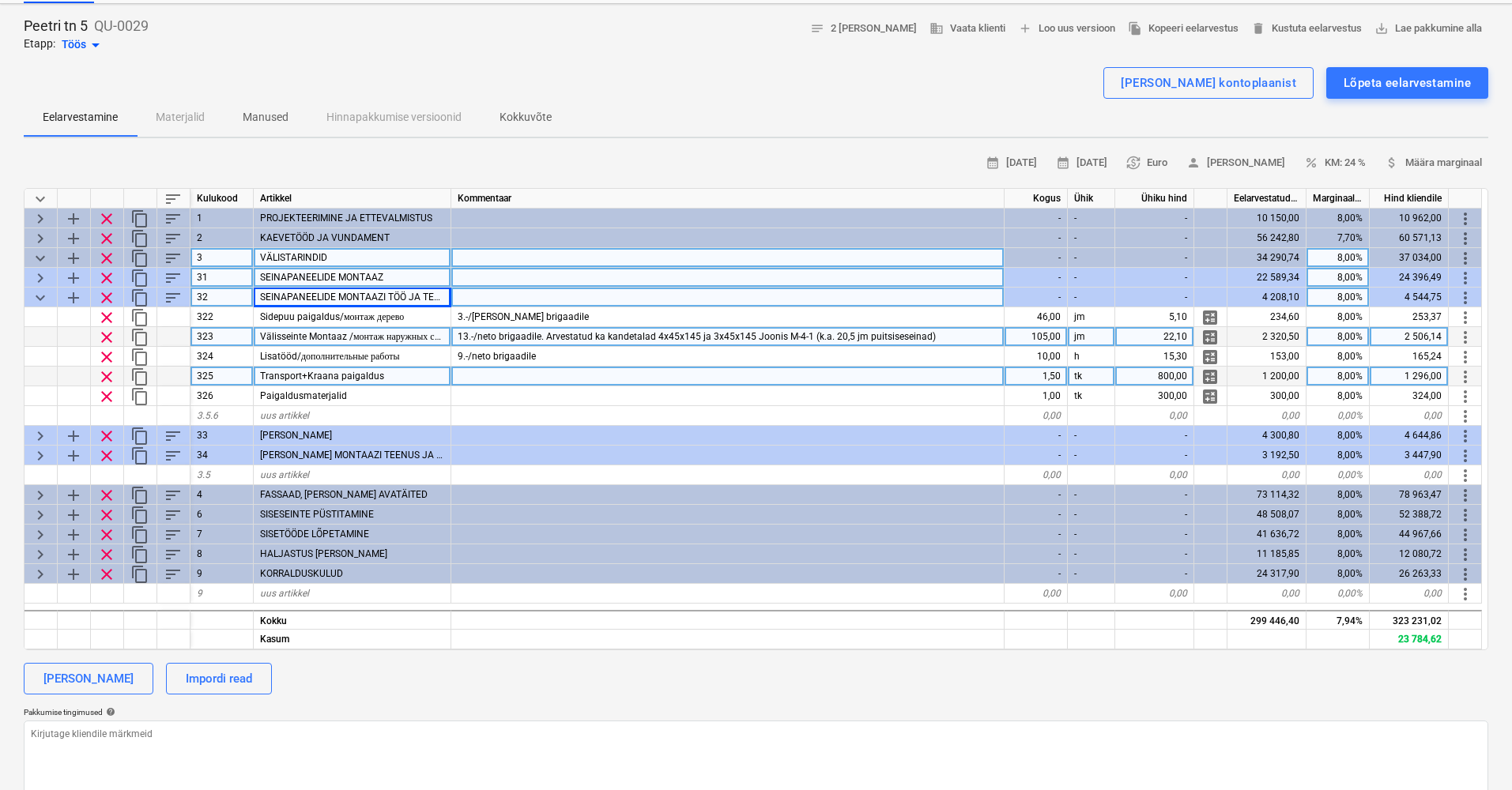
click at [980, 335] on div "13.-/neto brigaadile. Arvestatud ka kandetalad 4x45x145 ja 3x45x145 Joonis M-4-…" at bounding box center [727, 337] width 553 height 19
click at [936, 334] on input "13.-/neto brigaadile. Arvestatud ka kandetalad 4x45x145 ja 3x45x145 Joonis M-4-…" at bounding box center [727, 337] width 552 height 19
click at [887, 339] on input "13.-/neto brigaadile. Arvestatud ka kandetalad 4x45x145 ja 3x45x145 Joonis M-4-…" at bounding box center [727, 337] width 552 height 19
click at [950, 339] on input "13.-/neto brigaadile. Arvestatud ka kandetalad 4x45x145 ja 3x45x145 Joonis M-4-…" at bounding box center [727, 337] width 552 height 19
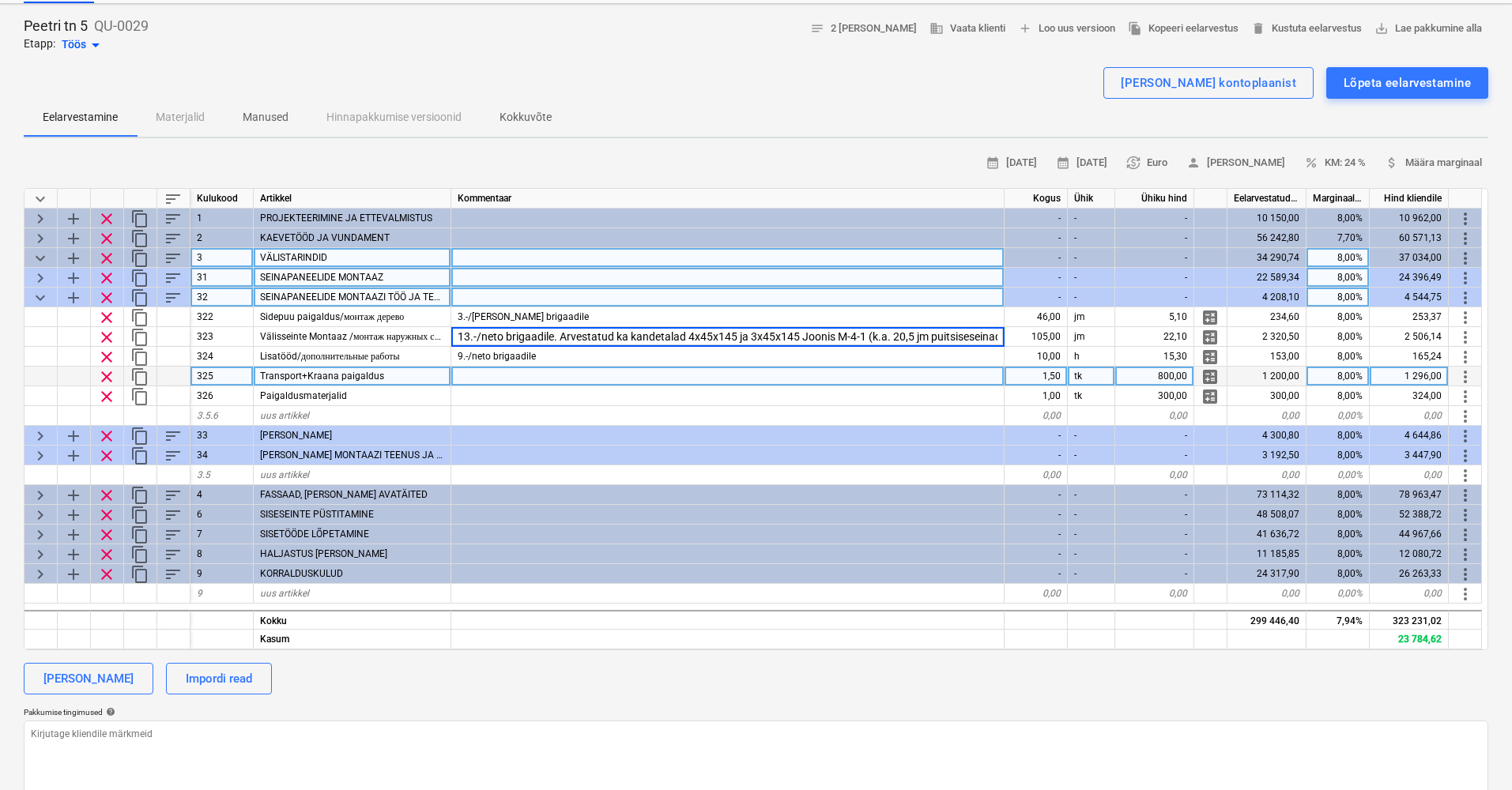
click at [42, 294] on span "keyboard_arrow_down" at bounding box center [41, 298] width 19 height 19
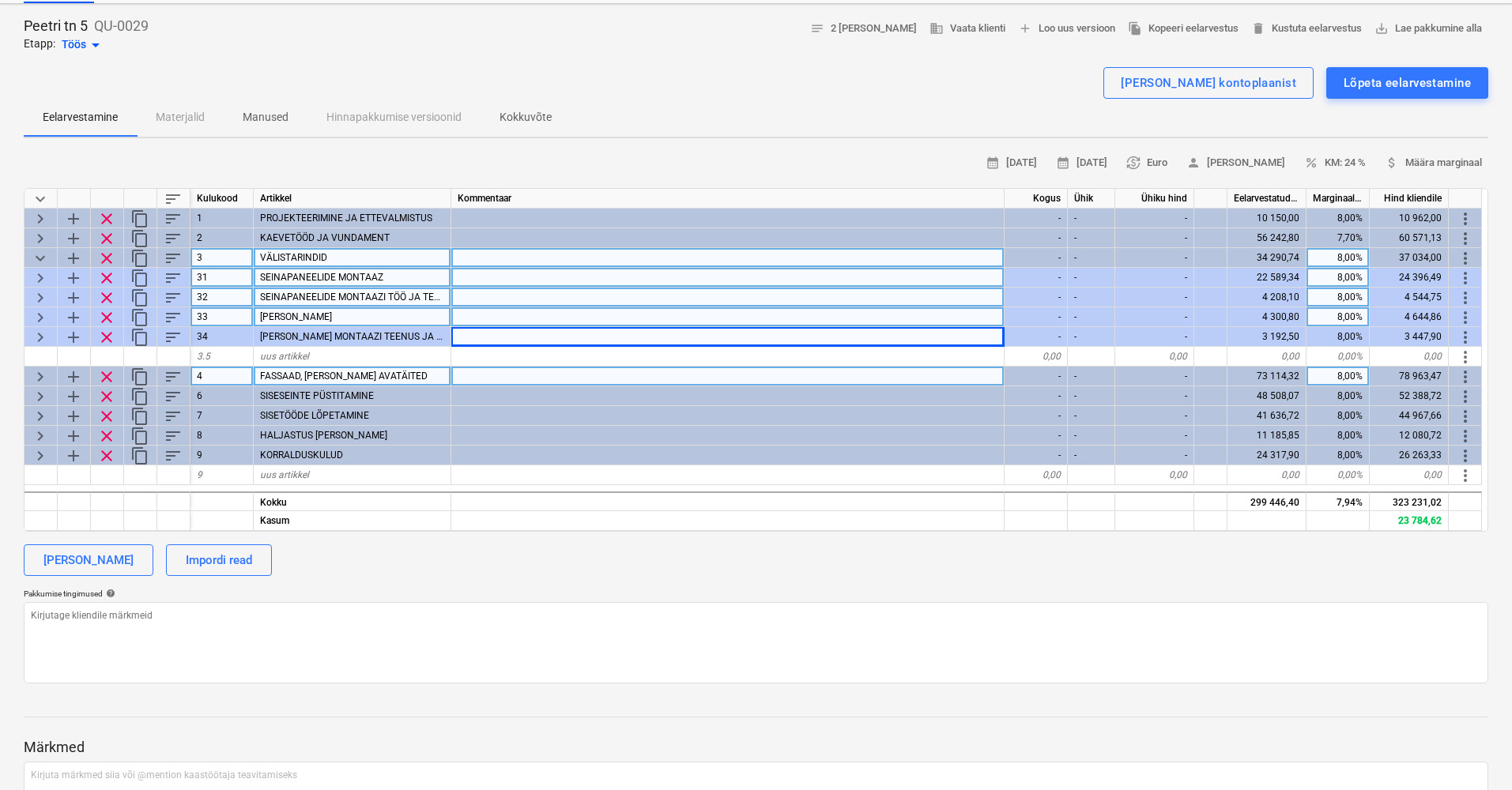
click at [43, 315] on span "keyboard_arrow_right" at bounding box center [41, 318] width 19 height 19
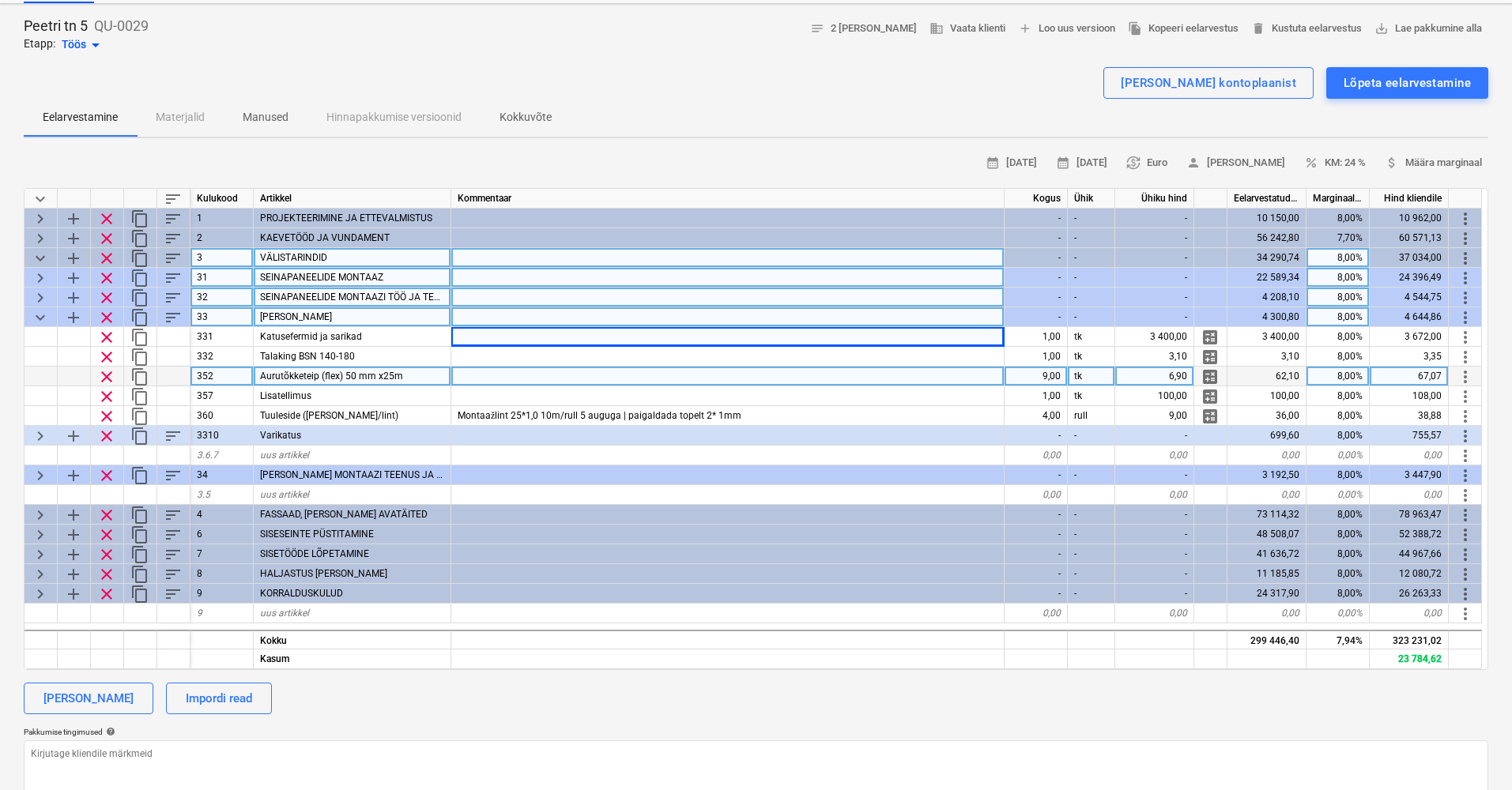
click at [37, 311] on span "keyboard_arrow_down" at bounding box center [41, 318] width 19 height 19
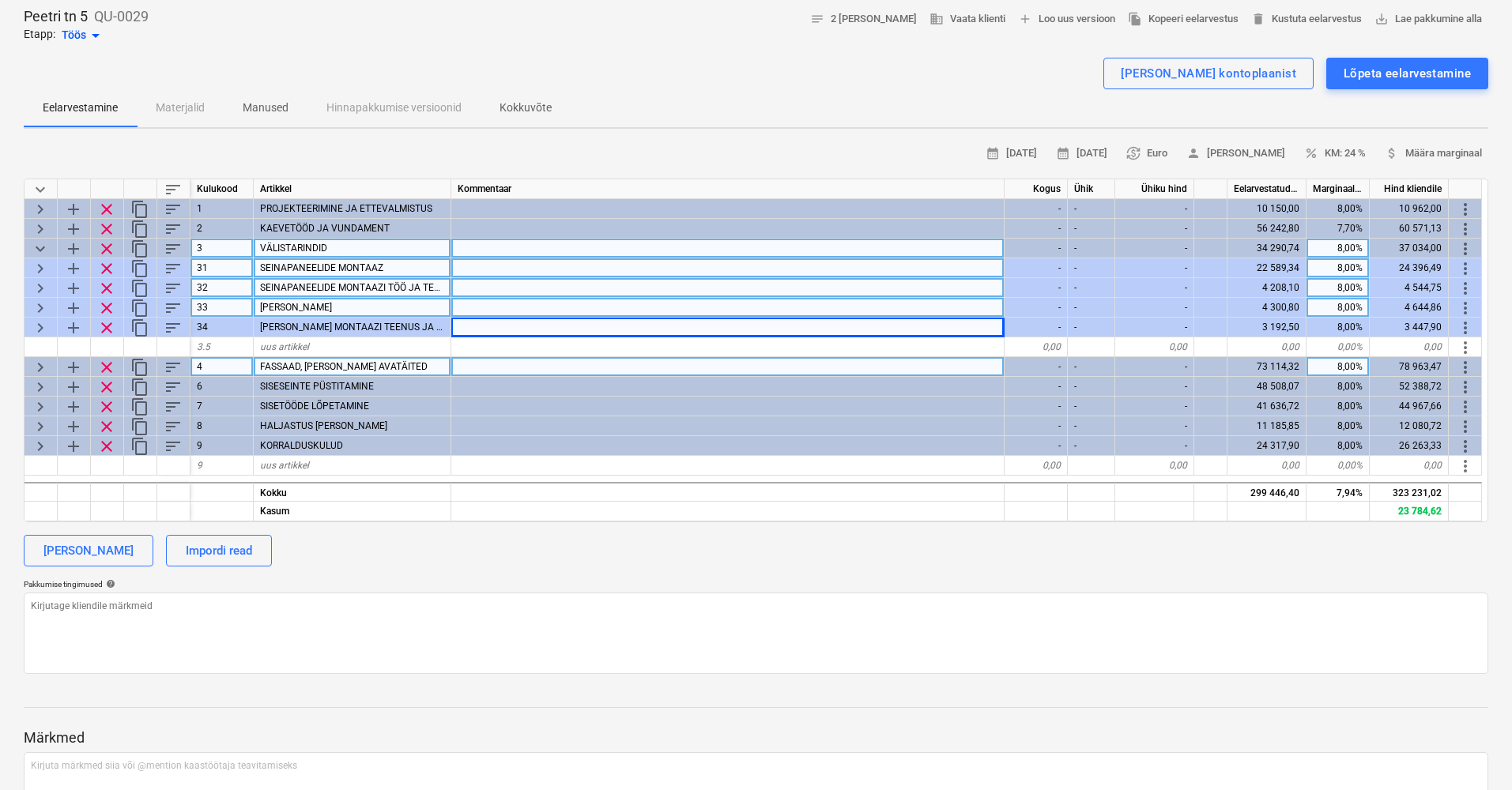
scroll to position [80, 0]
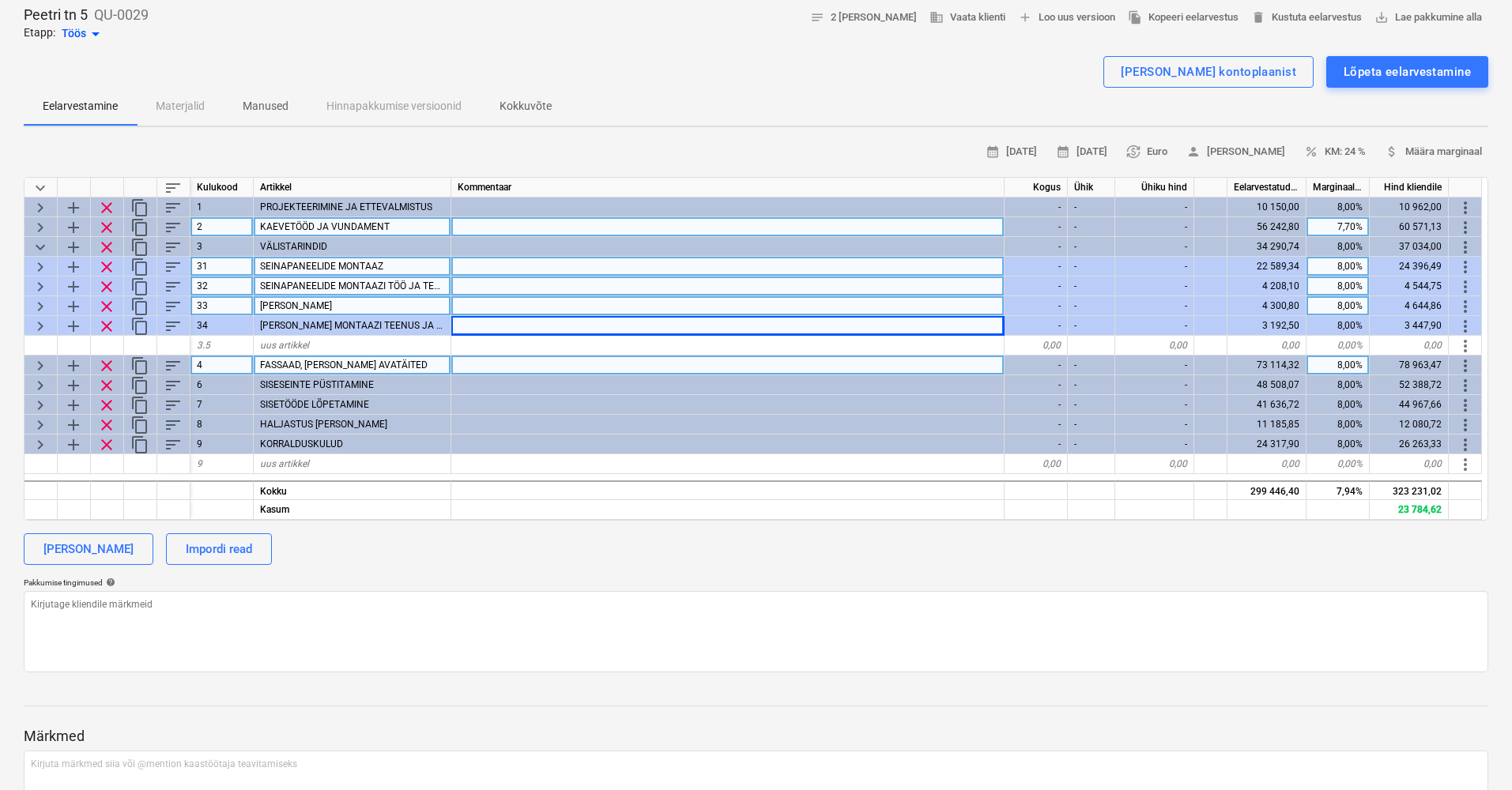
click at [41, 223] on span "keyboard_arrow_right" at bounding box center [41, 227] width 19 height 19
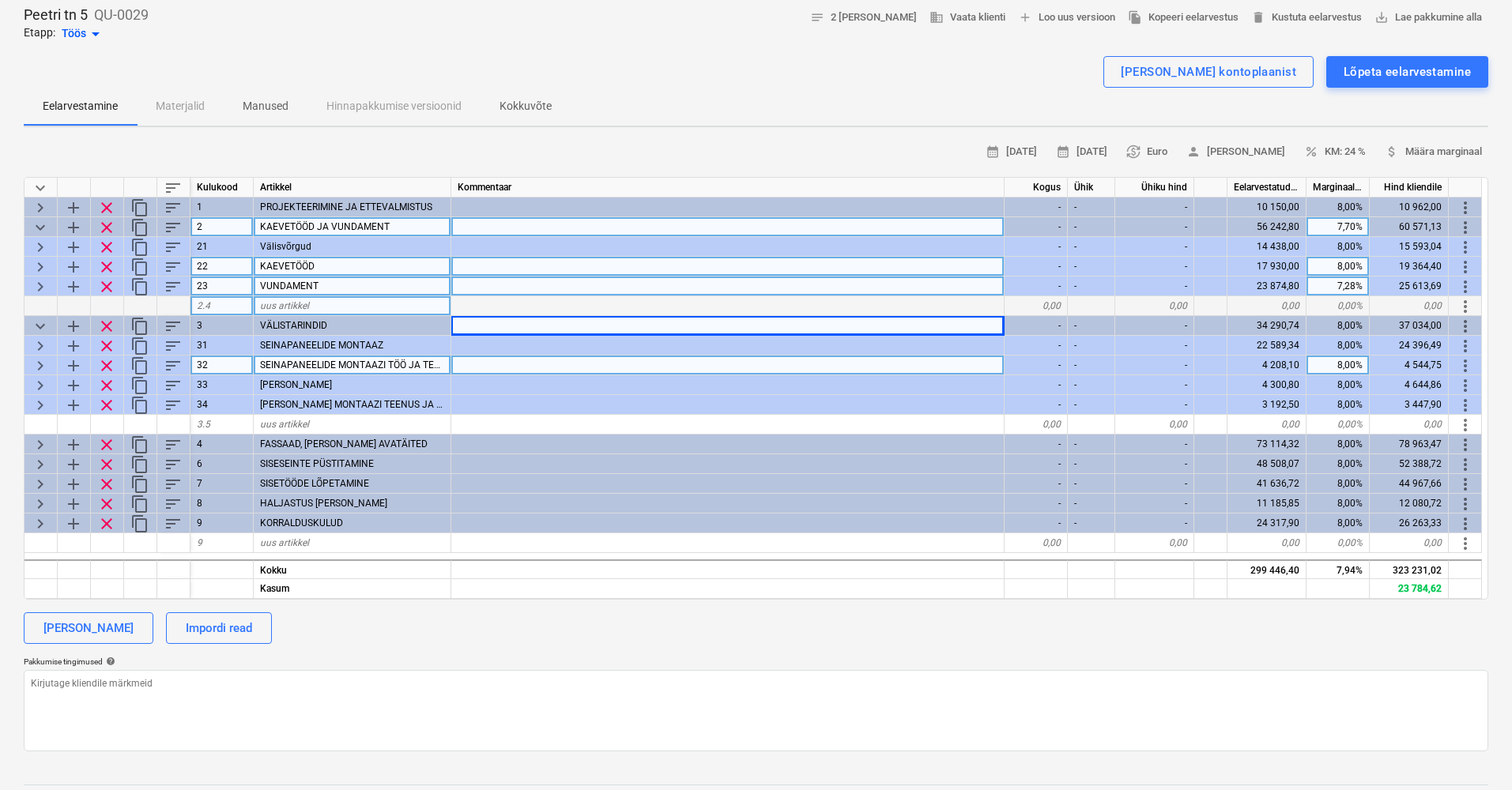
scroll to position [78, 0]
click at [41, 222] on span "keyboard_arrow_down" at bounding box center [41, 229] width 19 height 19
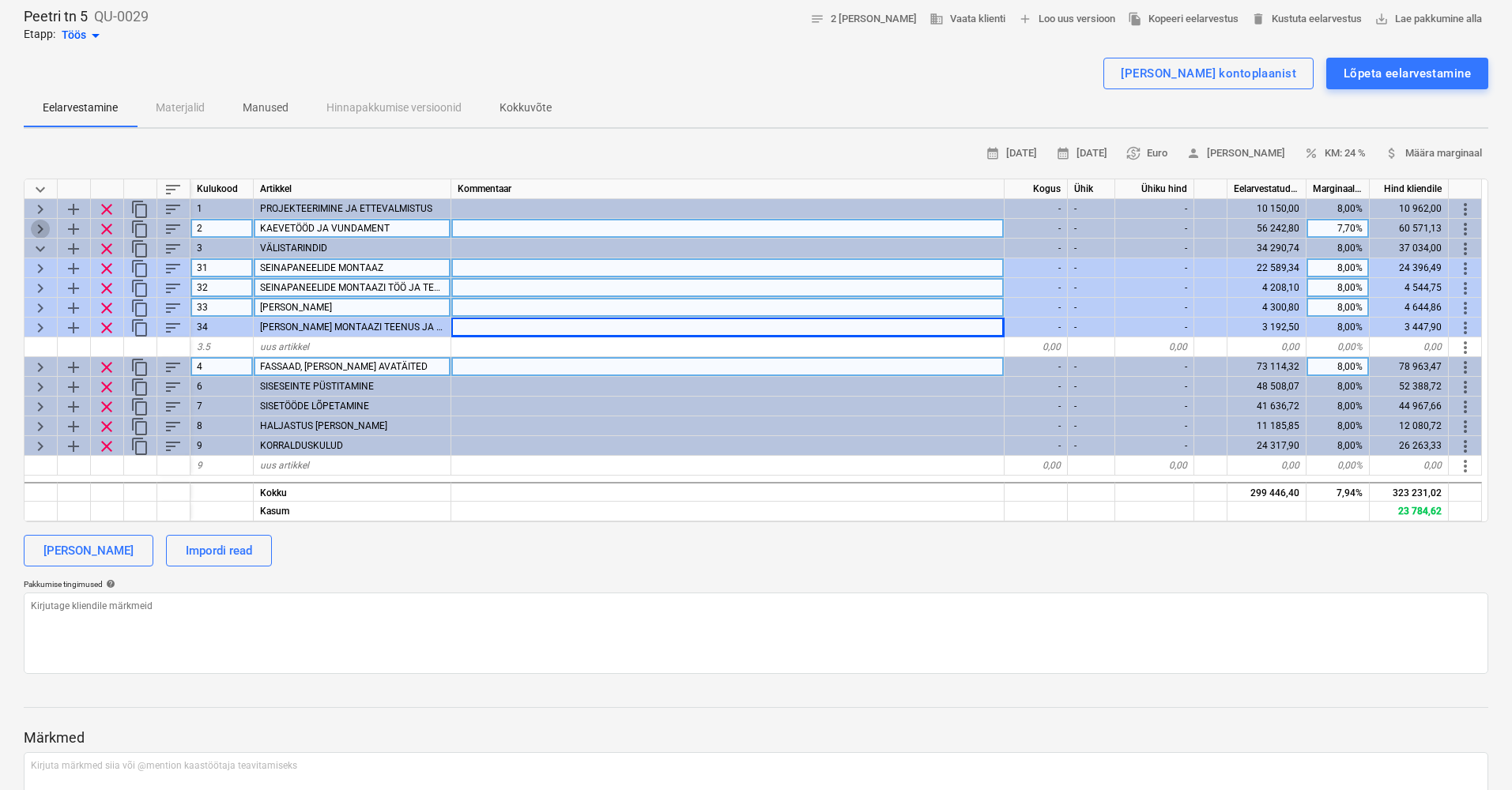
click at [41, 222] on span "keyboard_arrow_right" at bounding box center [41, 229] width 19 height 19
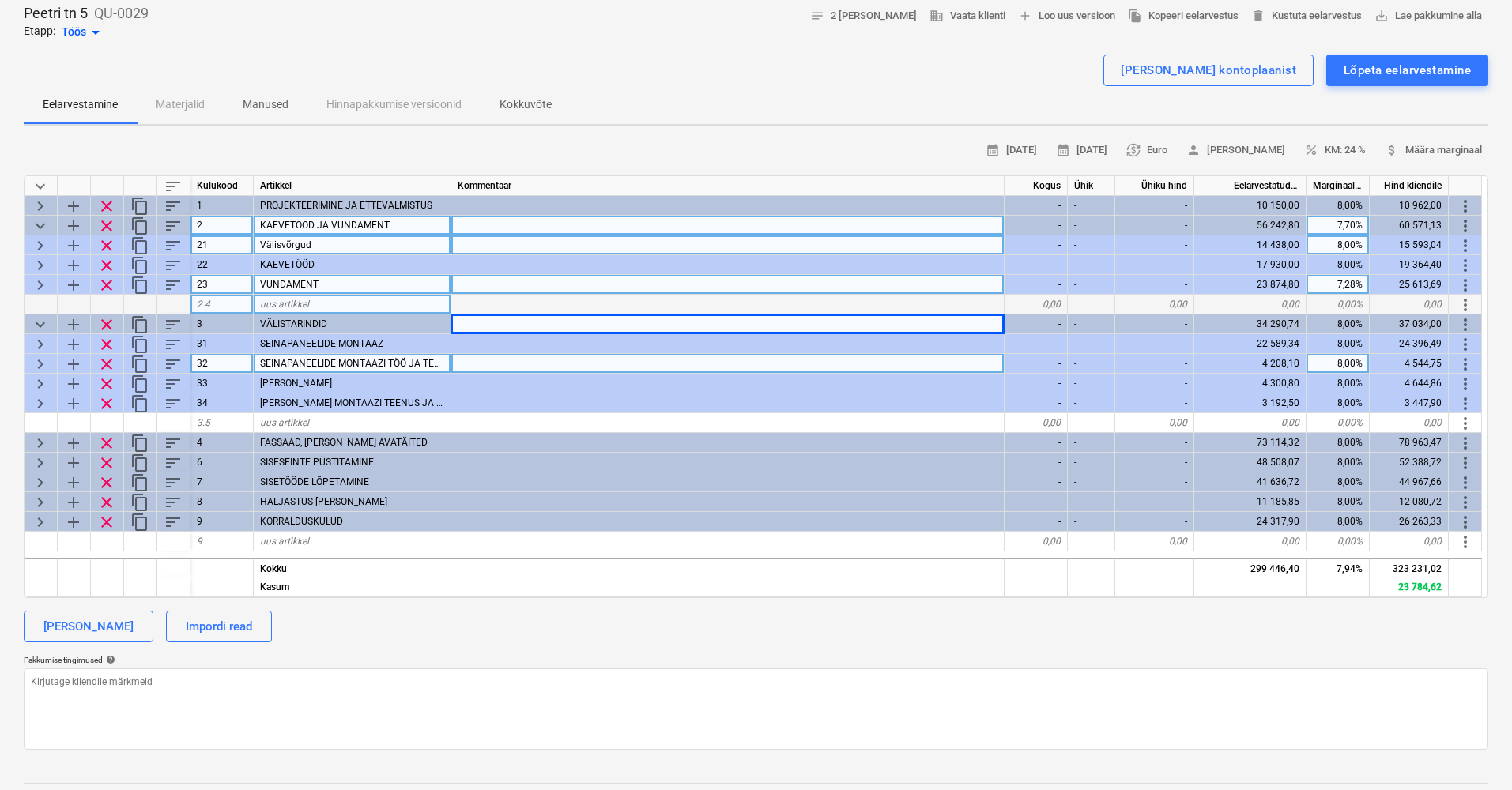
click at [41, 253] on div "keyboard_arrow_down sort Kulukood Artikkel Kommentaar Kogus Ühik Ühiku hind Eel…" at bounding box center [756, 386] width 1464 height 422
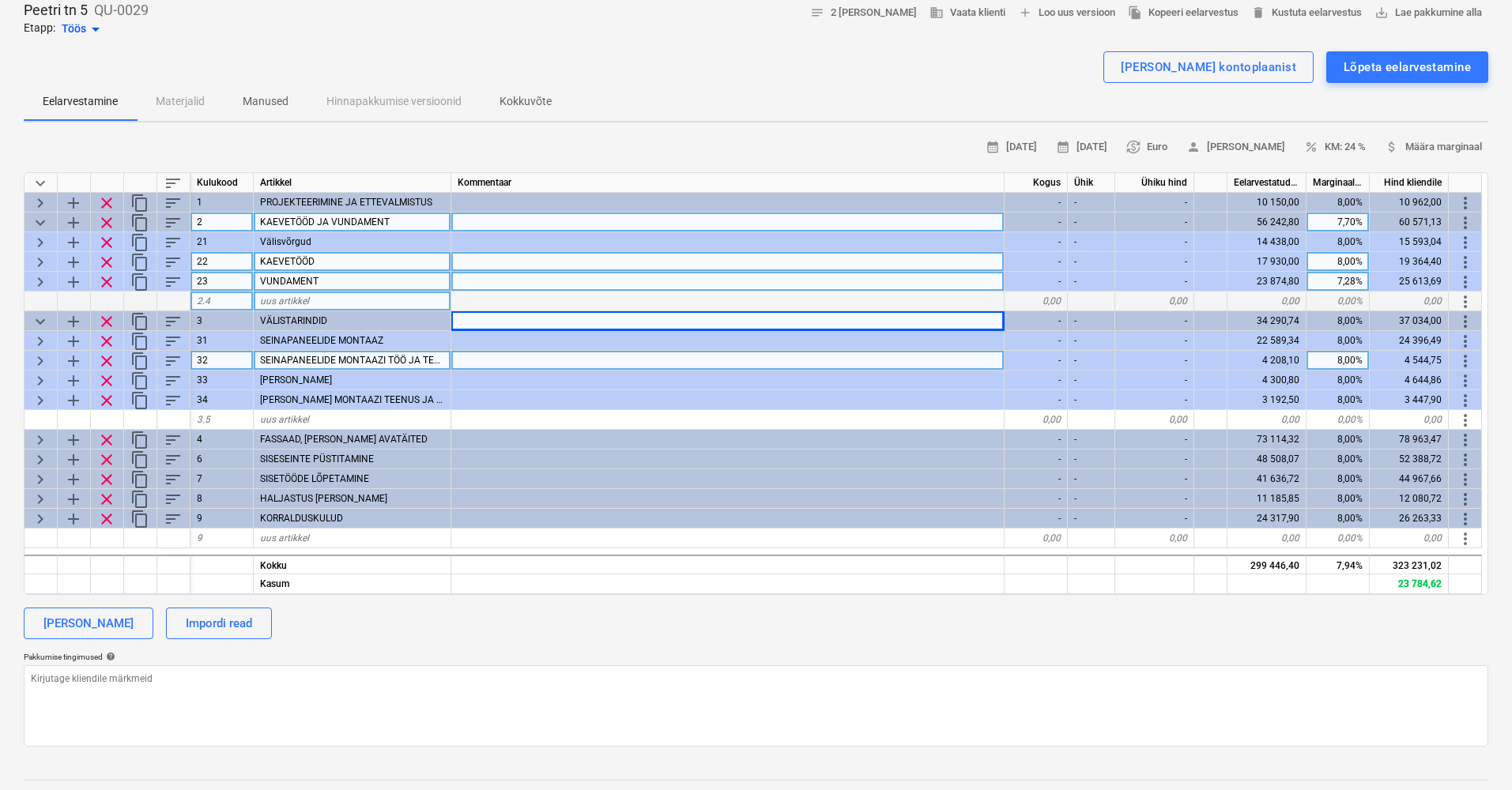
click at [41, 259] on span "keyboard_arrow_right" at bounding box center [41, 263] width 19 height 19
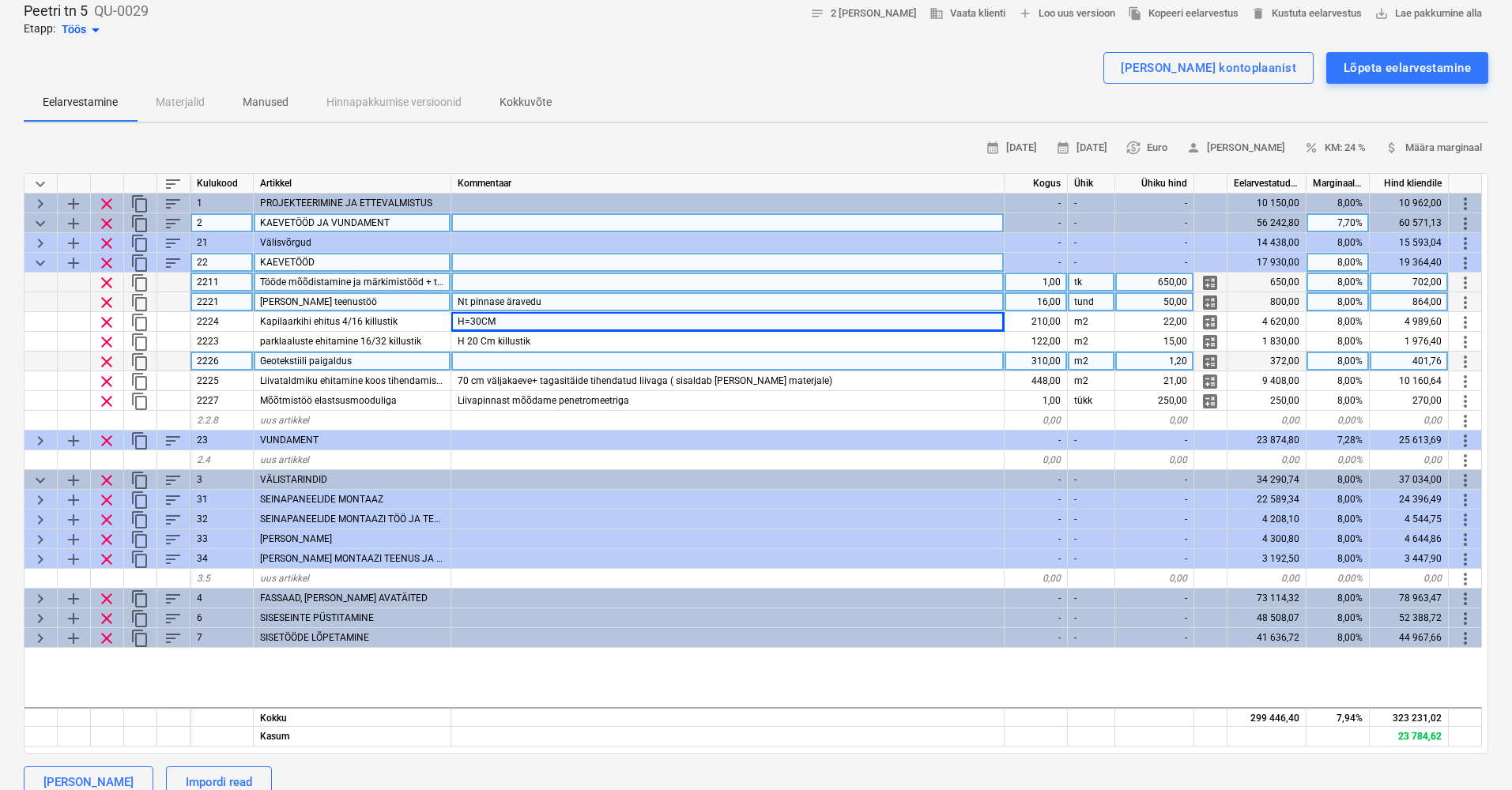
scroll to position [85, 0]
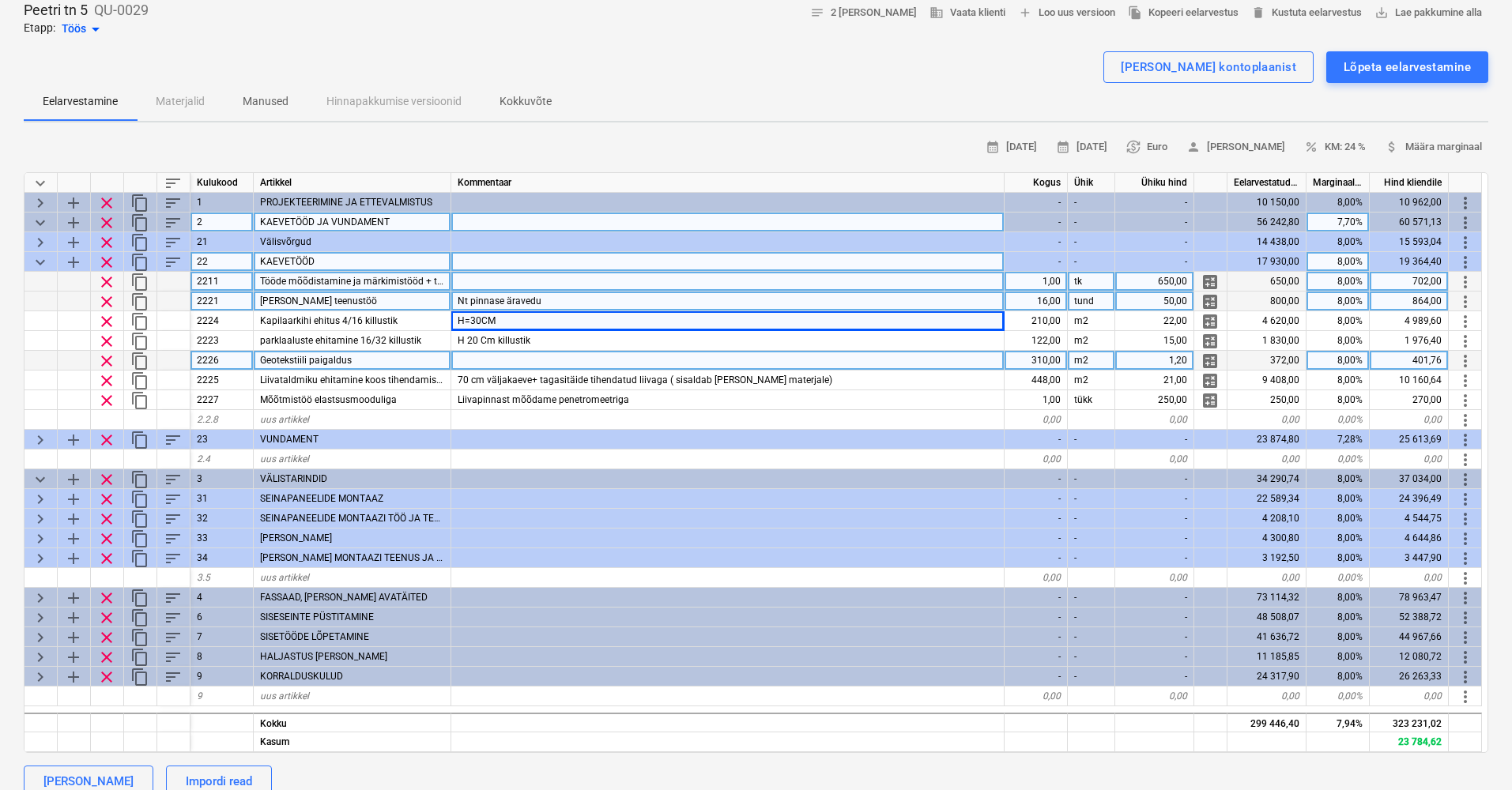
click at [41, 259] on span "keyboard_arrow_down" at bounding box center [41, 263] width 19 height 19
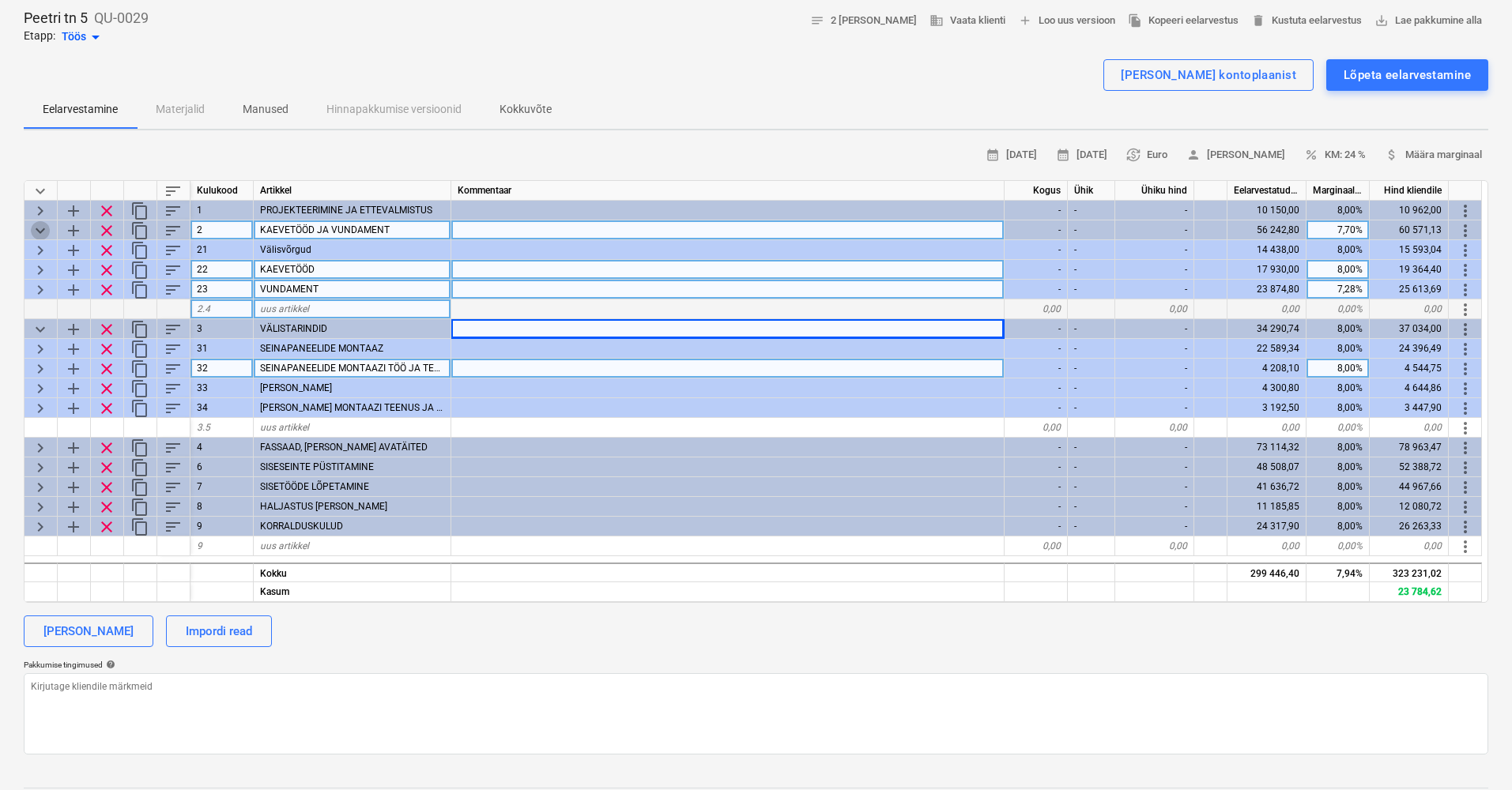
click at [35, 224] on span "keyboard_arrow_down" at bounding box center [41, 231] width 19 height 19
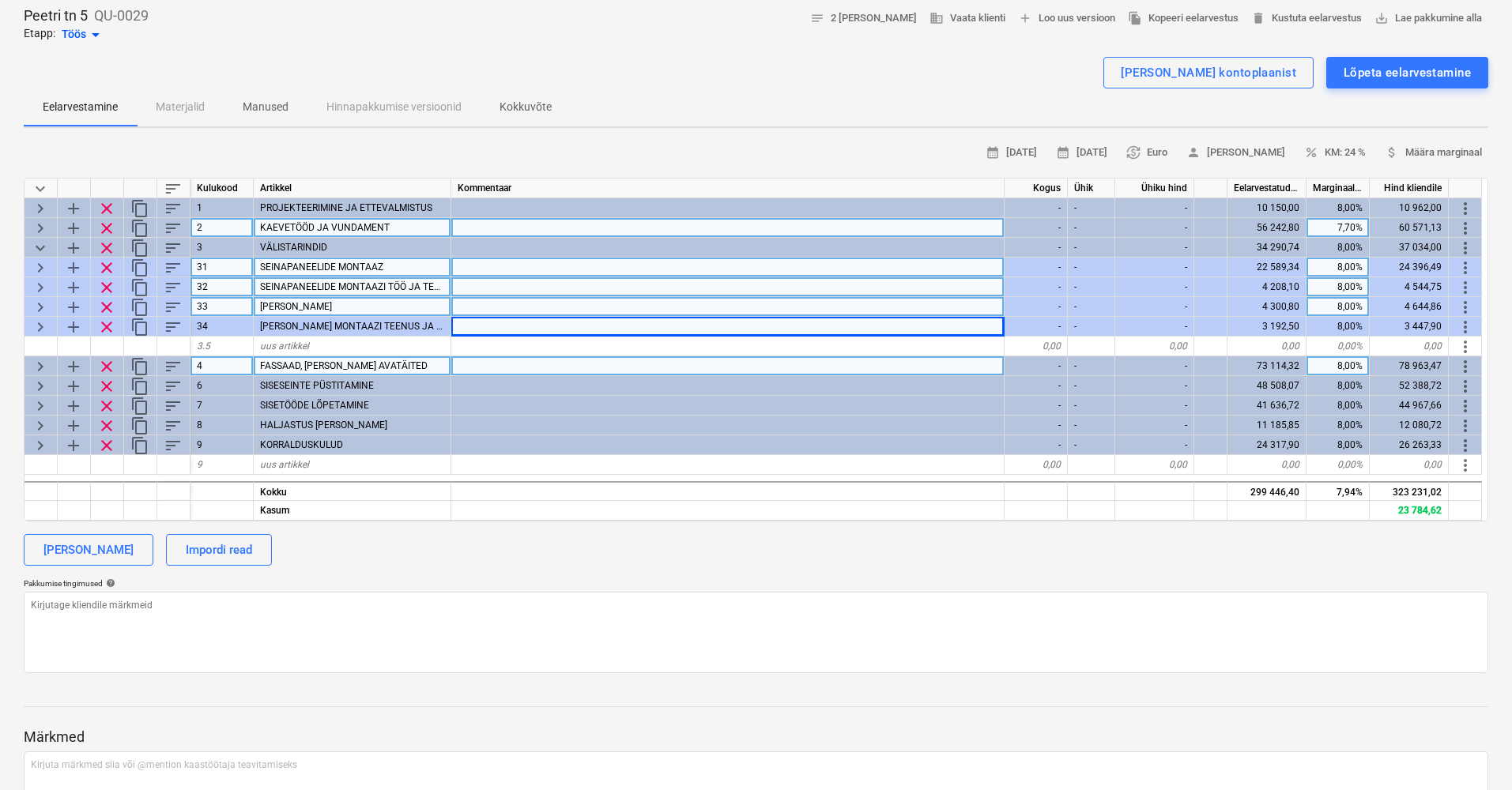
click at [35, 224] on span "keyboard_arrow_right" at bounding box center [41, 228] width 19 height 19
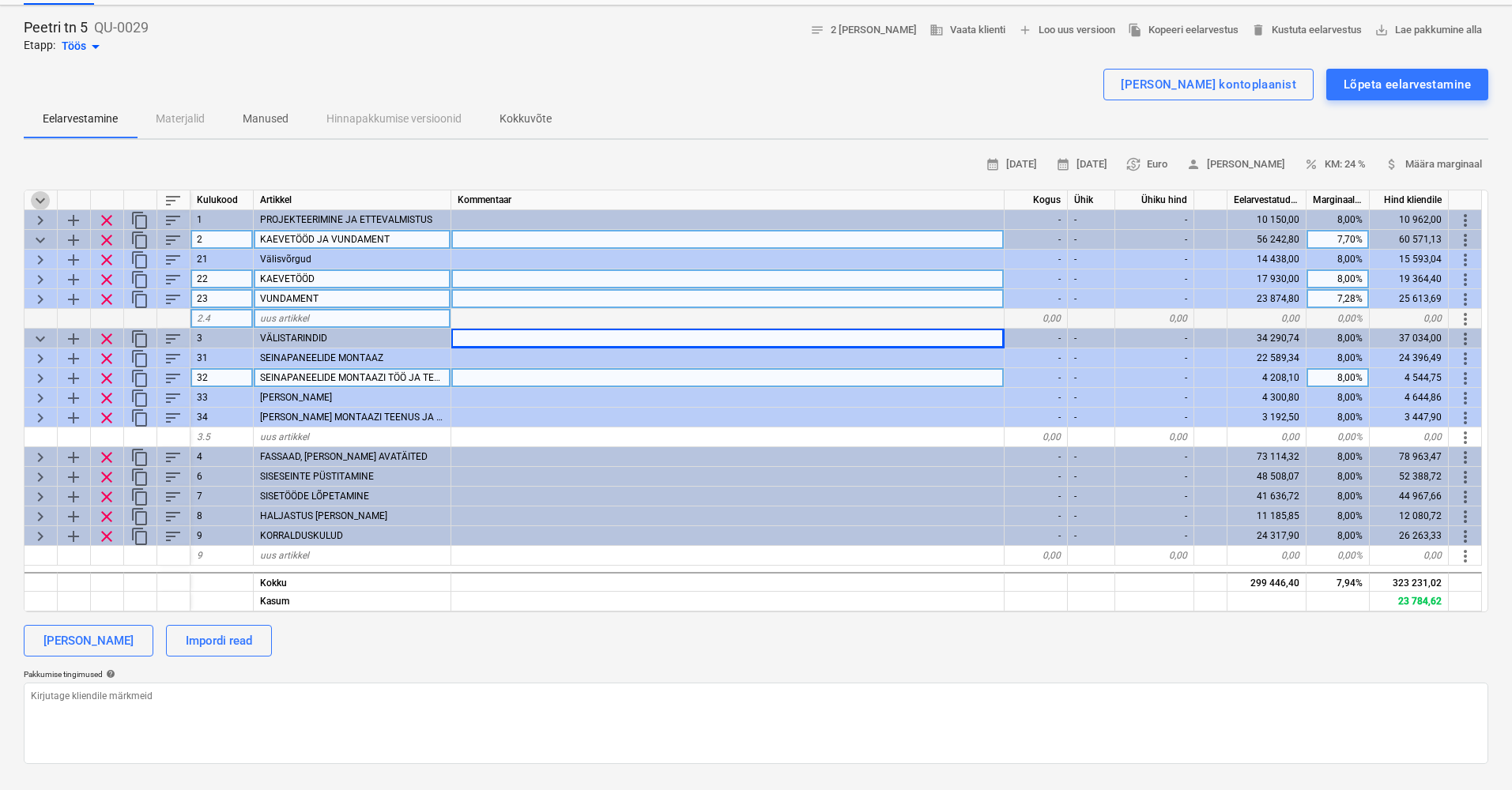
click at [41, 199] on span "keyboard_arrow_down" at bounding box center [41, 201] width 19 height 19
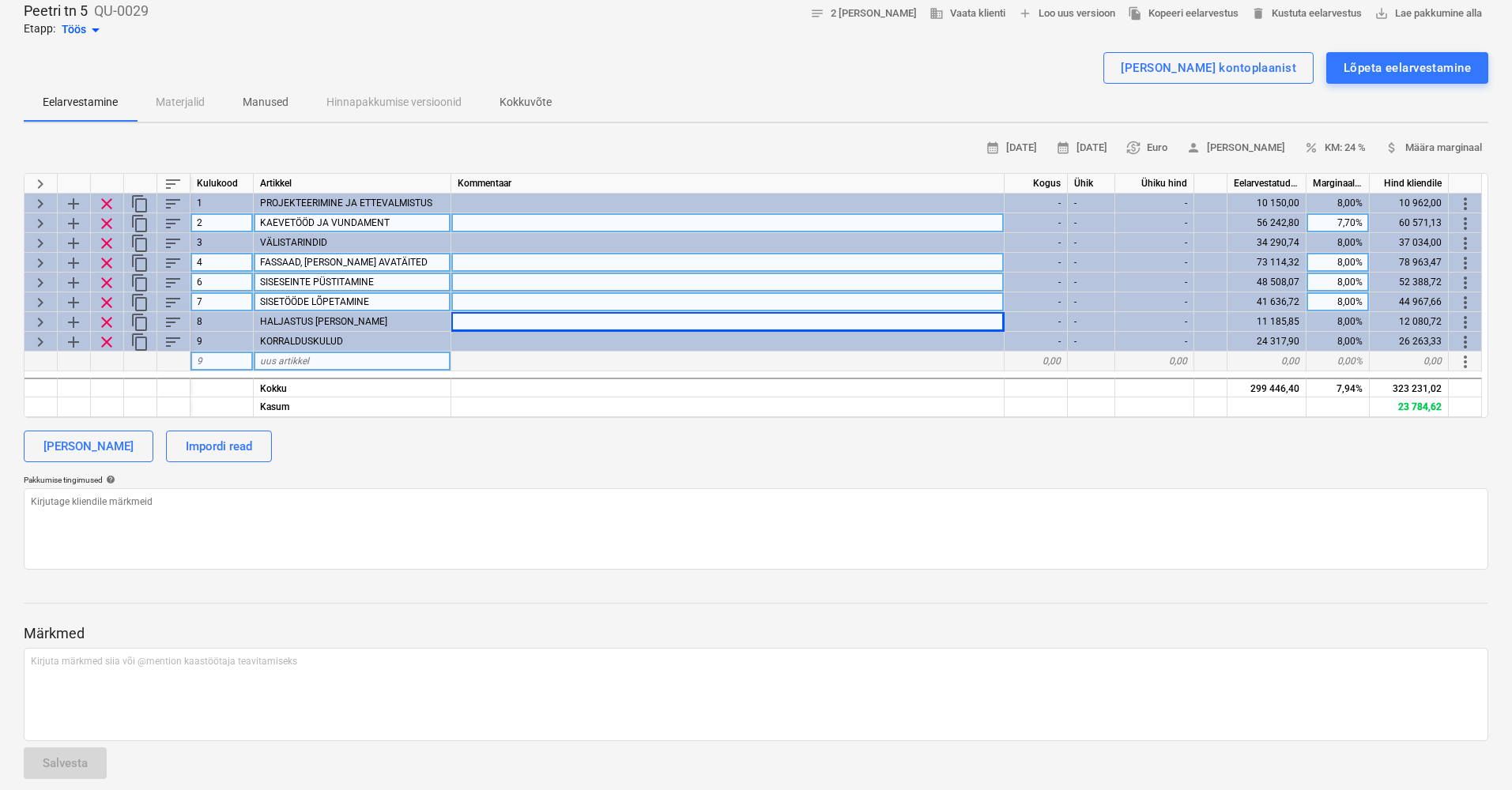
scroll to position [83, 0]
click at [42, 224] on span "keyboard_arrow_right" at bounding box center [41, 225] width 19 height 19
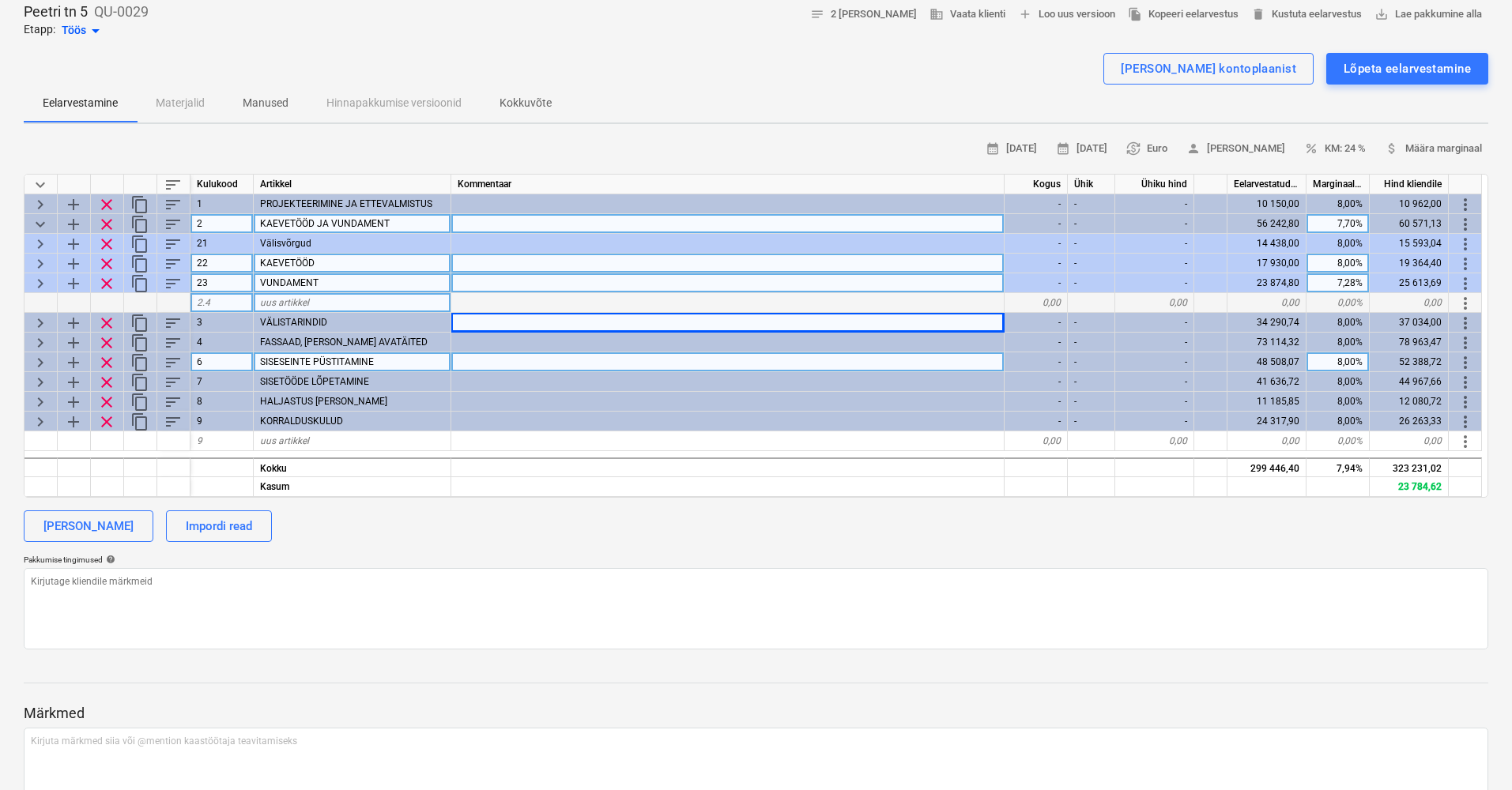
click at [36, 225] on span "keyboard_arrow_down" at bounding box center [41, 225] width 19 height 19
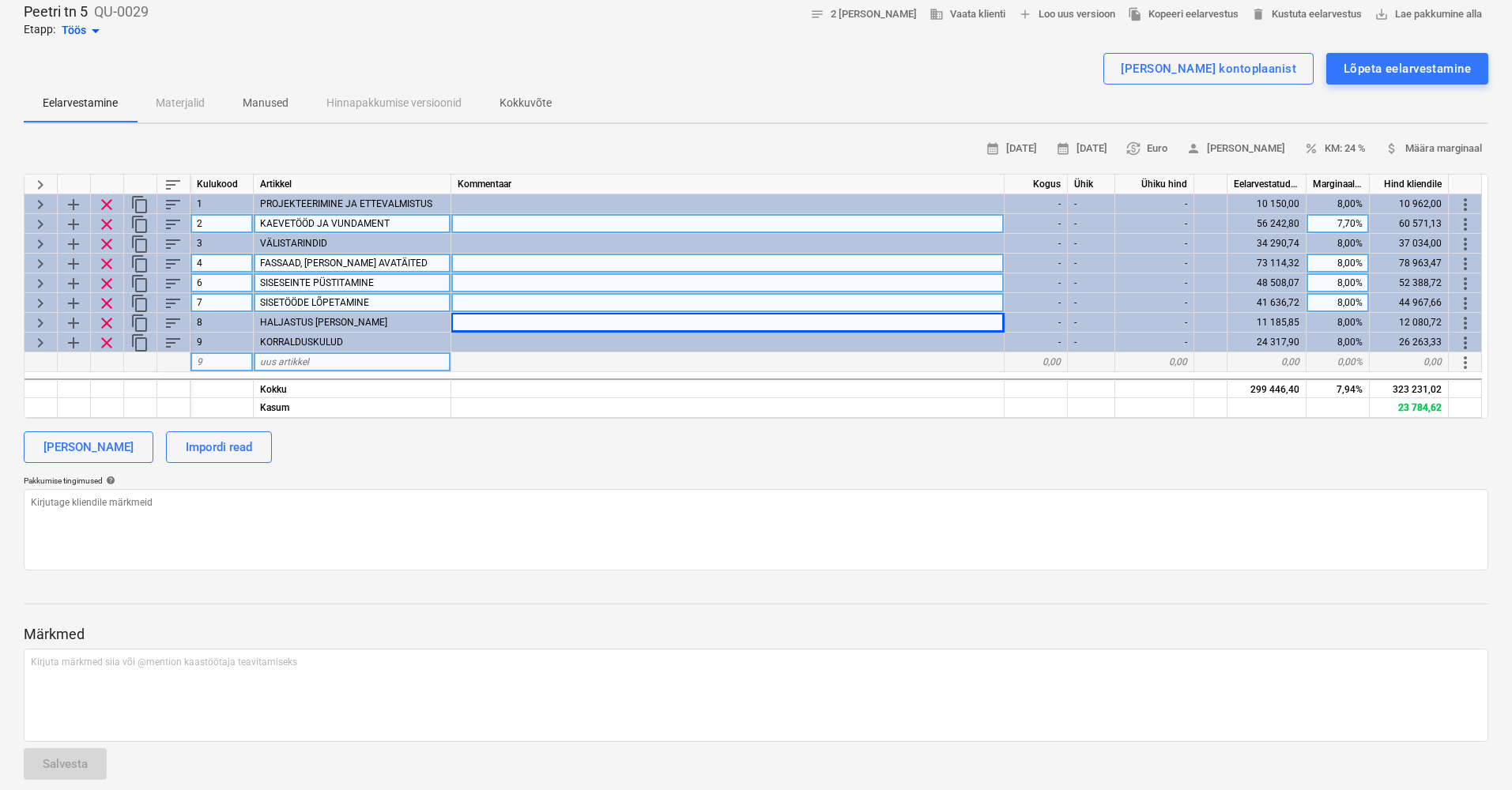
click at [22, 219] on div "Peetri tn 5 QU-0029 Etapp: Töös arrow_drop_down notes 2 märget business Vaata k…" at bounding box center [756, 566] width 1512 height 1154
click at [38, 216] on span "keyboard_arrow_right" at bounding box center [41, 225] width 19 height 19
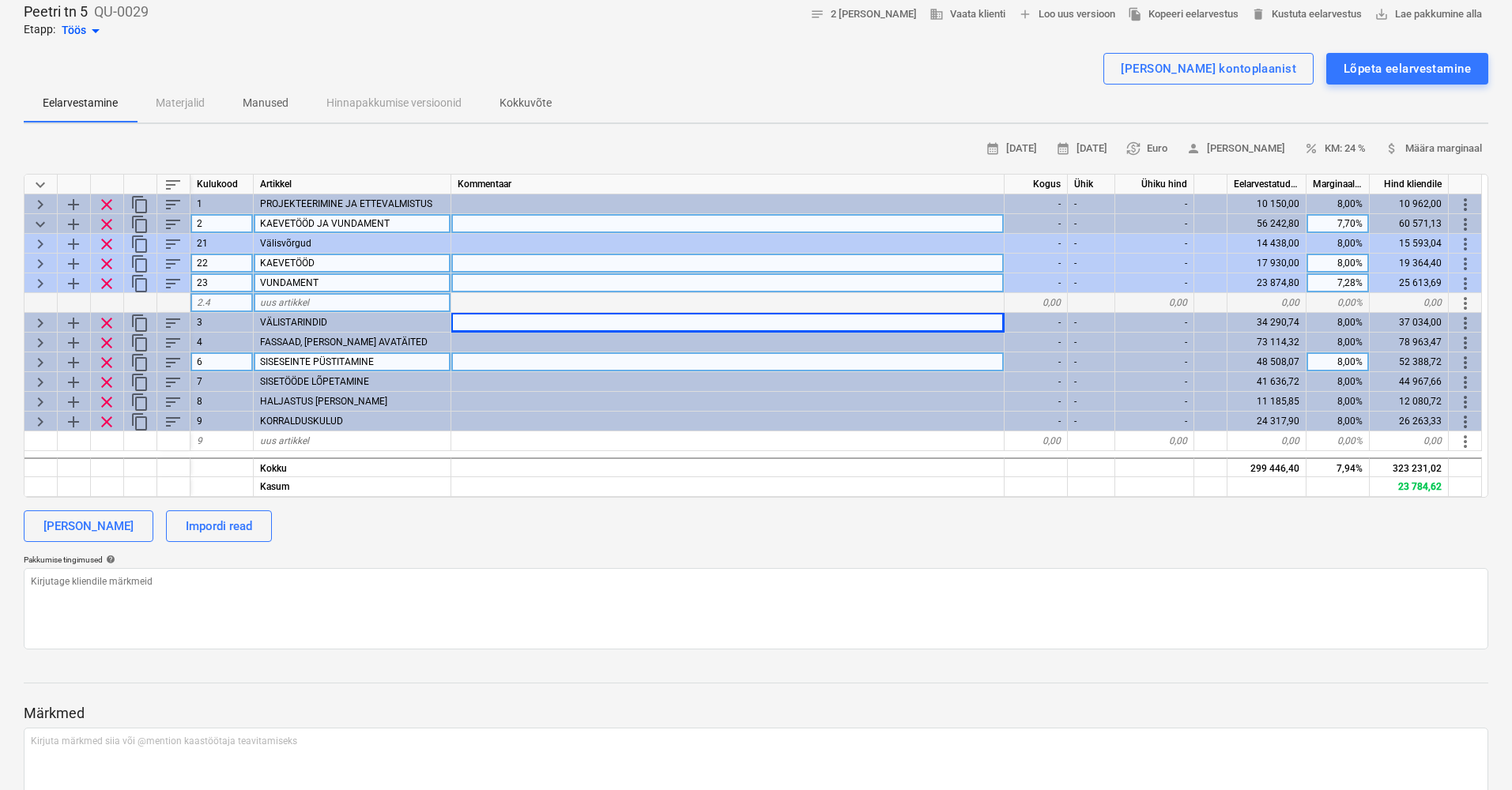
click at [42, 279] on span "keyboard_arrow_right" at bounding box center [41, 284] width 19 height 19
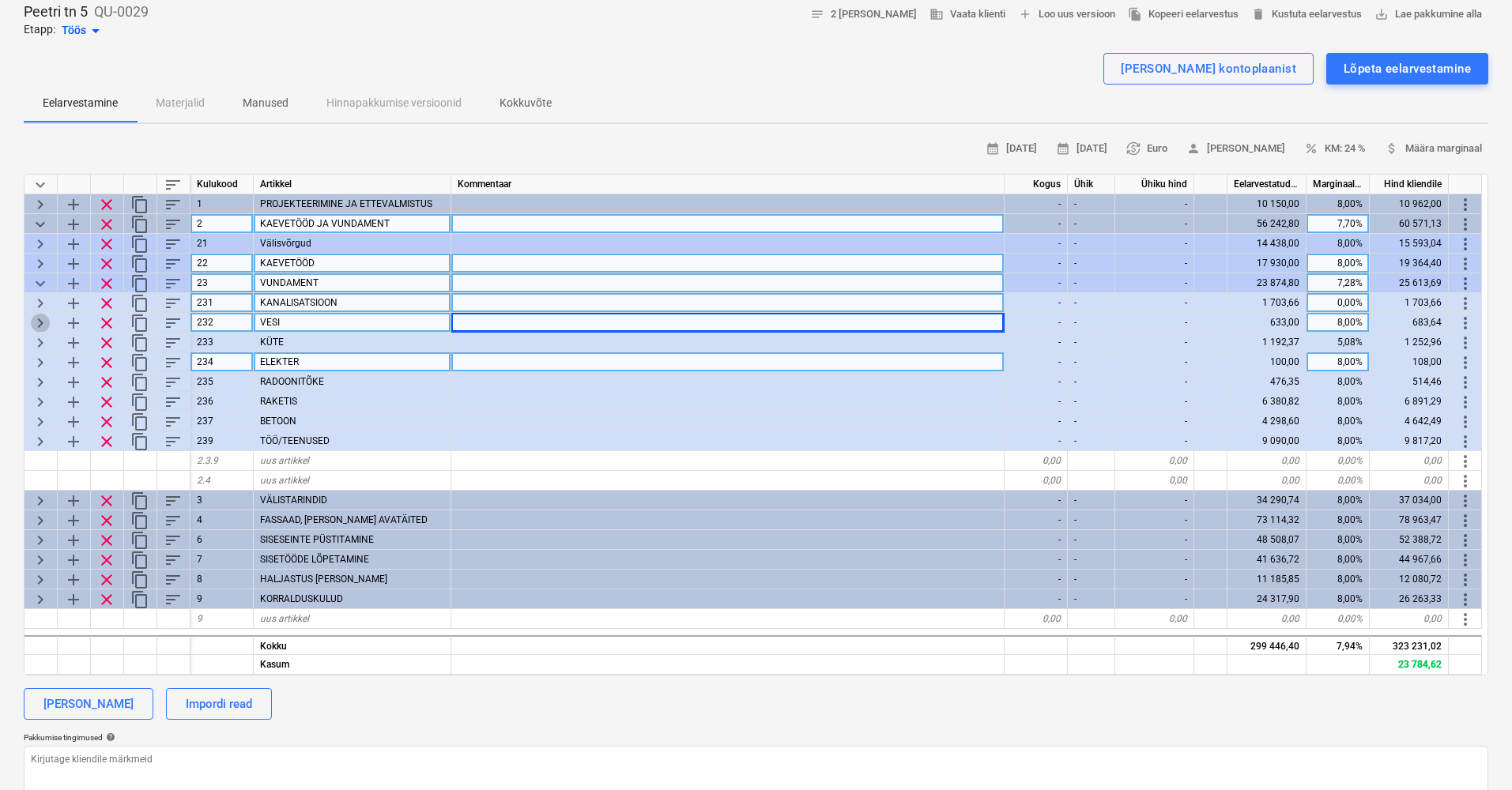
click at [42, 317] on span "keyboard_arrow_right" at bounding box center [41, 324] width 19 height 19
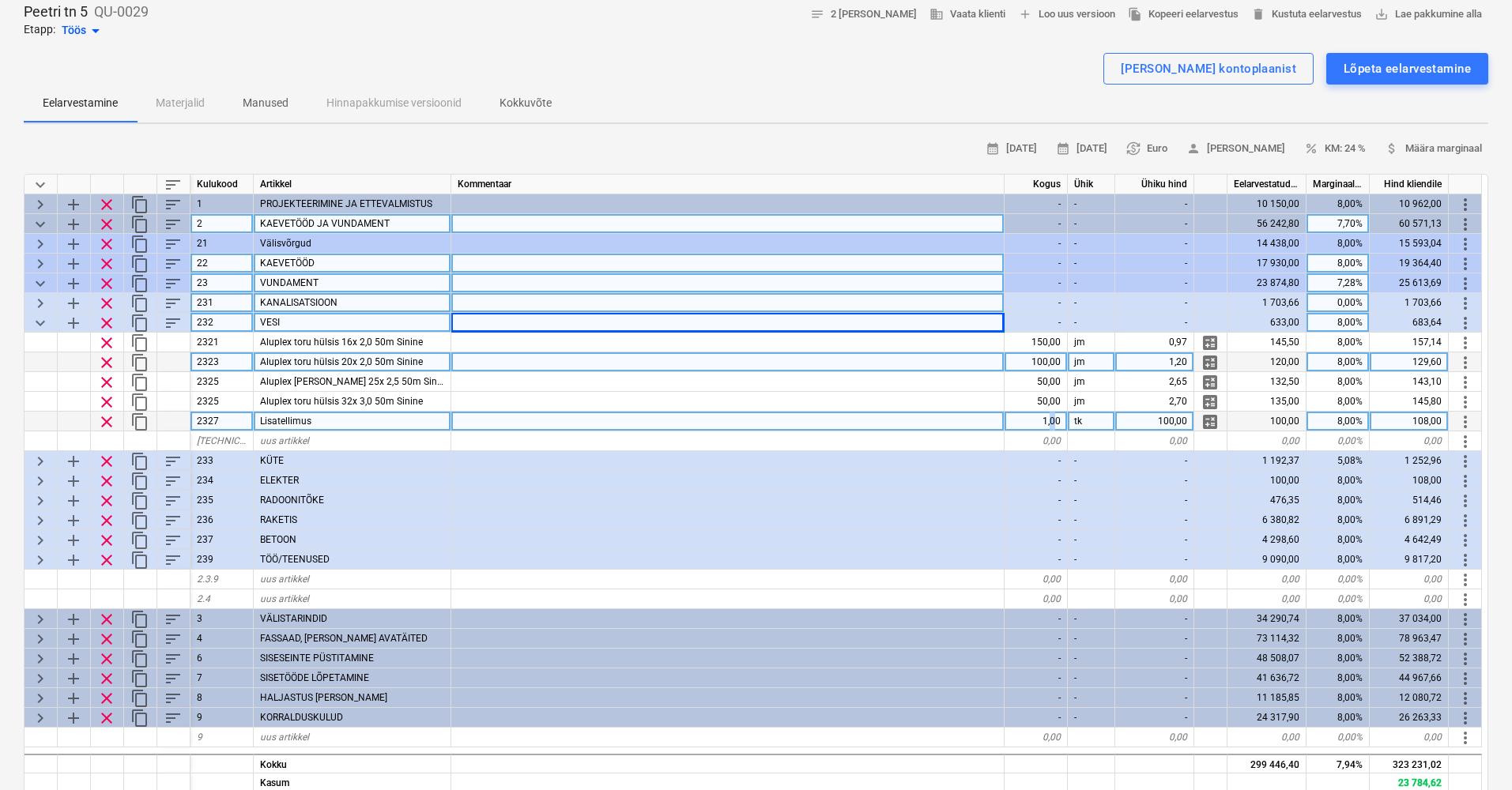
click at [1052, 421] on div "1,00" at bounding box center [1036, 421] width 63 height 19
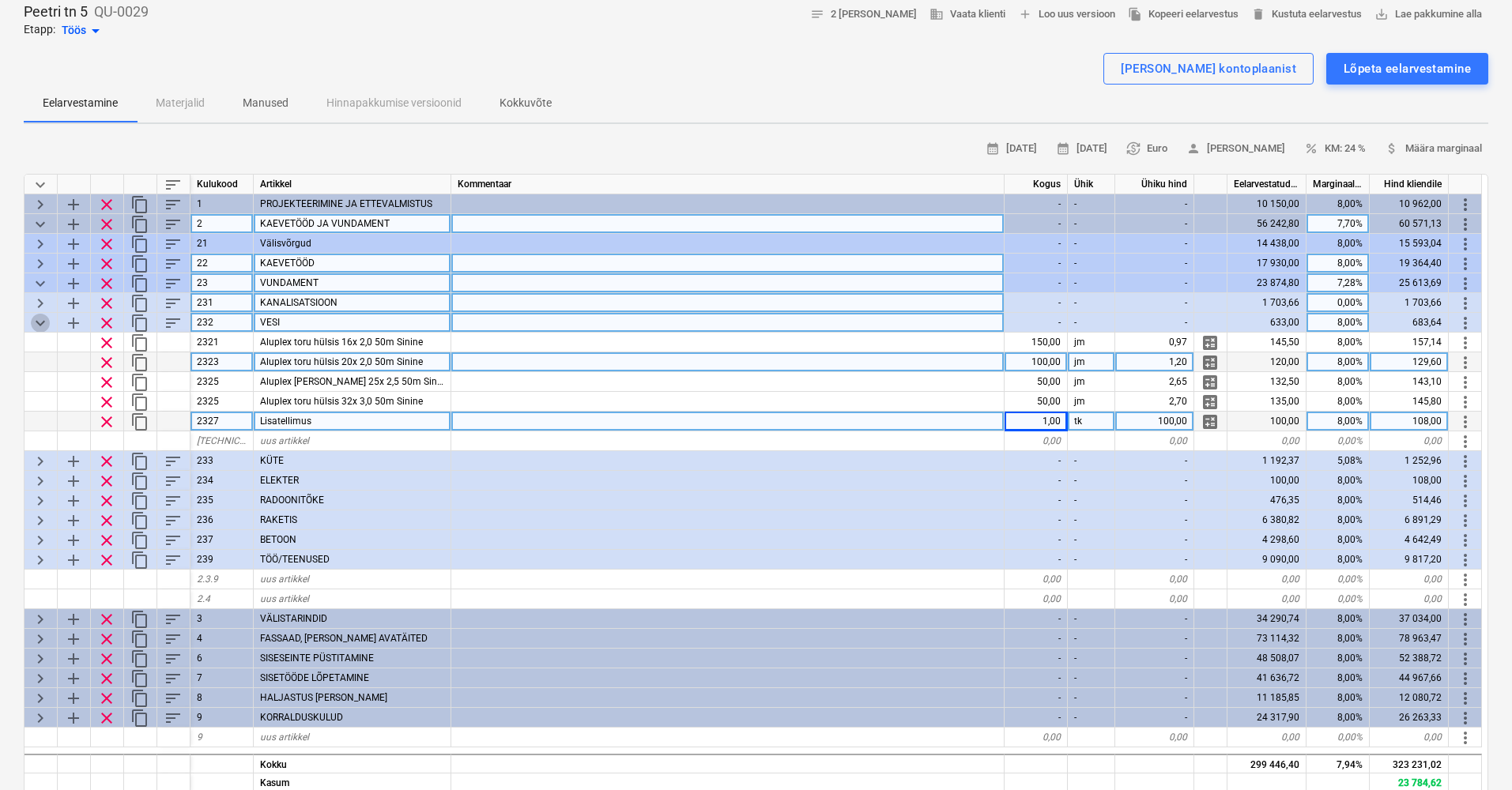
click at [37, 319] on span "keyboard_arrow_down" at bounding box center [41, 324] width 19 height 19
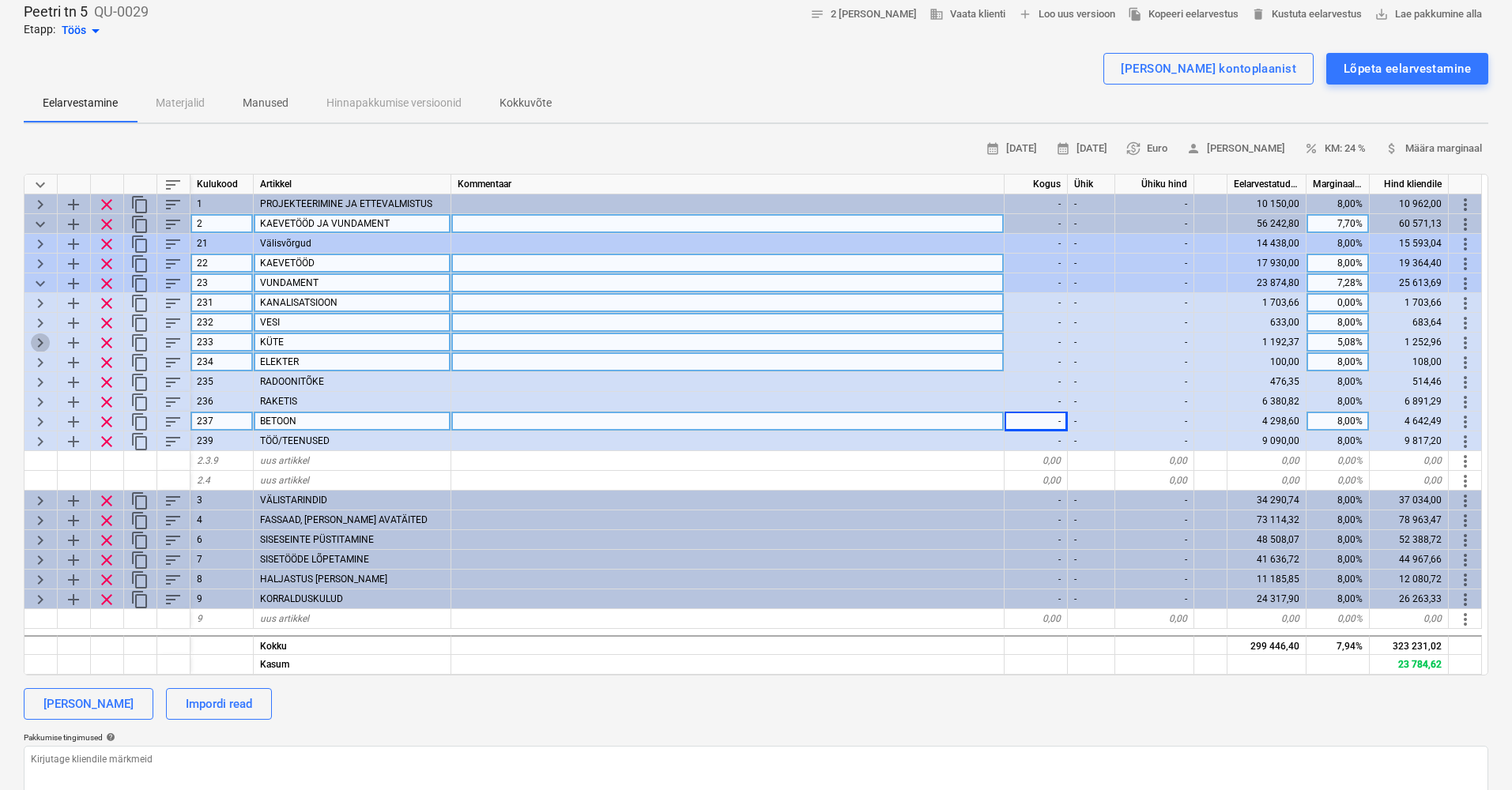
click at [40, 340] on span "keyboard_arrow_right" at bounding box center [41, 343] width 19 height 19
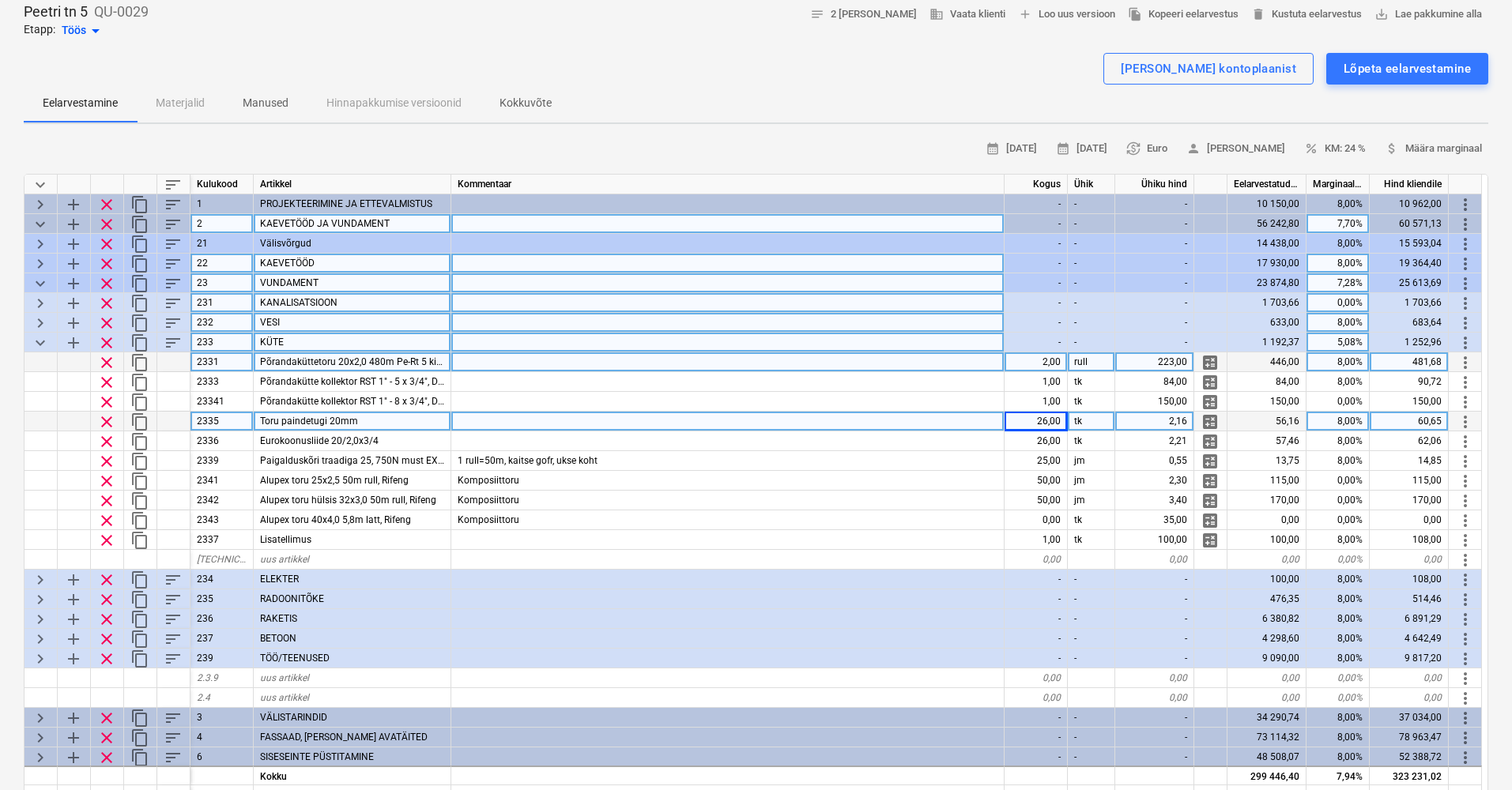
click at [41, 338] on span "keyboard_arrow_down" at bounding box center [41, 343] width 19 height 19
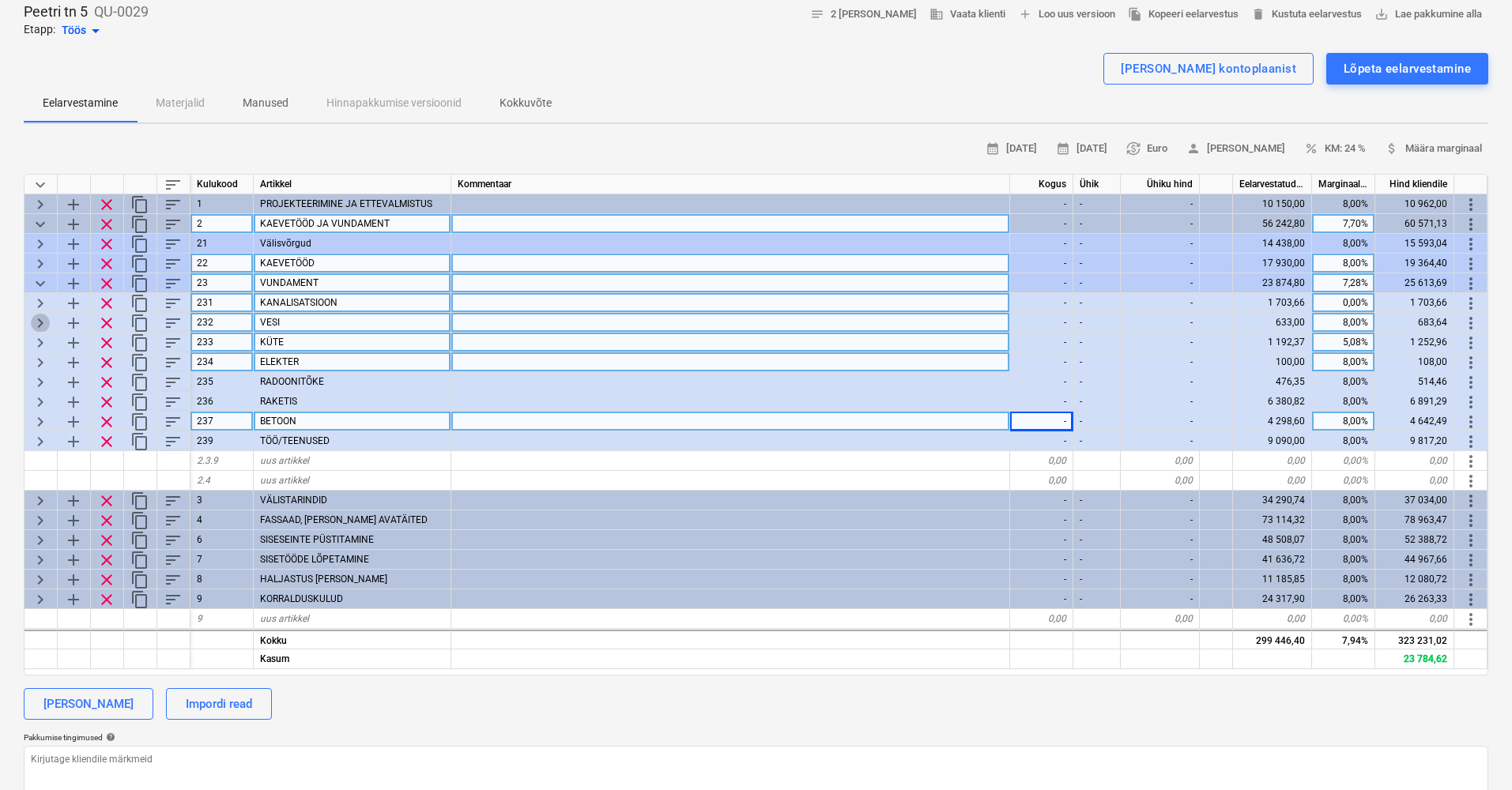
click at [44, 314] on span "keyboard_arrow_right" at bounding box center [41, 324] width 19 height 19
type textarea "x"
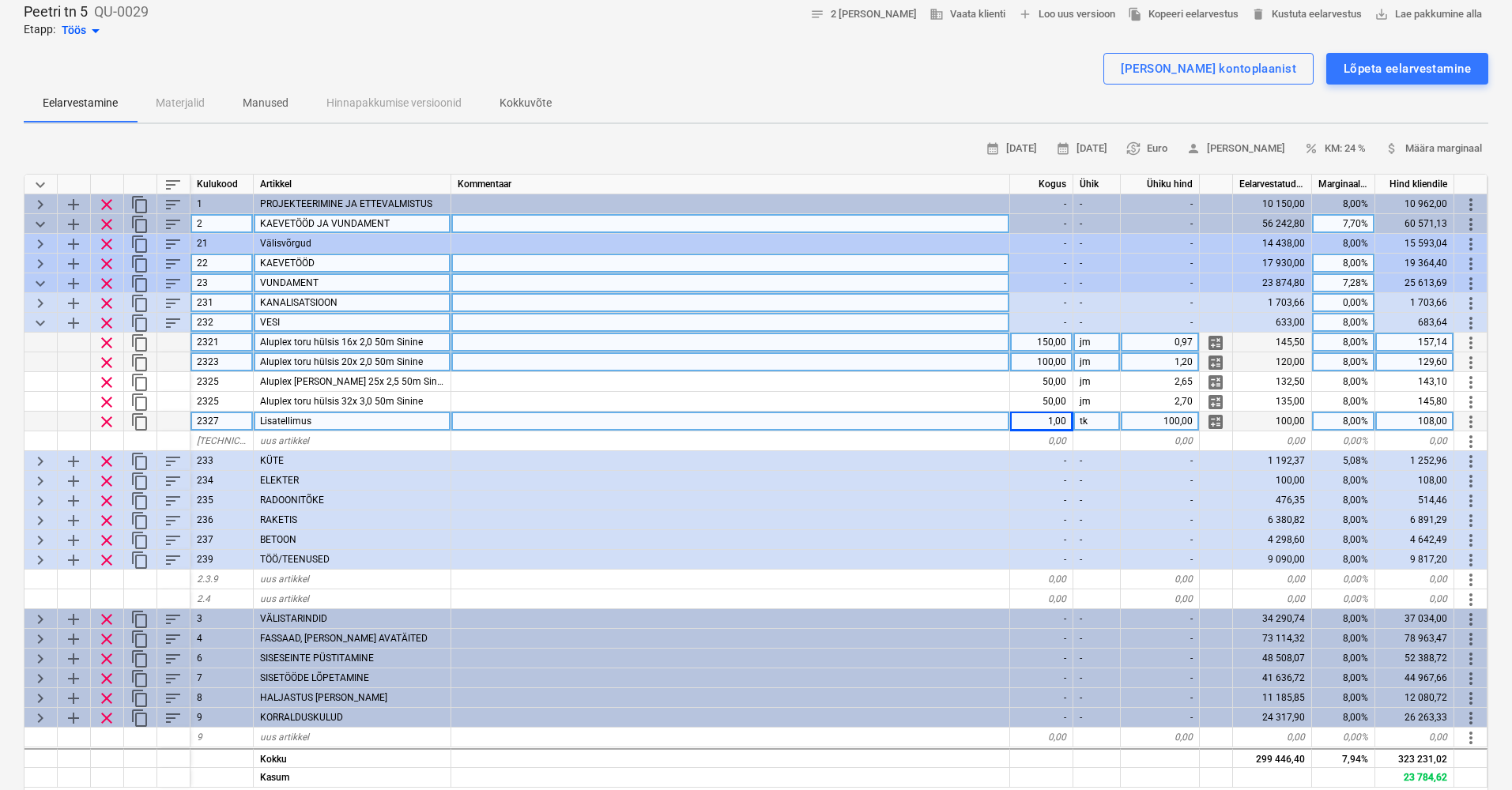
click at [1054, 417] on div "1,00" at bounding box center [1041, 421] width 63 height 19
type input "0"
click at [104, 421] on span "clear" at bounding box center [107, 422] width 19 height 19
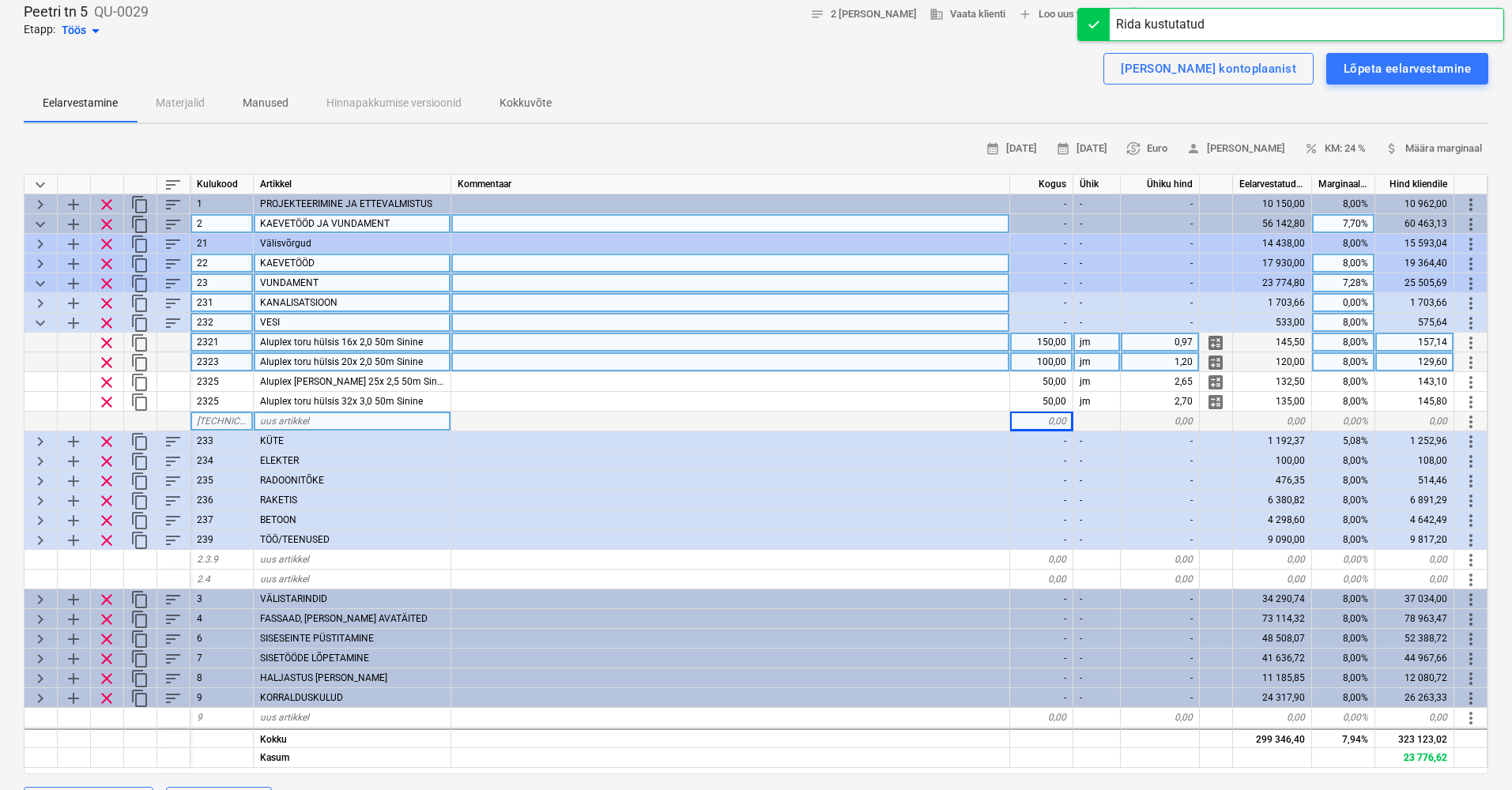
click at [42, 317] on span "keyboard_arrow_down" at bounding box center [41, 324] width 19 height 19
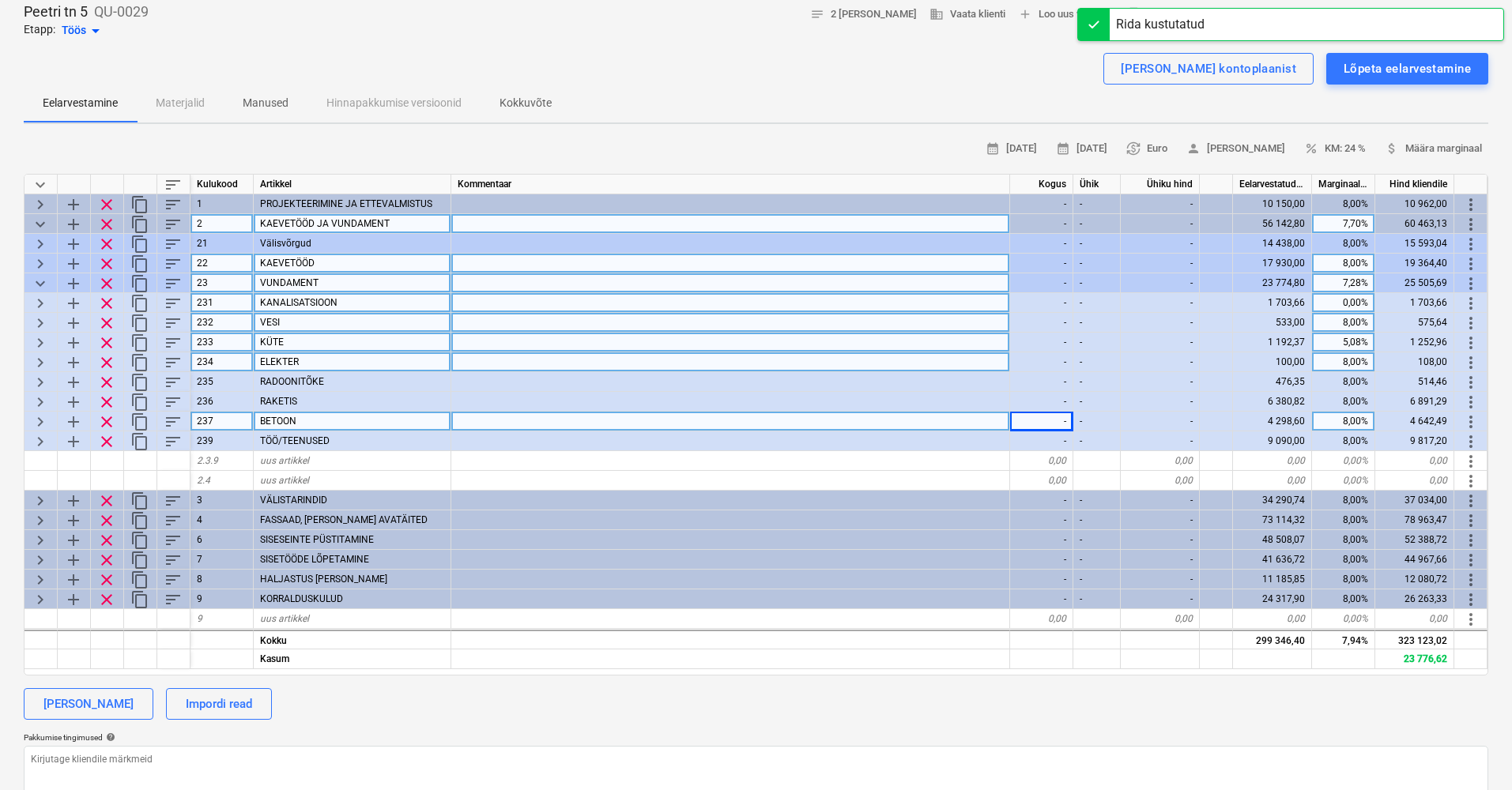
click at [42, 339] on span "keyboard_arrow_right" at bounding box center [41, 343] width 19 height 19
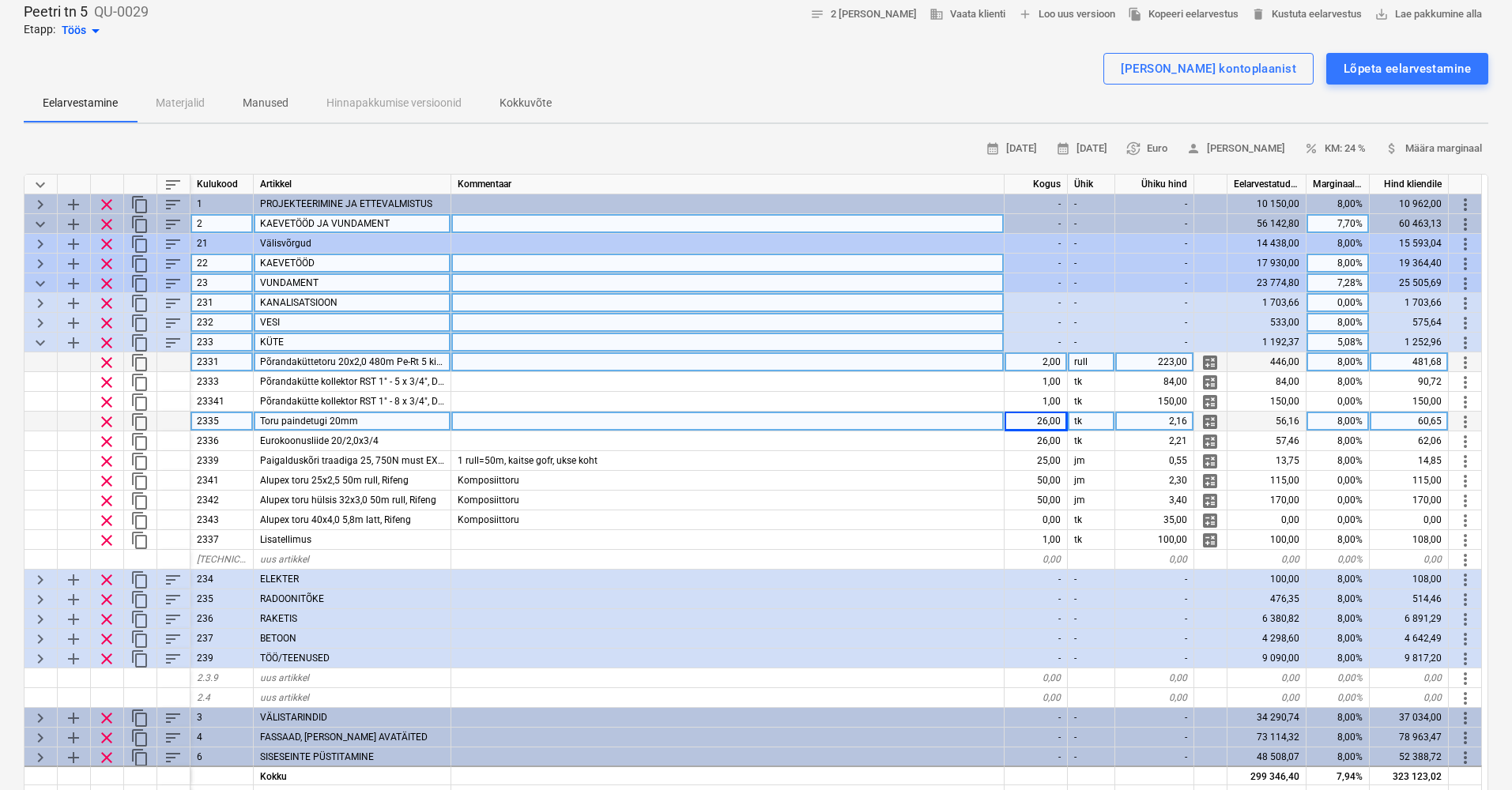
click at [42, 339] on span "keyboard_arrow_down" at bounding box center [41, 343] width 19 height 19
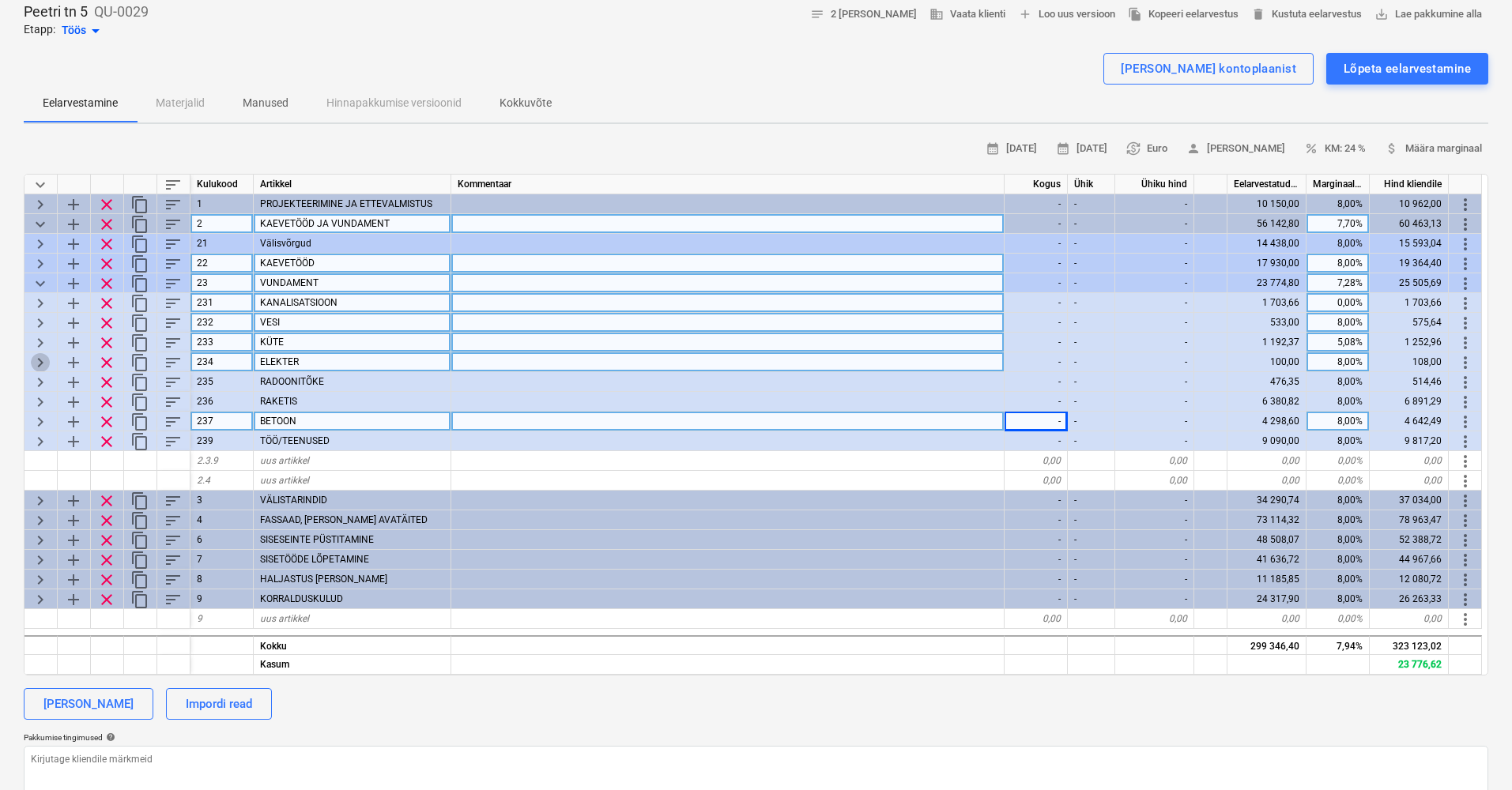
click at [41, 361] on span "keyboard_arrow_right" at bounding box center [41, 363] width 19 height 19
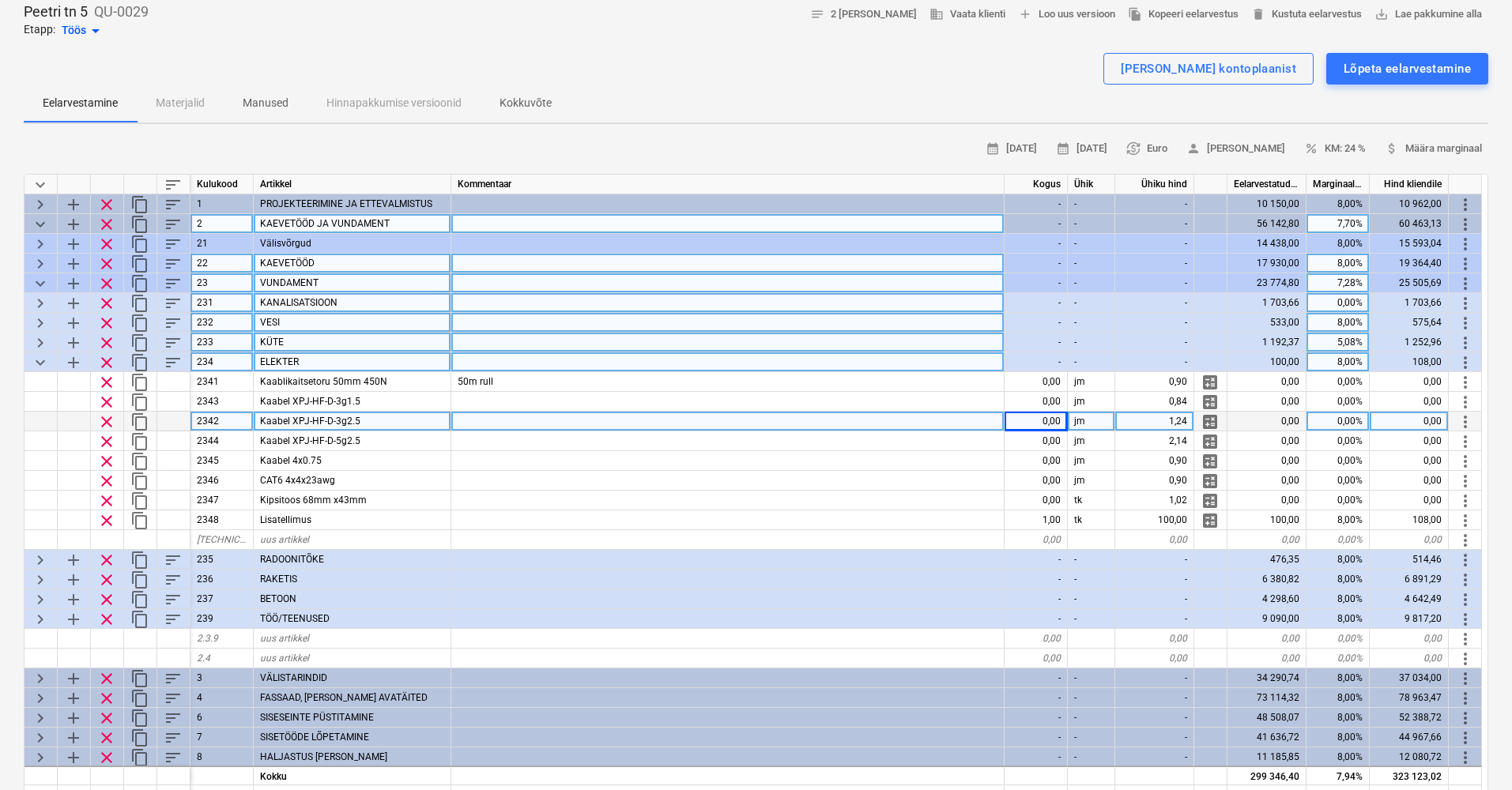
click at [41, 360] on span "keyboard_arrow_down" at bounding box center [41, 363] width 19 height 19
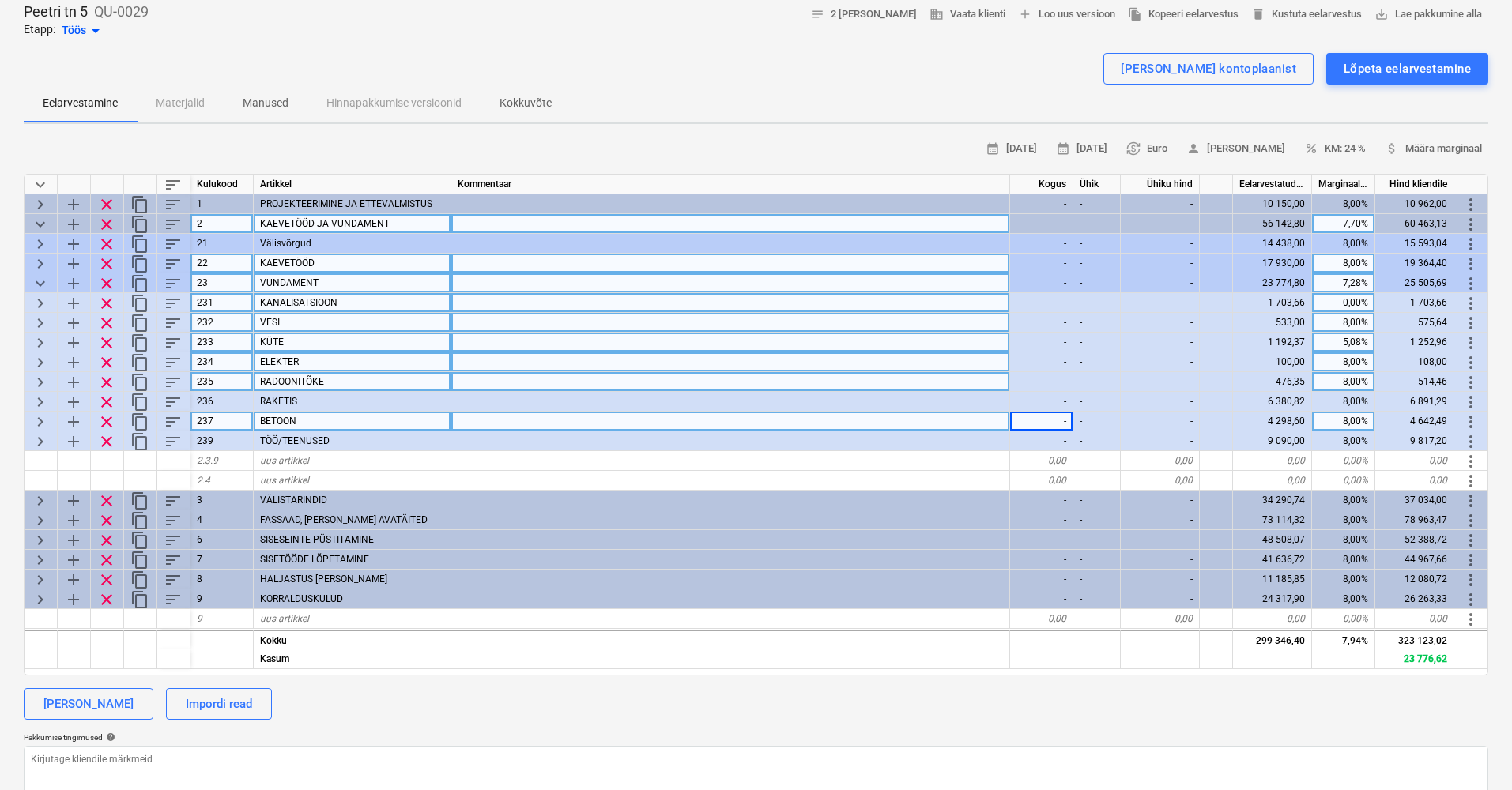
click at [41, 381] on span "keyboard_arrow_right" at bounding box center [41, 383] width 19 height 19
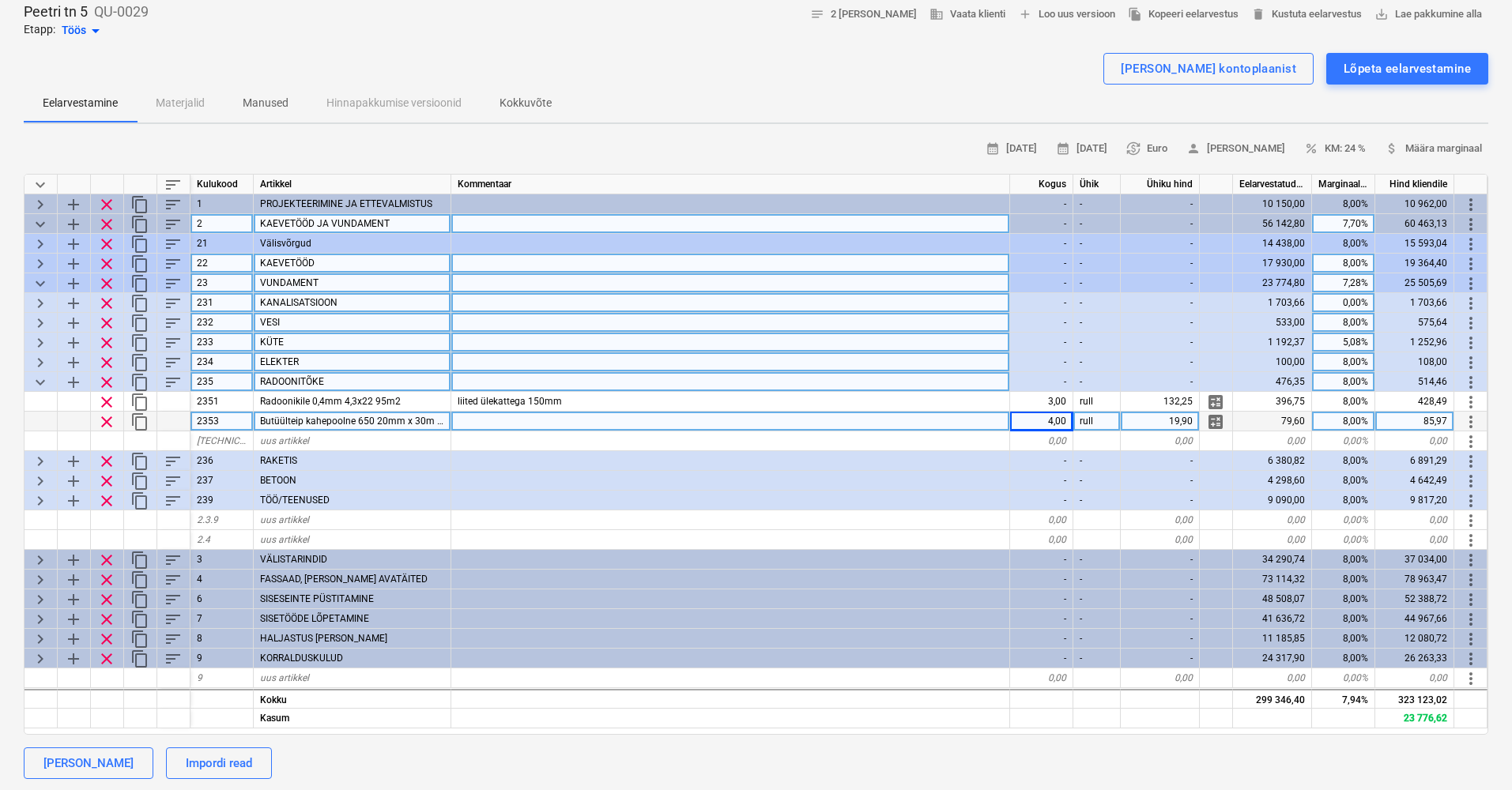
click at [41, 381] on span "keyboard_arrow_down" at bounding box center [41, 383] width 19 height 19
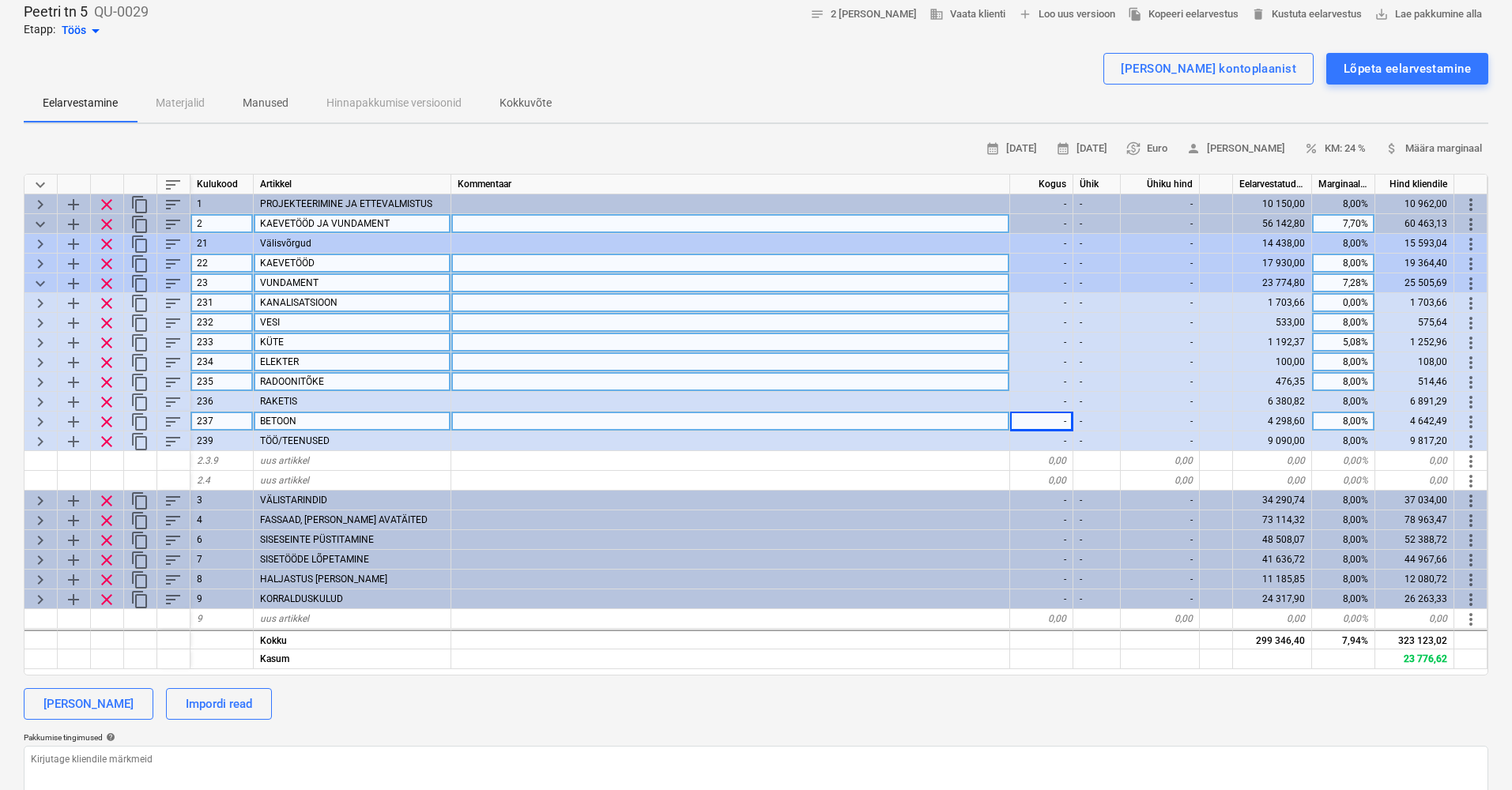
click at [42, 333] on span "keyboard_arrow_right" at bounding box center [41, 343] width 19 height 19
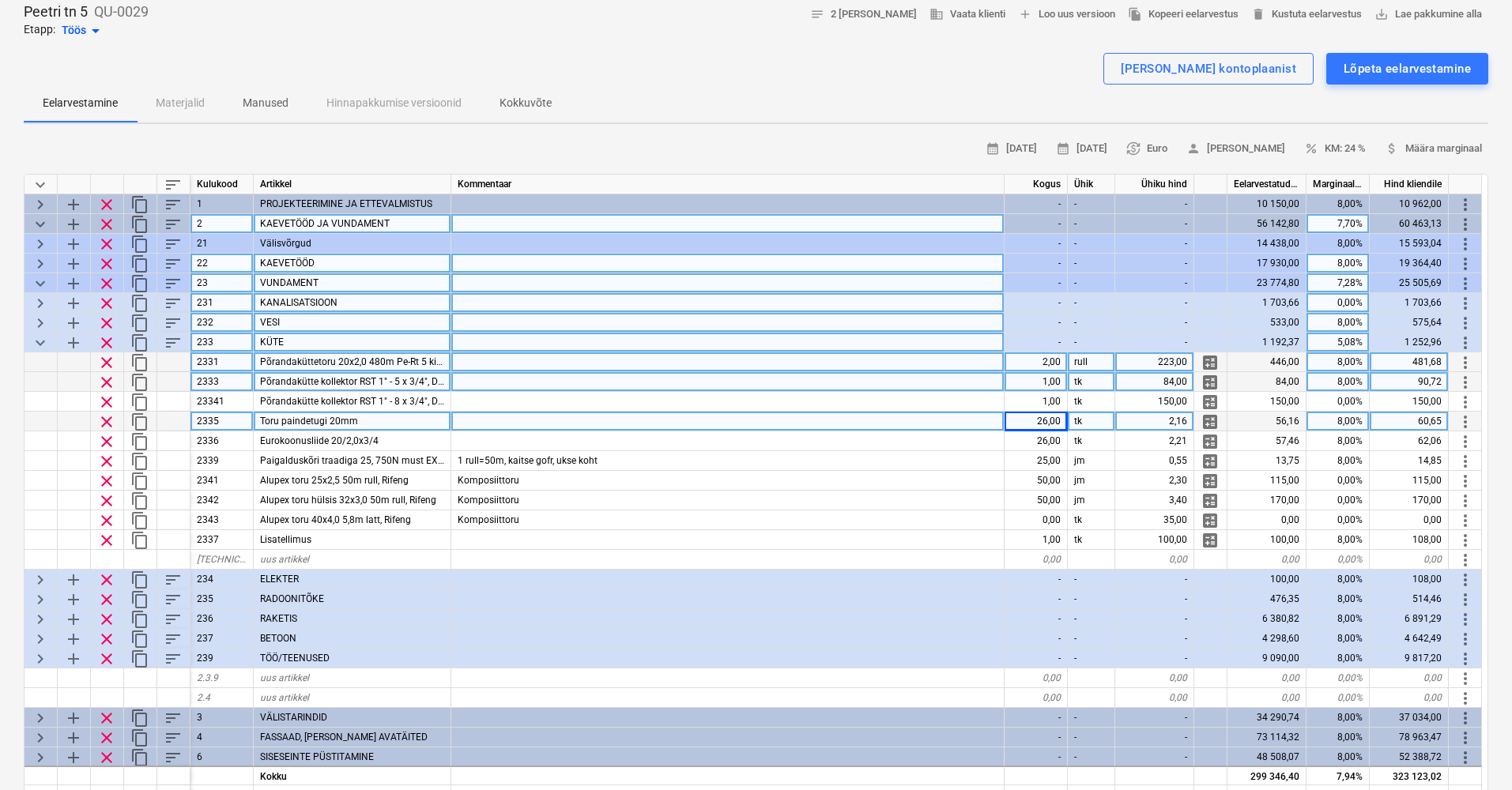
click at [36, 339] on span "keyboard_arrow_down" at bounding box center [41, 343] width 19 height 19
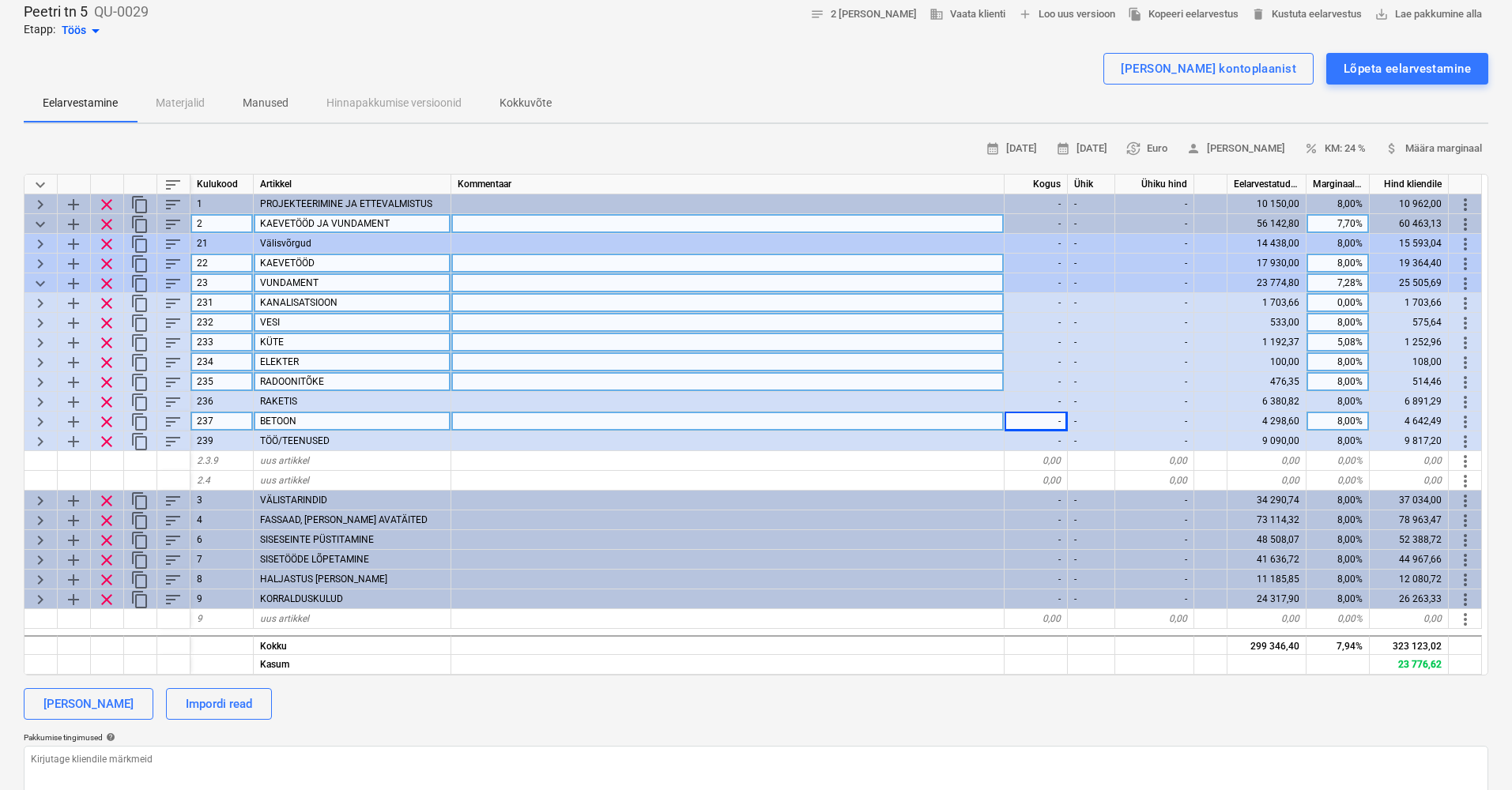
click at [36, 278] on span "keyboard_arrow_down" at bounding box center [41, 284] width 19 height 19
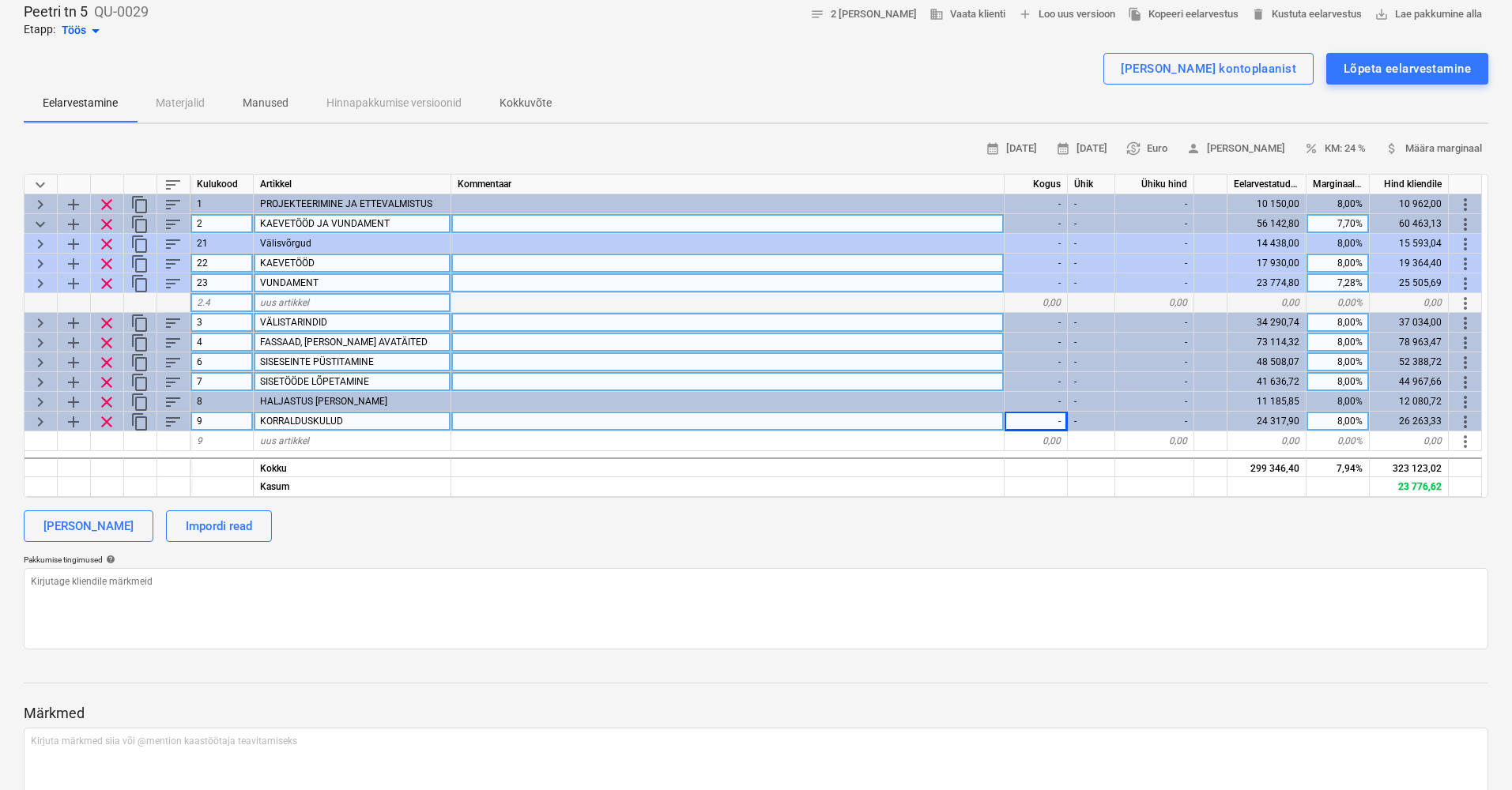
click at [38, 222] on span "keyboard_arrow_down" at bounding box center [41, 225] width 19 height 19
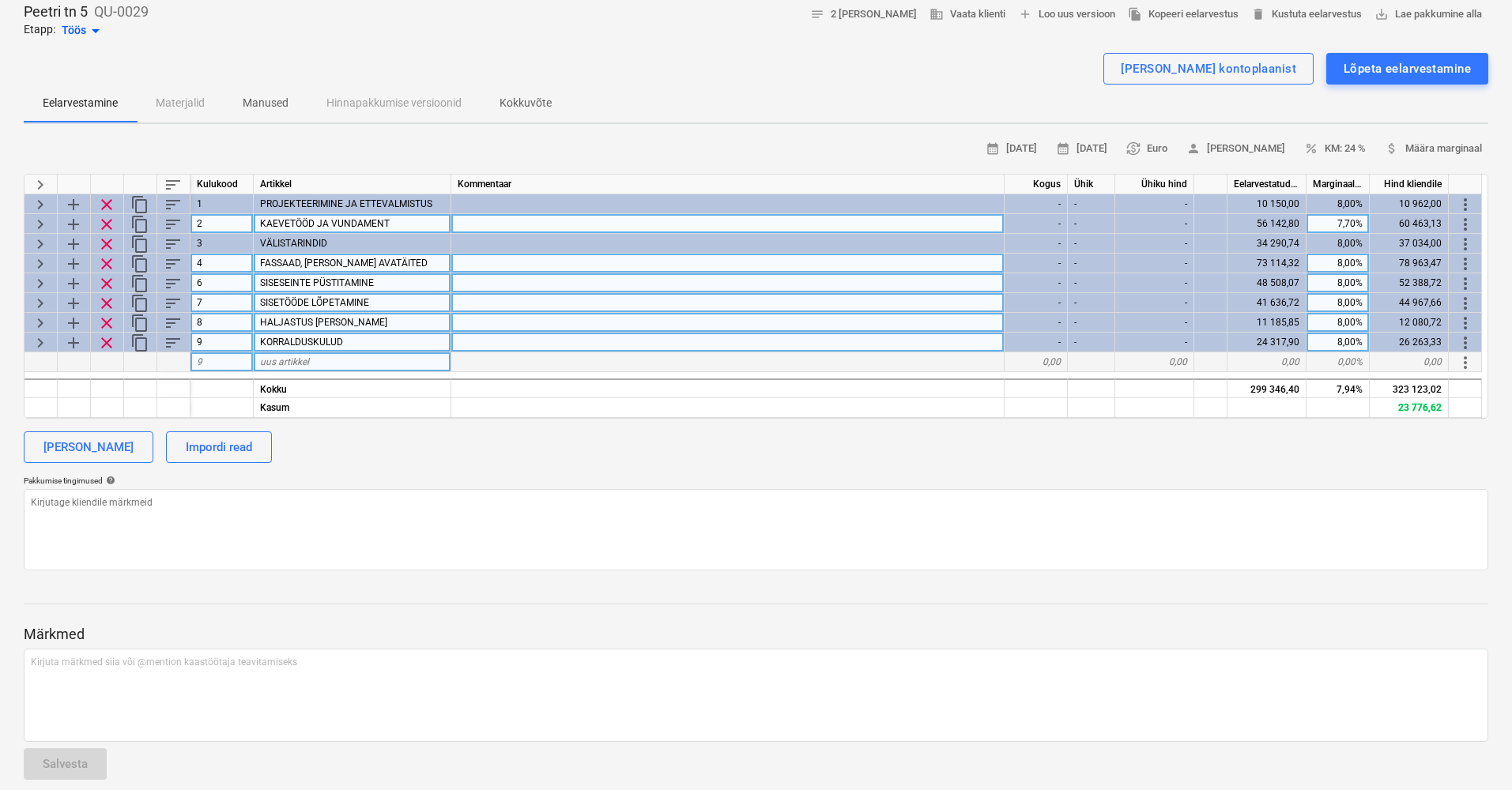
click at [44, 279] on span "keyboard_arrow_right" at bounding box center [41, 284] width 19 height 19
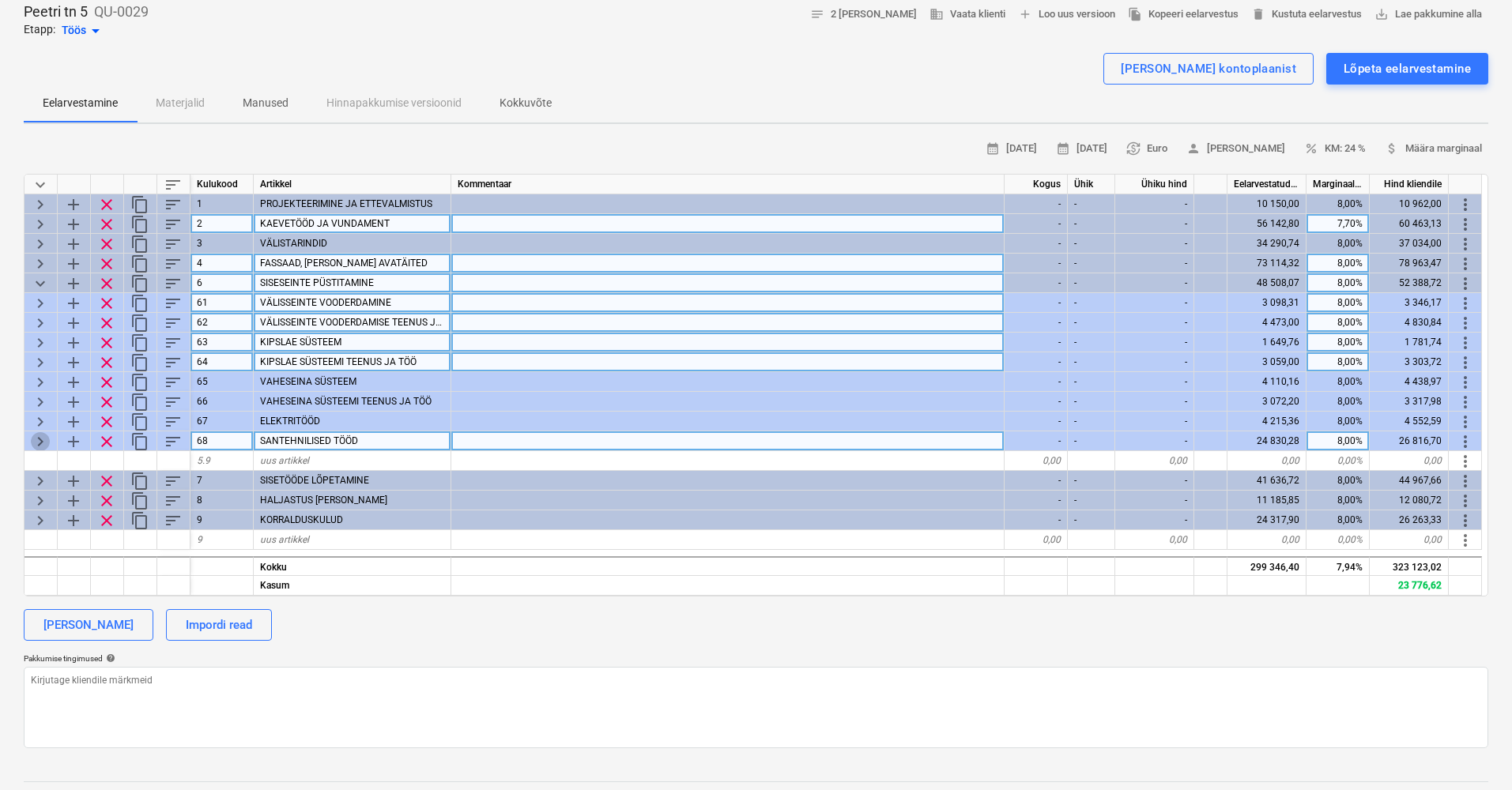
click at [35, 436] on span "keyboard_arrow_right" at bounding box center [41, 442] width 19 height 19
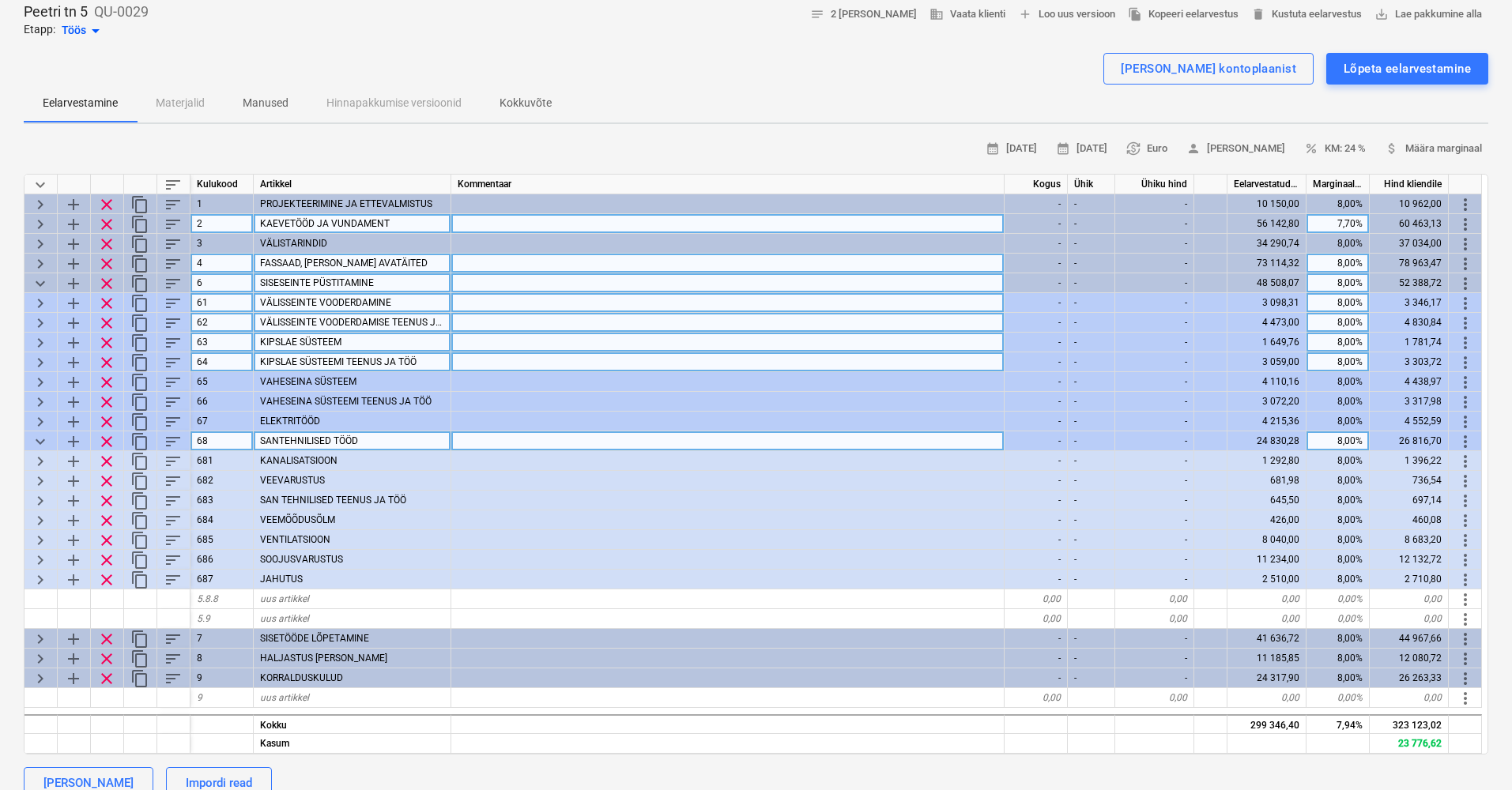
click at [44, 269] on span "keyboard_arrow_right" at bounding box center [41, 265] width 19 height 19
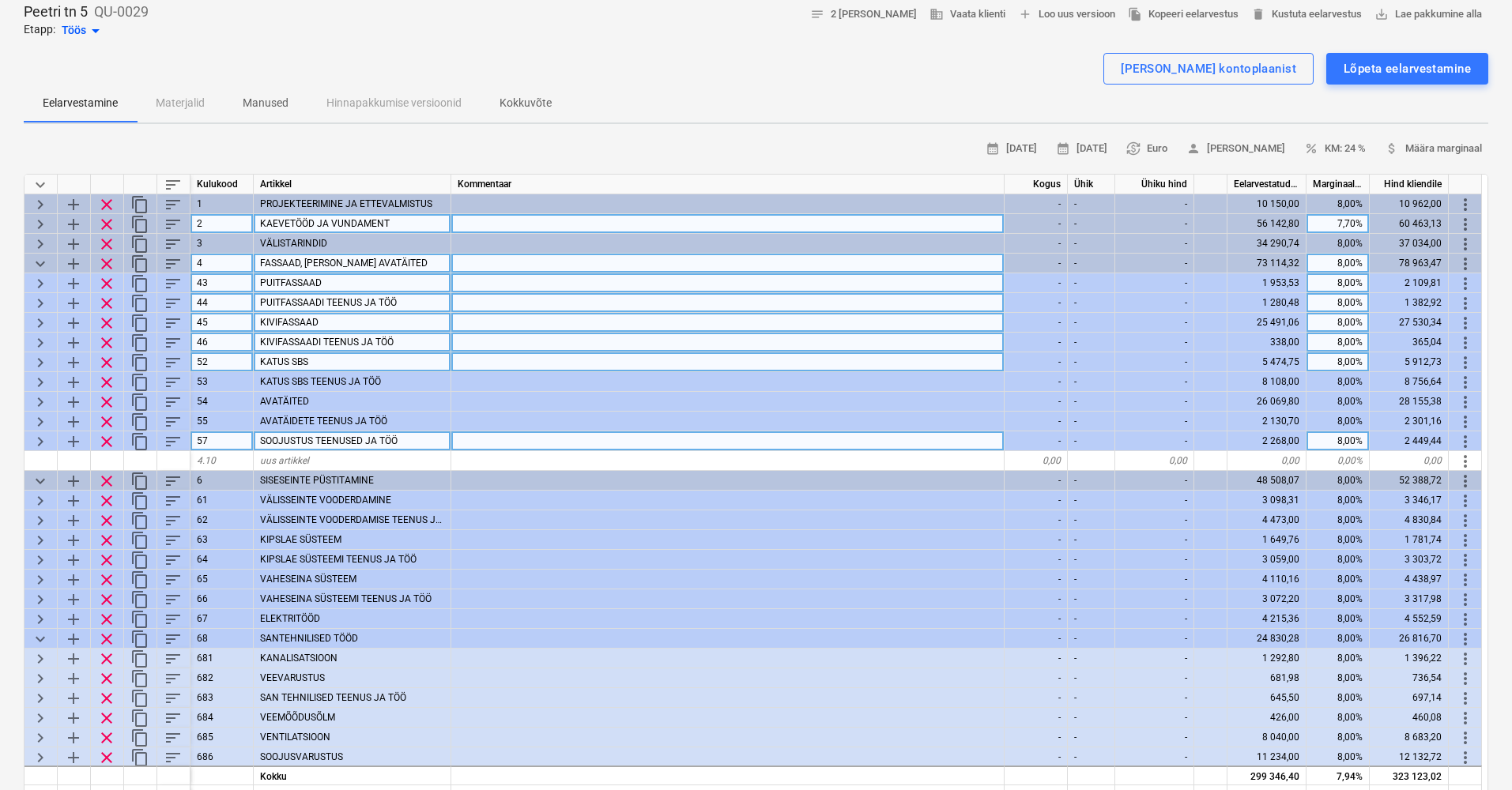
click at [41, 275] on span "keyboard_arrow_right" at bounding box center [41, 284] width 19 height 19
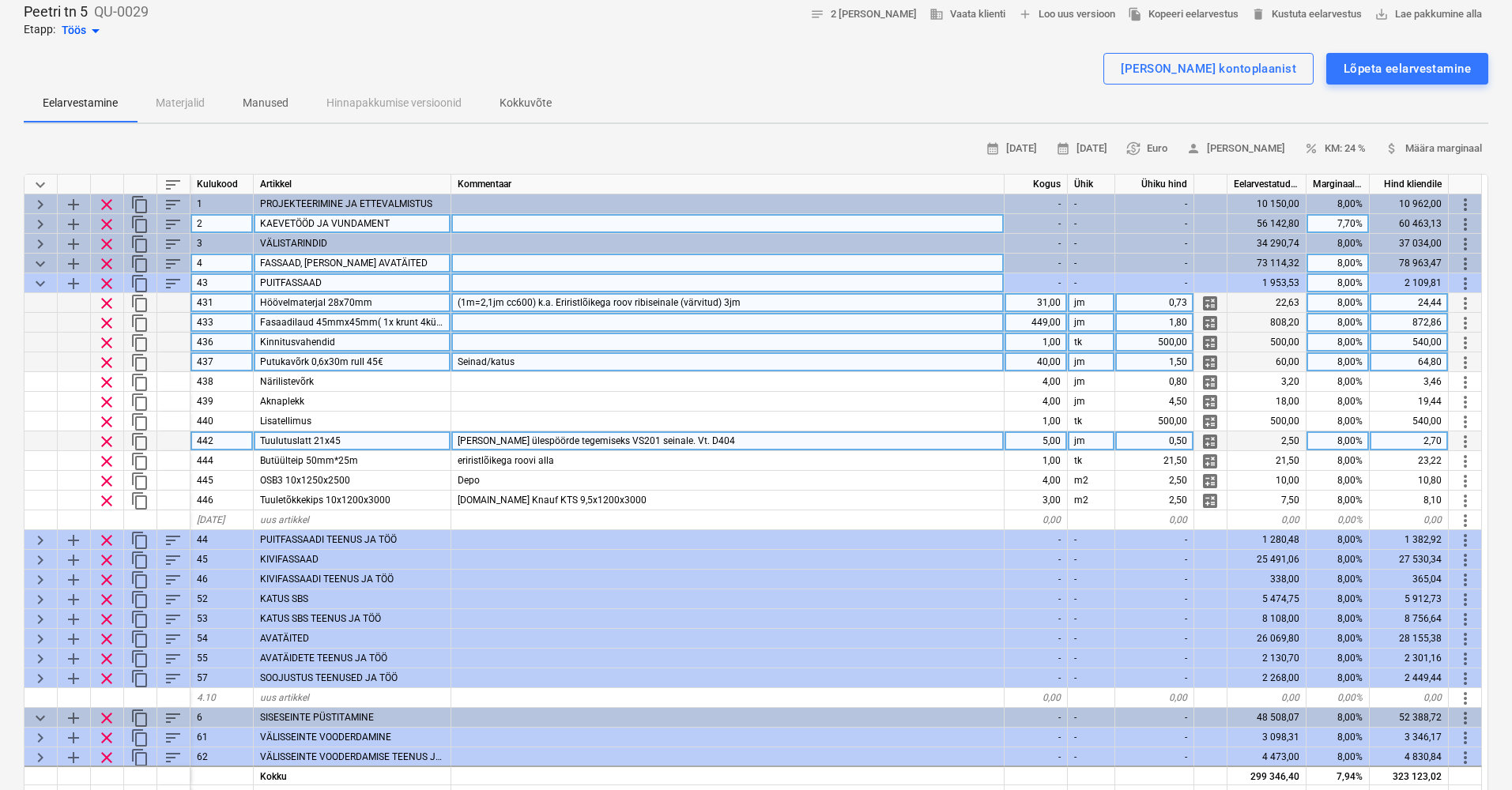
click at [46, 181] on span "keyboard_arrow_down" at bounding box center [41, 185] width 19 height 19
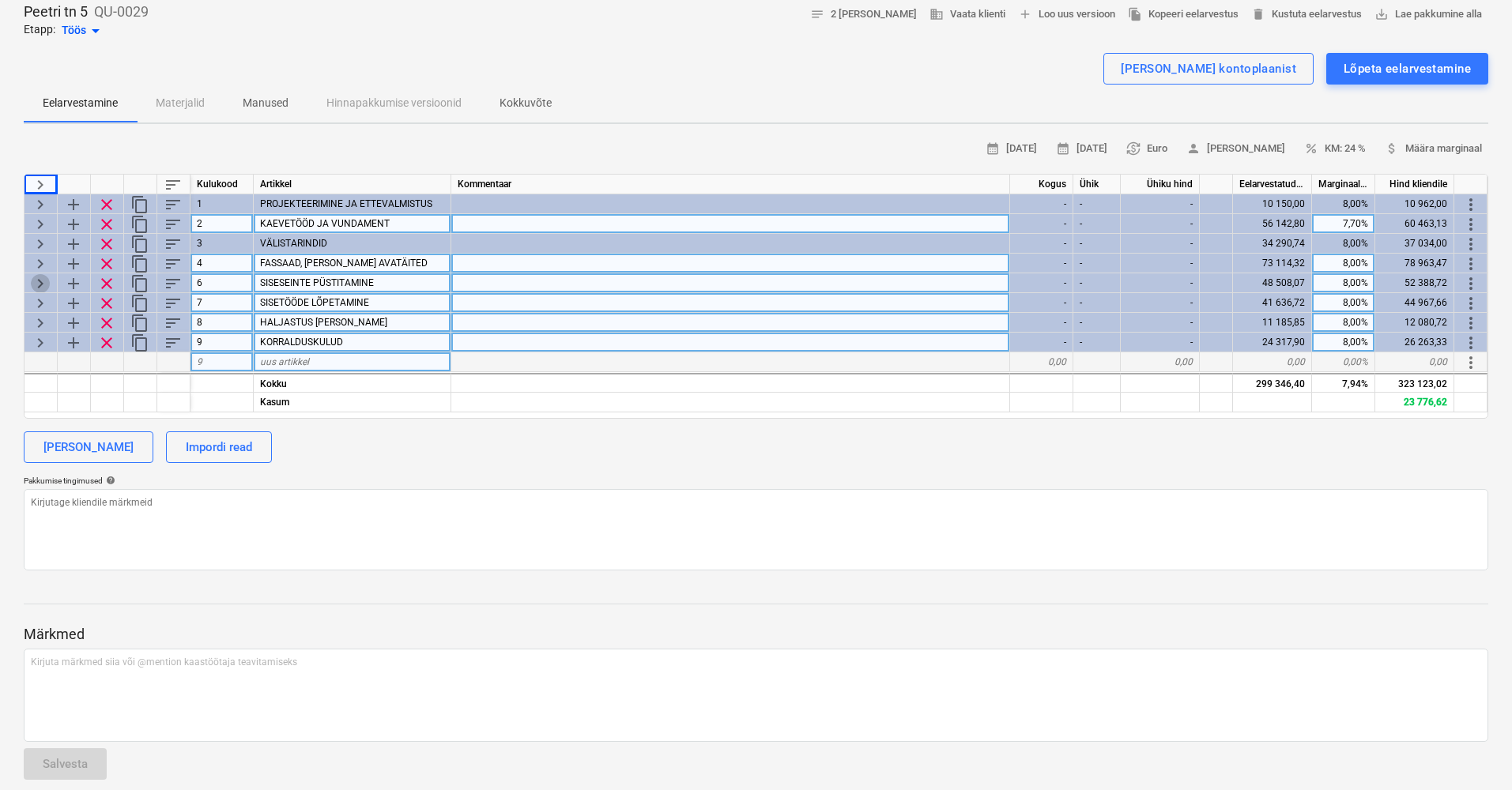
click at [36, 279] on span "keyboard_arrow_right" at bounding box center [41, 284] width 19 height 19
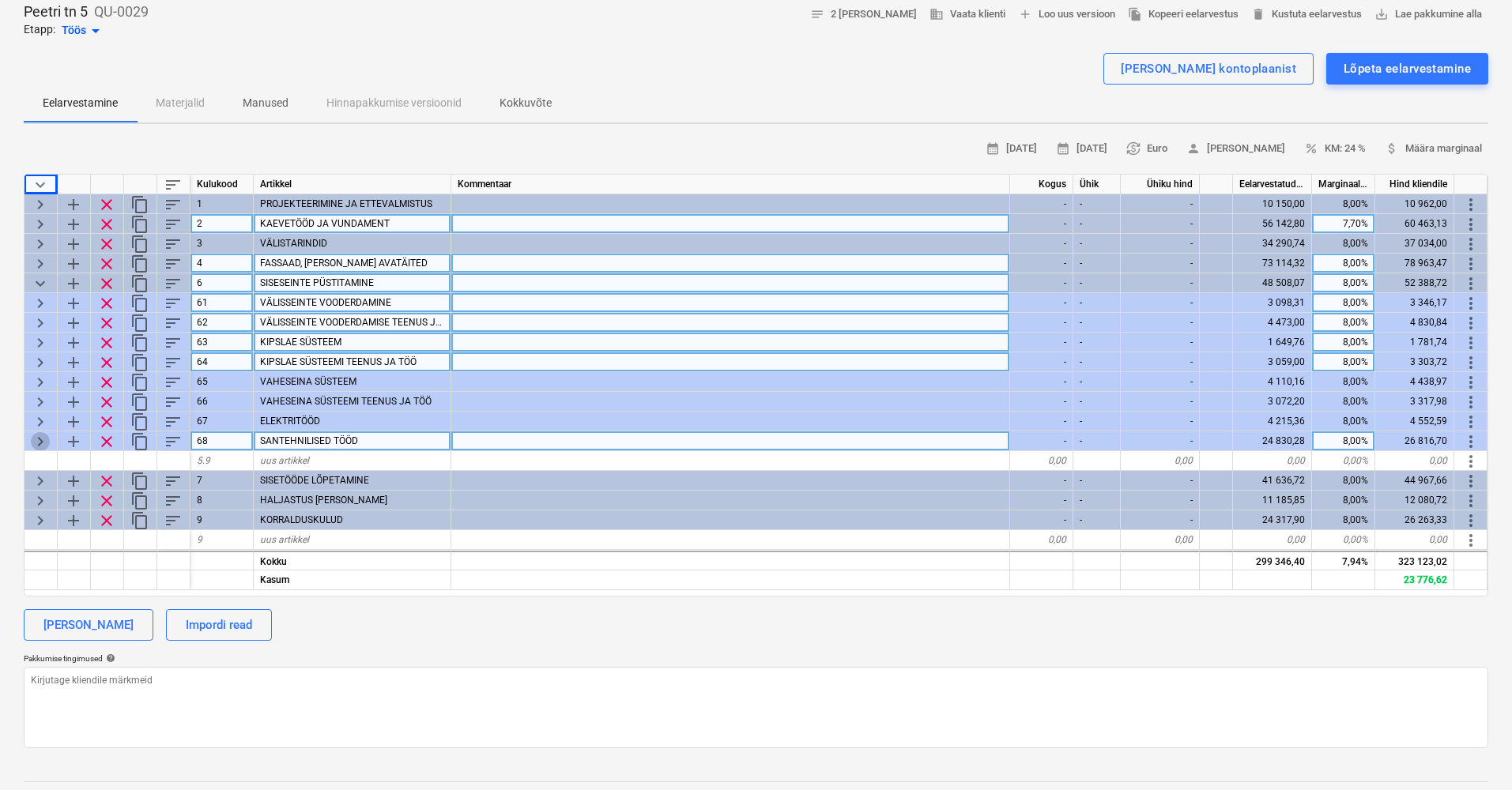
click at [34, 438] on span "keyboard_arrow_right" at bounding box center [41, 442] width 19 height 19
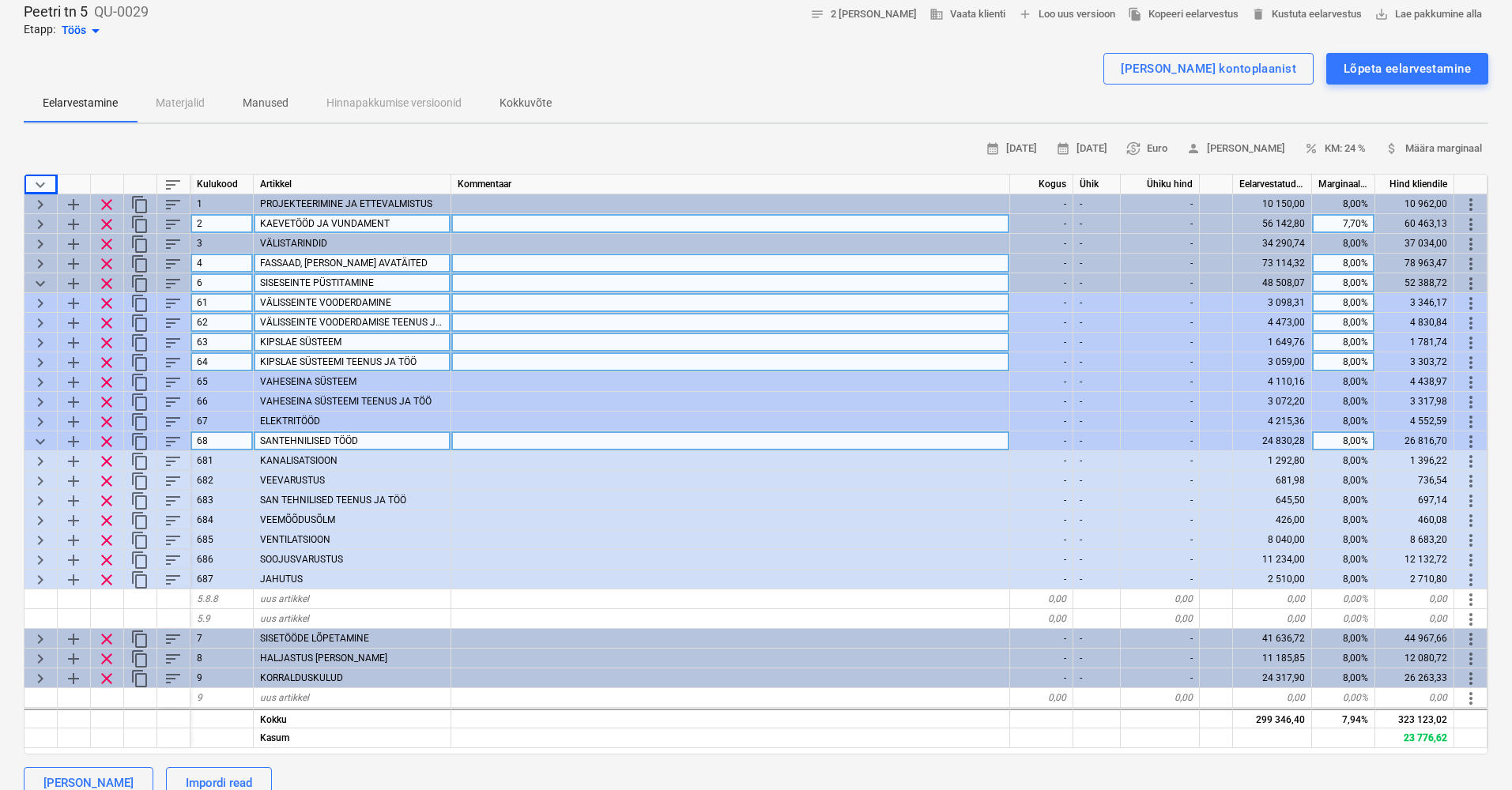
scroll to position [72, 0]
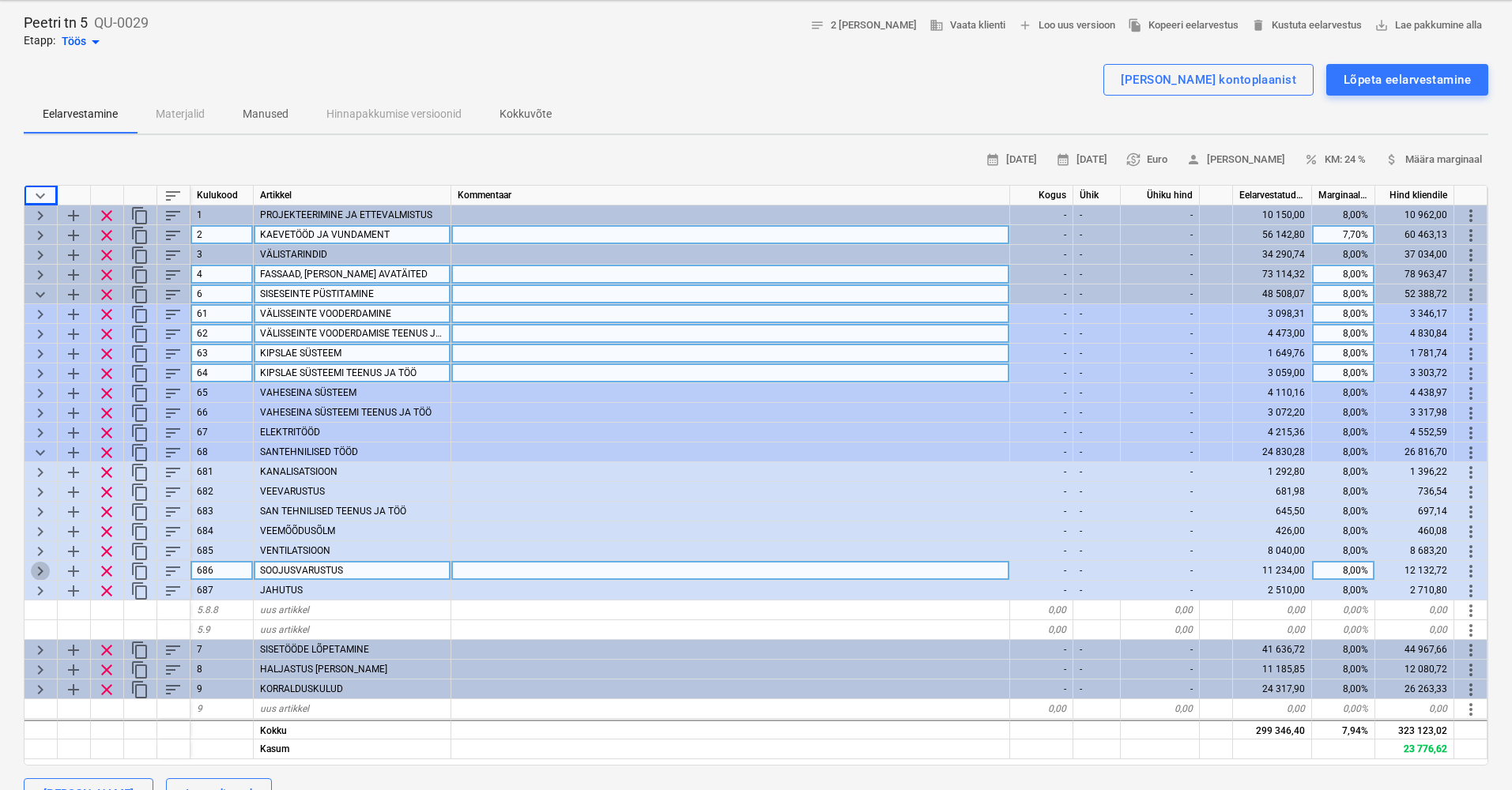
click at [44, 567] on span "keyboard_arrow_right" at bounding box center [41, 571] width 19 height 19
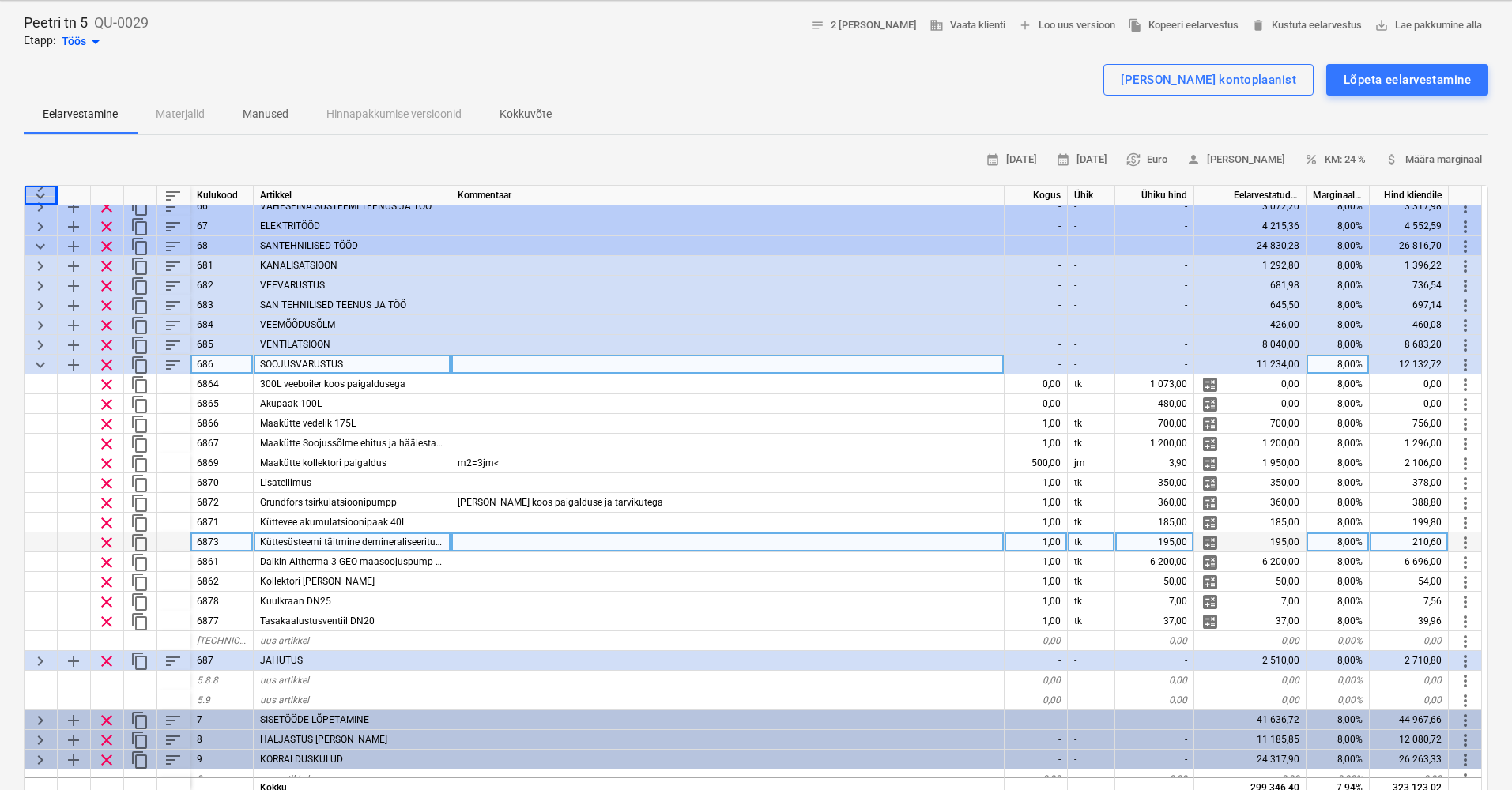
scroll to position [217, 0]
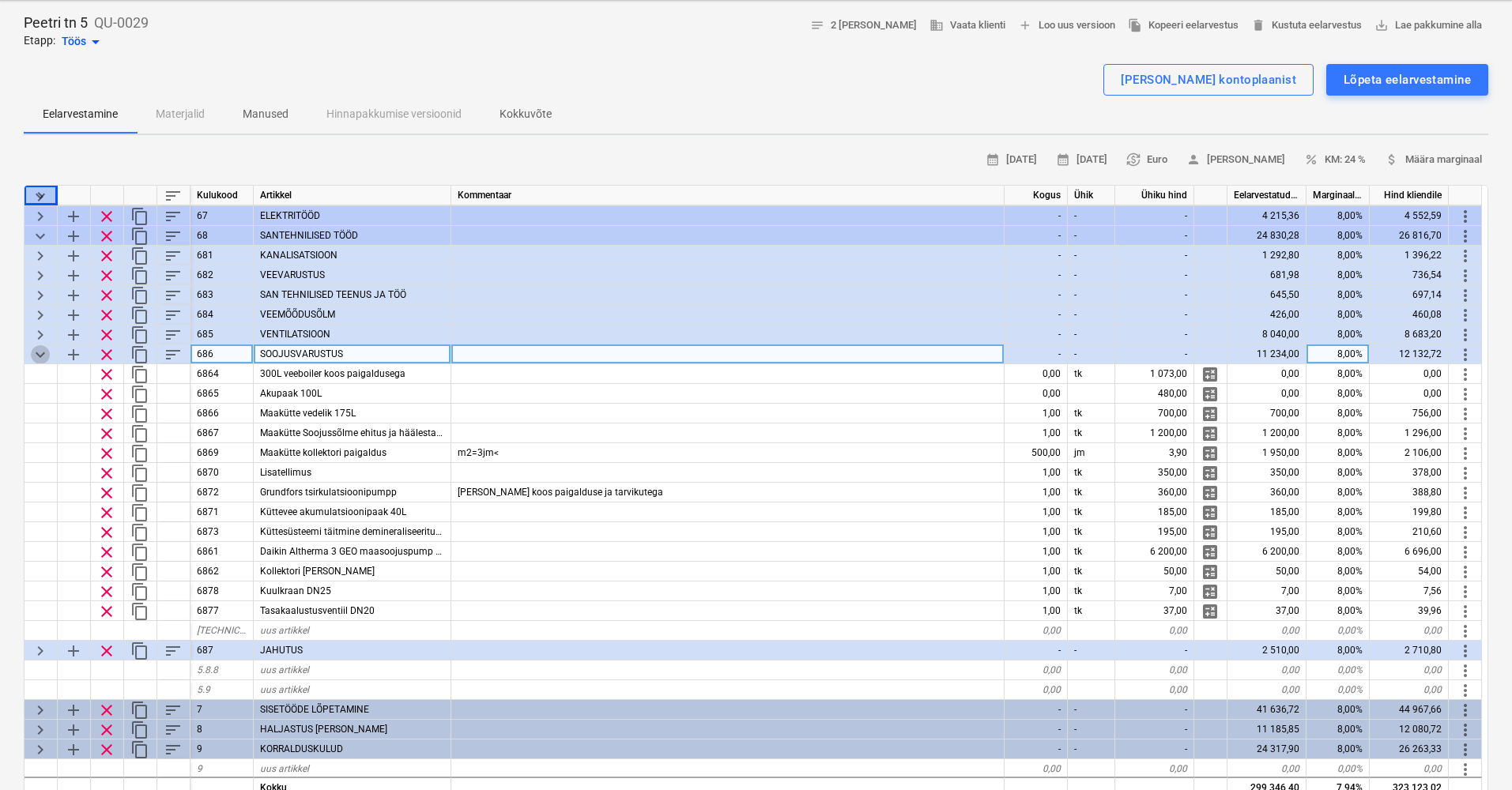
click at [43, 352] on span "keyboard_arrow_down" at bounding box center [41, 355] width 19 height 19
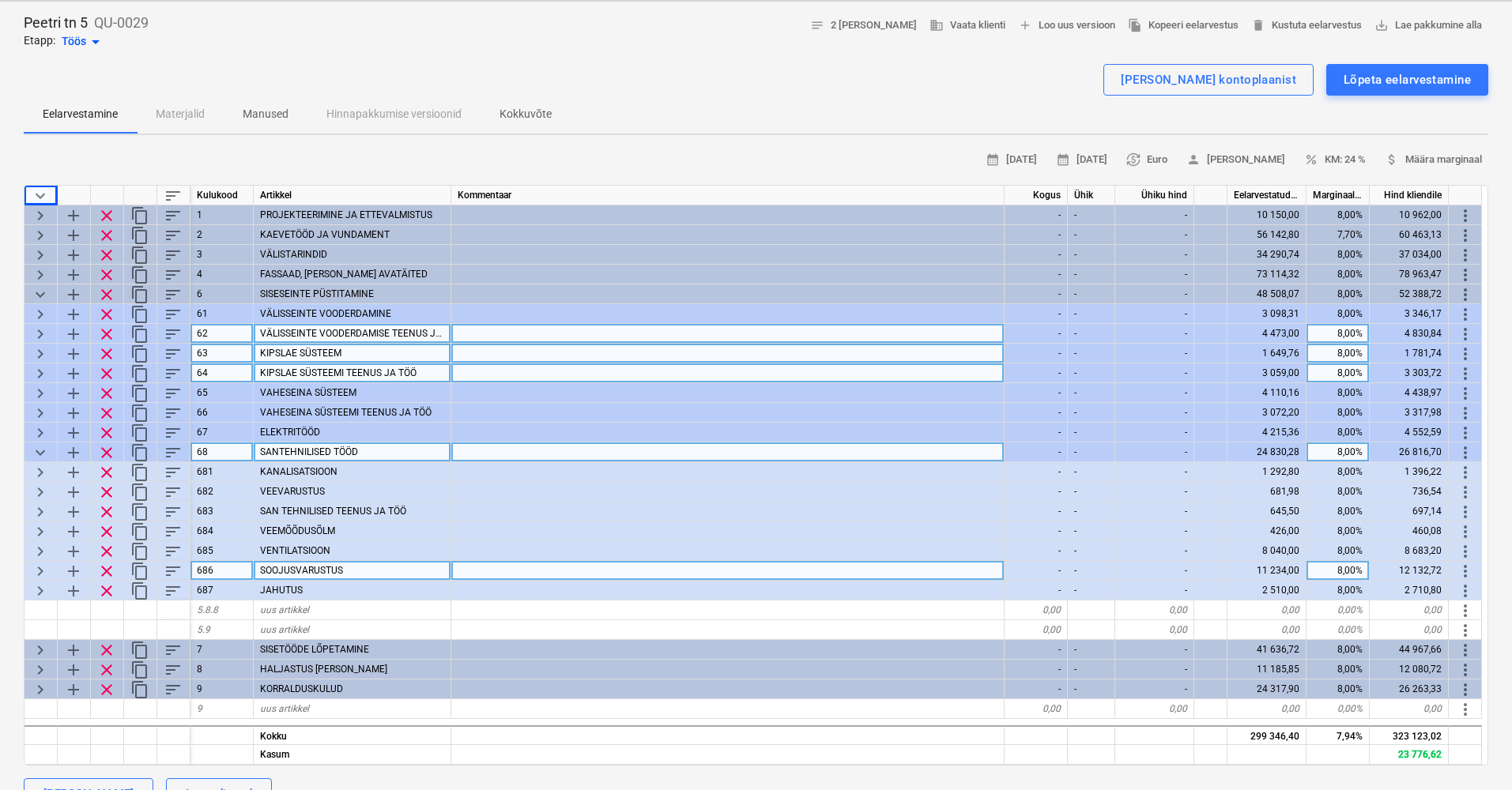
click at [44, 448] on span "keyboard_arrow_down" at bounding box center [41, 453] width 19 height 19
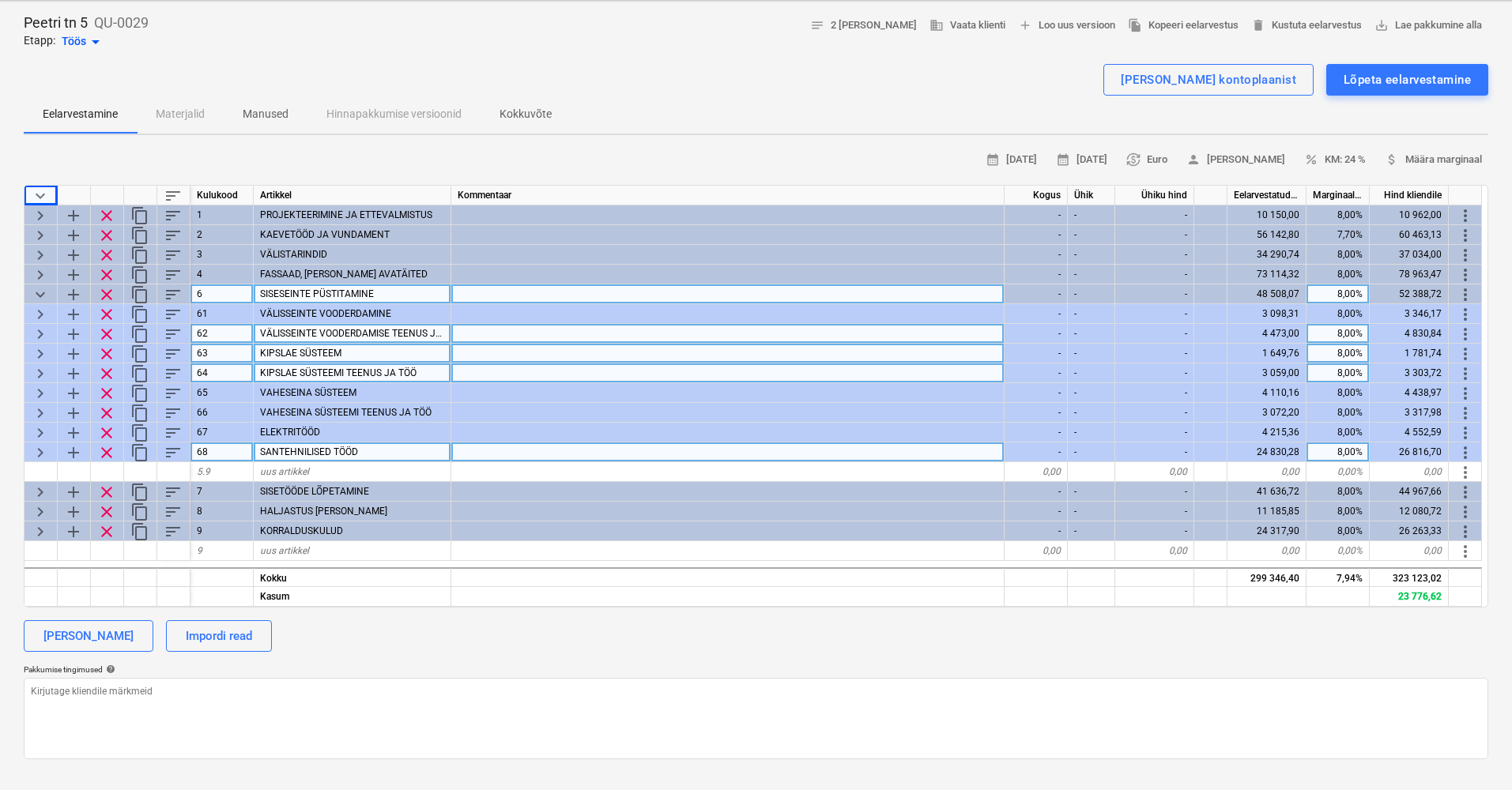
click at [35, 287] on span "keyboard_arrow_down" at bounding box center [41, 295] width 19 height 19
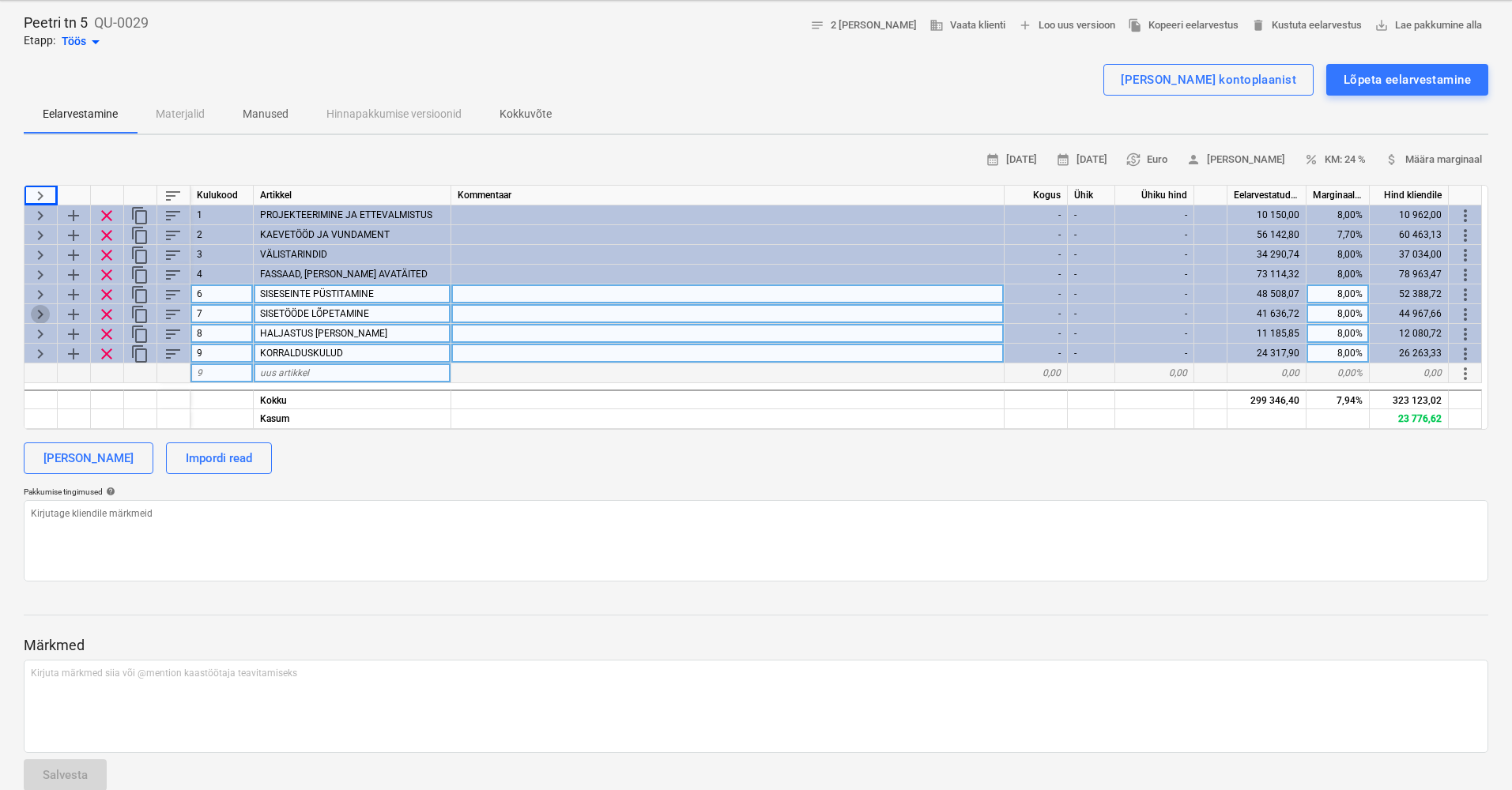
click at [40, 313] on span "keyboard_arrow_right" at bounding box center [41, 315] width 19 height 19
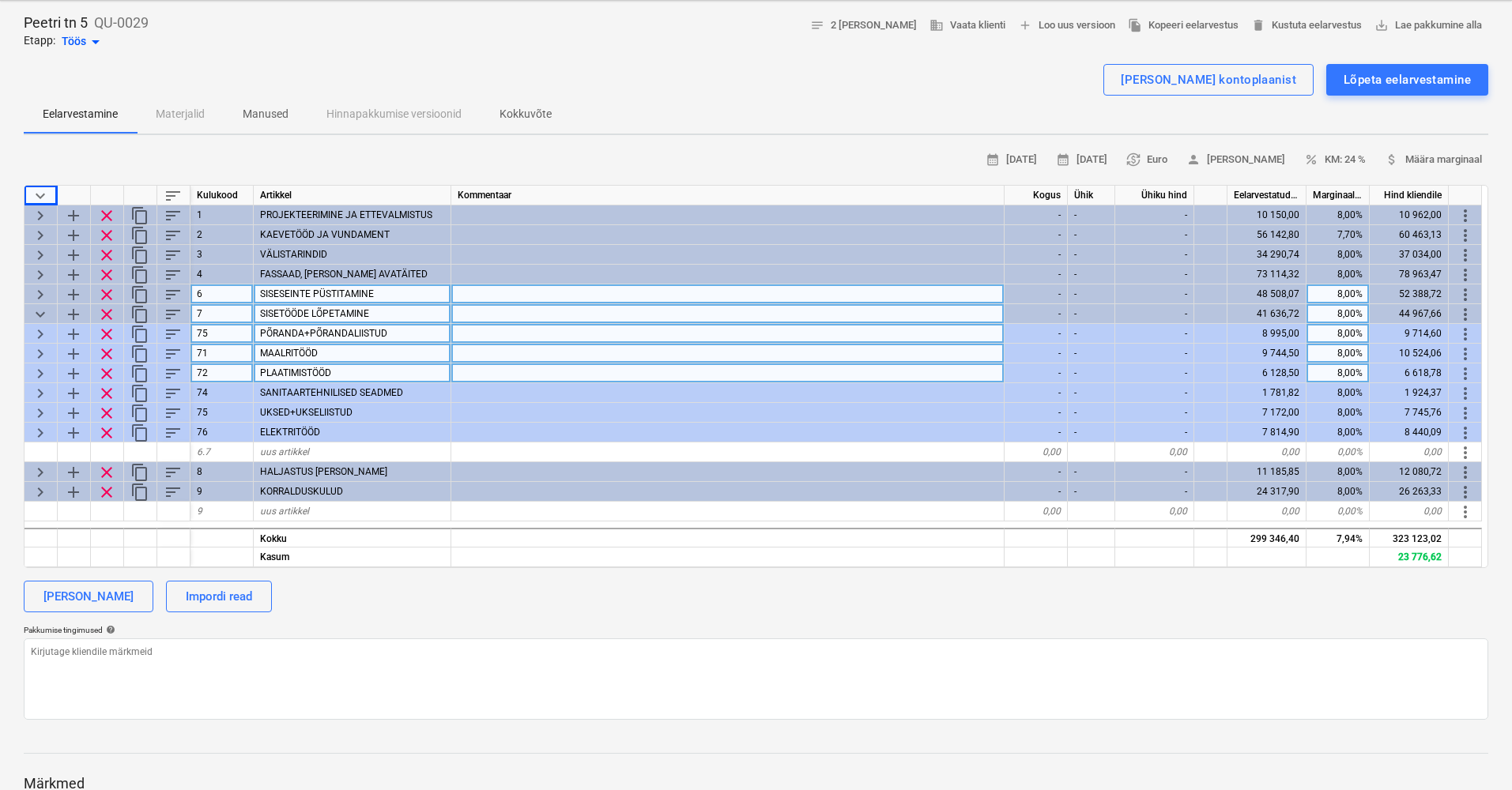
click at [40, 313] on span "keyboard_arrow_down" at bounding box center [41, 315] width 19 height 19
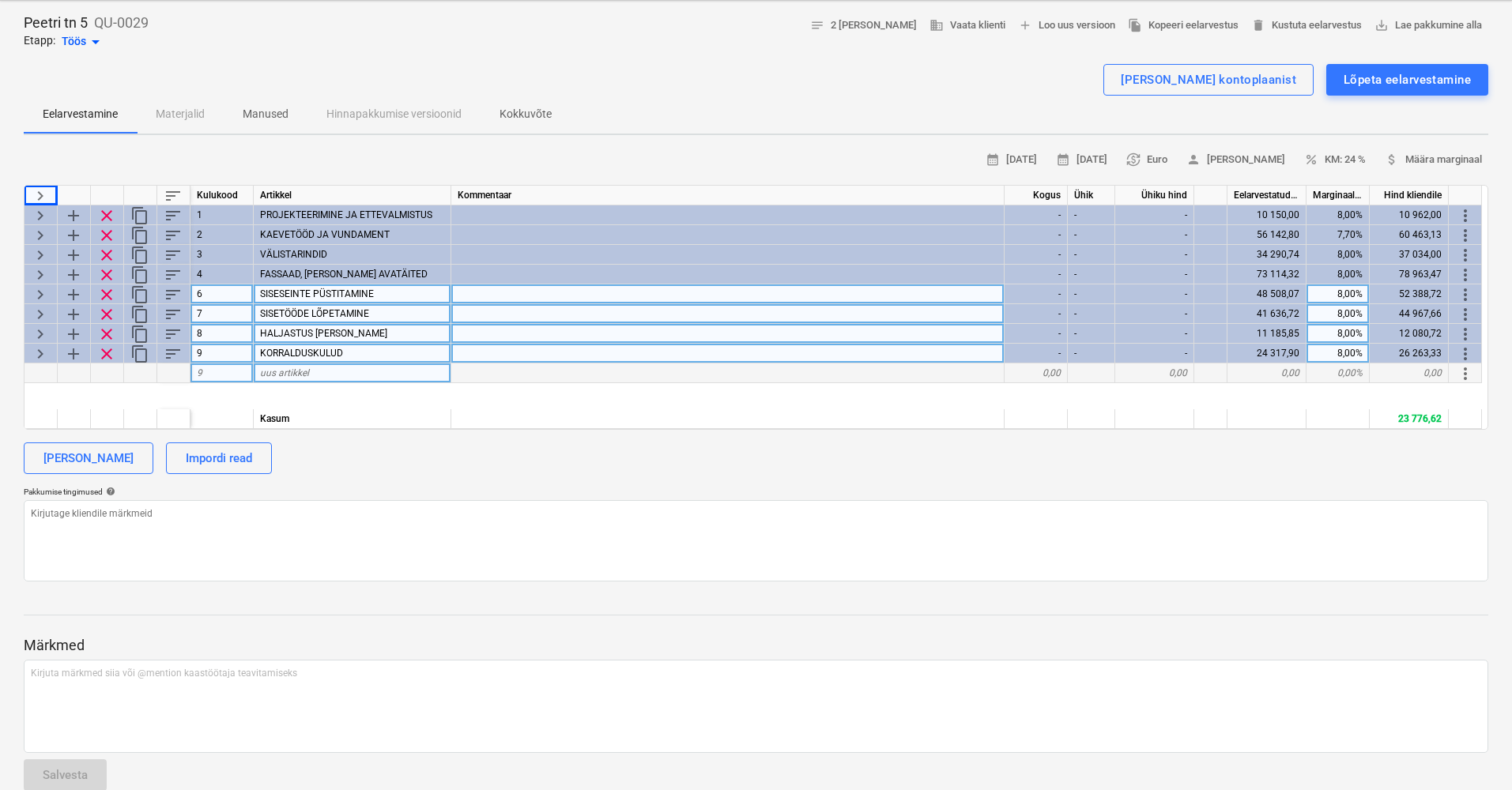
type textarea "x"
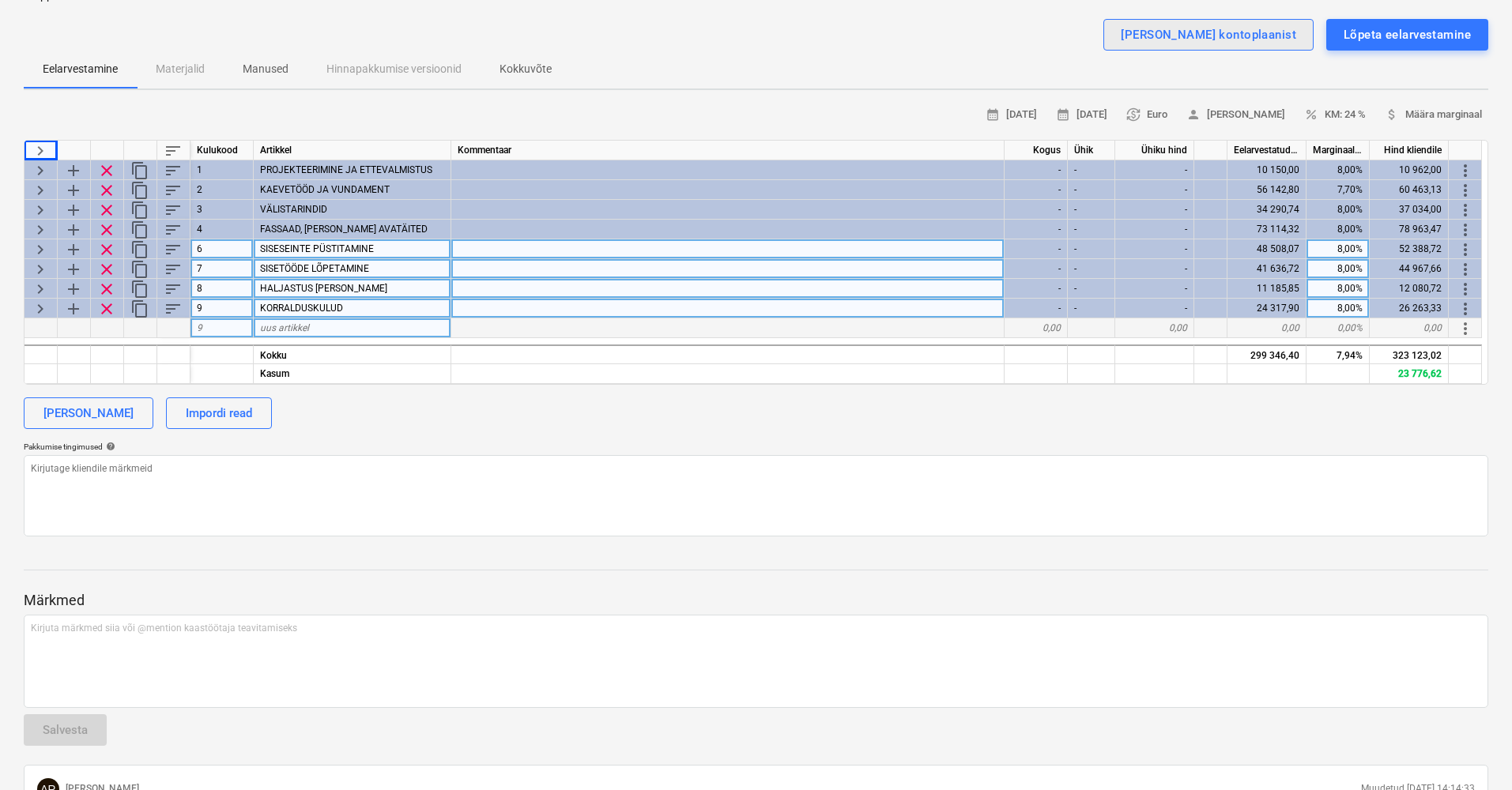
scroll to position [118, 0]
